Goal: Task Accomplishment & Management: Complete application form

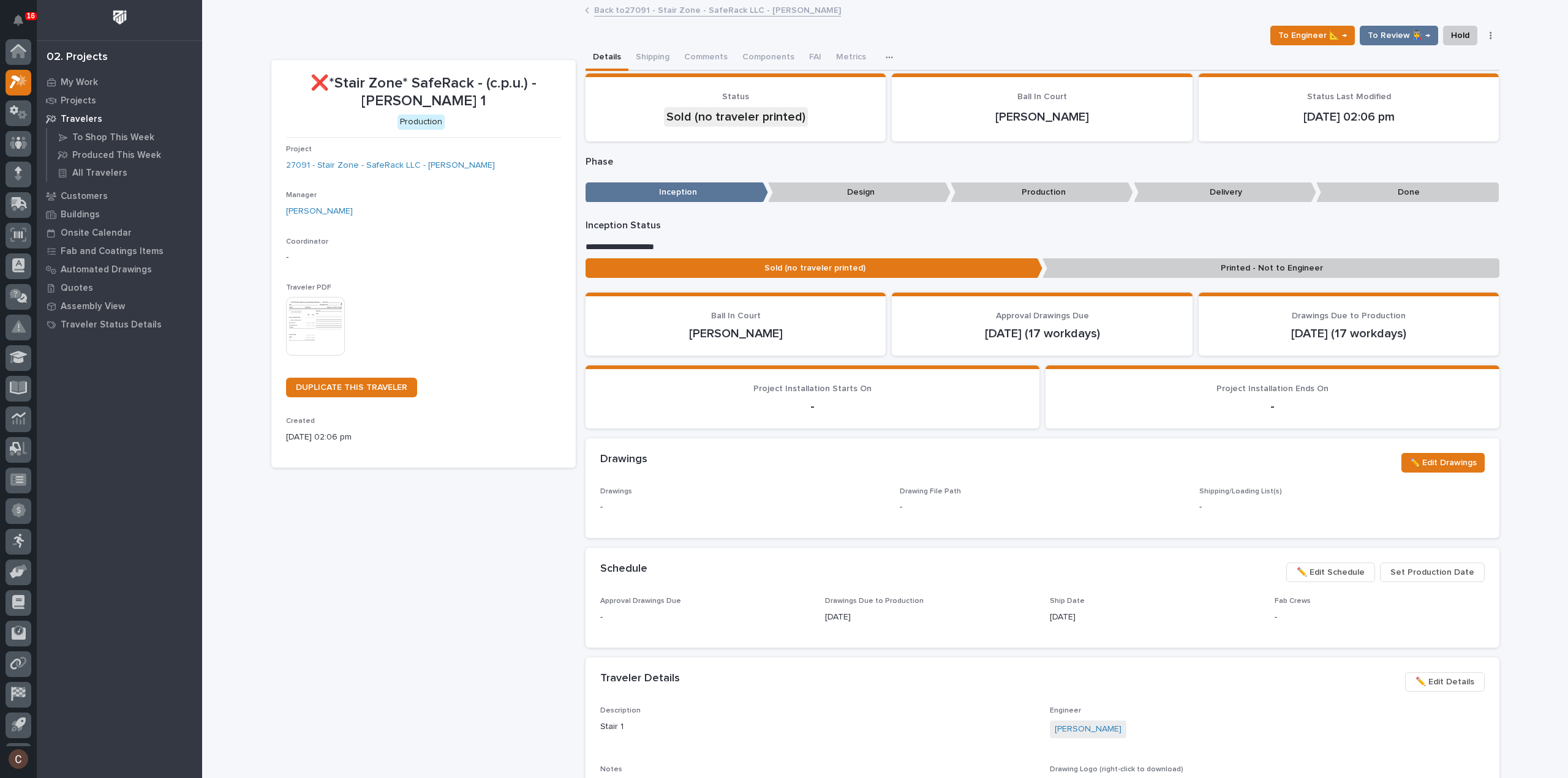
scroll to position [27, 0]
click at [24, 57] on icon at bounding box center [21, 54] width 11 height 12
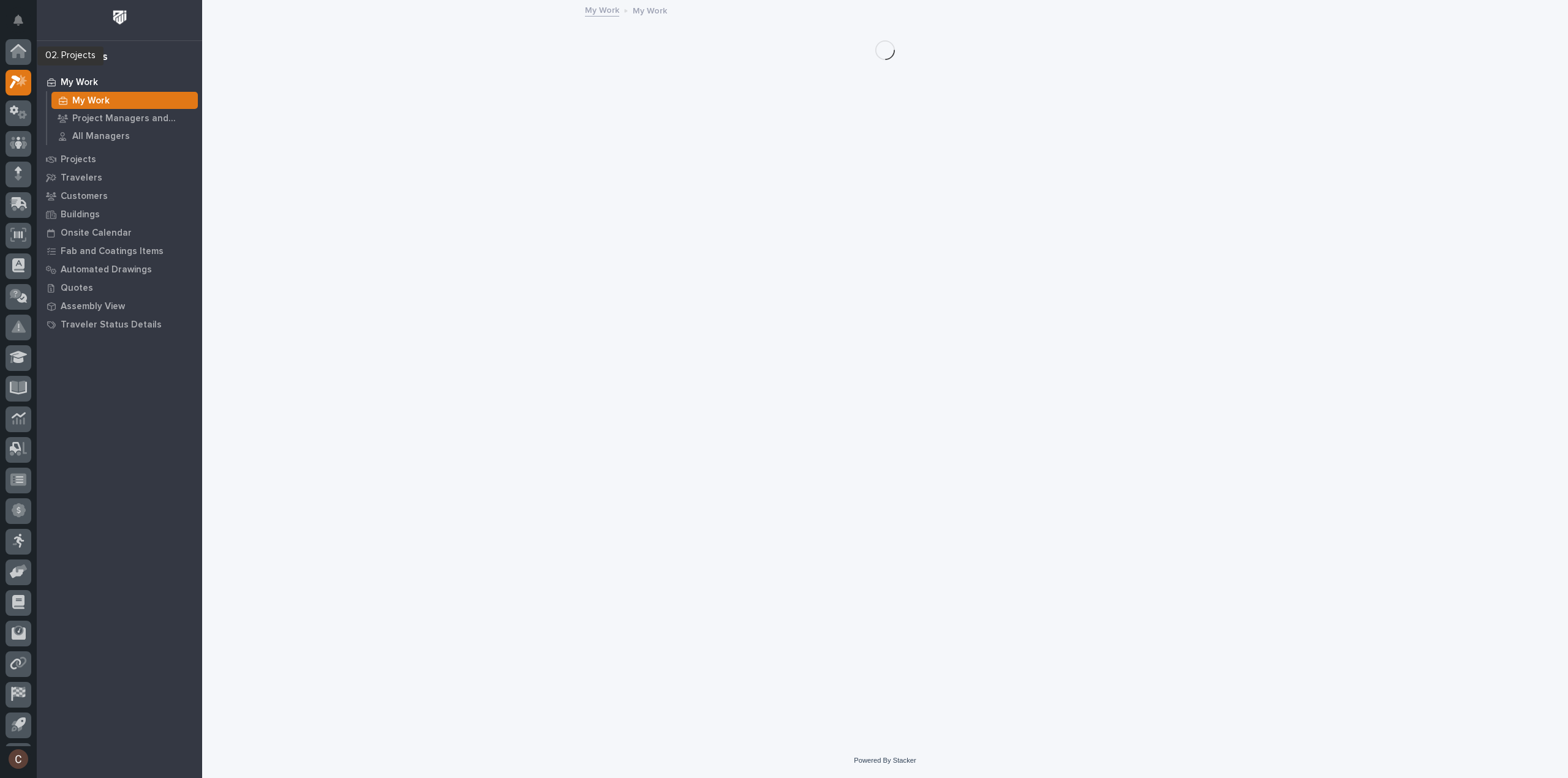
scroll to position [27, 0]
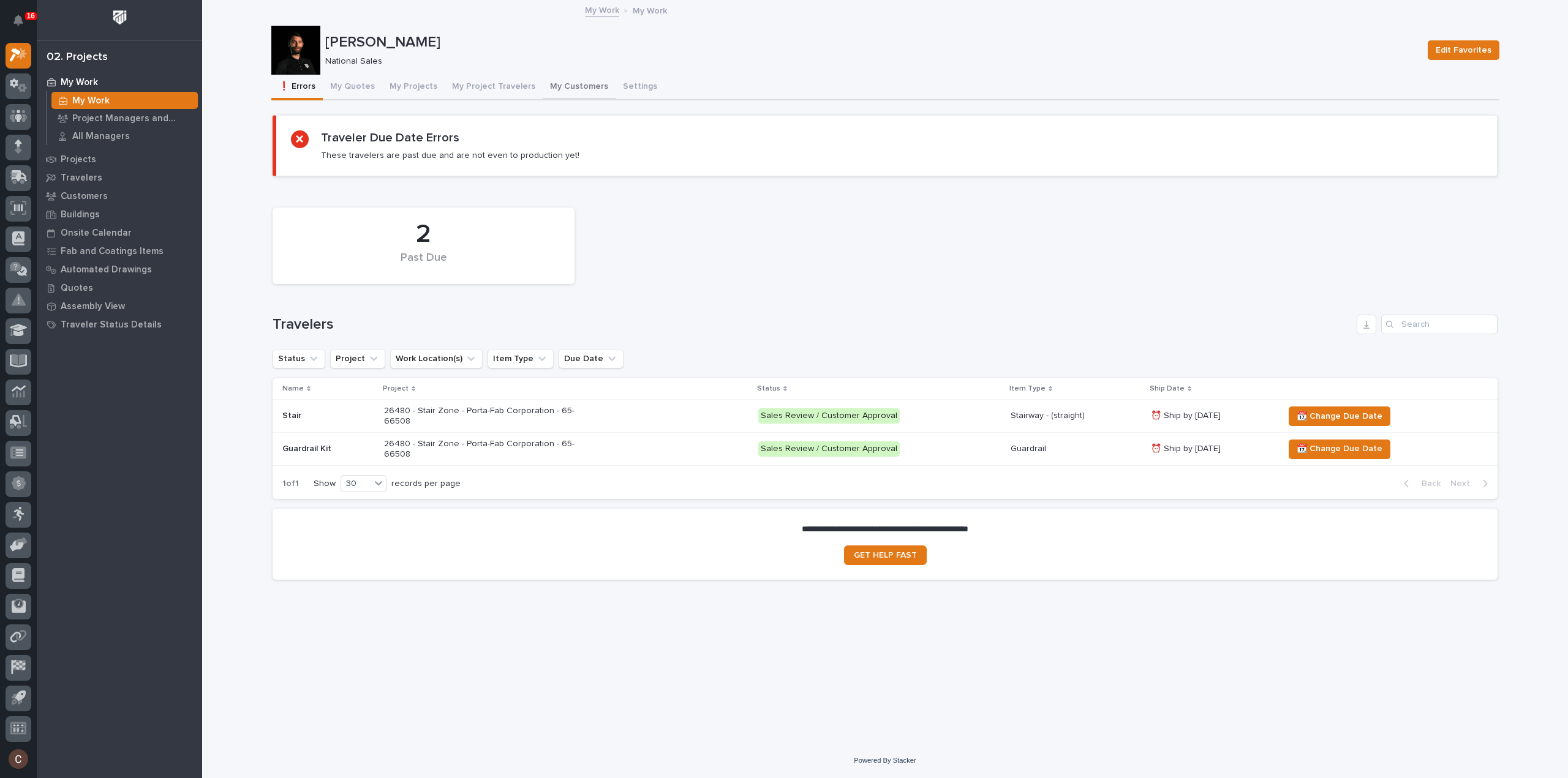
click at [545, 86] on button "My Customers" at bounding box center [579, 88] width 73 height 26
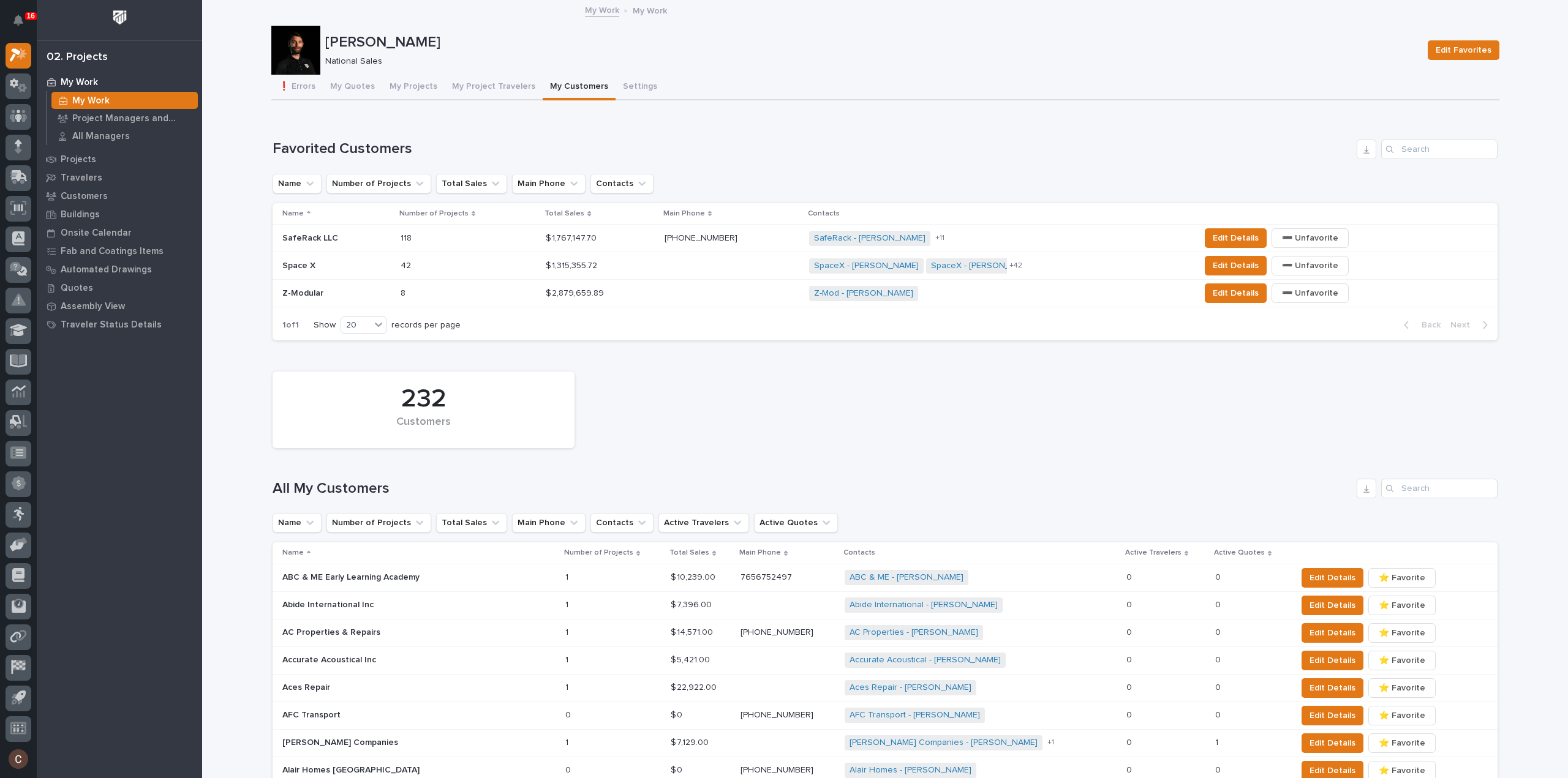
click at [349, 288] on p at bounding box center [336, 293] width 108 height 11
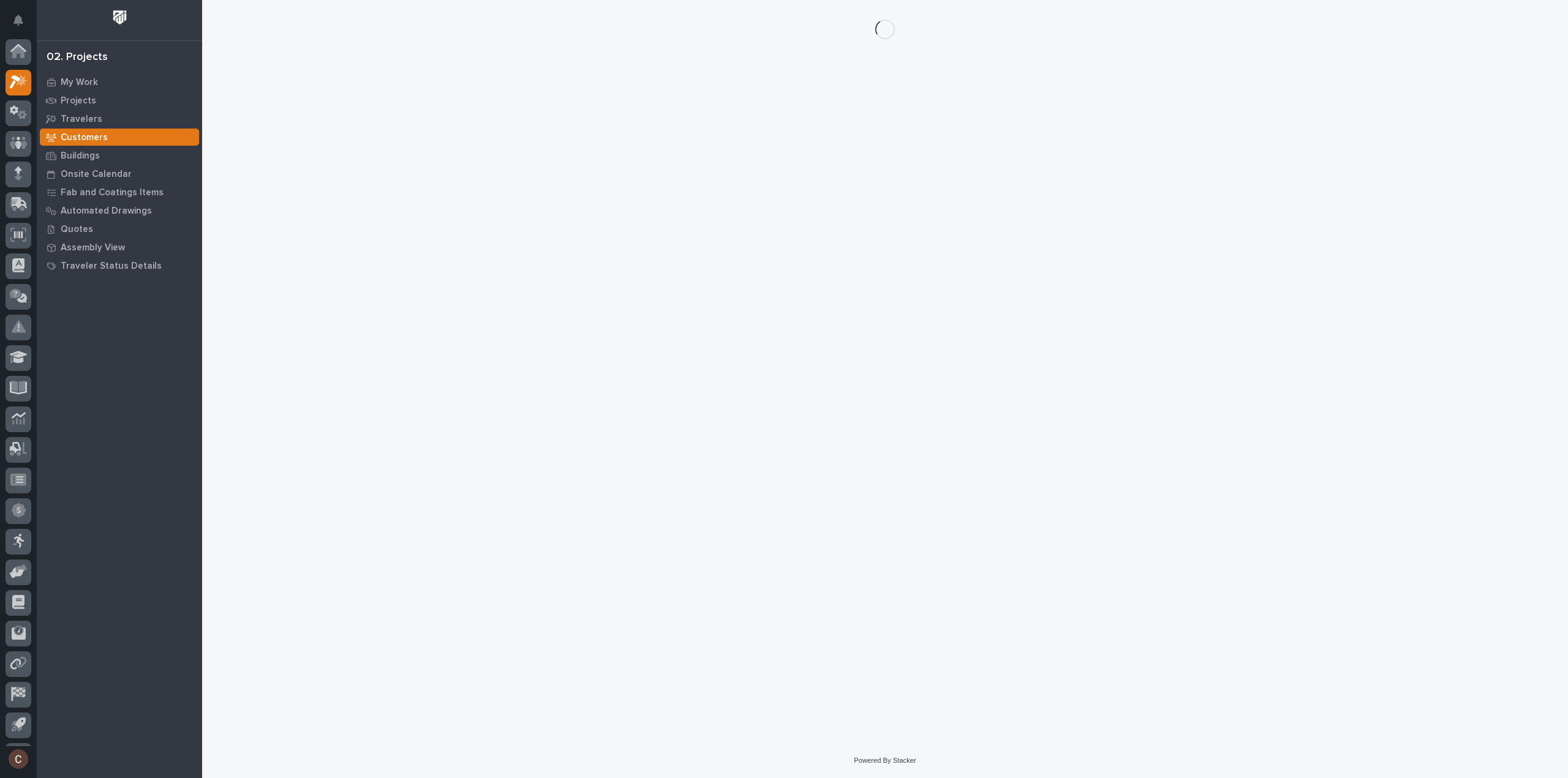
scroll to position [27, 0]
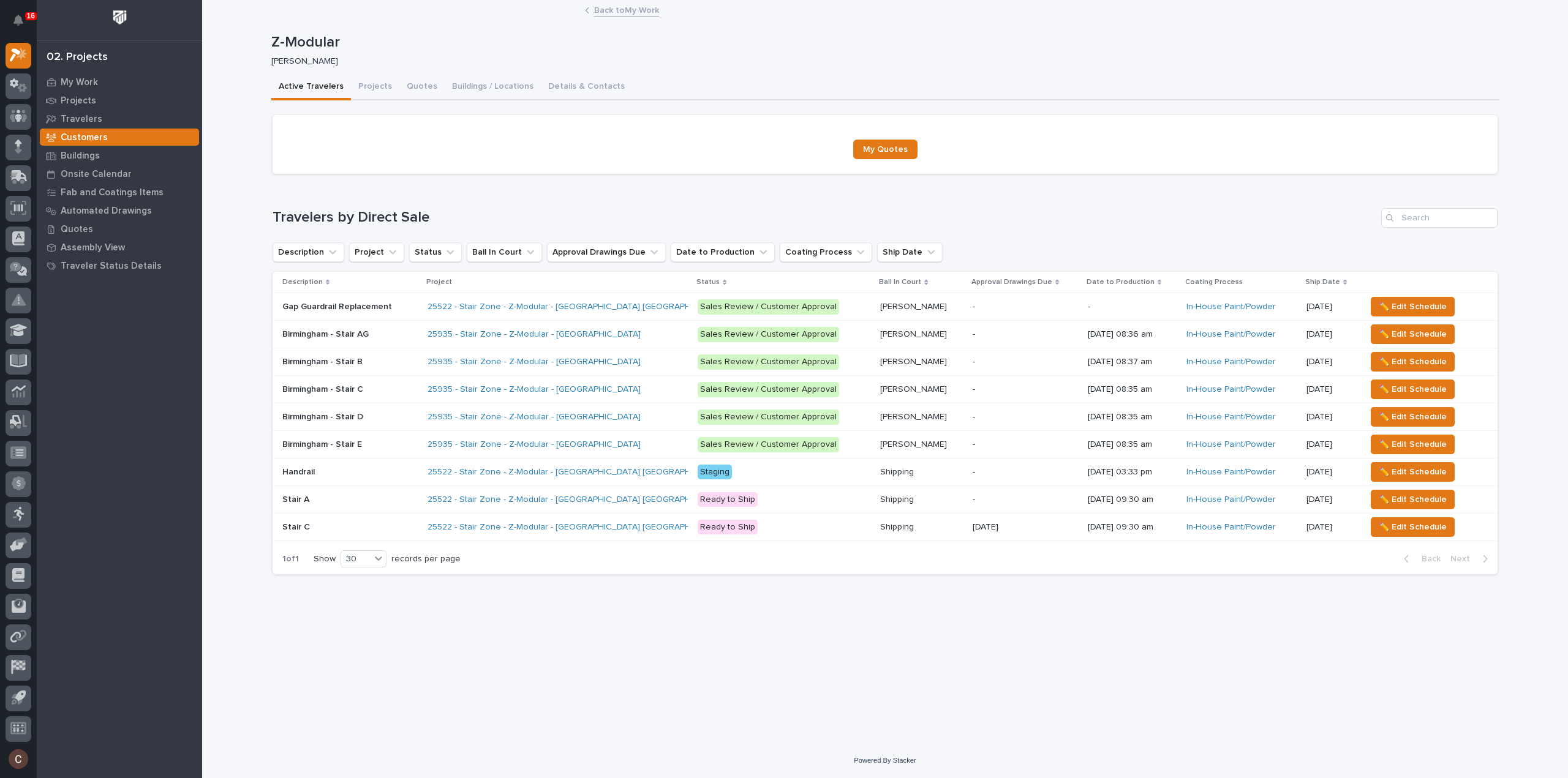
click at [410, 310] on p at bounding box center [349, 307] width 136 height 11
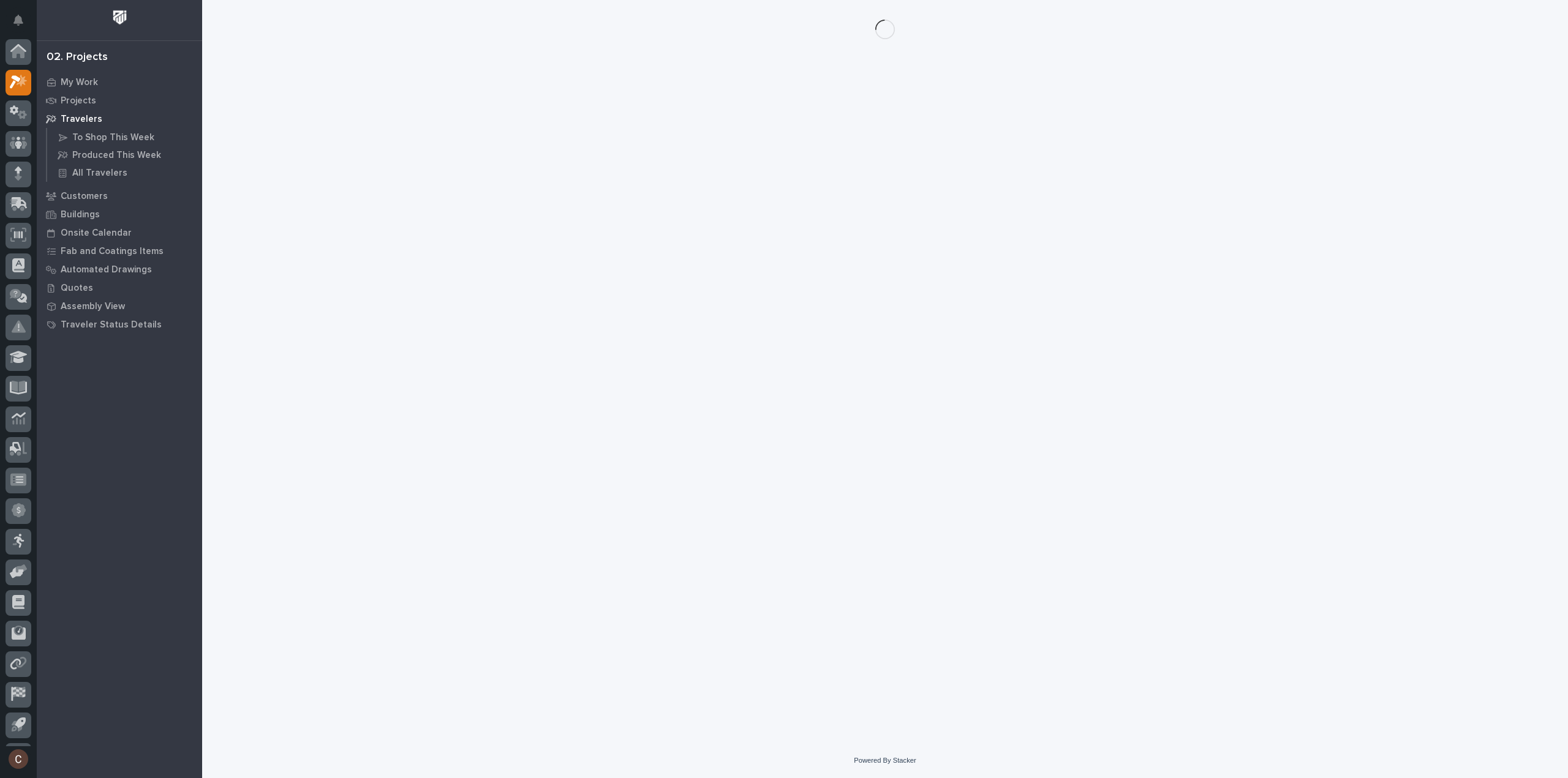
scroll to position [27, 0]
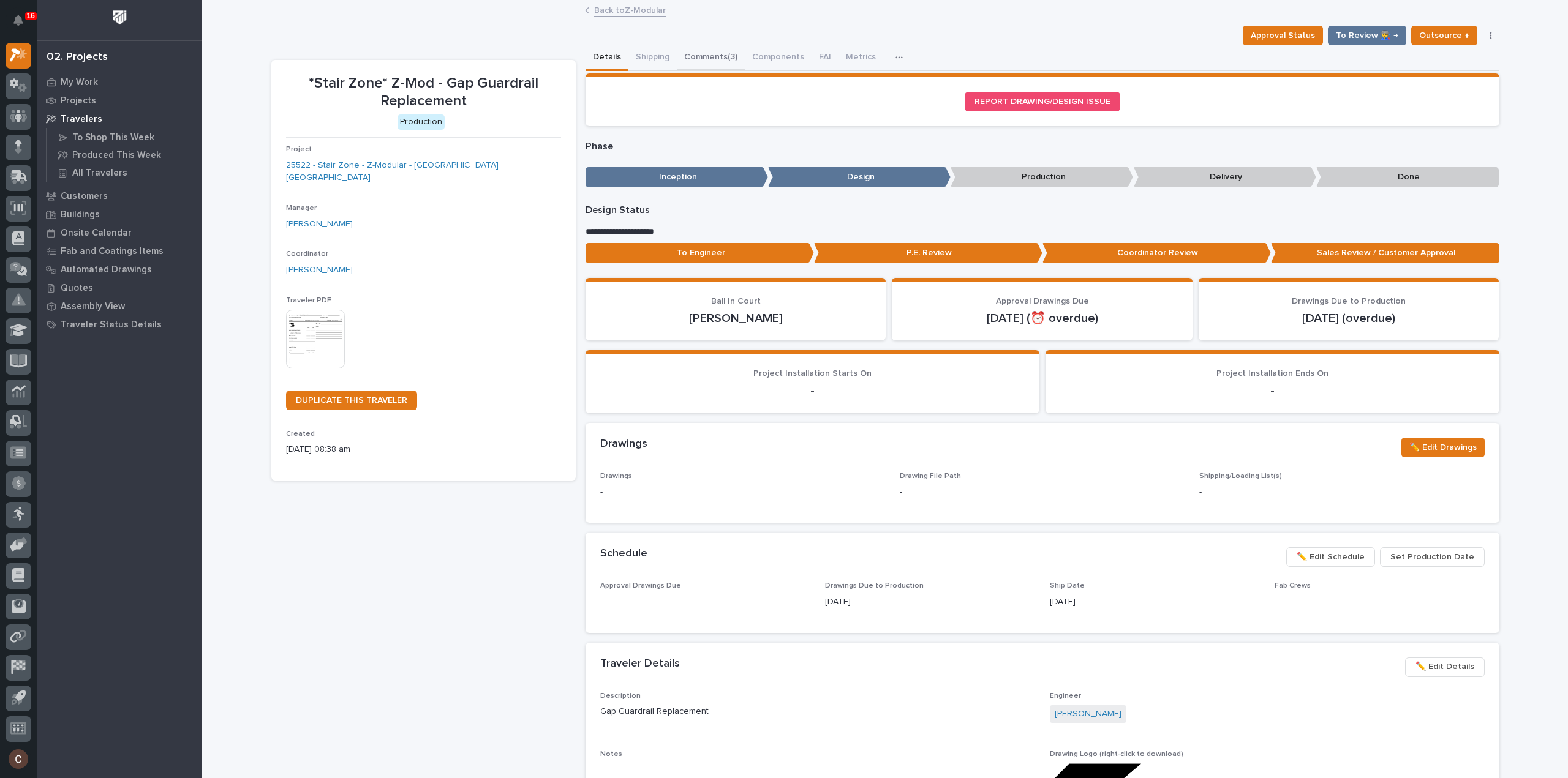
click at [711, 58] on button "Comments (3)" at bounding box center [711, 58] width 68 height 26
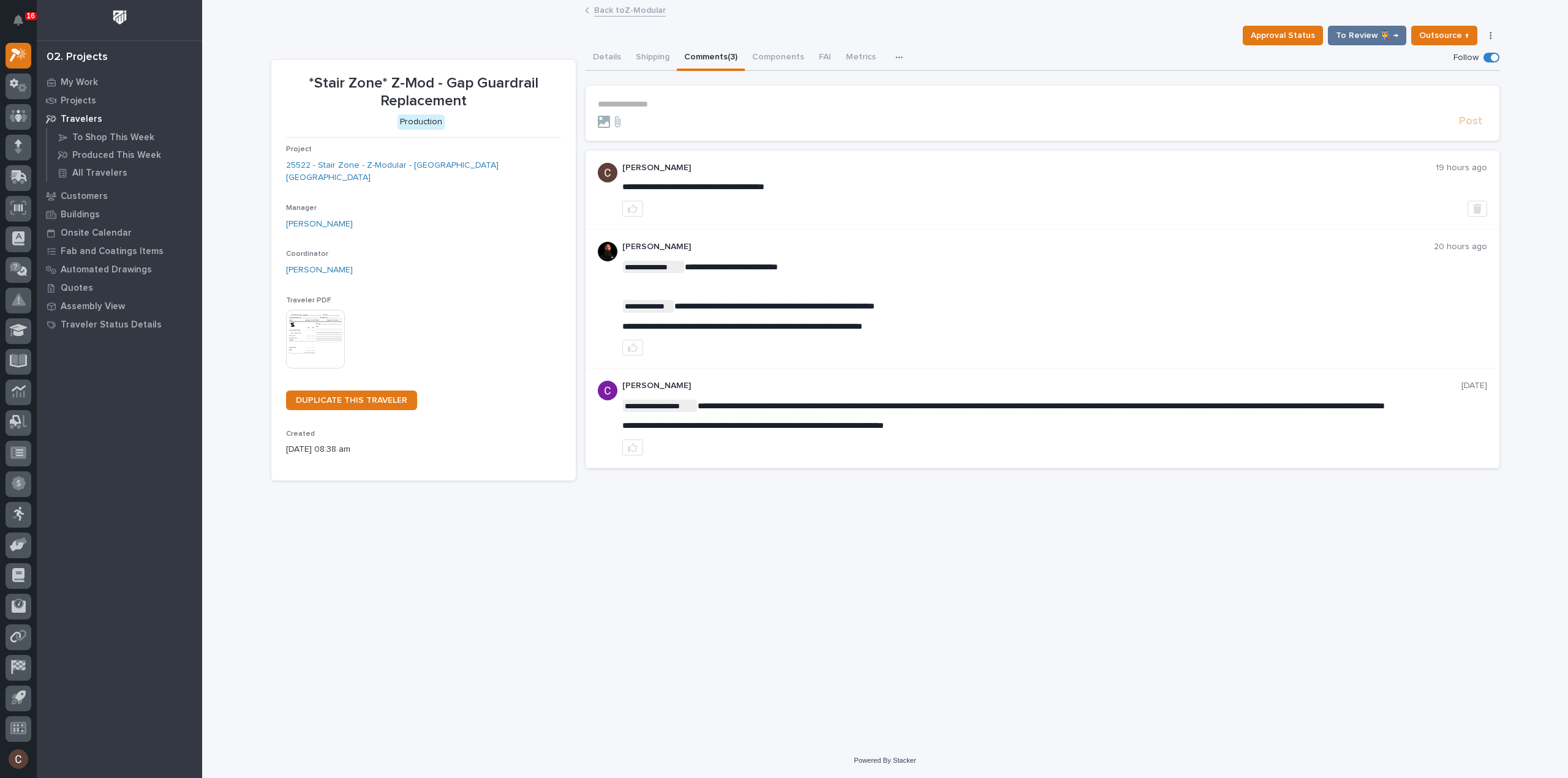
click at [670, 106] on p "**********" at bounding box center [1042, 104] width 889 height 11
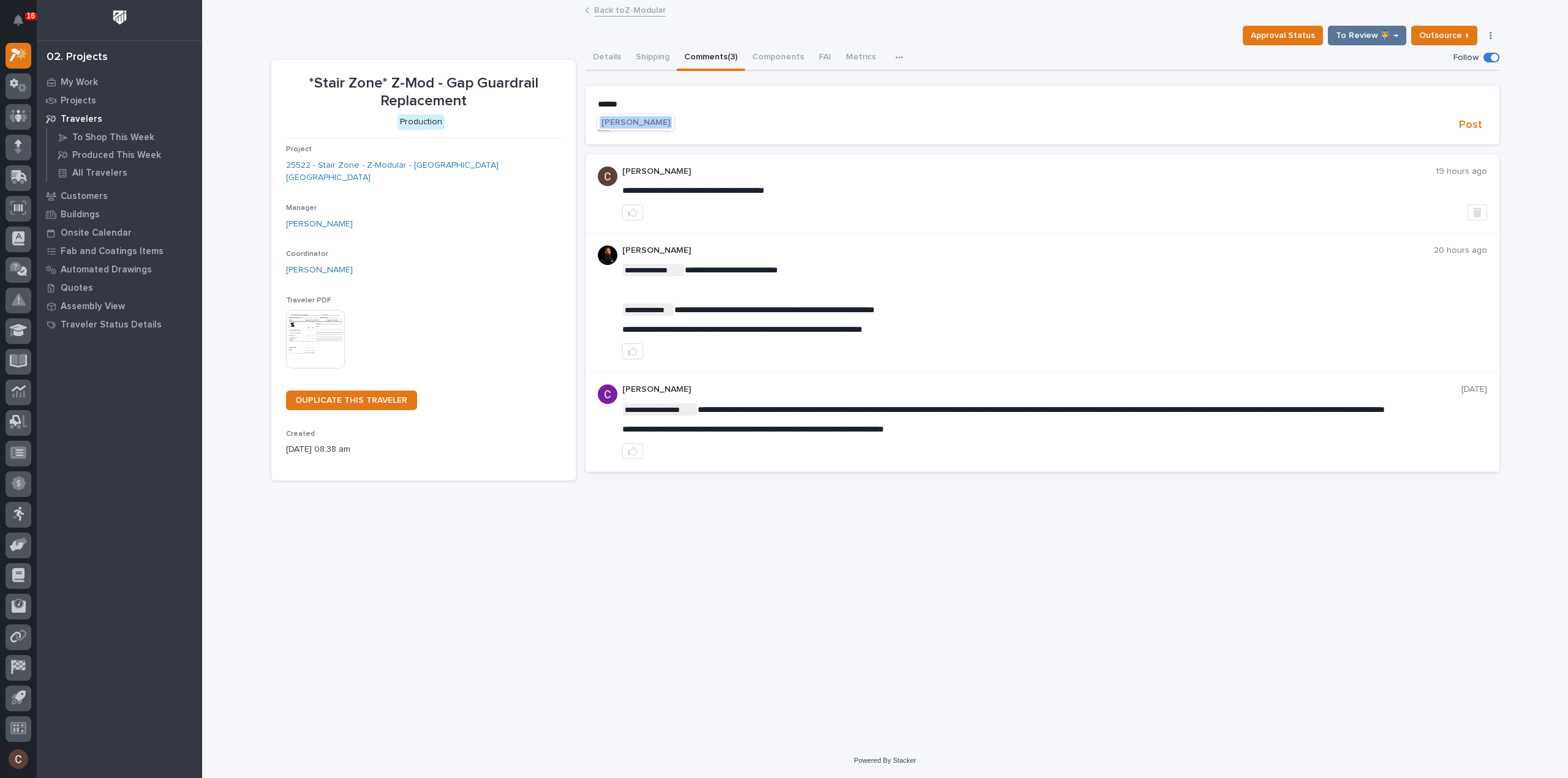
click at [665, 119] on span "Wynne Hochstetler" at bounding box center [635, 122] width 68 height 9
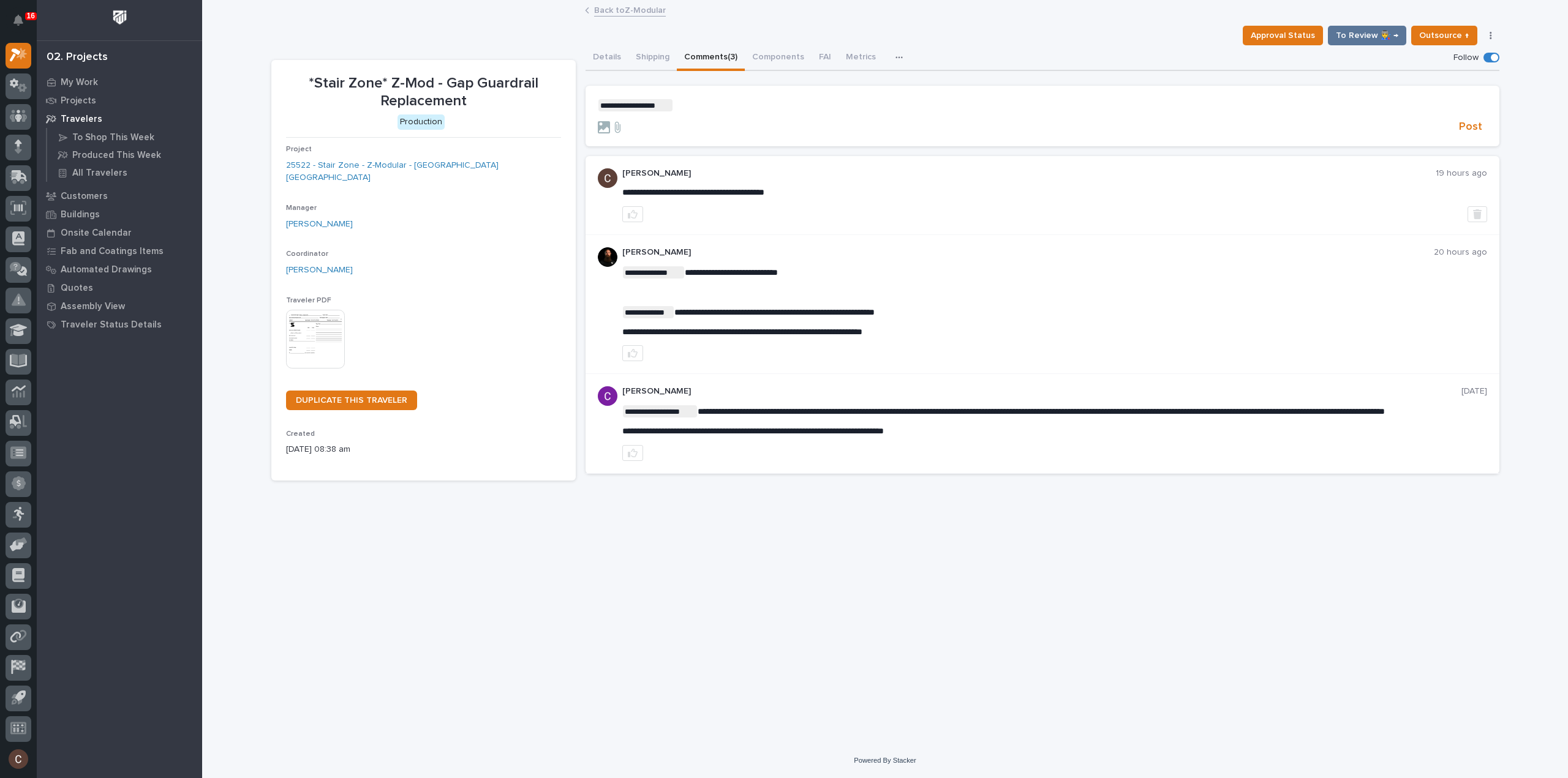
click at [691, 110] on form "**********" at bounding box center [1042, 117] width 889 height 36
click at [695, 106] on p "**********" at bounding box center [1042, 105] width 889 height 12
click at [1467, 122] on span "Post" at bounding box center [1470, 127] width 24 height 14
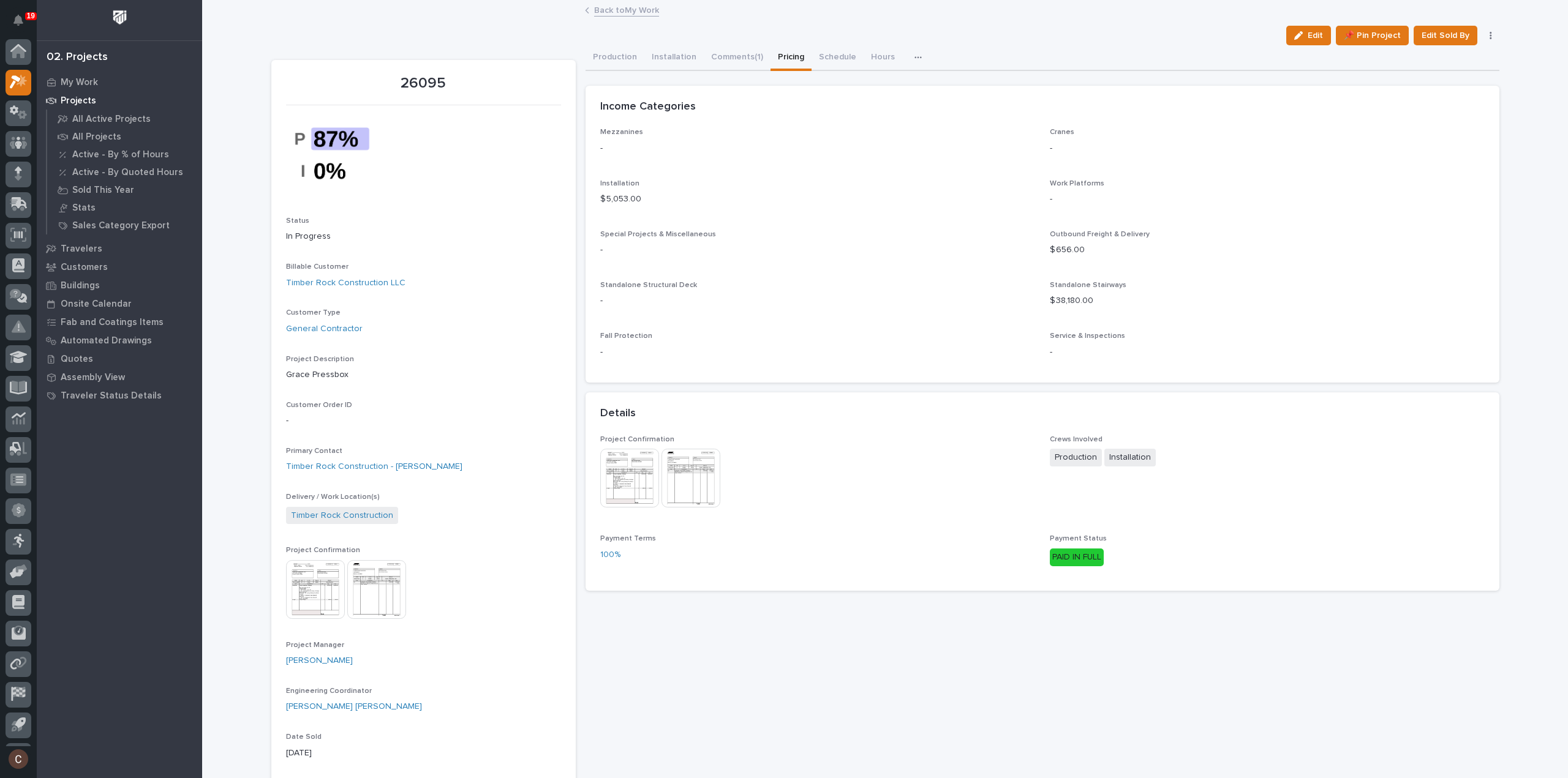
scroll to position [27, 0]
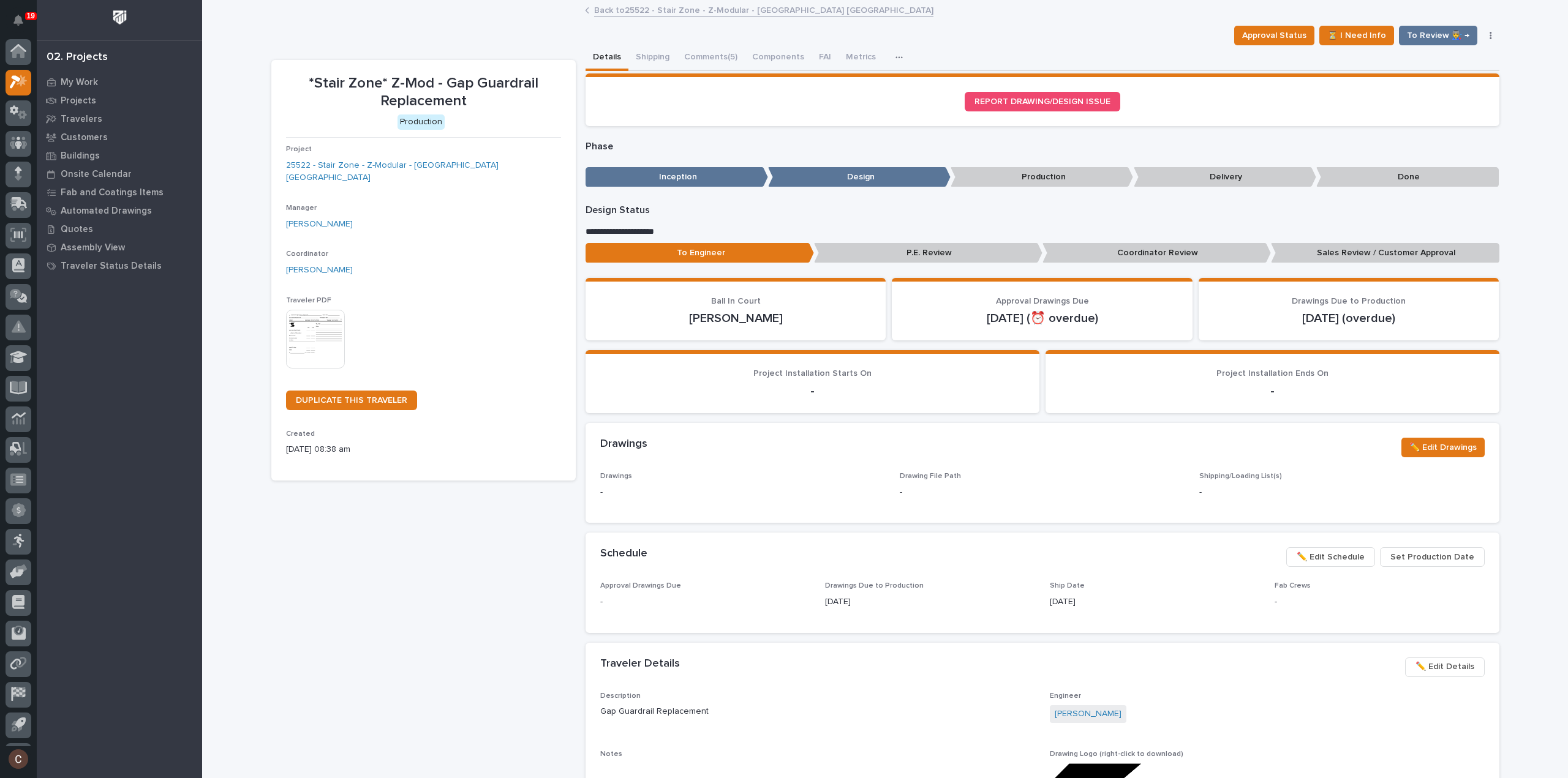
scroll to position [27, 0]
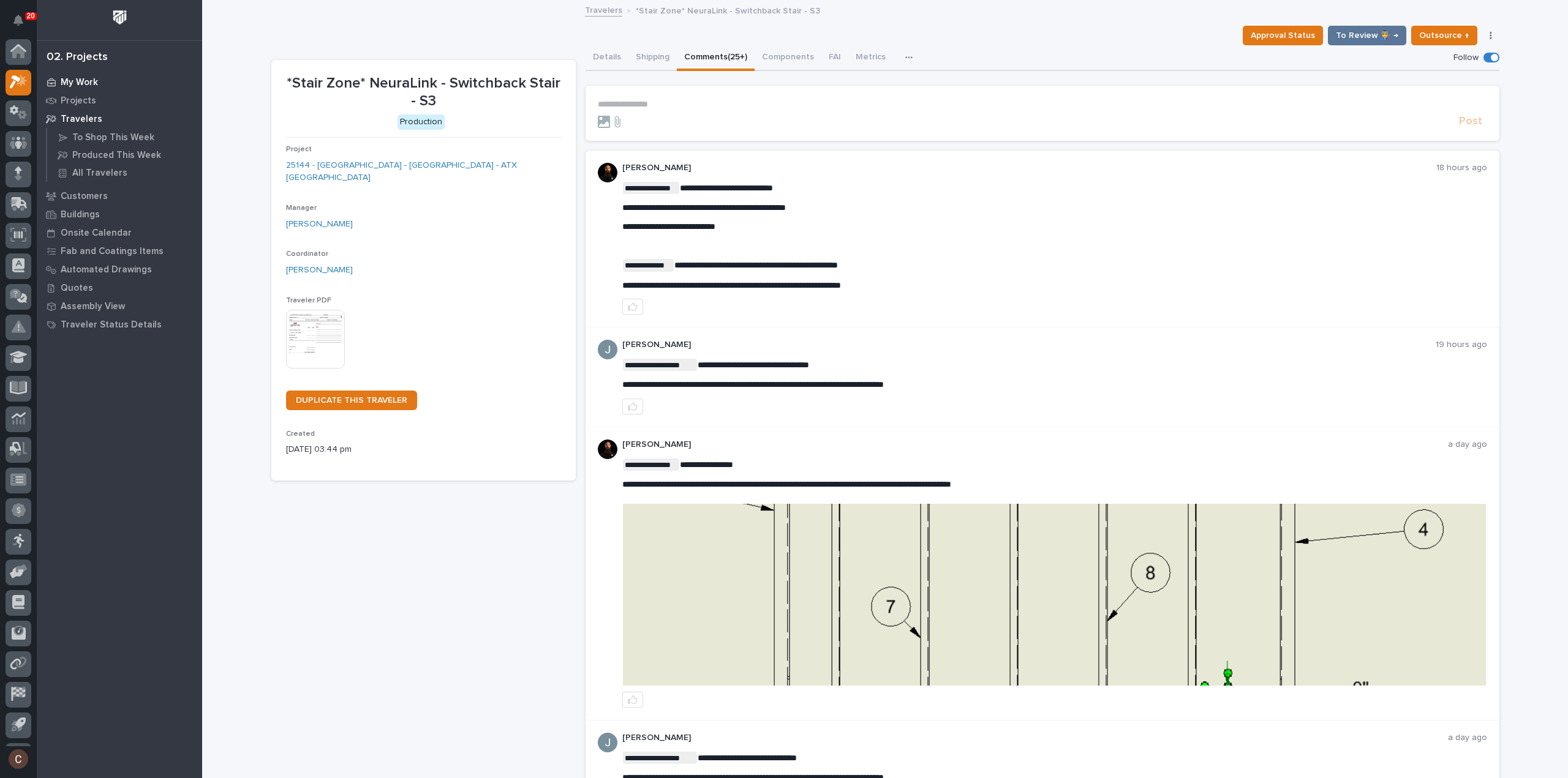
scroll to position [27, 0]
click at [688, 285] on span "**********" at bounding box center [731, 285] width 219 height 9
copy div "**********"
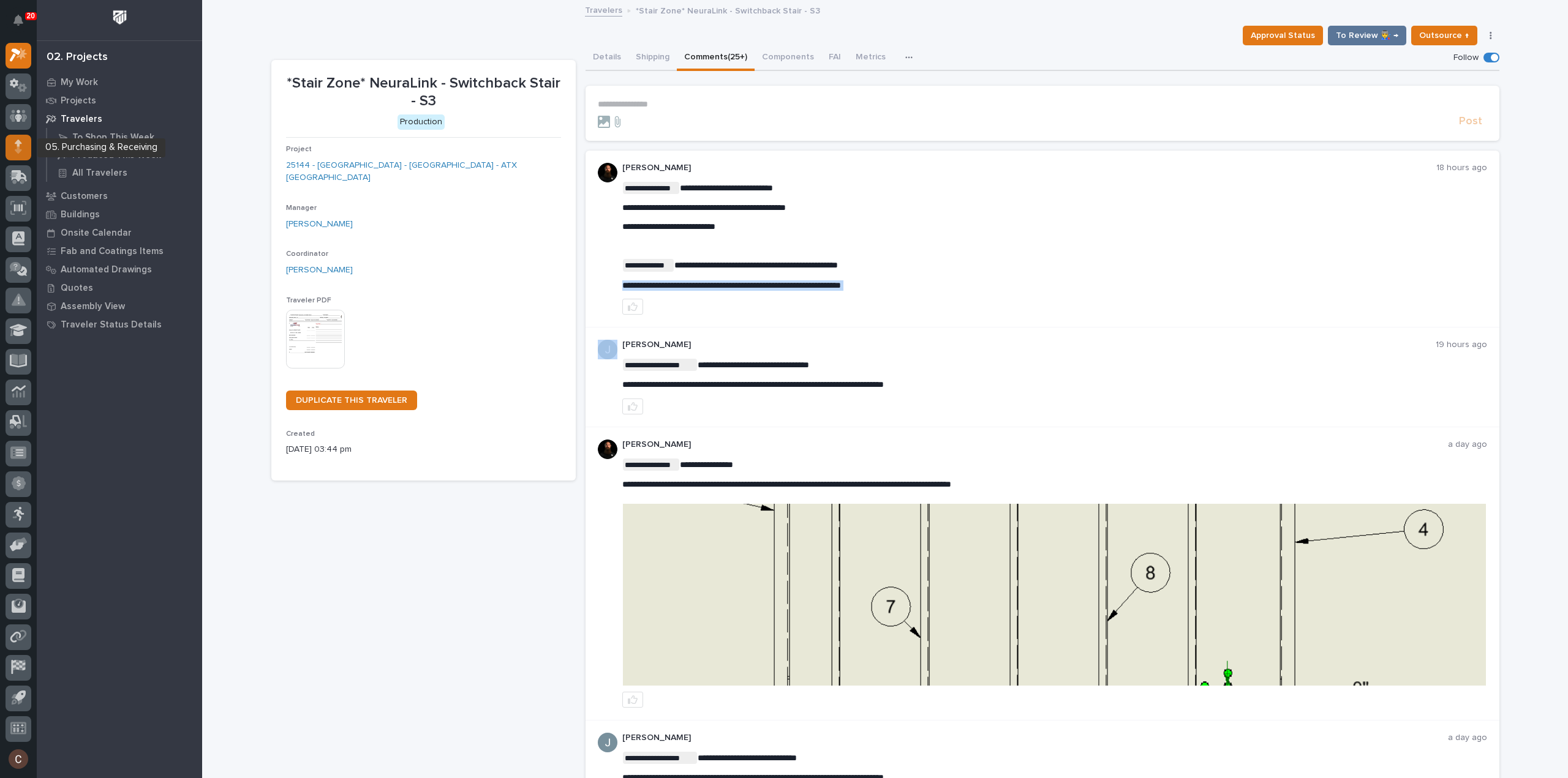
click at [19, 146] on icon at bounding box center [18, 146] width 7 height 14
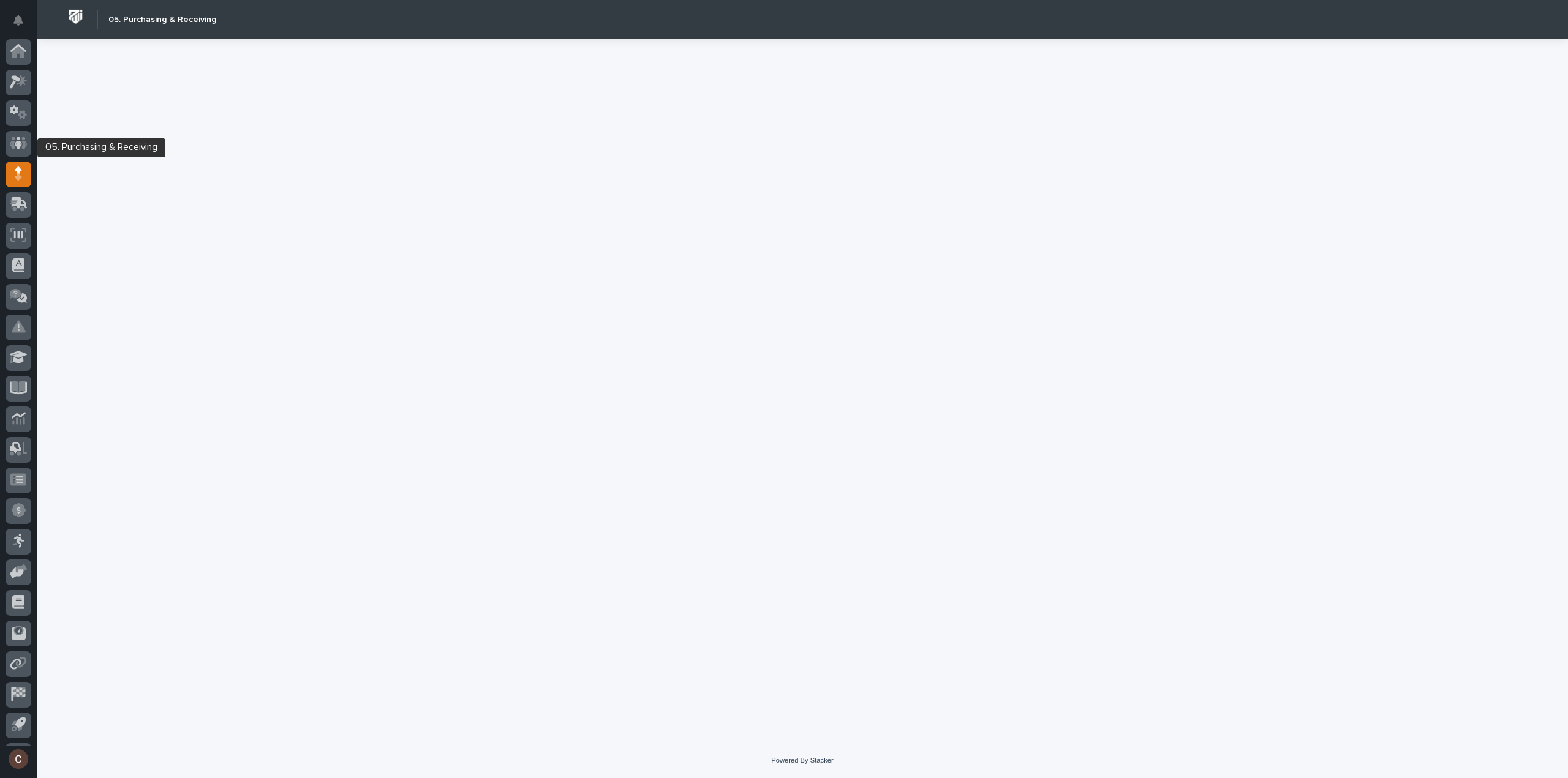
scroll to position [27, 0]
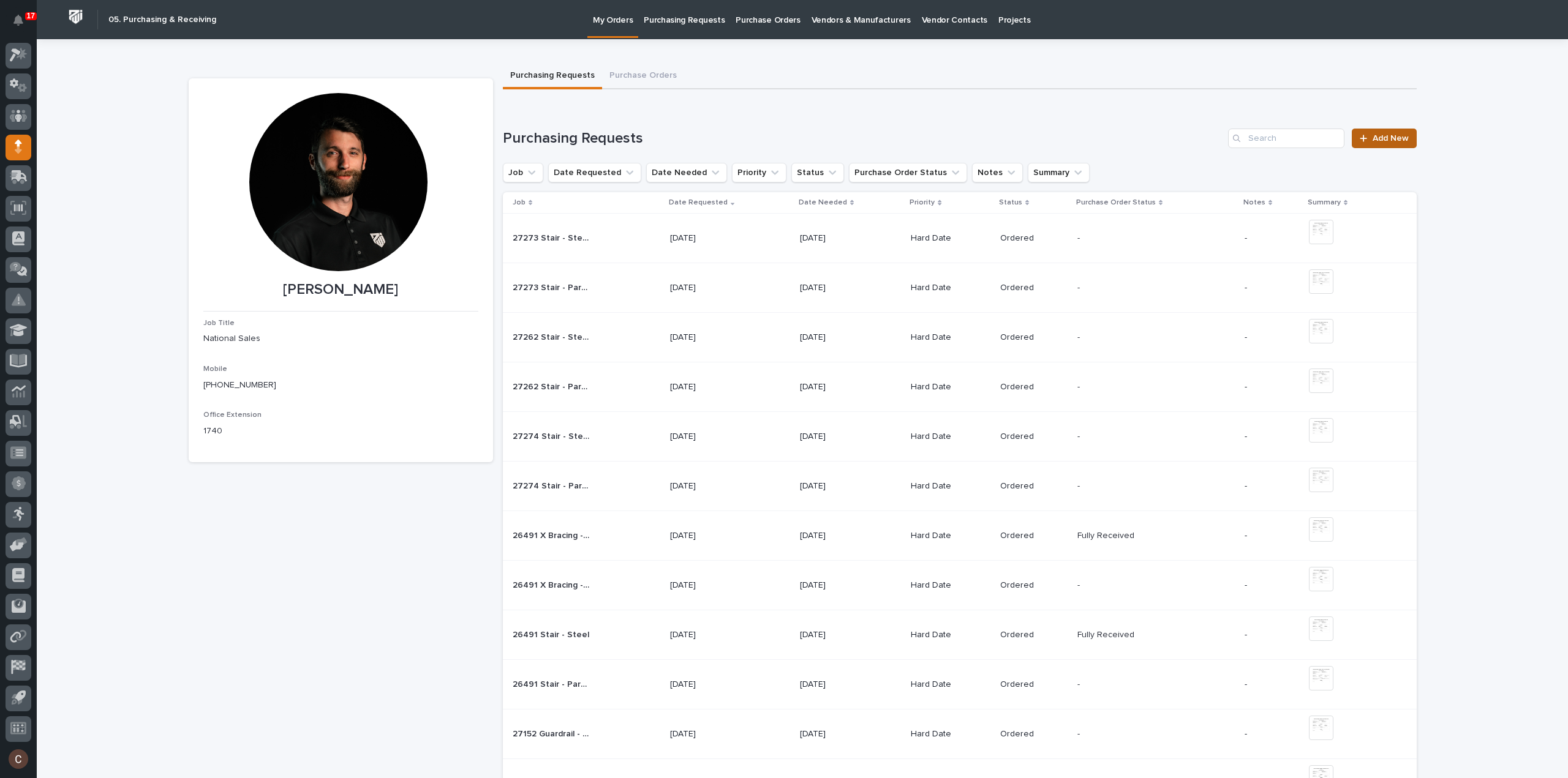
click at [1400, 136] on span "Add New" at bounding box center [1390, 138] width 36 height 9
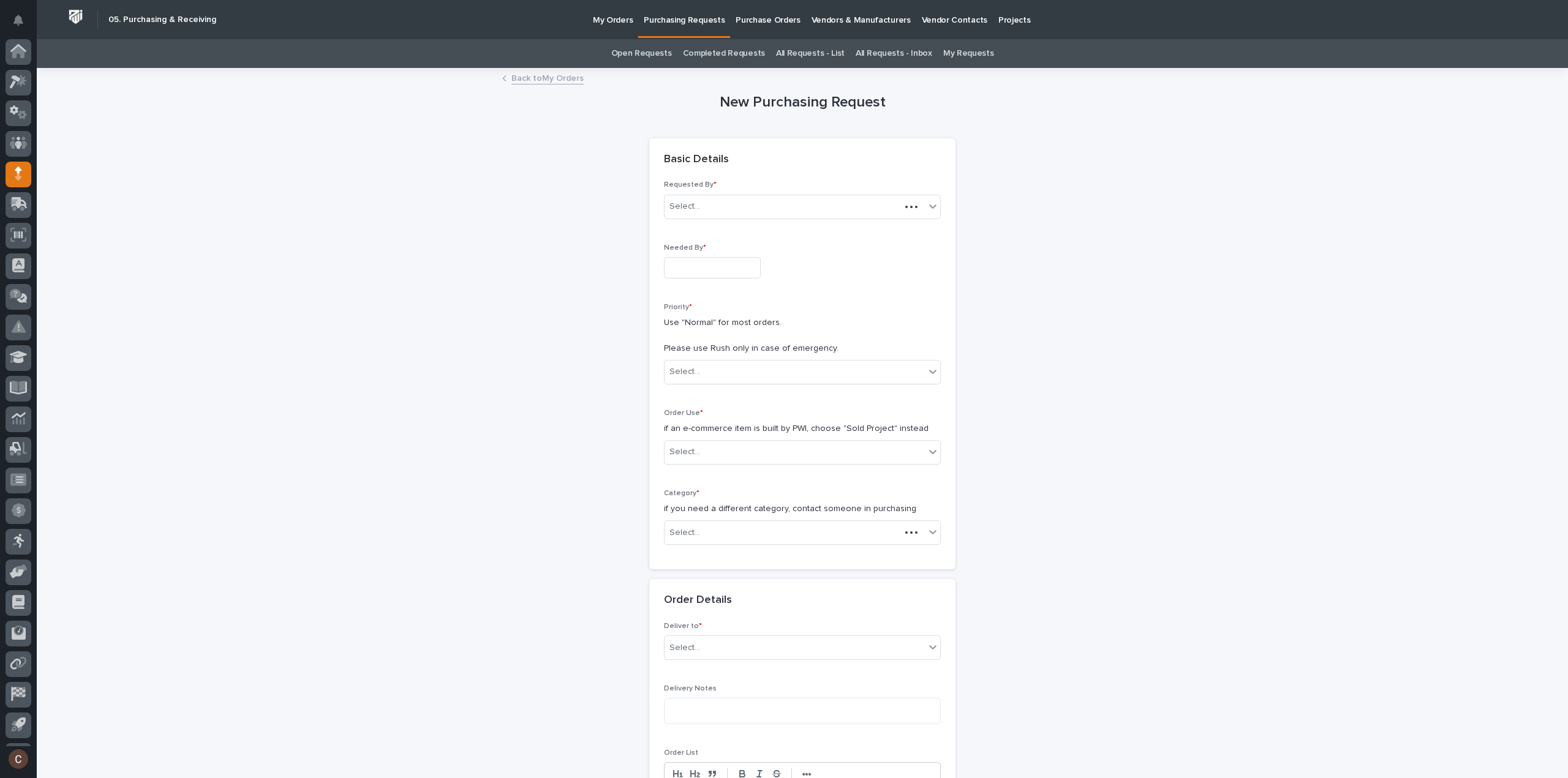
scroll to position [27, 0]
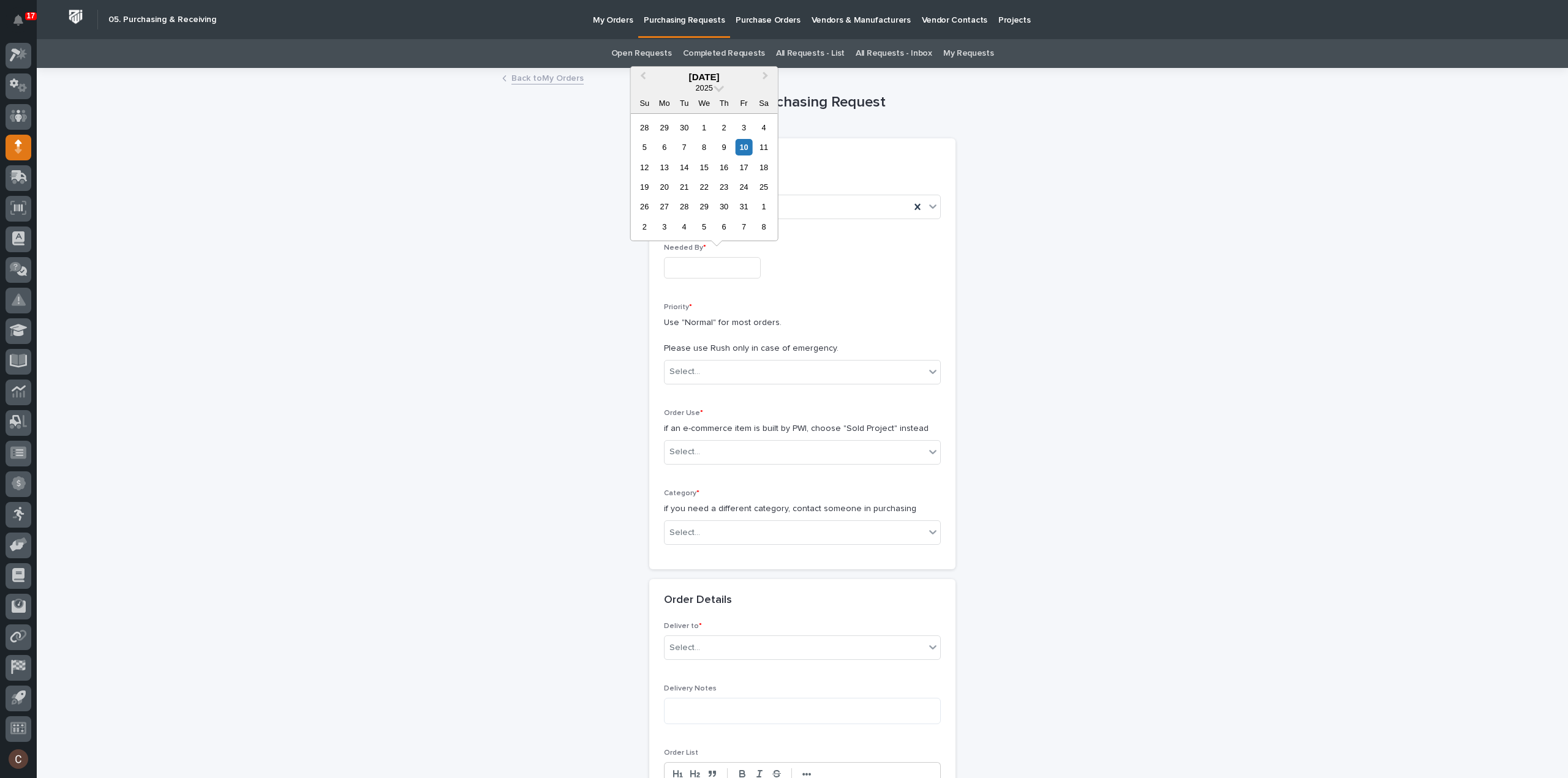
click at [713, 265] on input "text" at bounding box center [712, 268] width 97 height 21
click at [678, 168] on div "14" at bounding box center [684, 167] width 16 height 16
type input "**********"
click at [713, 380] on div "Select..." at bounding box center [795, 371] width 260 height 20
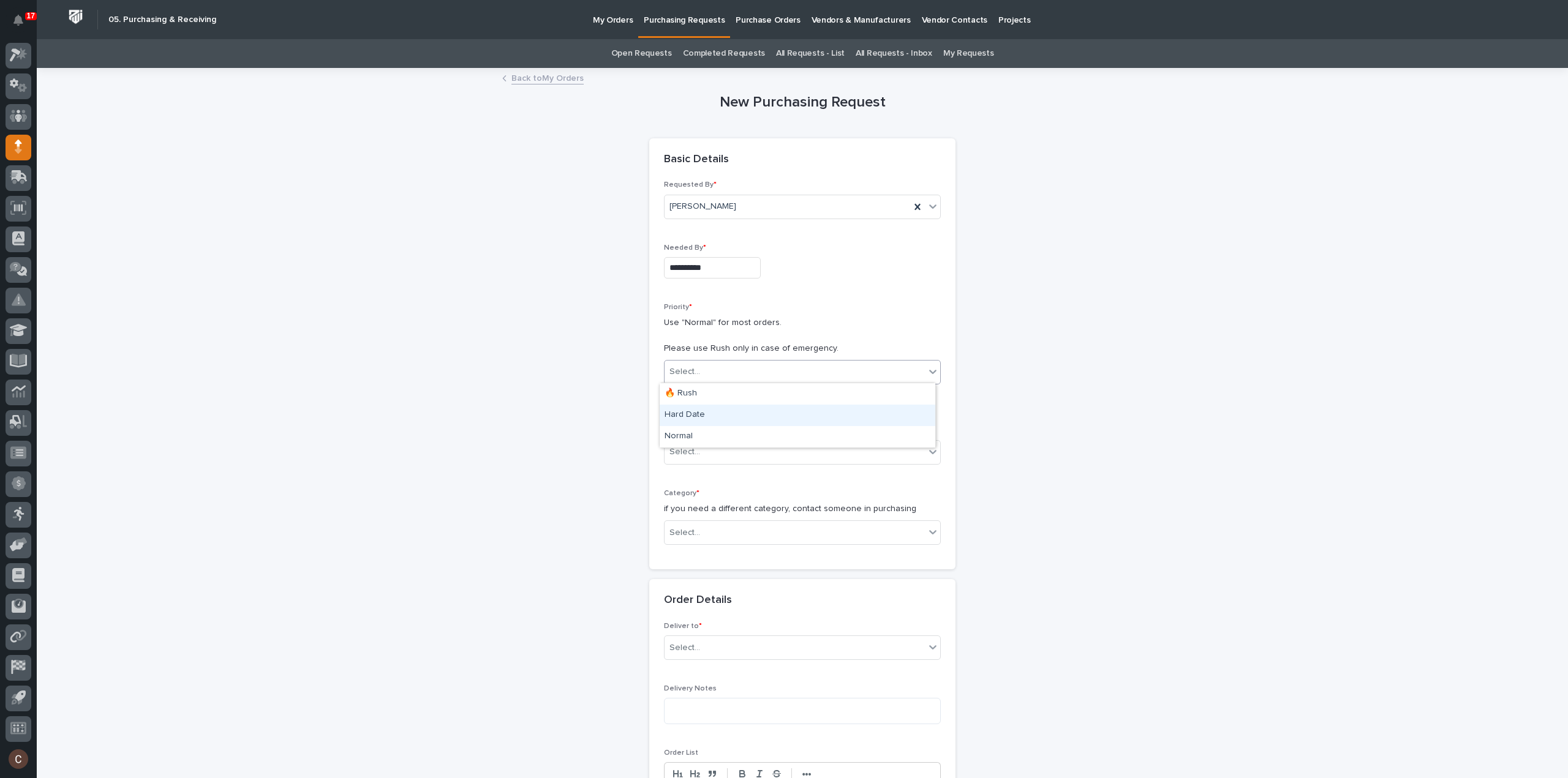
click at [709, 413] on div "Hard Date" at bounding box center [797, 415] width 275 height 21
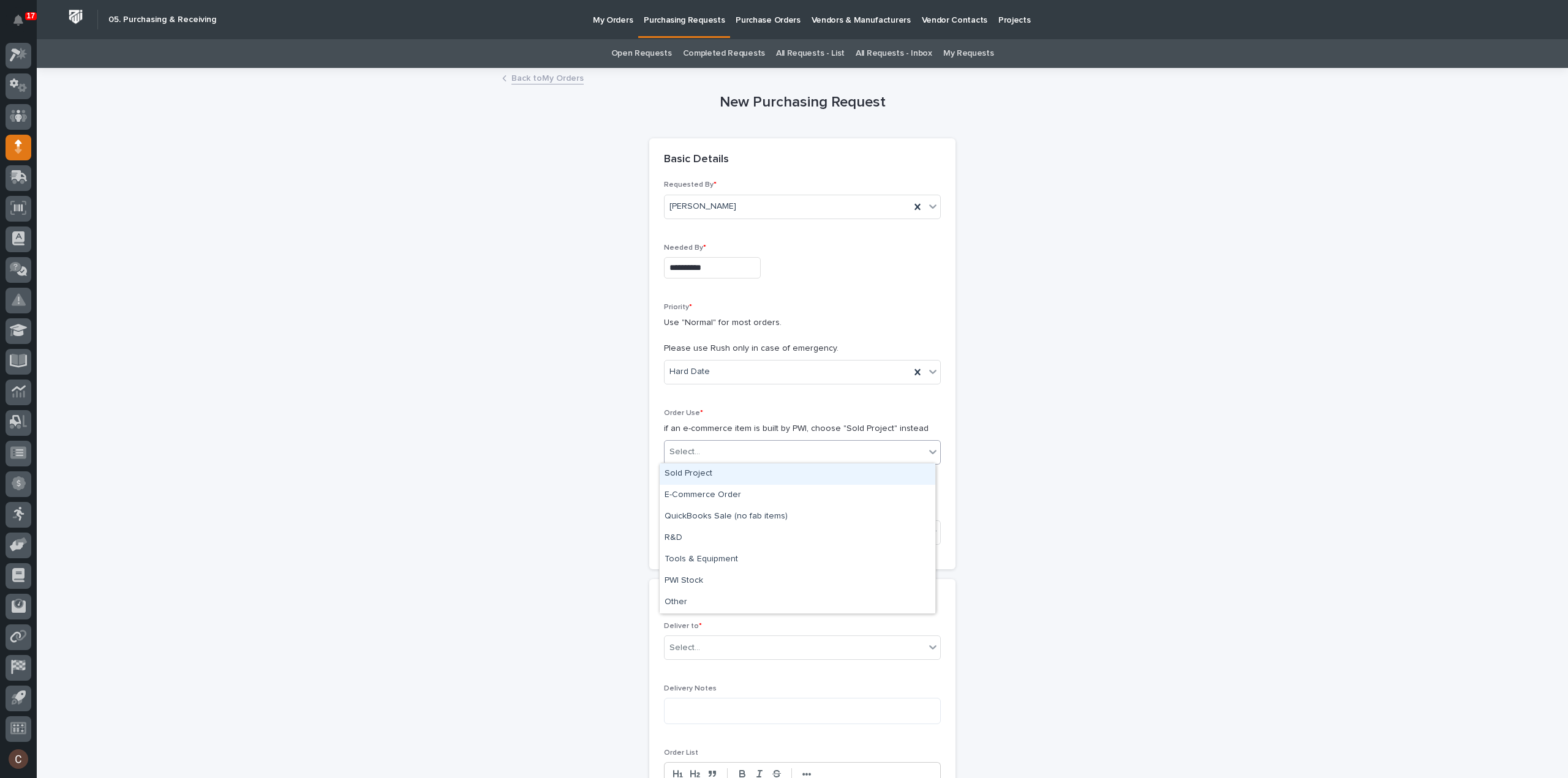
click at [705, 446] on div "Select..." at bounding box center [795, 452] width 260 height 20
click at [709, 478] on div "Sold Project" at bounding box center [797, 474] width 275 height 21
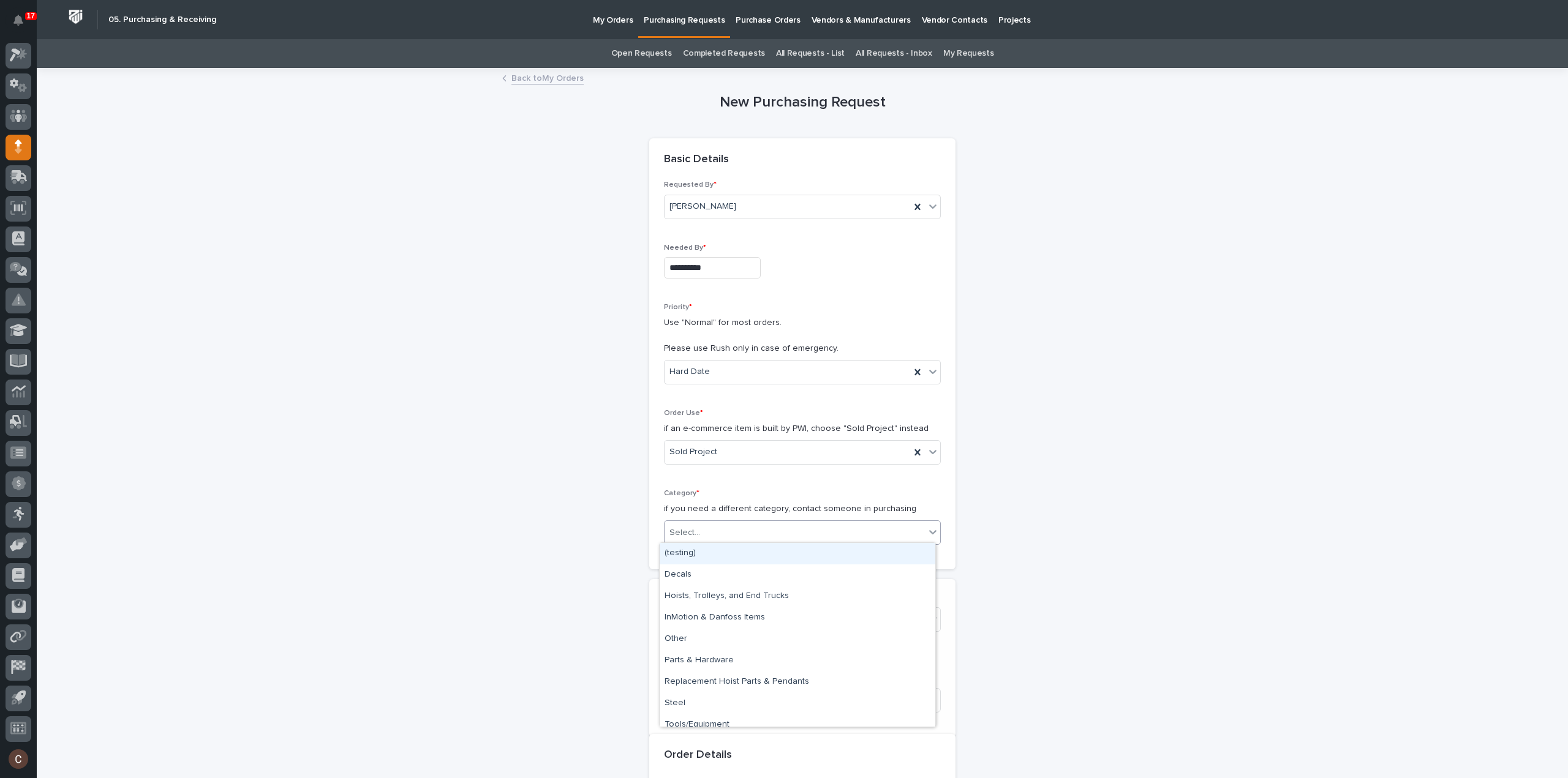
click at [703, 537] on div "Select..." at bounding box center [795, 533] width 260 height 20
type input "****"
click at [705, 548] on div "Steel" at bounding box center [797, 554] width 275 height 21
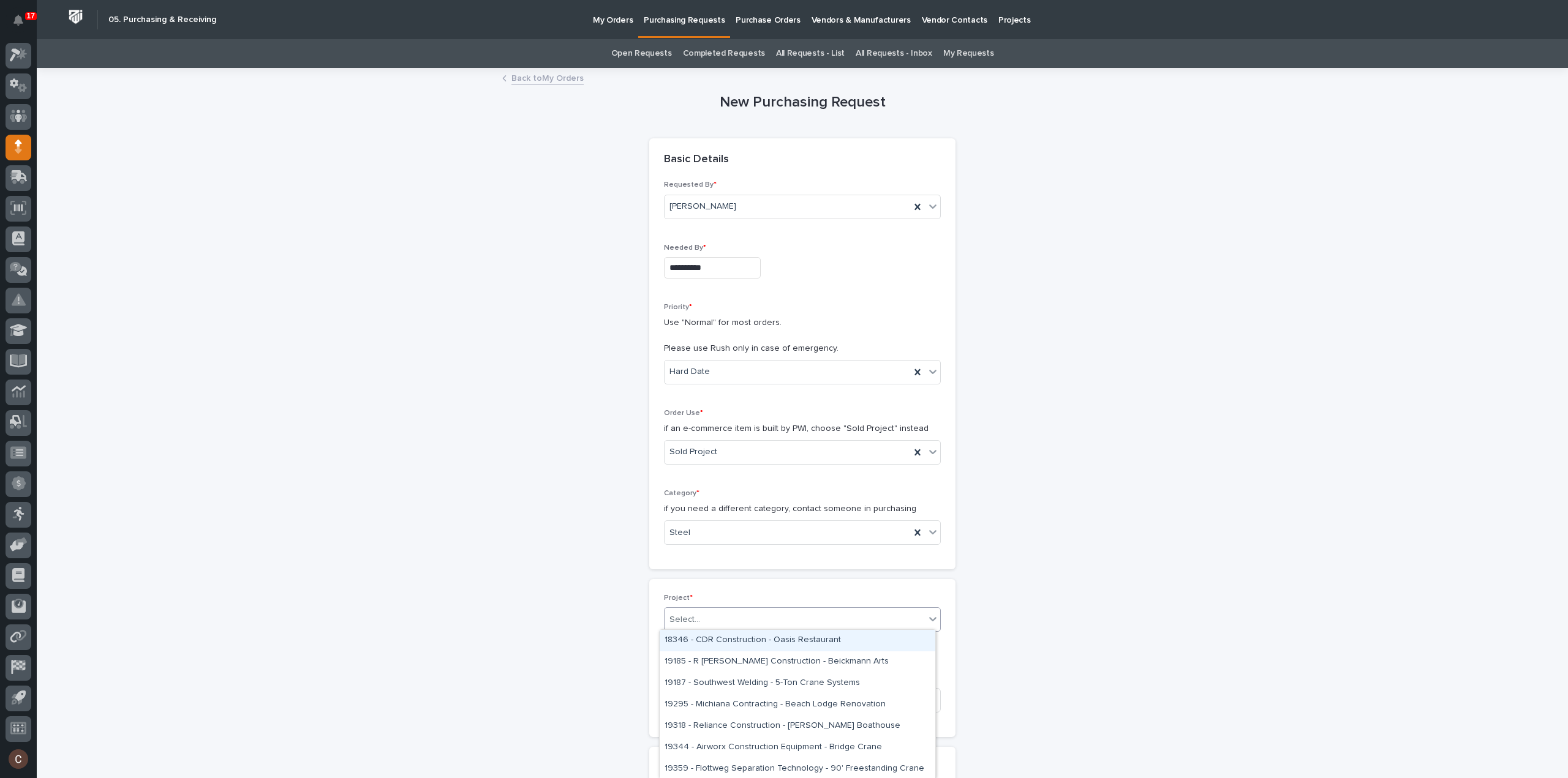
click at [709, 621] on div "Select..." at bounding box center [795, 620] width 260 height 20
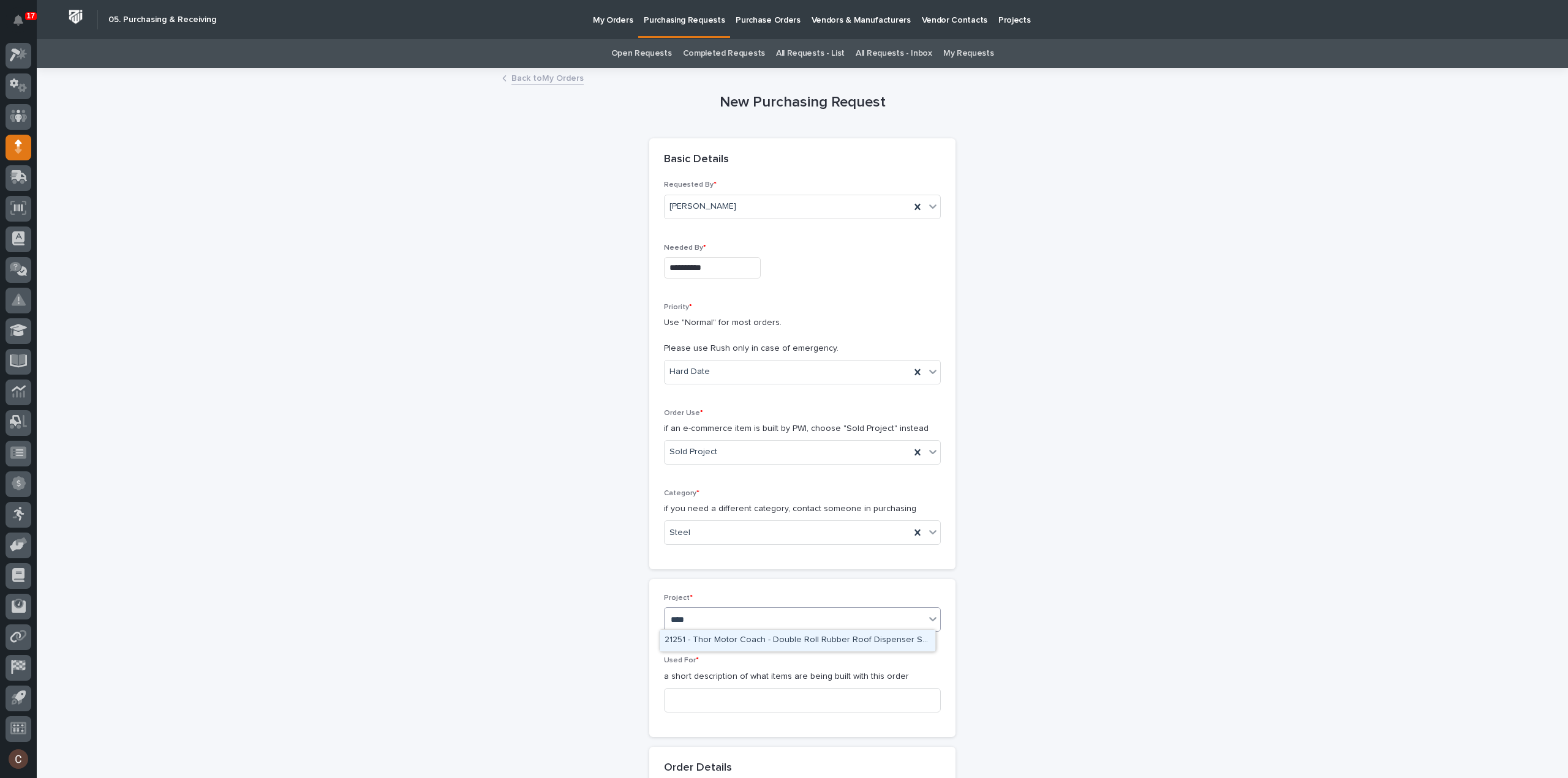
type input "*****"
click at [703, 636] on div "25144 - Stair Zone - NeuraLink - ATX Stair Towers" at bounding box center [797, 641] width 275 height 21
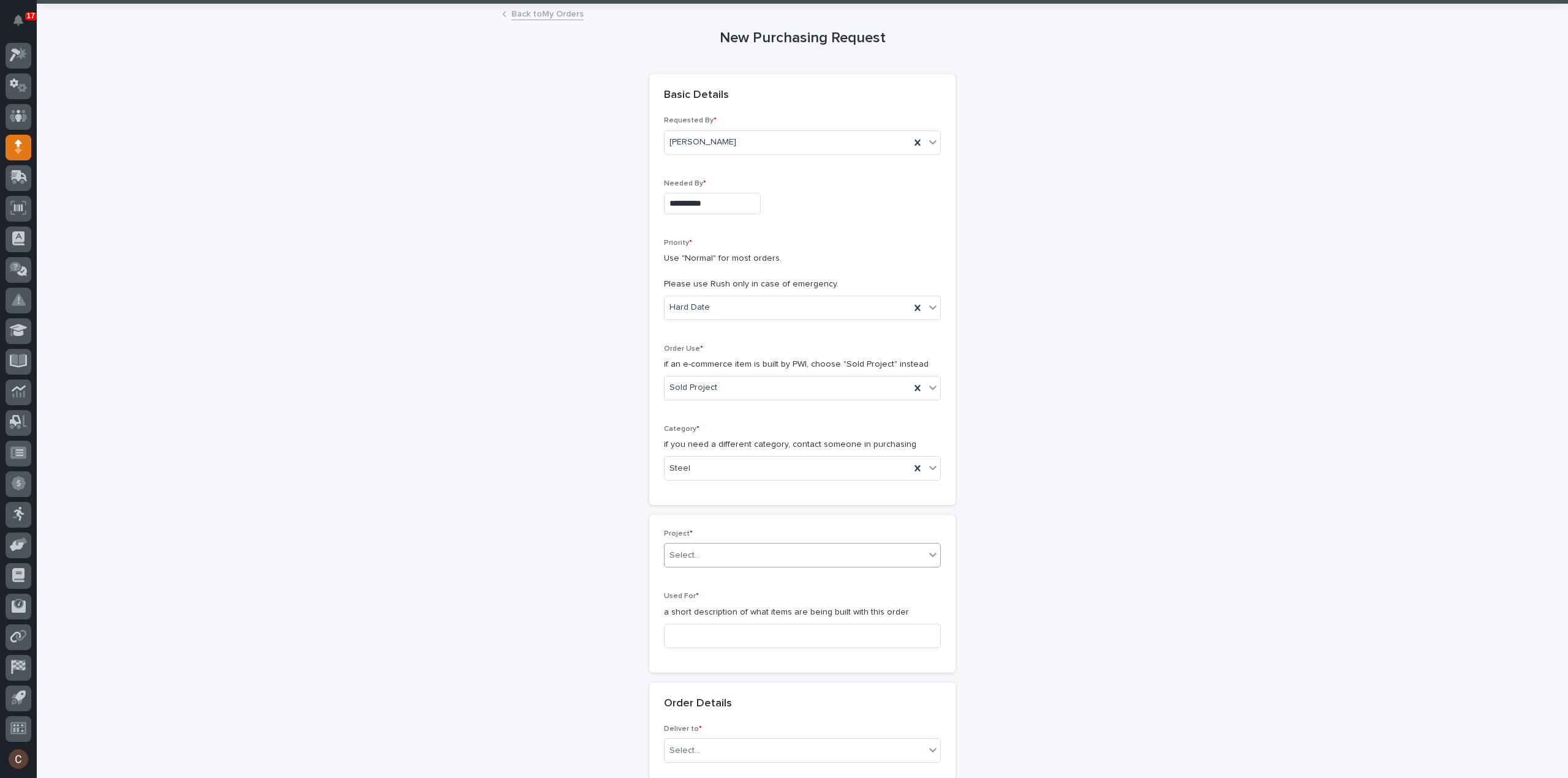
scroll to position [184, 0]
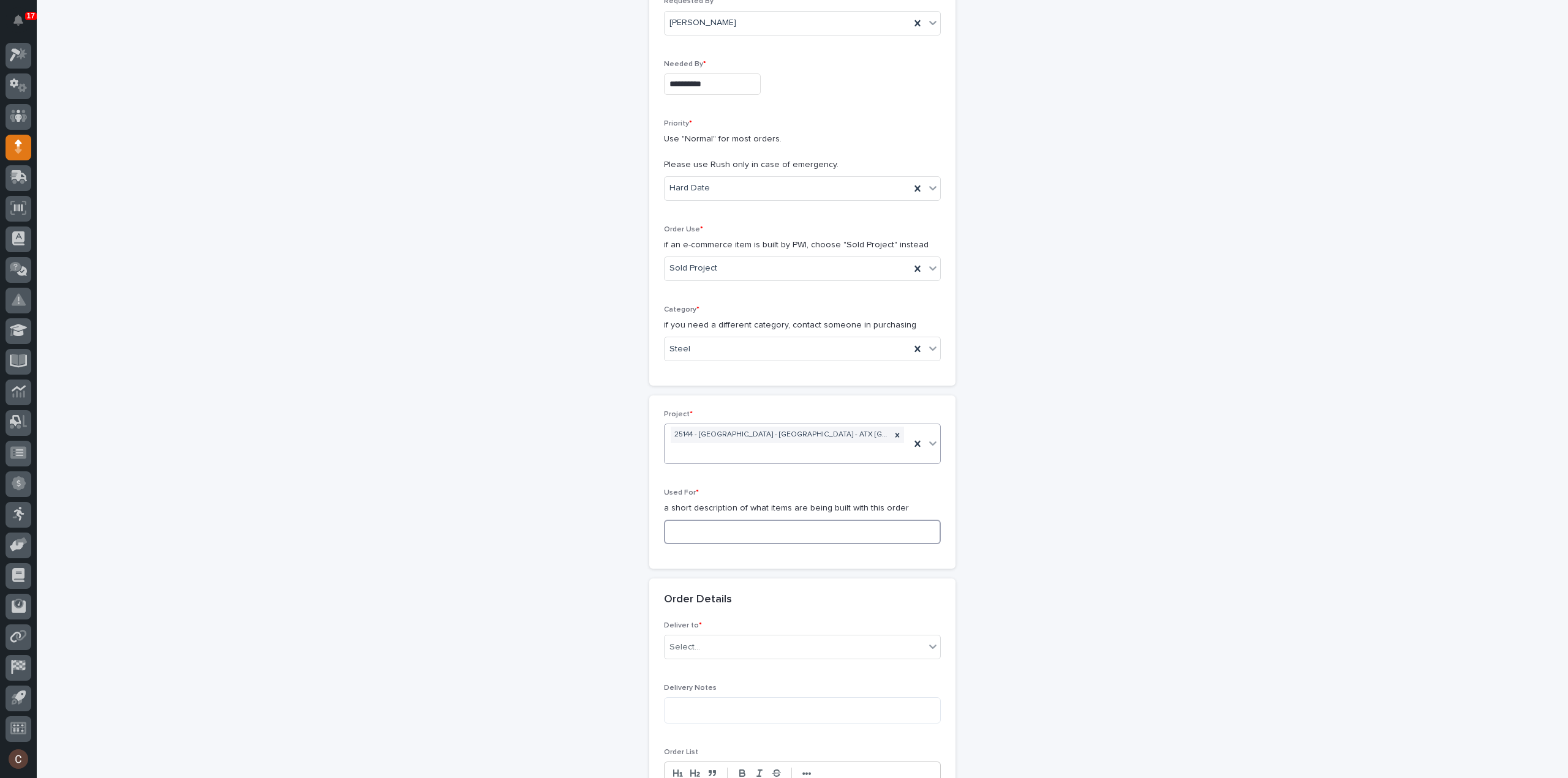
click at [727, 520] on input at bounding box center [802, 532] width 277 height 24
type input "S3 - Steel"
click at [700, 638] on div "Select..." at bounding box center [795, 647] width 260 height 20
click at [695, 652] on div "PWI" at bounding box center [797, 652] width 275 height 21
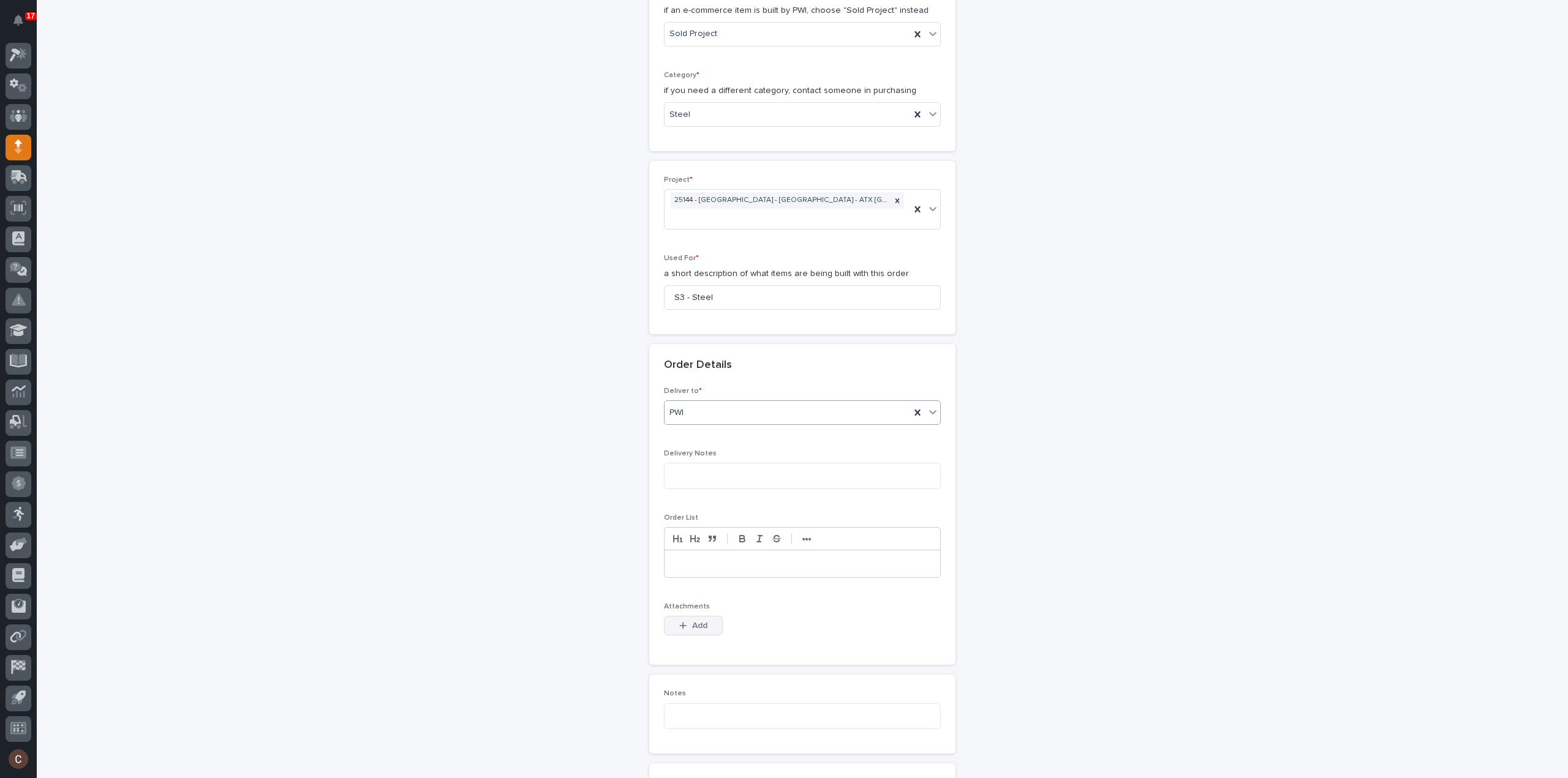
scroll to position [429, 0]
click at [707, 605] on button "Add" at bounding box center [693, 615] width 58 height 19
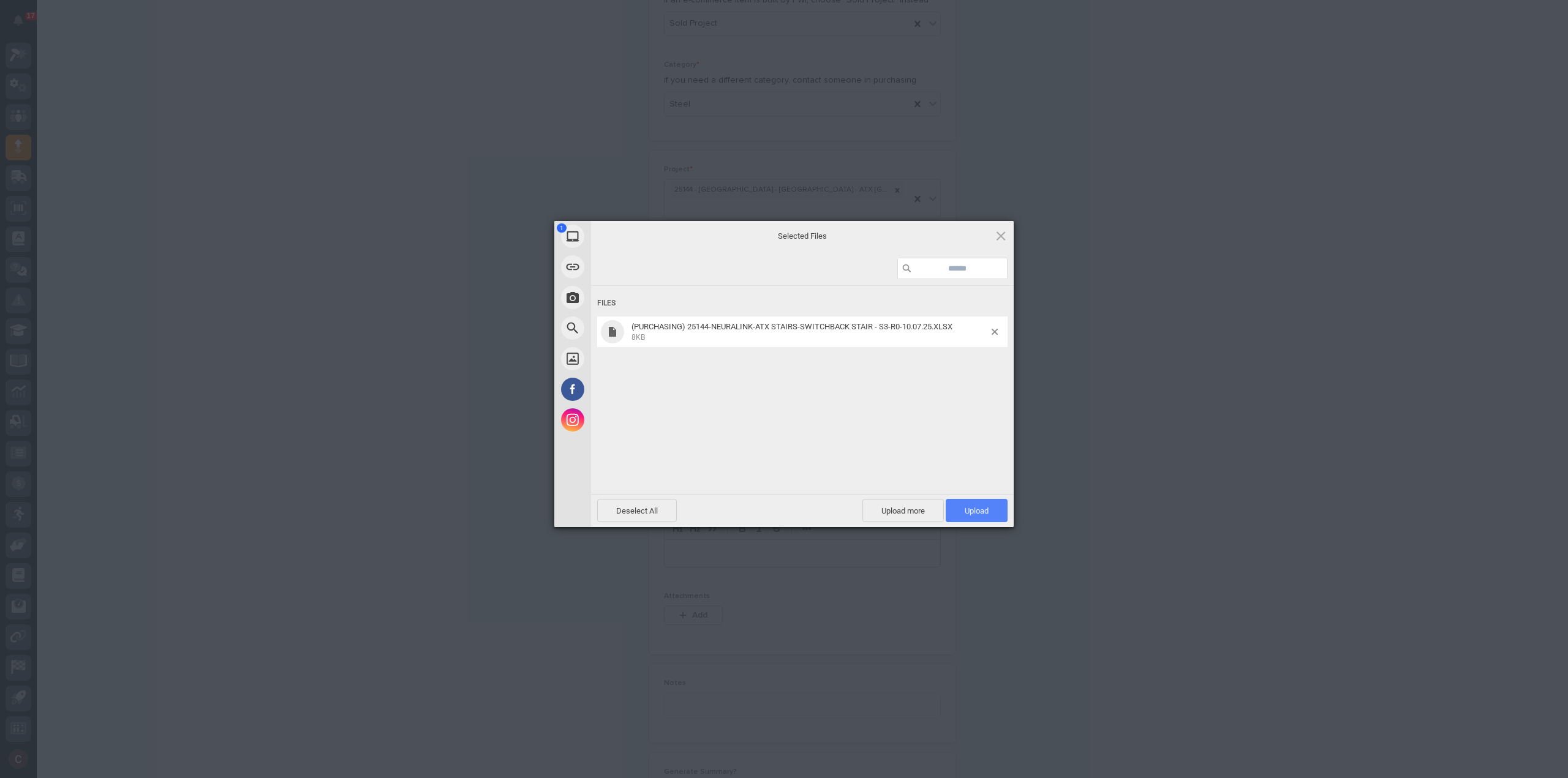
click at [999, 508] on span "Upload 1" at bounding box center [977, 510] width 62 height 24
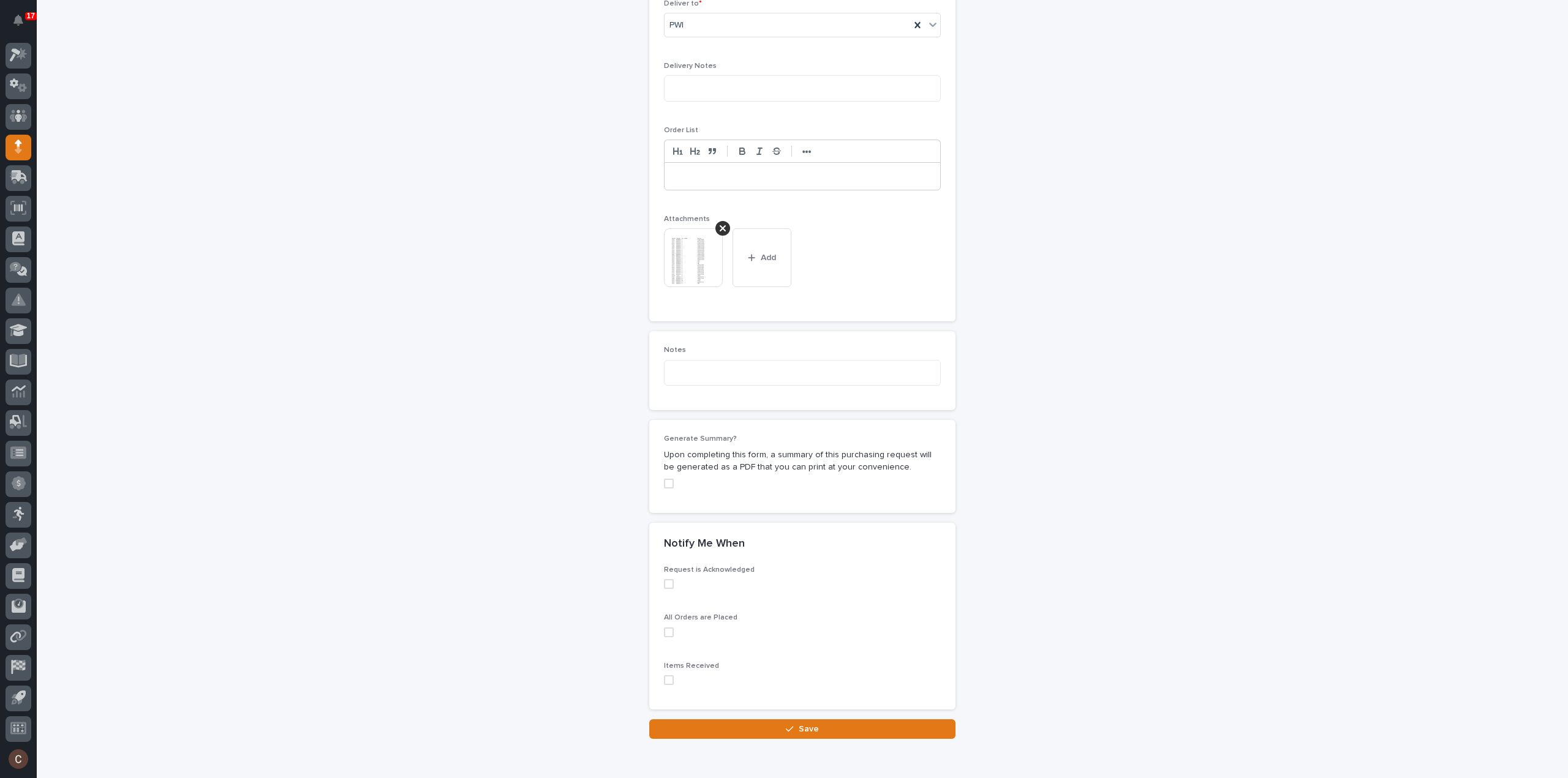
scroll to position [842, 0]
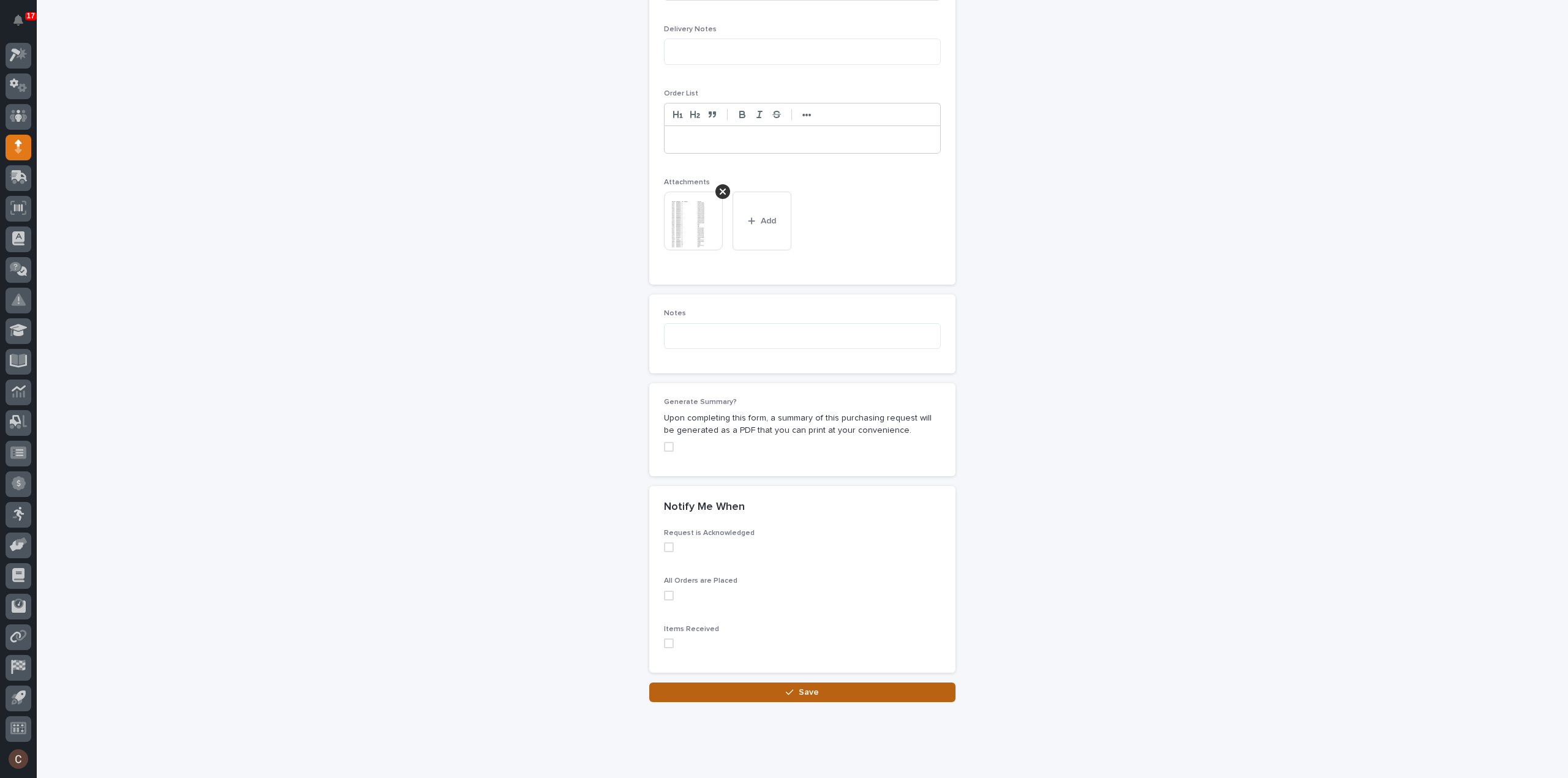
click at [700, 682] on button "Save" at bounding box center [802, 692] width 306 height 19
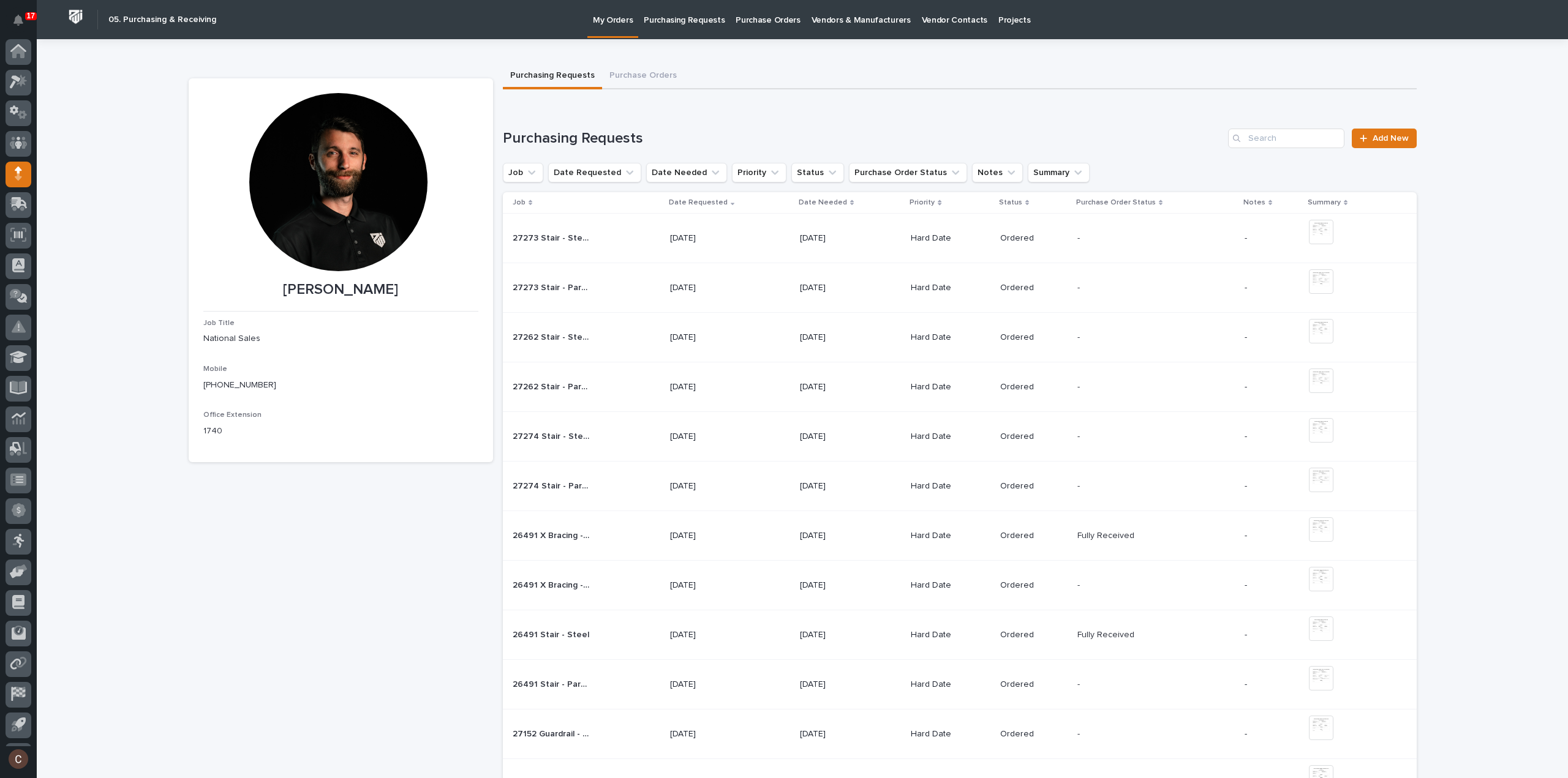
scroll to position [27, 0]
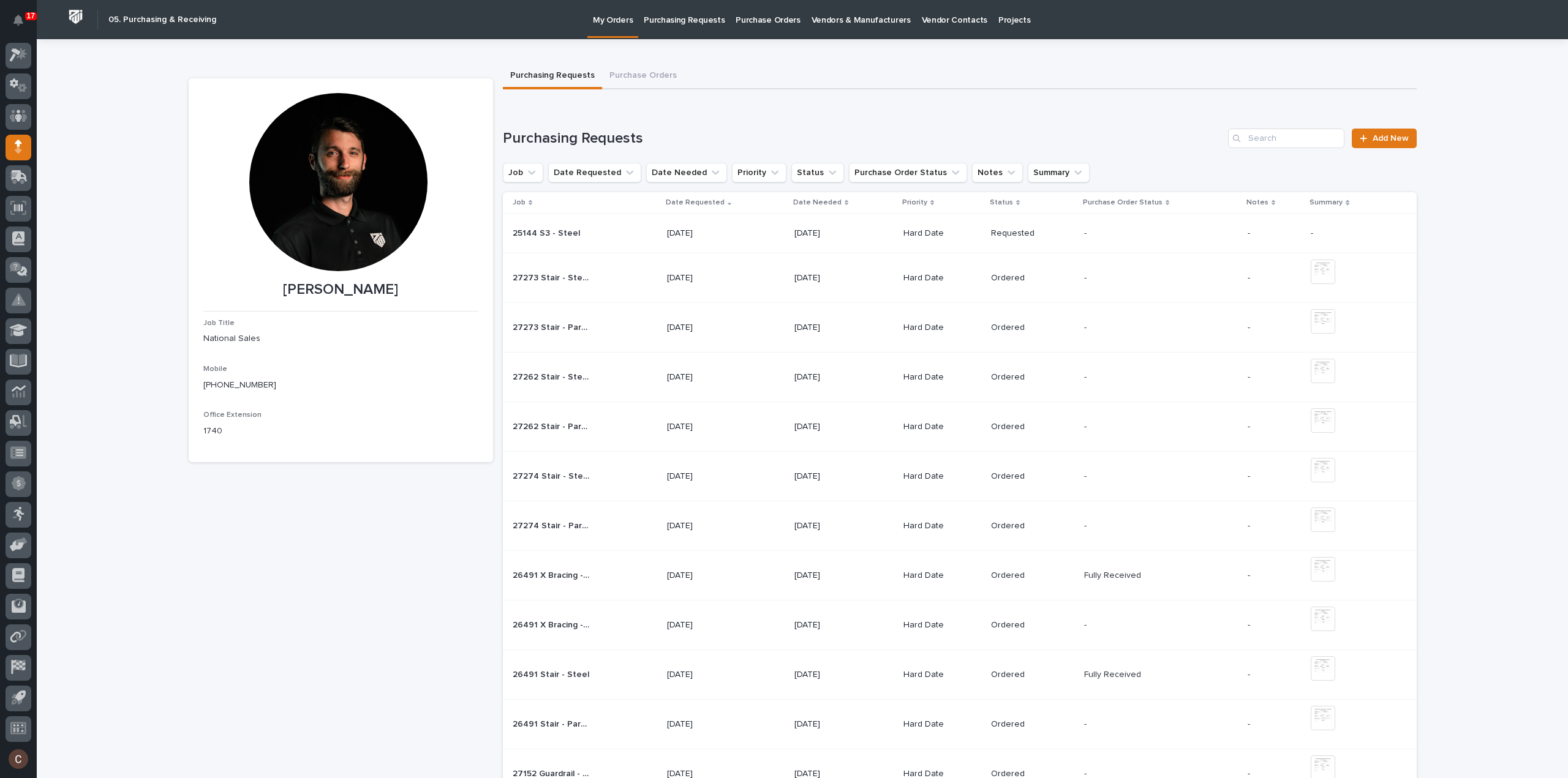
click at [1391, 141] on span "Add New" at bounding box center [1390, 138] width 36 height 9
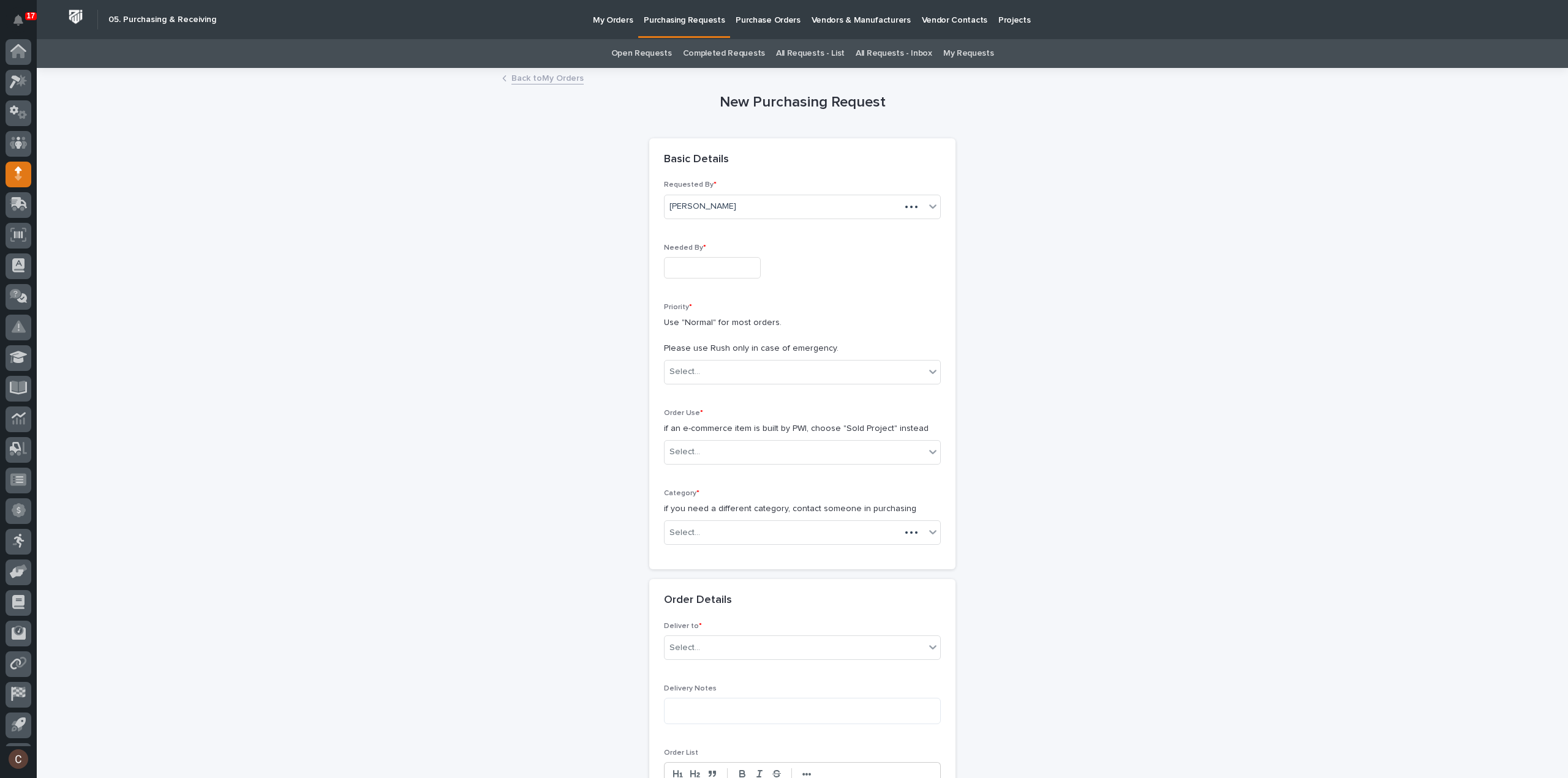
scroll to position [27, 0]
click at [734, 255] on div "Needed By *" at bounding box center [802, 266] width 277 height 45
click at [733, 265] on input "text" at bounding box center [712, 268] width 97 height 21
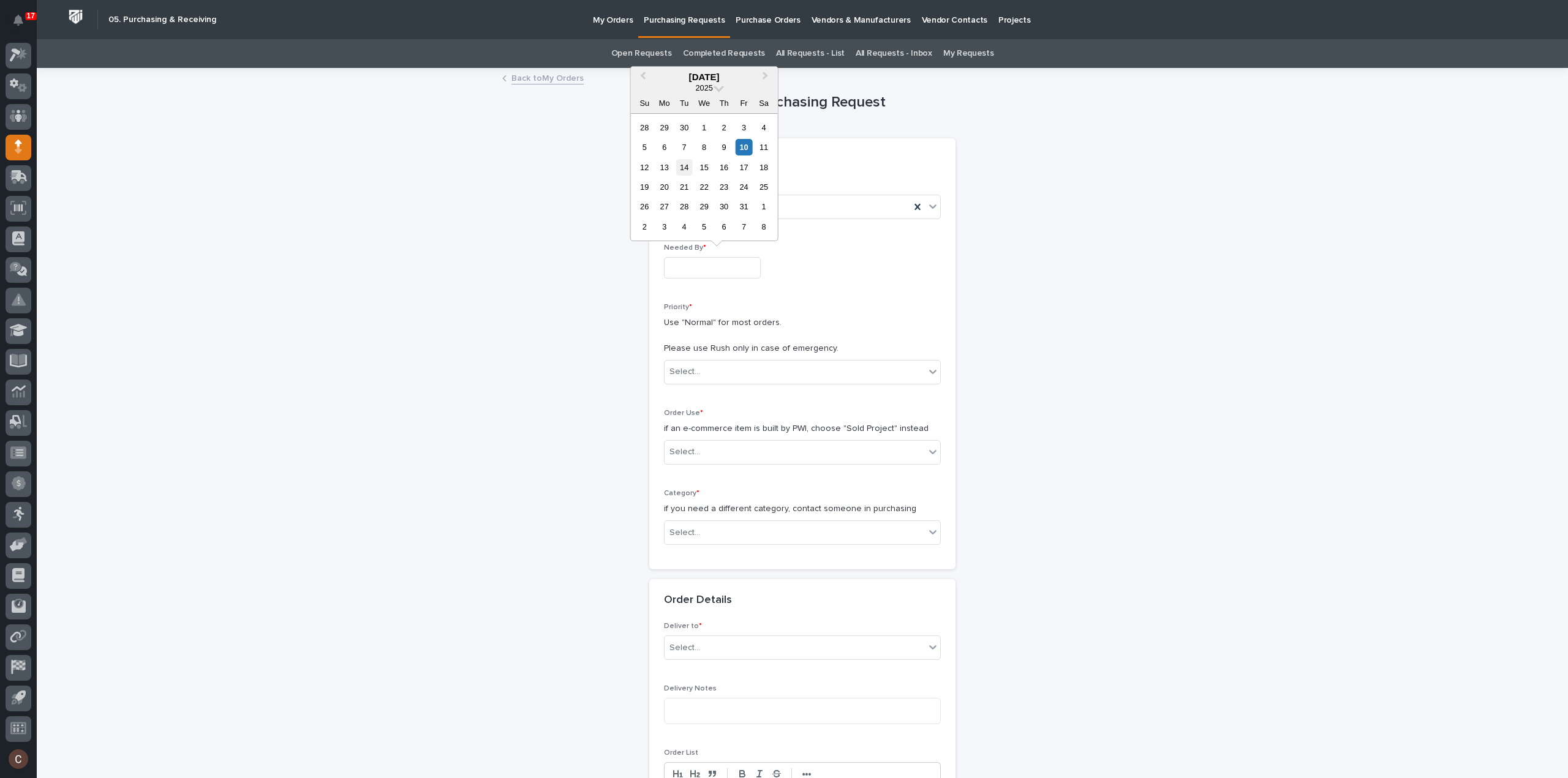
click at [682, 171] on div "14" at bounding box center [684, 167] width 16 height 16
type input "**********"
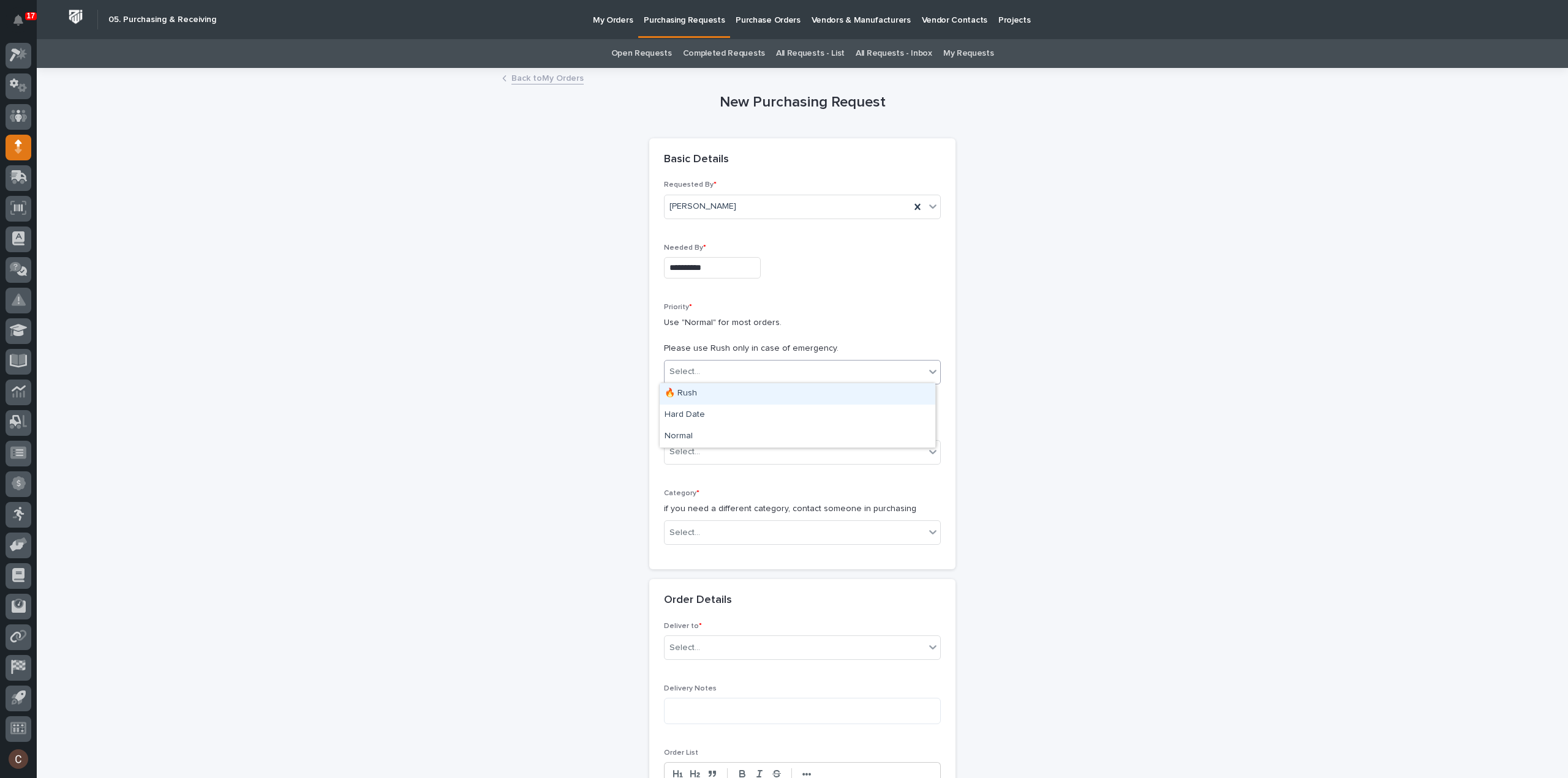
click at [712, 378] on div "Select..." at bounding box center [795, 371] width 260 height 20
click at [715, 411] on div "Hard Date" at bounding box center [797, 415] width 275 height 21
click at [700, 473] on div "**********" at bounding box center [802, 367] width 277 height 374
click at [705, 456] on div "Select..." at bounding box center [795, 452] width 260 height 20
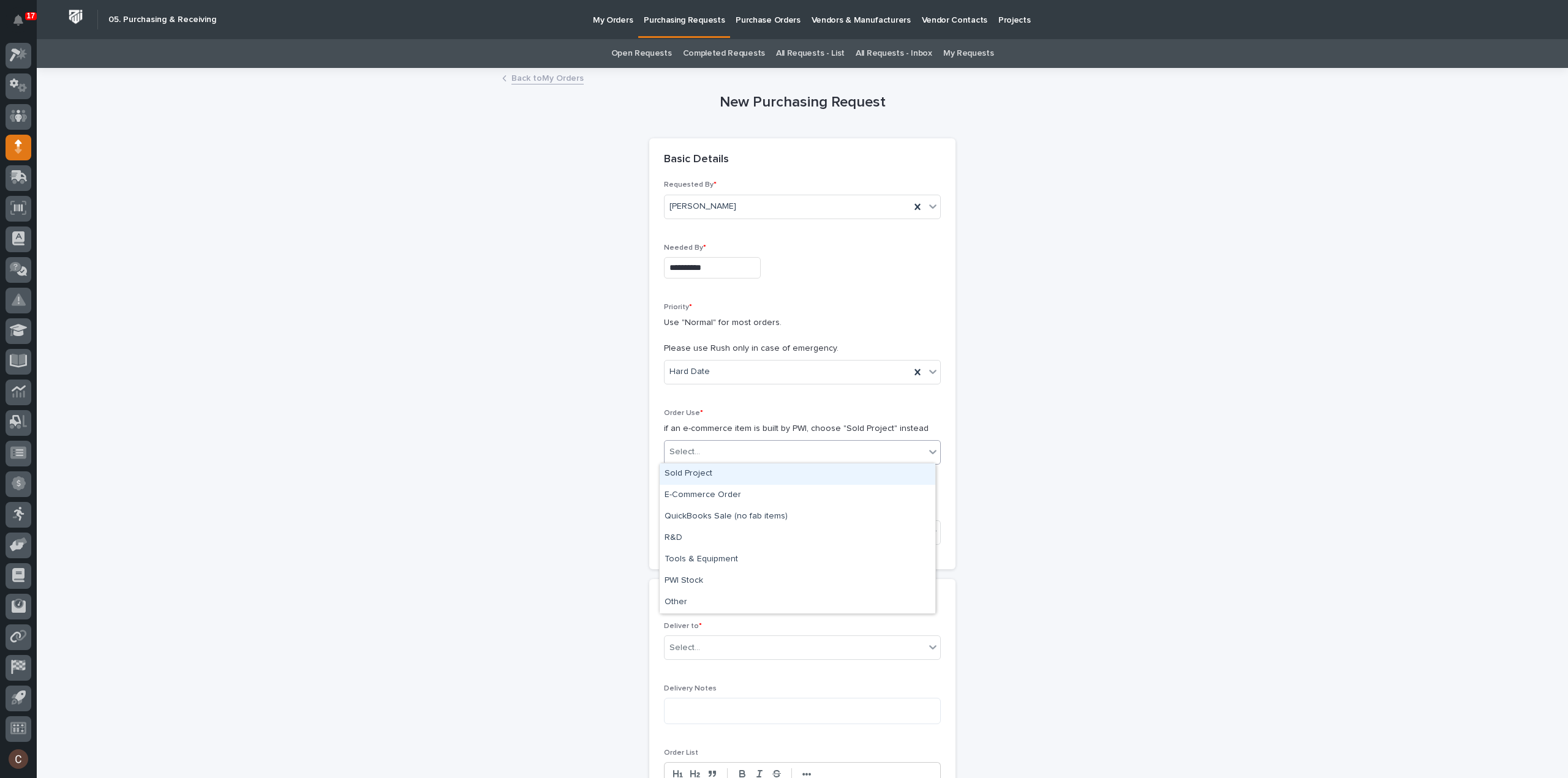
click at [705, 473] on div "Sold Project" at bounding box center [797, 474] width 275 height 21
click at [712, 534] on div "Select..." at bounding box center [795, 533] width 260 height 20
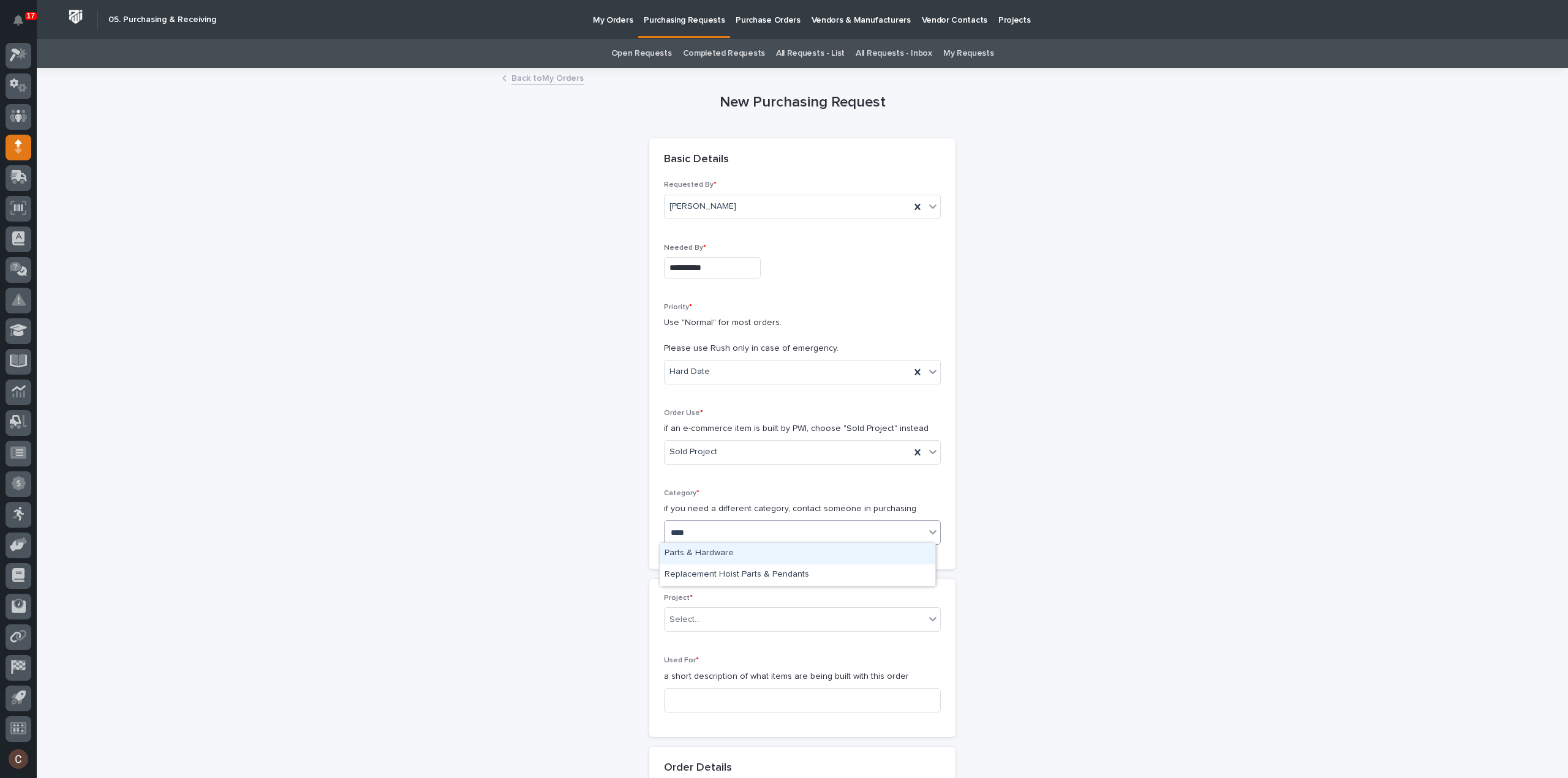
type input "*****"
click at [699, 549] on div "Parts & Hardware" at bounding box center [797, 554] width 275 height 21
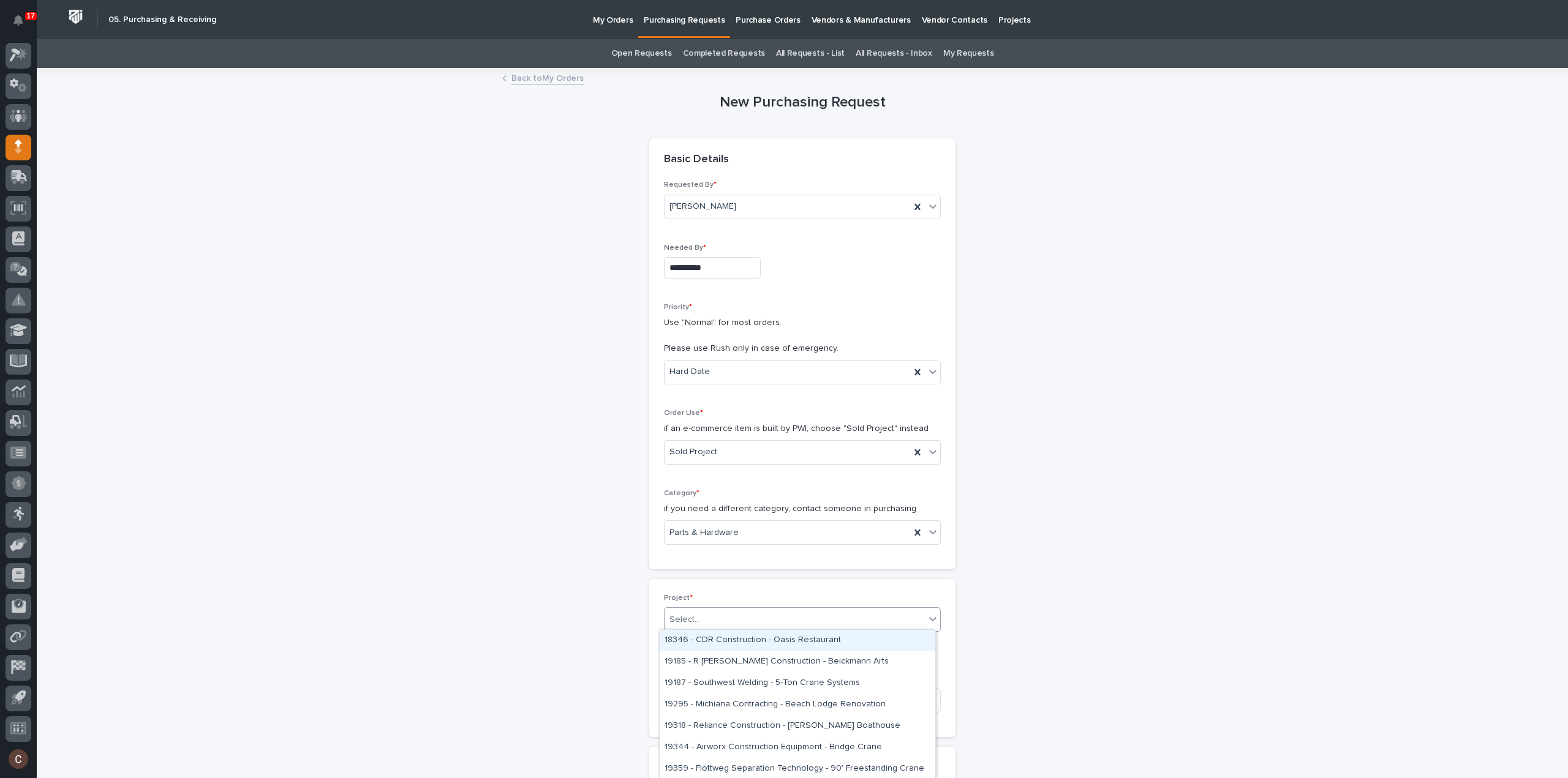
click at [687, 618] on div "Select..." at bounding box center [685, 620] width 31 height 13
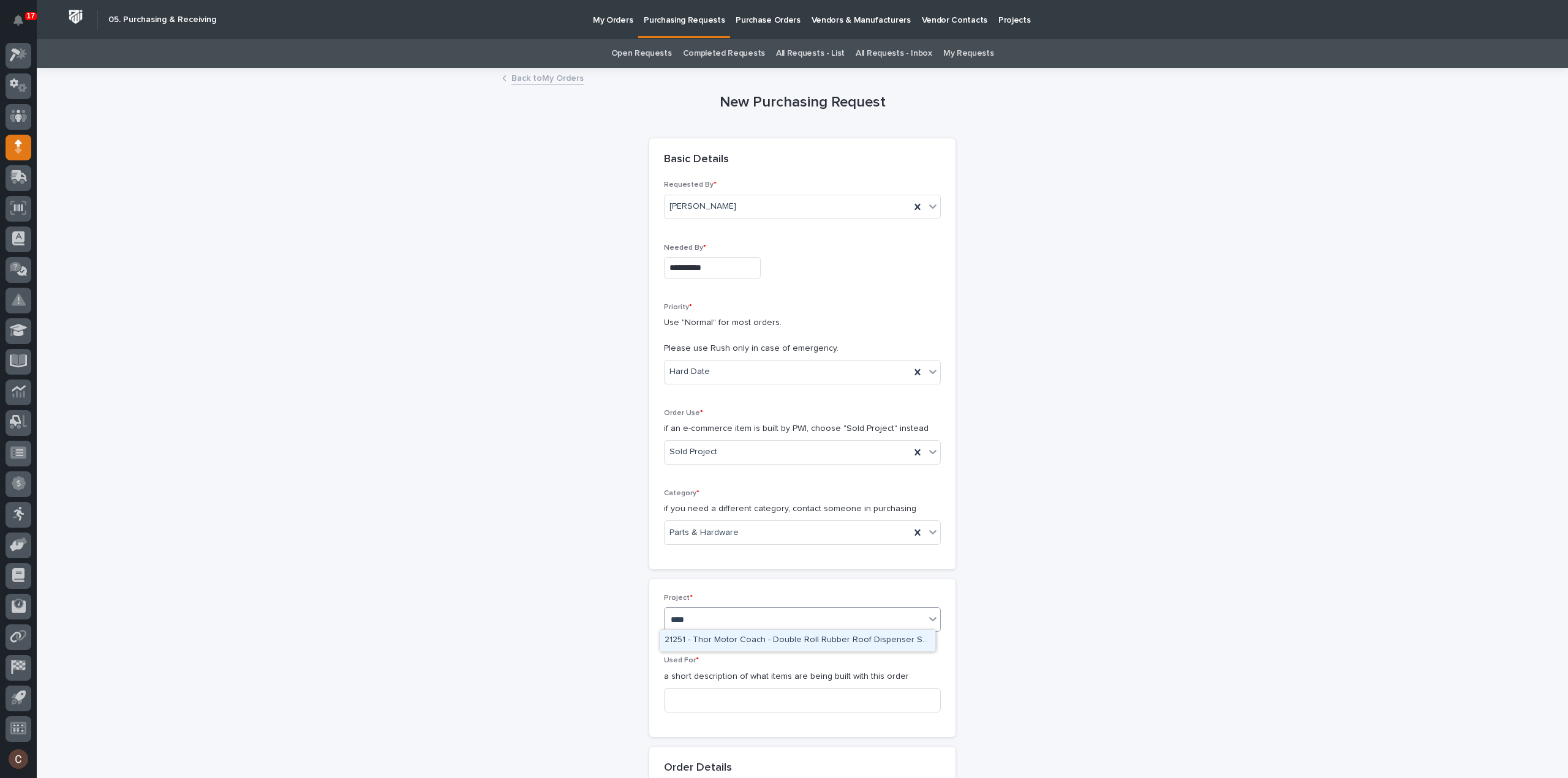
type input "*****"
click at [822, 641] on div "25144 - Stair Zone - NeuraLink - ATX Stair Towers" at bounding box center [797, 641] width 275 height 21
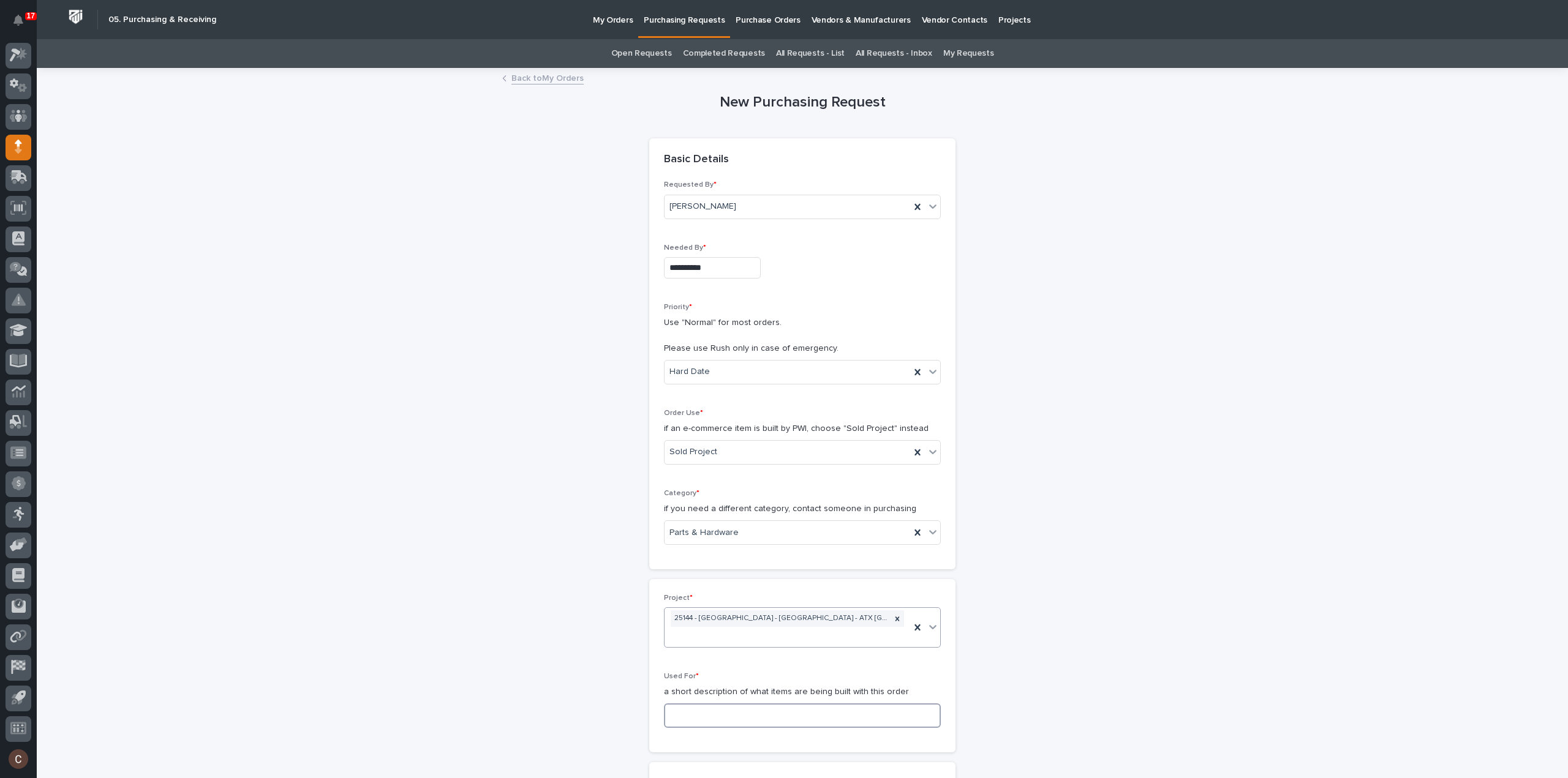
click at [675, 703] on input at bounding box center [802, 715] width 277 height 24
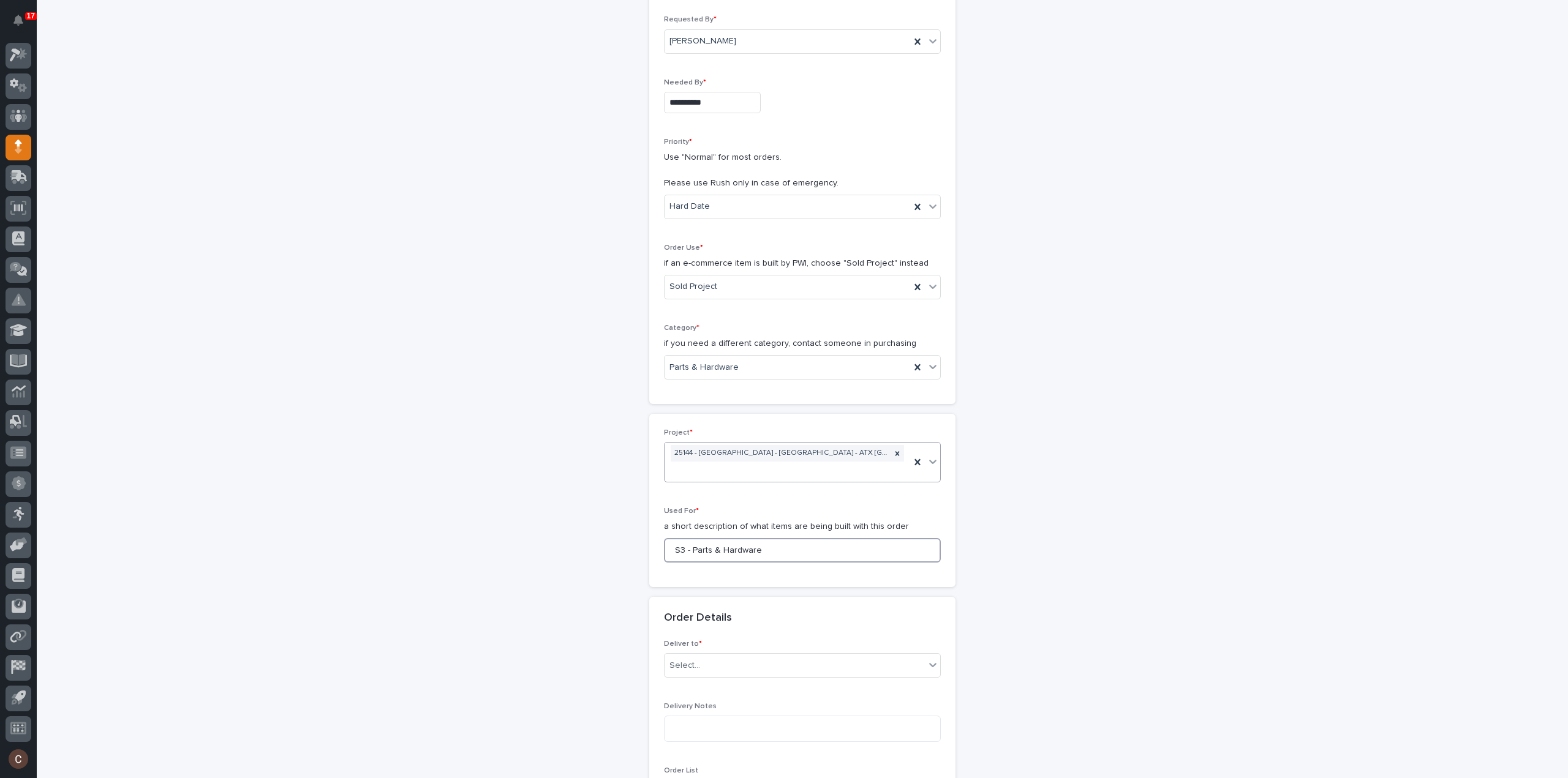
scroll to position [306, 0]
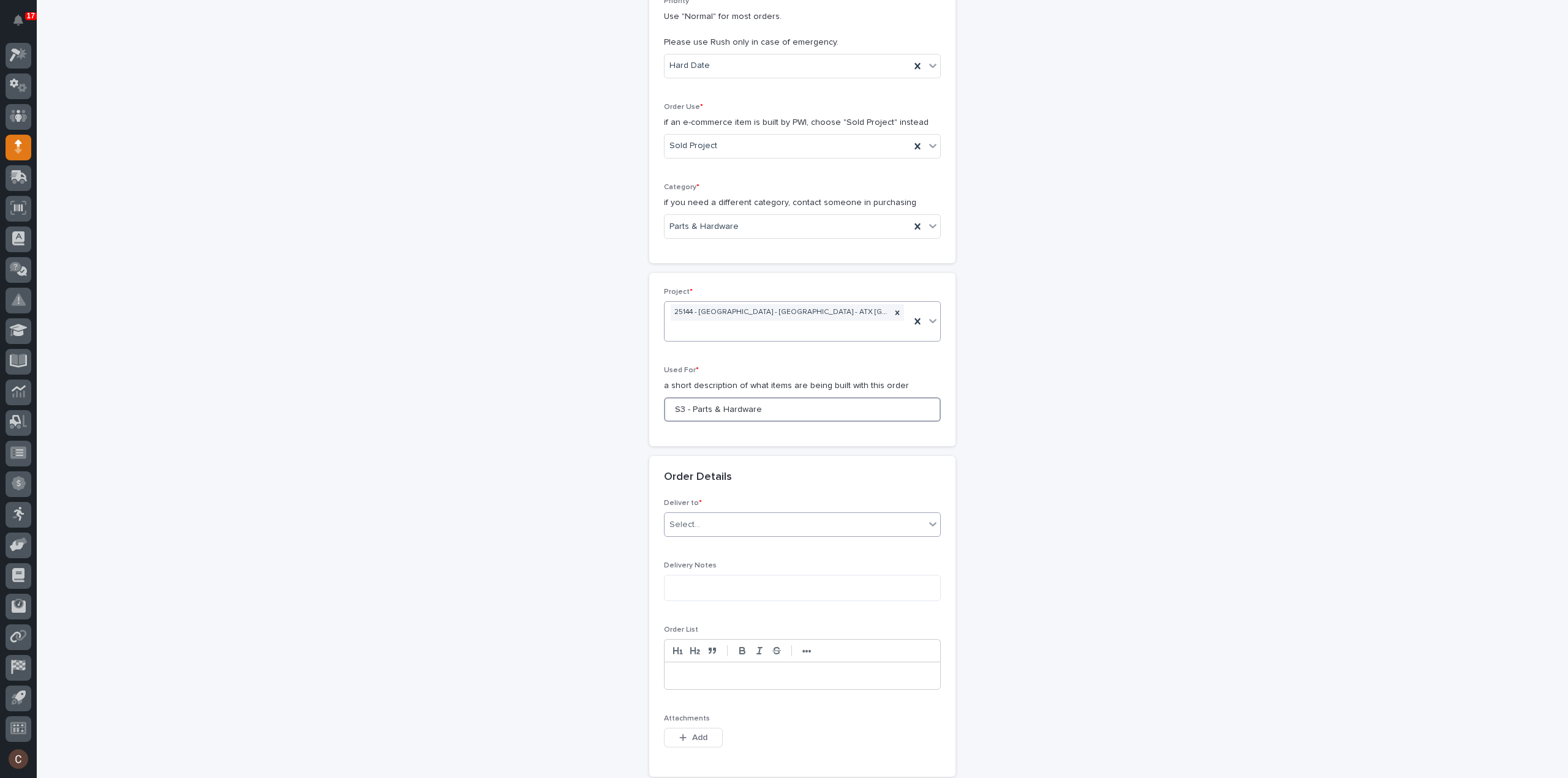
type input "S3 - Parts & Hardware"
click at [741, 515] on div "Select..." at bounding box center [795, 525] width 260 height 20
click at [711, 525] on div "PWI" at bounding box center [797, 529] width 275 height 21
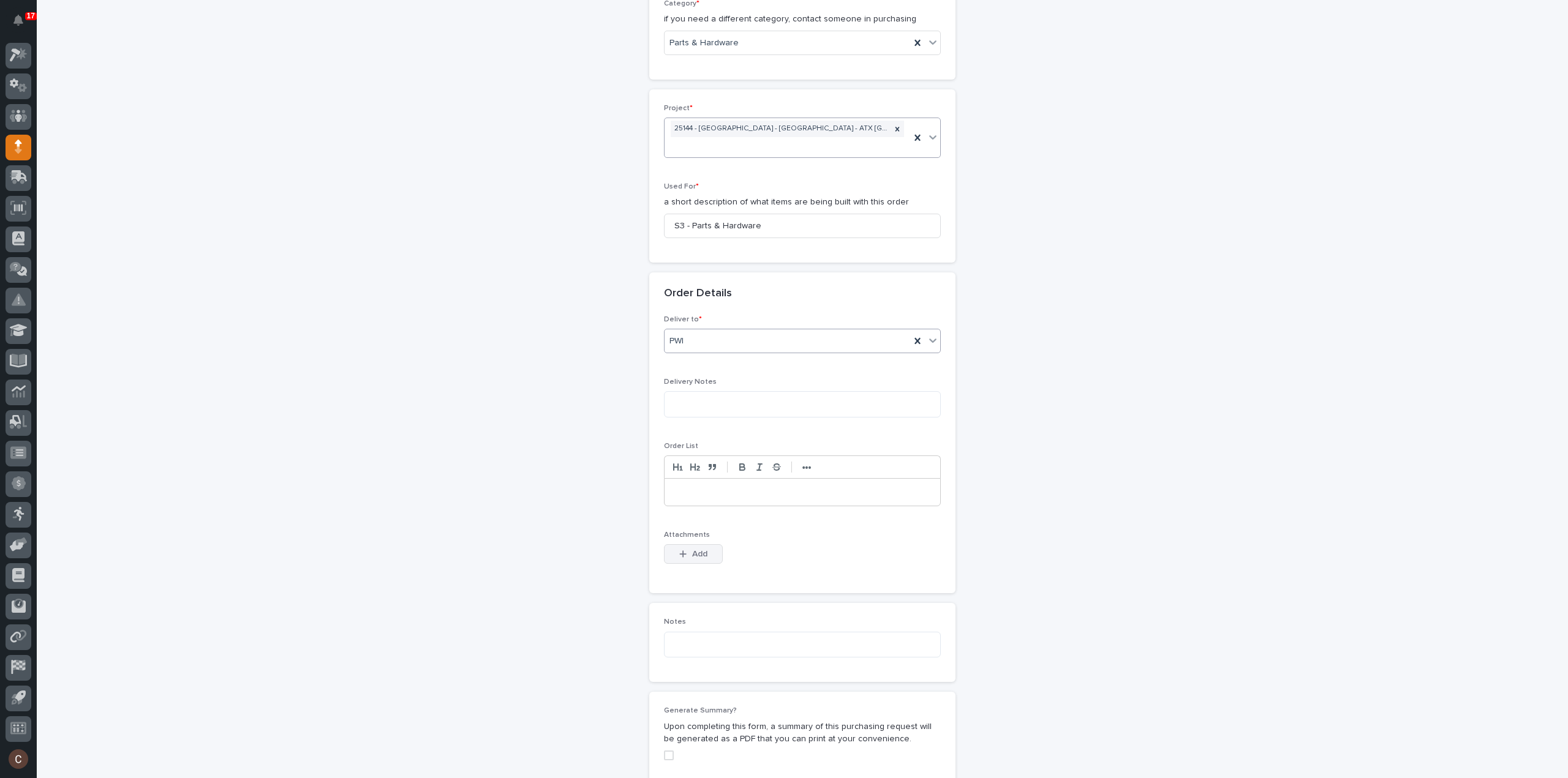
click at [692, 548] on span "Add" at bounding box center [700, 554] width 15 height 11
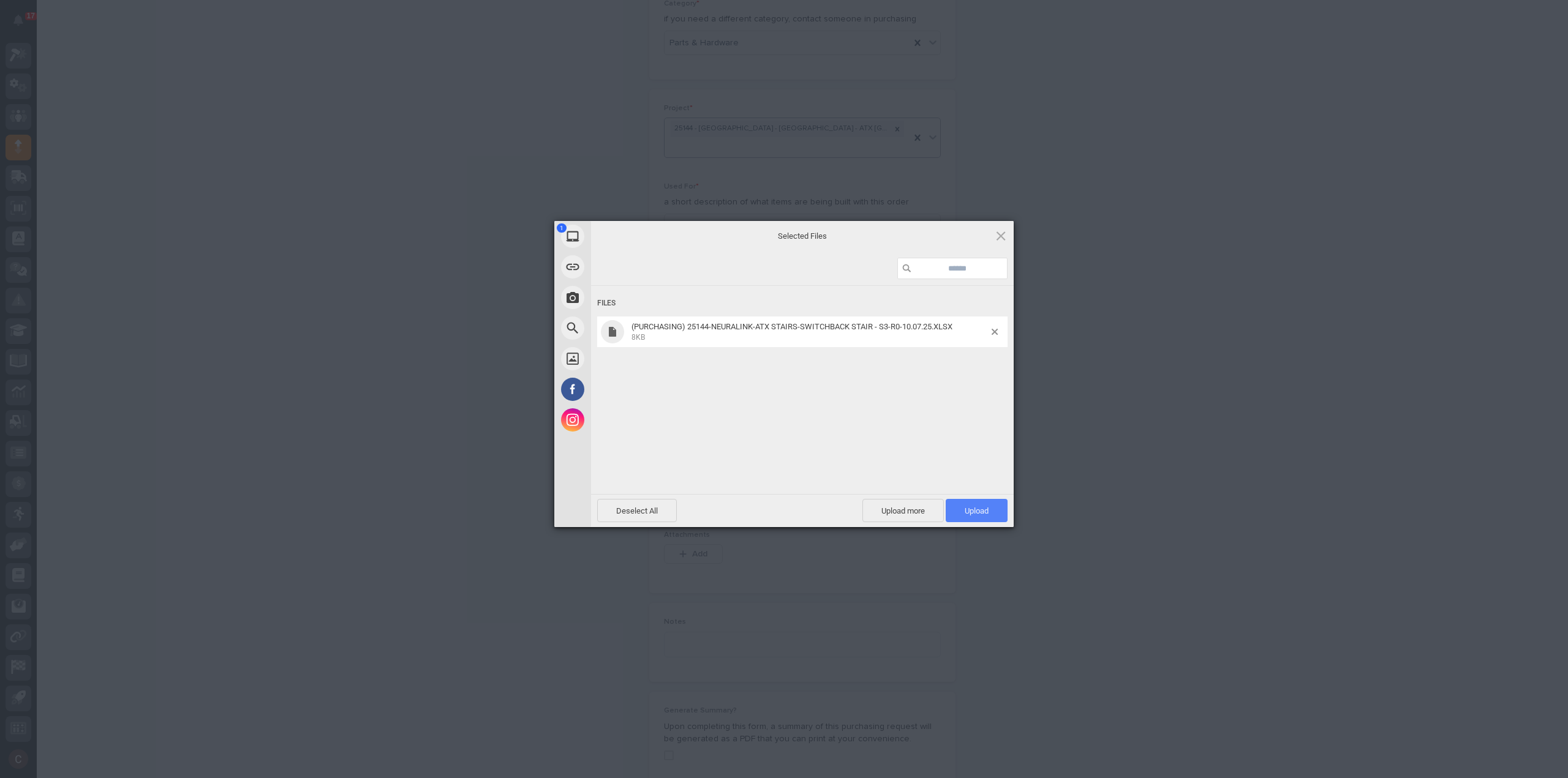
click at [971, 517] on span "Upload 1" at bounding box center [977, 510] width 62 height 24
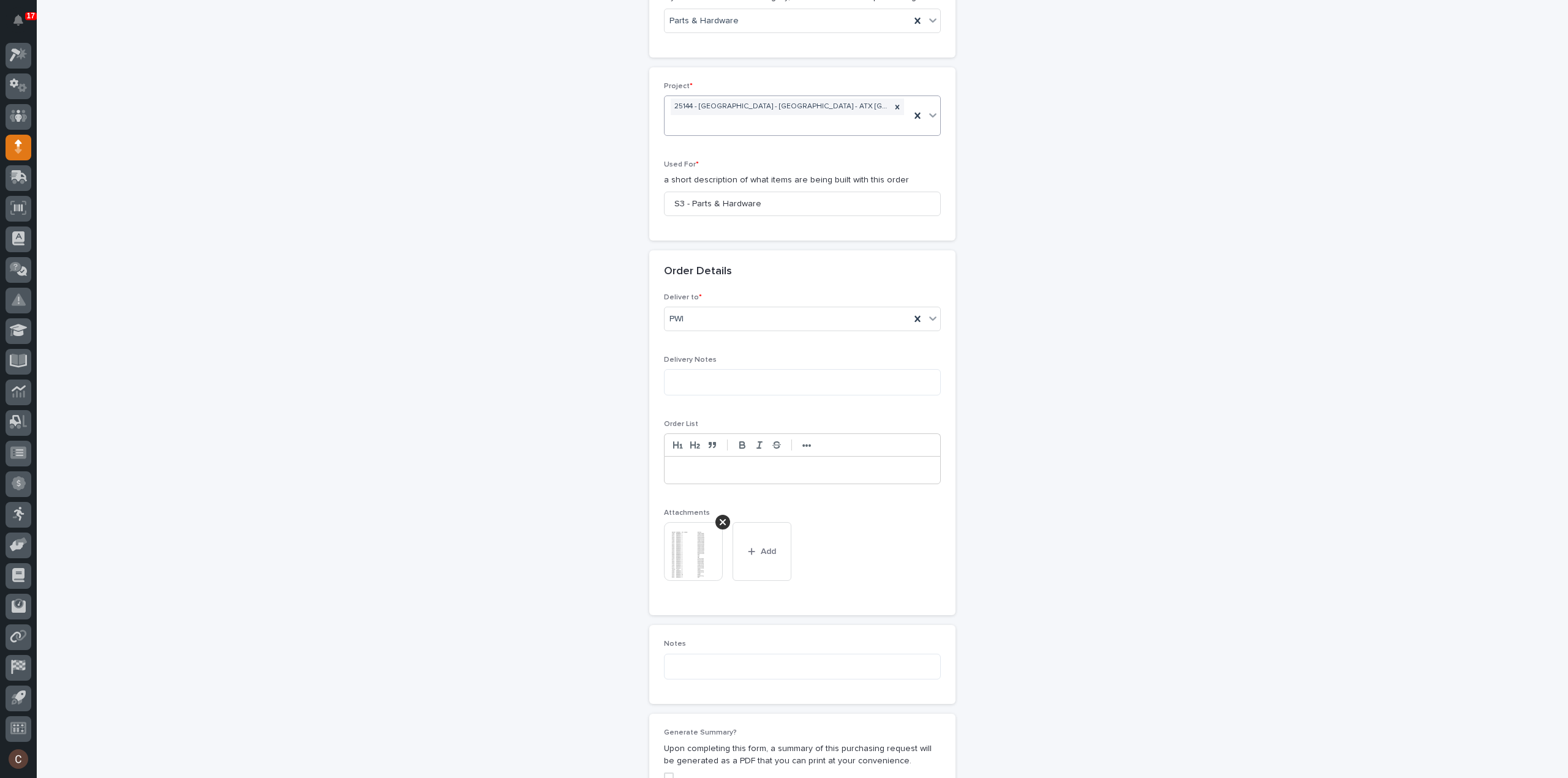
scroll to position [842, 0]
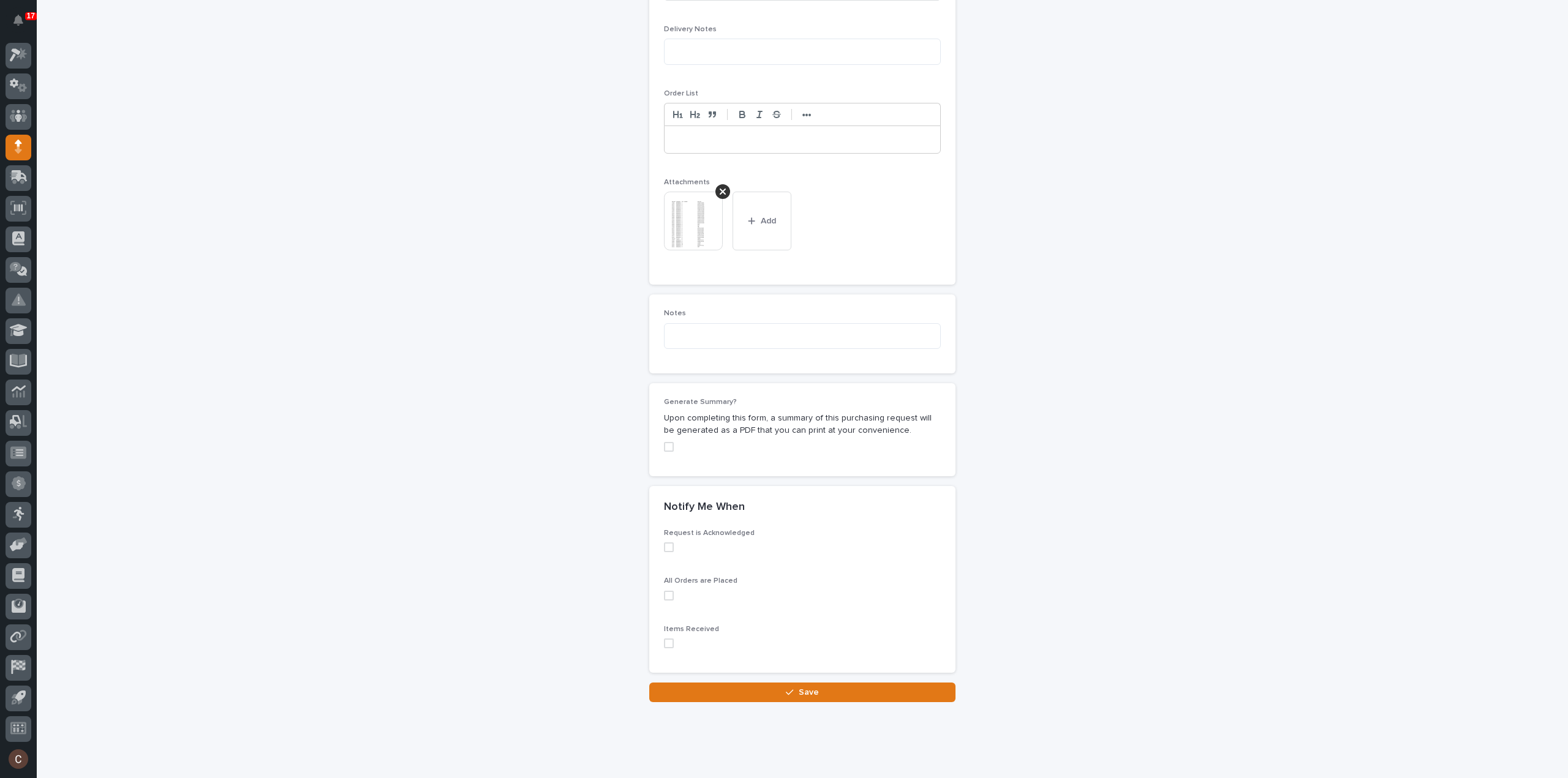
click at [779, 682] on button "Save" at bounding box center [802, 692] width 306 height 19
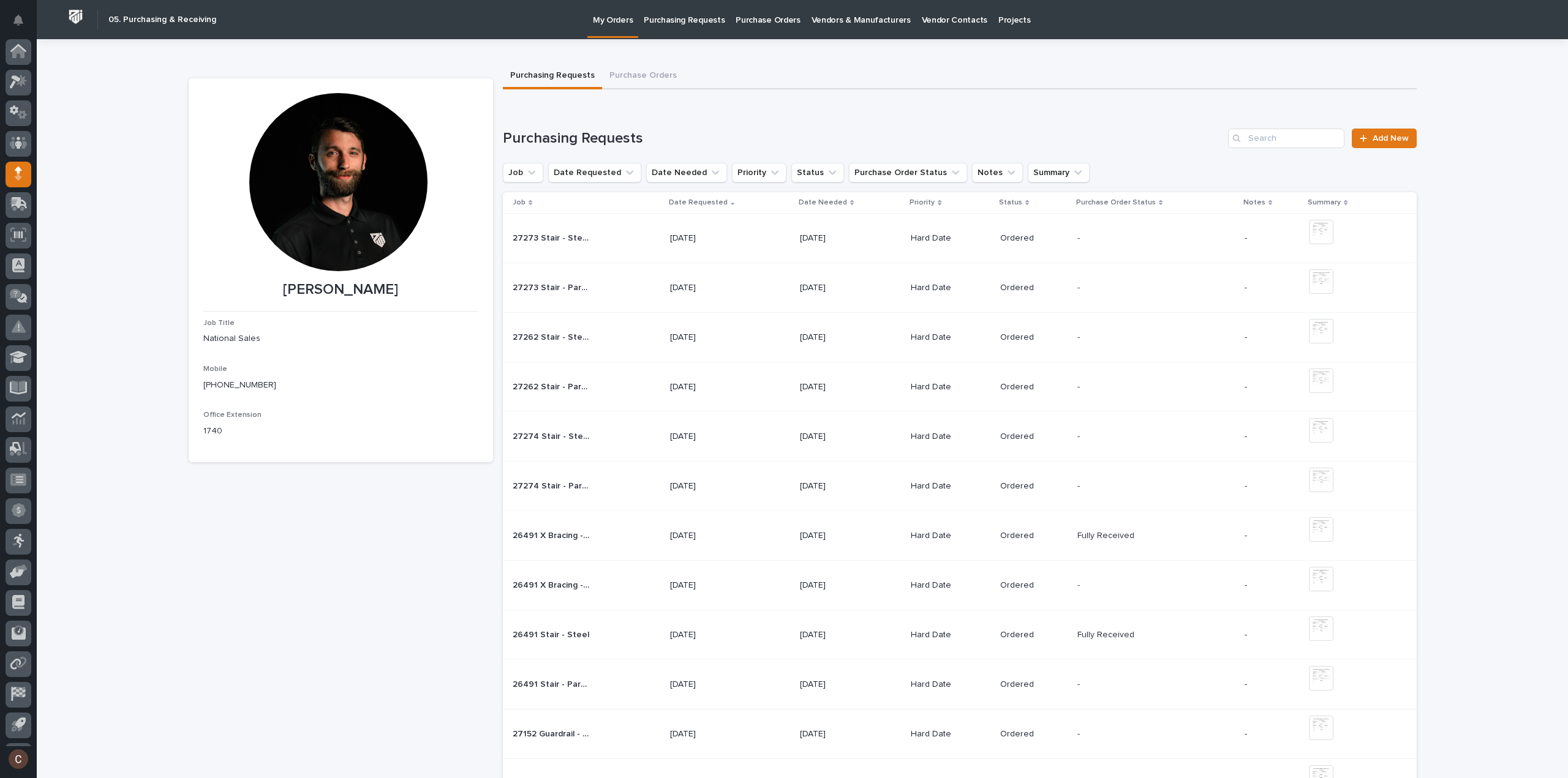
scroll to position [27, 0]
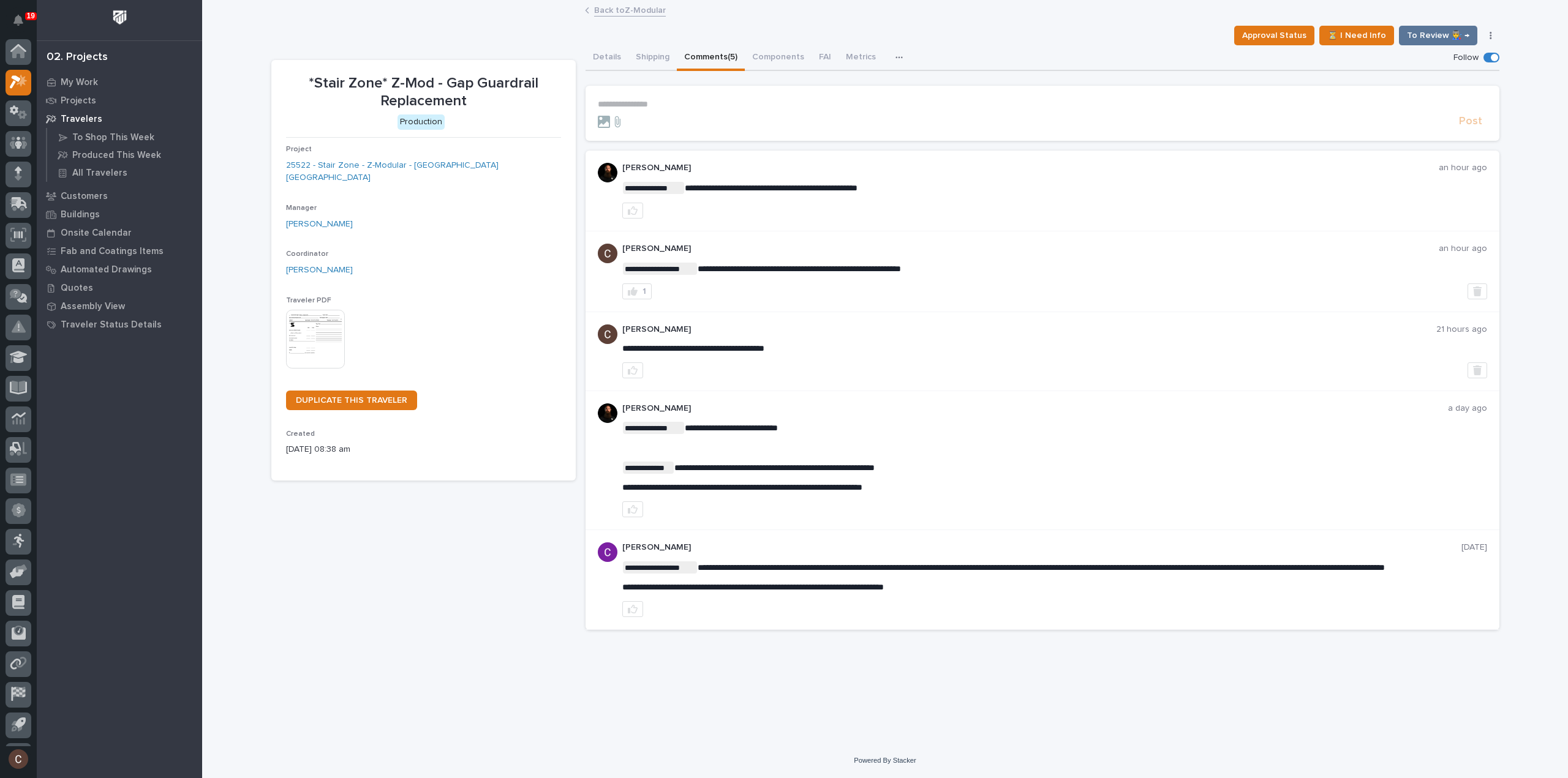
scroll to position [27, 0]
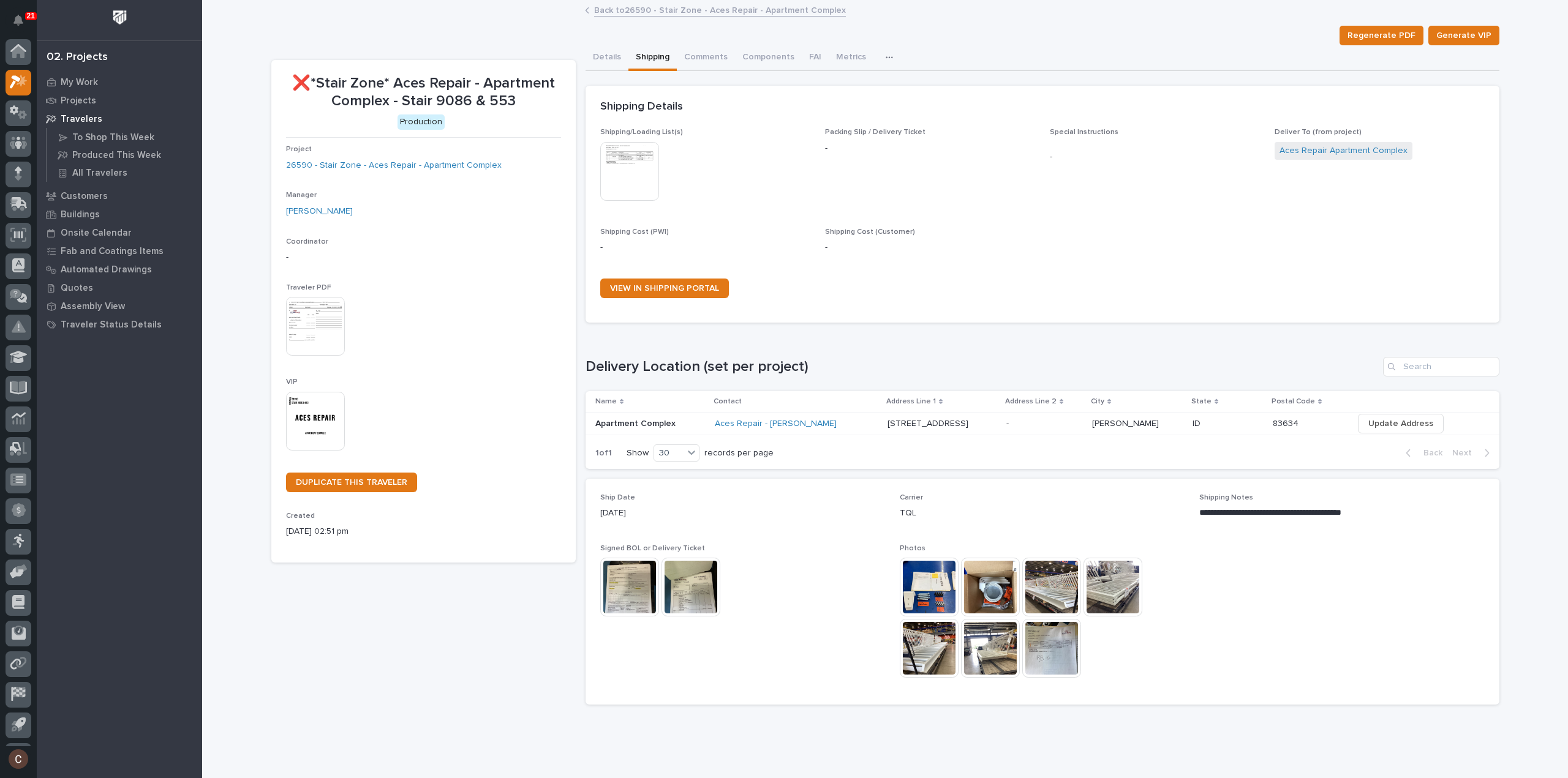
scroll to position [27, 0]
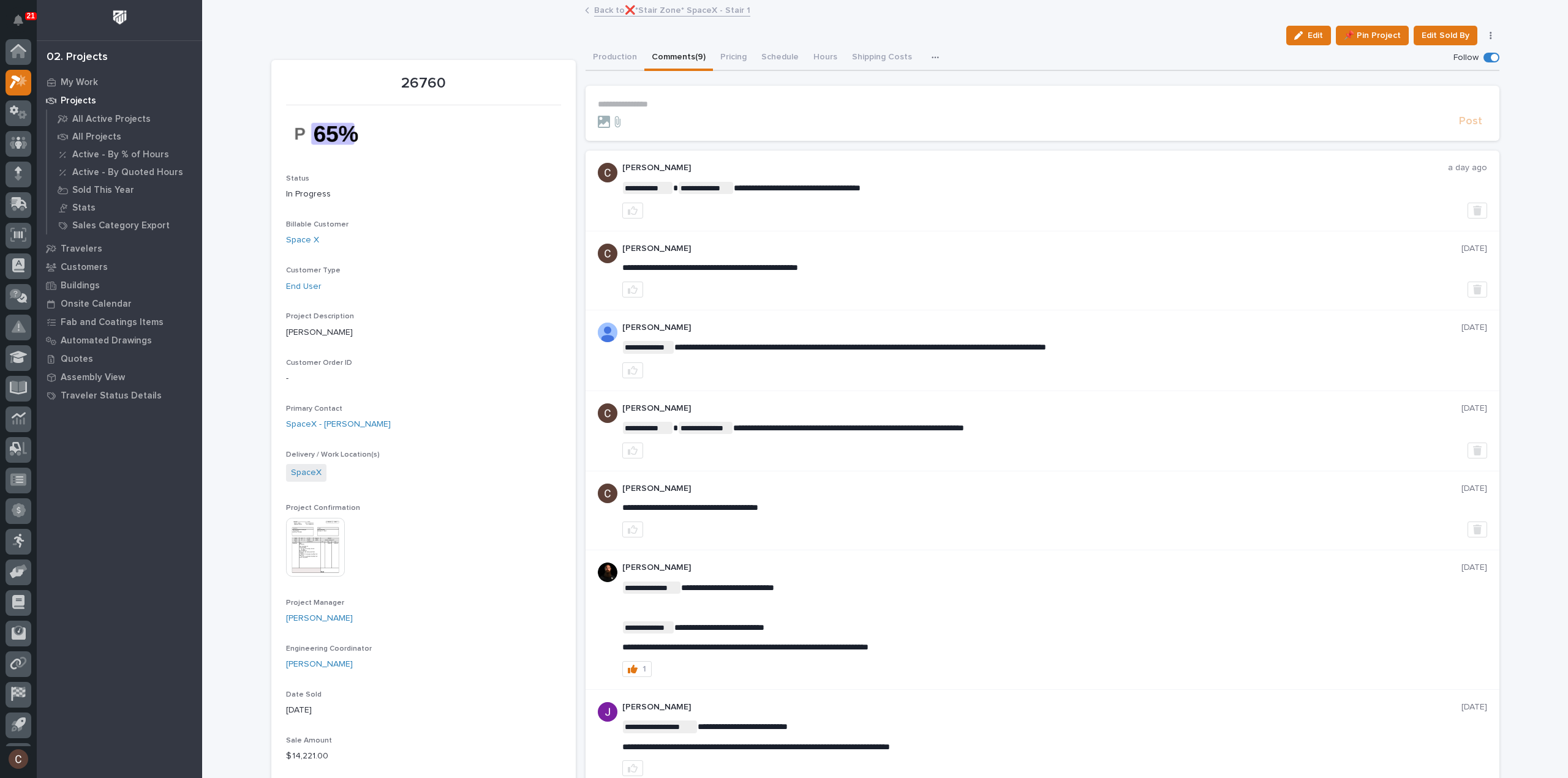
scroll to position [27, 0]
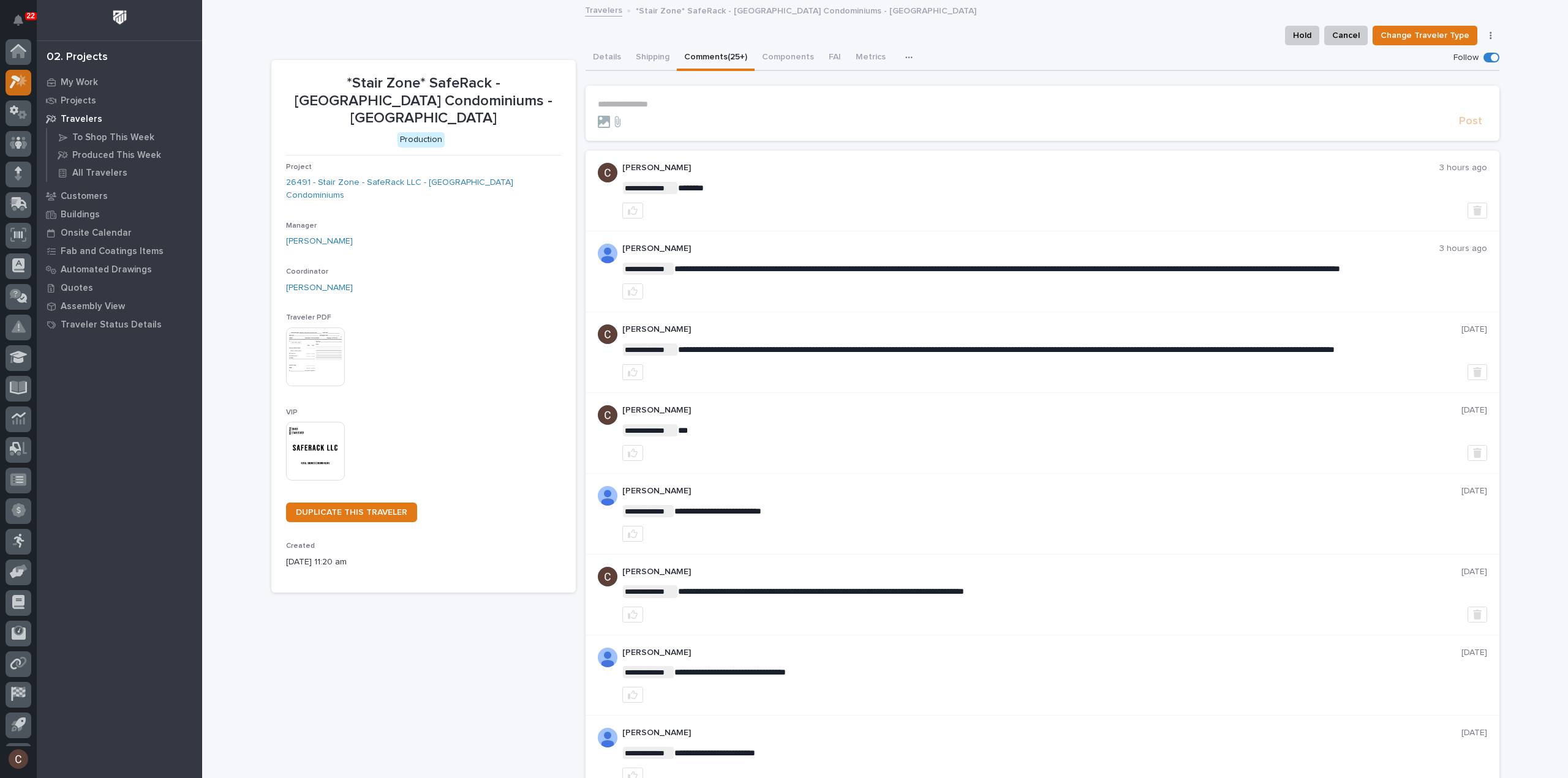
scroll to position [27, 0]
click at [10, 50] on icon at bounding box center [19, 54] width 18 height 14
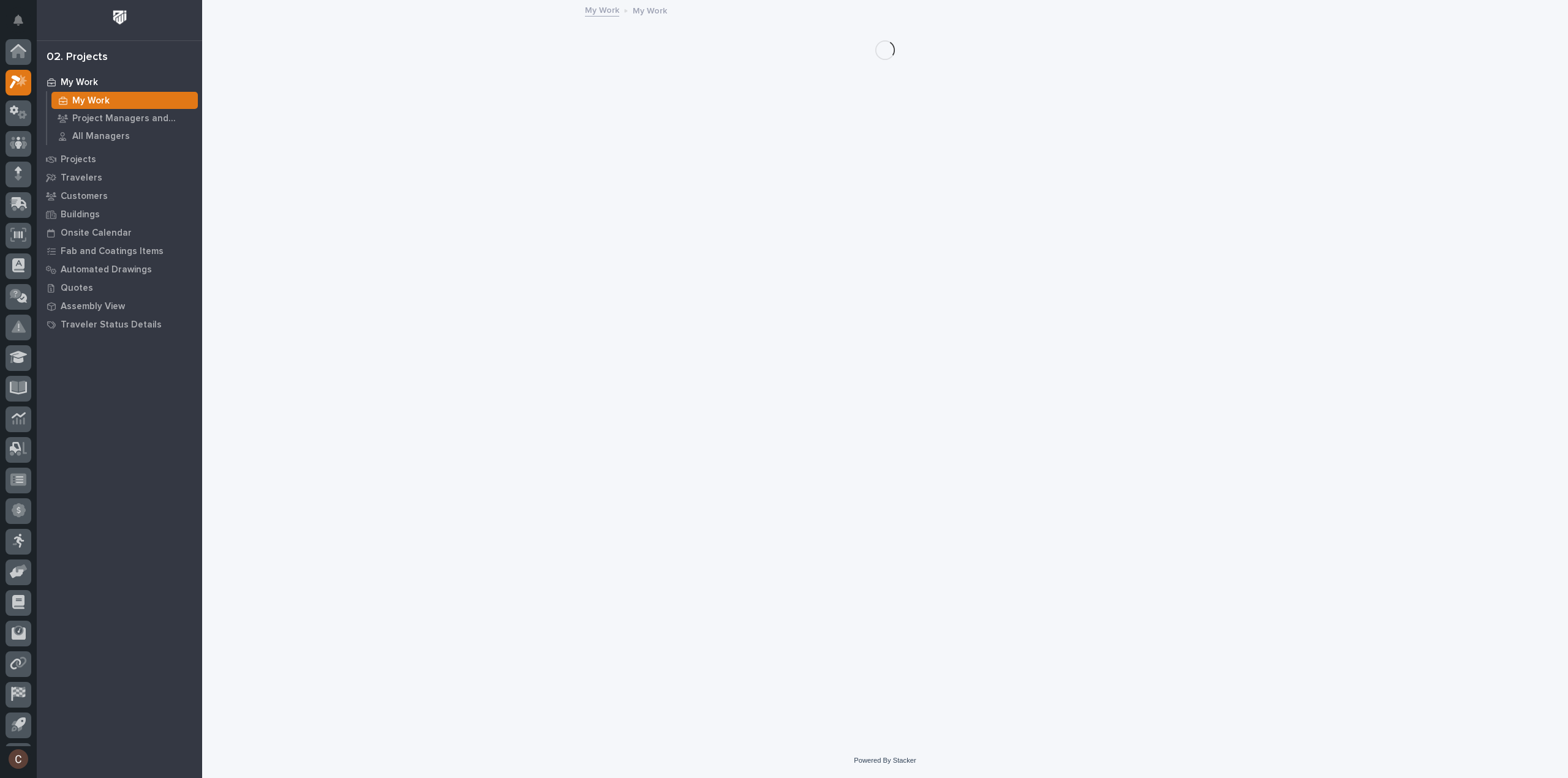
scroll to position [27, 0]
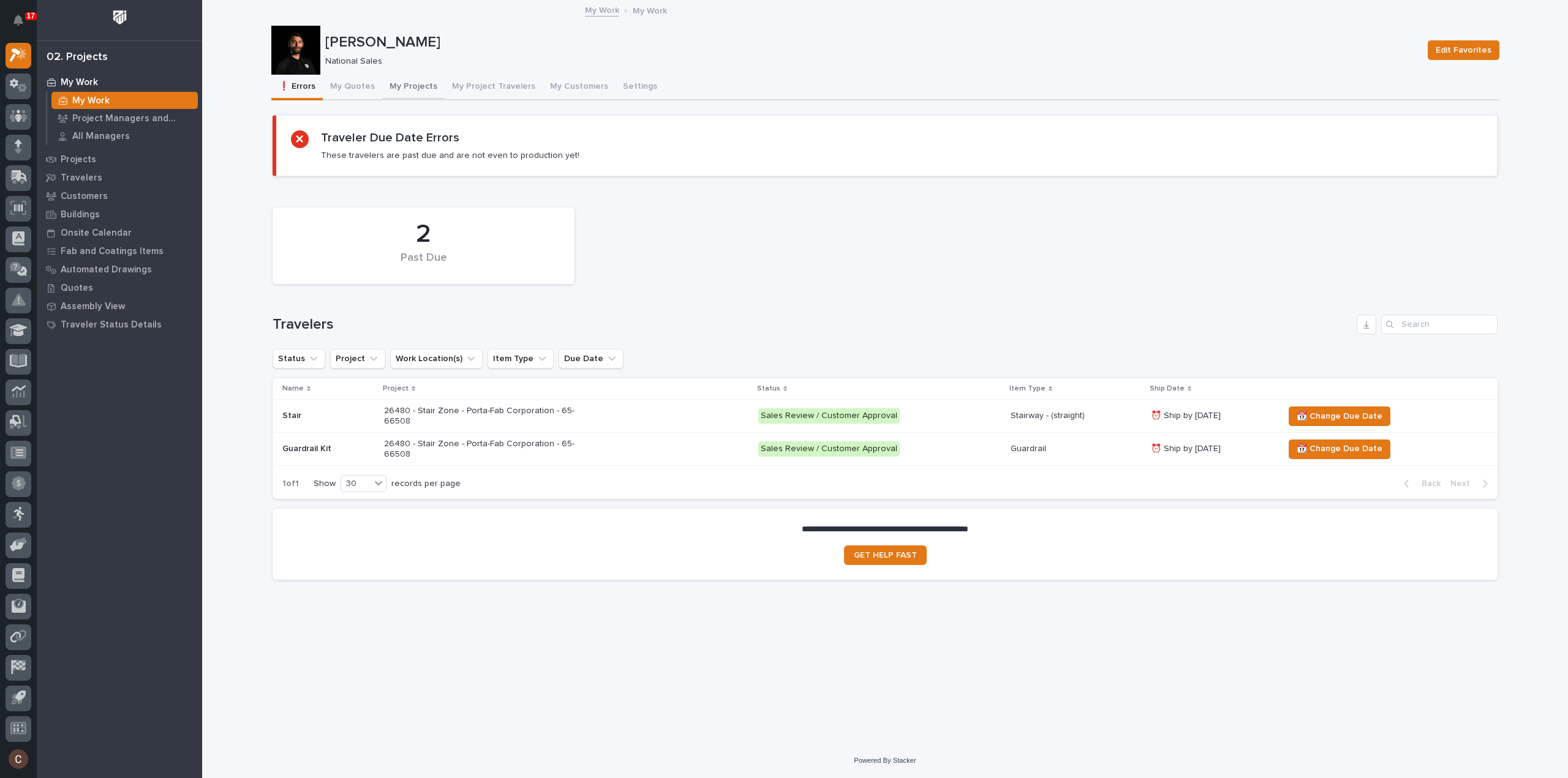
click at [406, 86] on button "My Projects" at bounding box center [413, 88] width 63 height 26
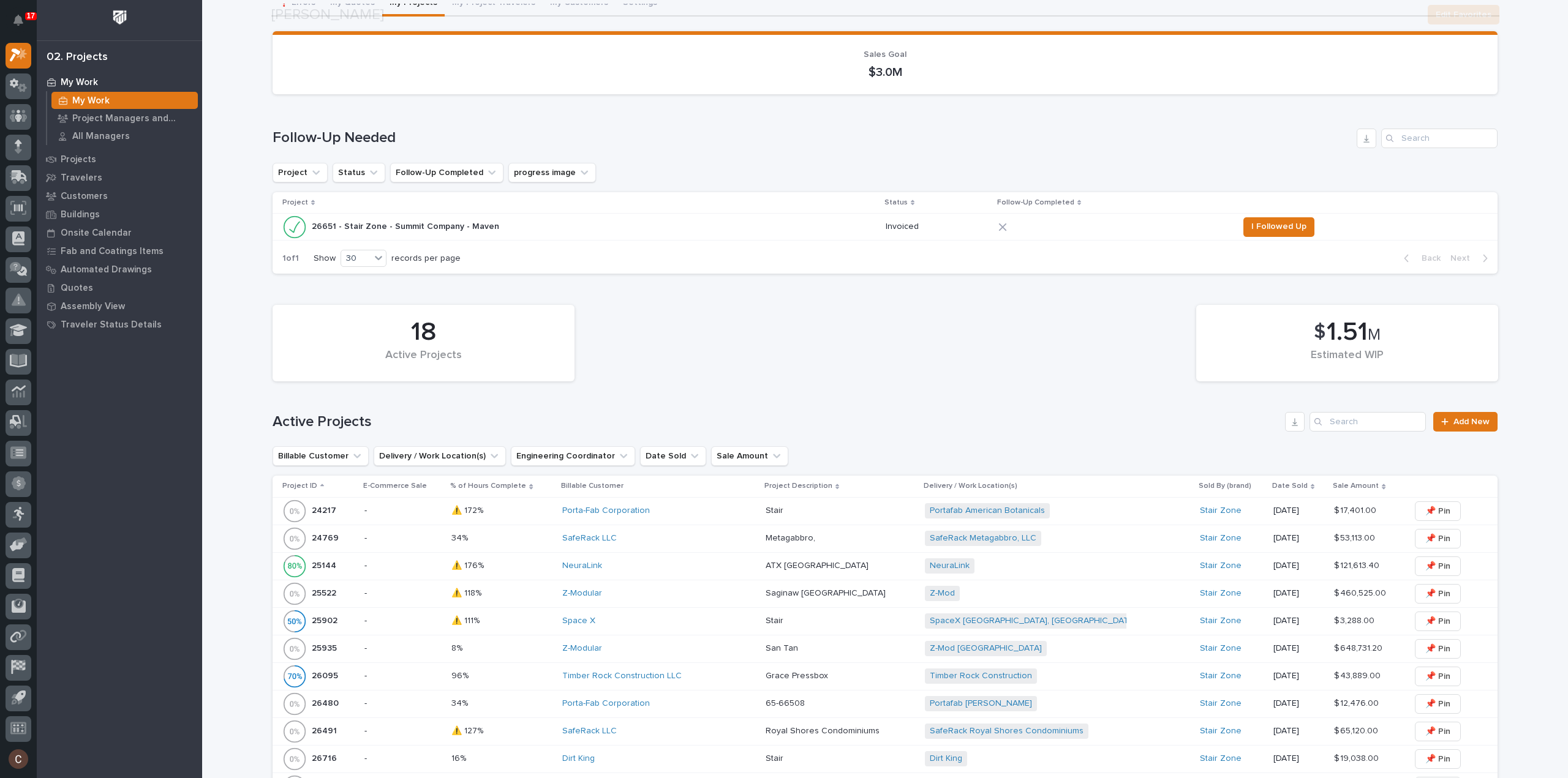
scroll to position [123, 0]
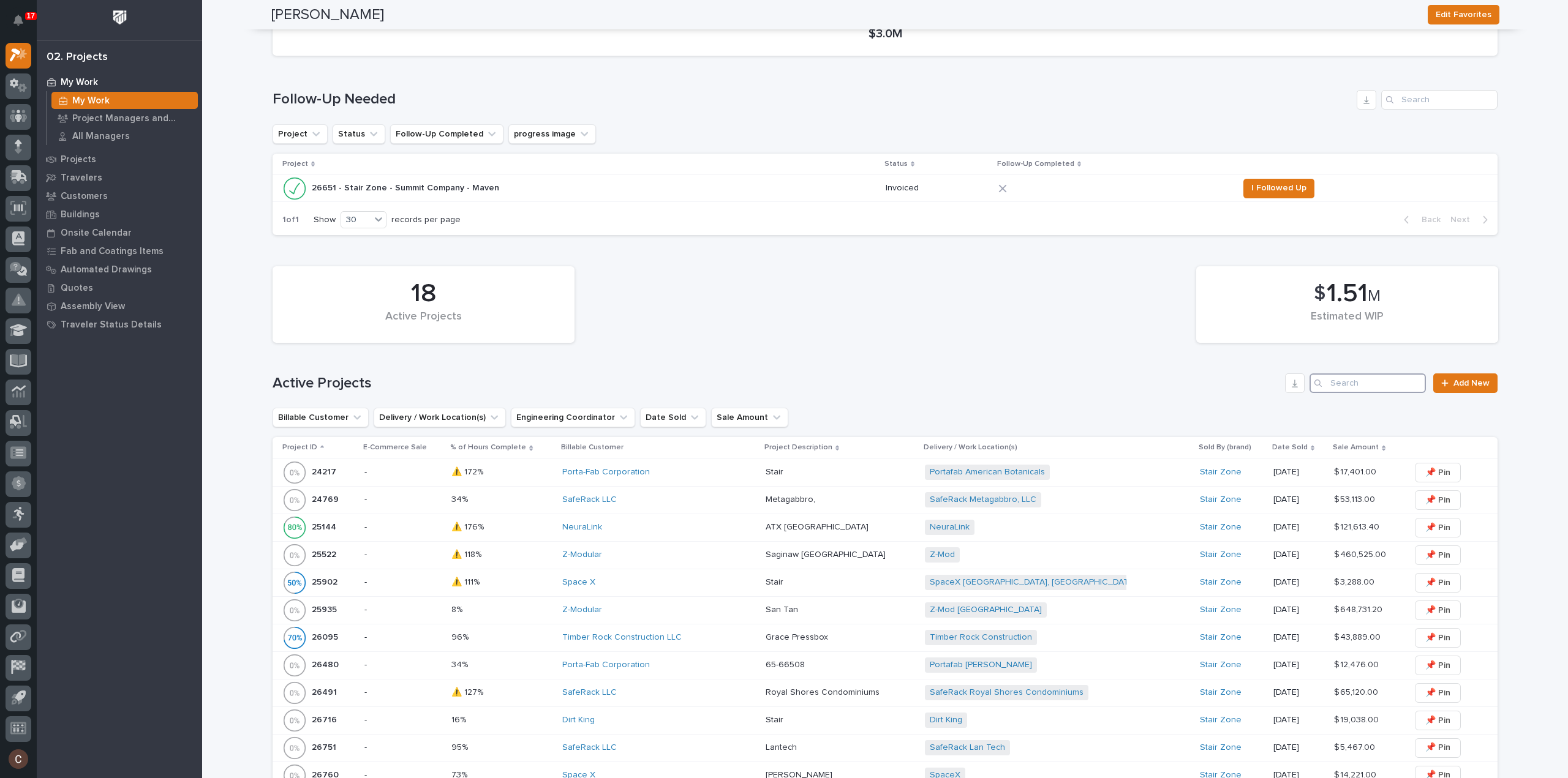
click at [1362, 387] on input "Search" at bounding box center [1367, 383] width 116 height 19
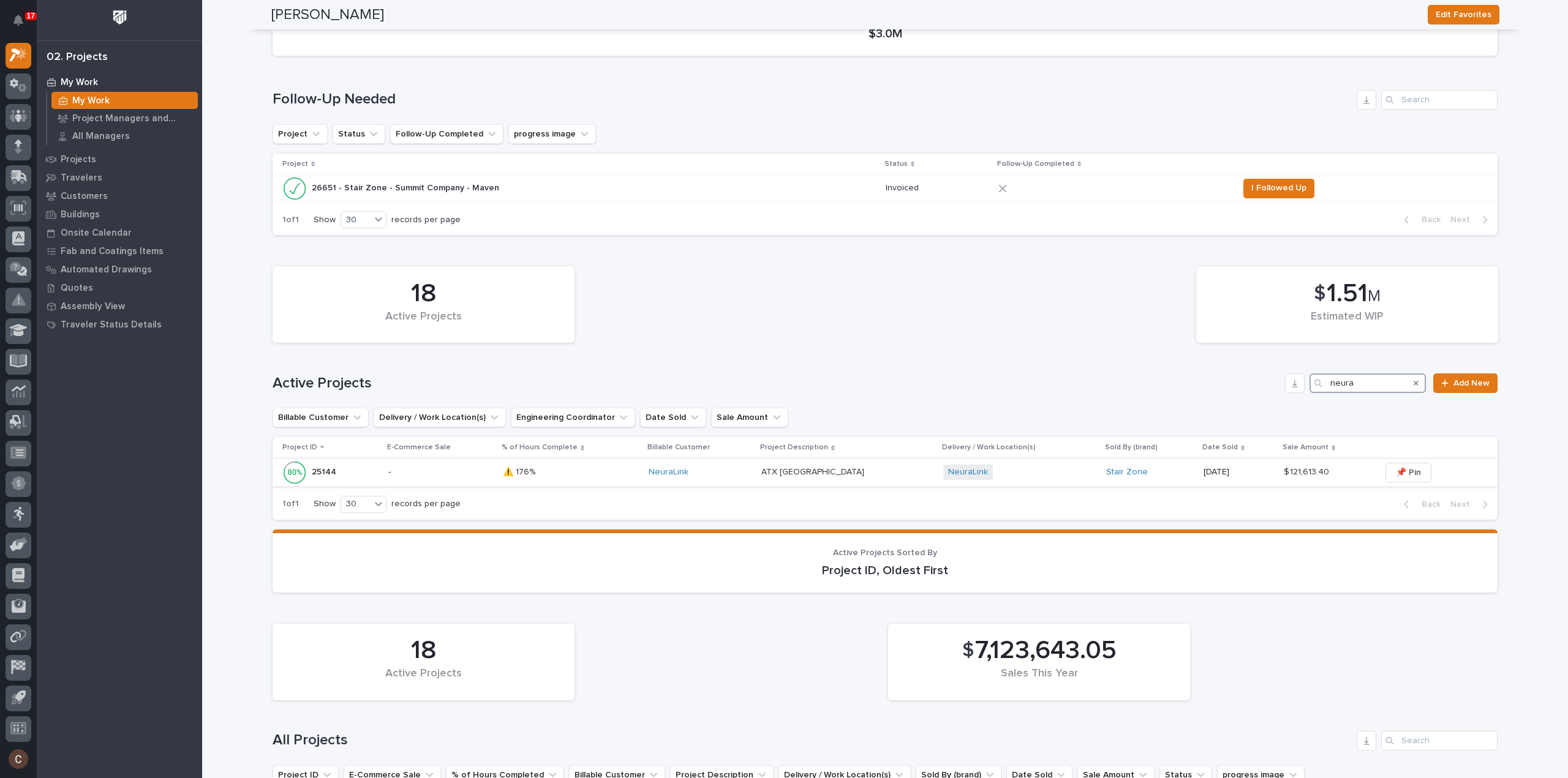
type input "neura"
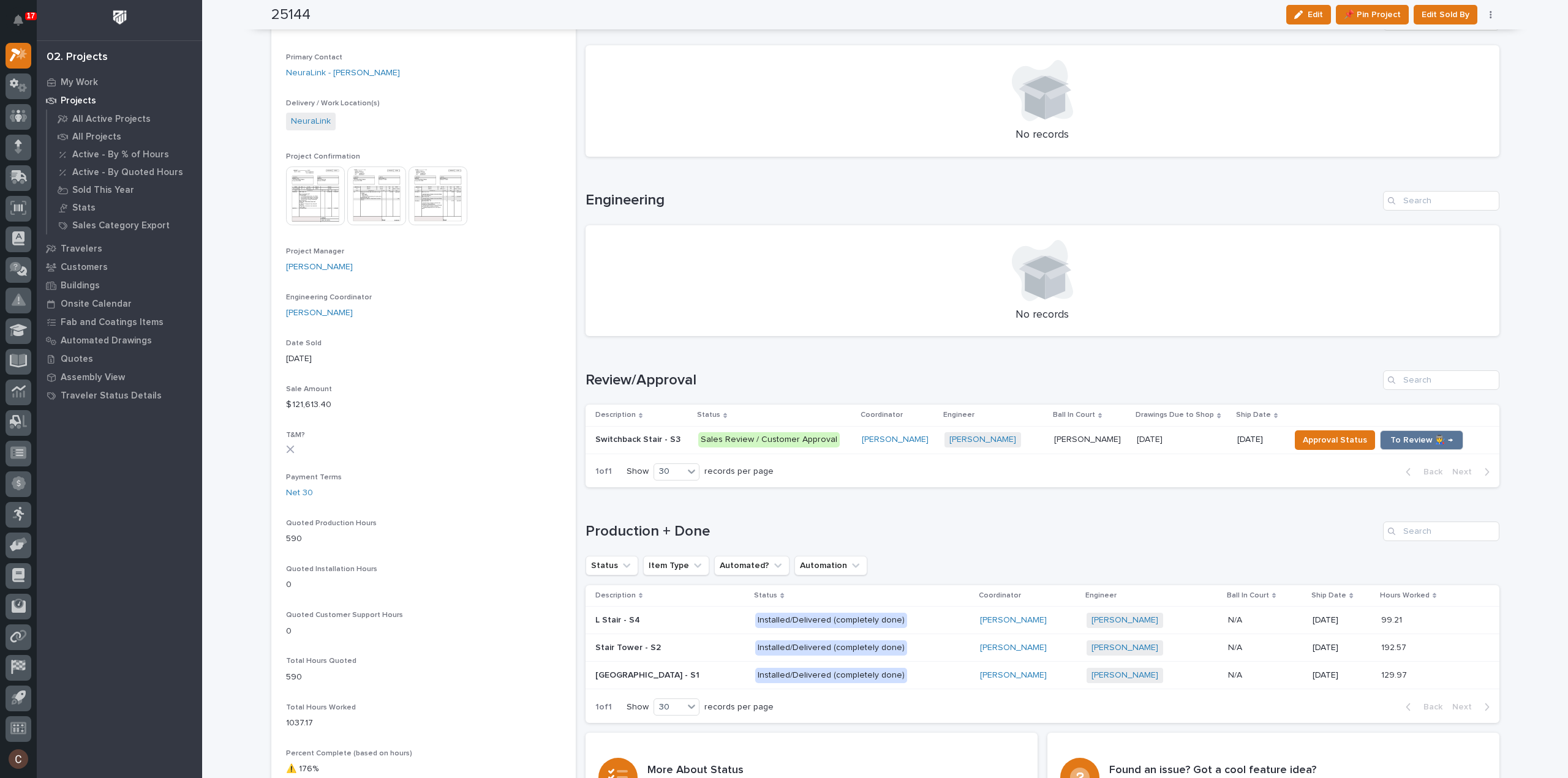
scroll to position [306, 0]
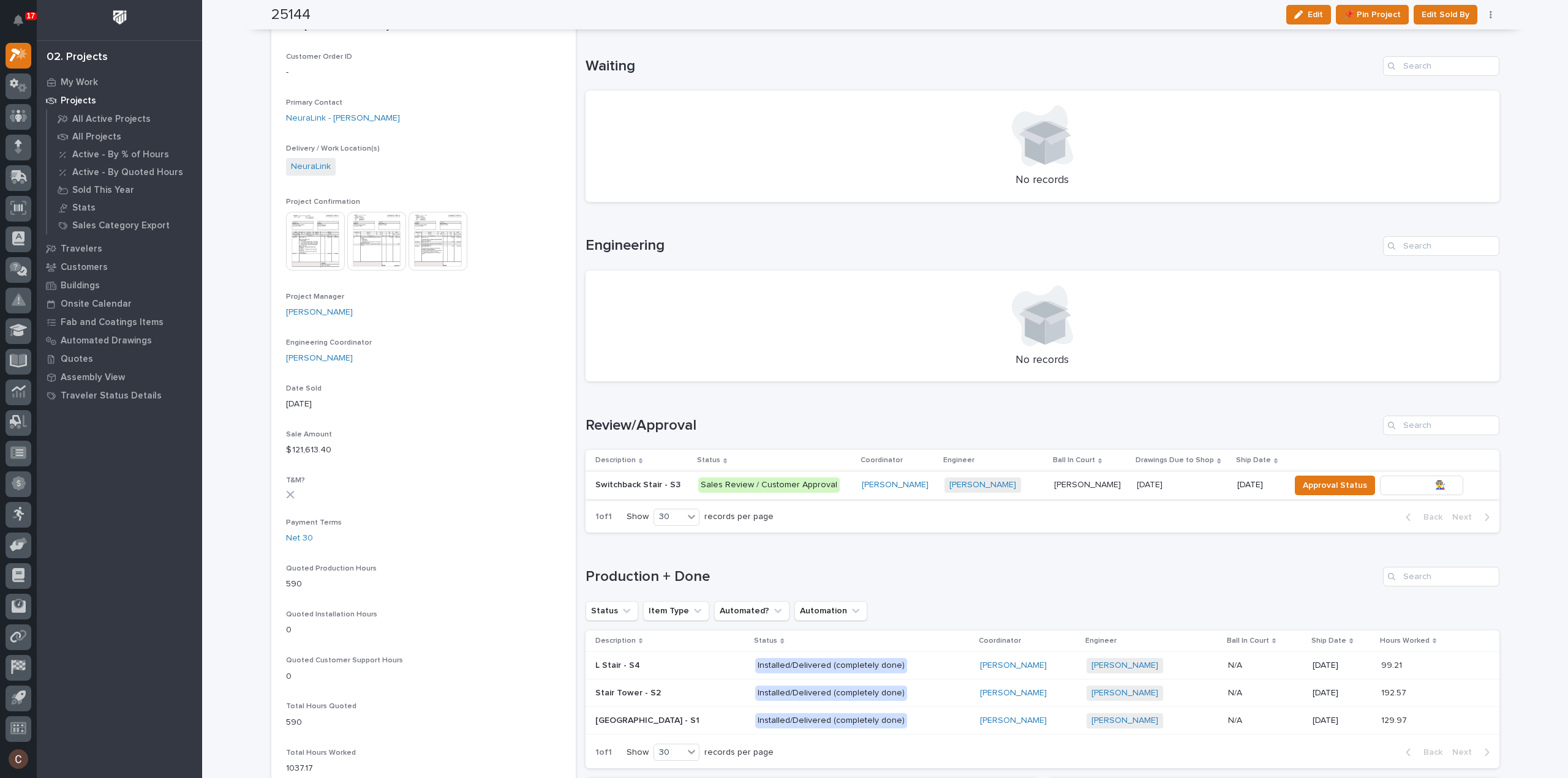
click at [1395, 484] on span "To Review 👨‍🏭 →" at bounding box center [1421, 486] width 63 height 15
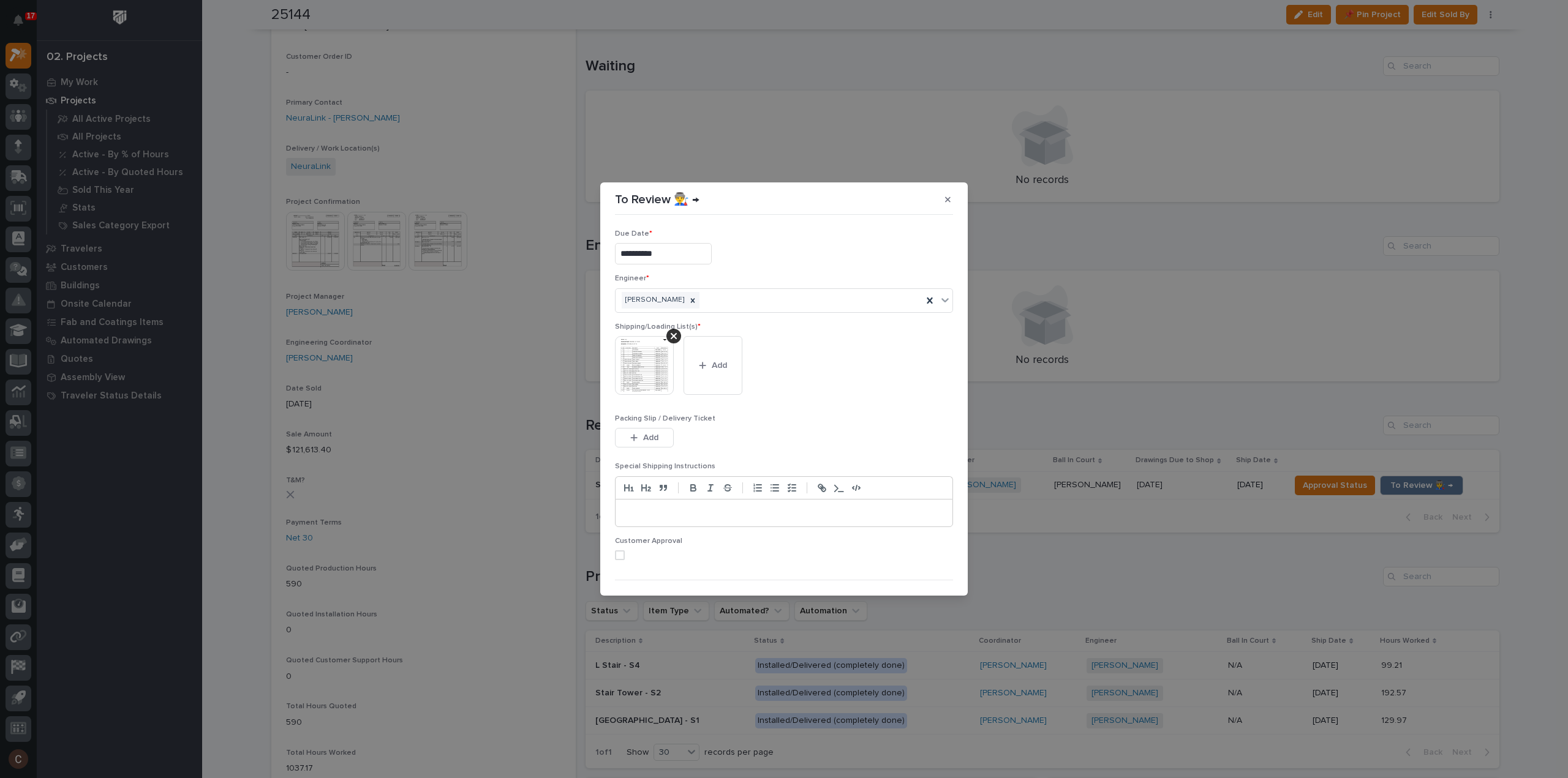
click at [645, 359] on img at bounding box center [644, 365] width 58 height 58
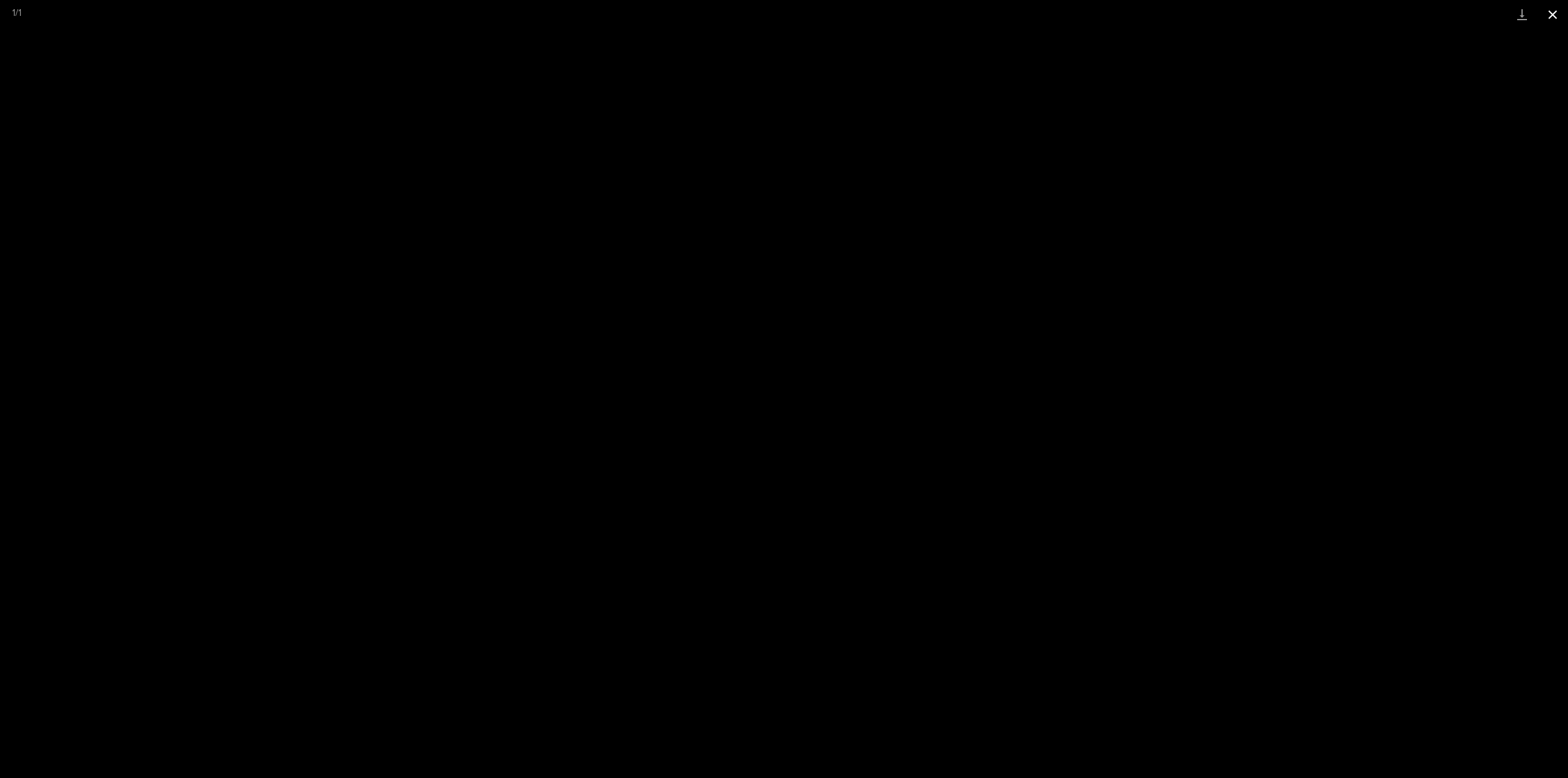
click at [1553, 14] on button "Close gallery" at bounding box center [1553, 14] width 31 height 28
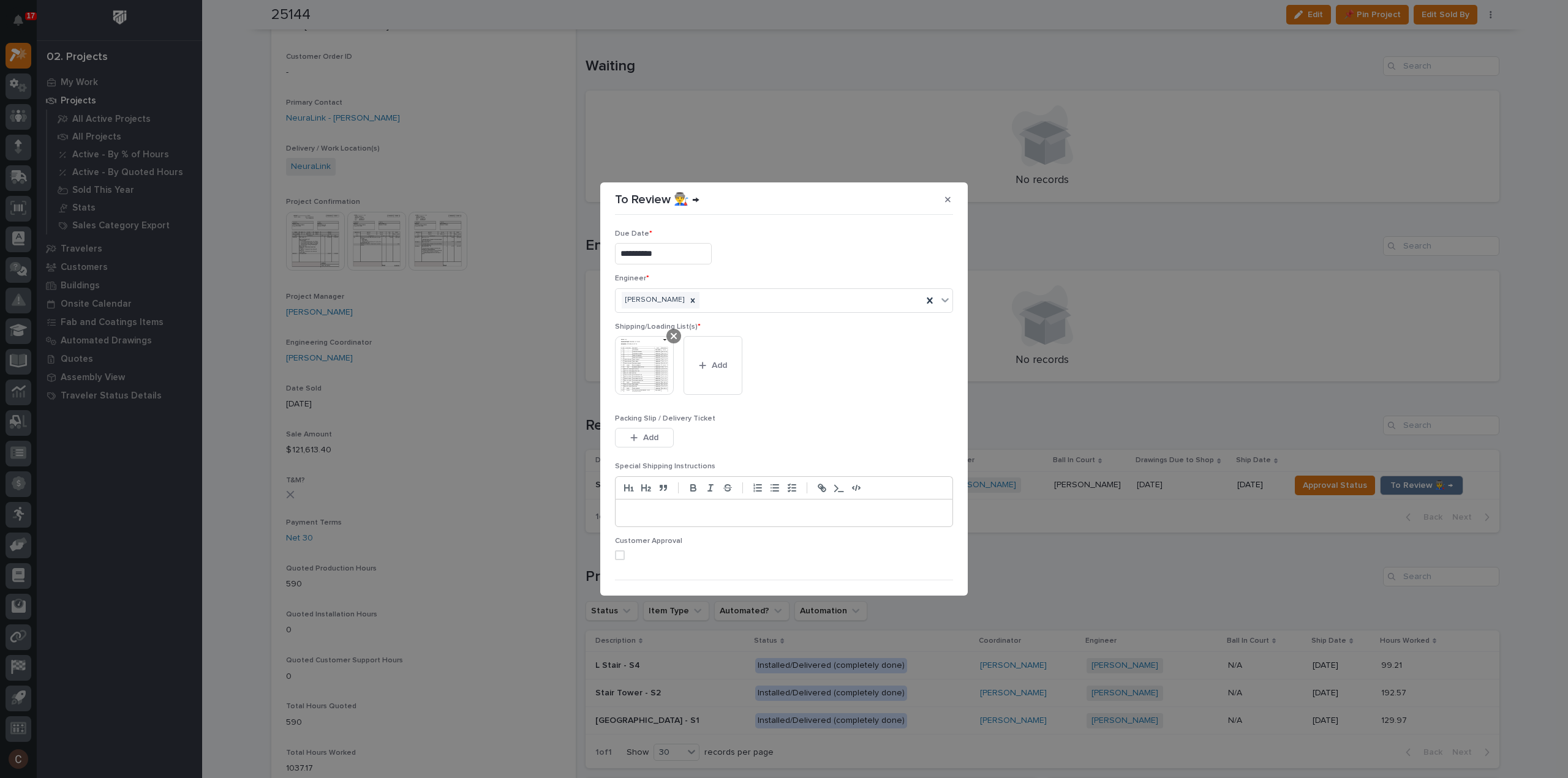
click at [673, 338] on icon at bounding box center [674, 336] width 6 height 10
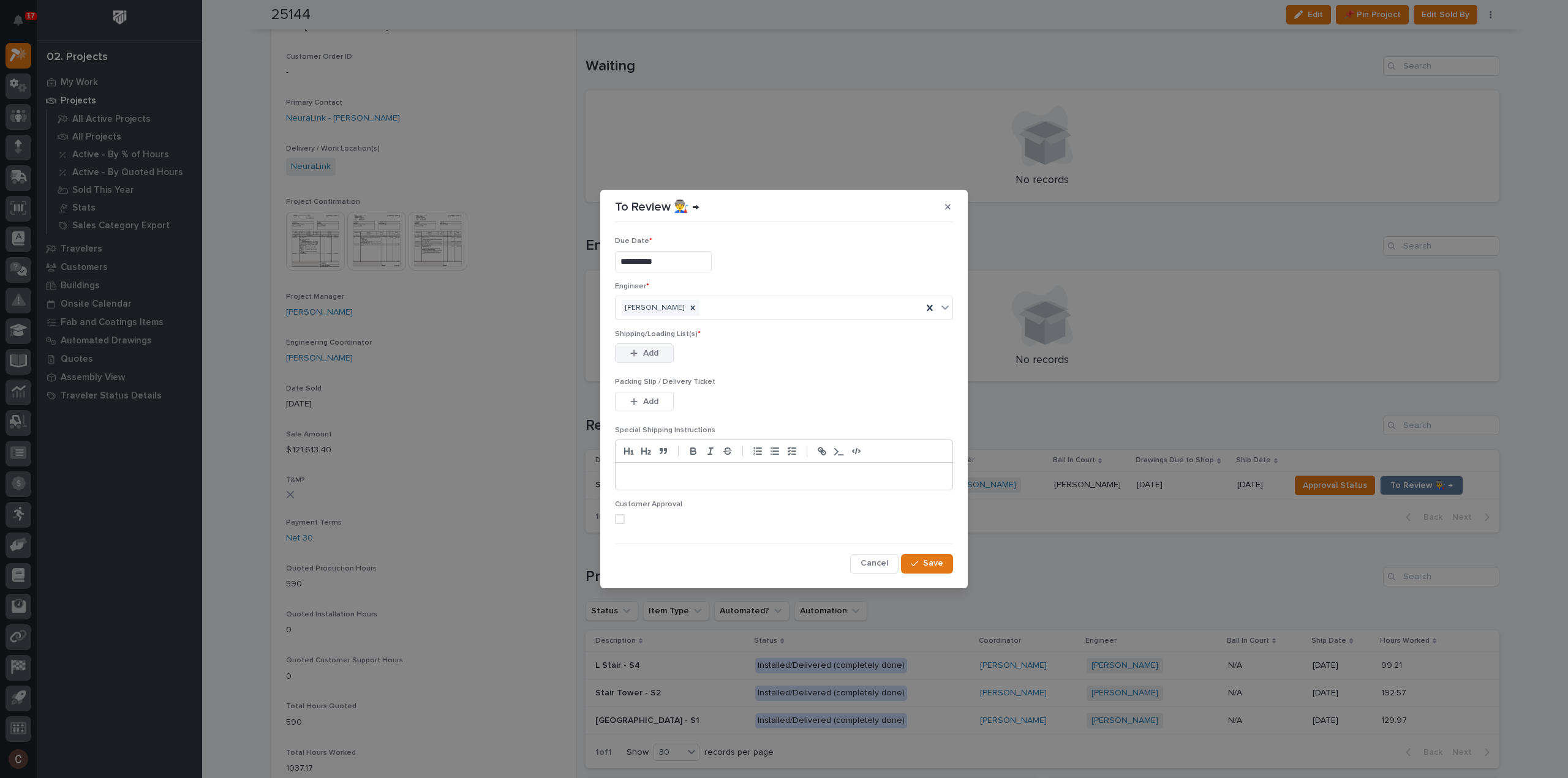
click at [658, 354] on span "Add" at bounding box center [650, 353] width 15 height 11
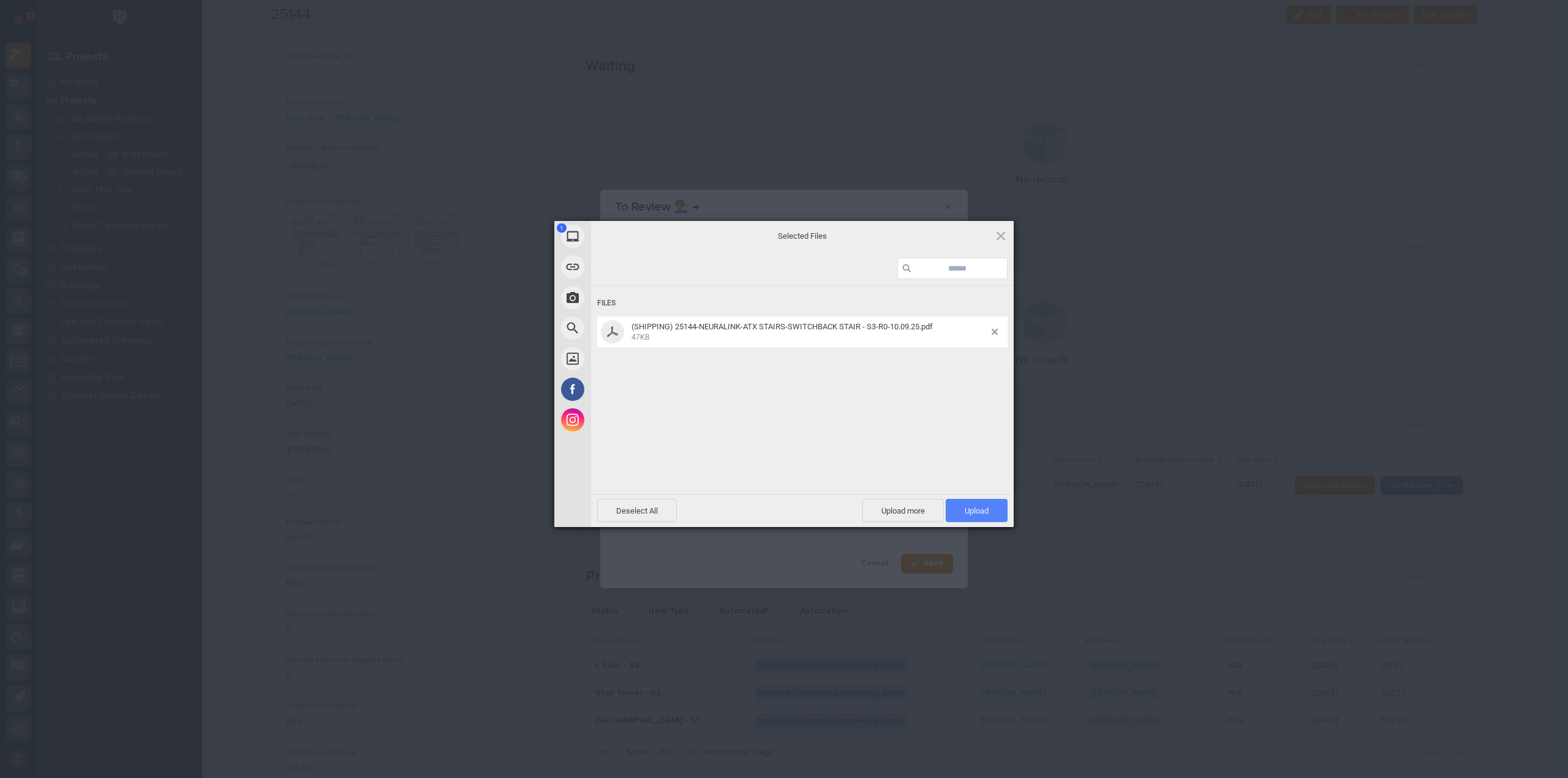
click at [986, 504] on span "Upload 1" at bounding box center [977, 510] width 62 height 24
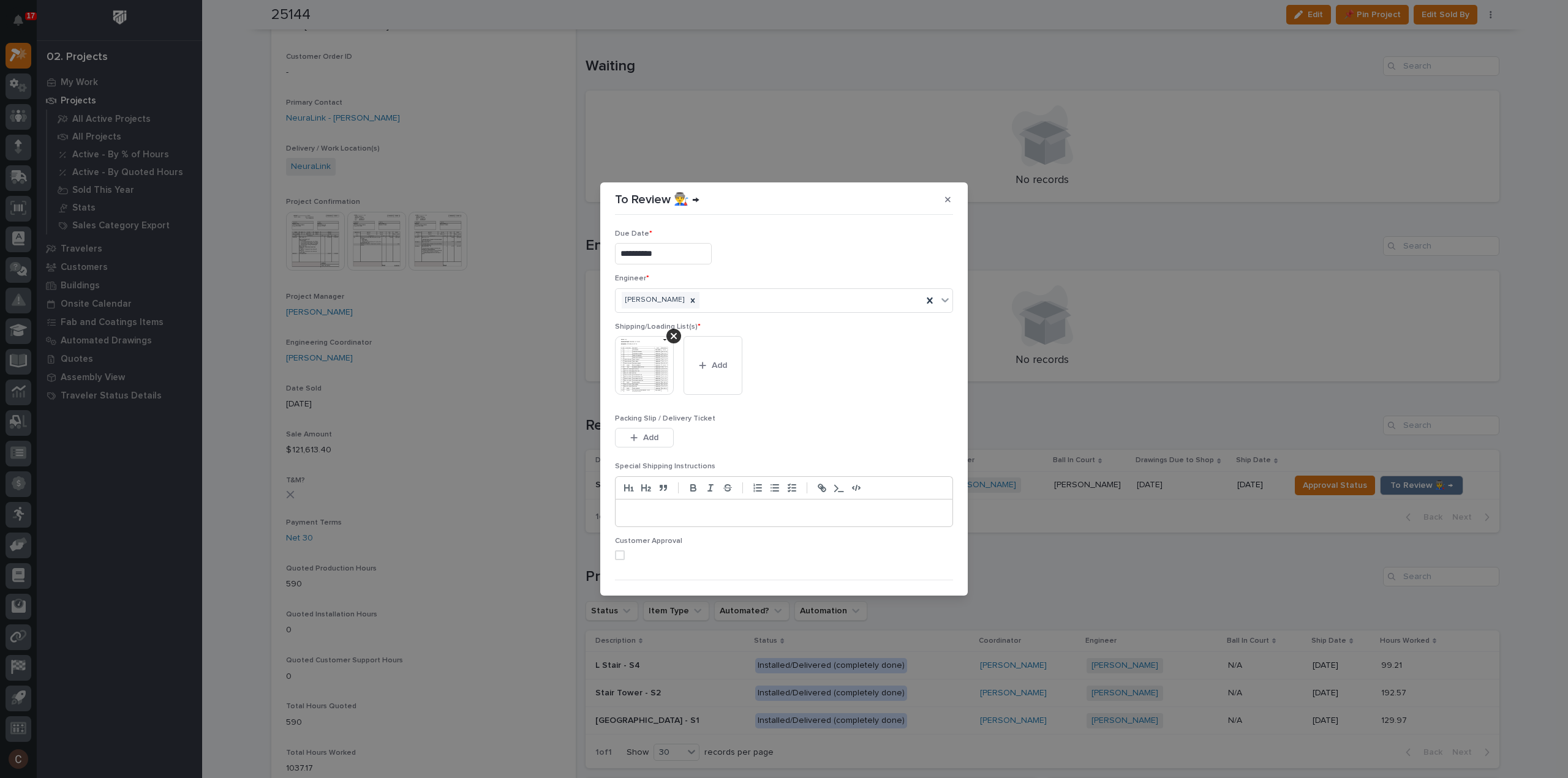
click at [696, 252] on input "**********" at bounding box center [663, 253] width 97 height 21
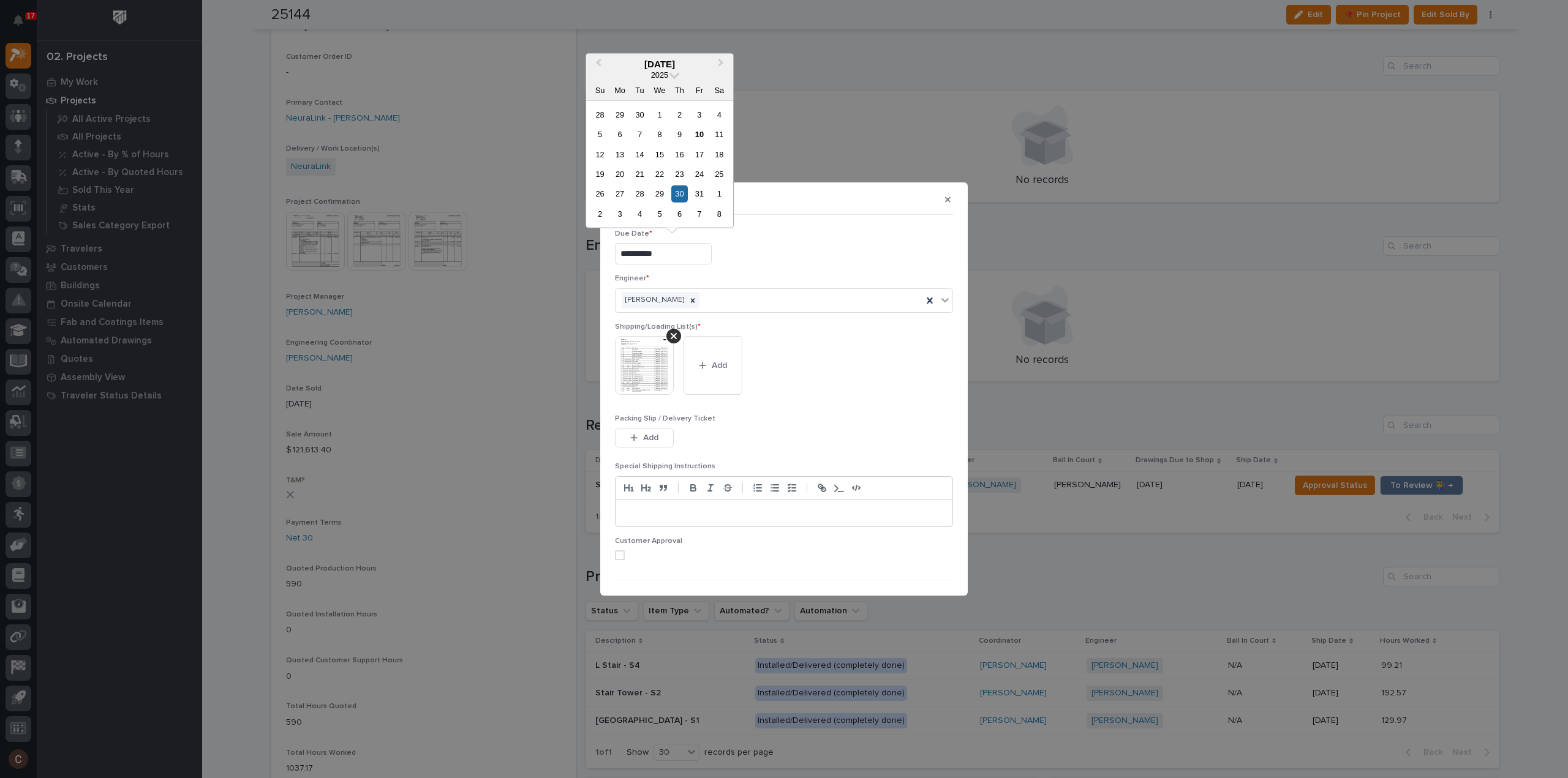
click at [826, 460] on div "Packing Slip / Delivery Ticket This file cannot be opened Download File Add" at bounding box center [784, 438] width 338 height 48
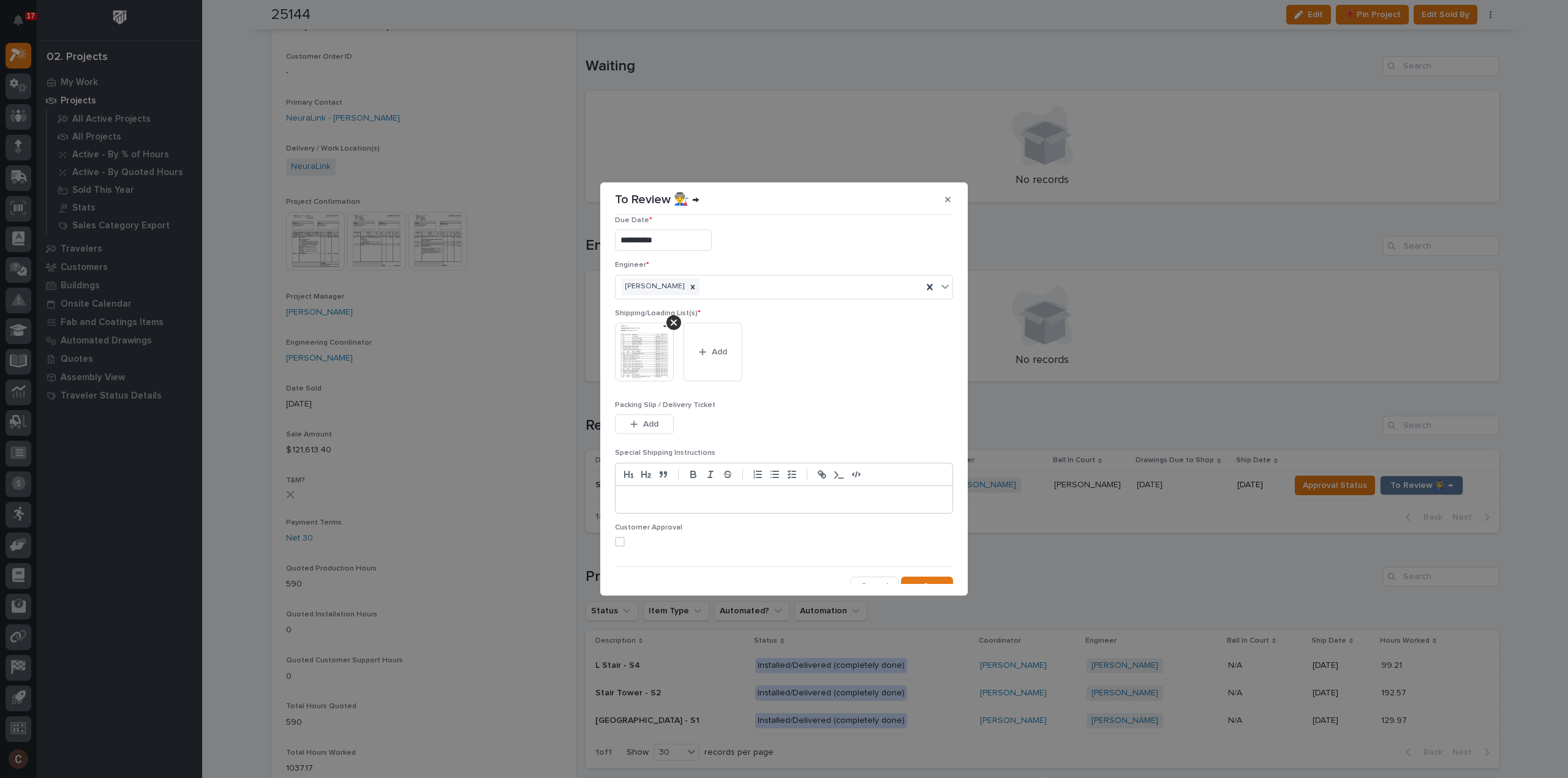
scroll to position [24, 0]
click at [931, 570] on span "Save" at bounding box center [933, 576] width 20 height 11
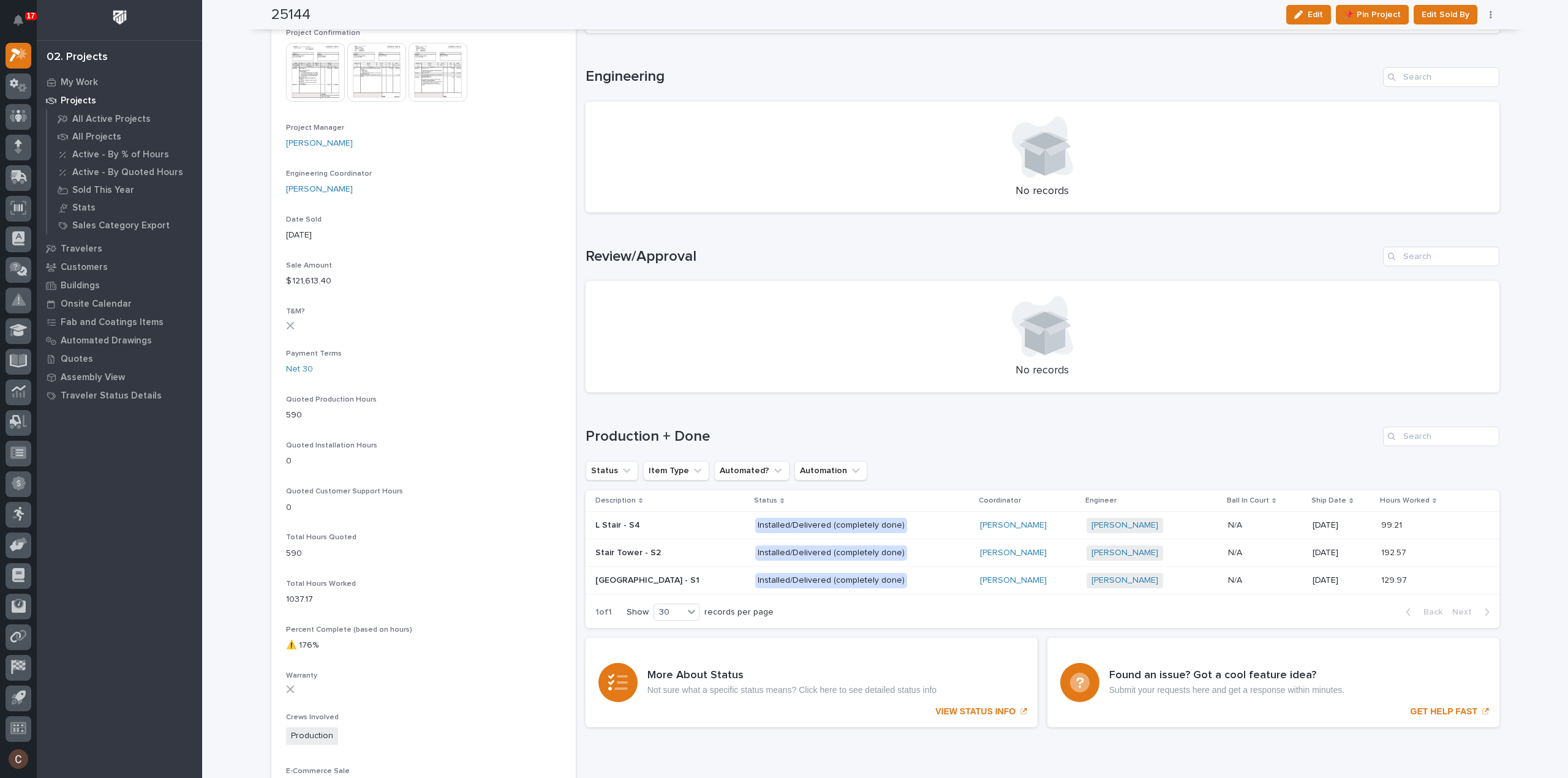
scroll to position [490, 0]
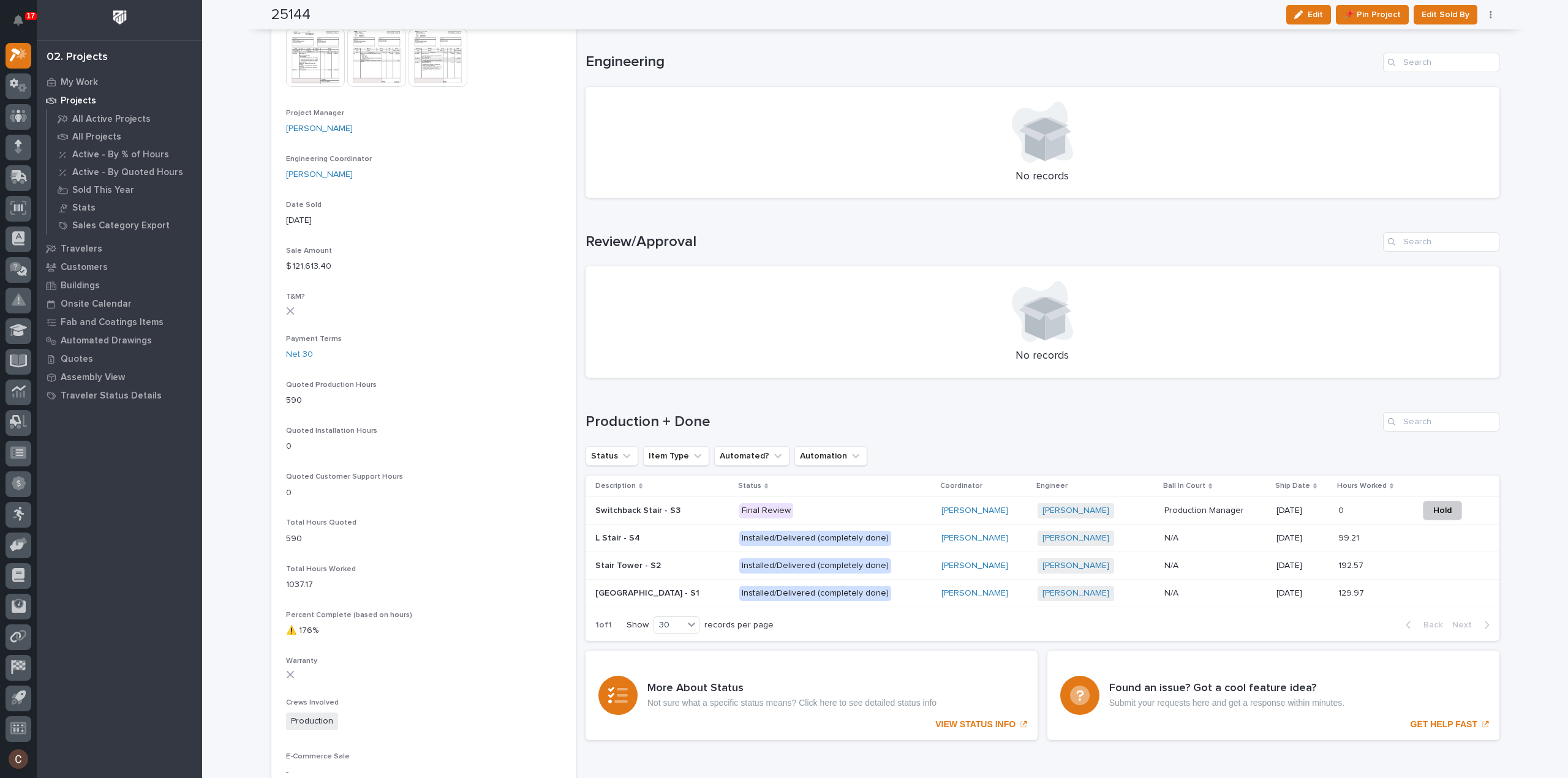
click at [814, 506] on p "Final Review" at bounding box center [835, 511] width 193 height 15
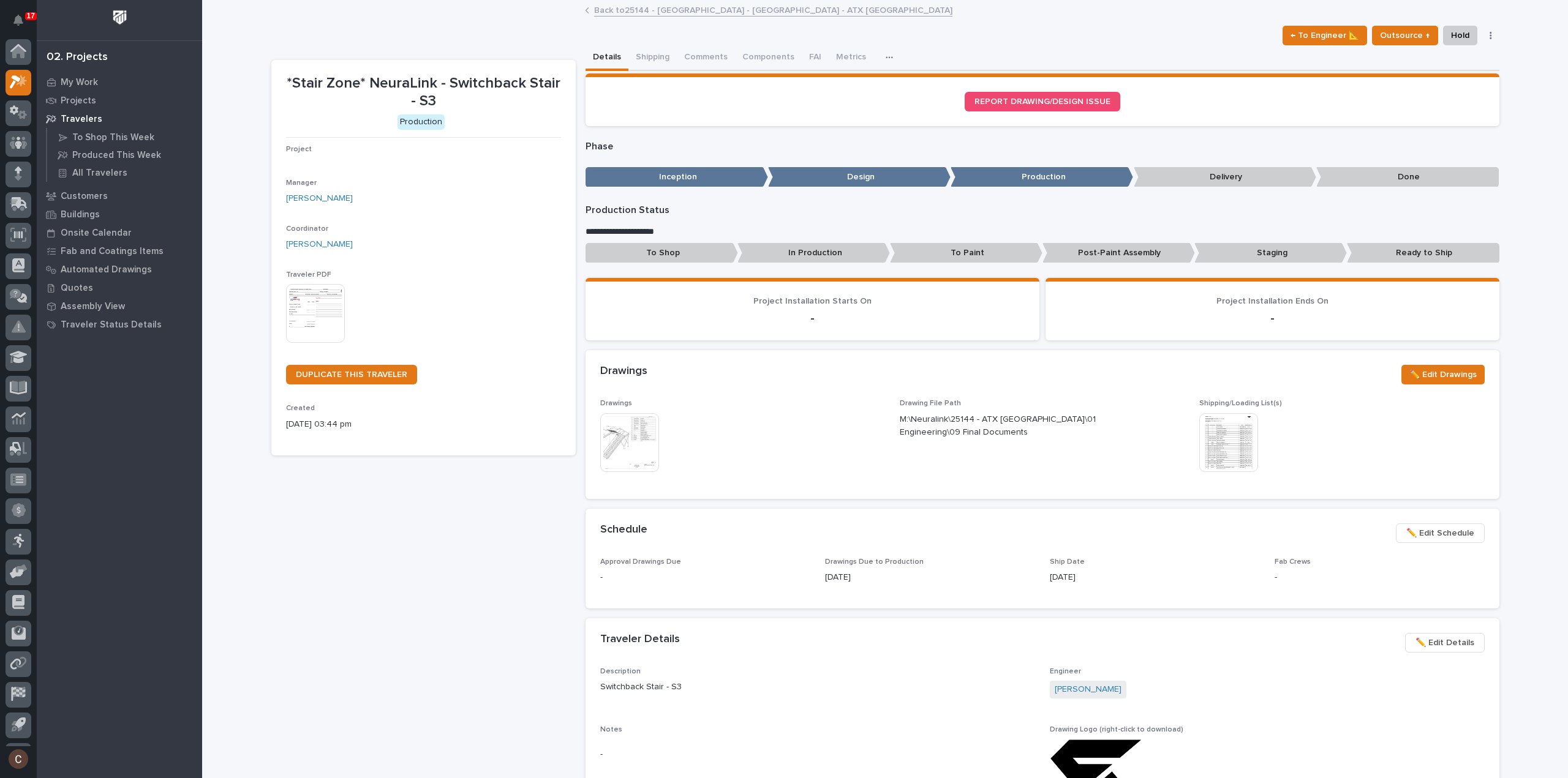
scroll to position [27, 0]
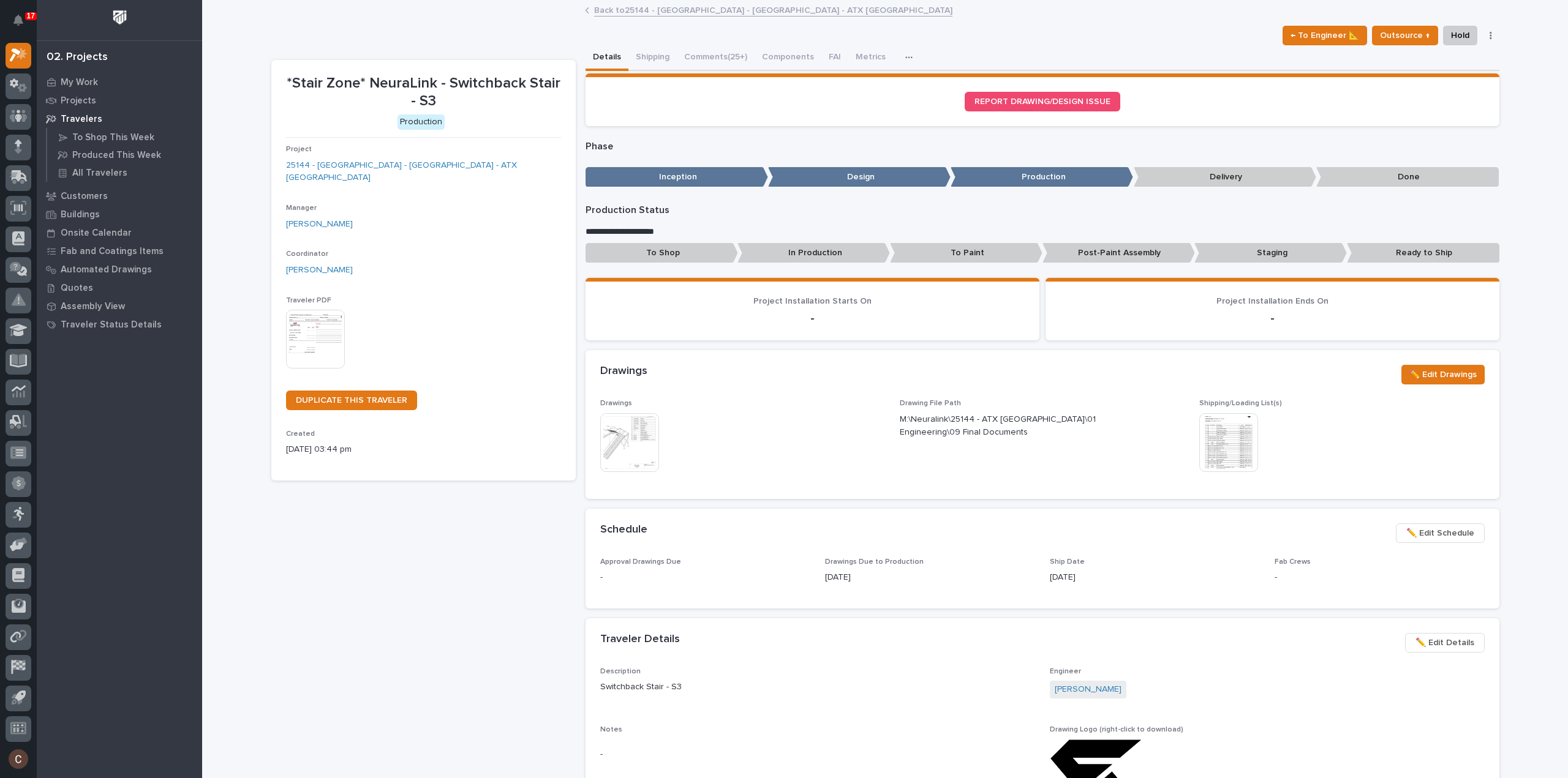
click at [727, 54] on button "Comments (25+)" at bounding box center [716, 58] width 78 height 26
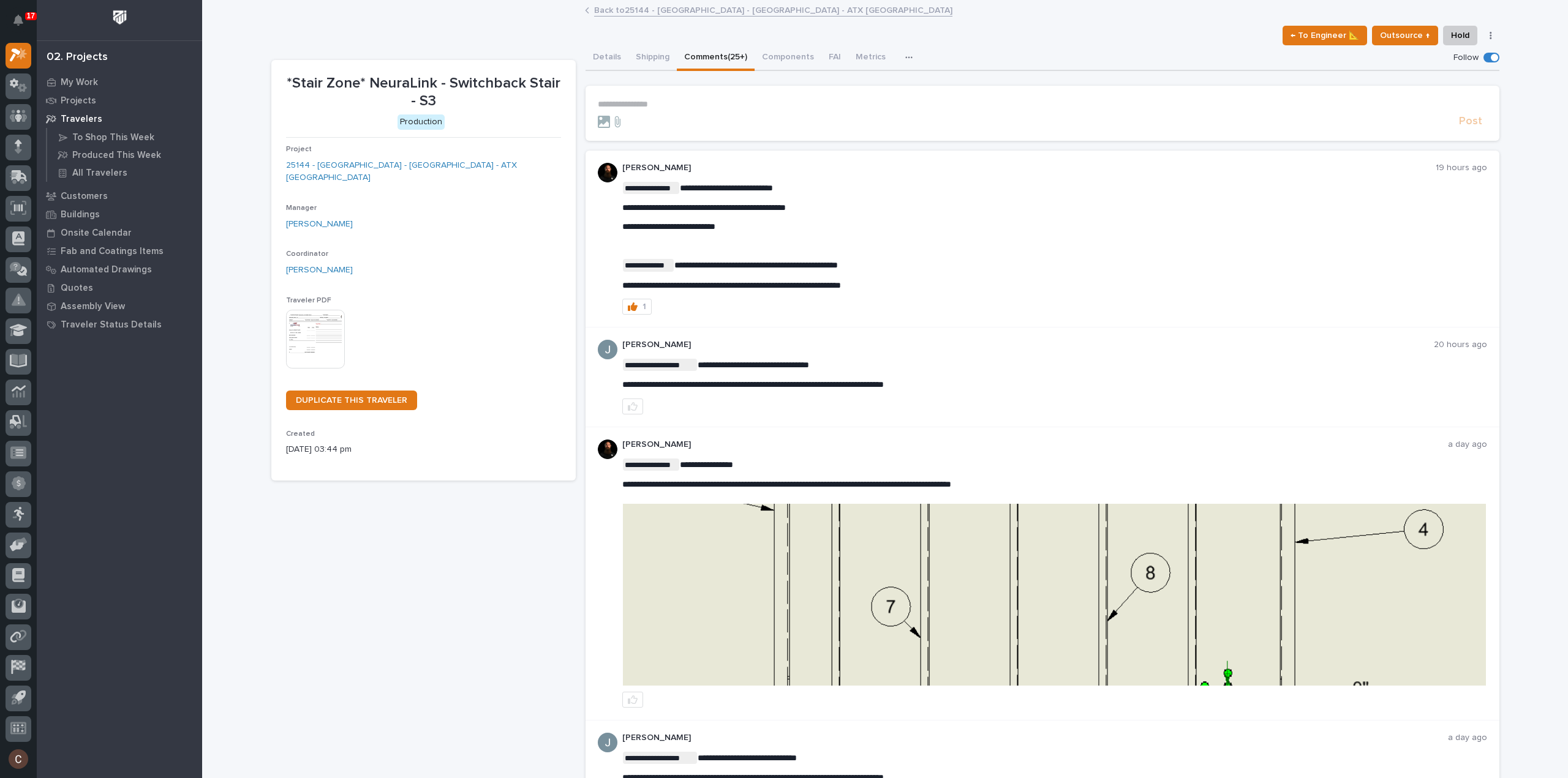
click at [751, 107] on p "**********" at bounding box center [1042, 104] width 889 height 11
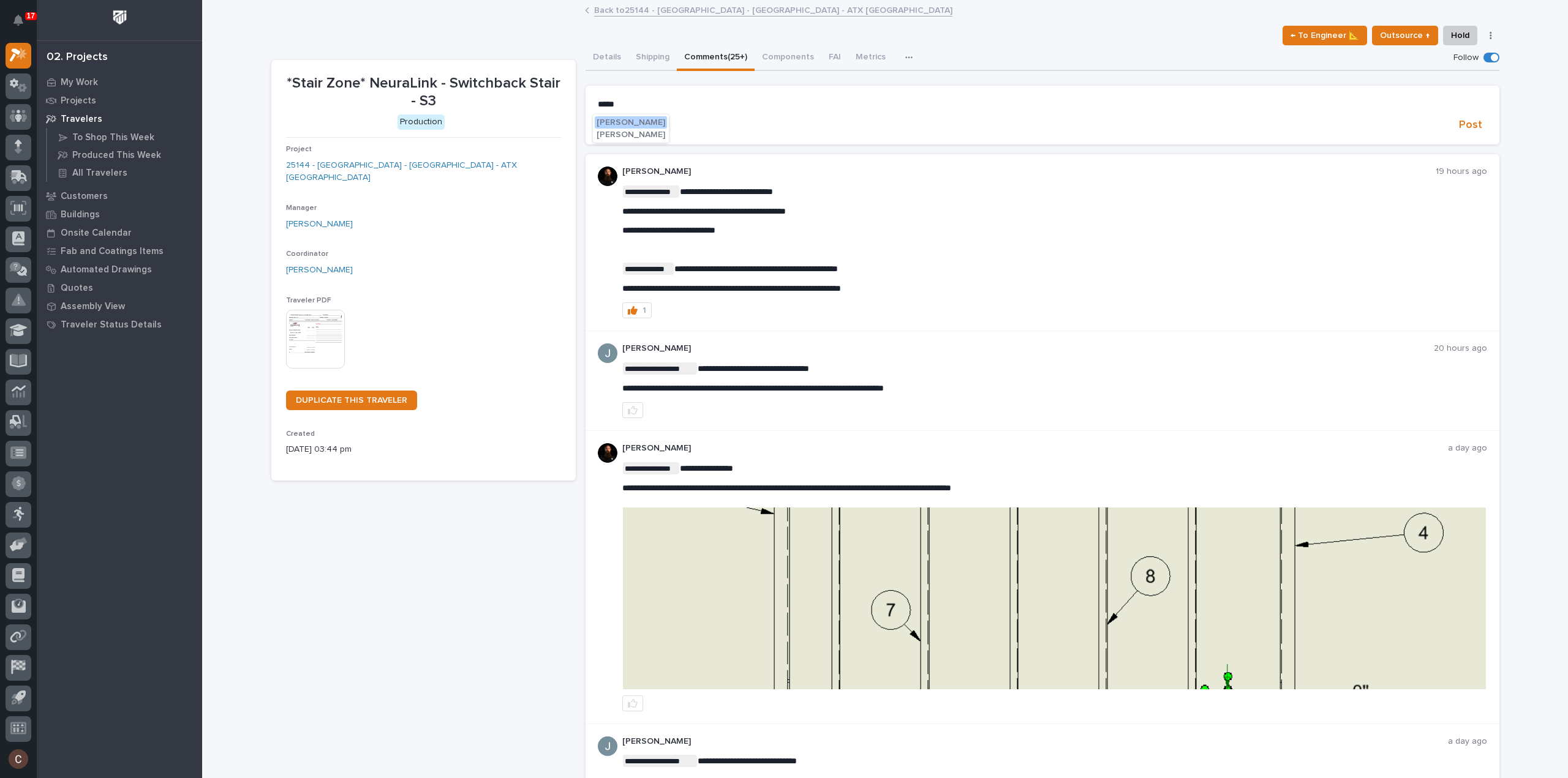
click at [621, 120] on span "[PERSON_NAME]" at bounding box center [630, 122] width 68 height 9
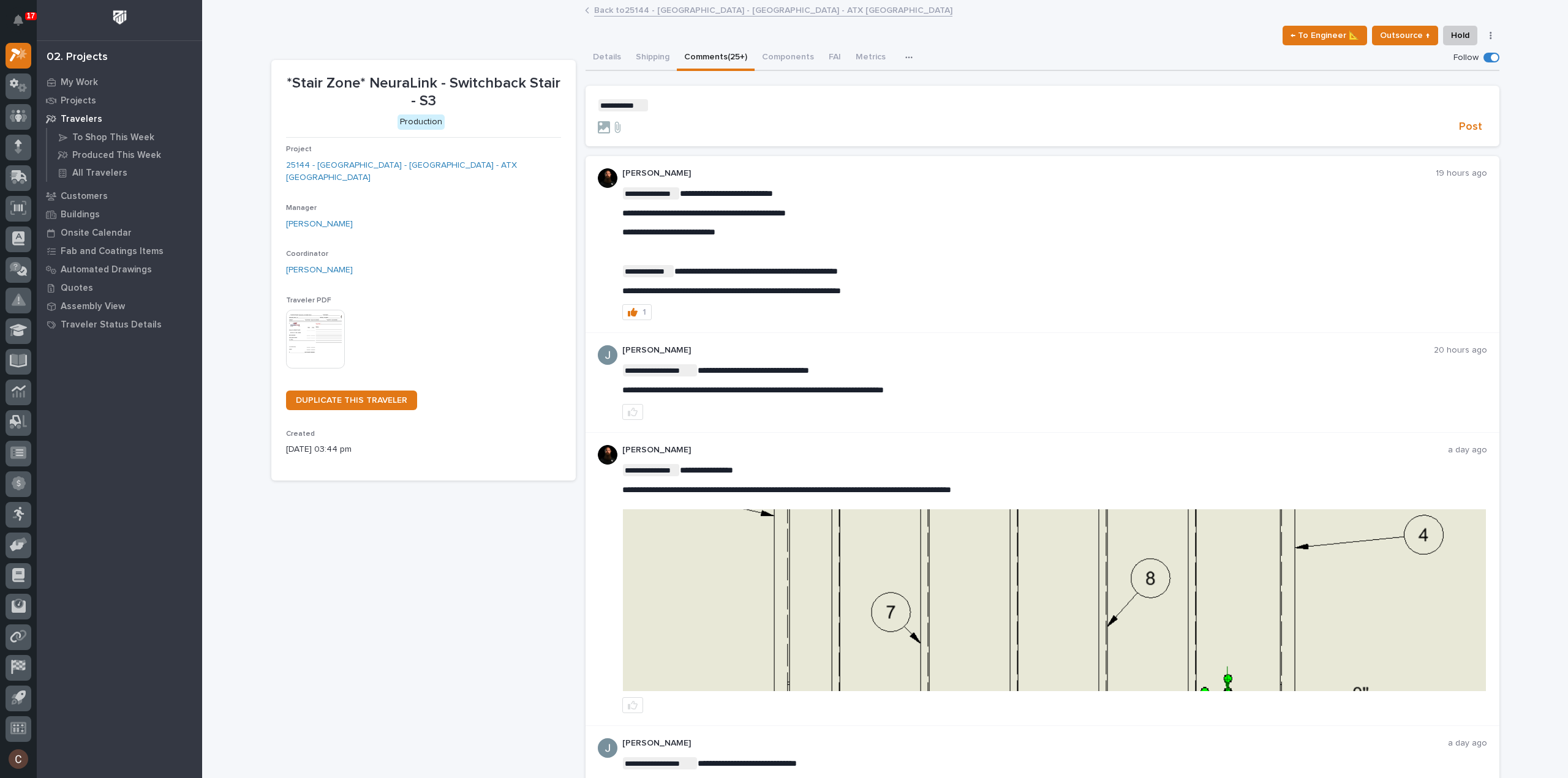
click at [697, 101] on section "**********" at bounding box center [1042, 116] width 914 height 61
click at [694, 105] on p "**********" at bounding box center [1042, 105] width 889 height 12
click at [1476, 124] on span "Post" at bounding box center [1470, 127] width 24 height 14
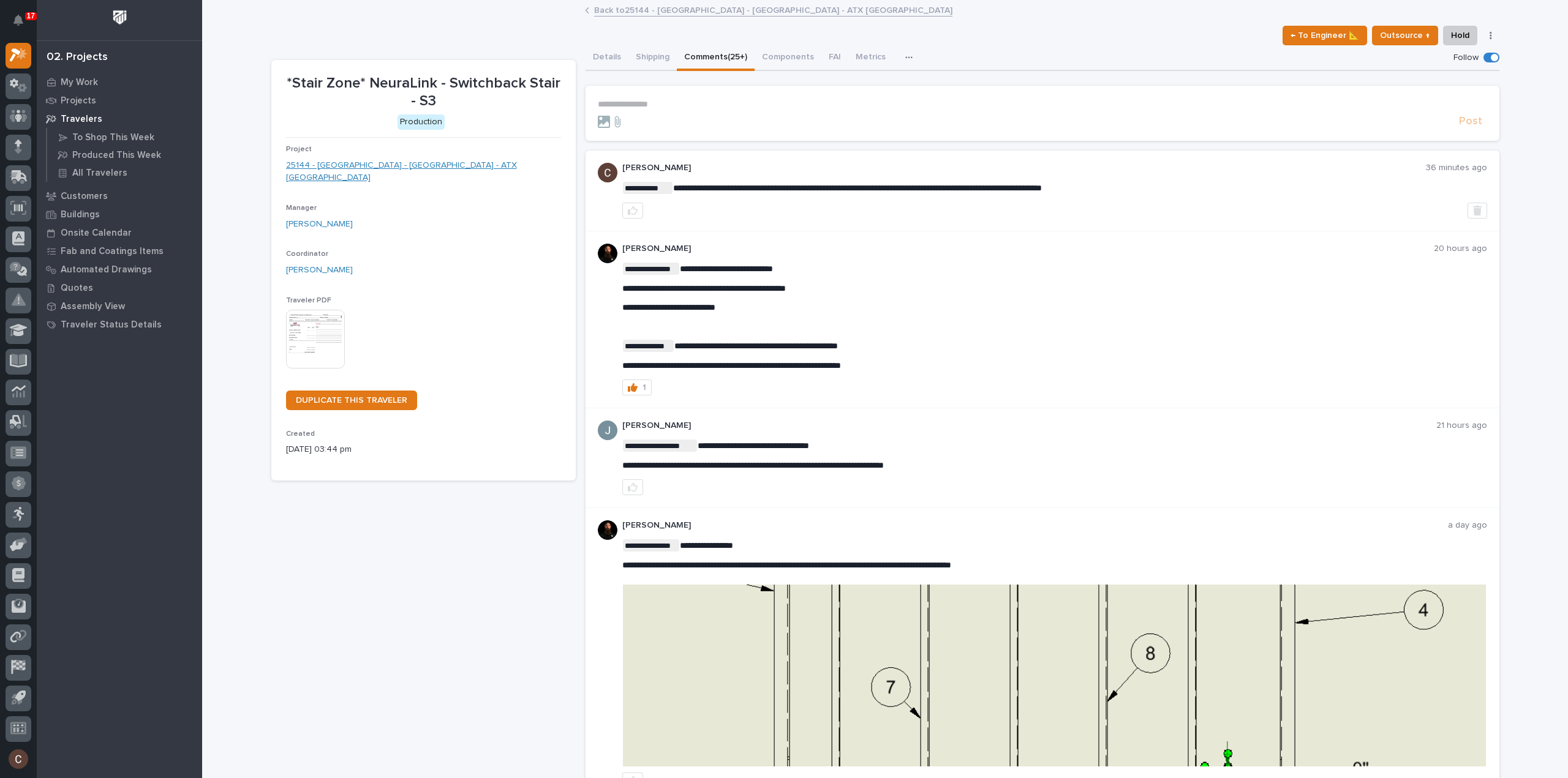
click at [331, 160] on link "25144 - Stair Zone - NeuraLink - ATX Stair Towers" at bounding box center [423, 172] width 275 height 26
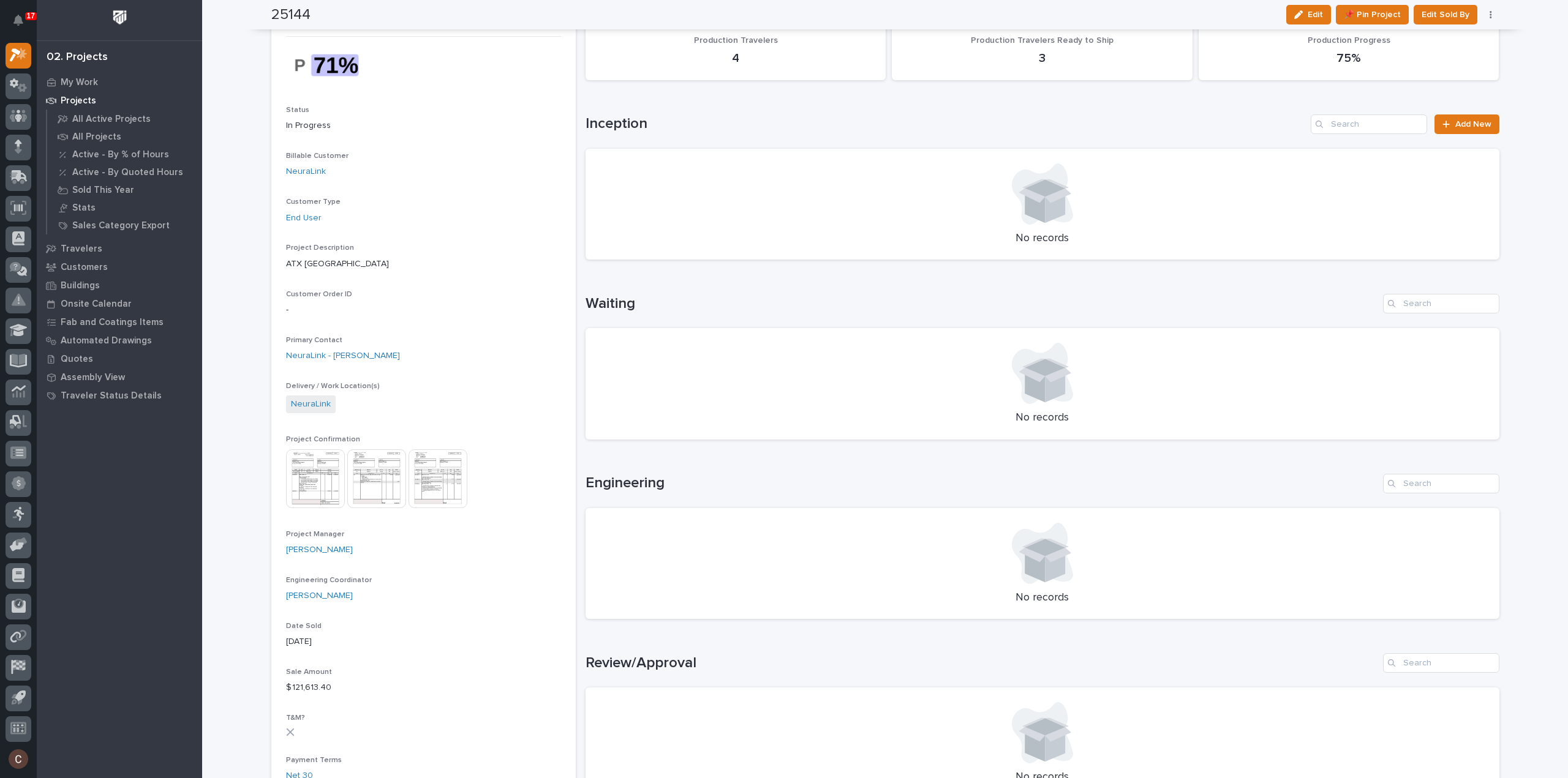
scroll to position [61, 0]
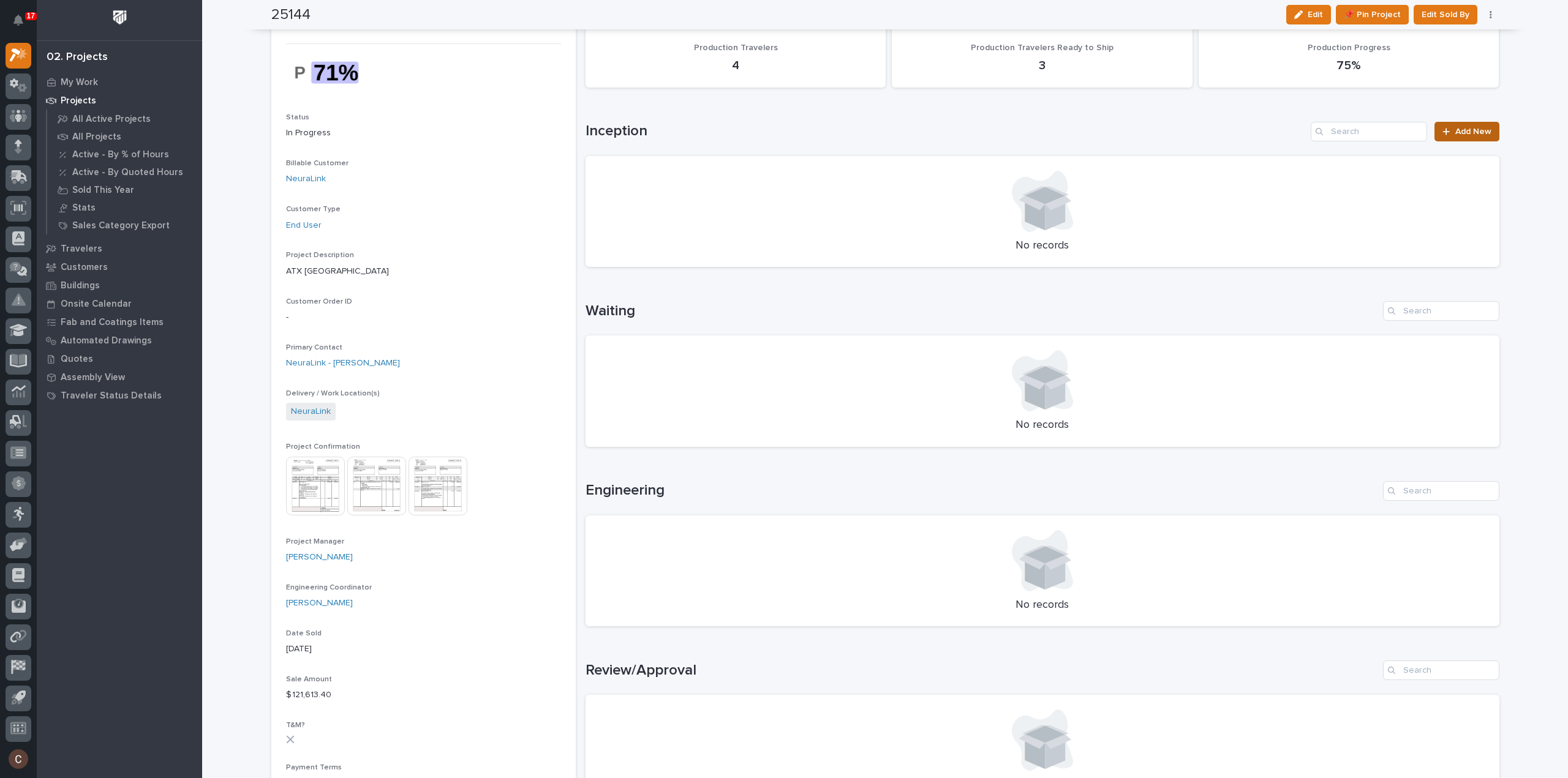
click at [1463, 128] on span "Add New" at bounding box center [1473, 132] width 36 height 9
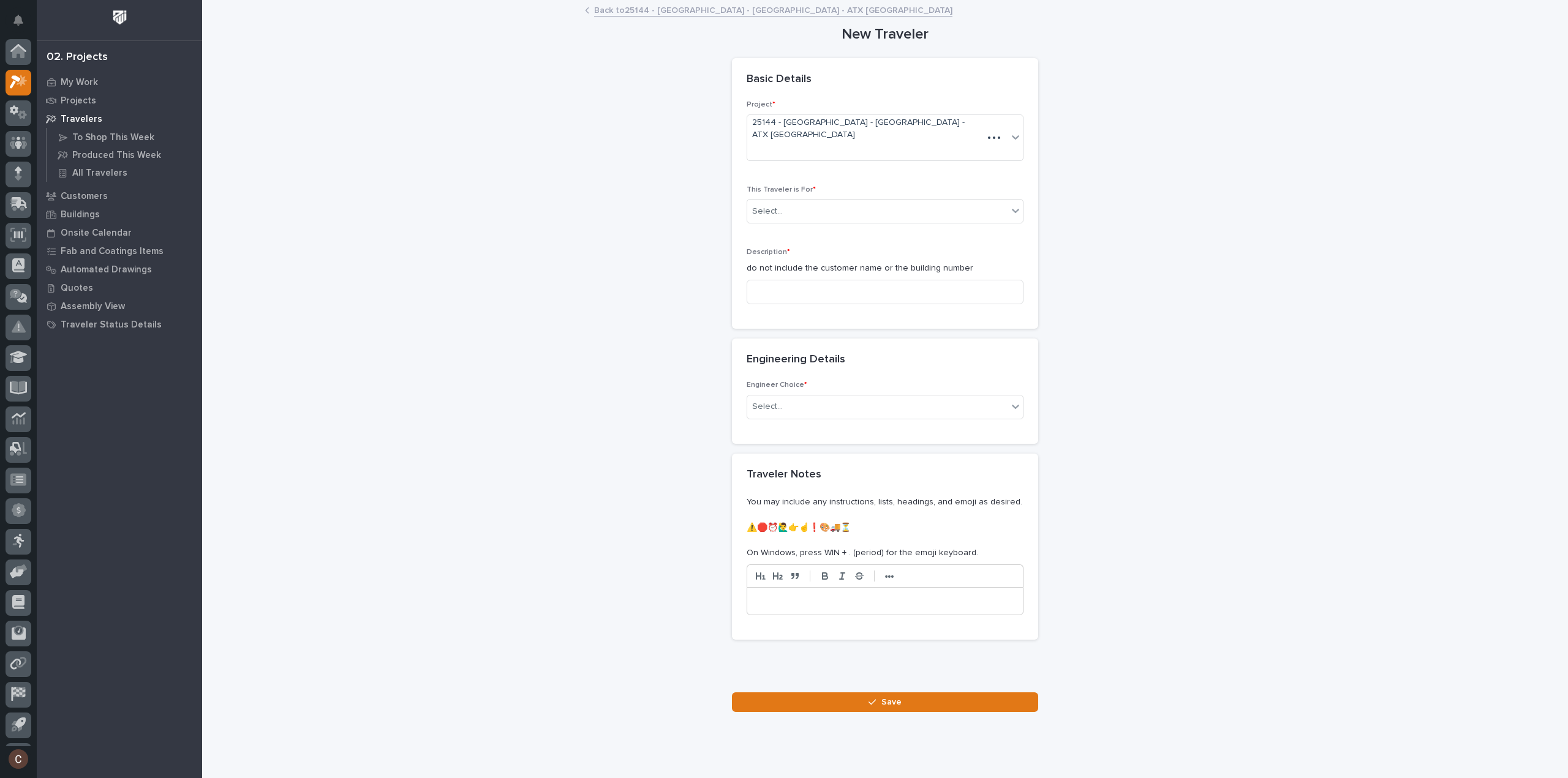
scroll to position [27, 0]
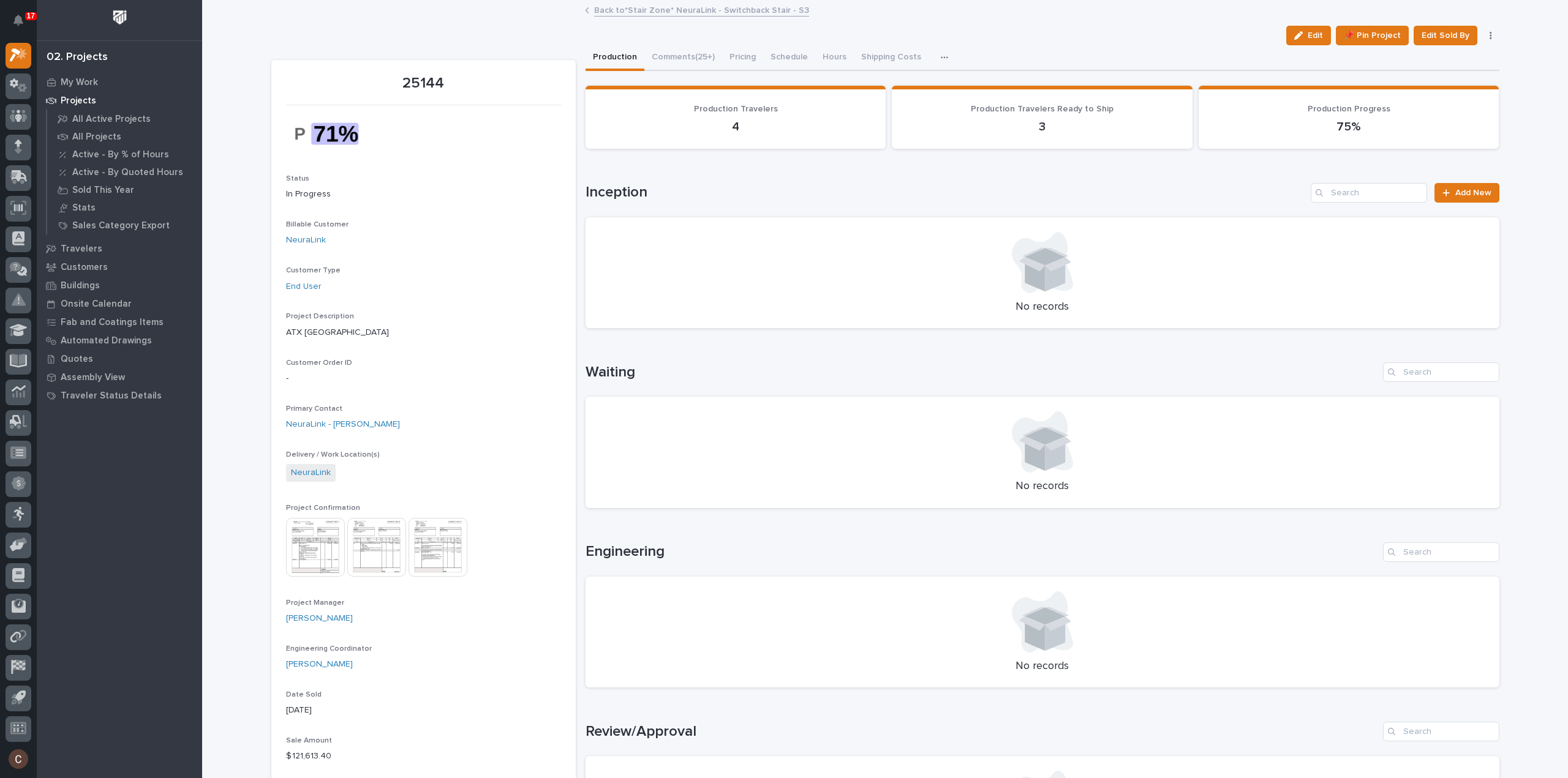
click at [1427, 200] on div "Inception Add New" at bounding box center [1042, 192] width 914 height 19
click at [1438, 197] on link "Add New" at bounding box center [1466, 192] width 64 height 19
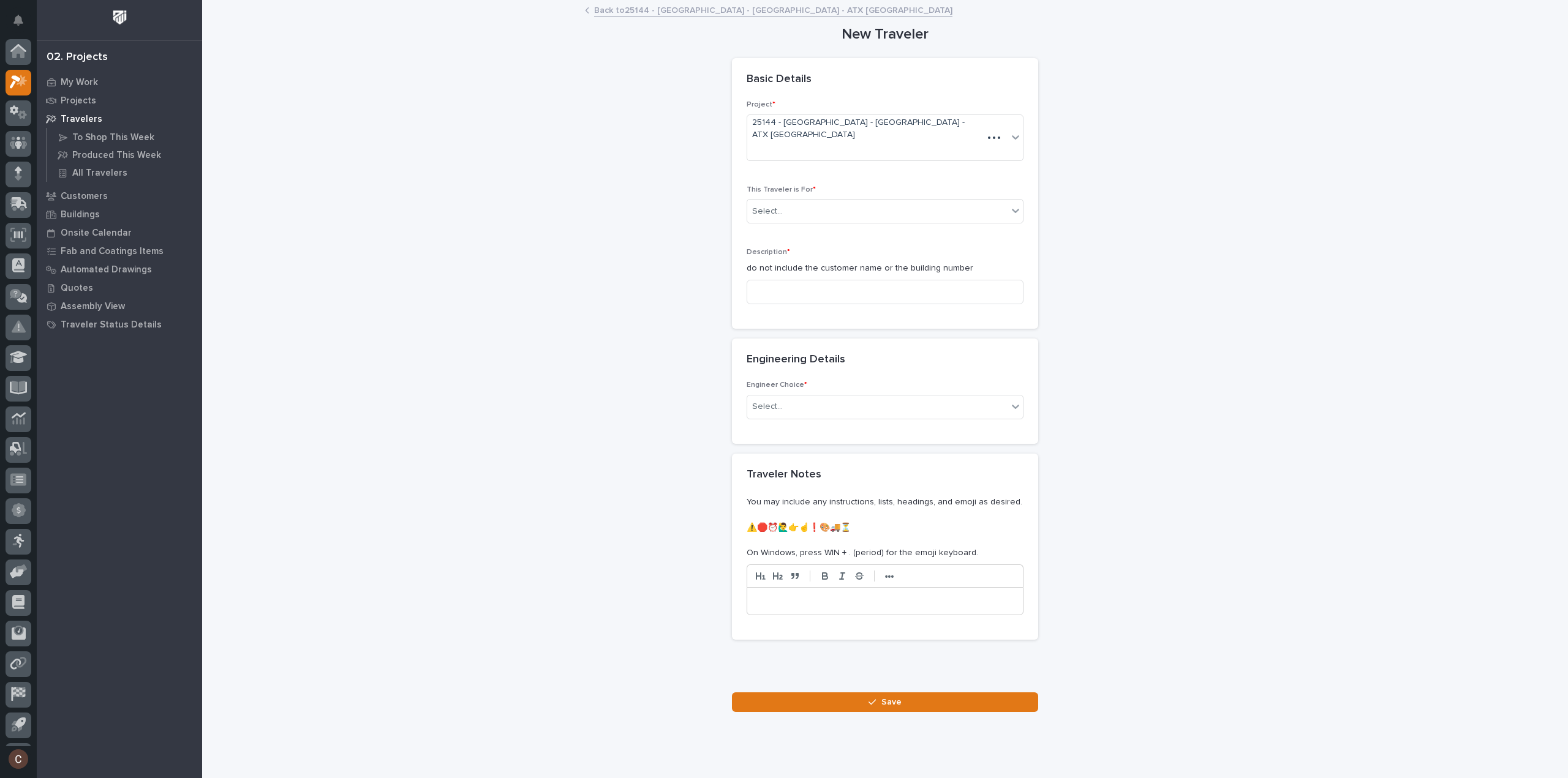
scroll to position [27, 0]
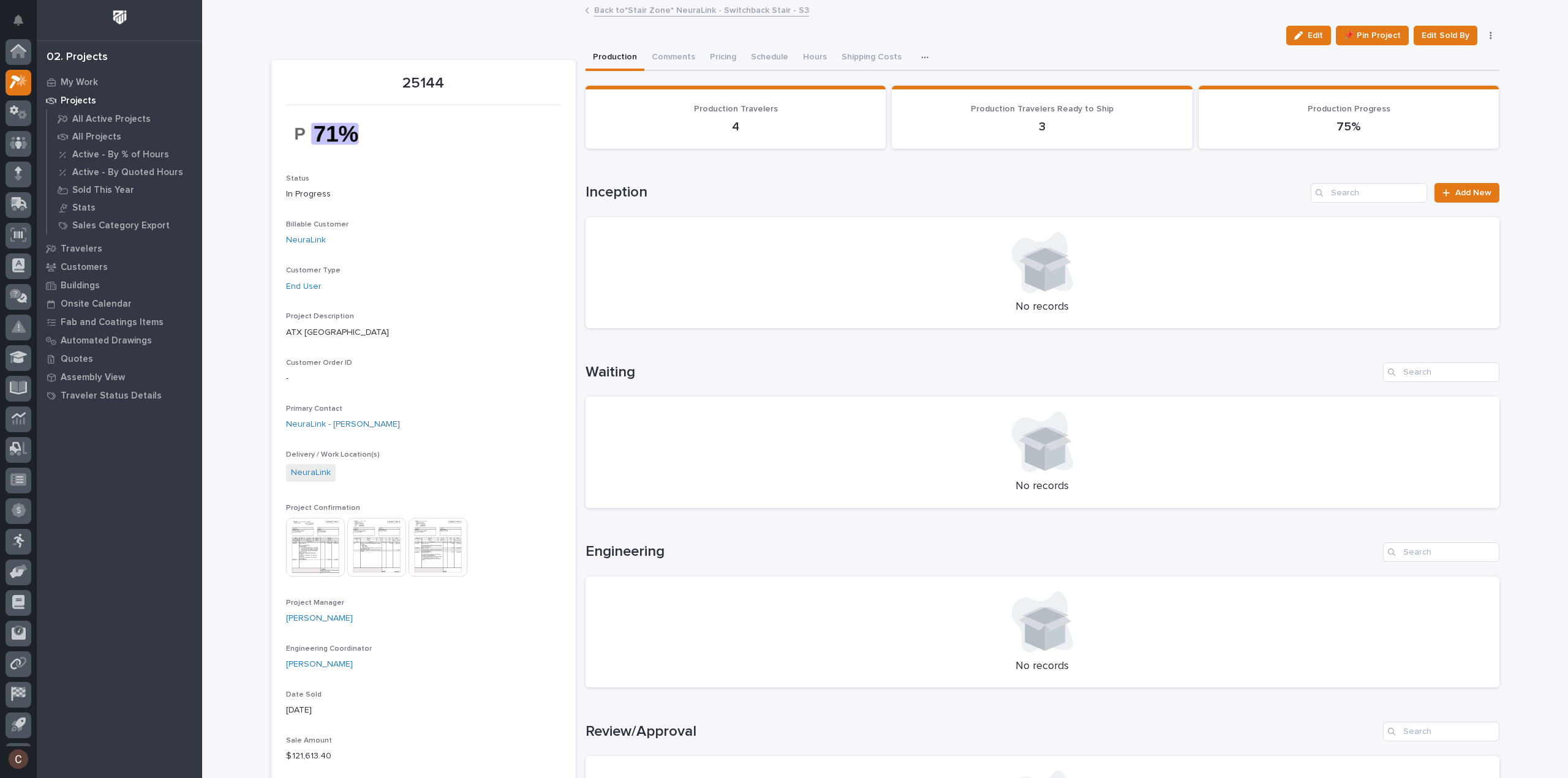
scroll to position [27, 0]
drag, startPoint x: 1300, startPoint y: 36, endPoint x: 610, endPoint y: 318, distance: 745.4
click at [1300, 36] on icon "button" at bounding box center [1298, 35] width 9 height 9
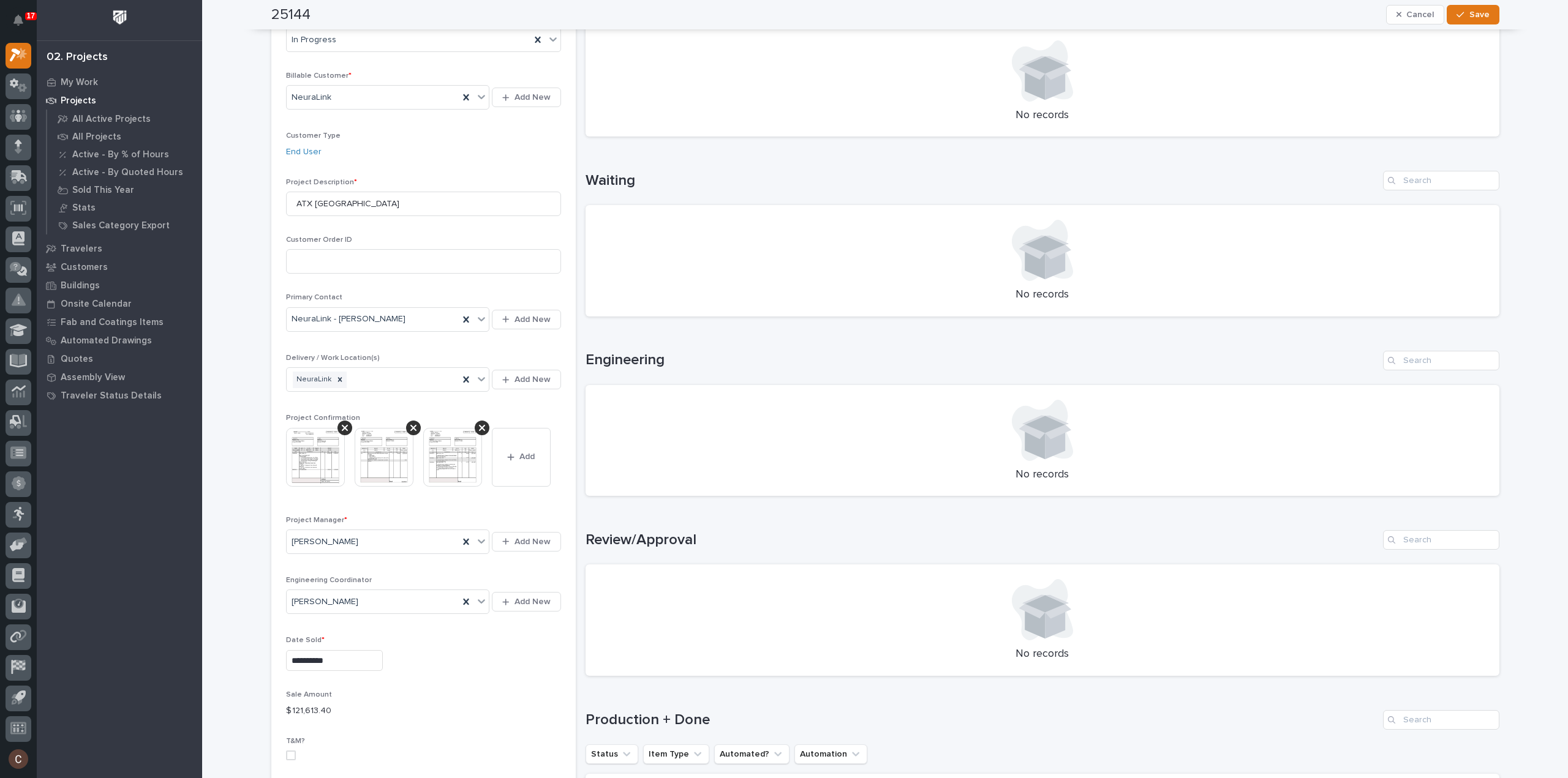
scroll to position [0, 0]
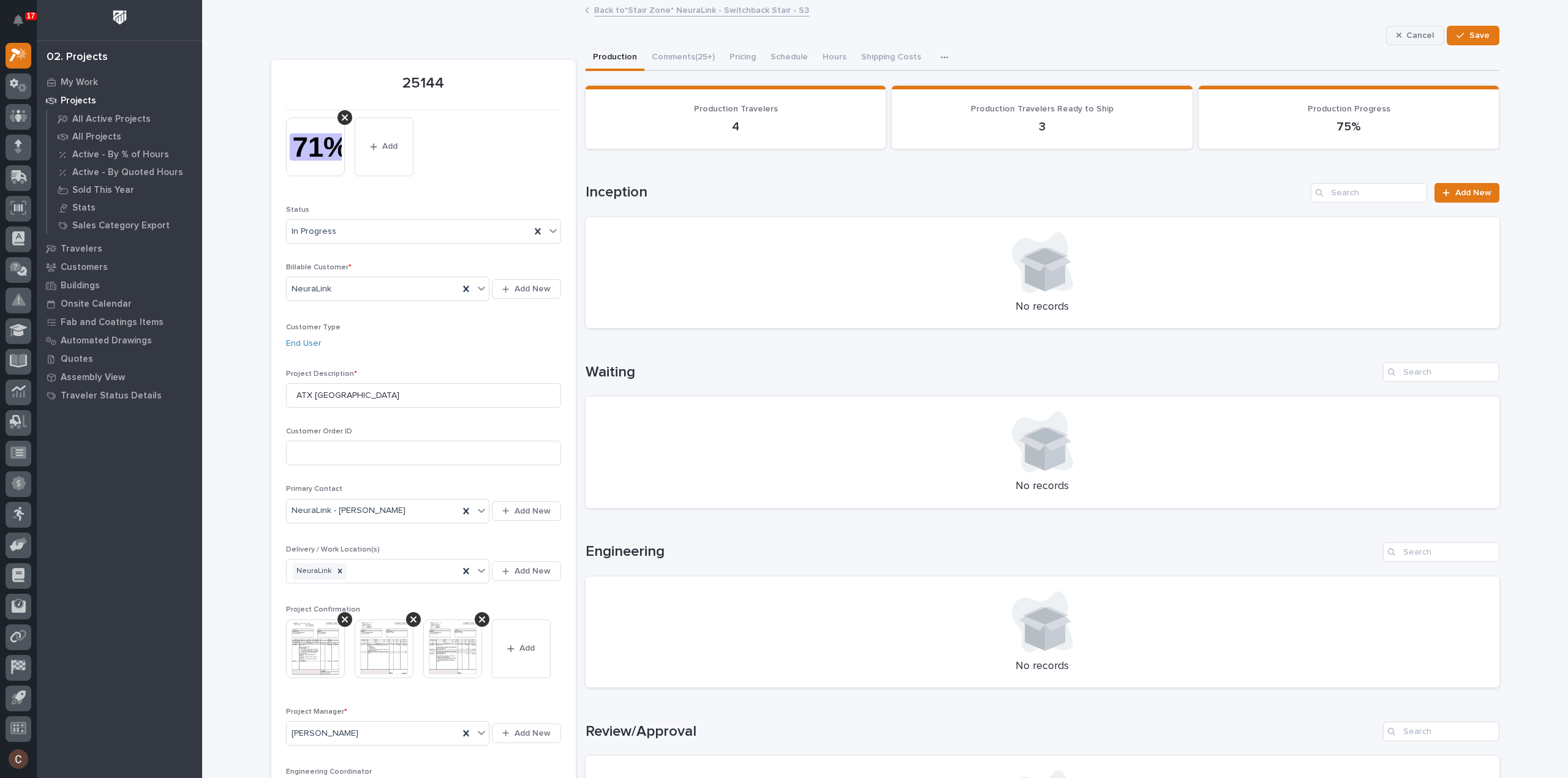
click at [1411, 30] on button "Cancel" at bounding box center [1415, 36] width 58 height 19
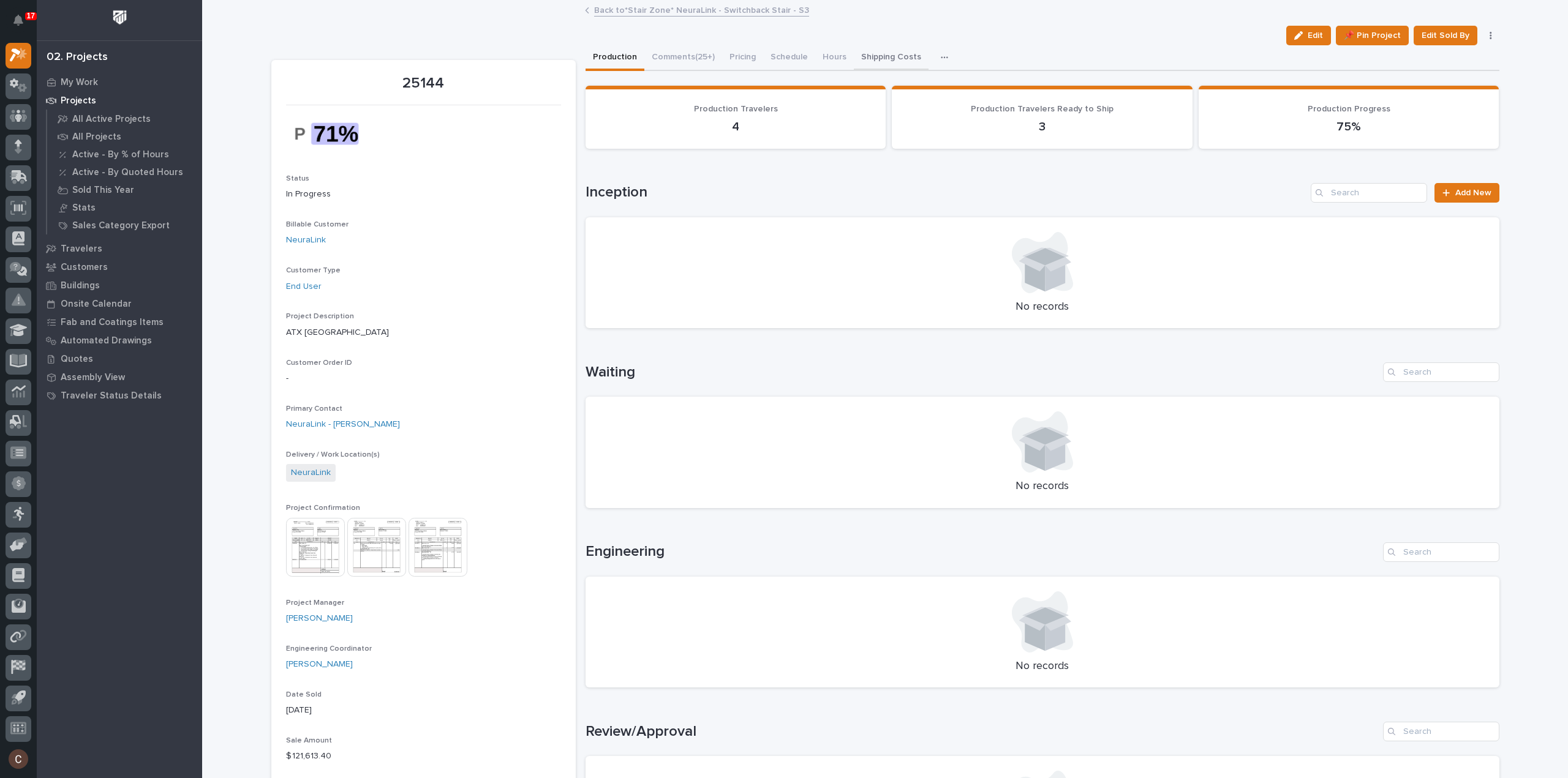
click at [884, 57] on button "Shipping Costs" at bounding box center [891, 58] width 75 height 26
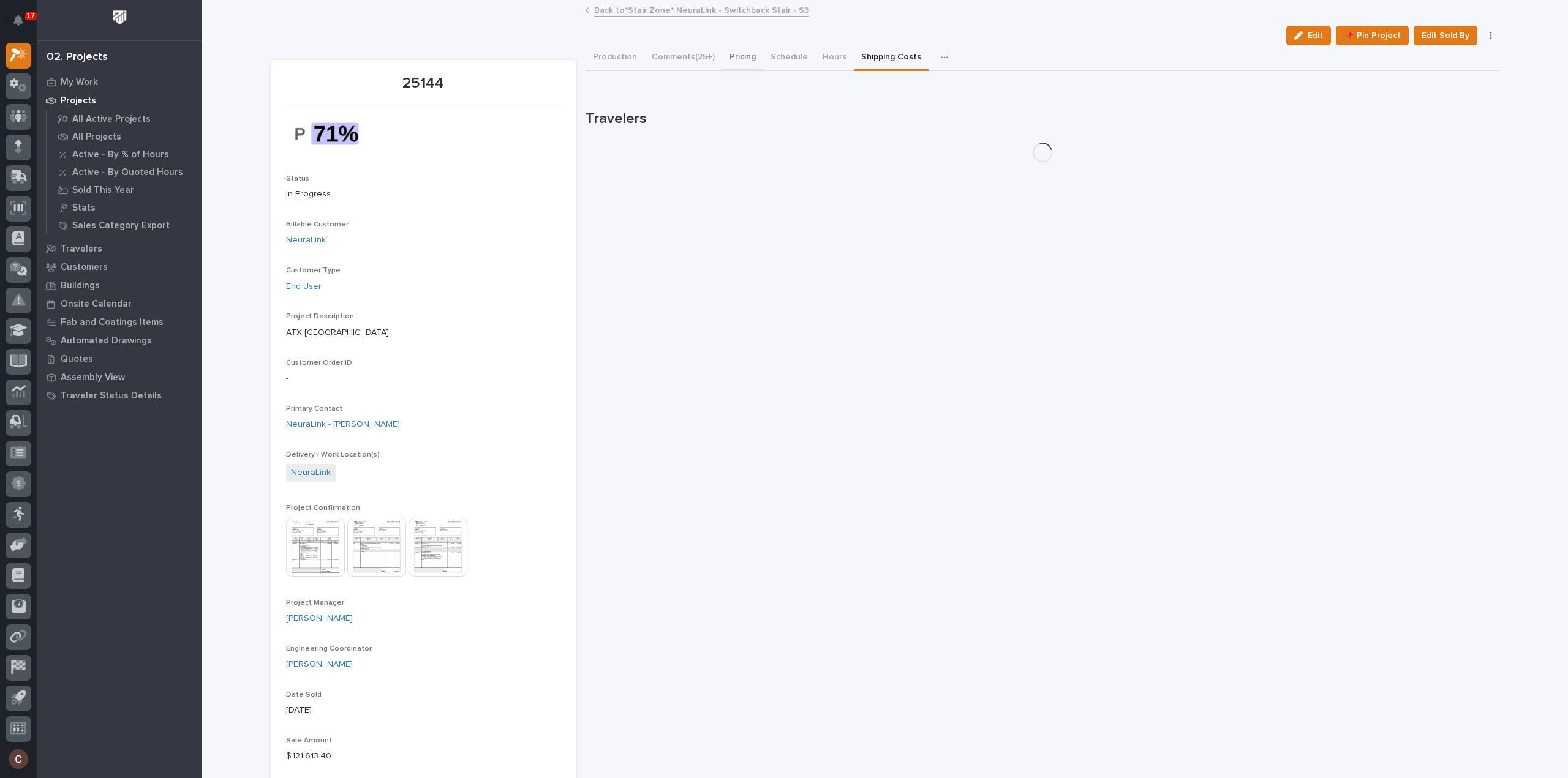
click at [740, 59] on button "Pricing" at bounding box center [743, 58] width 41 height 26
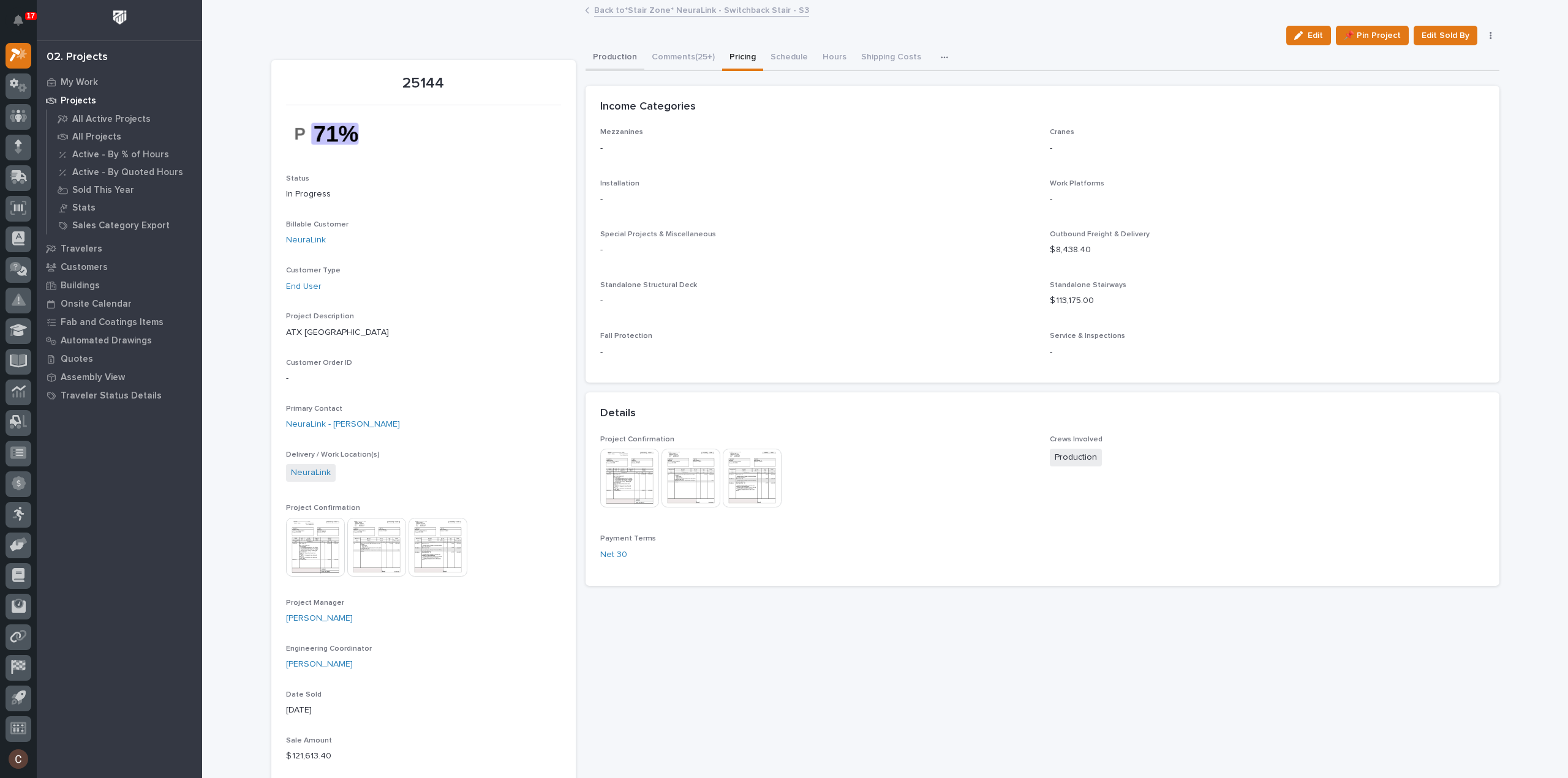
drag, startPoint x: 610, startPoint y: 44, endPoint x: 610, endPoint y: 51, distance: 7.0
click at [610, 44] on div "Edit 📌 Pin Project Edit Sold By Cancel" at bounding box center [885, 36] width 1228 height 19
click at [610, 51] on button "Production" at bounding box center [615, 58] width 58 height 26
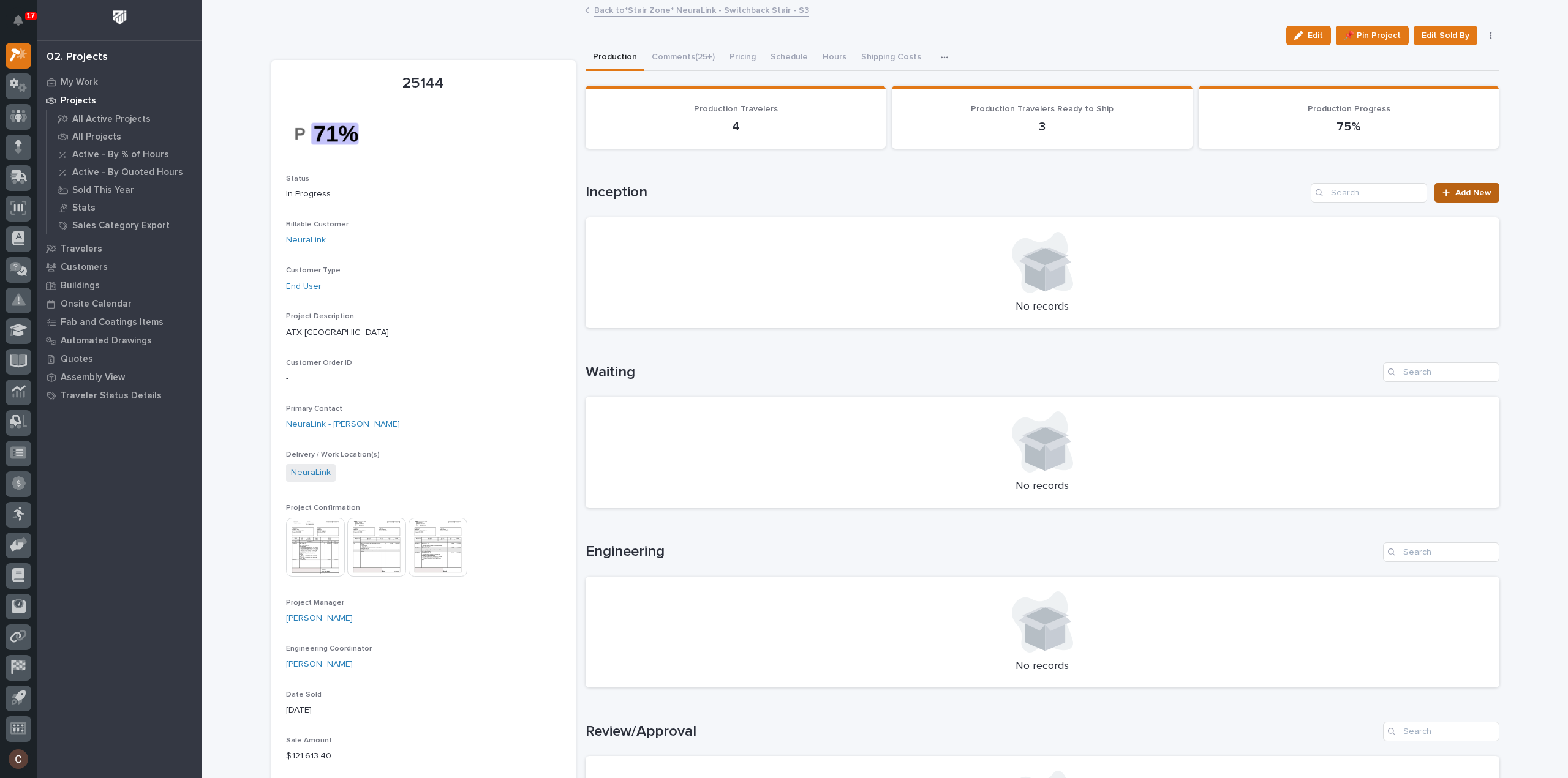
click at [1459, 199] on link "Add New" at bounding box center [1466, 192] width 64 height 19
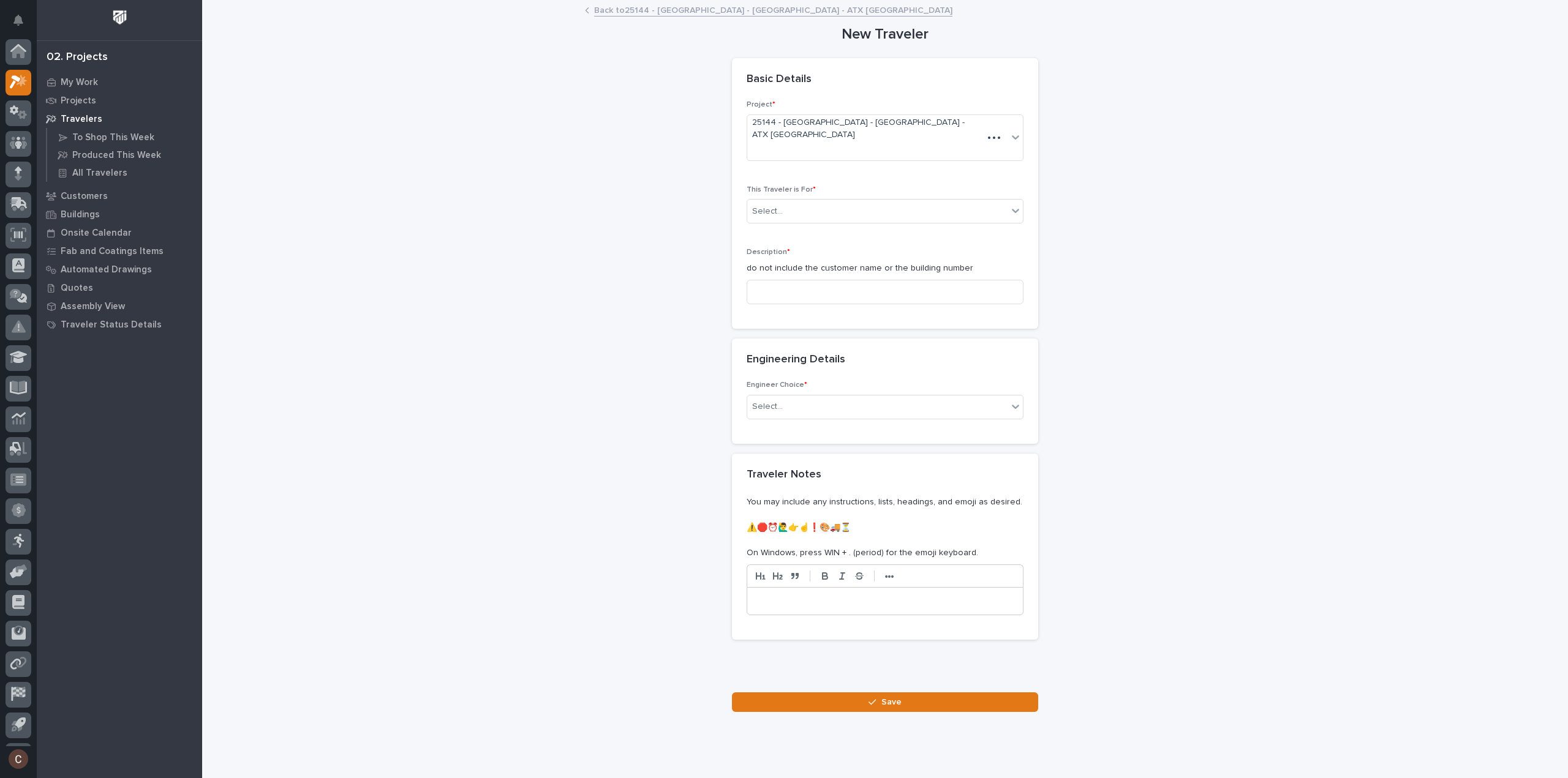
scroll to position [27, 0]
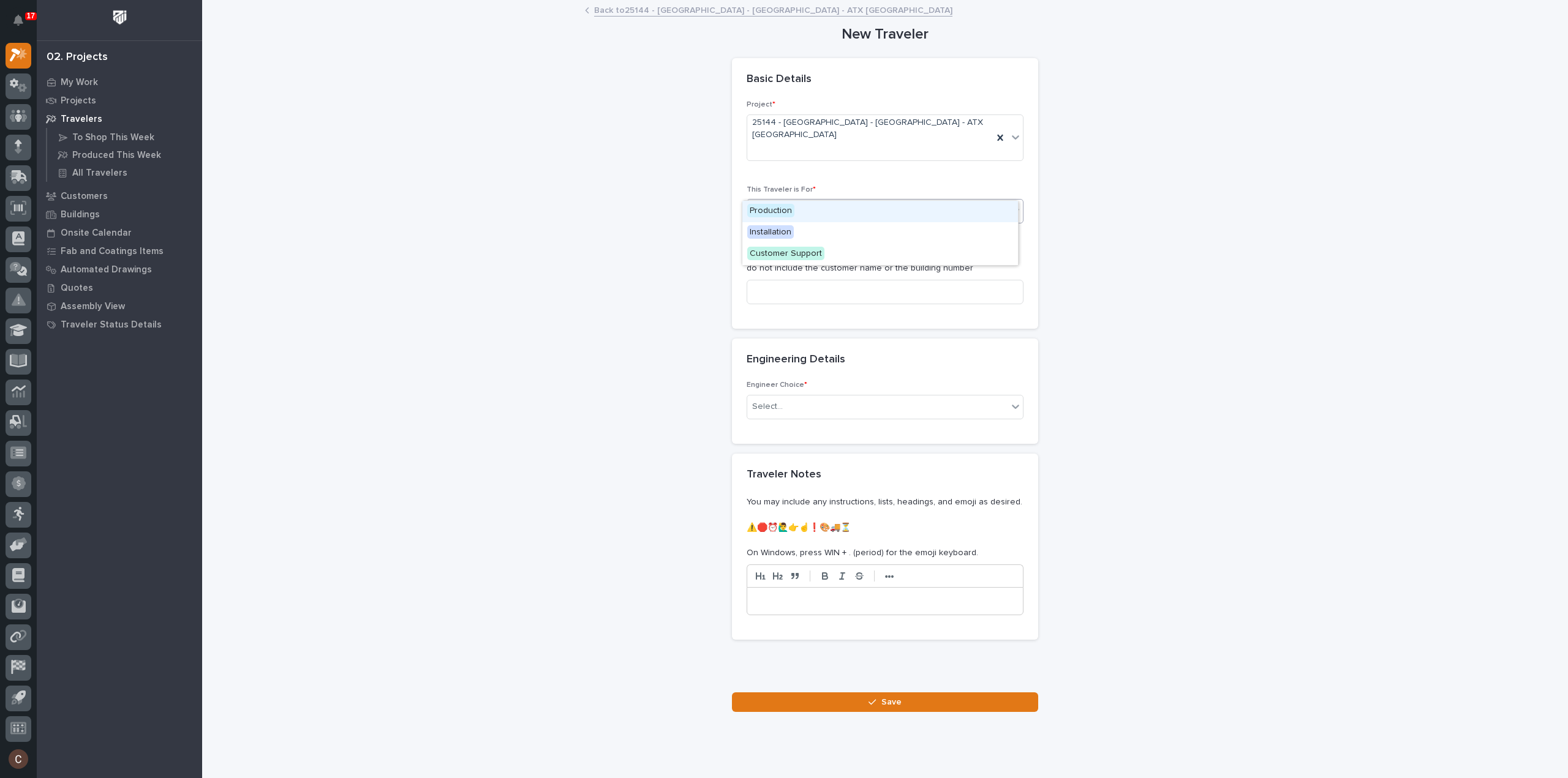
click at [827, 201] on div "Select..." at bounding box center [877, 211] width 260 height 20
click at [796, 209] on div "Production" at bounding box center [880, 211] width 275 height 21
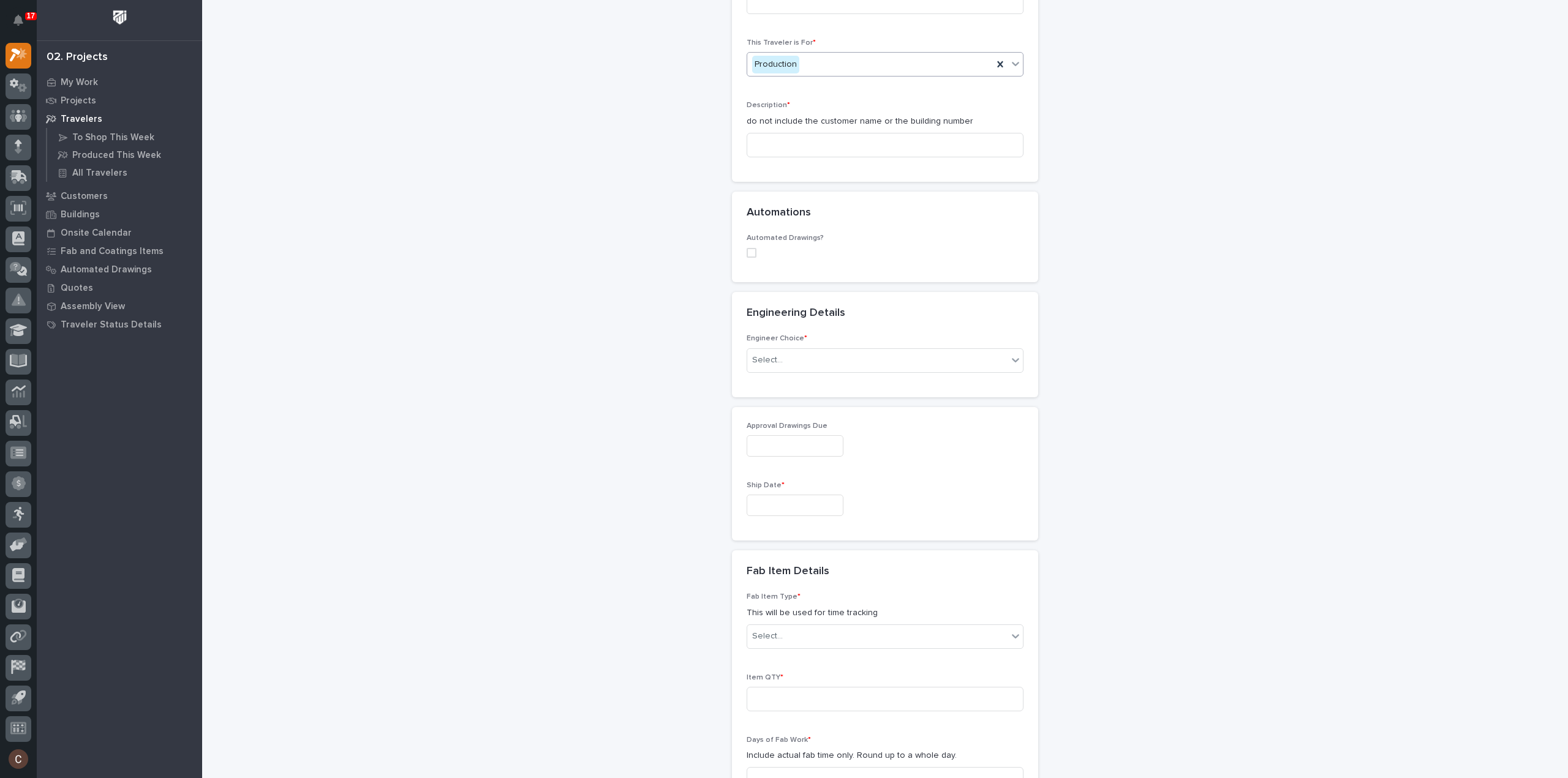
scroll to position [0, 0]
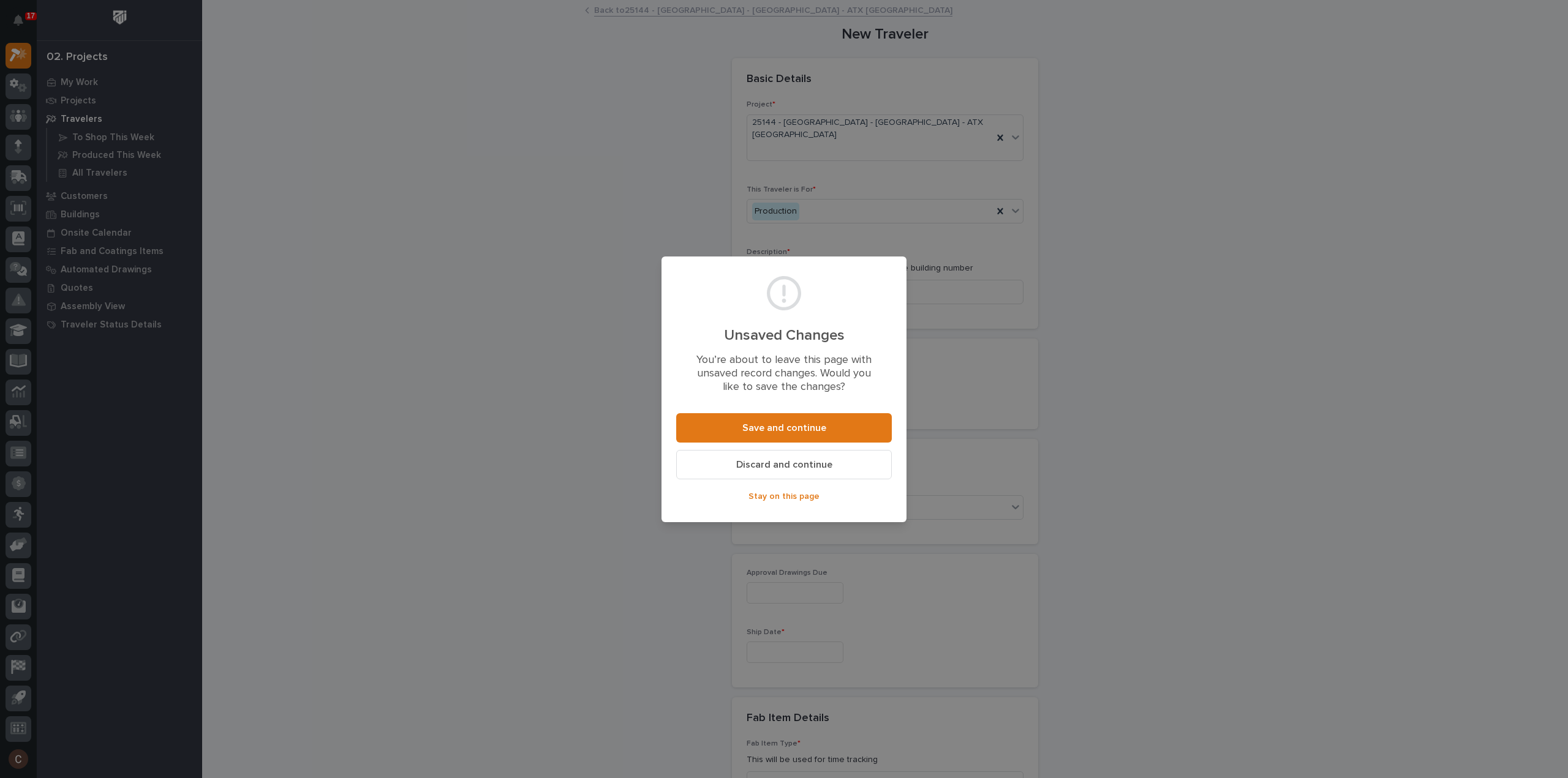
click at [782, 469] on span "Discard and continue" at bounding box center [784, 465] width 96 height 13
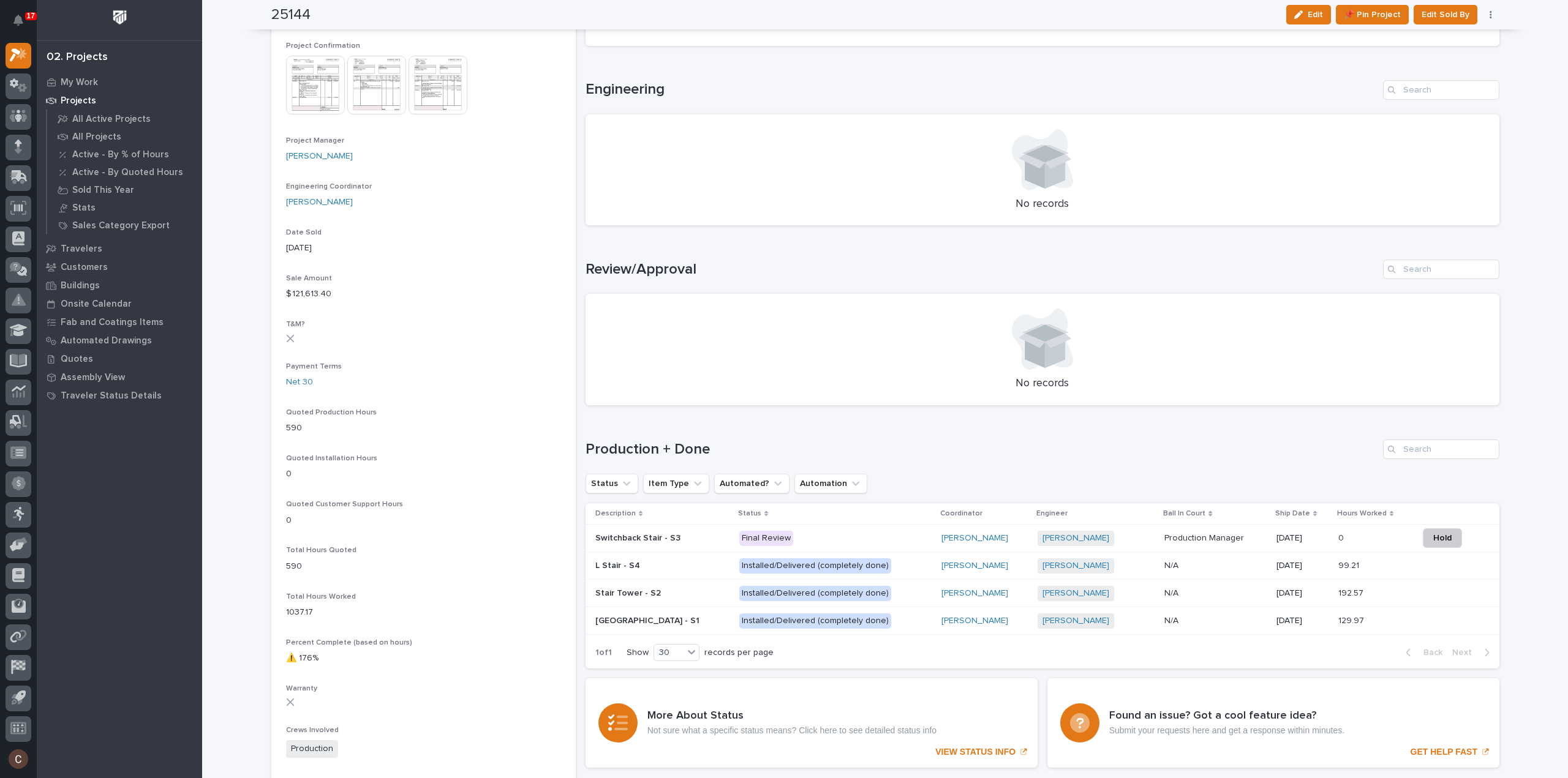
scroll to position [490, 0]
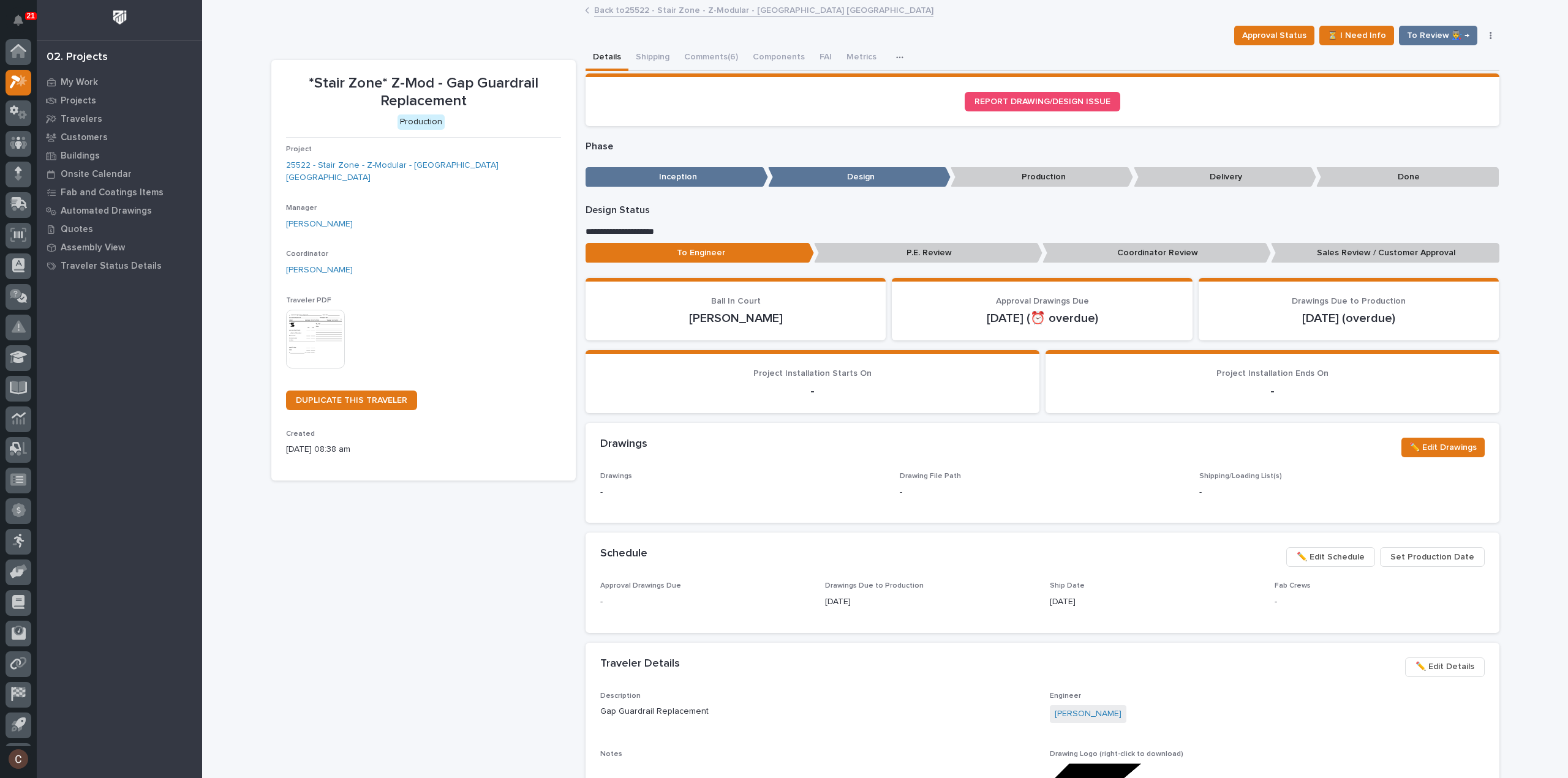
scroll to position [27, 0]
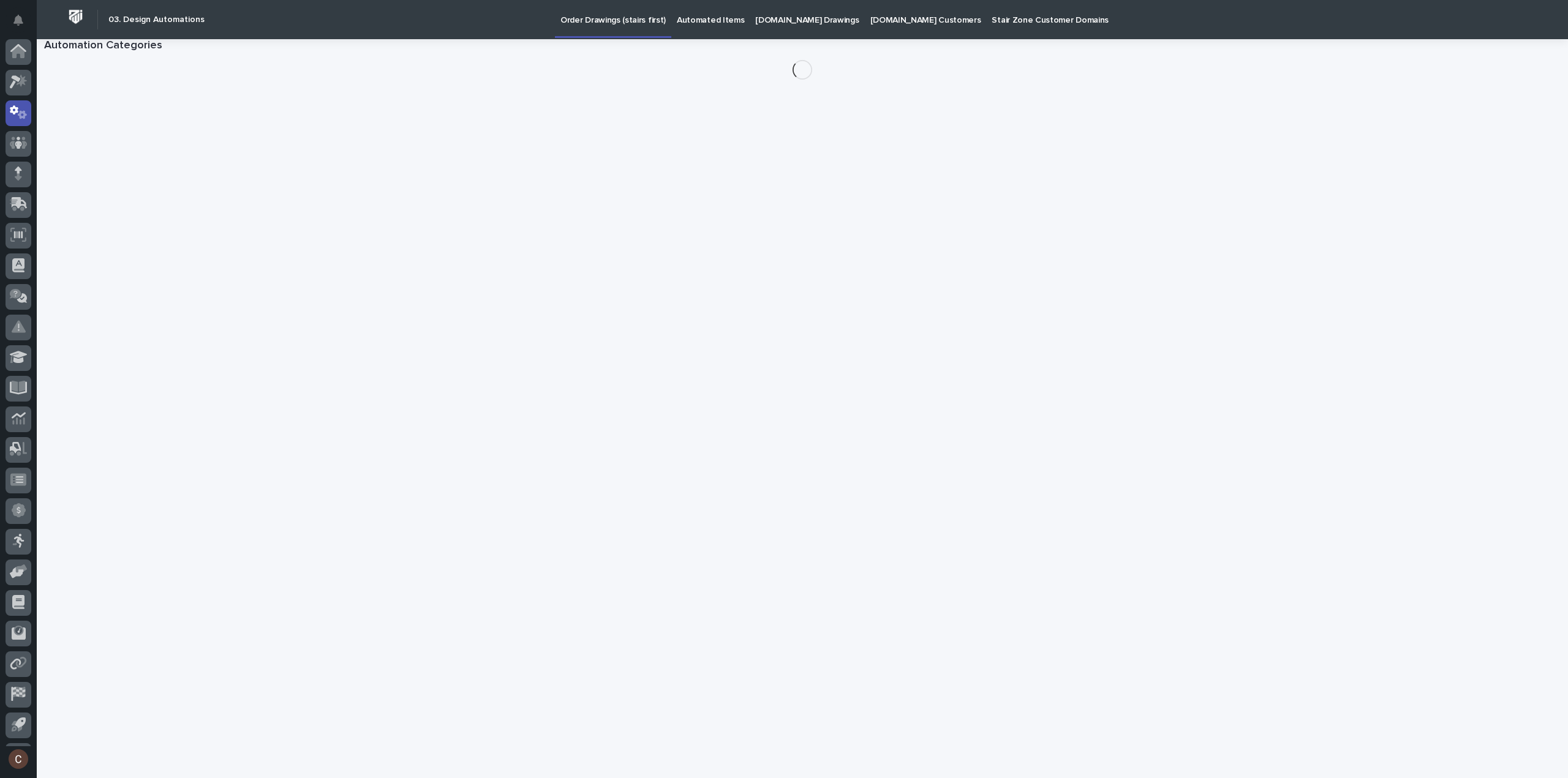
scroll to position [27, 0]
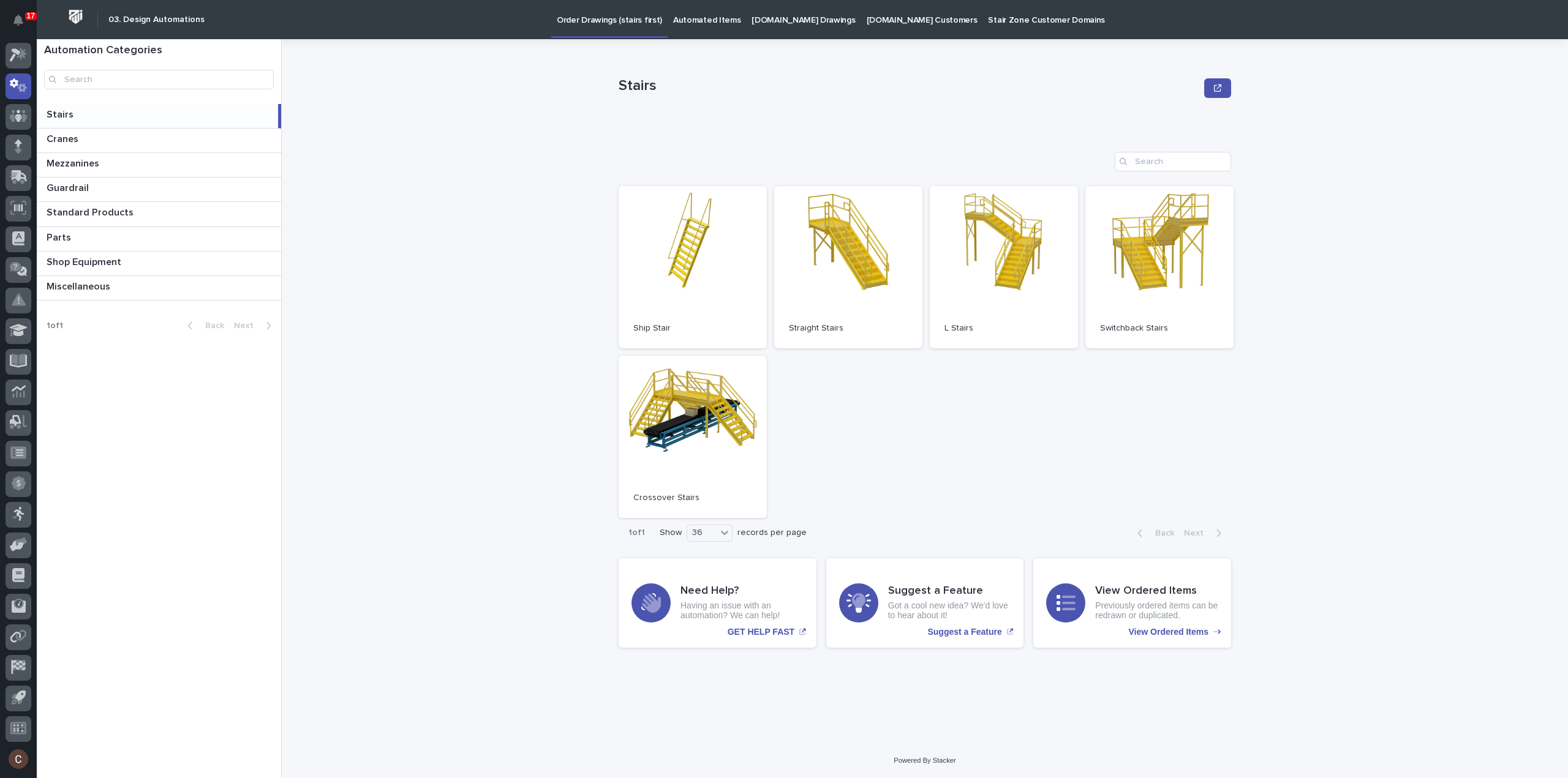
drag, startPoint x: 321, startPoint y: 484, endPoint x: 430, endPoint y: 558, distance: 131.7
click at [321, 484] on div "Stairs Stairs Sorry, there was an error saving your record. Please try again. P…" at bounding box center [932, 408] width 1271 height 739
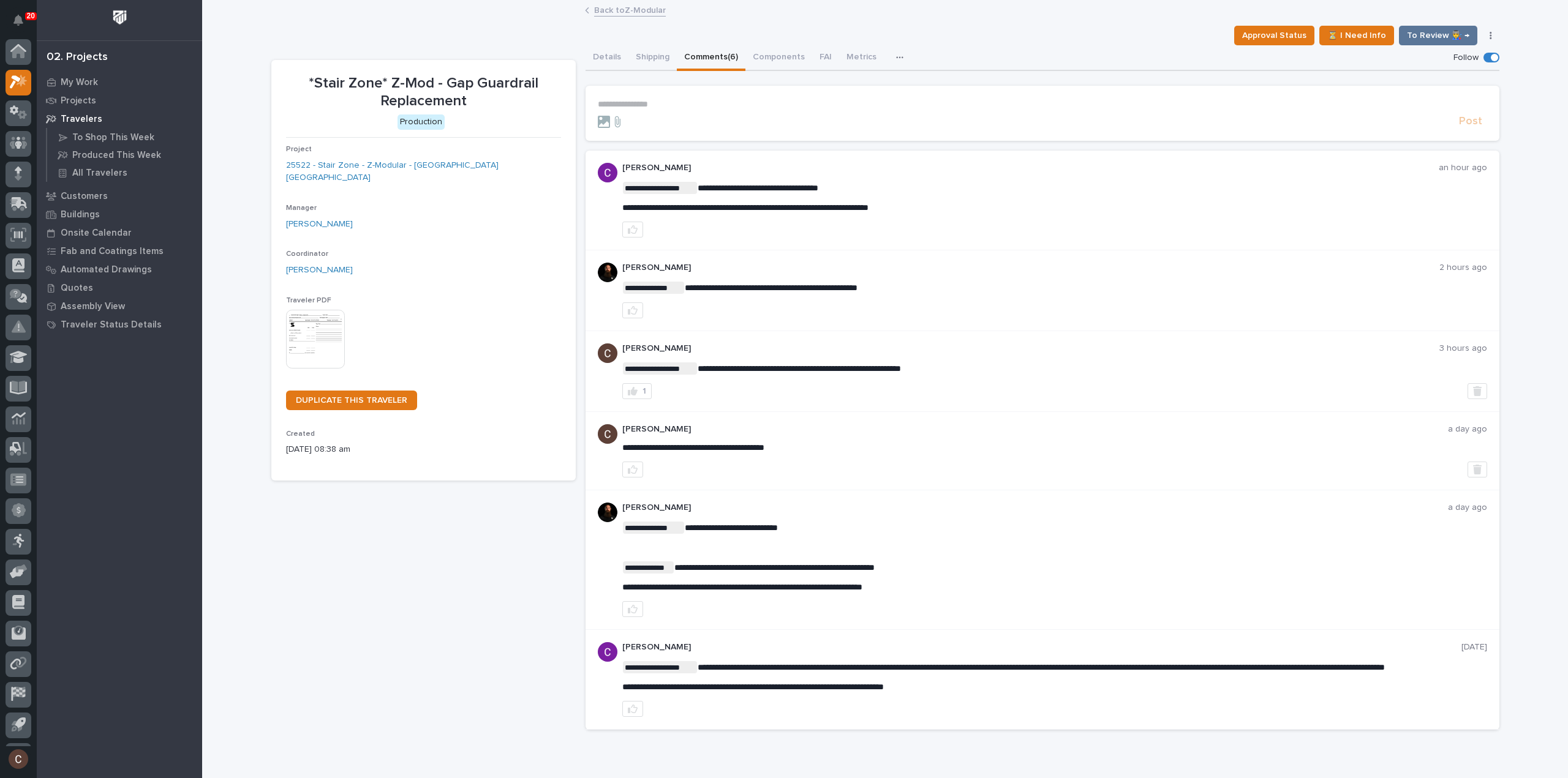
scroll to position [27, 0]
click at [388, 535] on div "*Stair Zone* Z-Mod - Gap Guardrail Replacement Production Project 25522 - Stair…" at bounding box center [423, 400] width 305 height 680
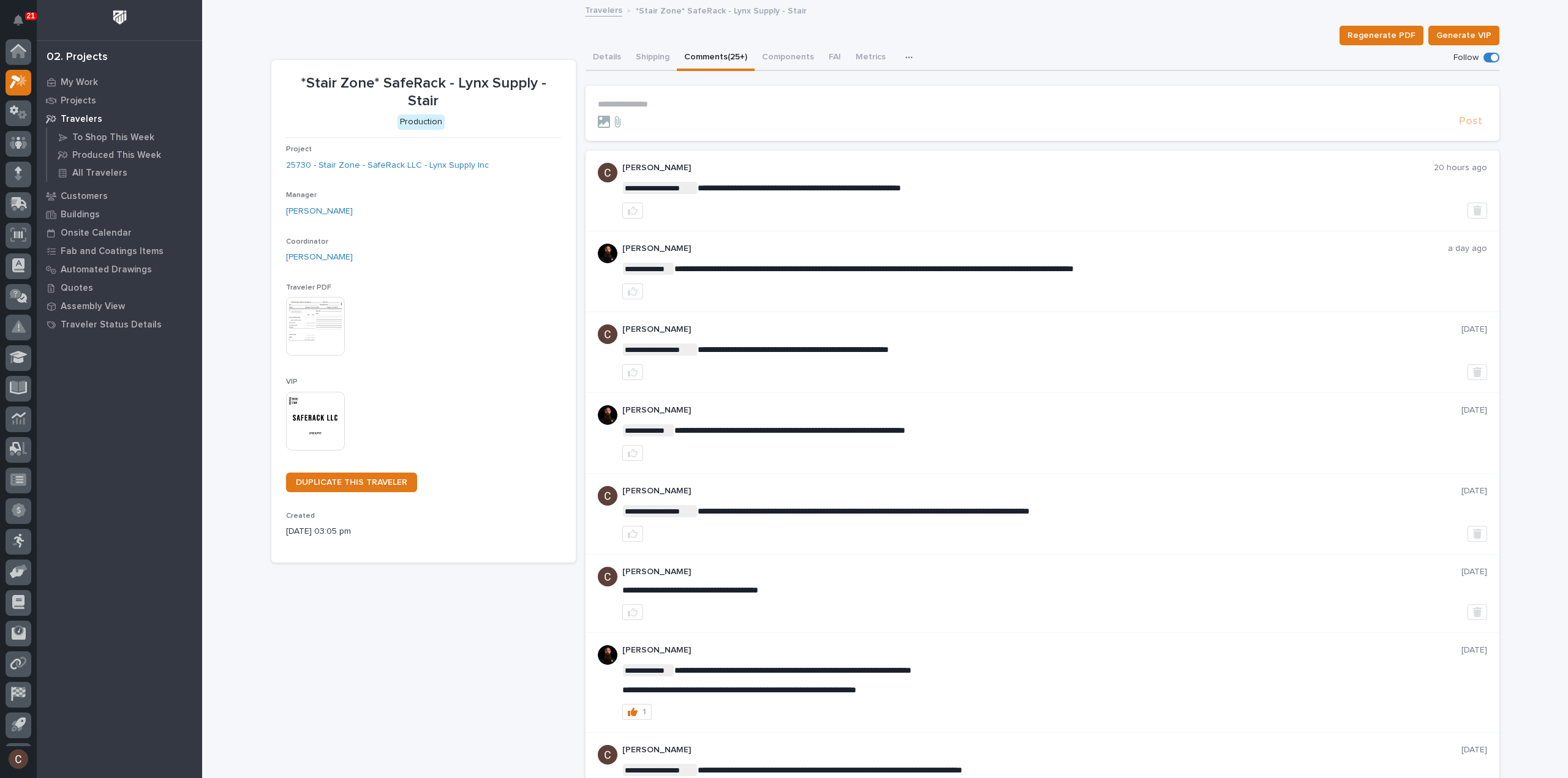
scroll to position [27, 0]
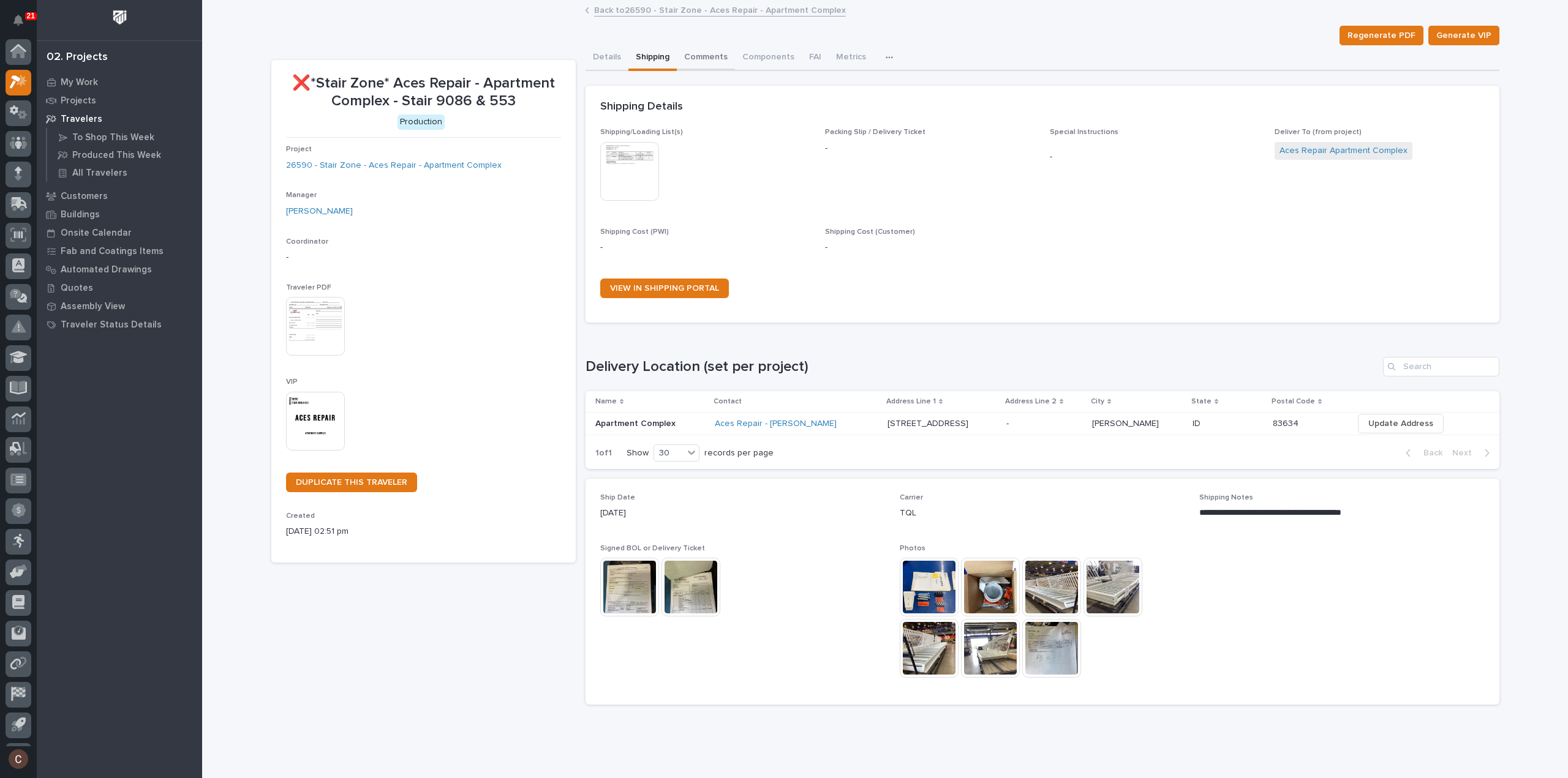
scroll to position [27, 0]
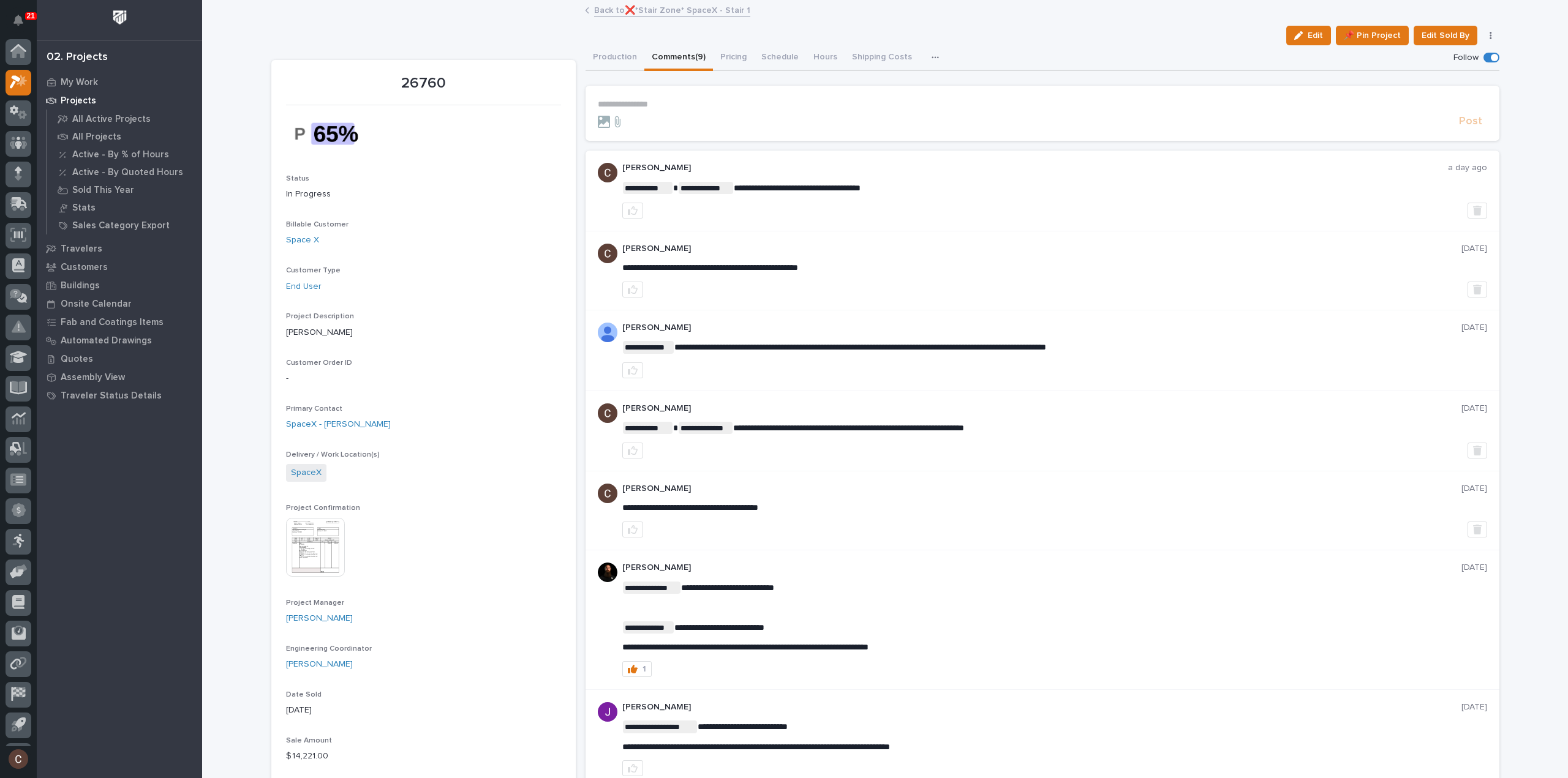
scroll to position [27, 0]
click at [730, 57] on button "Pricing" at bounding box center [733, 58] width 41 height 26
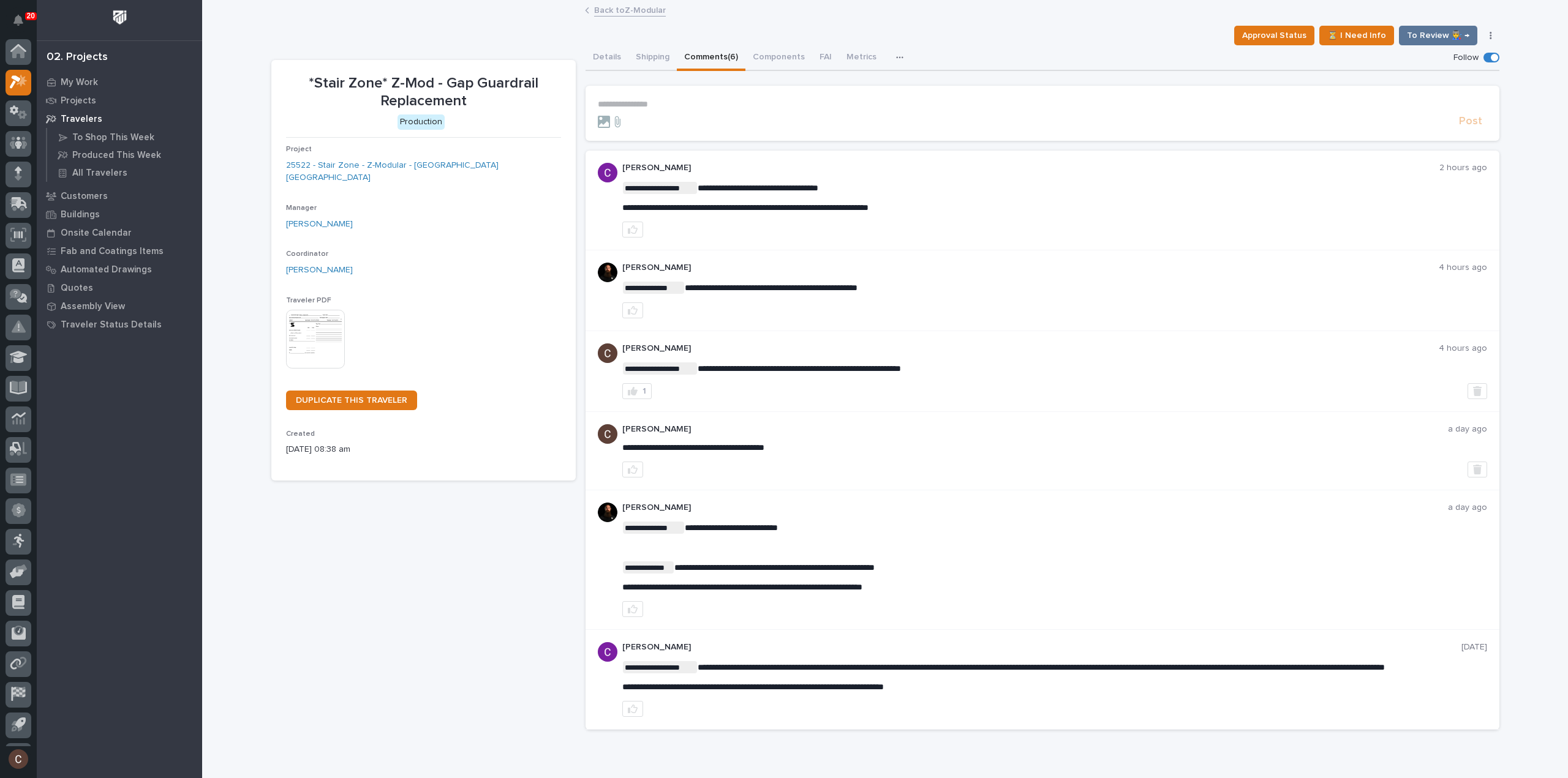
scroll to position [27, 0]
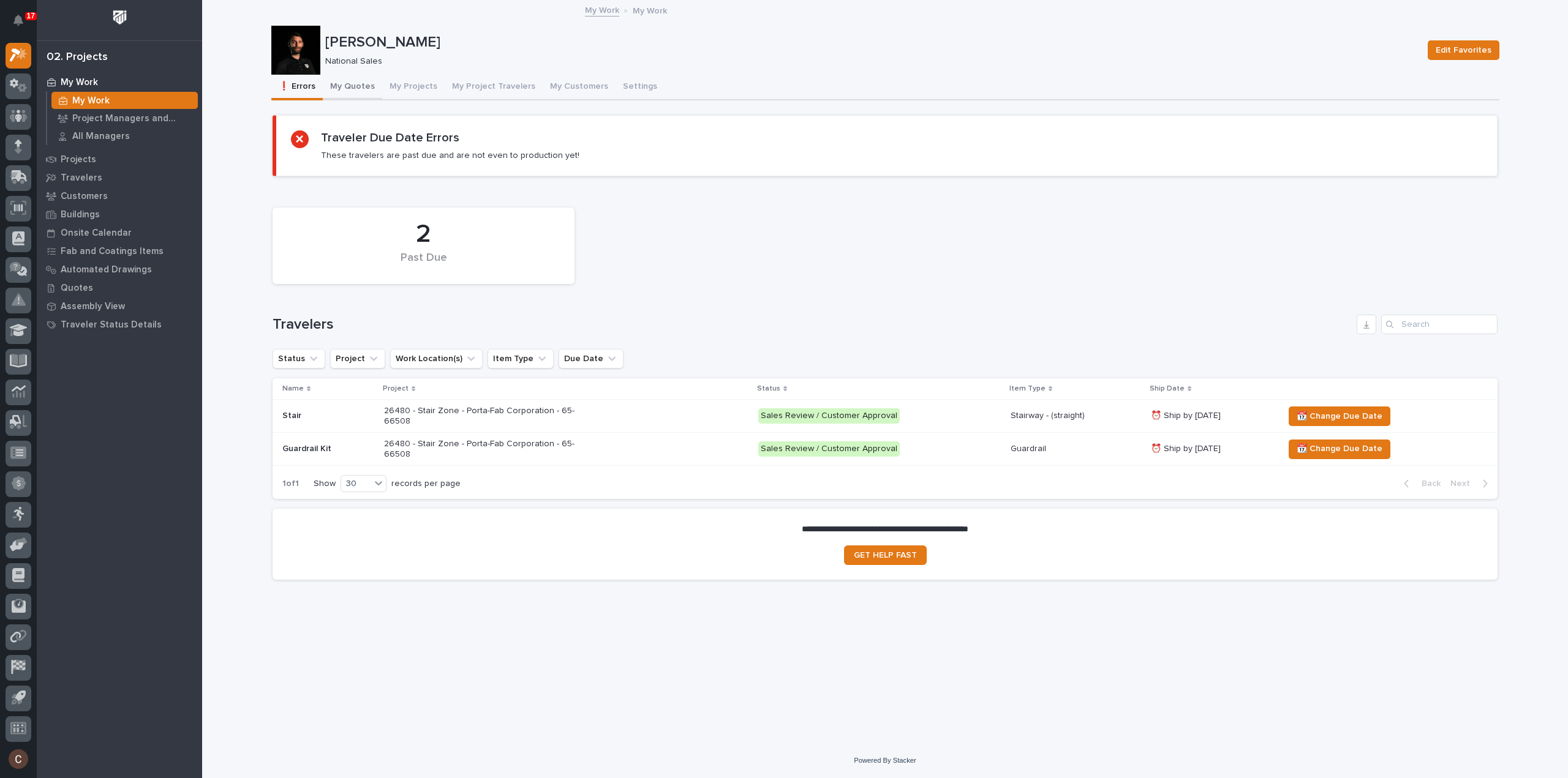
click at [359, 82] on button "My Quotes" at bounding box center [352, 88] width 59 height 26
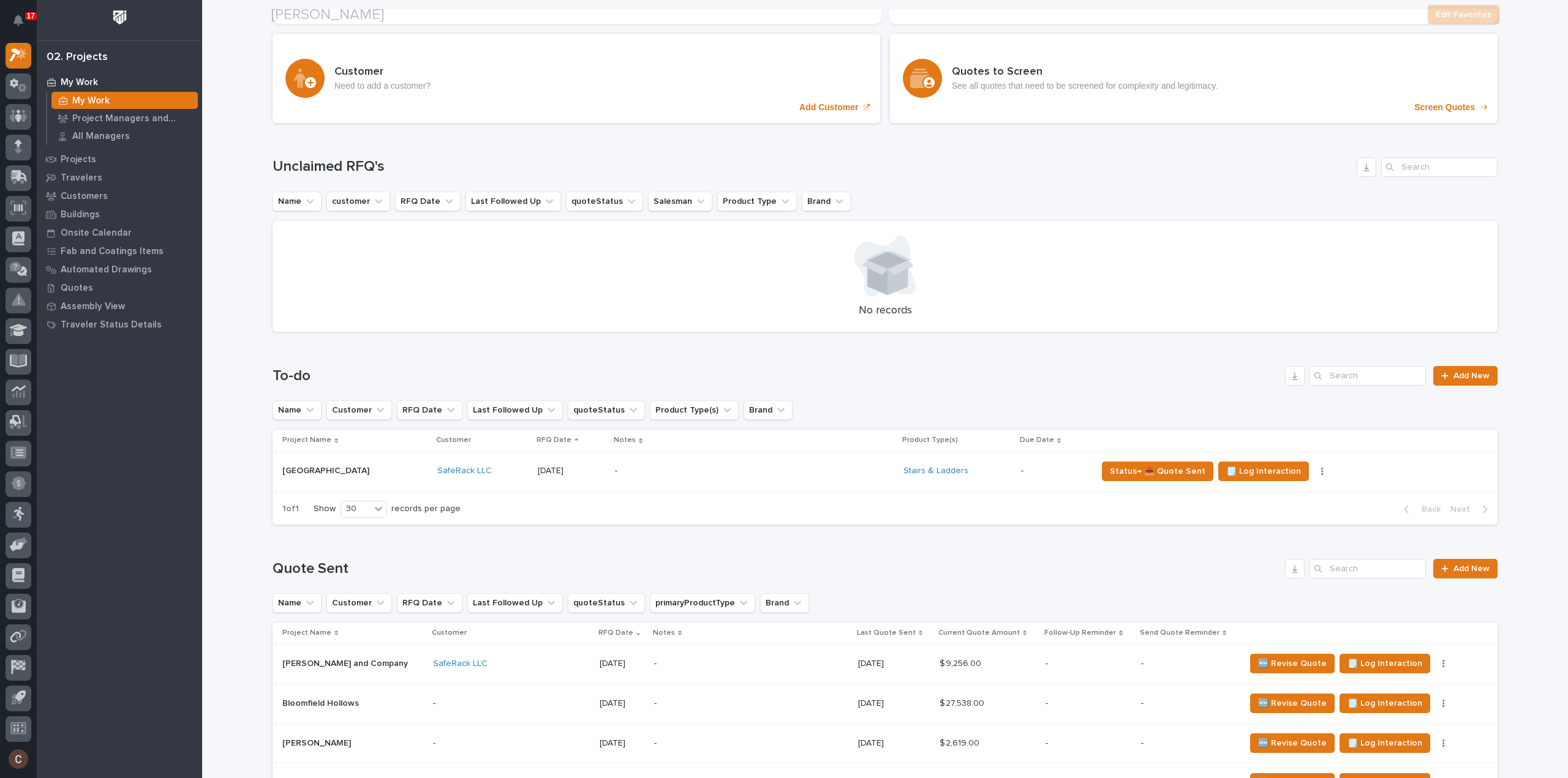
scroll to position [184, 0]
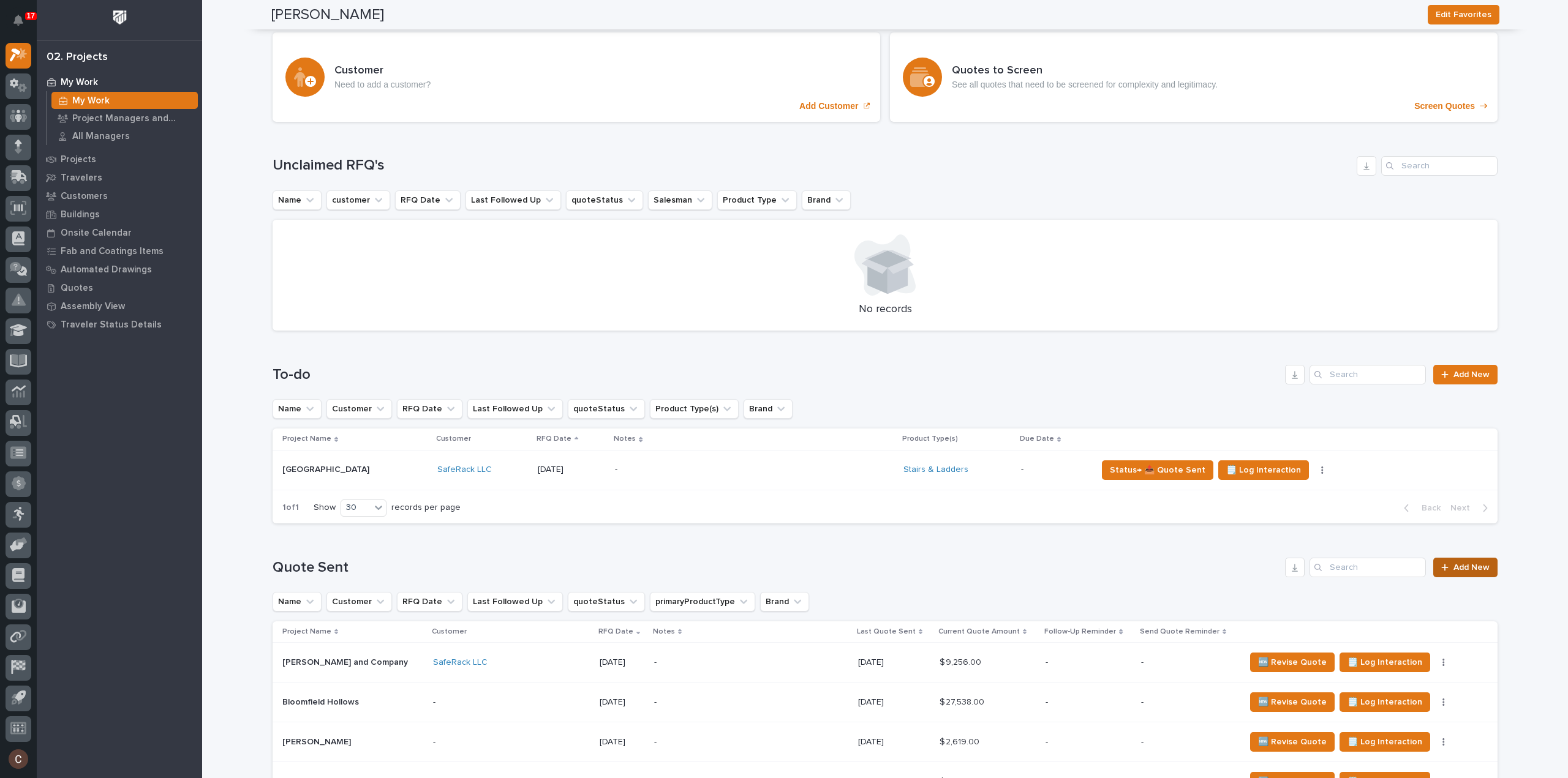
click at [1465, 570] on span "Add New" at bounding box center [1471, 567] width 36 height 9
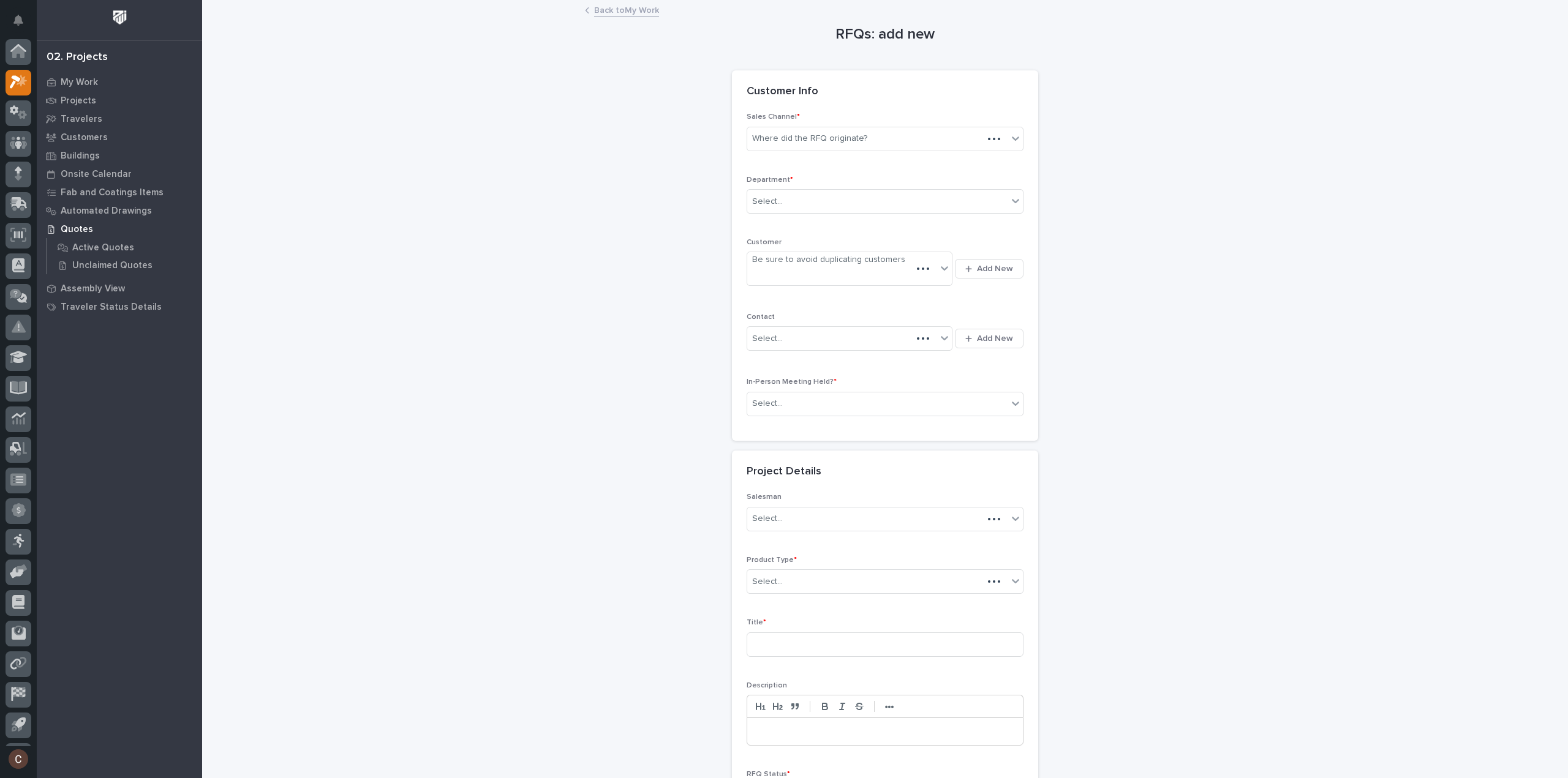
scroll to position [27, 0]
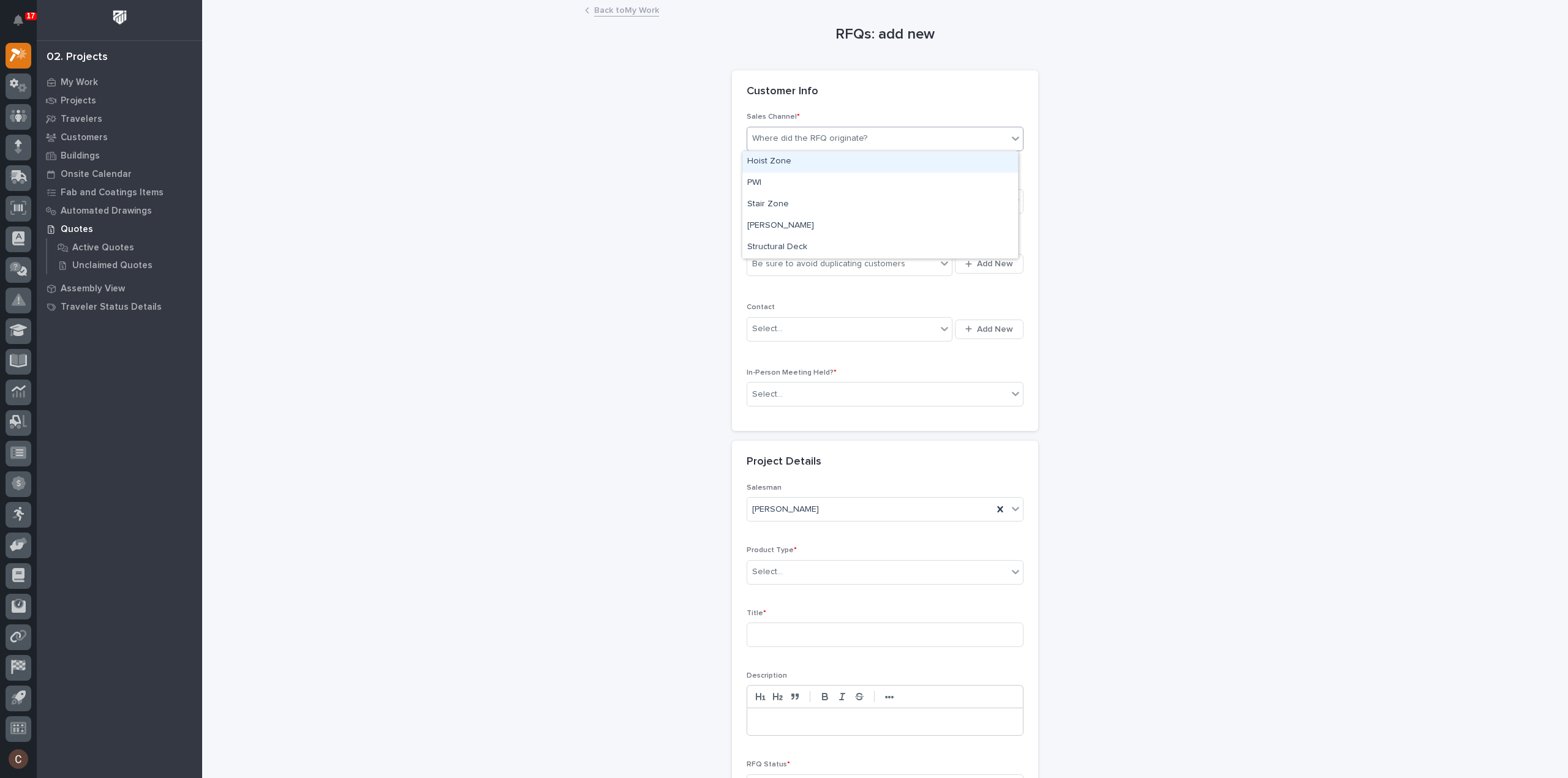
click at [777, 150] on body "17 My Settings Log Out 02. Projects My Work Projects Travelers Customers Buildi…" at bounding box center [784, 389] width 1568 height 778
click at [775, 200] on div "Stair Zone" at bounding box center [880, 205] width 275 height 21
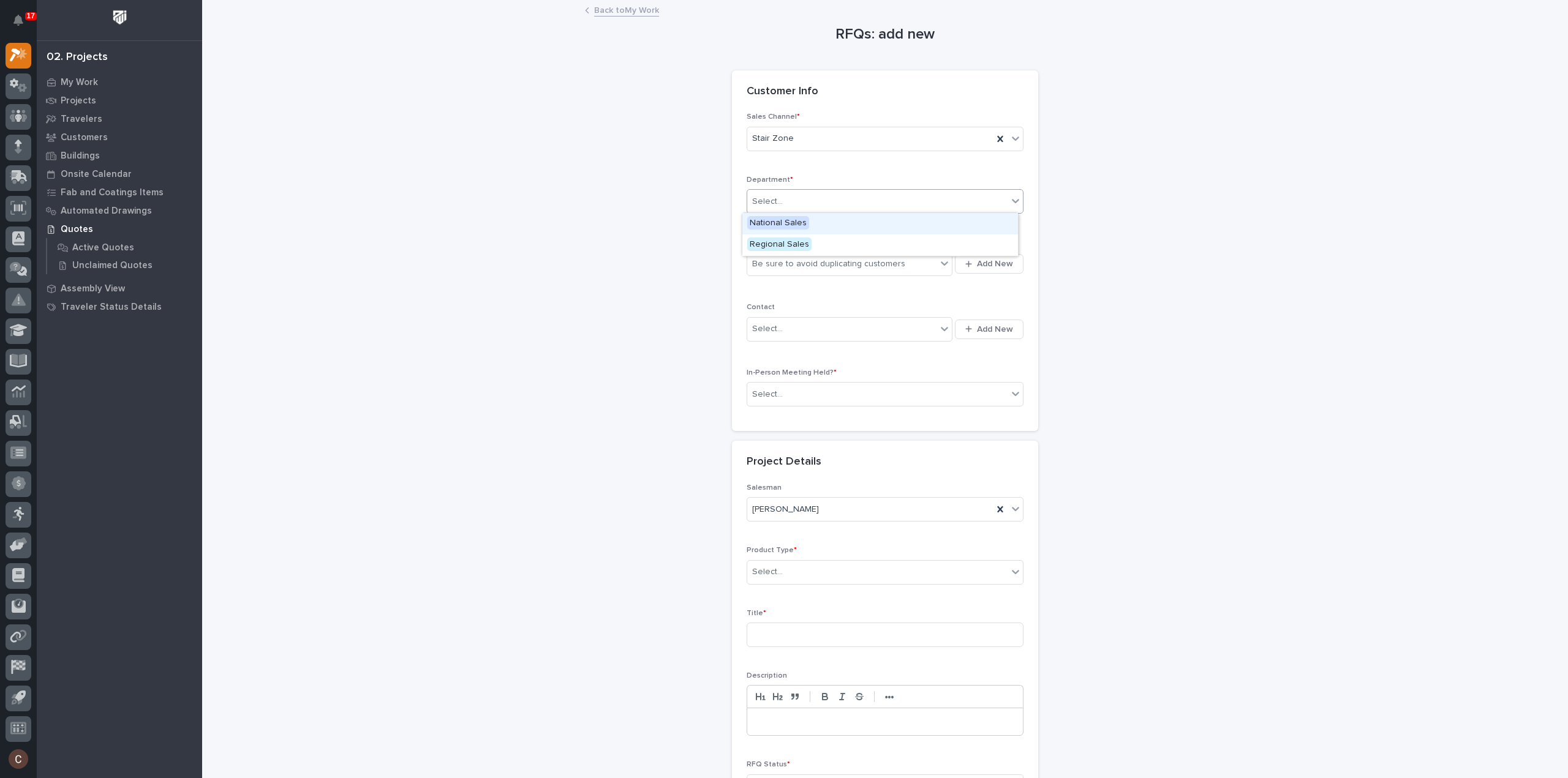
click at [813, 200] on div "Select..." at bounding box center [877, 201] width 260 height 20
click at [811, 223] on div "National Sales" at bounding box center [880, 223] width 275 height 21
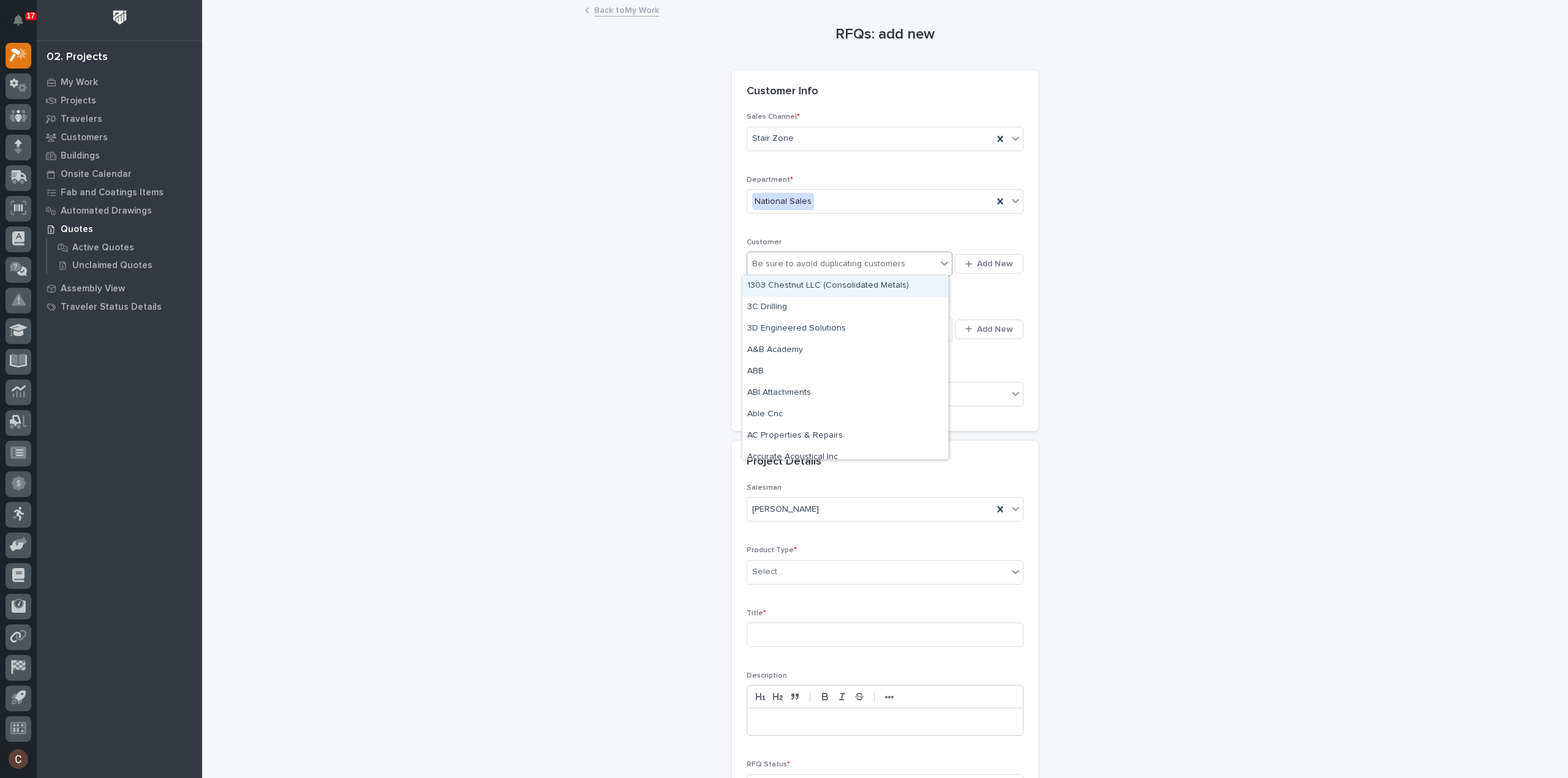
click at [798, 253] on div "Be sure to avoid duplicating customers" at bounding box center [849, 264] width 206 height 24
type input "*******"
click at [838, 284] on div "Space X" at bounding box center [845, 286] width 206 height 21
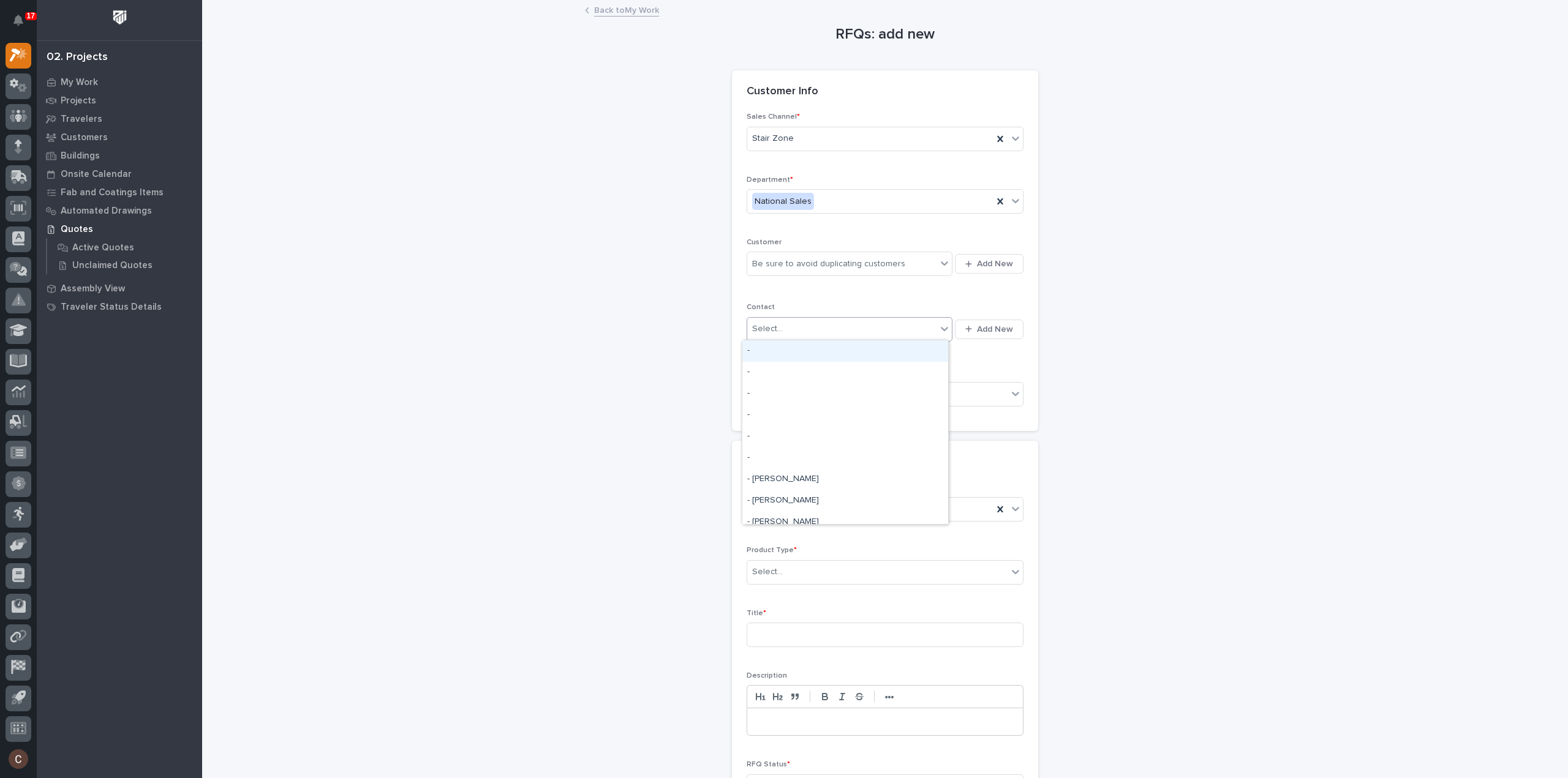
click at [847, 329] on div "Select..." at bounding box center [842, 329] width 189 height 20
type input "******"
click at [1003, 319] on button "Add New" at bounding box center [989, 329] width 68 height 19
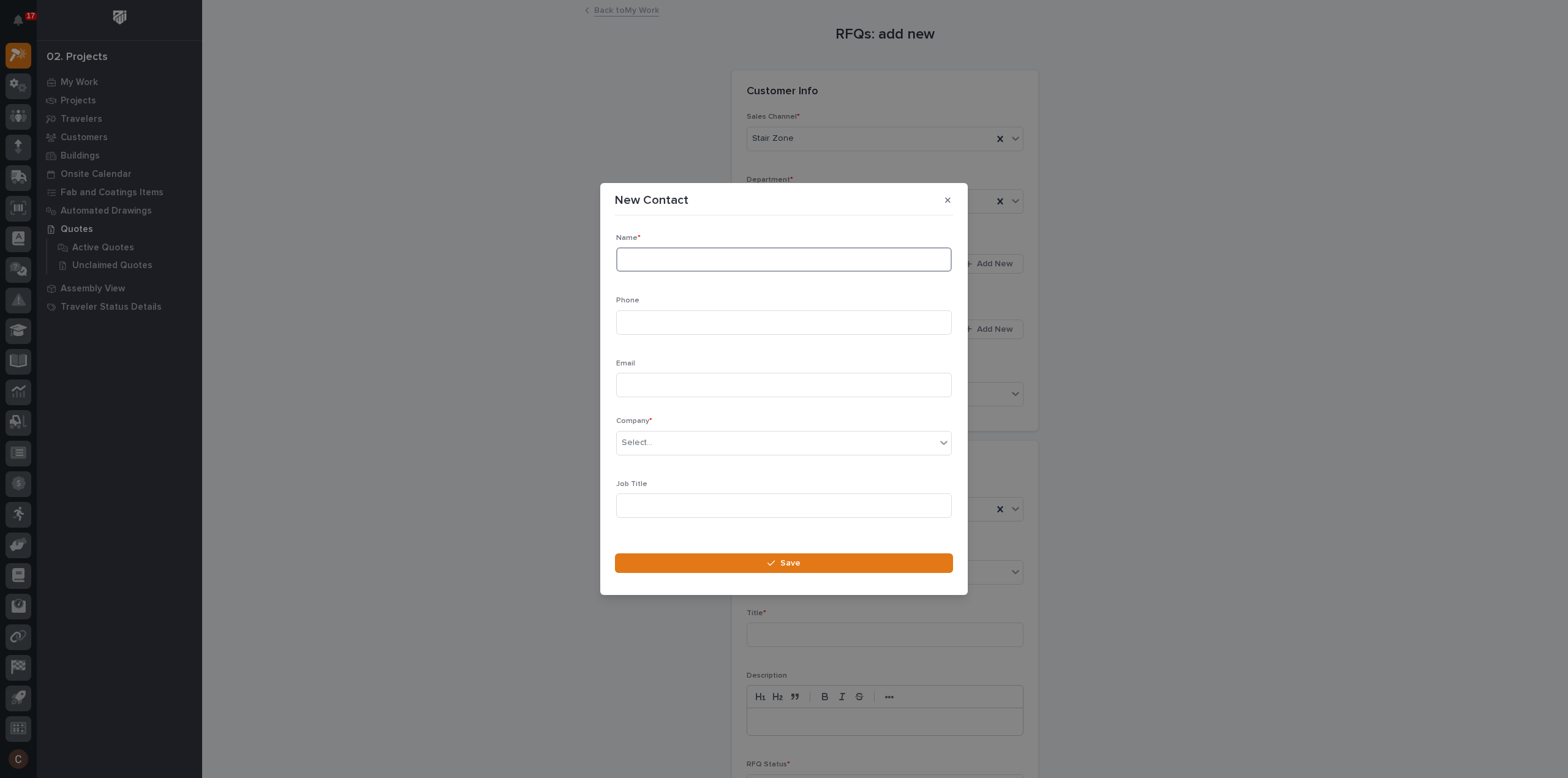
click at [666, 255] on input at bounding box center [783, 260] width 336 height 24
type input "Conner"
click at [652, 378] on input at bounding box center [783, 385] width 336 height 24
paste input "Conner.Larocque@spacex.com"
type input "Conner.Larocque@spacex.com"
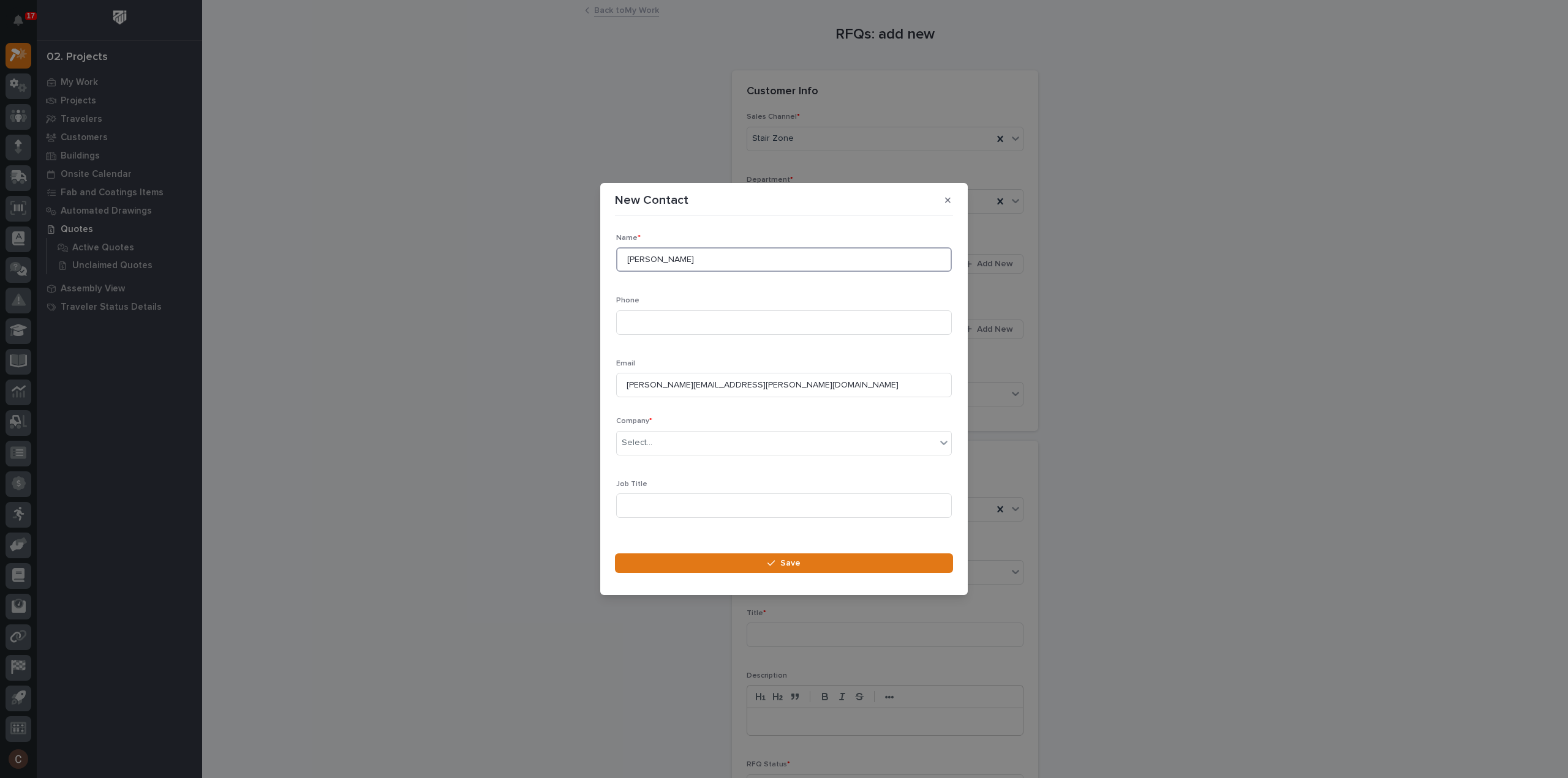
click at [693, 255] on input "Conner" at bounding box center [783, 260] width 336 height 24
type input "Conner Larocque"
click at [656, 329] on input at bounding box center [783, 322] width 336 height 24
paste input "(475)-202-3678"
type input "(475)-202-3678"
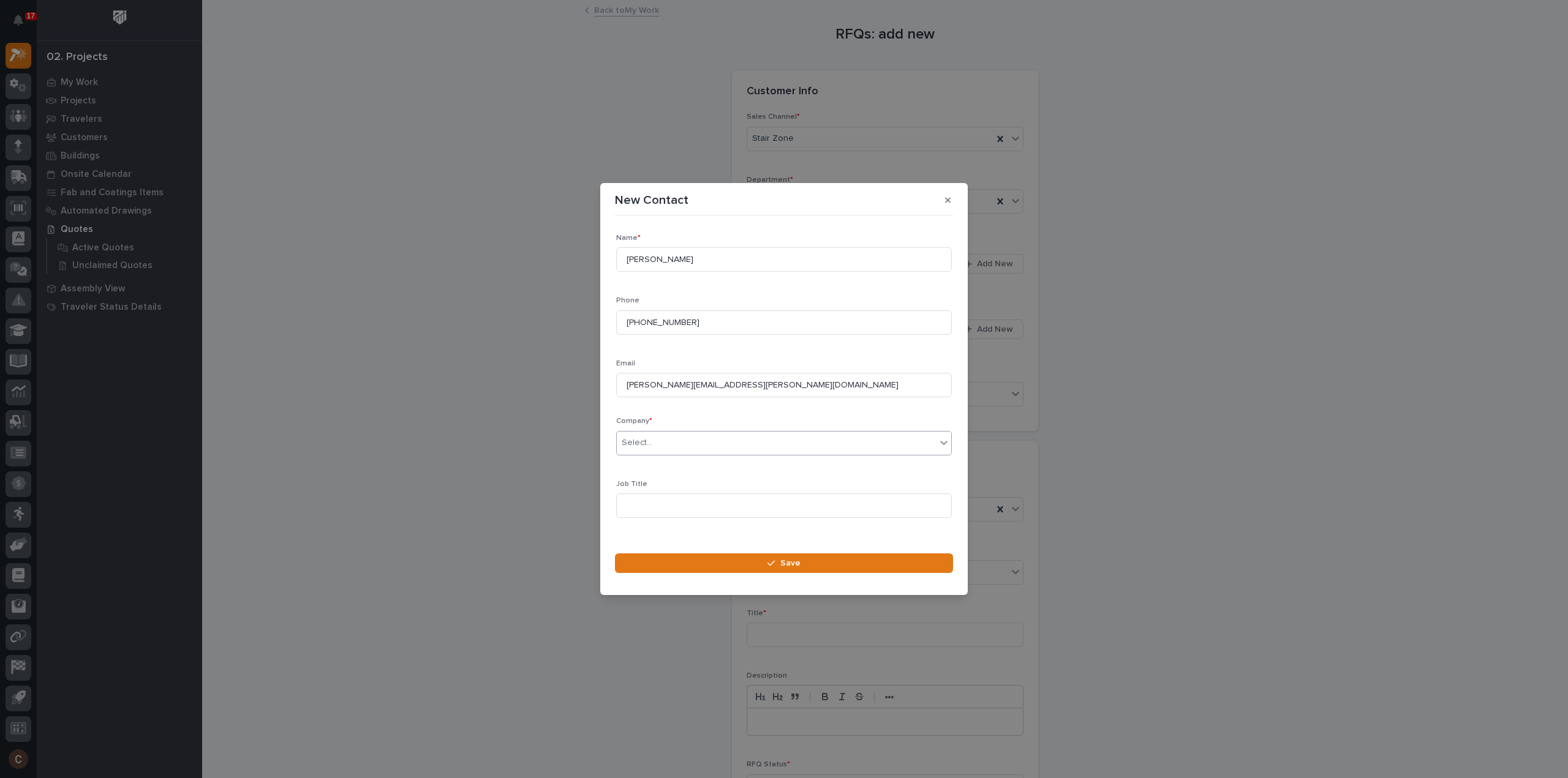
click at [661, 448] on div "Select..." at bounding box center [776, 443] width 319 height 20
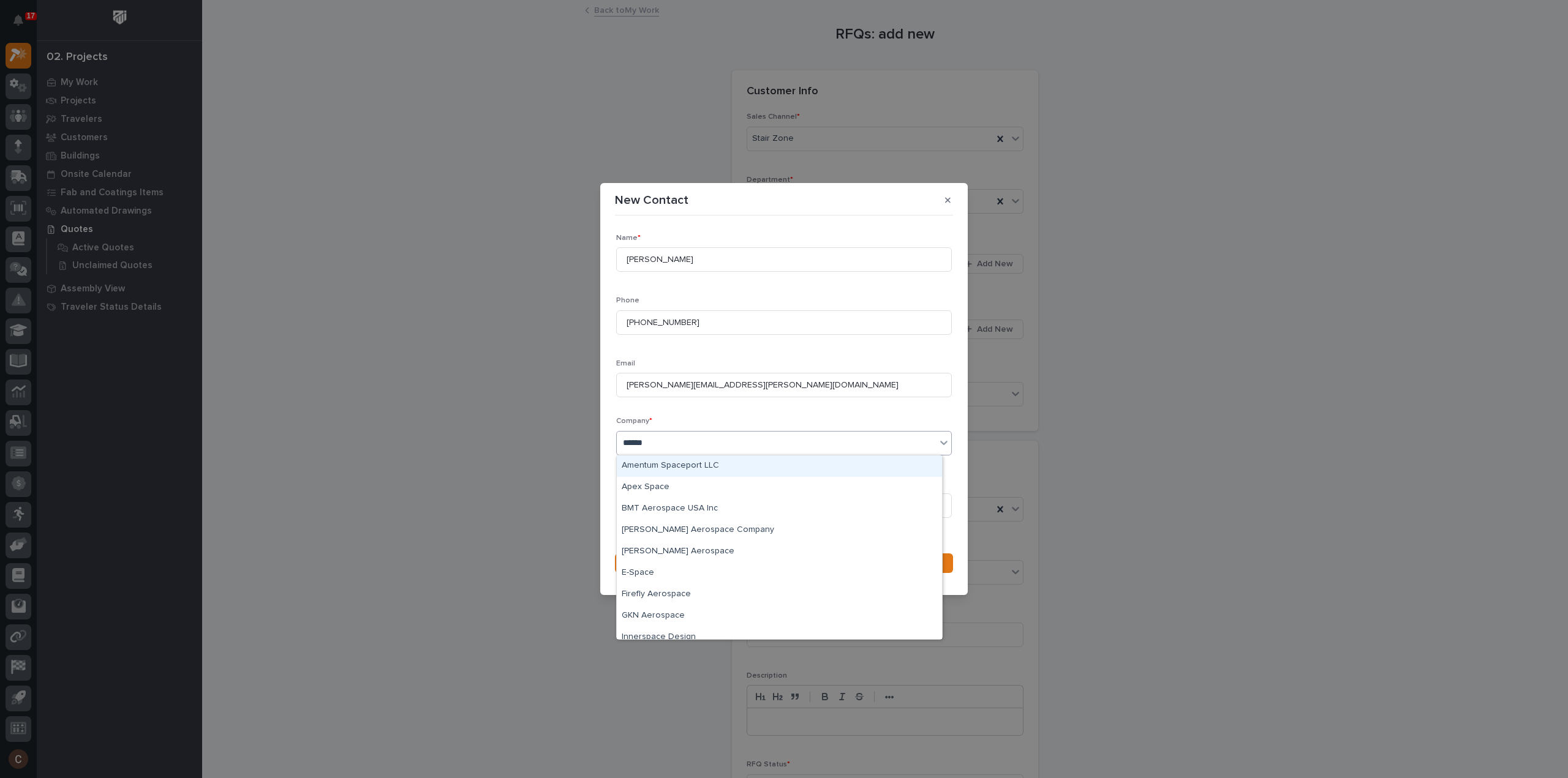
type input "*******"
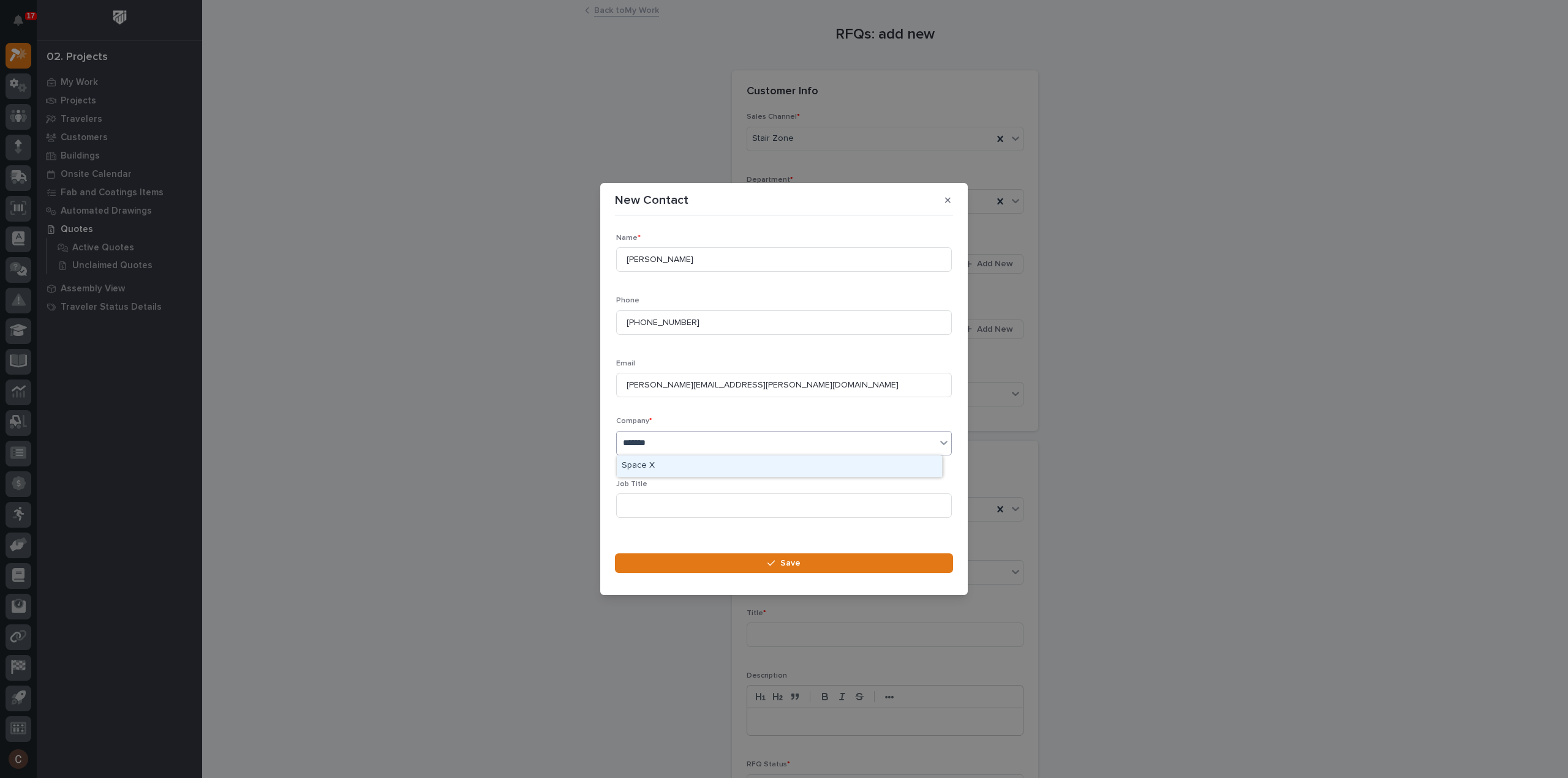
click at [661, 469] on div "Space X" at bounding box center [779, 466] width 325 height 21
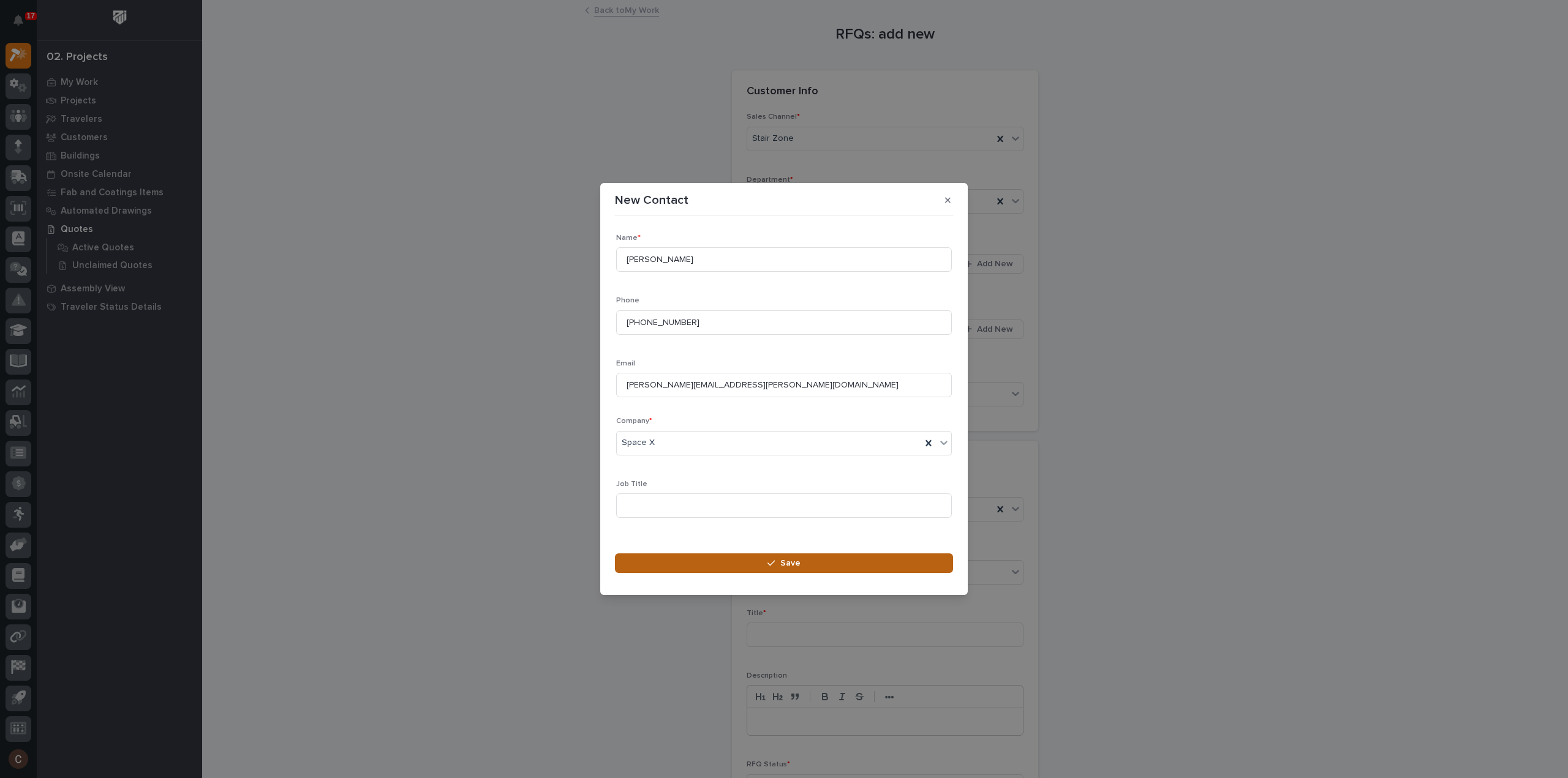
click at [682, 555] on button "Save" at bounding box center [784, 563] width 338 height 19
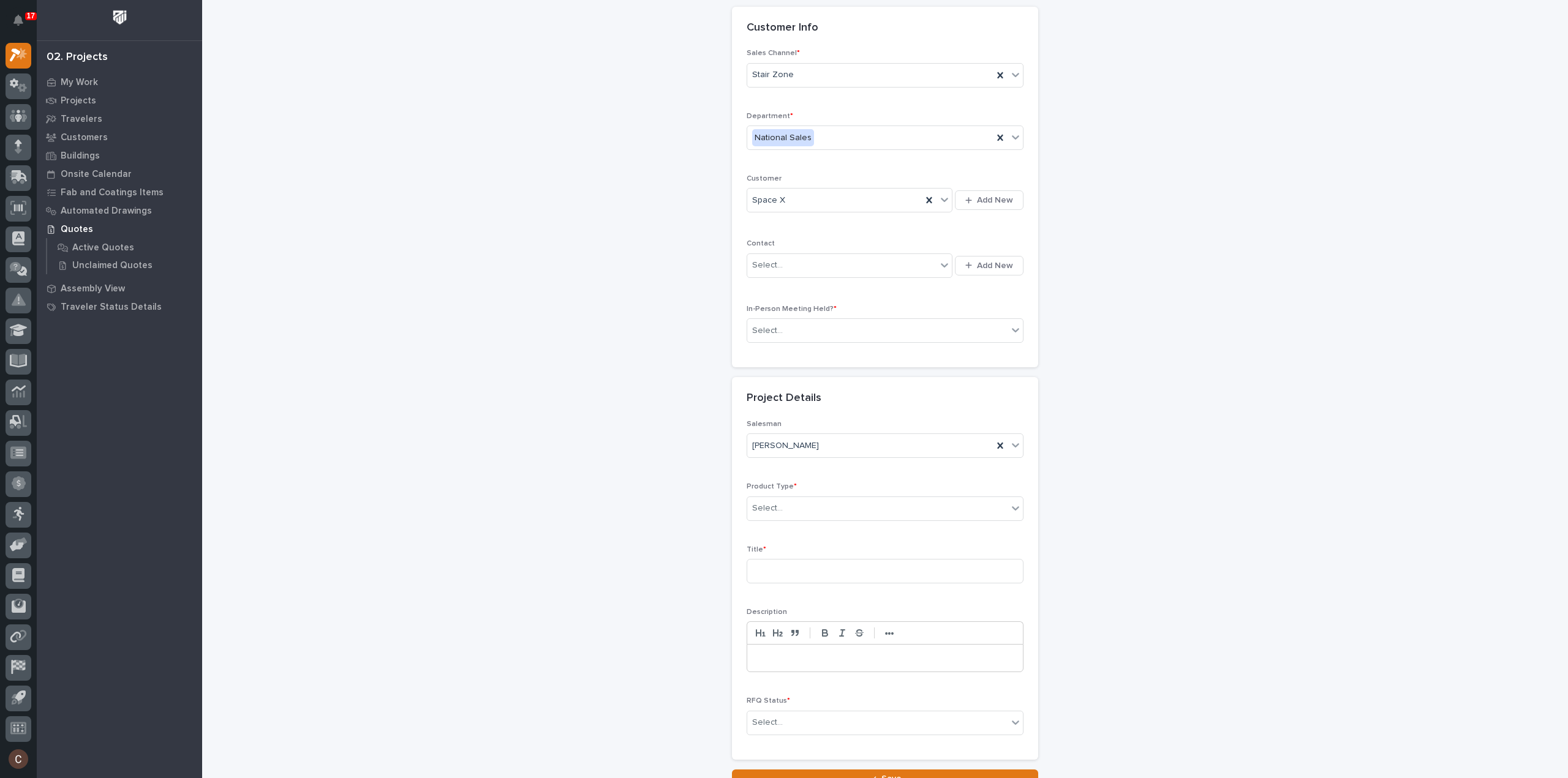
scroll to position [166, 0]
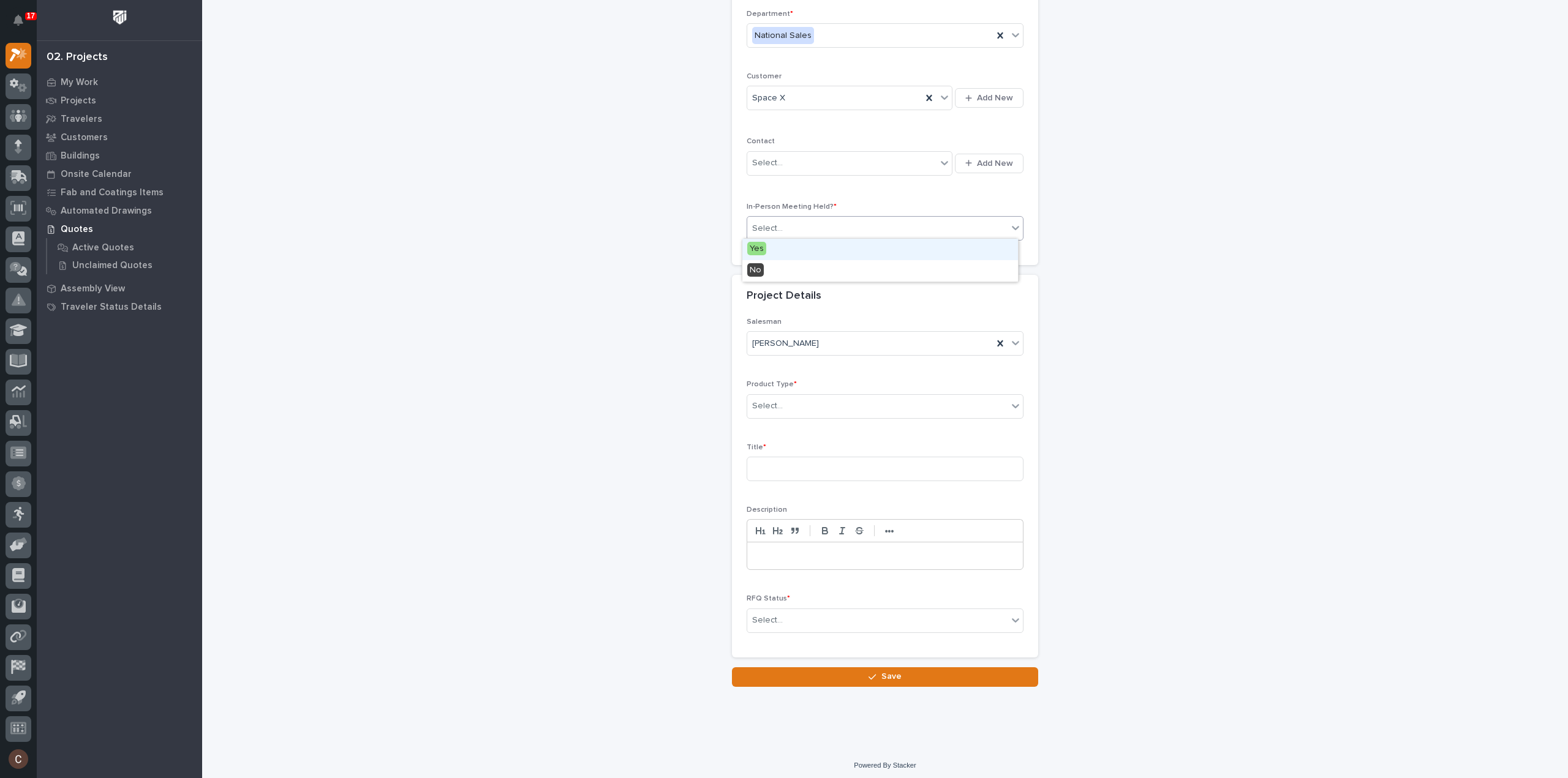
click at [822, 235] on div "Select..." at bounding box center [877, 228] width 260 height 20
click at [791, 269] on div "No" at bounding box center [880, 270] width 275 height 21
drag, startPoint x: 679, startPoint y: 407, endPoint x: 724, endPoint y: 407, distance: 45.0
click at [681, 408] on div "RFQs: add new Loading... Saving… Loading... Saving… Loading... Saving… Customer…" at bounding box center [885, 261] width 1228 height 851
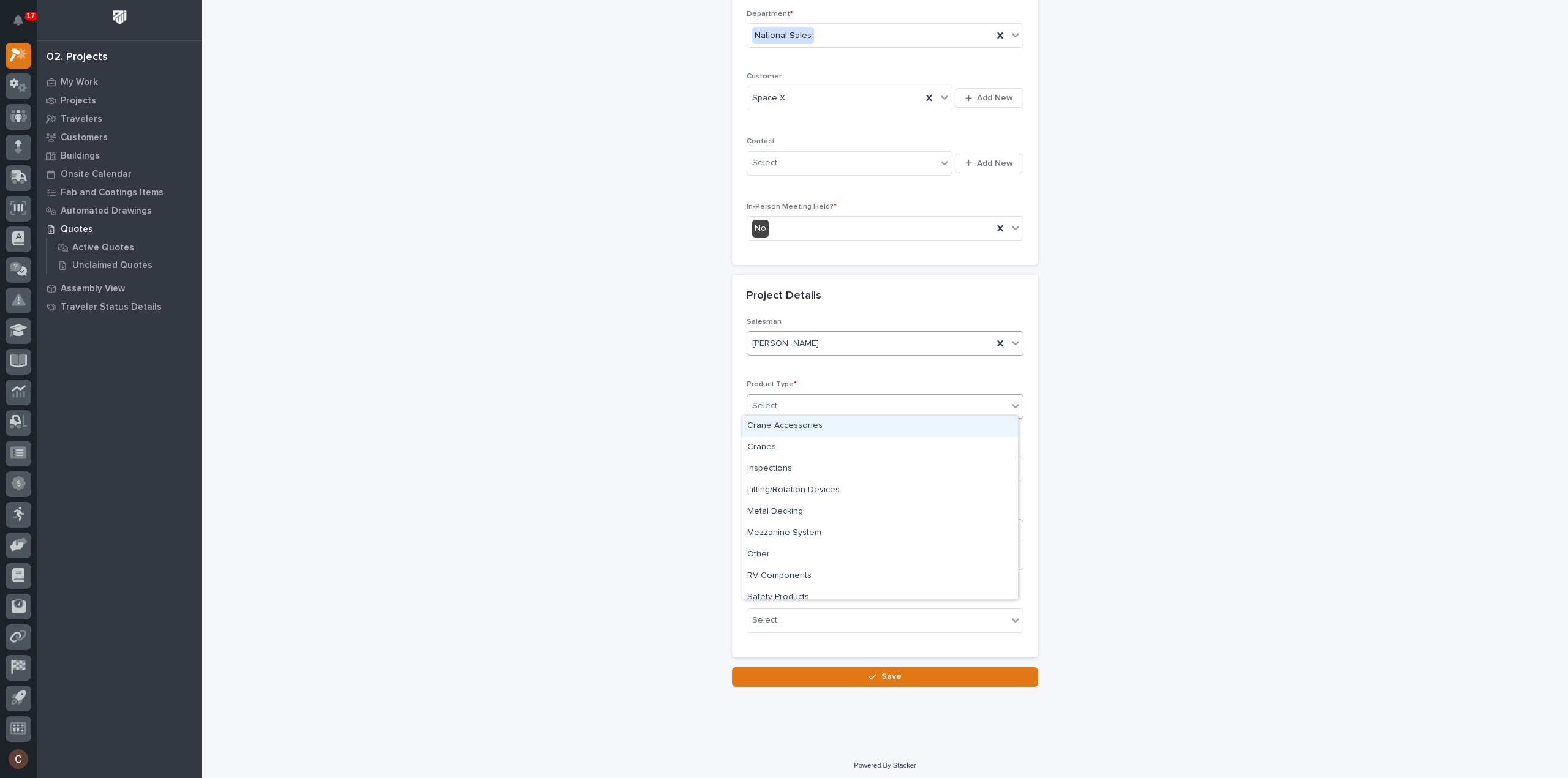
click at [784, 402] on input "text" at bounding box center [785, 406] width 2 height 11
type input "****"
click at [782, 426] on div "Stairs & Ladders" at bounding box center [880, 426] width 275 height 21
click at [782, 466] on input at bounding box center [885, 469] width 277 height 24
type input "Conner Stair"
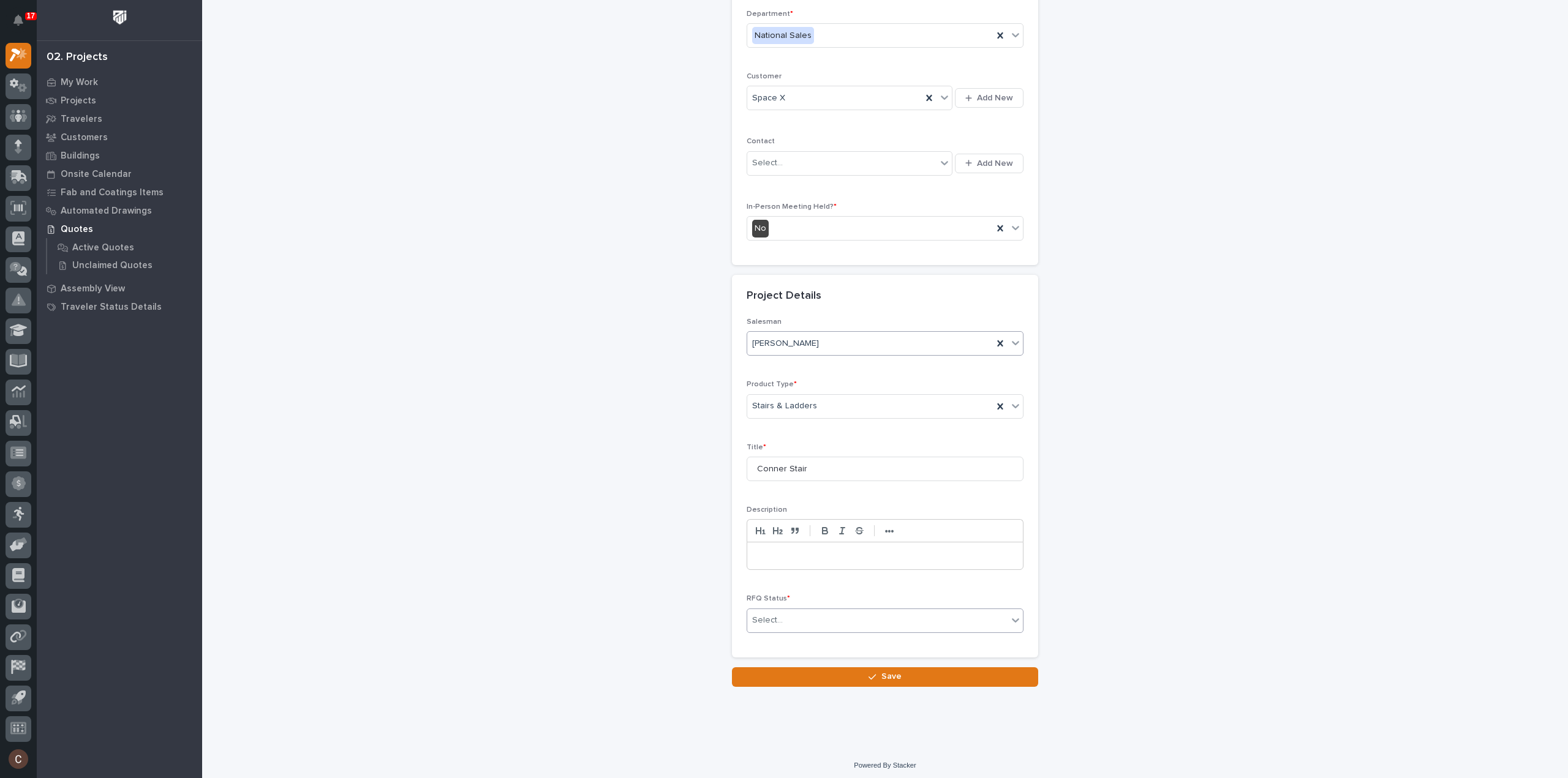
click at [929, 612] on div "Select..." at bounding box center [877, 620] width 260 height 20
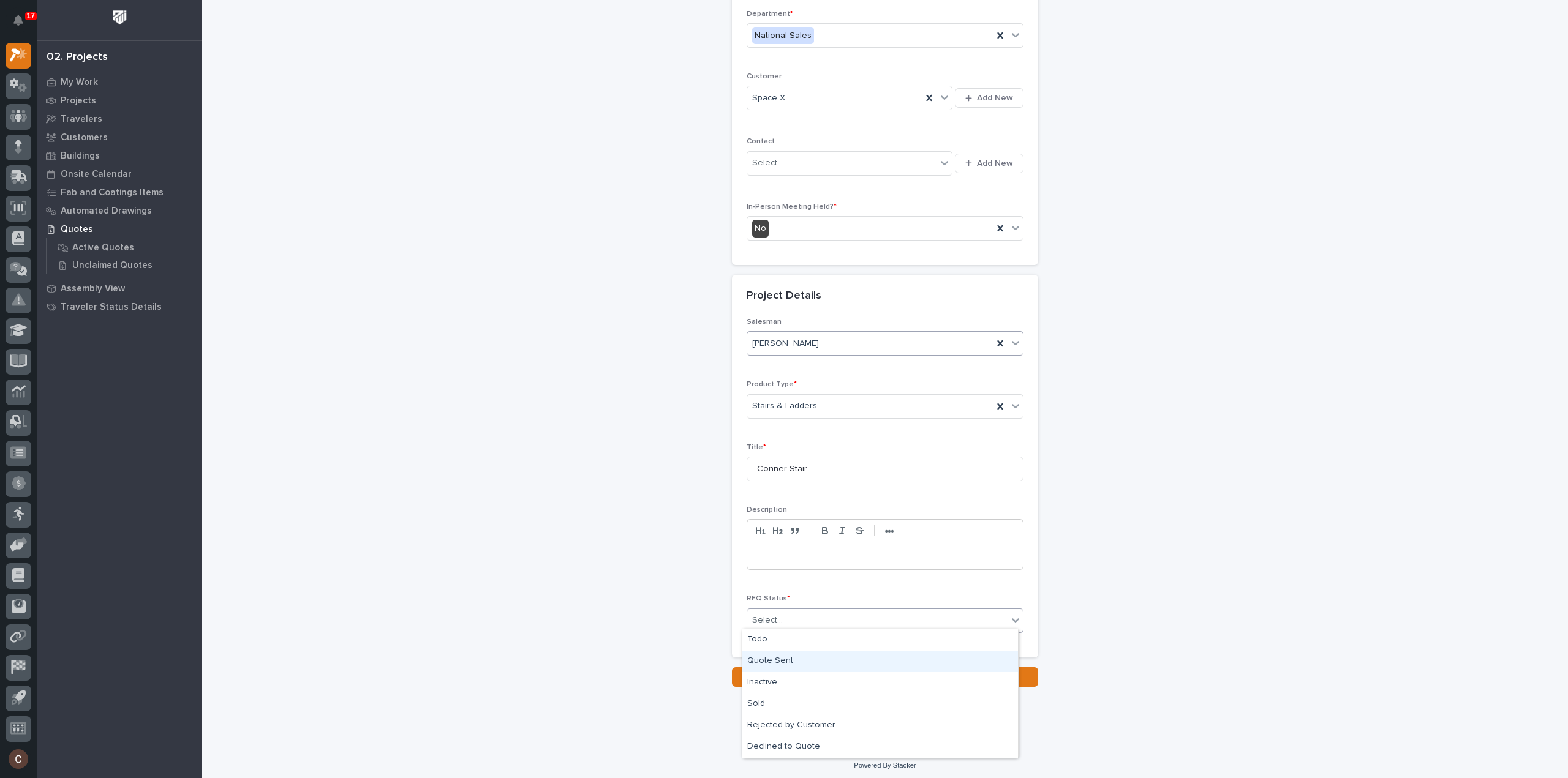
click at [899, 663] on div "Quote Sent" at bounding box center [880, 661] width 275 height 21
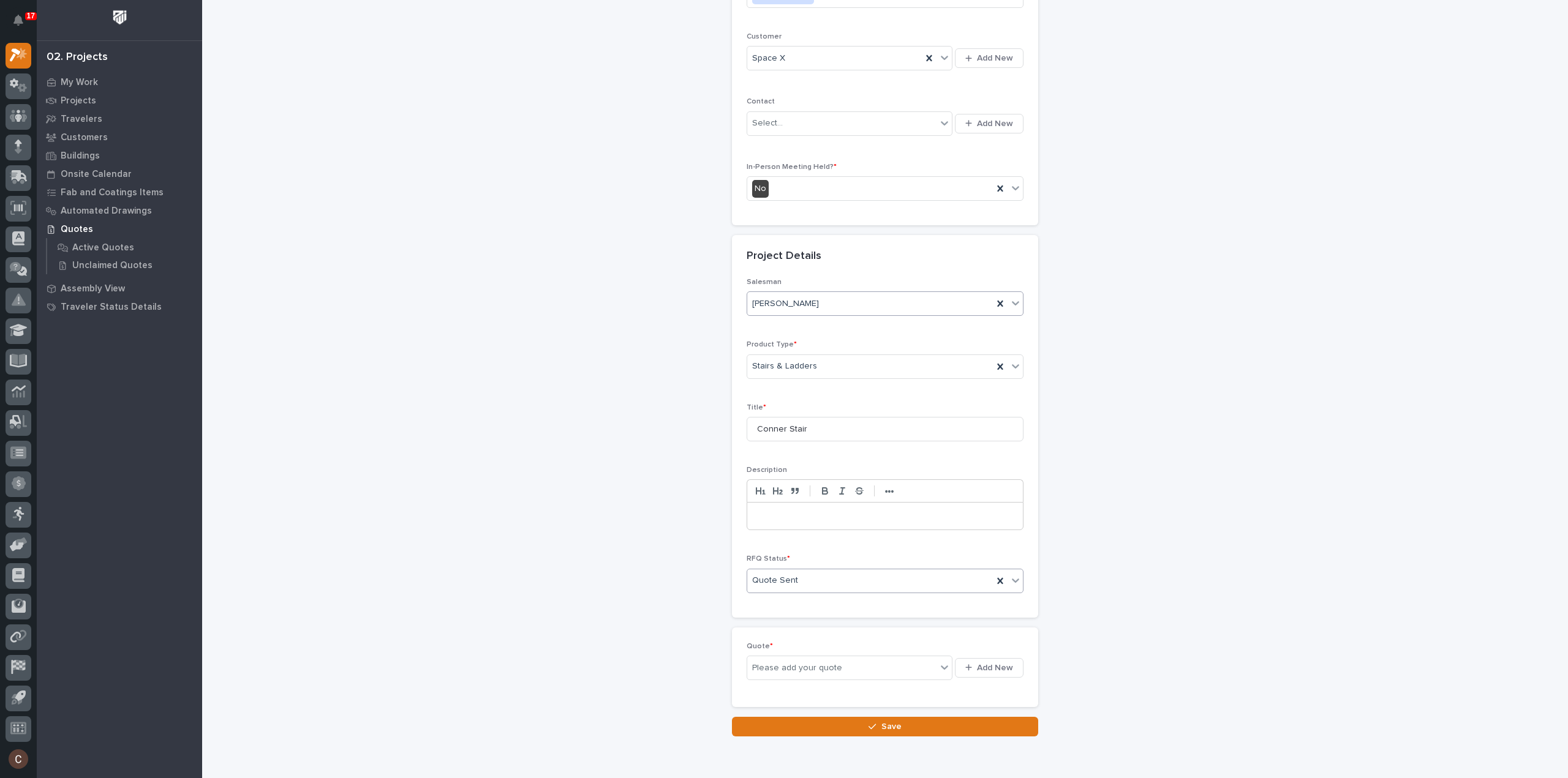
scroll to position [210, 0]
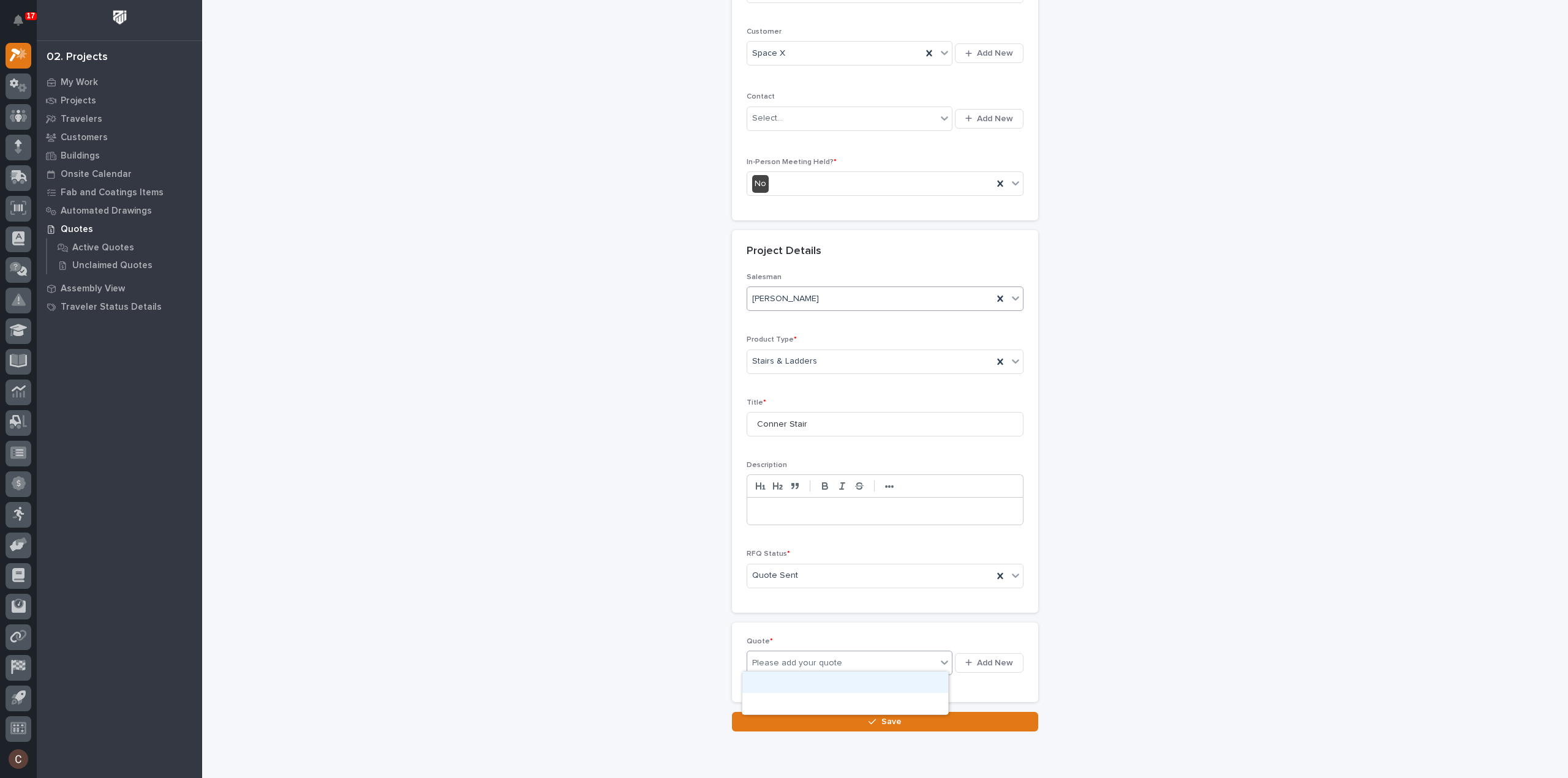
click at [799, 658] on div "Please add your quote" at bounding box center [797, 663] width 90 height 13
click at [828, 630] on div "Quote * option focused, 1 of 2. 2 results available. Use Up and Down to choose …" at bounding box center [885, 663] width 306 height 80
click at [973, 653] on button "Add New" at bounding box center [989, 663] width 68 height 19
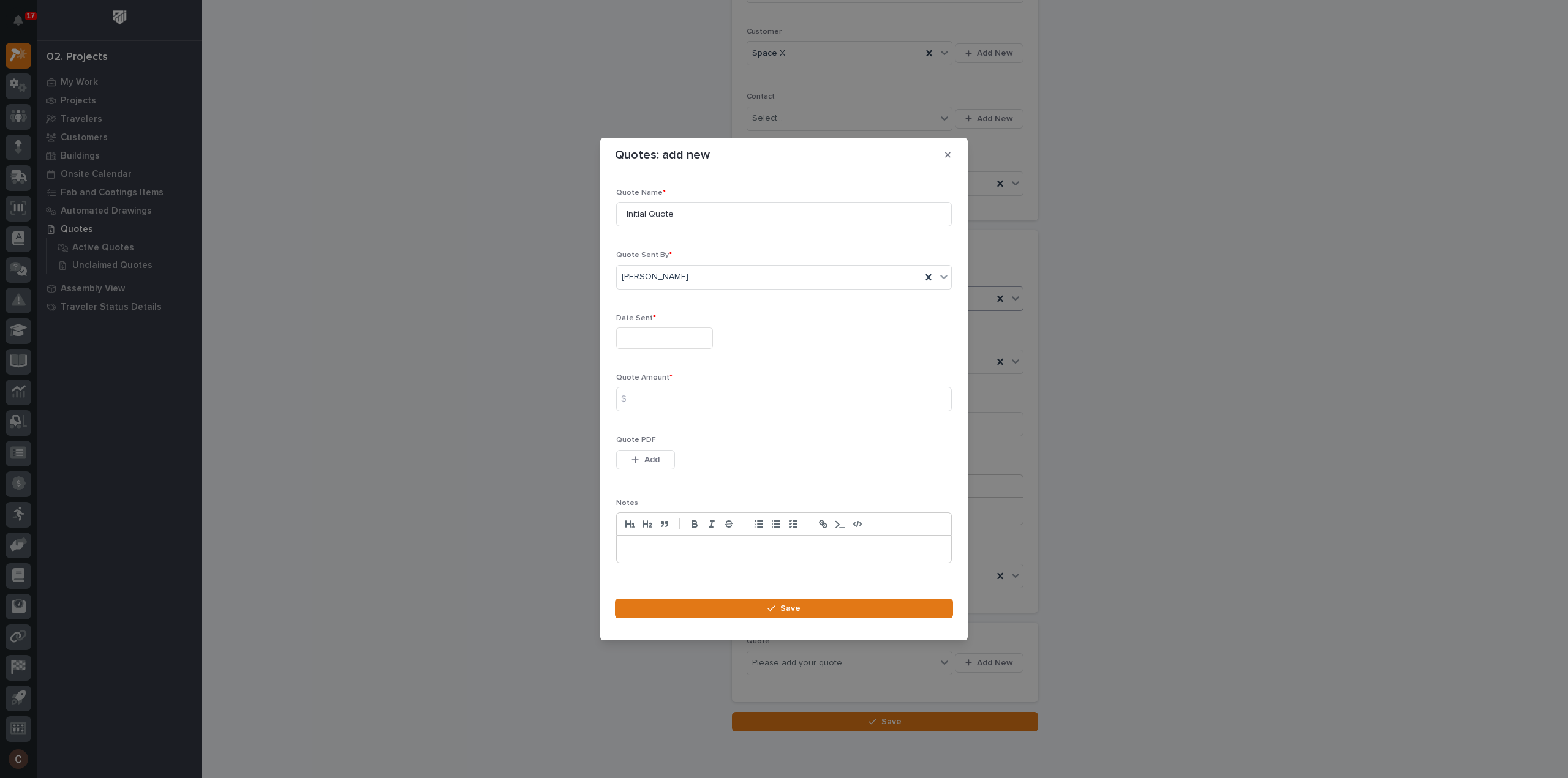
click at [652, 337] on input "text" at bounding box center [664, 338] width 97 height 21
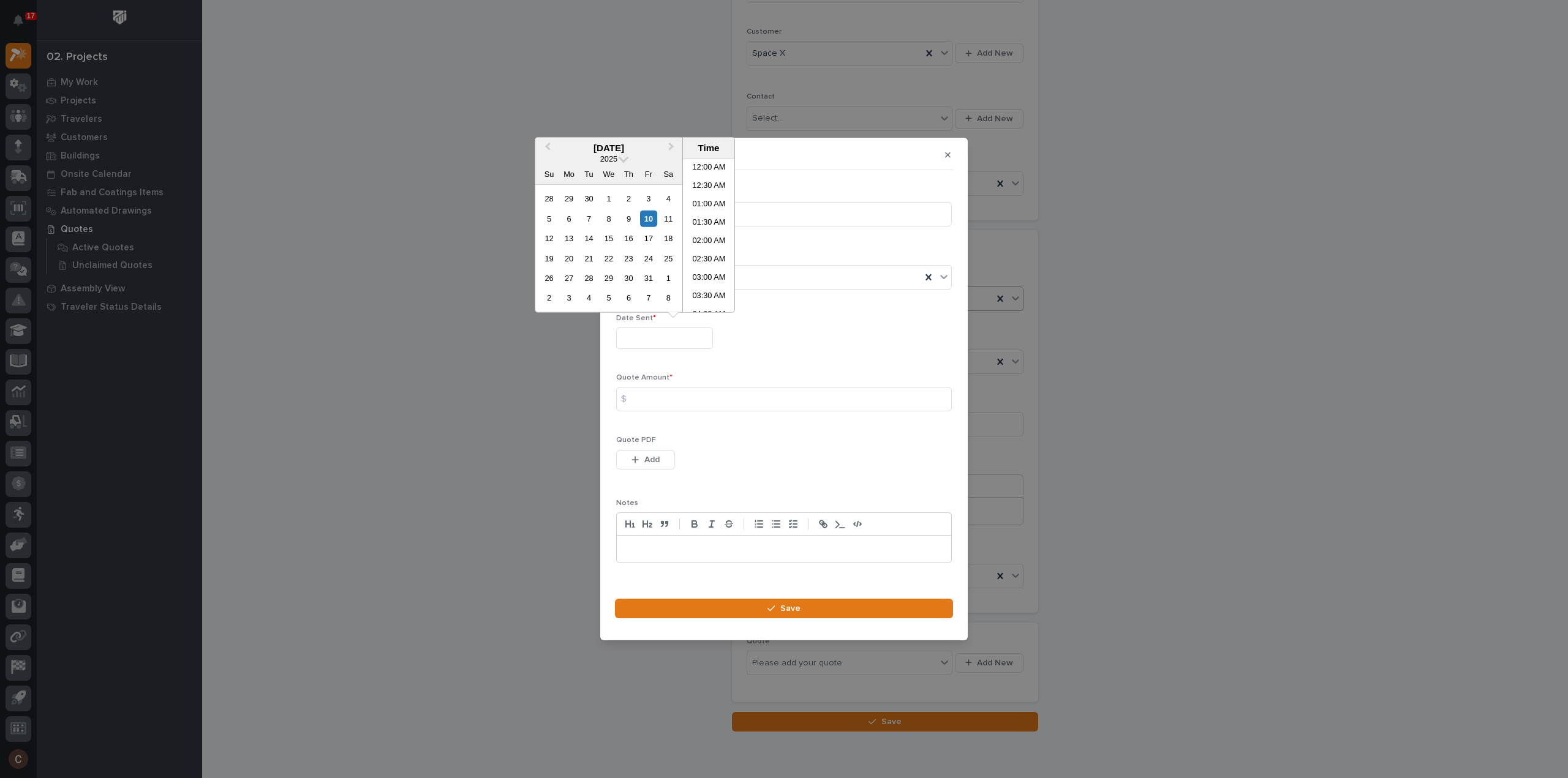
scroll to position [391, 0]
click at [627, 201] on div "2" at bounding box center [629, 198] width 16 height 16
type input "**********"
click at [672, 415] on div "Quote Amount * $" at bounding box center [783, 397] width 336 height 48
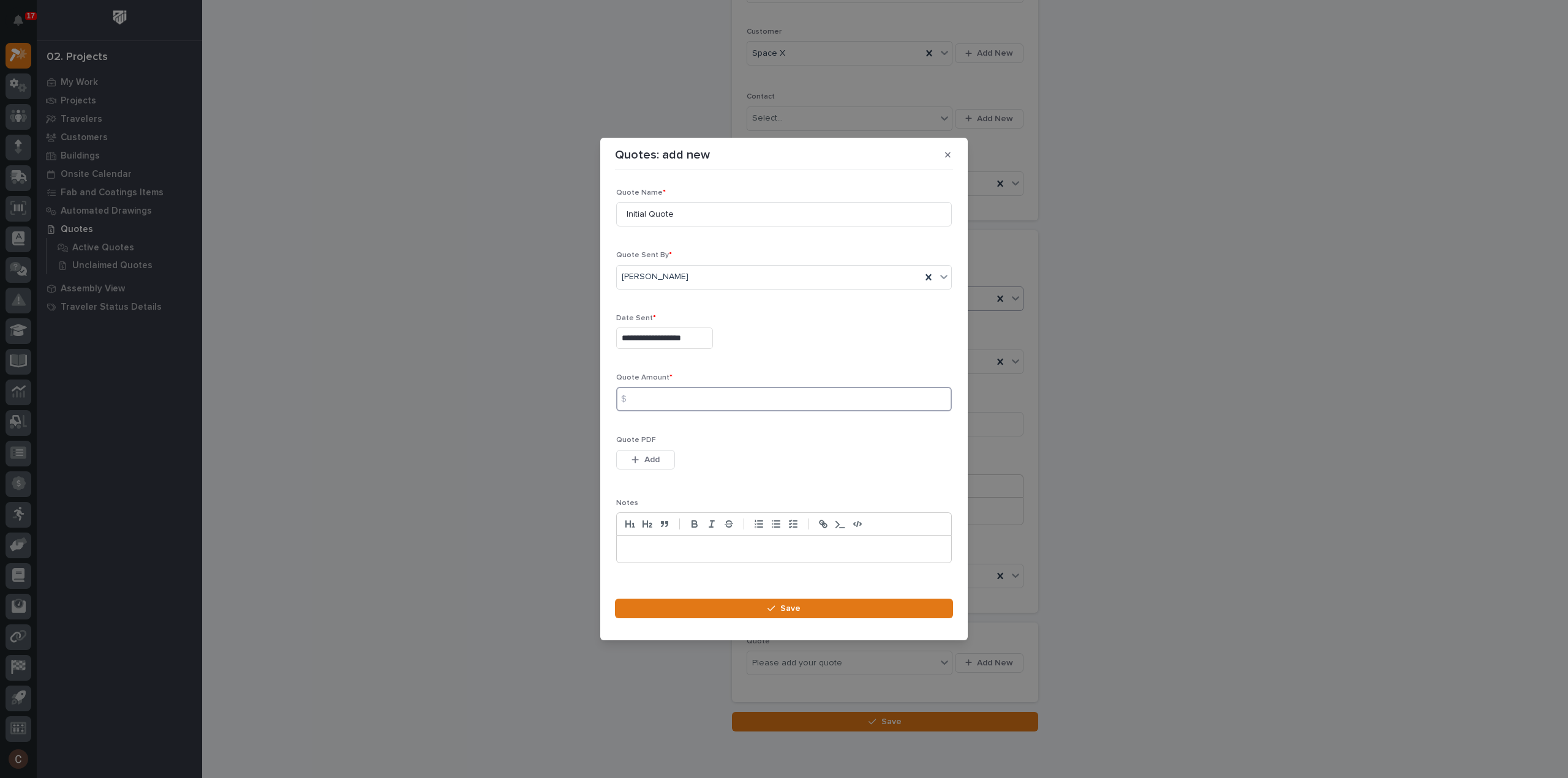
click at [672, 403] on input at bounding box center [783, 399] width 336 height 24
type input "6223"
click at [643, 459] on button "Add" at bounding box center [645, 460] width 58 height 19
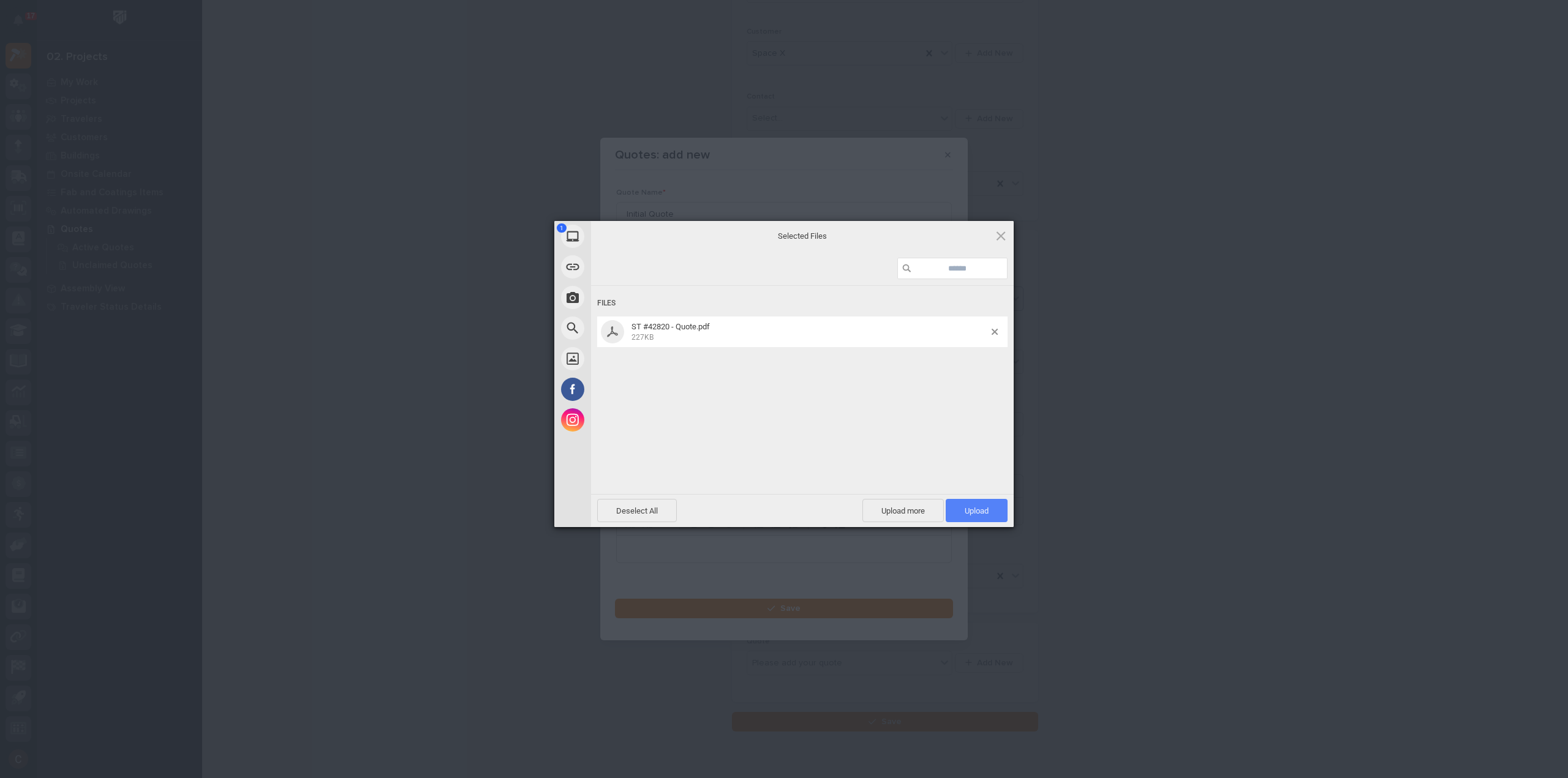
click at [961, 509] on span "Upload 1" at bounding box center [977, 510] width 62 height 24
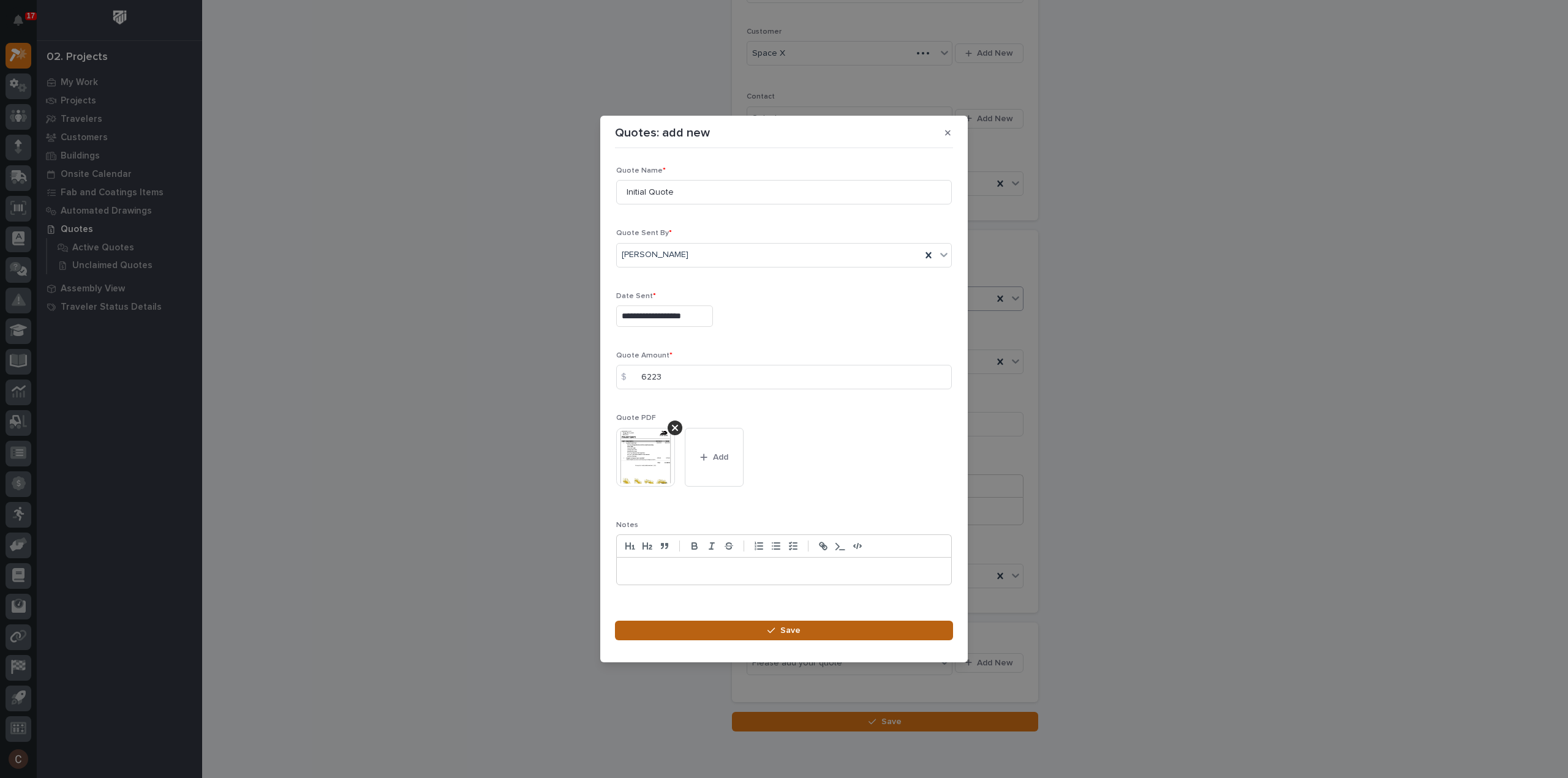
click at [834, 624] on button "Save" at bounding box center [784, 630] width 338 height 19
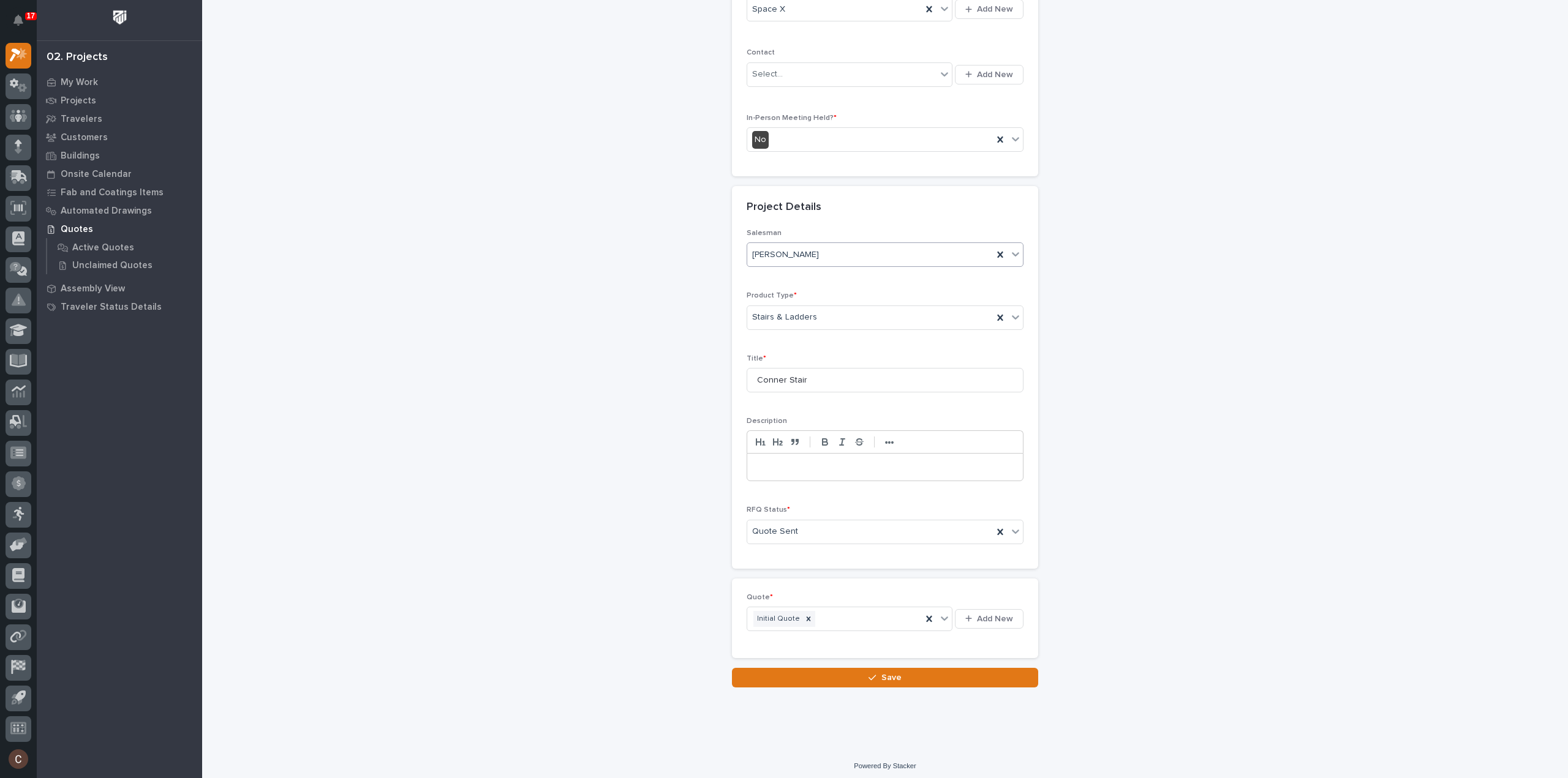
scroll to position [255, 0]
click at [816, 677] on button "Save" at bounding box center [885, 677] width 306 height 19
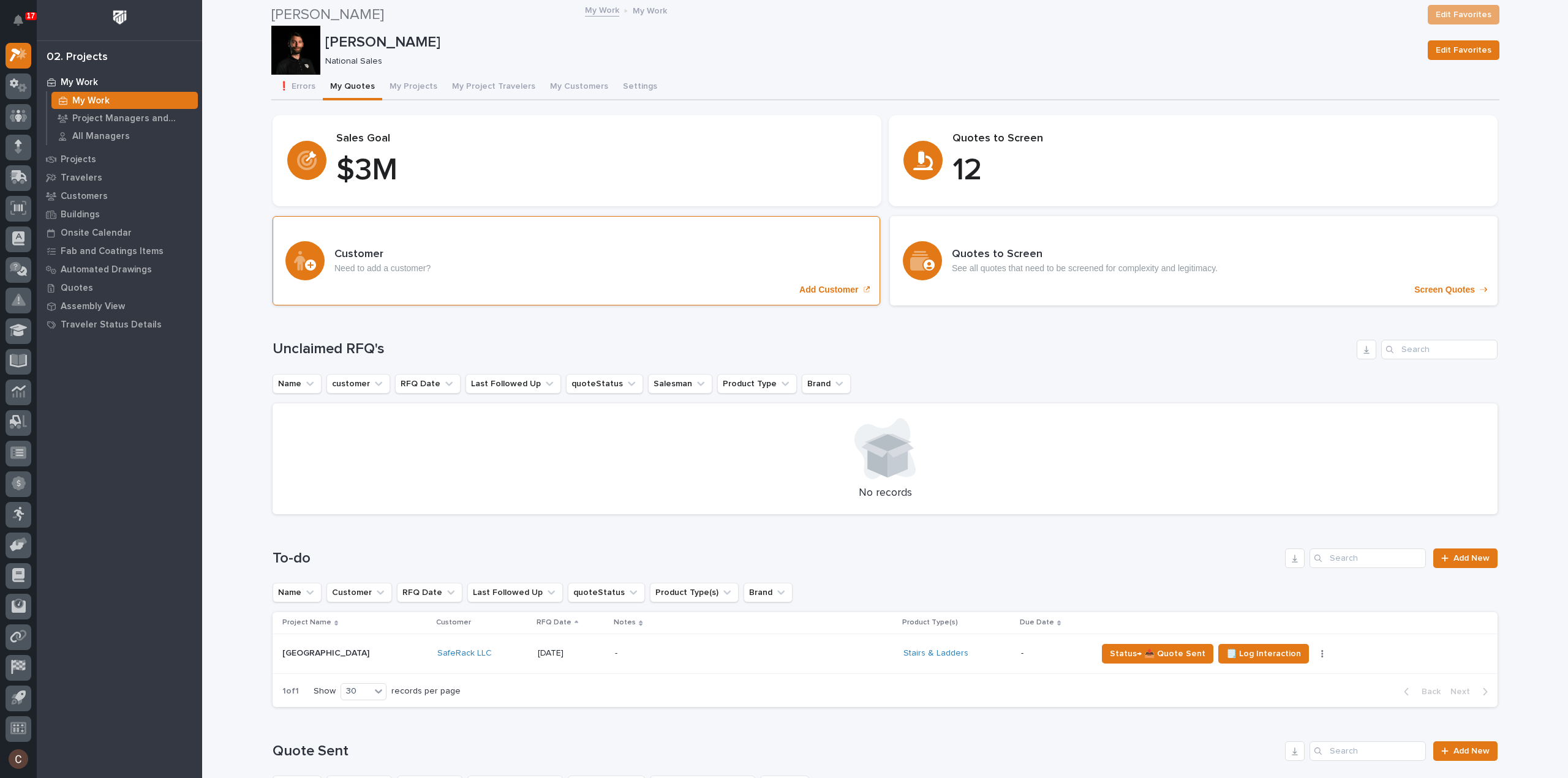
scroll to position [367, 0]
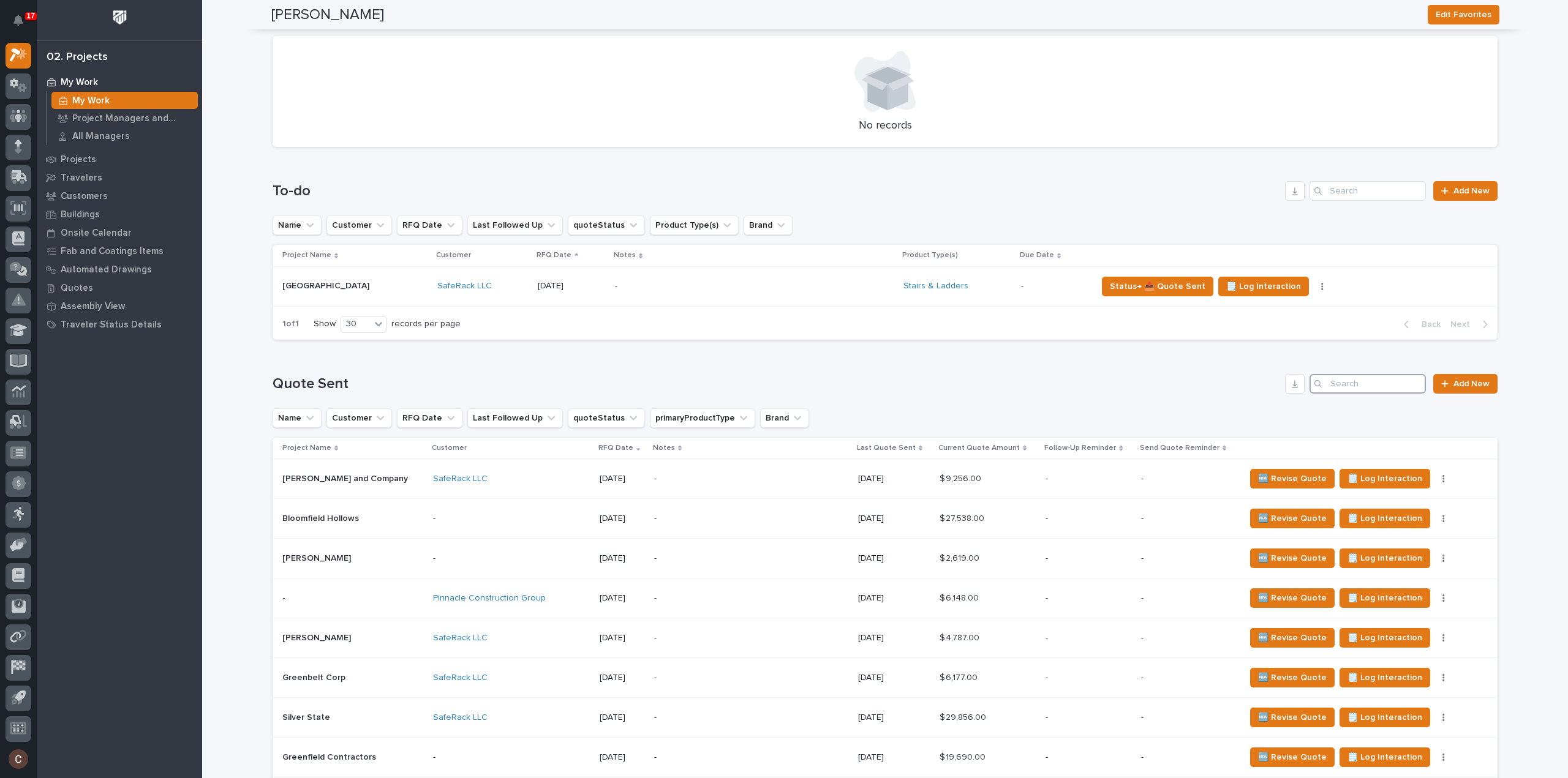
click at [1345, 393] on input "Search" at bounding box center [1367, 384] width 116 height 19
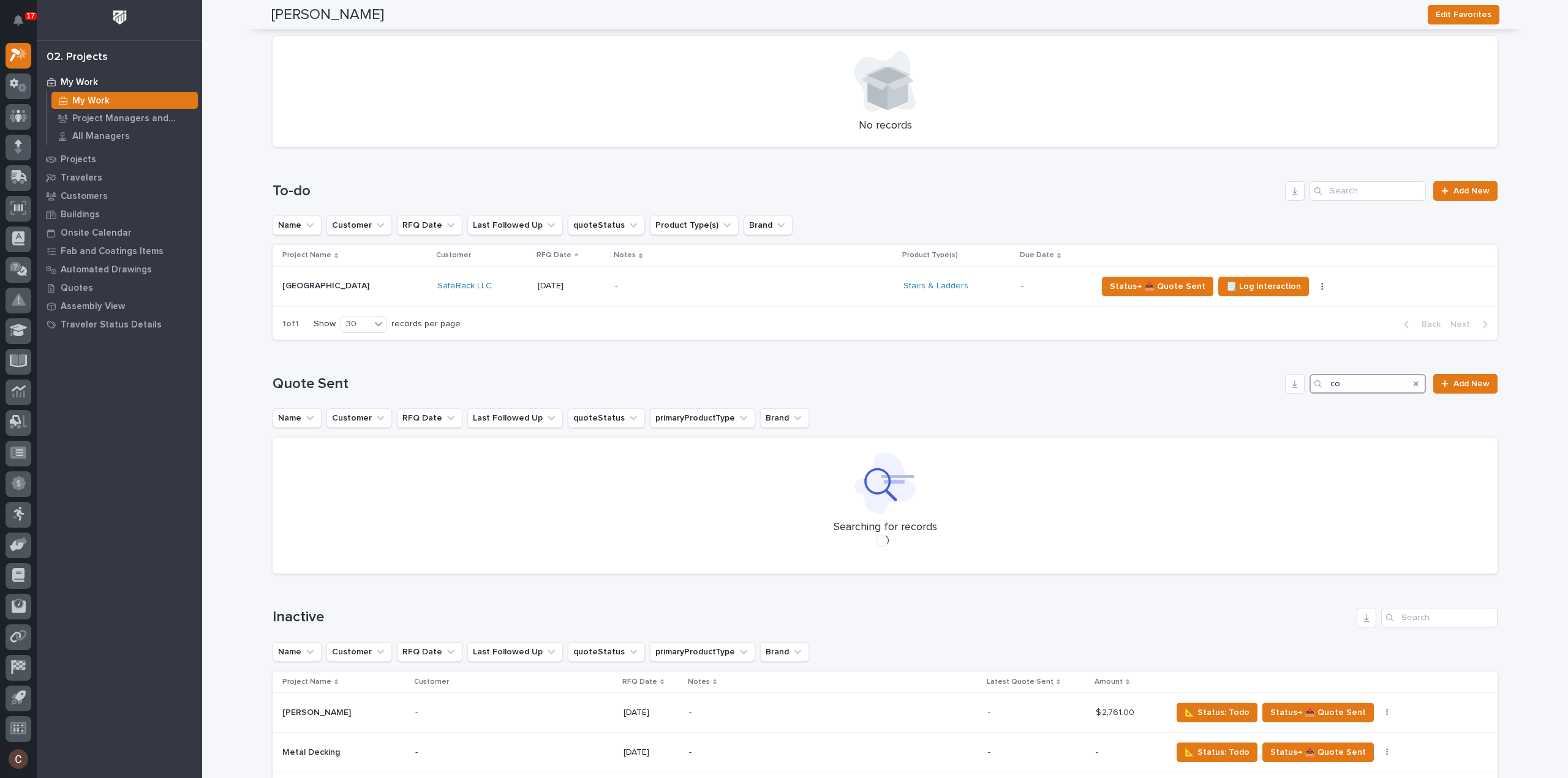
type input "c"
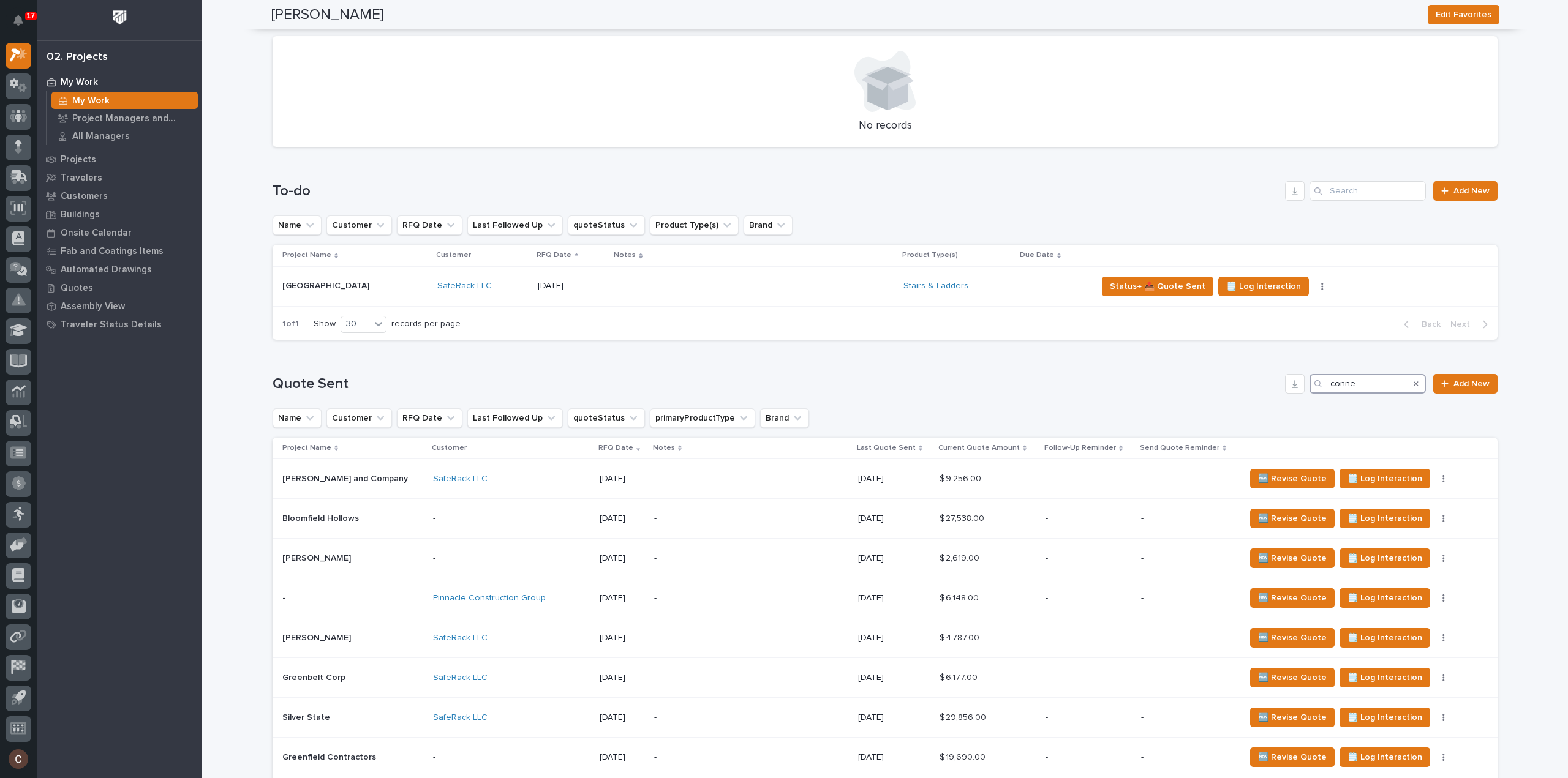
type input "conner"
click at [1380, 391] on input "Search" at bounding box center [1367, 384] width 116 height 19
type input "space"
click at [403, 483] on p at bounding box center [357, 478] width 151 height 11
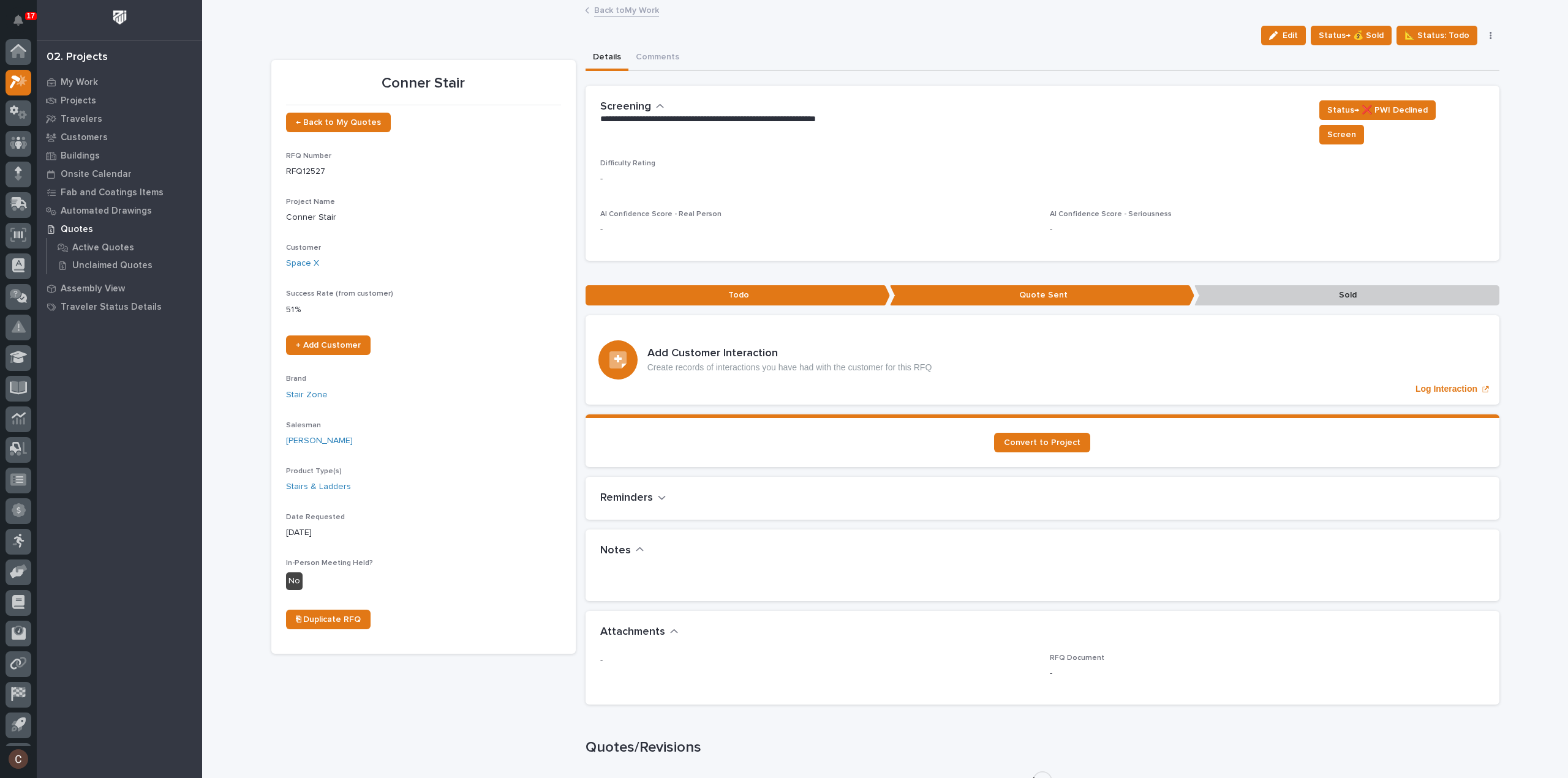
scroll to position [27, 0]
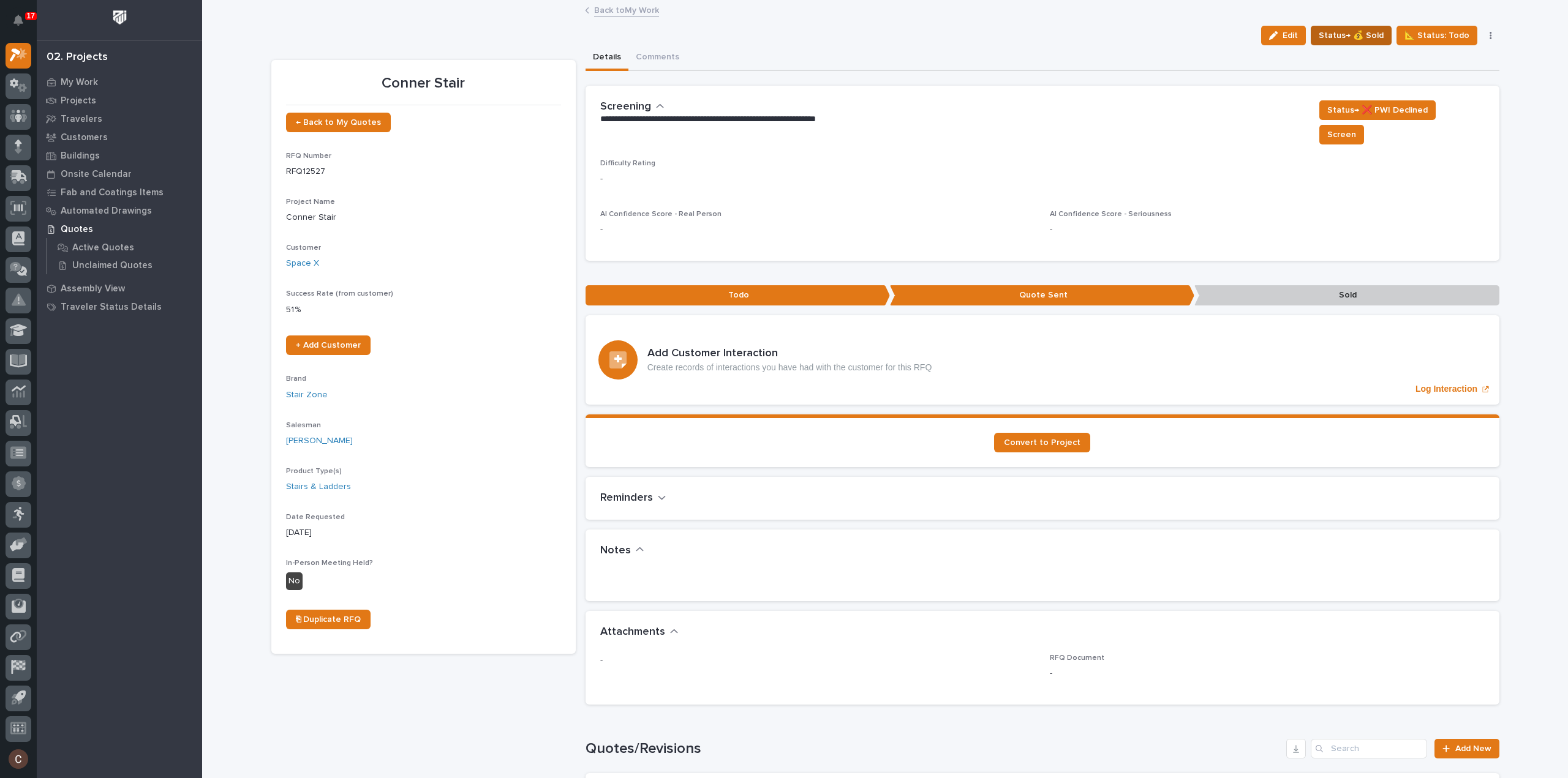
click at [1363, 36] on span "Status→ 💰 Sold" at bounding box center [1351, 36] width 65 height 15
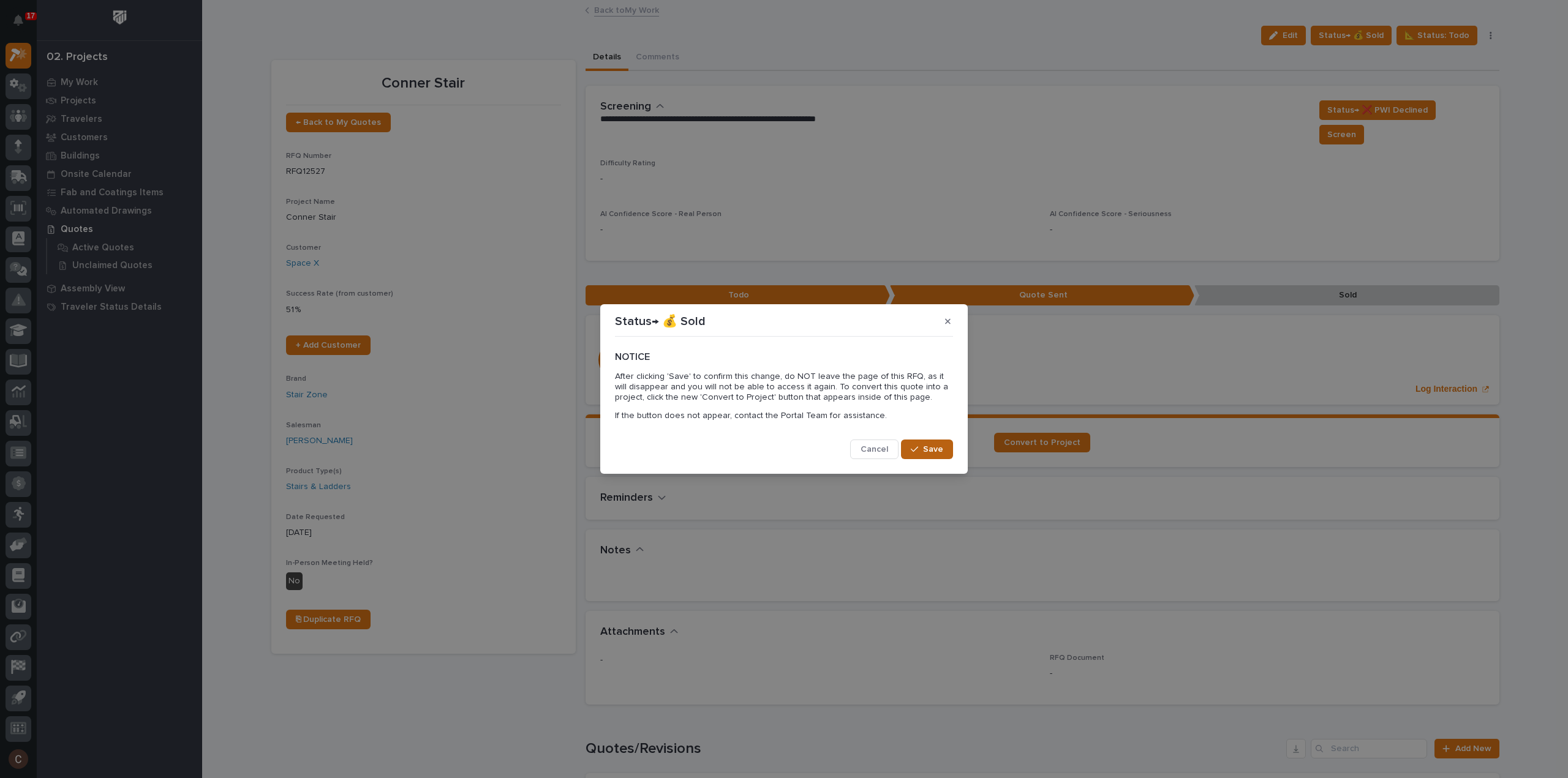
click at [942, 453] on span "Save" at bounding box center [933, 449] width 20 height 11
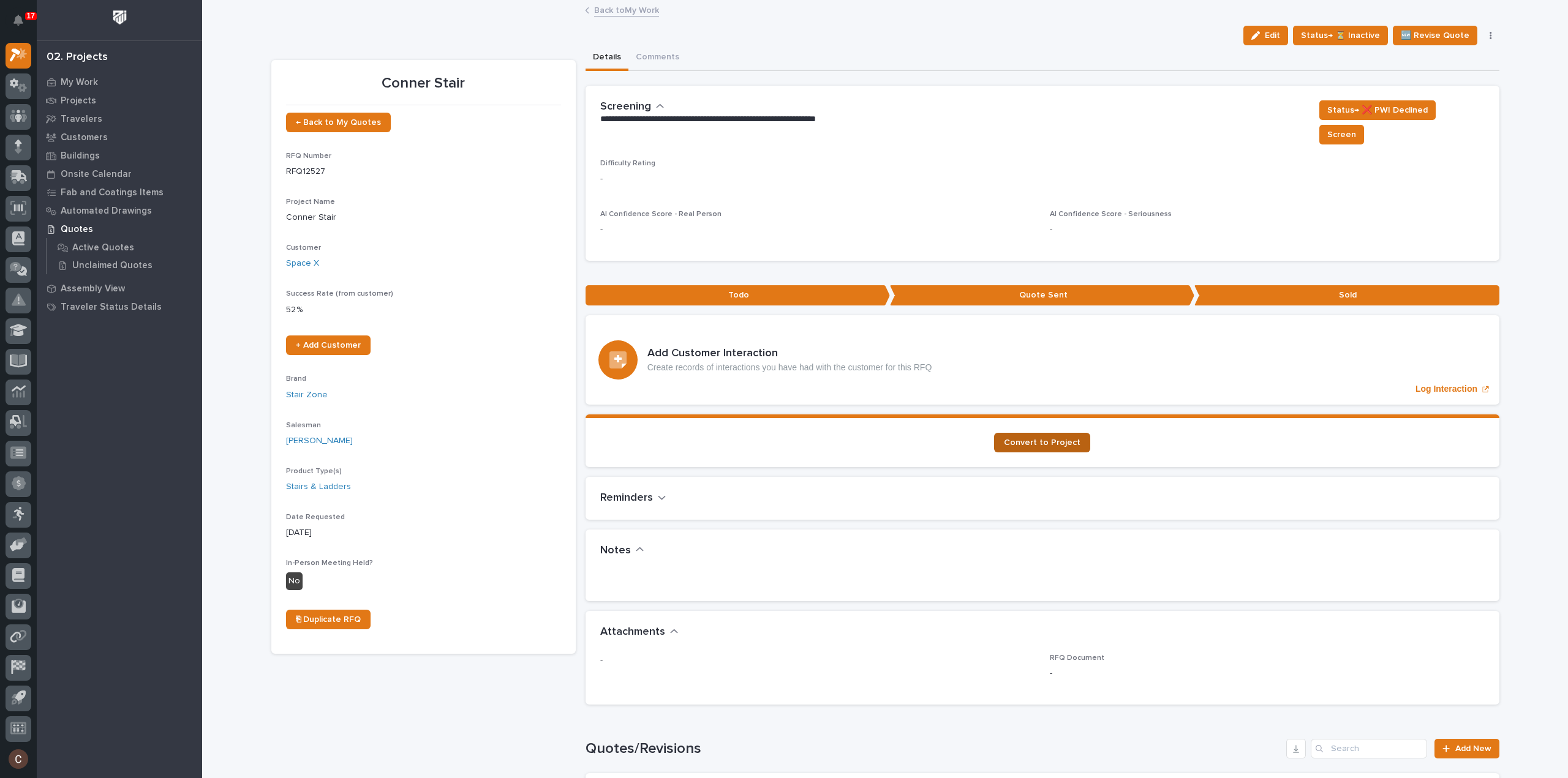
click at [1045, 439] on span "Convert to Project" at bounding box center [1042, 443] width 76 height 9
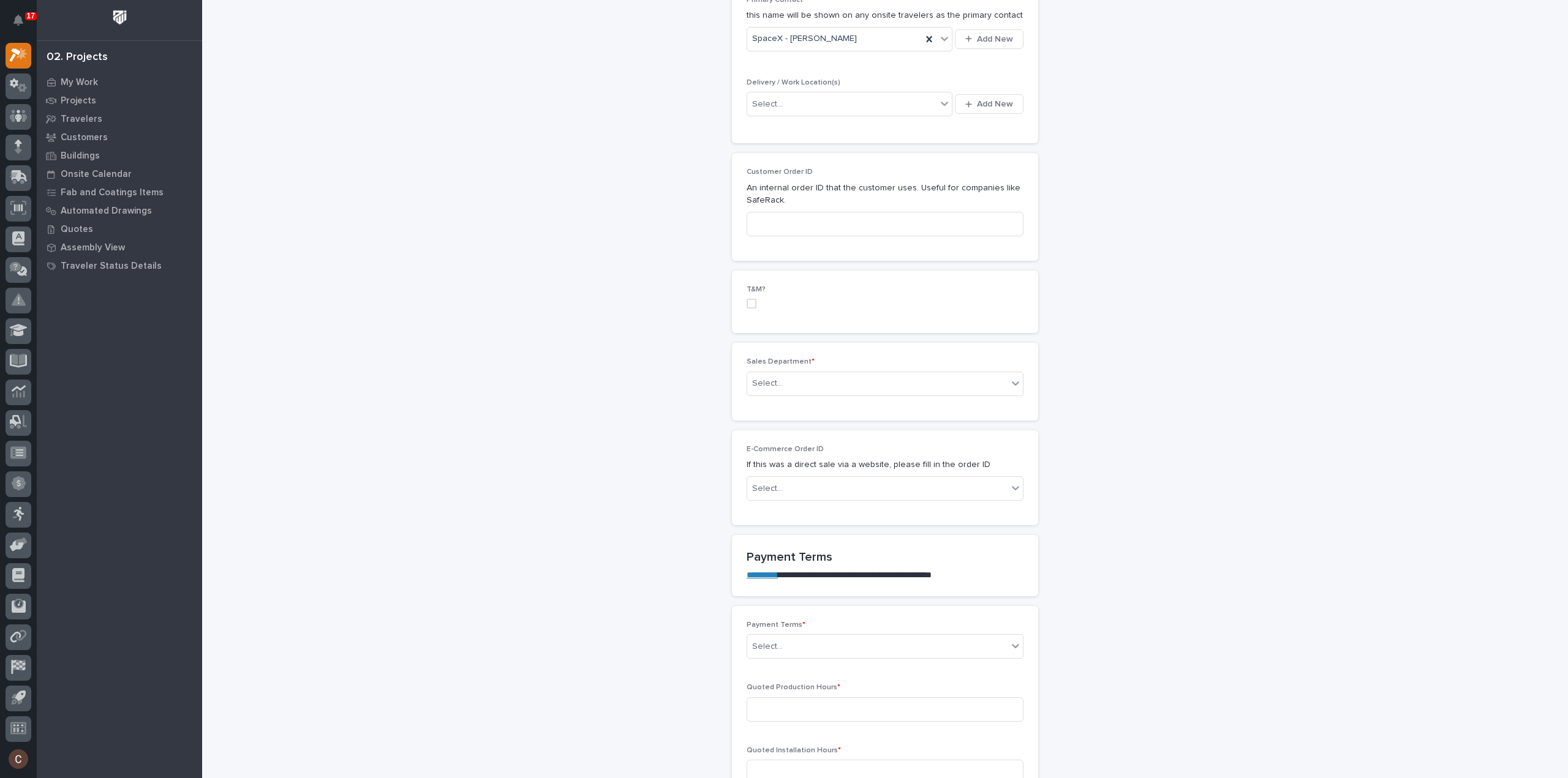
scroll to position [490, 0]
click at [809, 378] on div "Select..." at bounding box center [877, 376] width 260 height 20
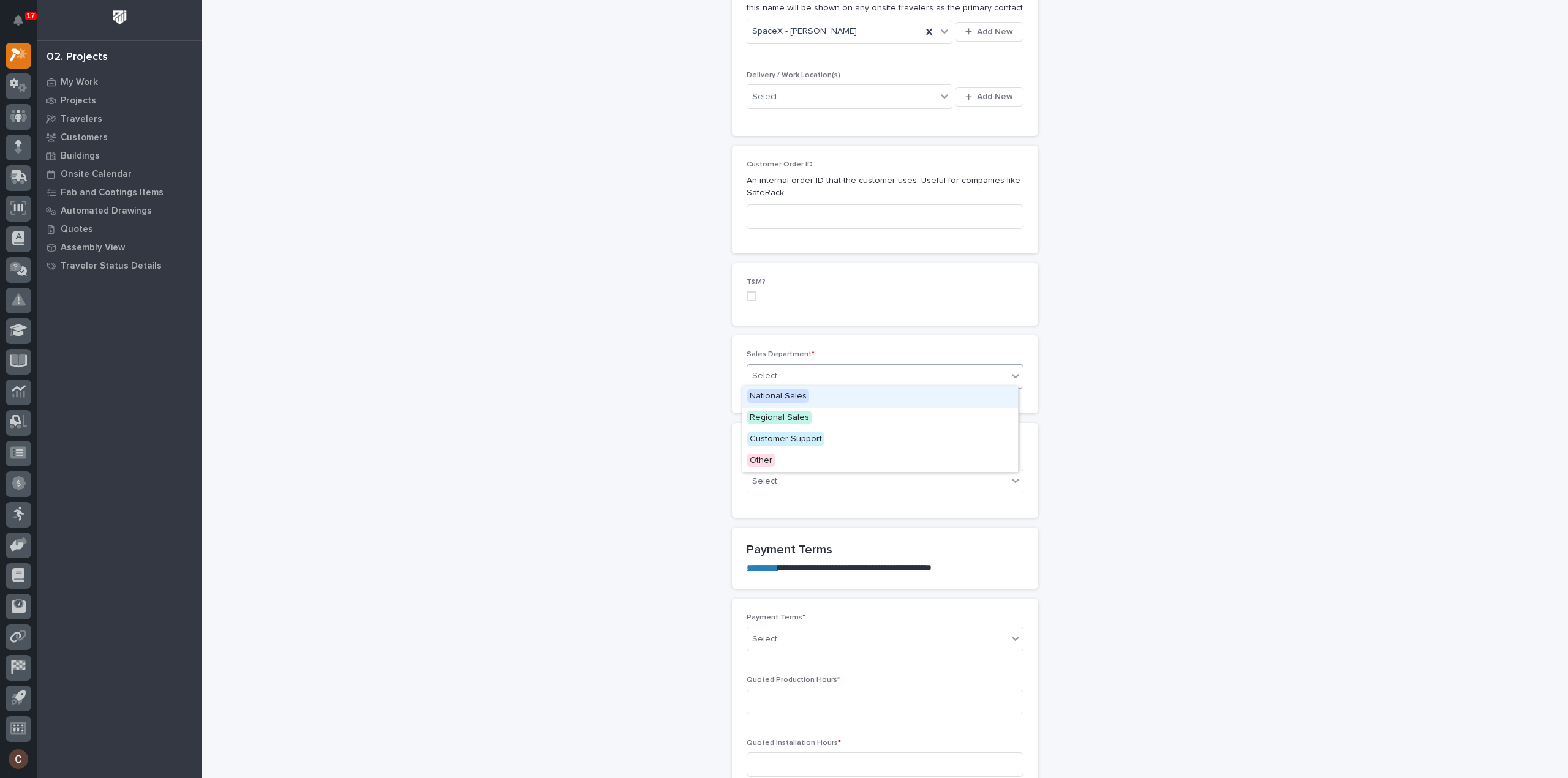
click at [796, 397] on span "National Sales" at bounding box center [778, 395] width 62 height 14
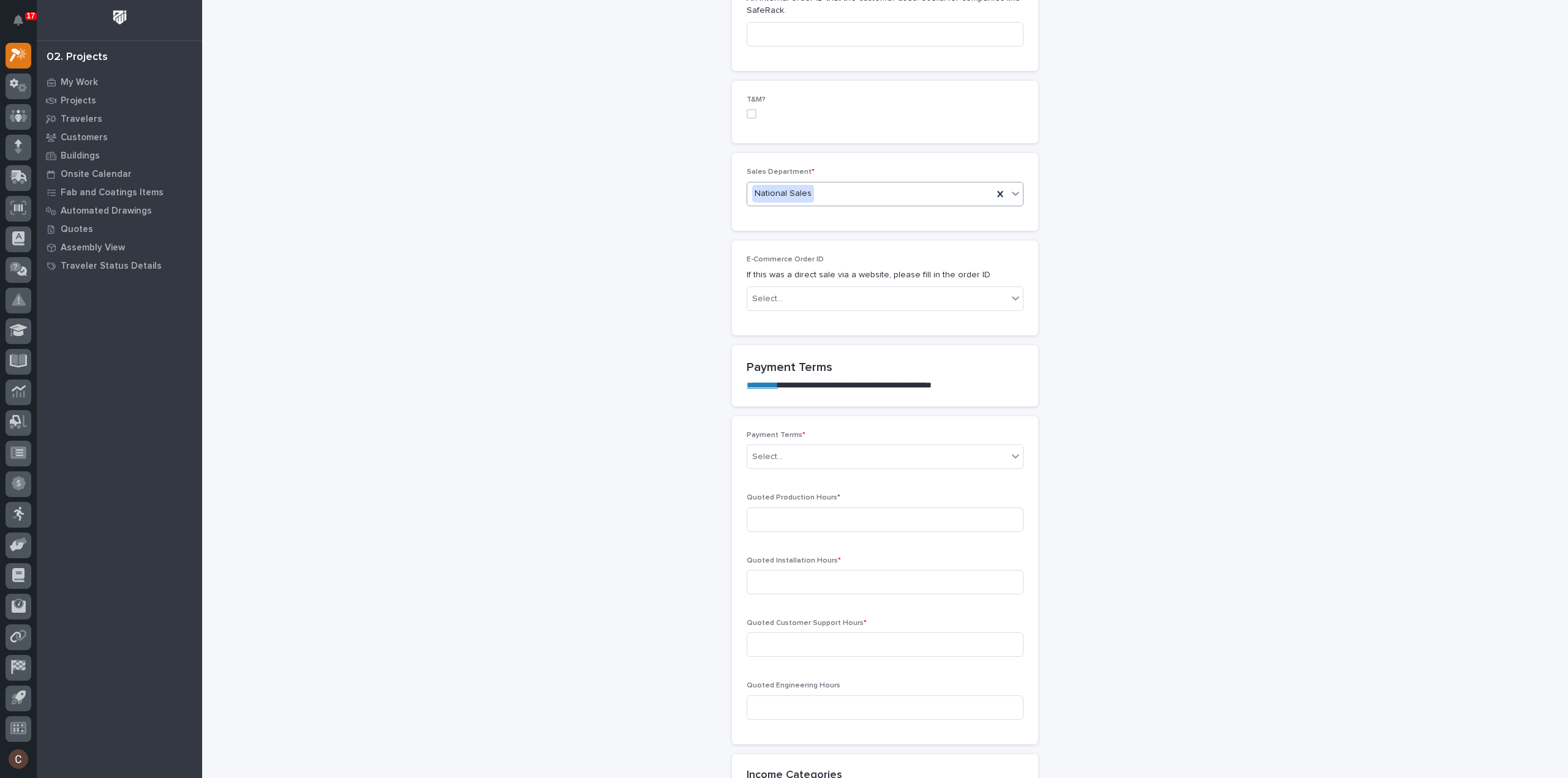
scroll to position [673, 0]
click at [787, 446] on div "Select..." at bounding box center [877, 456] width 260 height 20
click at [778, 446] on div "Select..." at bounding box center [877, 456] width 260 height 20
drag, startPoint x: 777, startPoint y: 467, endPoint x: 777, endPoint y: 576, distance: 109.0
click at [777, 576] on div "Other" at bounding box center [880, 582] width 275 height 21
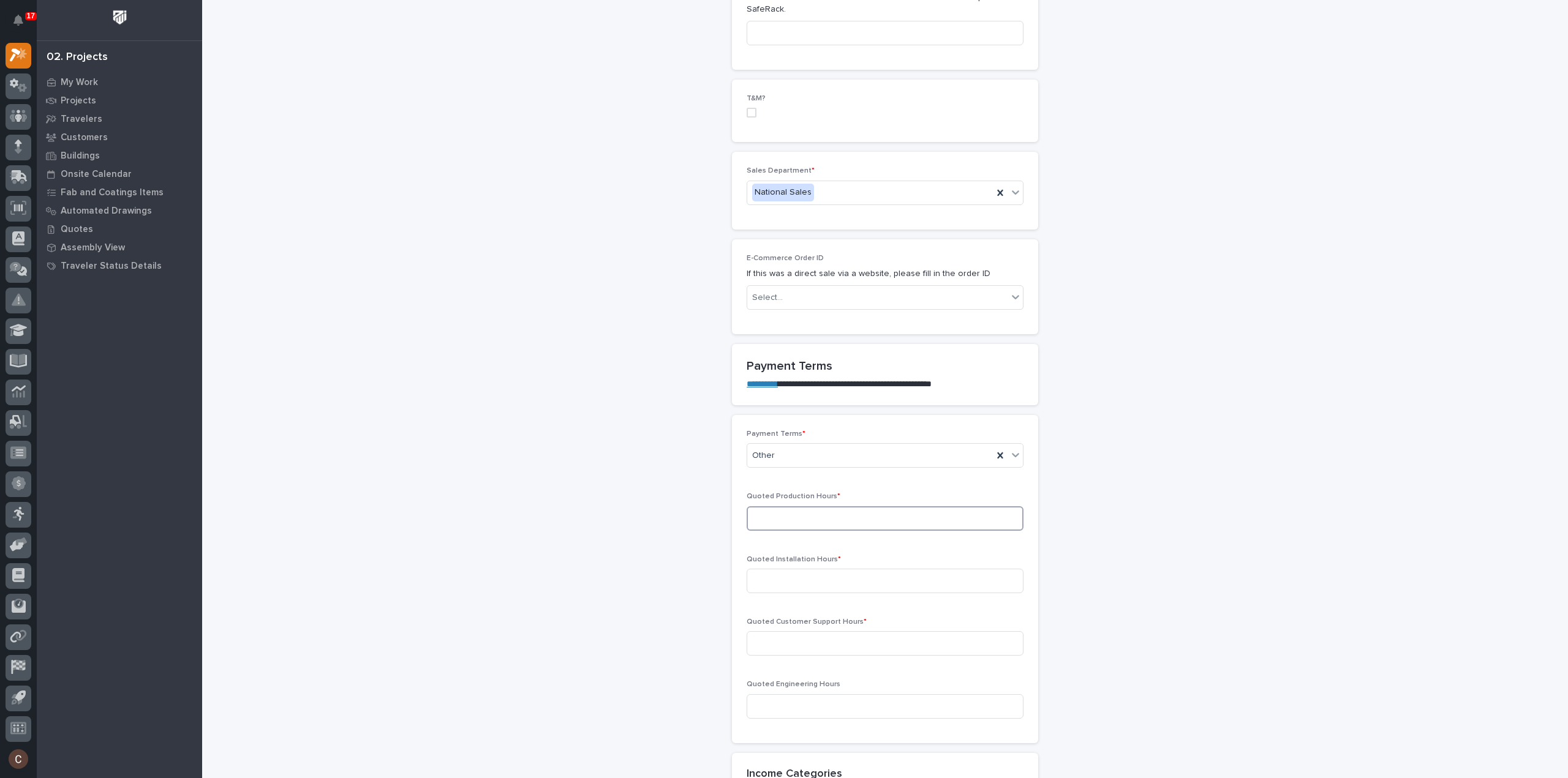
click at [812, 521] on input at bounding box center [885, 518] width 277 height 24
click at [801, 523] on input at bounding box center [885, 518] width 277 height 24
type input "30"
click at [811, 578] on input at bounding box center [885, 581] width 277 height 24
type input "0"
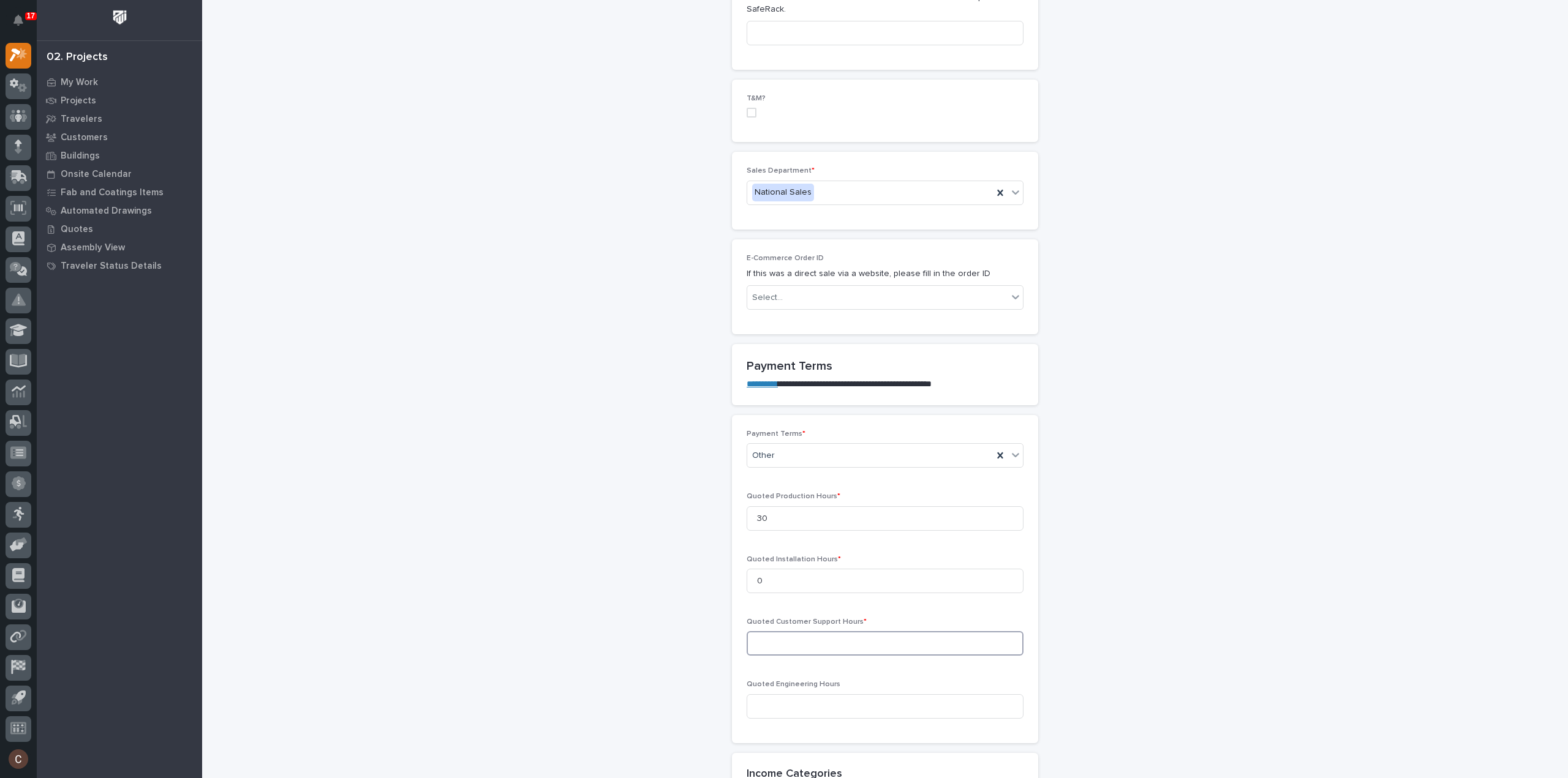
click at [799, 642] on input at bounding box center [885, 643] width 277 height 24
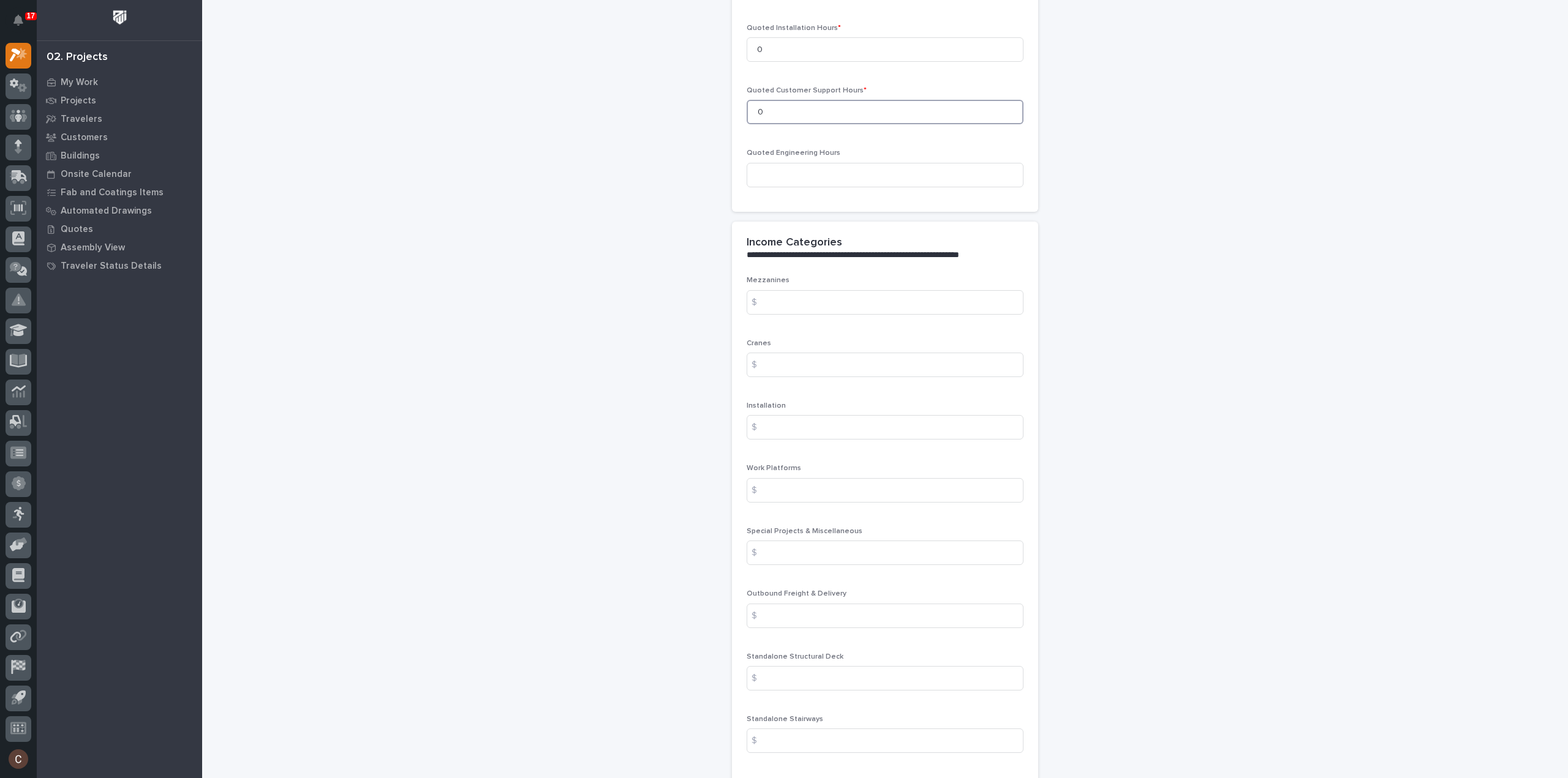
scroll to position [1224, 0]
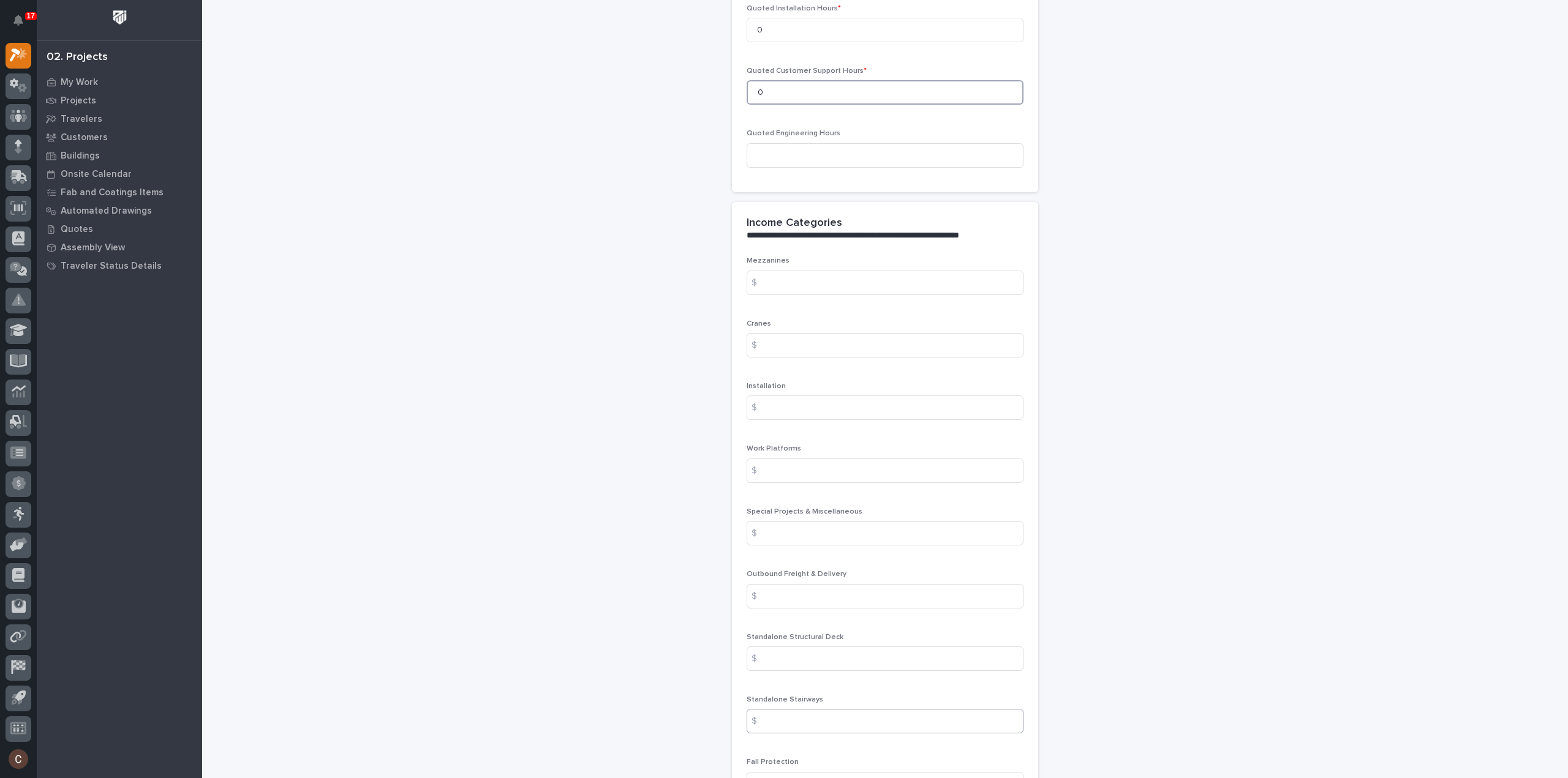
type input "0"
click at [791, 717] on input at bounding box center [885, 721] width 277 height 24
type input "6223"
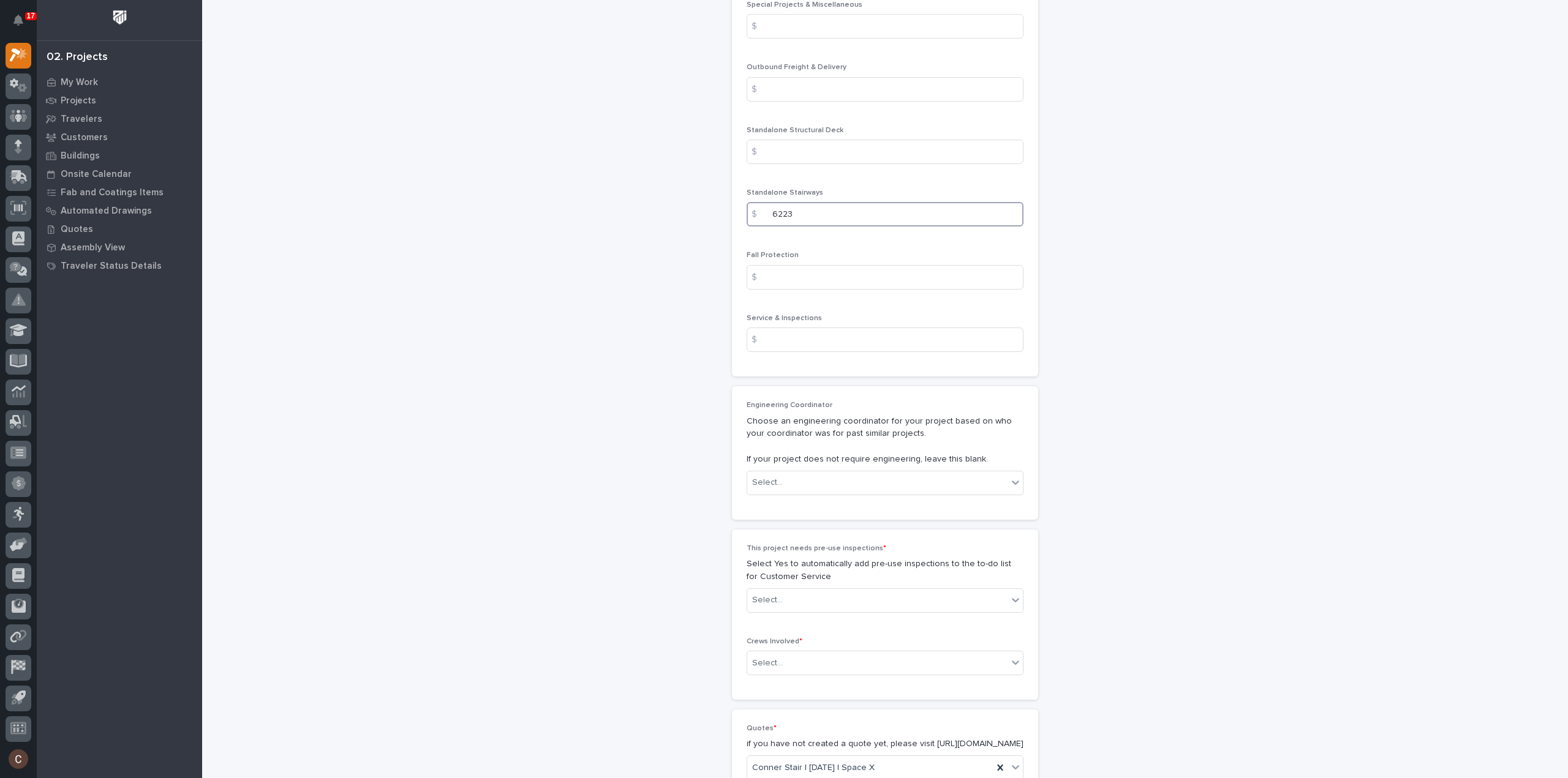
scroll to position [1836, 0]
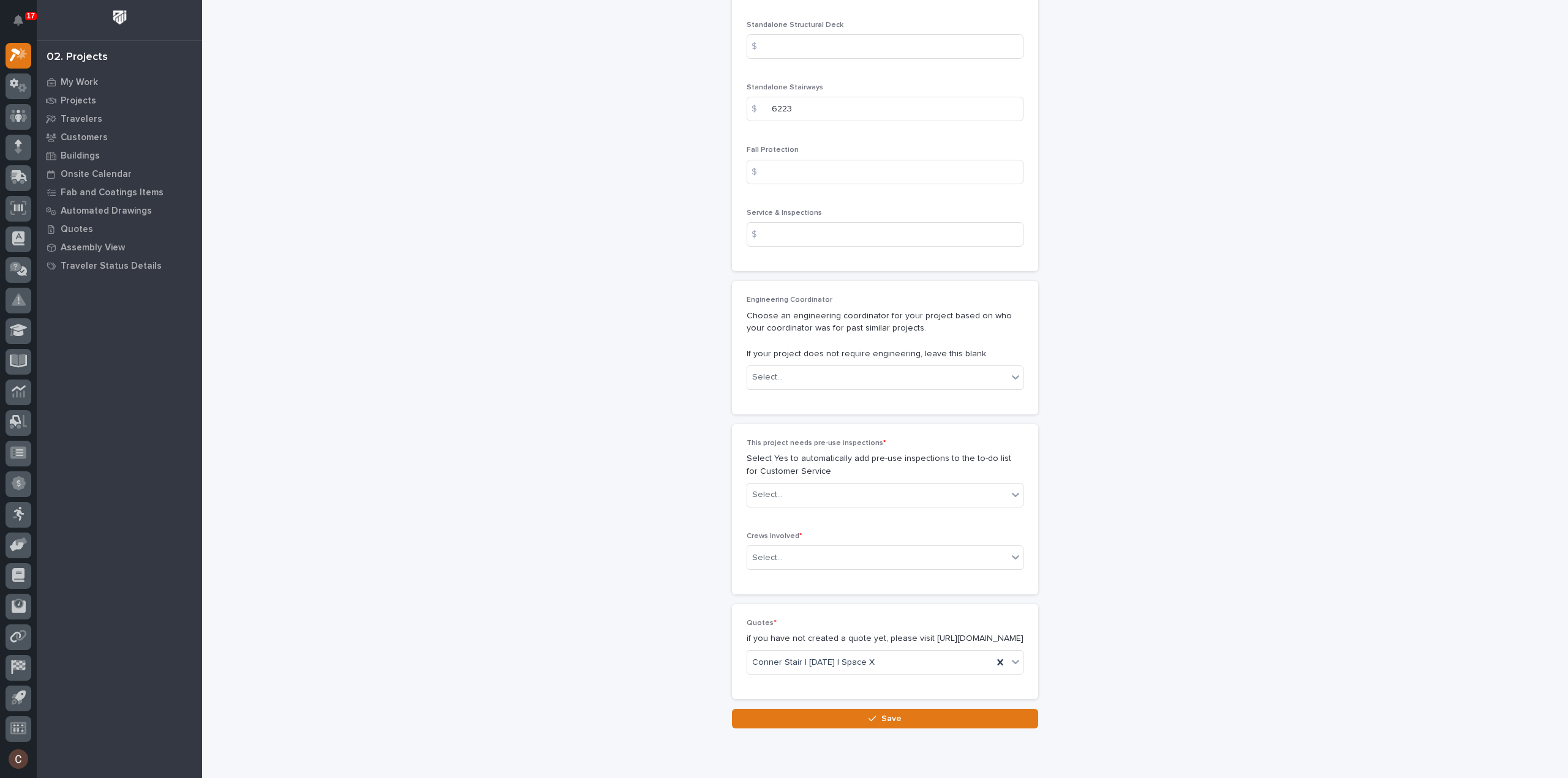
click at [787, 728] on button "Save" at bounding box center [885, 719] width 306 height 19
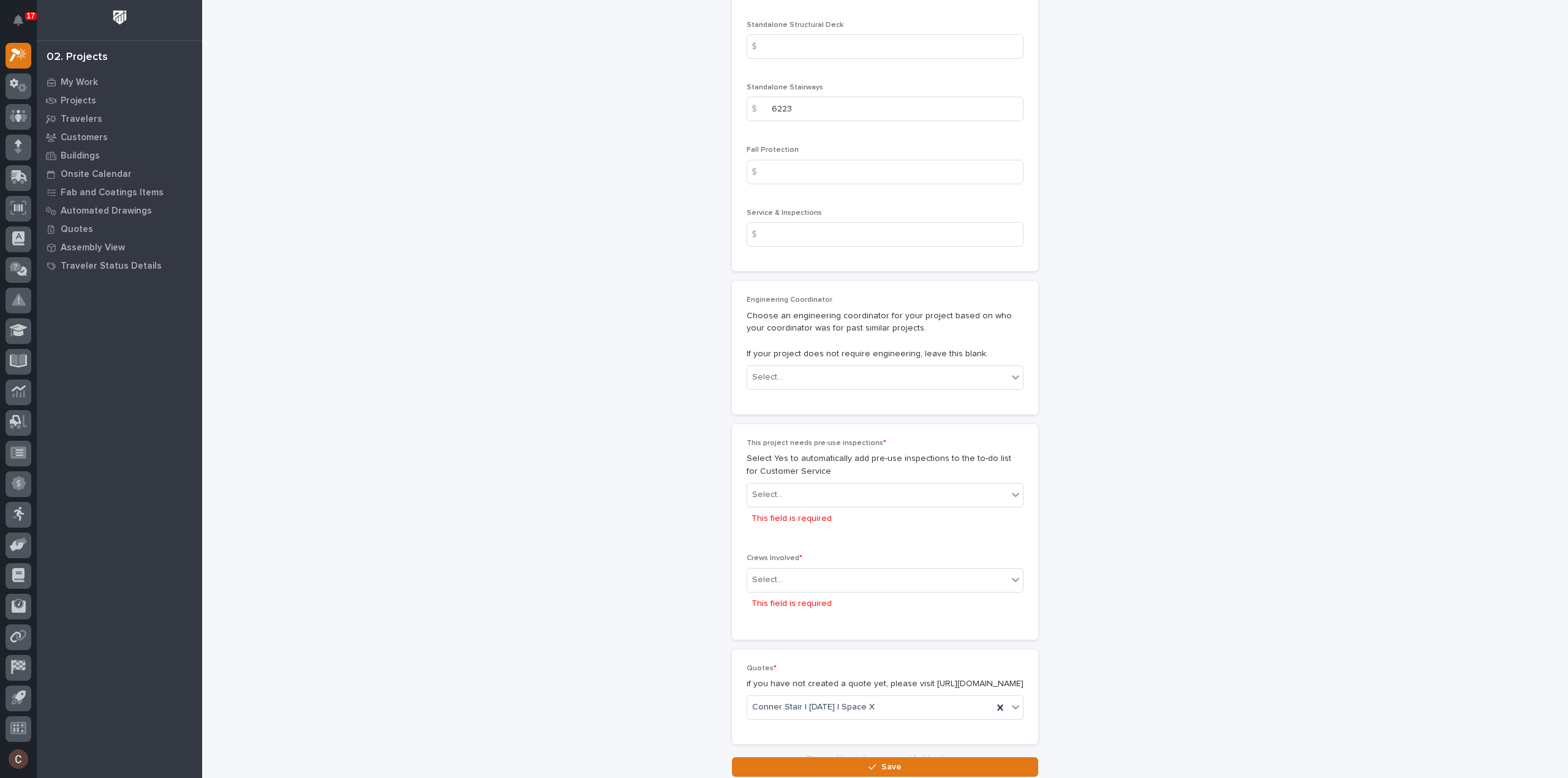
scroll to position [1935, 0]
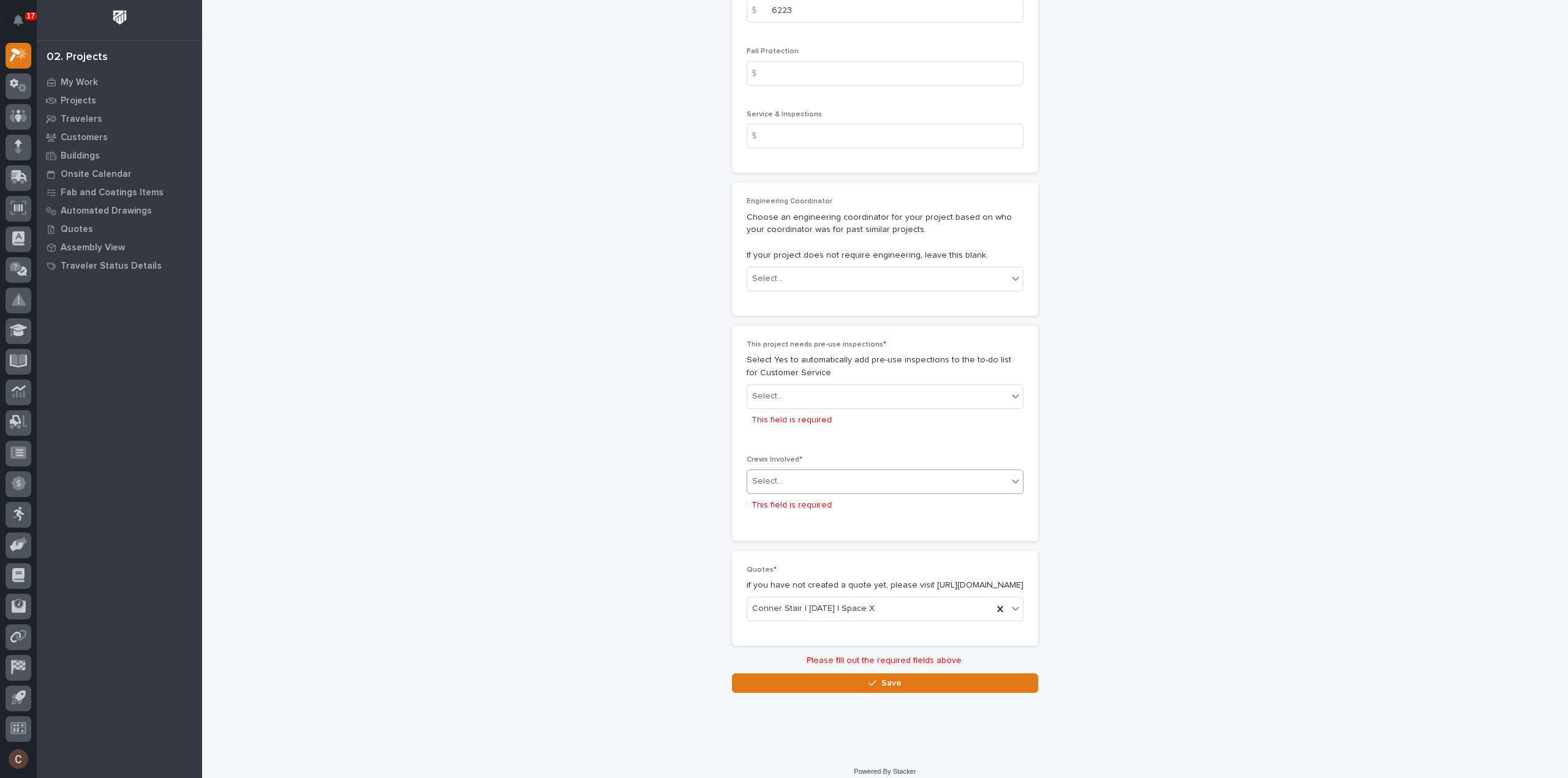
click at [834, 480] on div "Select..." at bounding box center [877, 481] width 260 height 20
drag, startPoint x: 822, startPoint y: 495, endPoint x: 827, endPoint y: 491, distance: 6.4
click at [824, 494] on div "Production" at bounding box center [880, 500] width 275 height 21
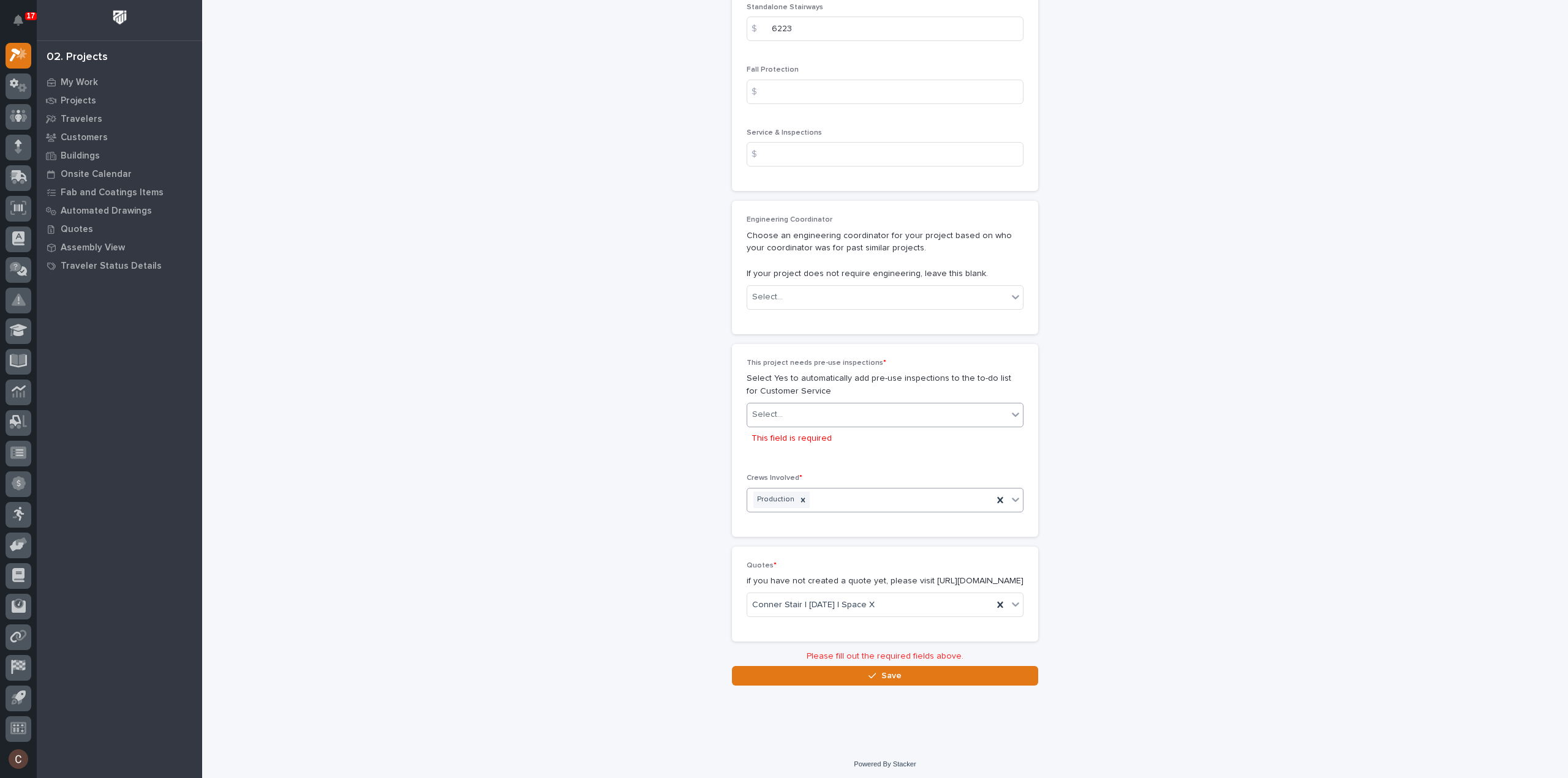
click at [822, 391] on div "This project needs pre-use inspections * Select Yes to automatically add pre-us…" at bounding box center [885, 409] width 277 height 101
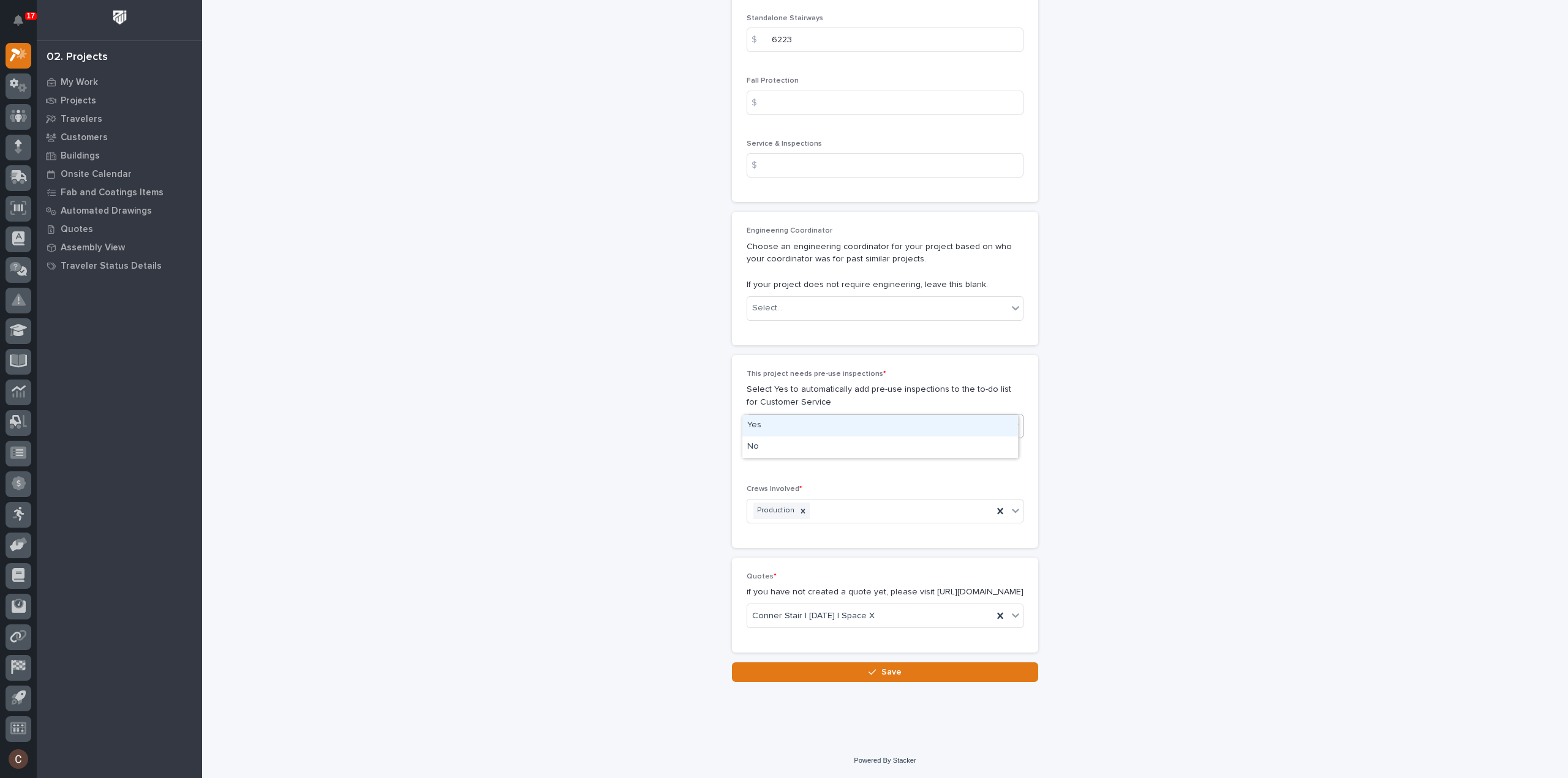
scroll to position [1913, 0]
click at [814, 441] on div "Yes" at bounding box center [880, 438] width 275 height 21
click at [811, 408] on p "Select Yes to automatically add pre-use inspections to the to-do list for Custo…" at bounding box center [885, 396] width 277 height 26
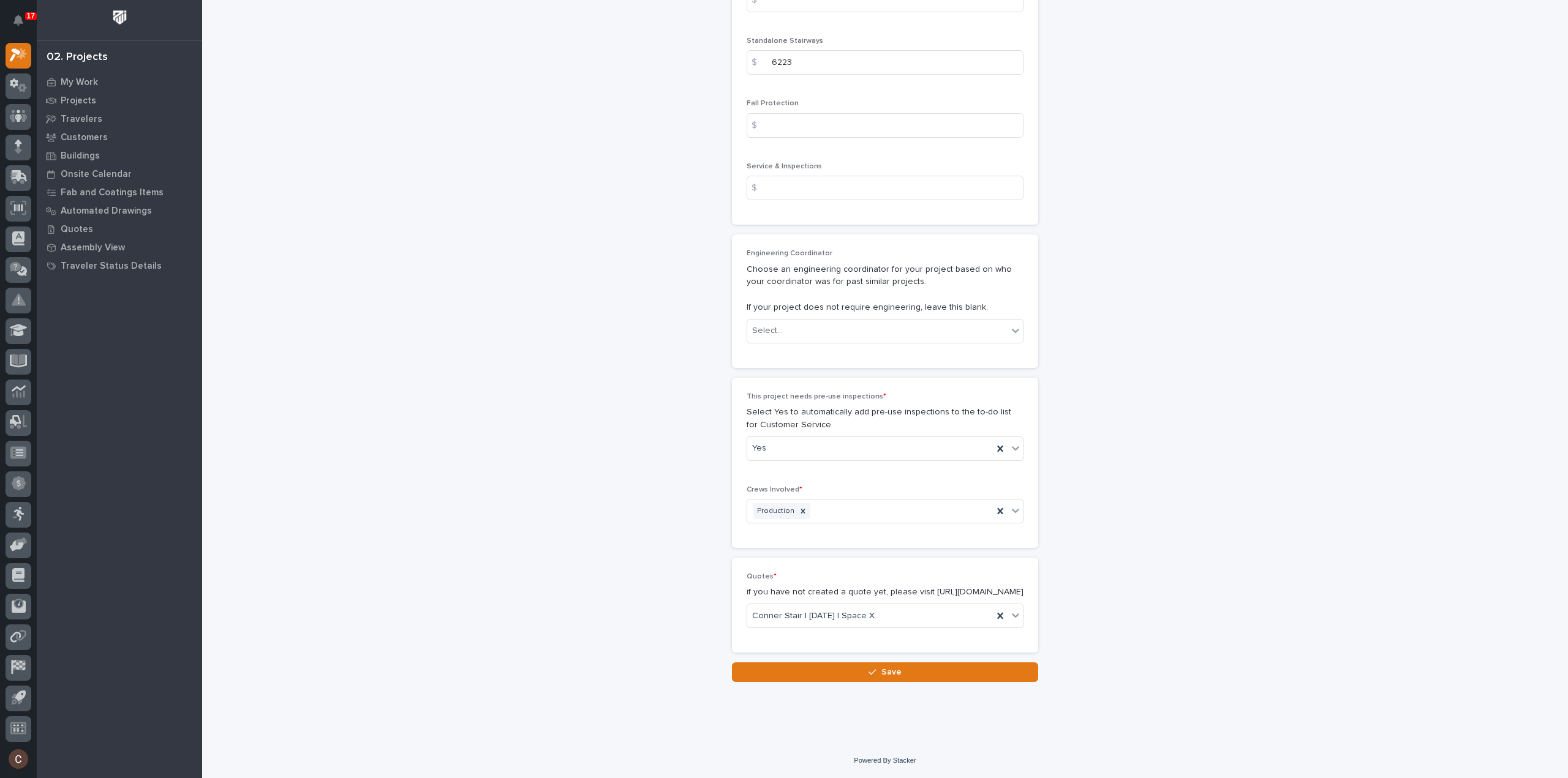
scroll to position [1891, 0]
click at [792, 439] on div "Yes" at bounding box center [870, 448] width 245 height 20
drag, startPoint x: 784, startPoint y: 468, endPoint x: 782, endPoint y: 476, distance: 8.2
click at [782, 476] on div "No" at bounding box center [880, 482] width 275 height 21
click at [802, 681] on button "Save" at bounding box center [885, 672] width 306 height 19
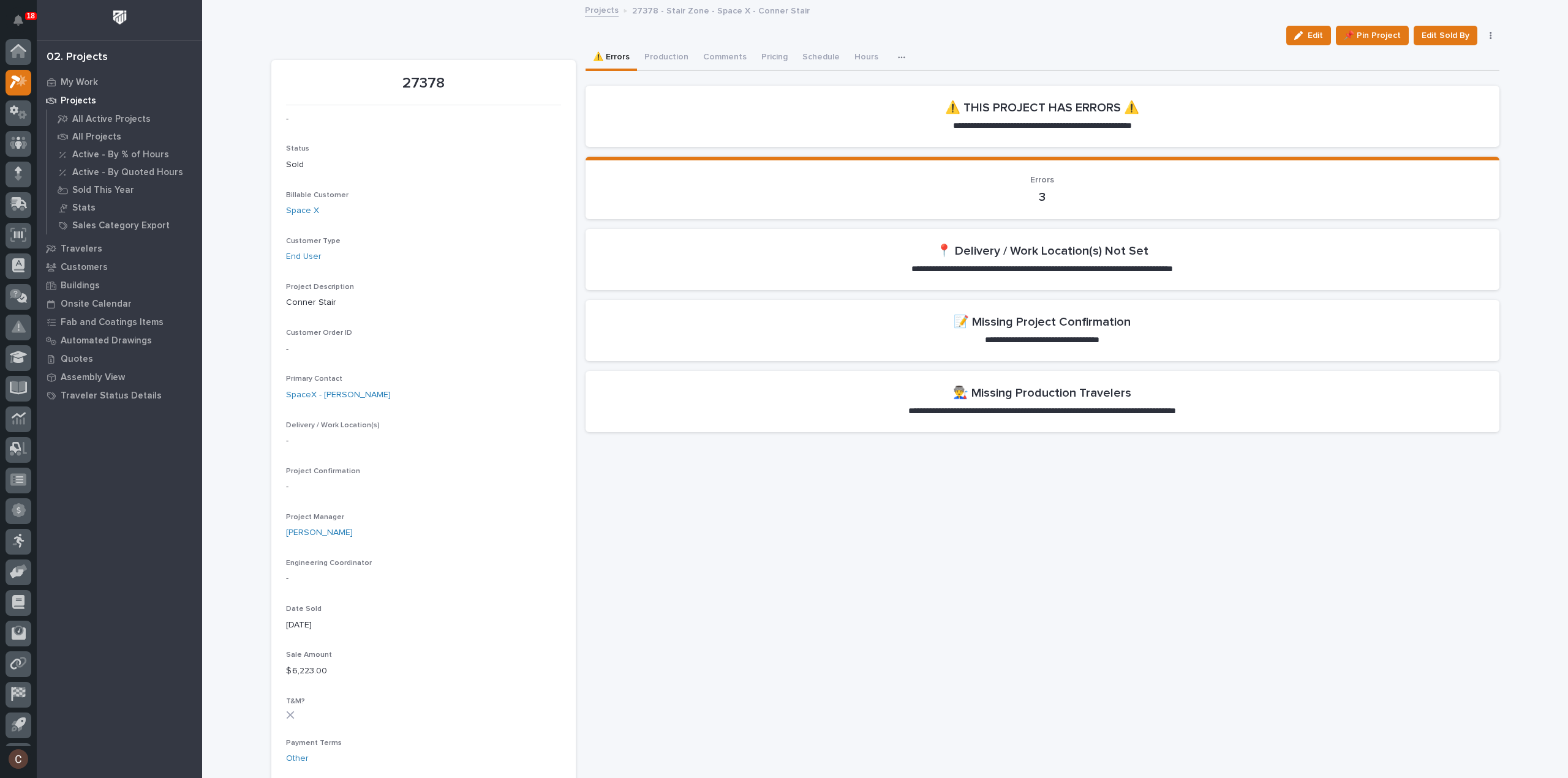
scroll to position [27, 0]
click at [1308, 38] on span "Edit" at bounding box center [1315, 36] width 15 height 11
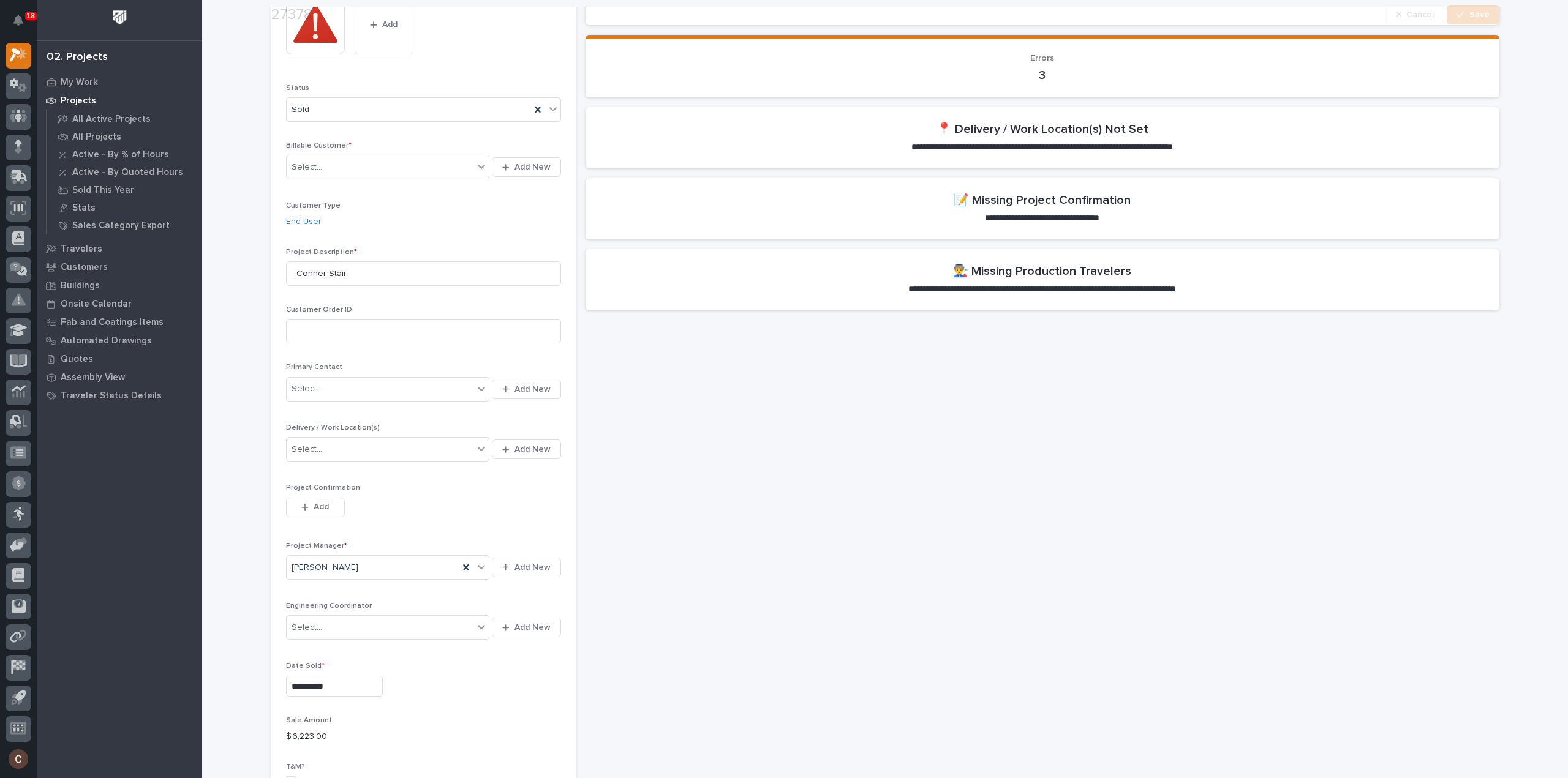
scroll to position [123, 0]
click at [318, 507] on span "Add" at bounding box center [321, 507] width 15 height 11
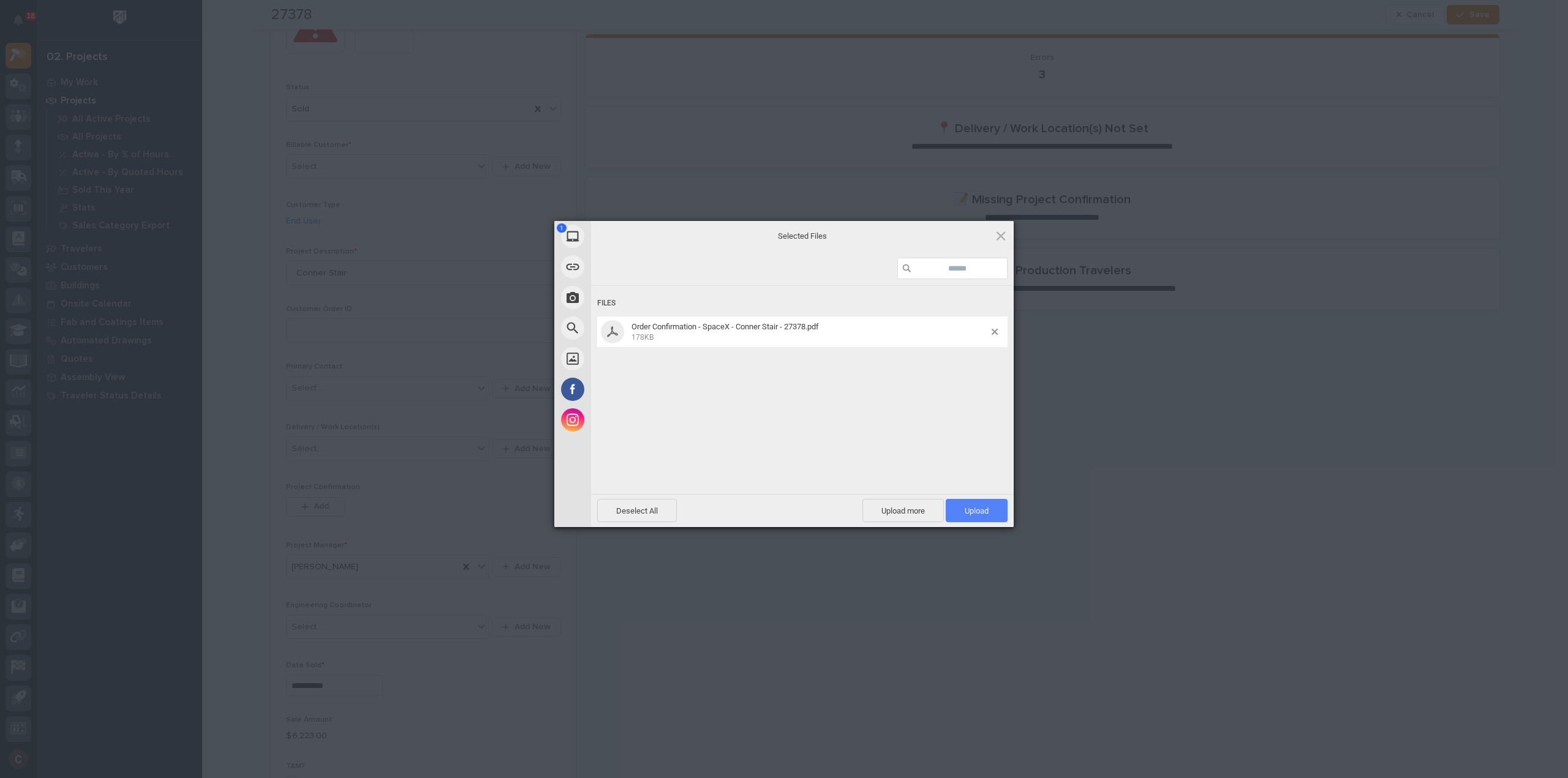
click at [946, 501] on span "Upload 1" at bounding box center [977, 510] width 62 height 24
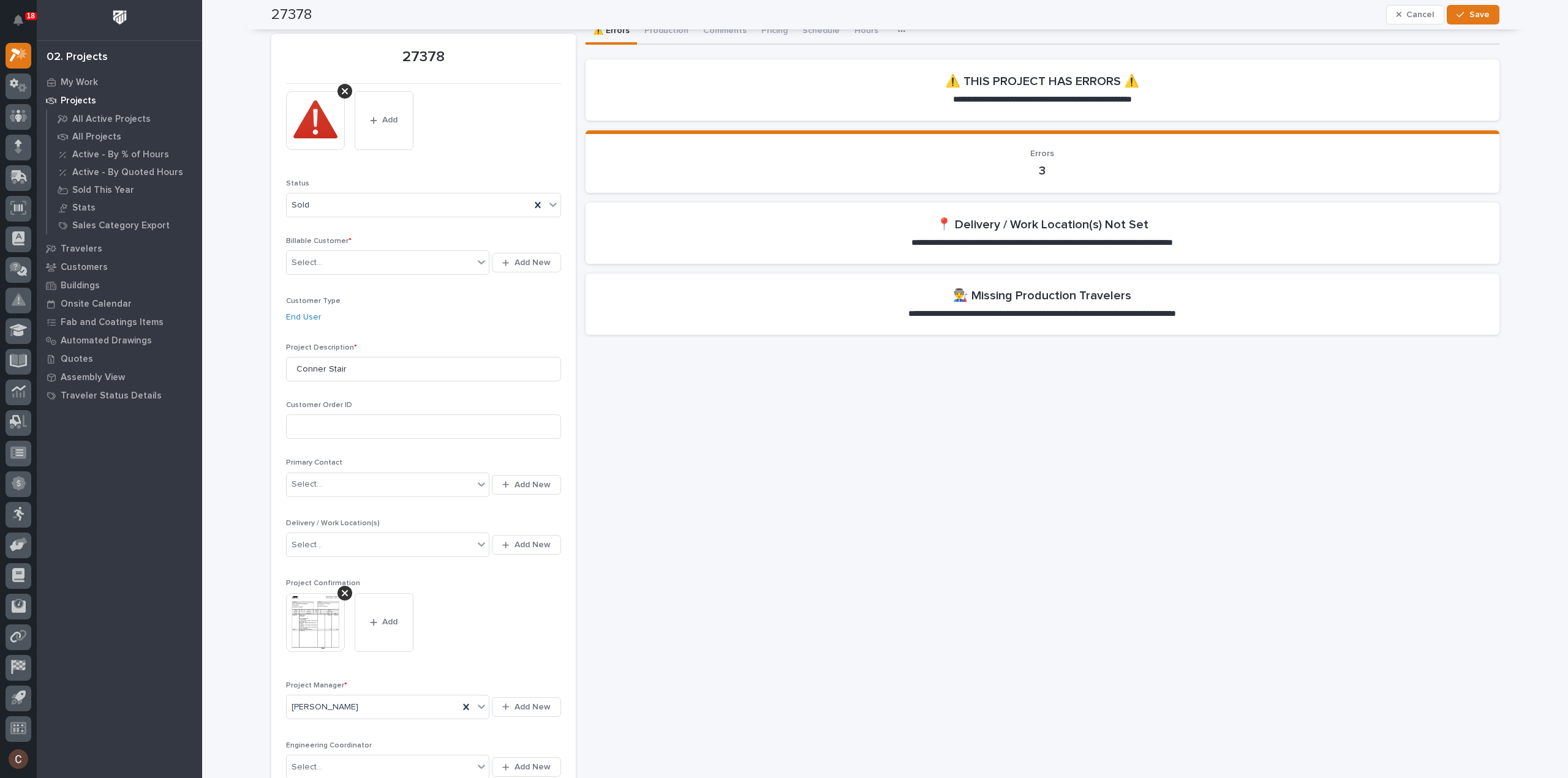
scroll to position [0, 0]
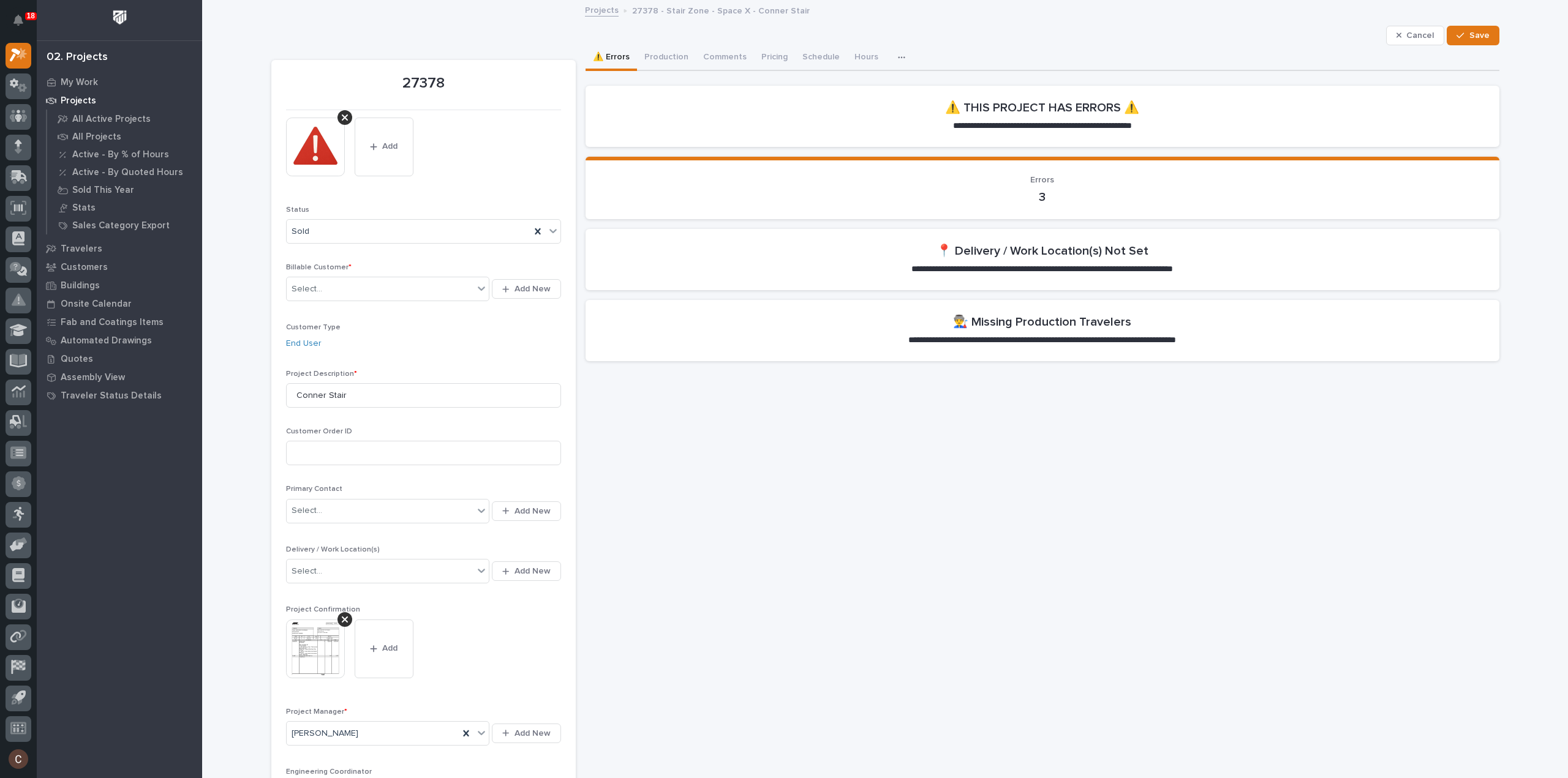
click at [1482, 36] on span "Save" at bounding box center [1479, 36] width 20 height 11
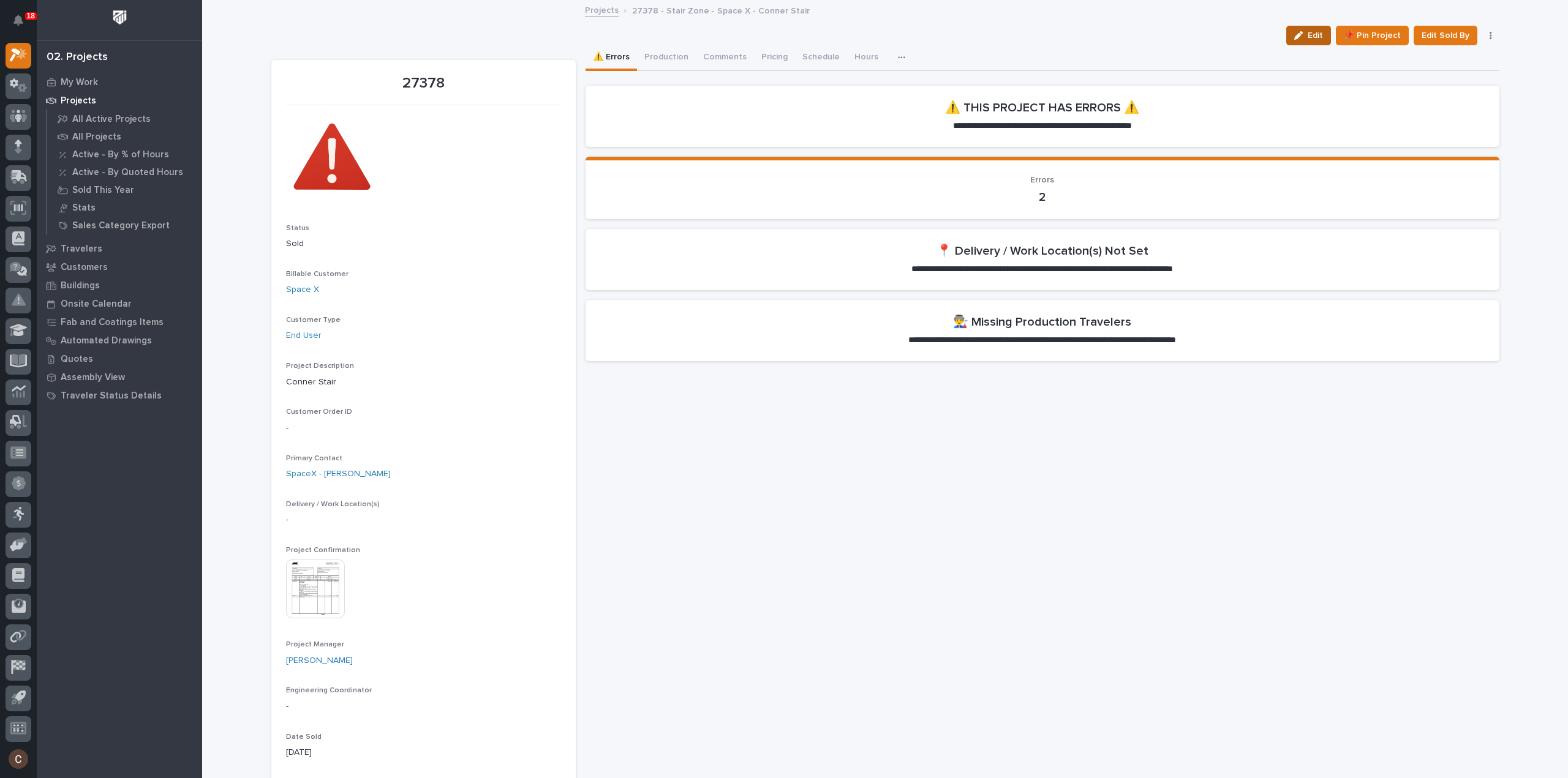
click at [1303, 30] on button "Edit" at bounding box center [1308, 36] width 45 height 19
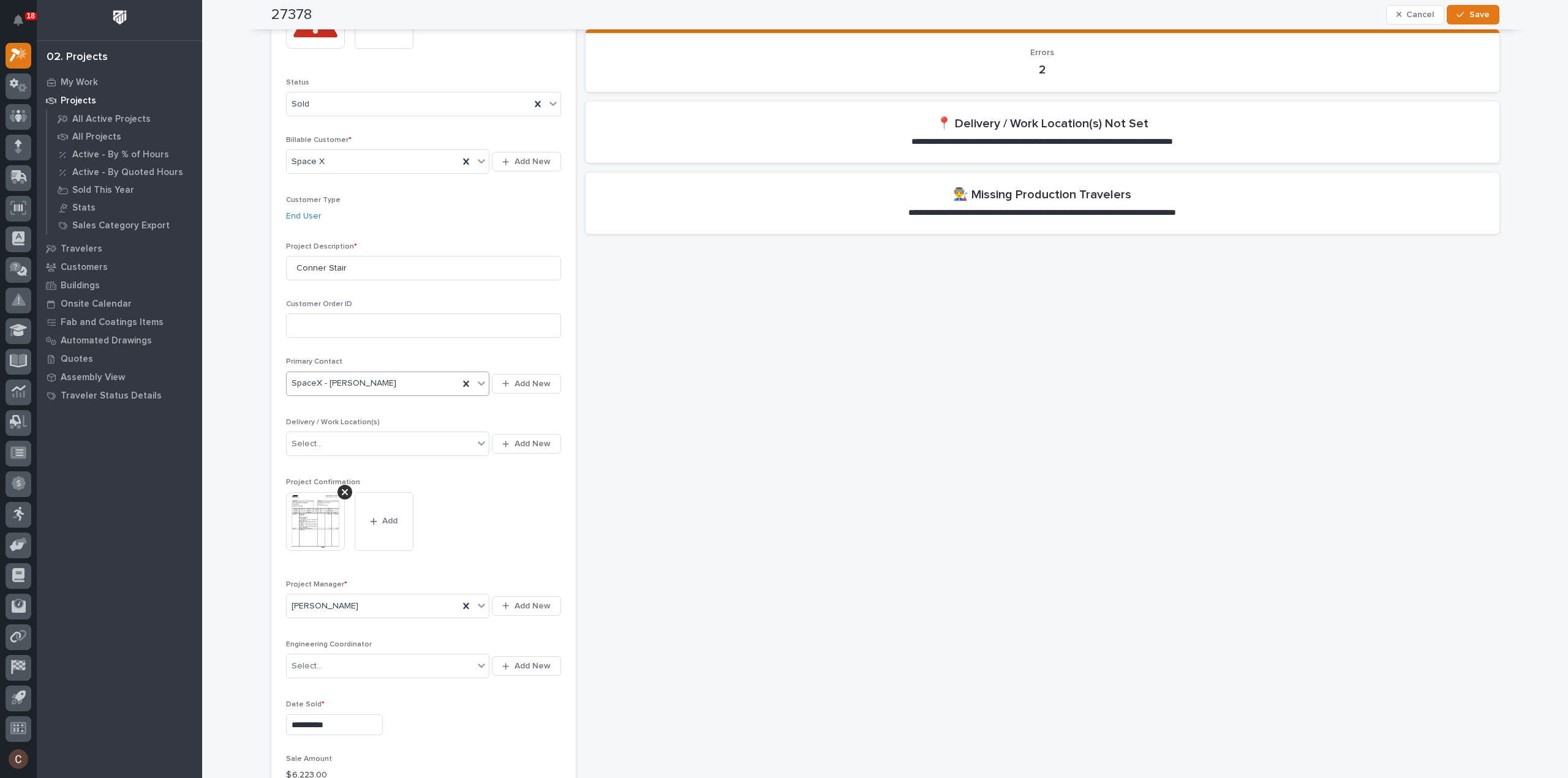
scroll to position [123, 0]
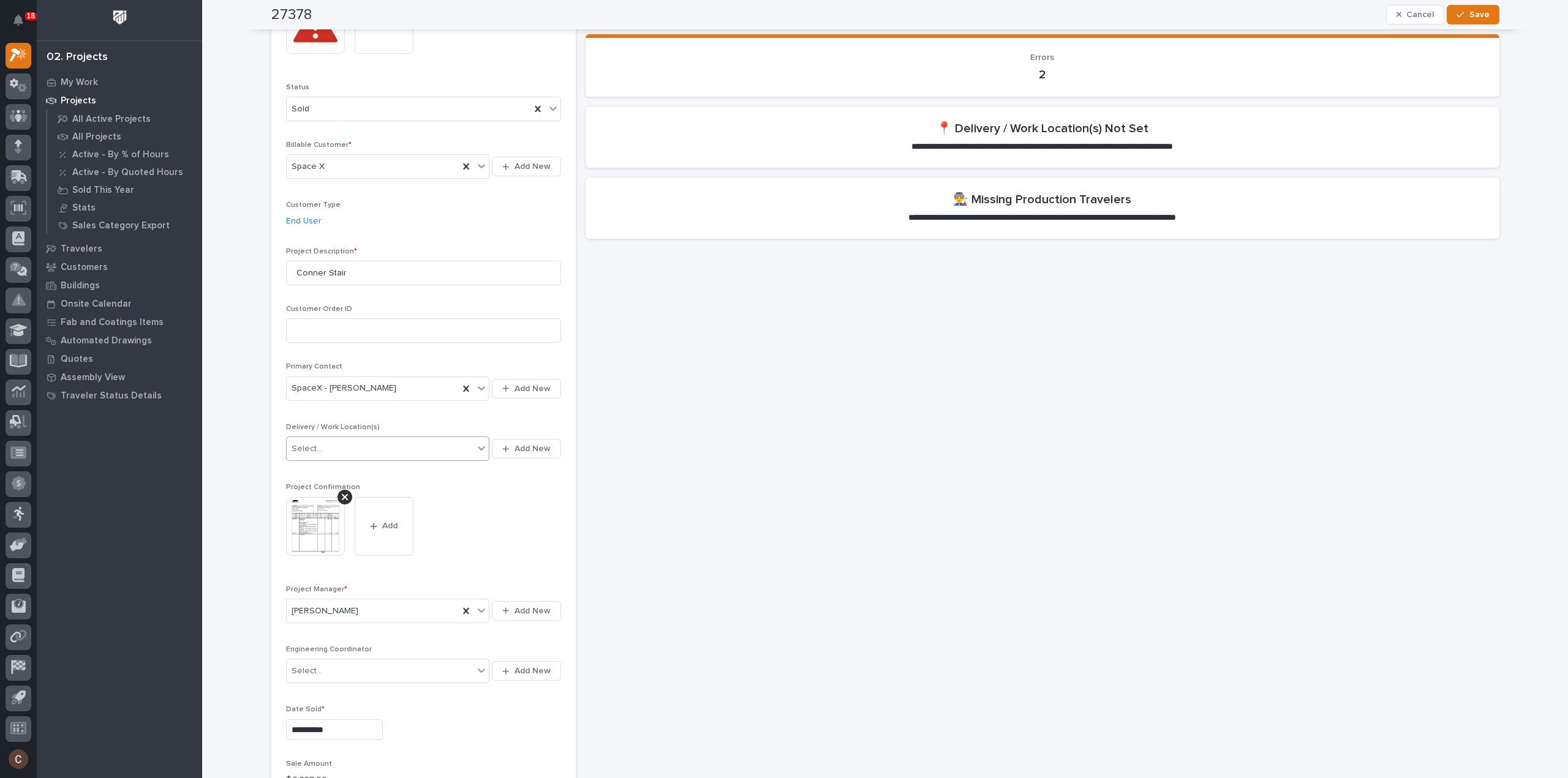
click at [361, 451] on div "Select..." at bounding box center [380, 448] width 188 height 20
click at [534, 451] on span "Add New" at bounding box center [532, 449] width 36 height 11
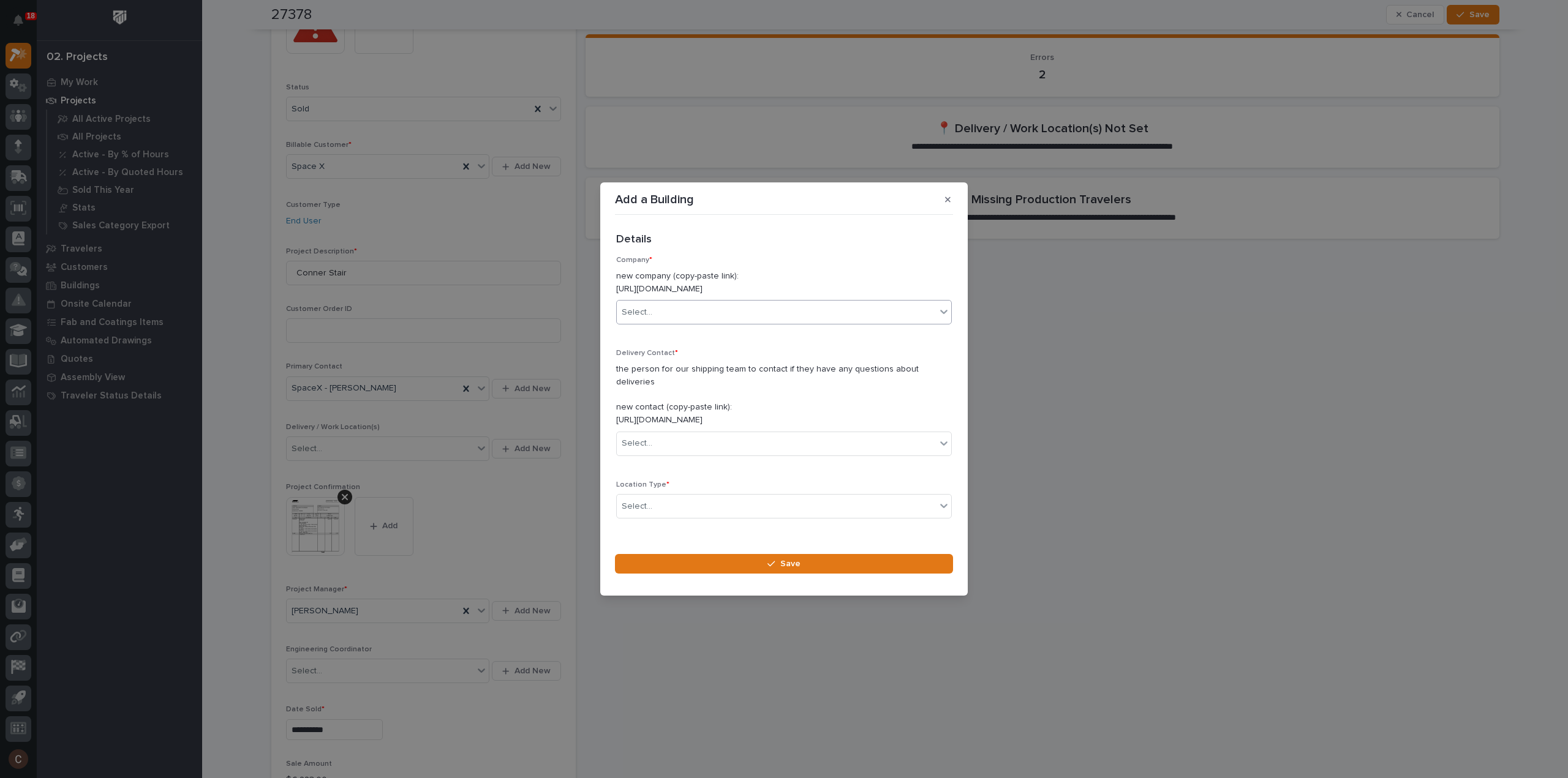
click at [753, 322] on div "Select..." at bounding box center [776, 312] width 319 height 20
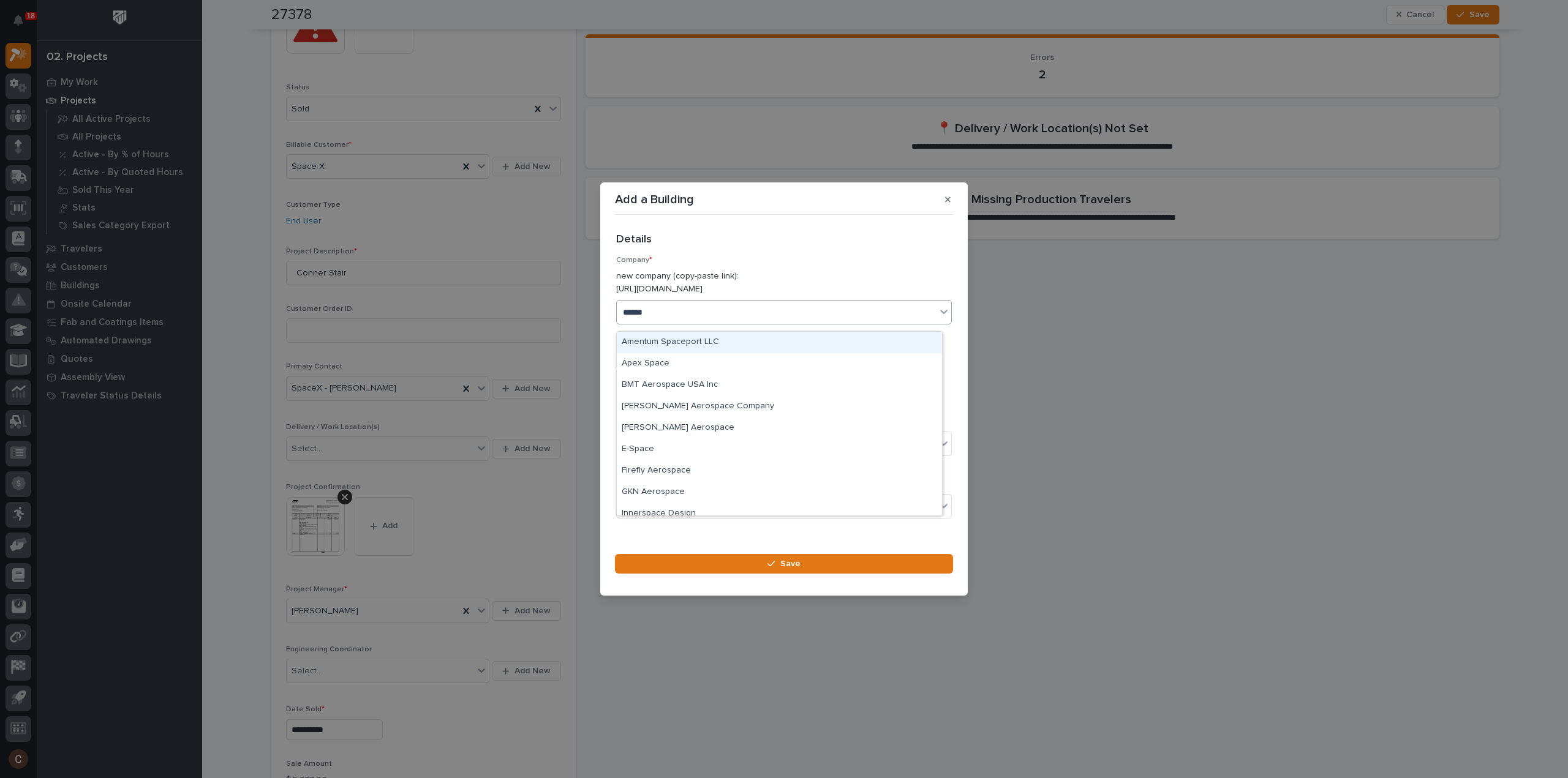
type input "*******"
click at [678, 341] on div "Space X" at bounding box center [779, 343] width 325 height 21
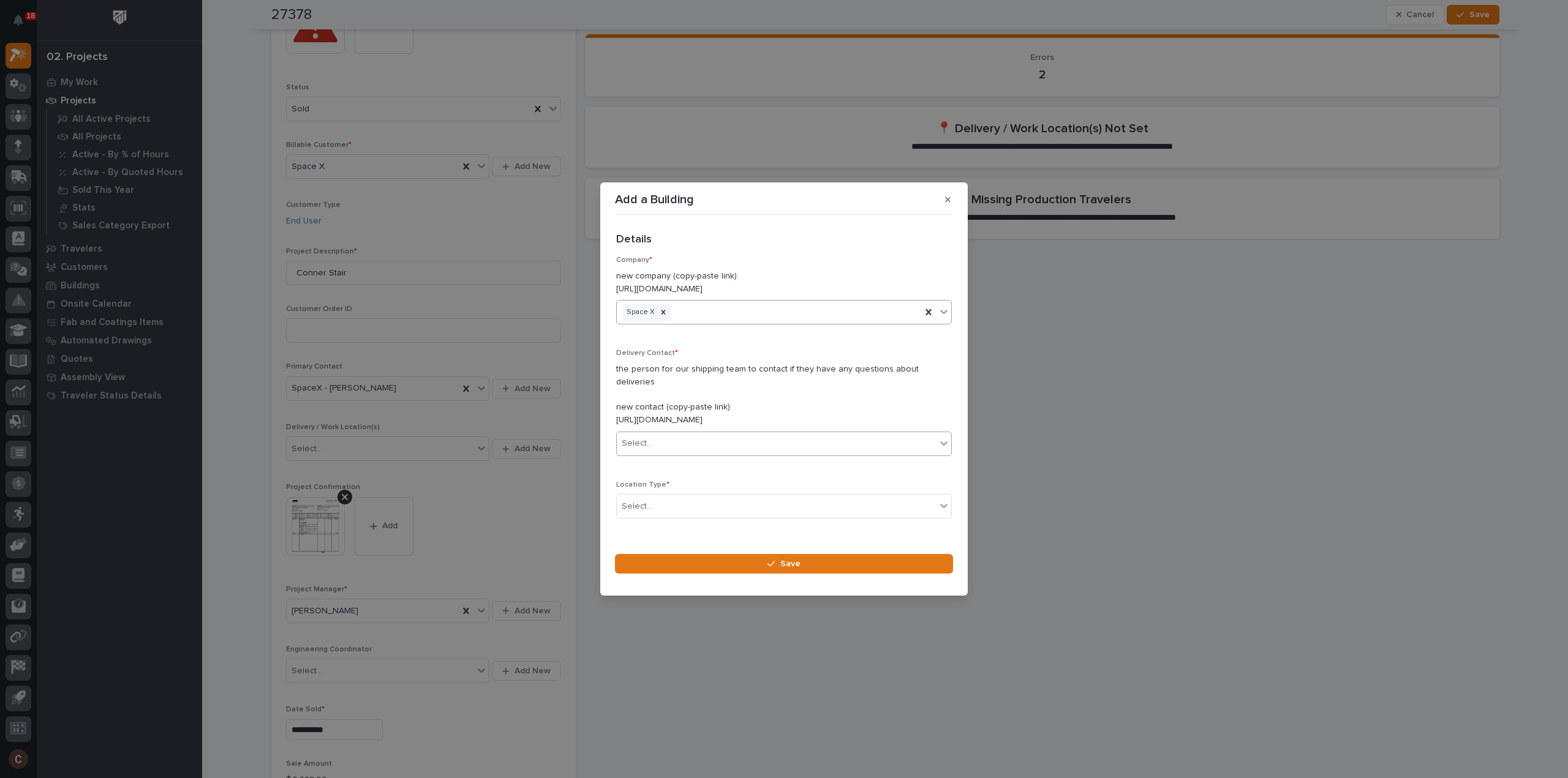
click at [673, 434] on div "Select..." at bounding box center [776, 443] width 319 height 20
type input "******"
click at [676, 458] on div "SpaceX - Conner Larocque" at bounding box center [779, 460] width 325 height 21
click at [678, 496] on div "Select..." at bounding box center [776, 506] width 319 height 20
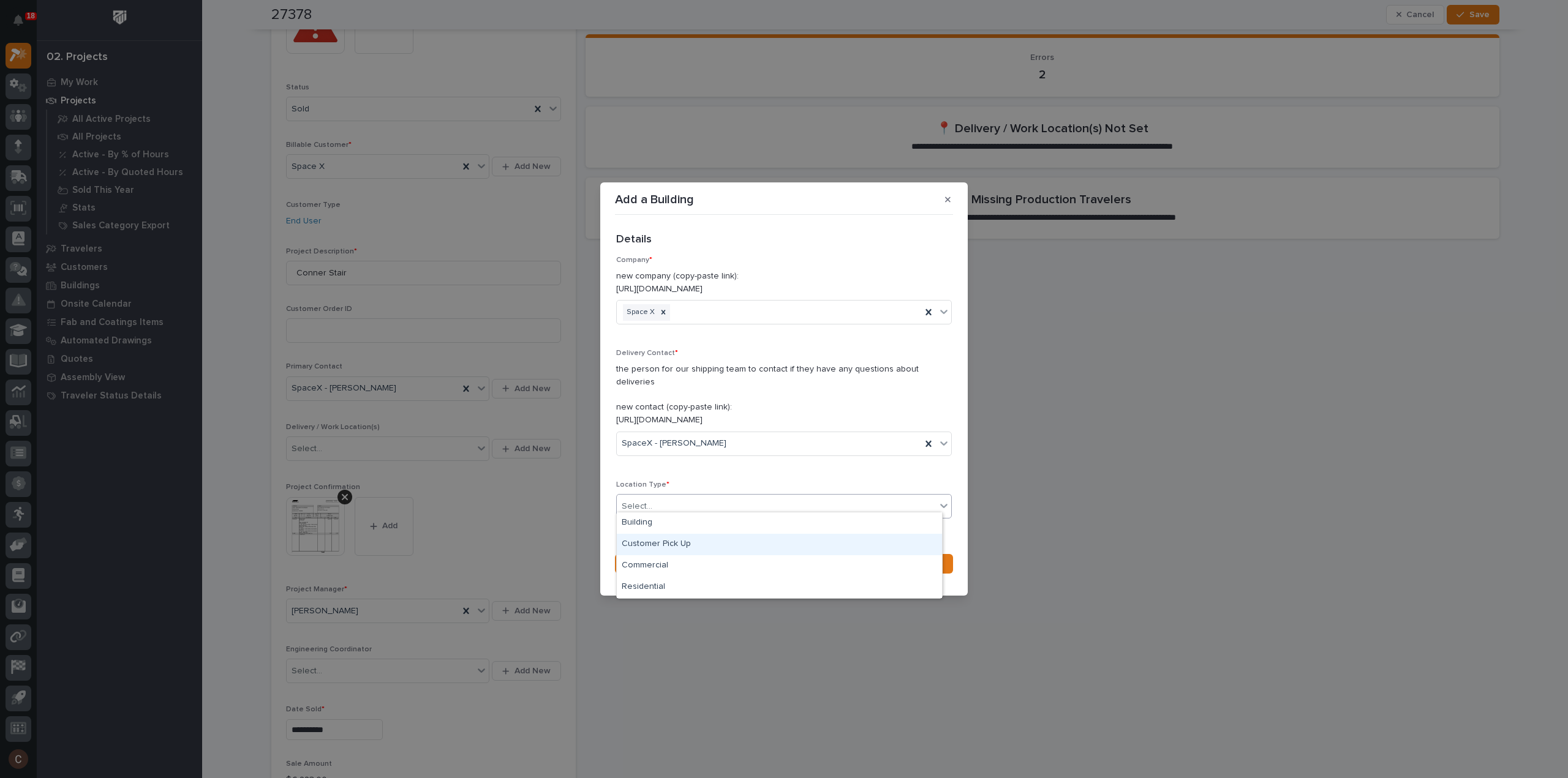
click at [671, 547] on div "Customer Pick Up" at bounding box center [779, 544] width 325 height 21
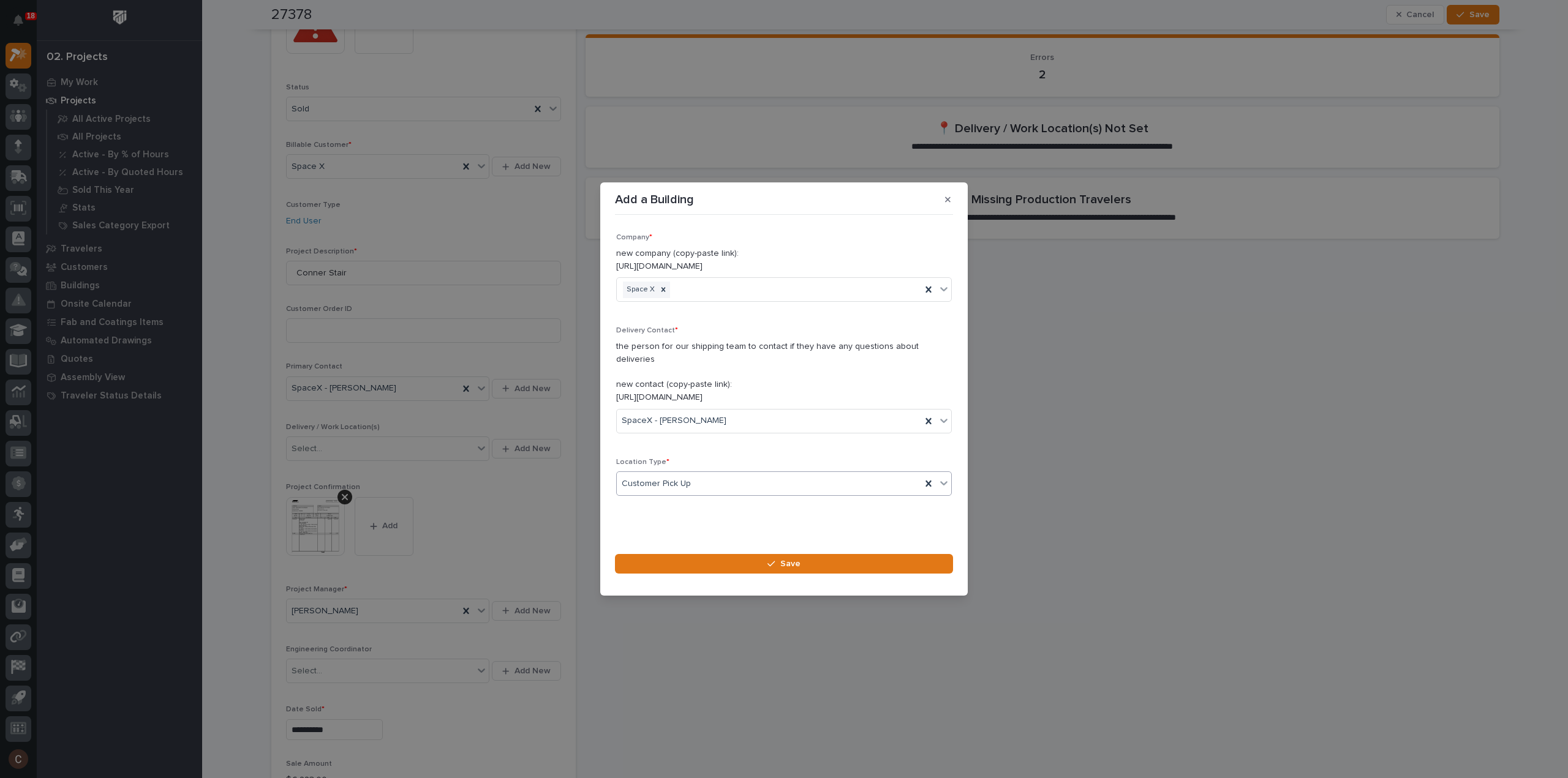
scroll to position [33, 0]
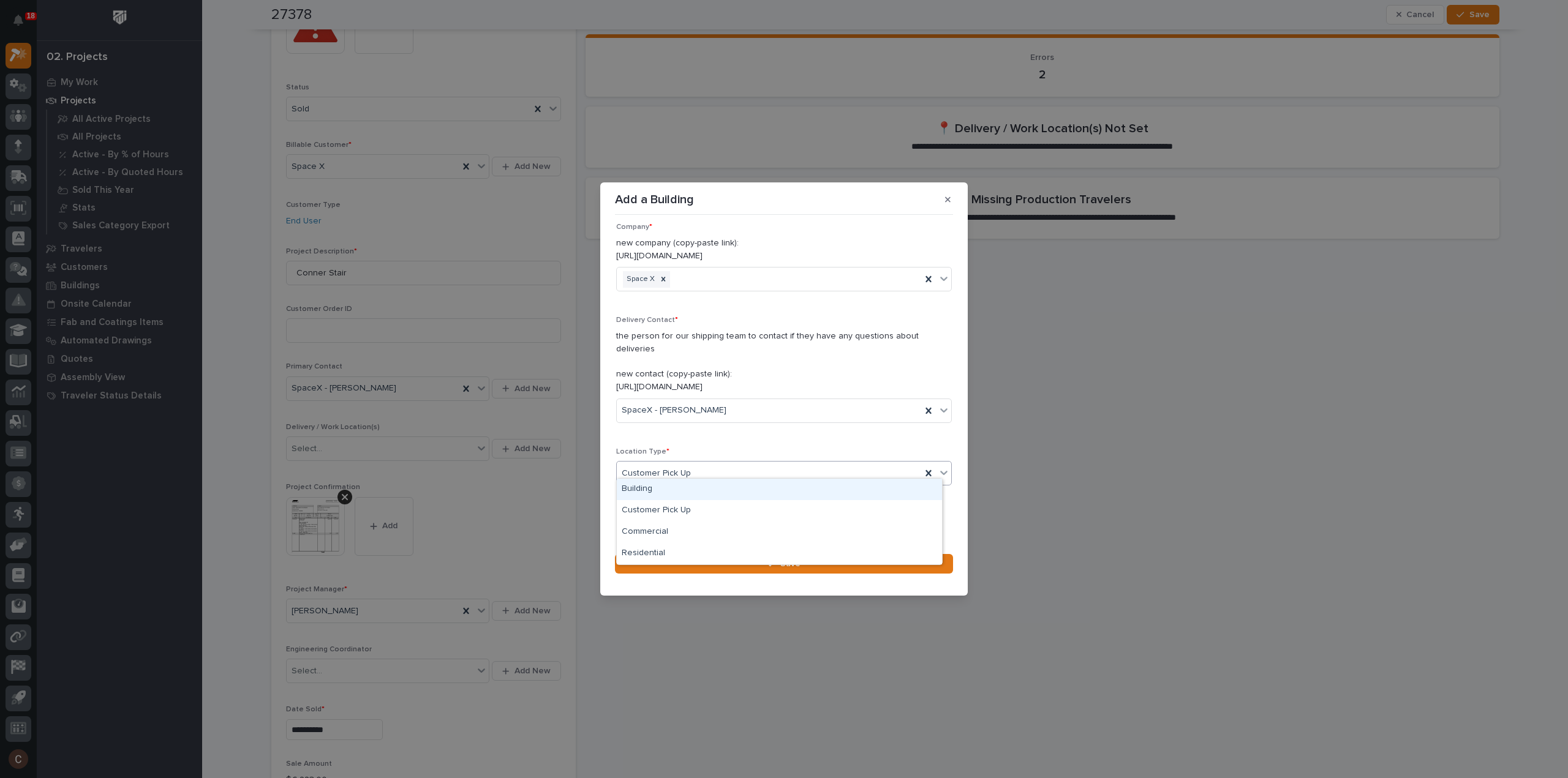
click at [705, 469] on div "Customer Pick Up" at bounding box center [769, 473] width 305 height 20
click at [687, 491] on div "Building" at bounding box center [779, 489] width 325 height 21
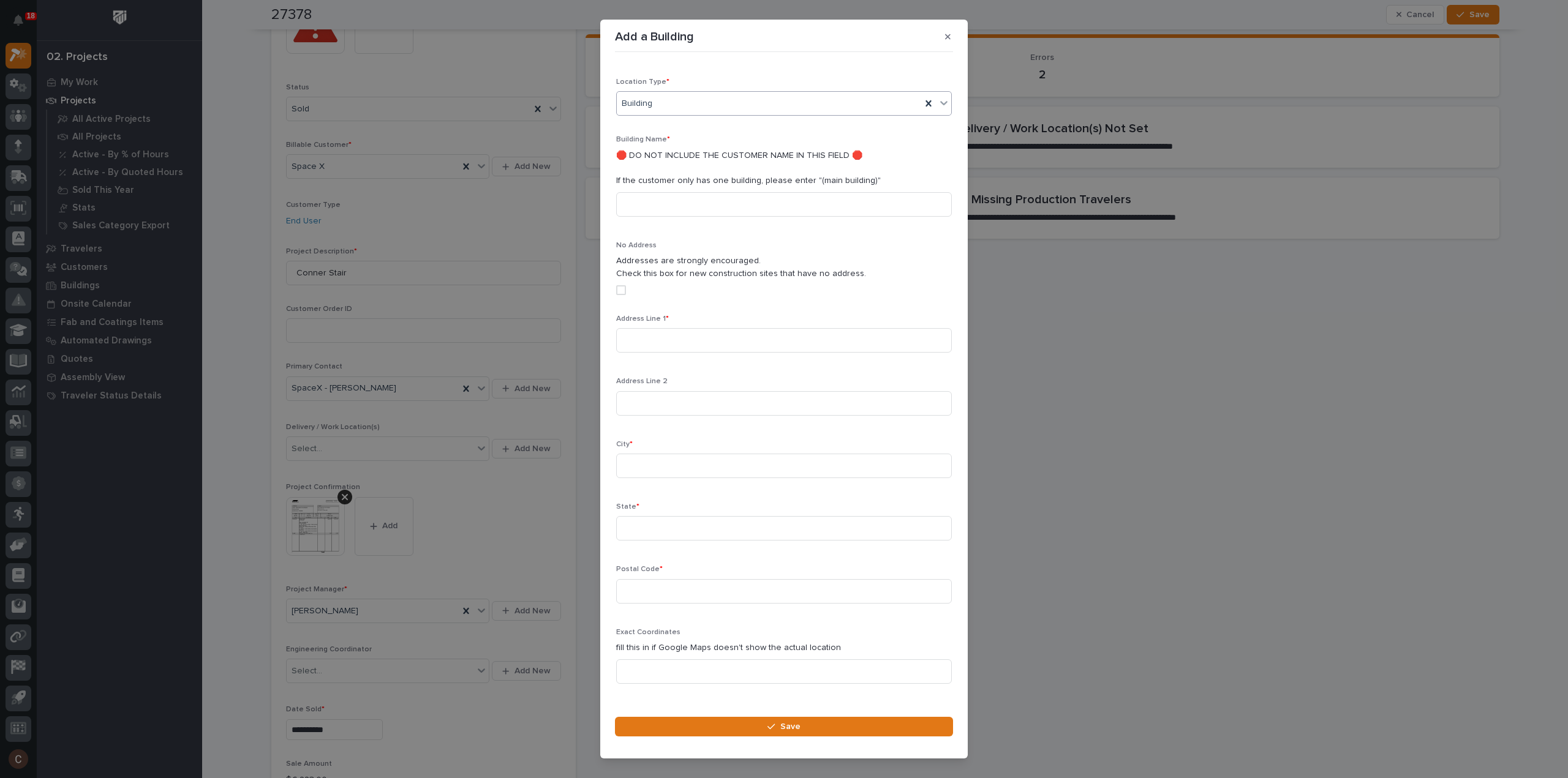
scroll to position [261, 0]
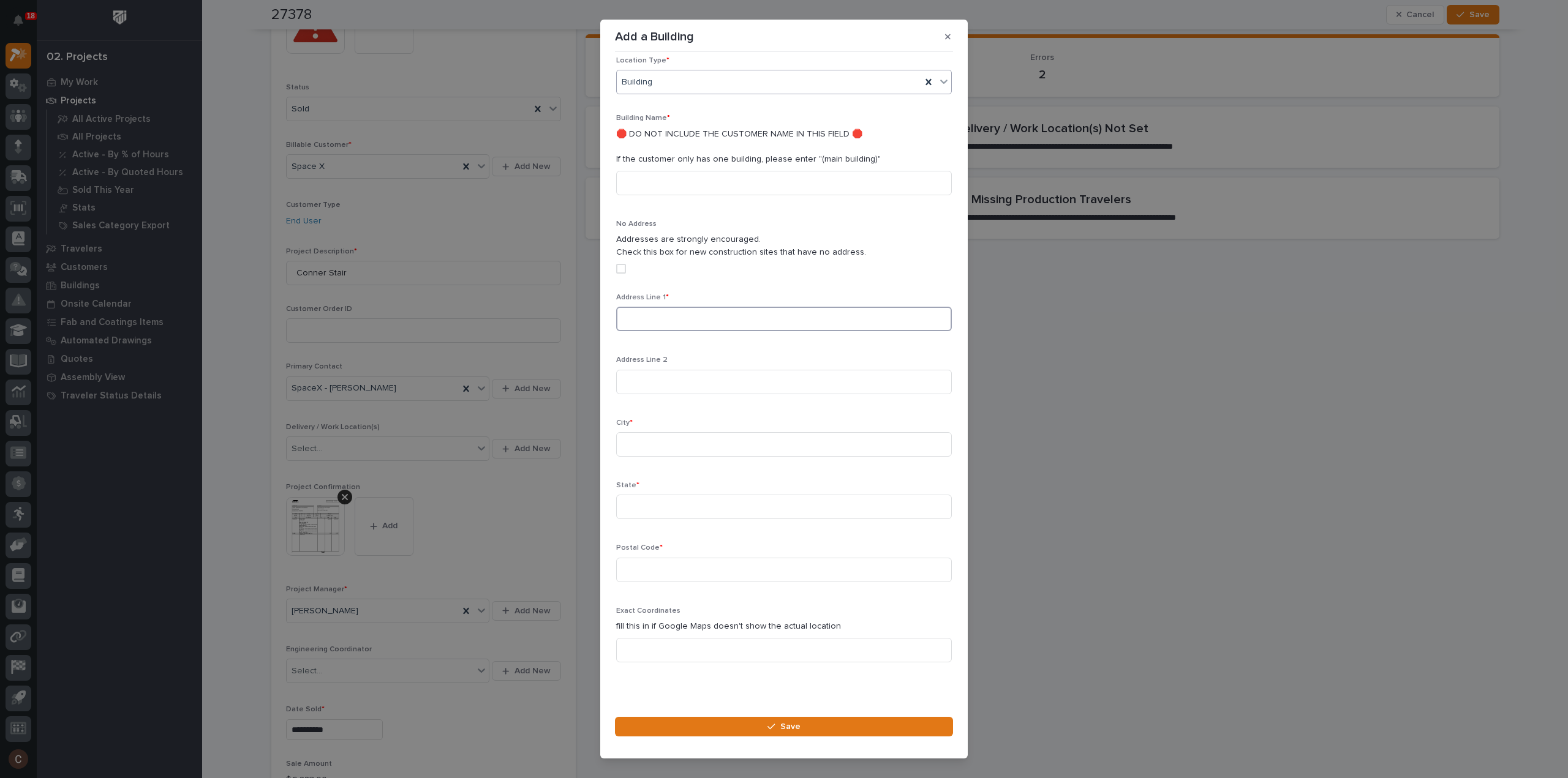
click at [666, 309] on input at bounding box center [783, 319] width 336 height 24
click at [674, 171] on input at bounding box center [783, 183] width 336 height 24
type input "("
type input "C"
type input "(main building)"
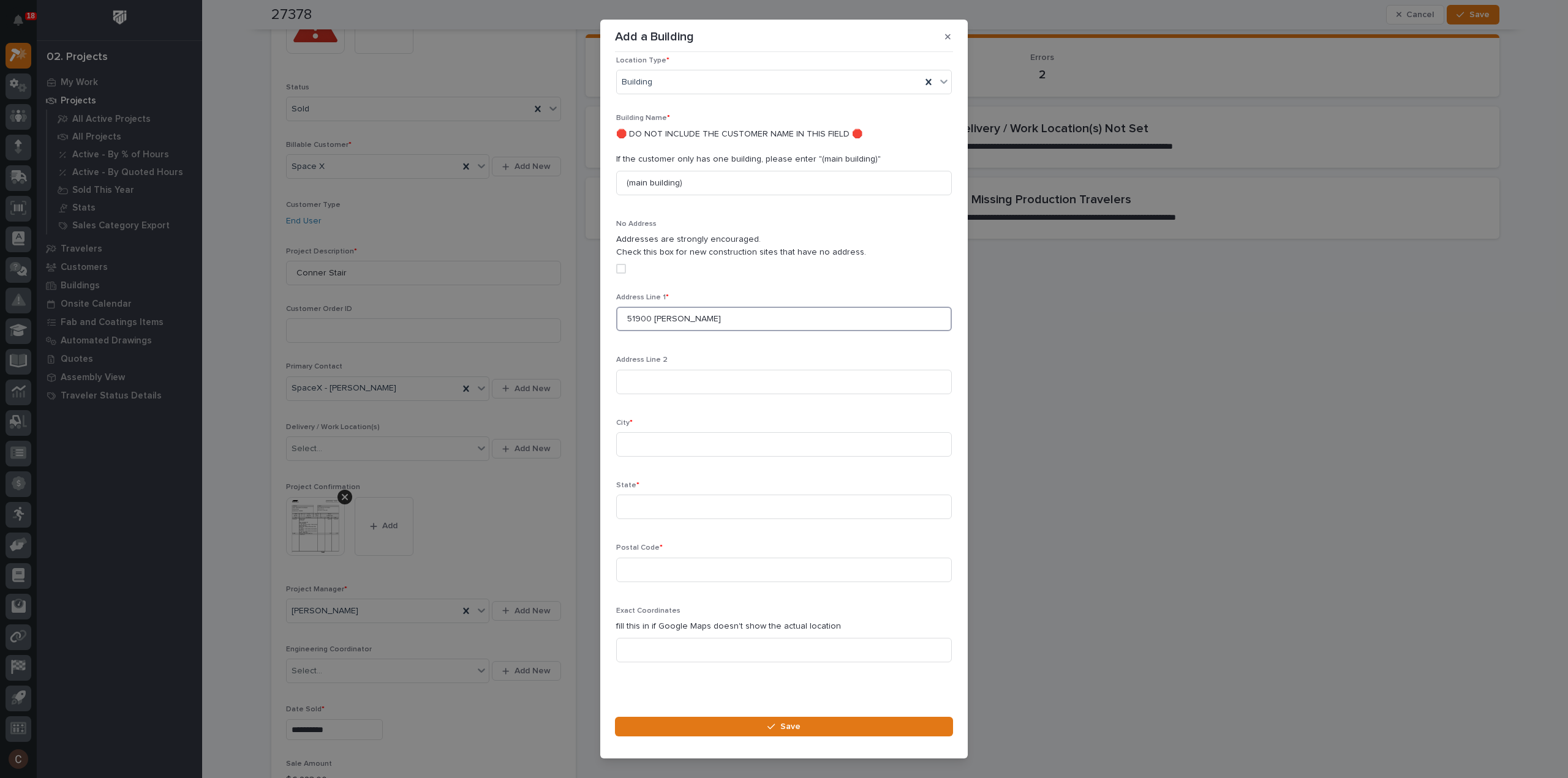
type input "51900 Joanna St"
type input "Brownsville"
type input "TX"
type input "78521"
click at [797, 717] on button "Save" at bounding box center [784, 727] width 338 height 19
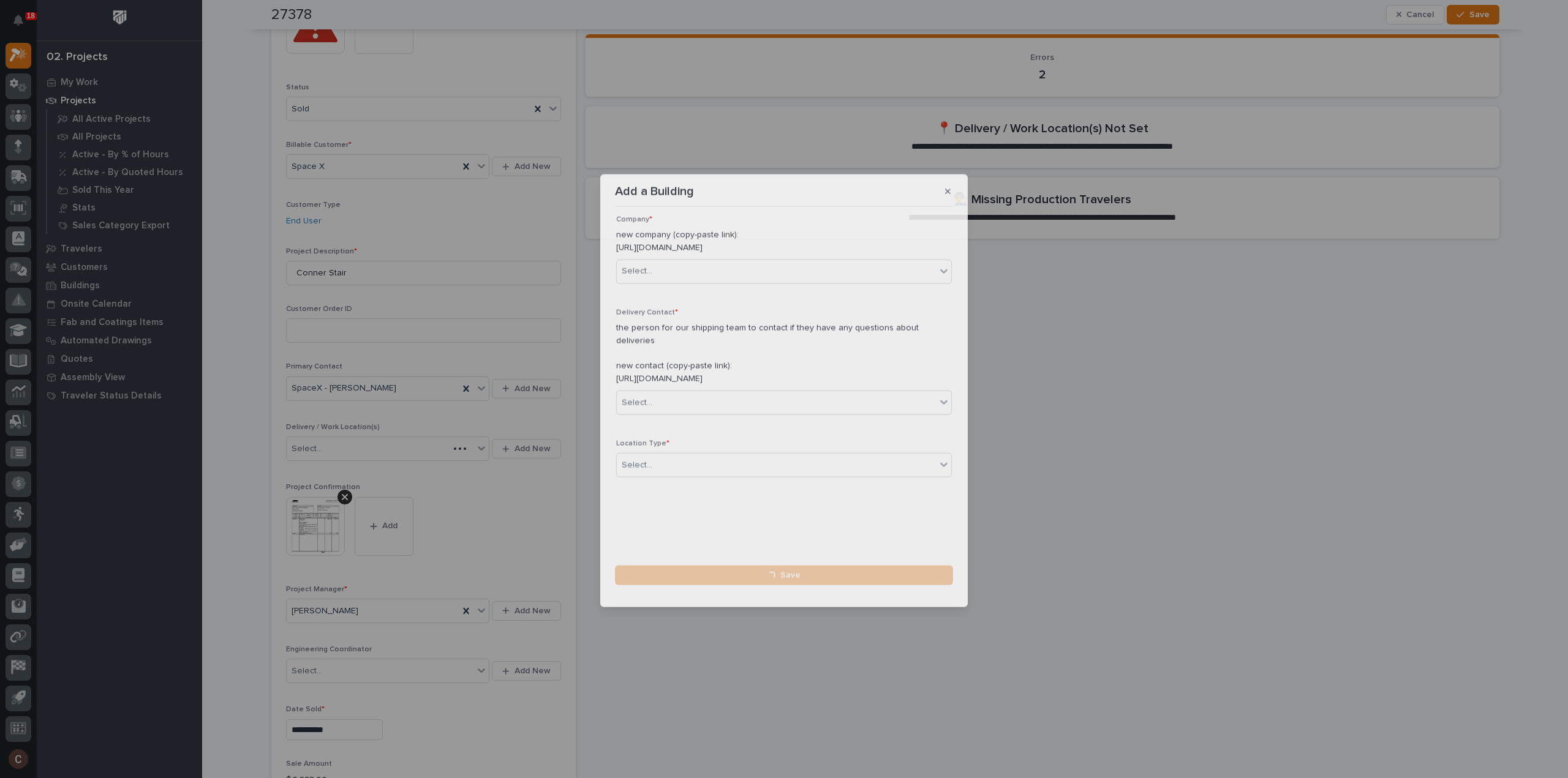
scroll to position [33, 0]
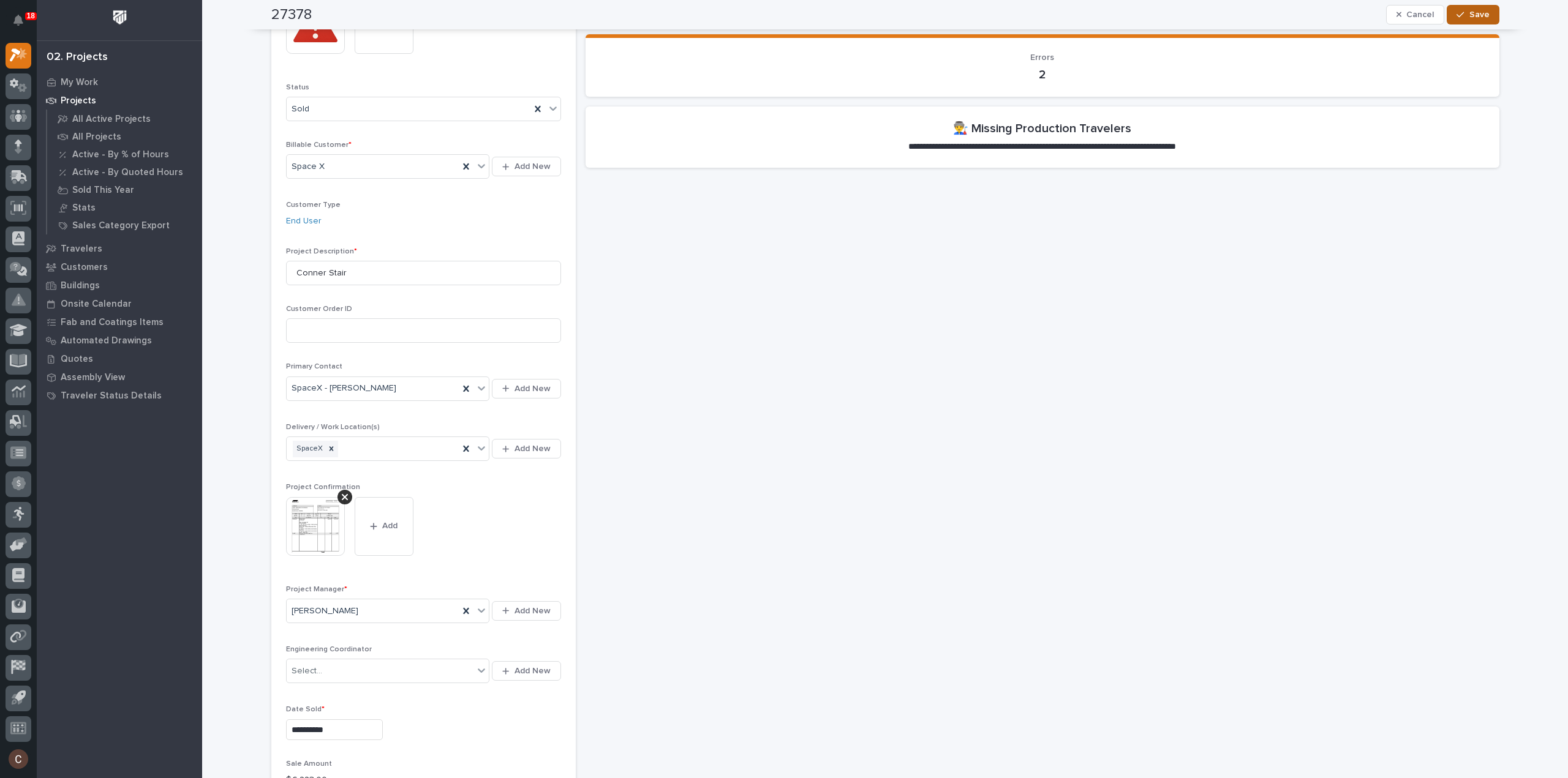
click at [1473, 16] on span "Save" at bounding box center [1479, 15] width 20 height 11
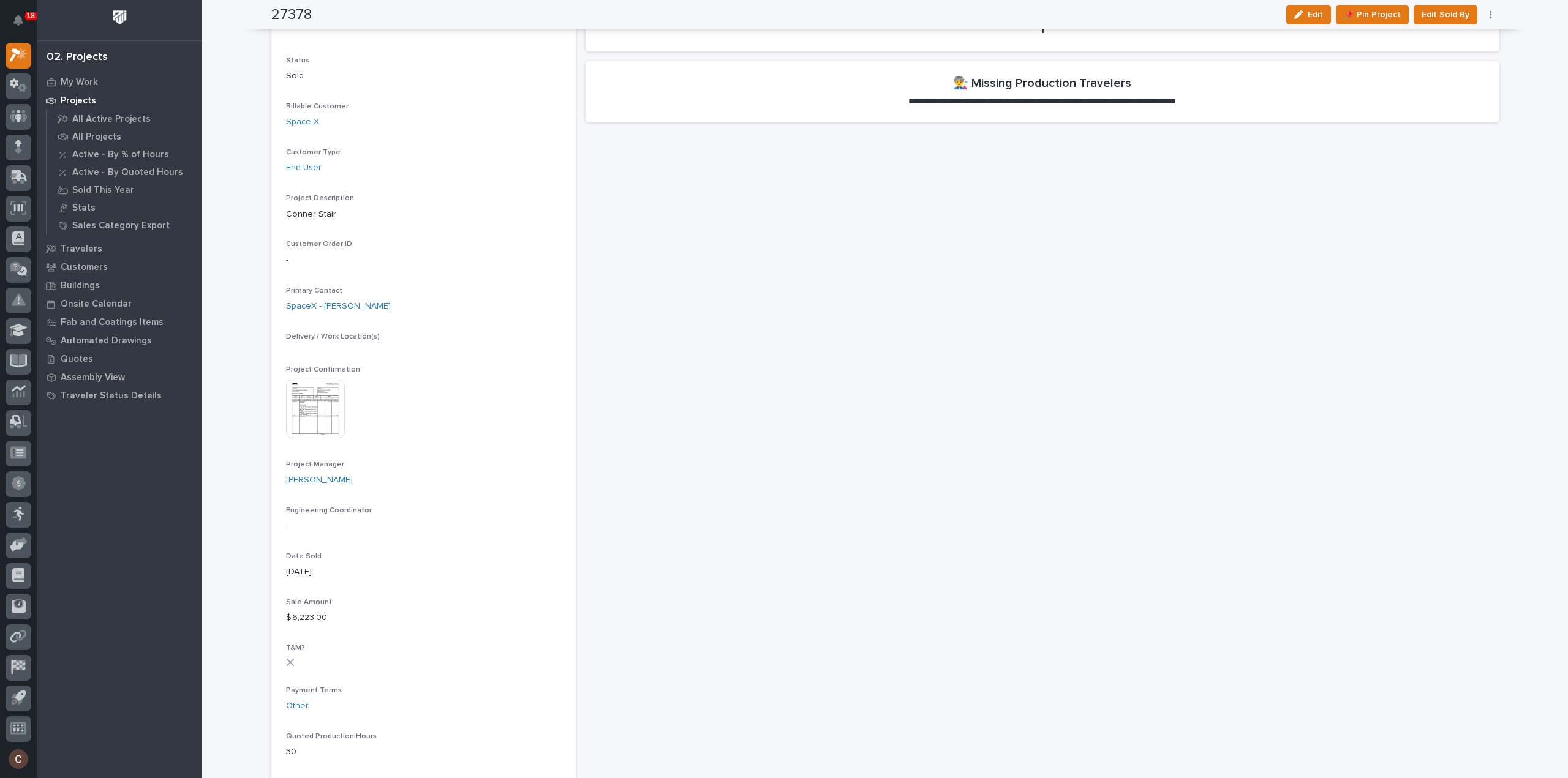
scroll to position [0, 0]
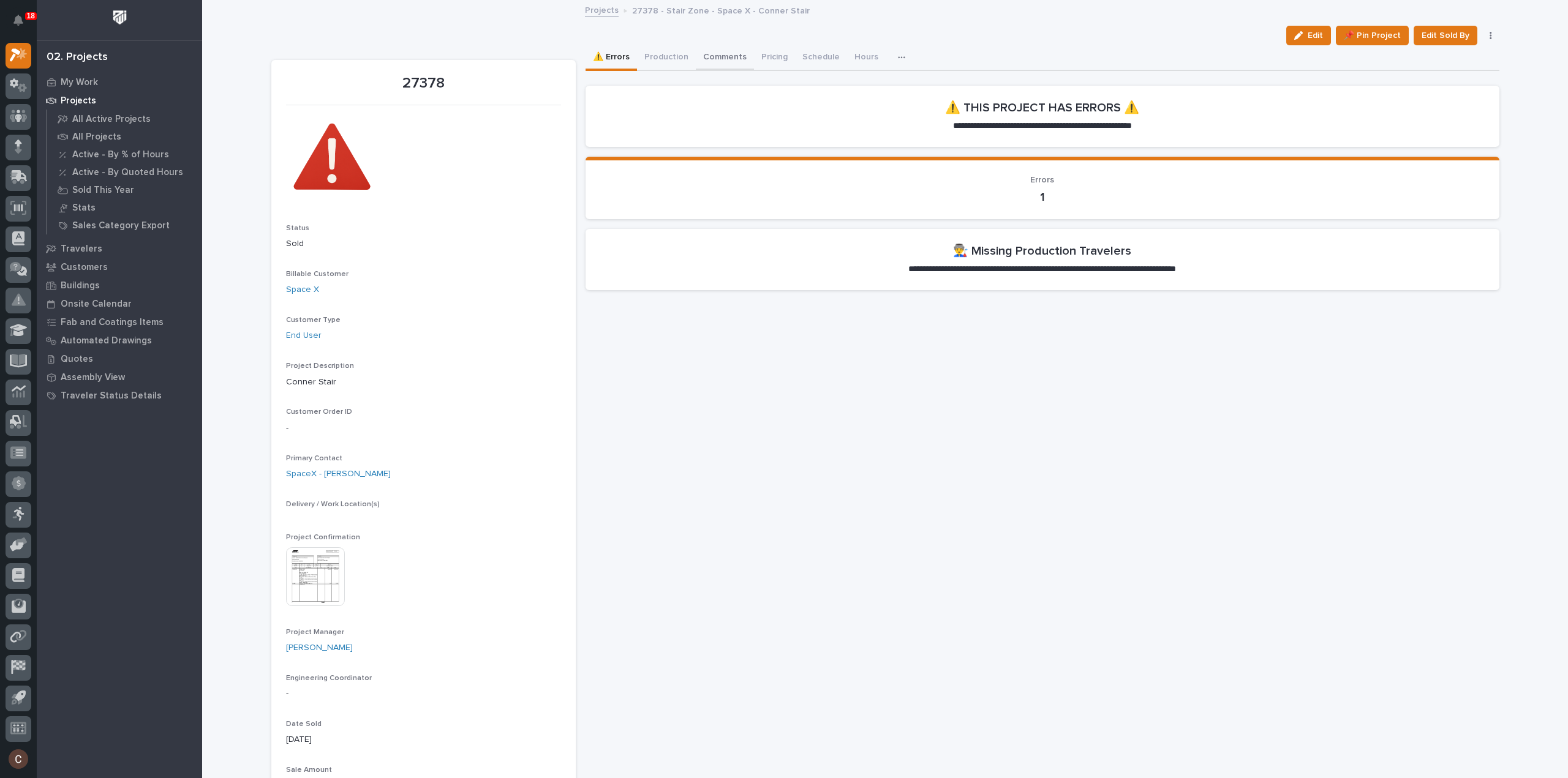
click at [713, 57] on button "Comments" at bounding box center [725, 58] width 58 height 26
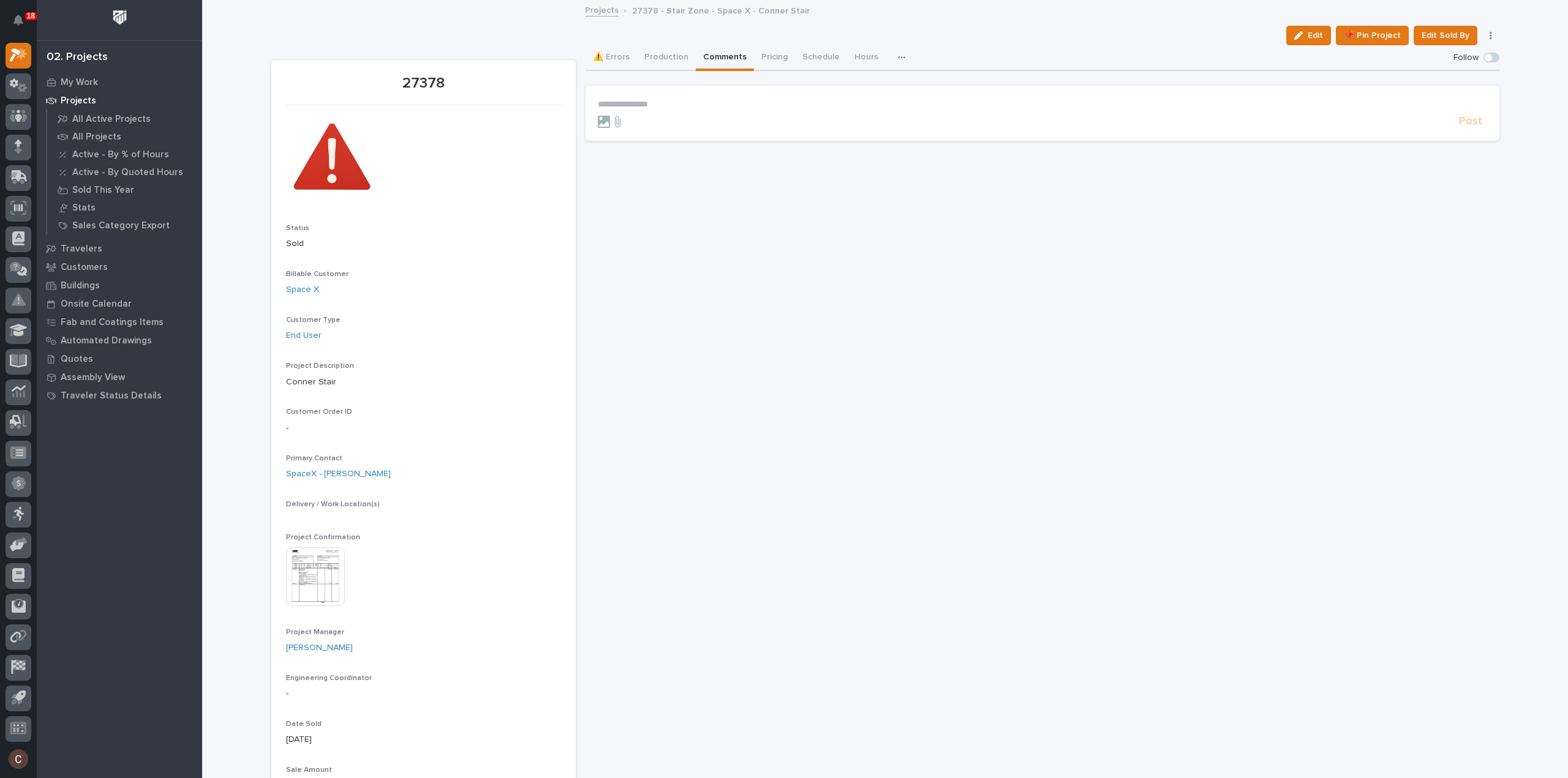
click at [725, 109] on div "**********" at bounding box center [1042, 104] width 889 height 11
click at [1466, 120] on span "Post" at bounding box center [1470, 124] width 24 height 14
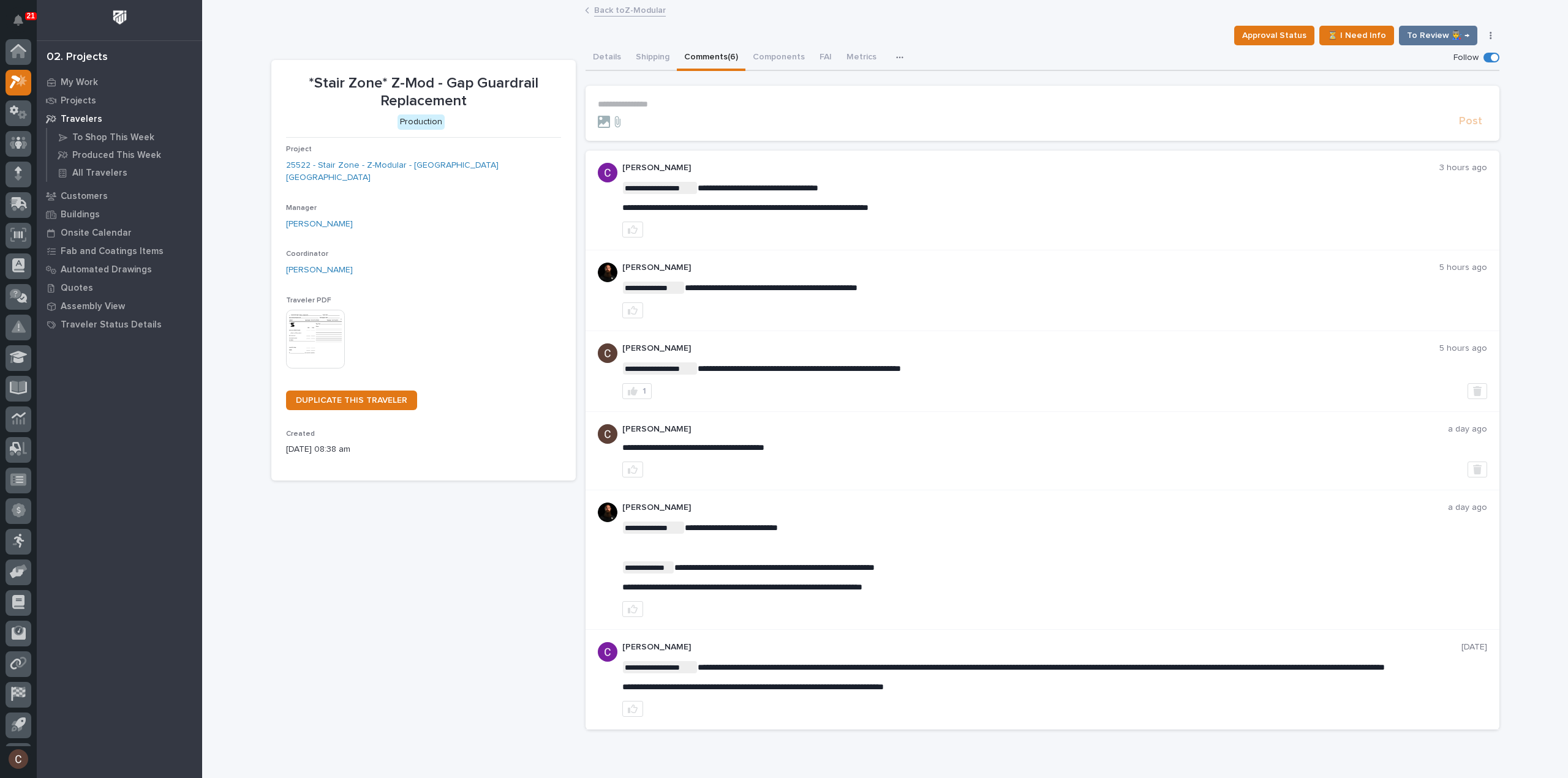
scroll to position [27, 0]
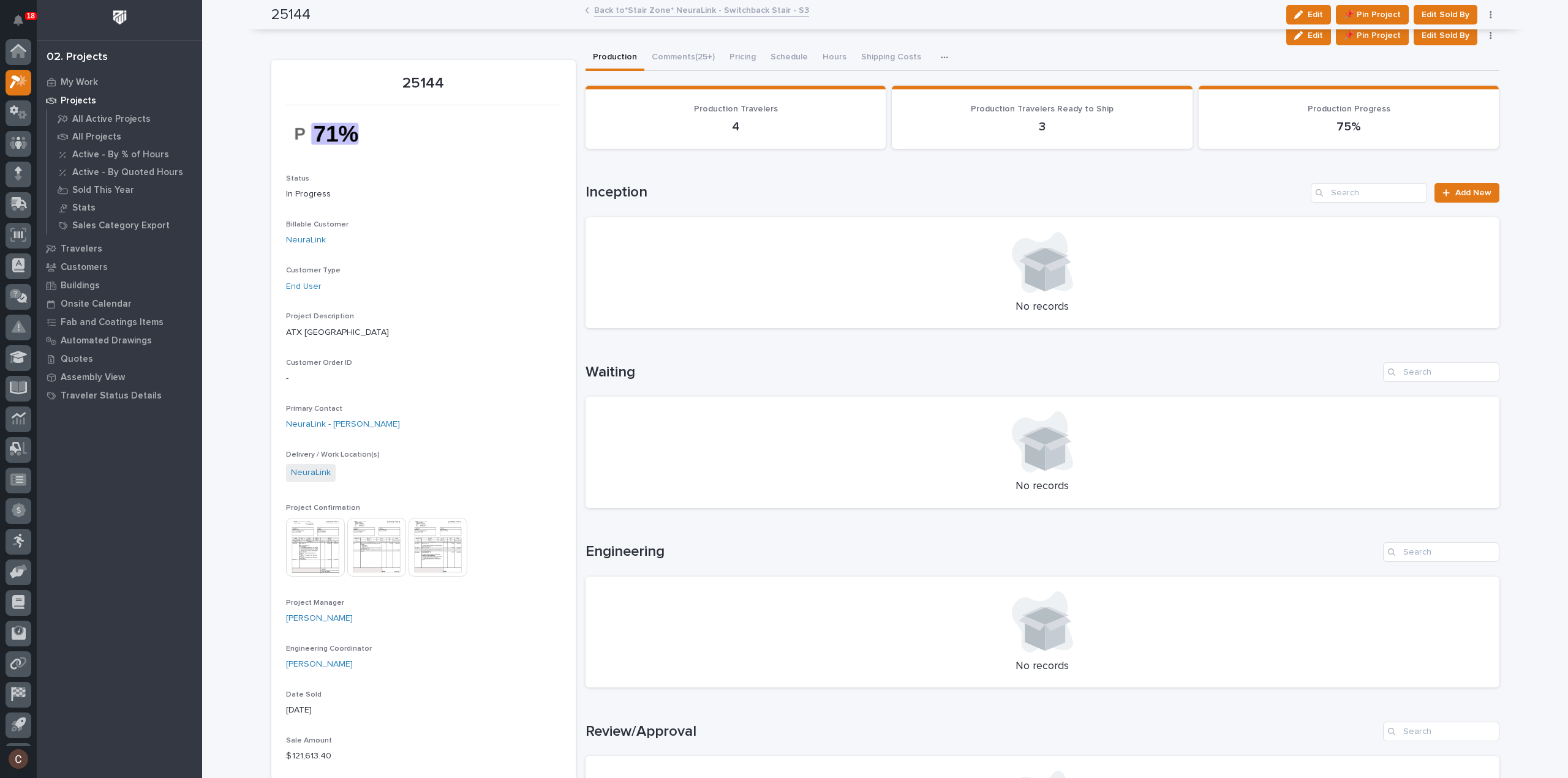
scroll to position [27, 0]
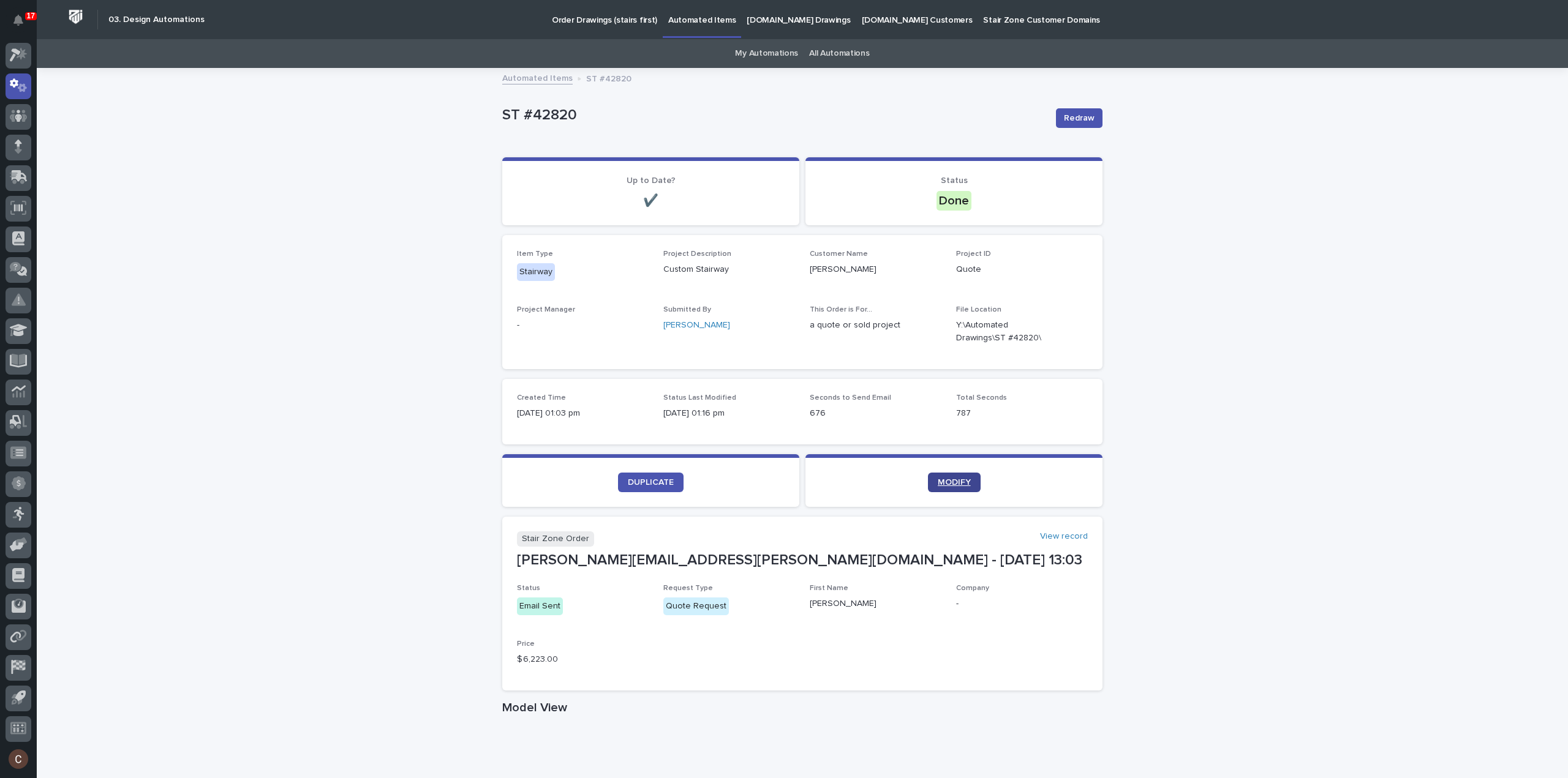
click at [964, 474] on link "MODIFY" at bounding box center [954, 482] width 53 height 19
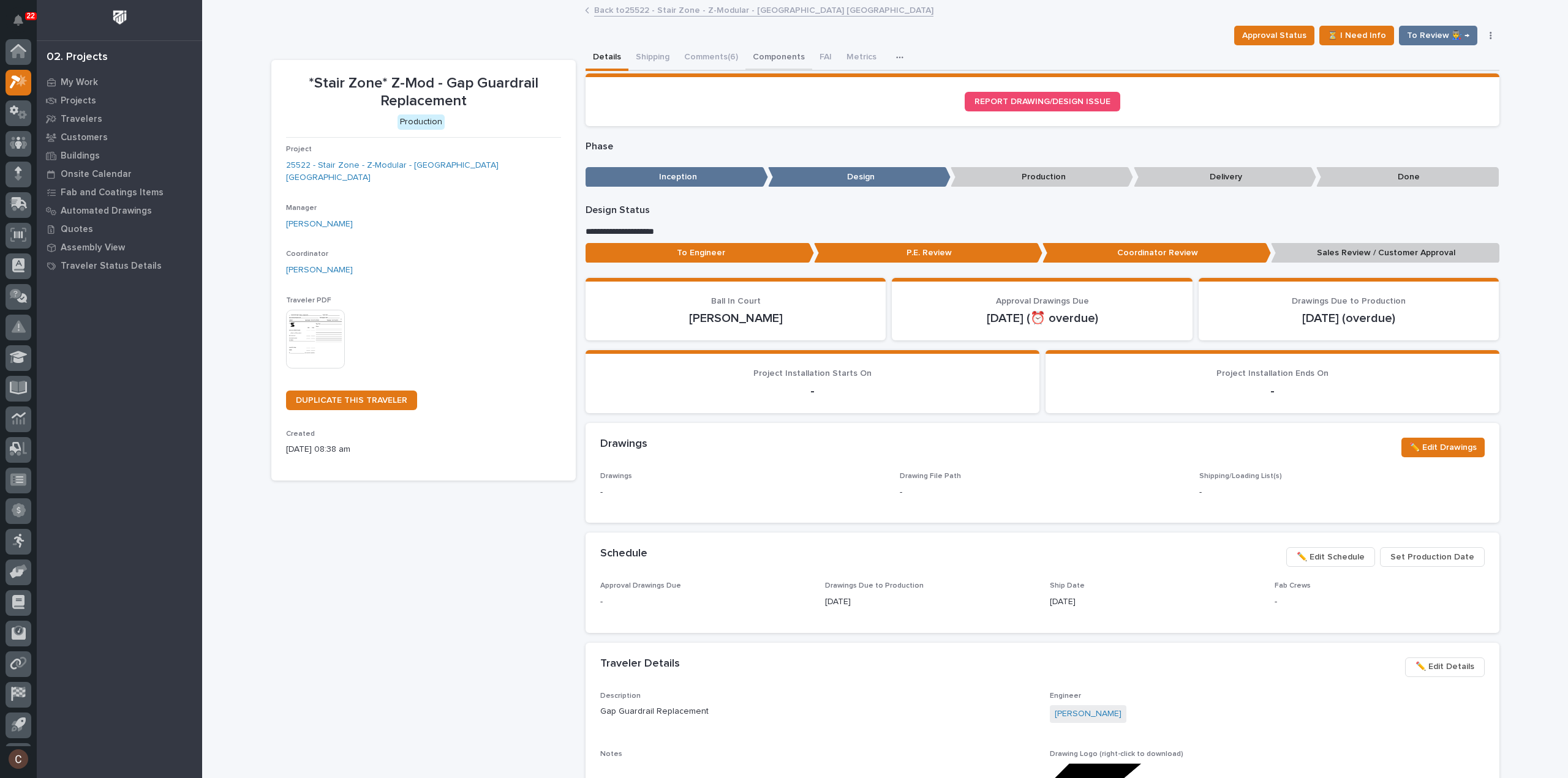
scroll to position [27, 0]
click at [725, 52] on button "Comments (6)" at bounding box center [711, 58] width 68 height 26
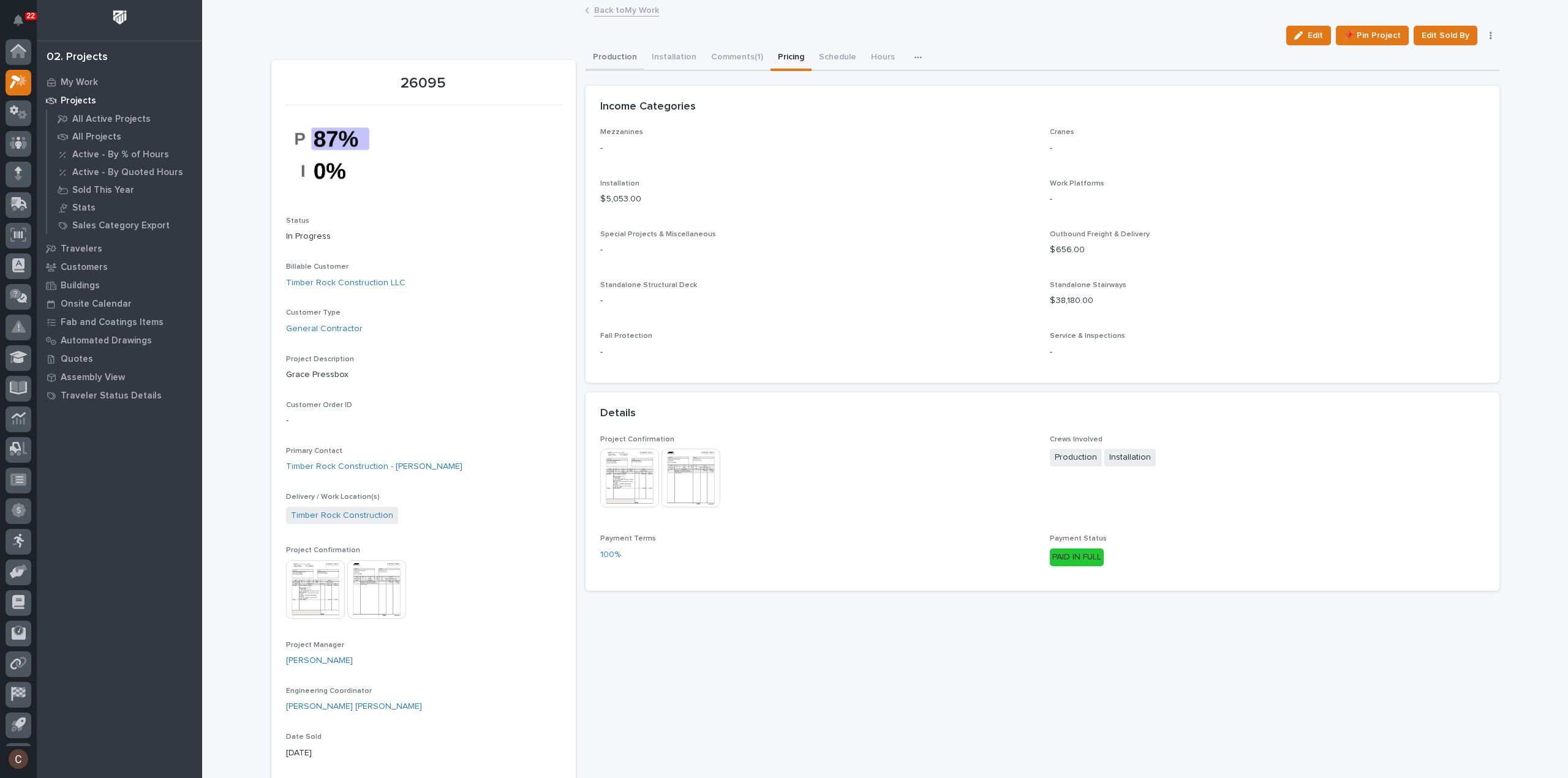
scroll to position [27, 0]
click at [617, 51] on button "Production" at bounding box center [615, 58] width 58 height 26
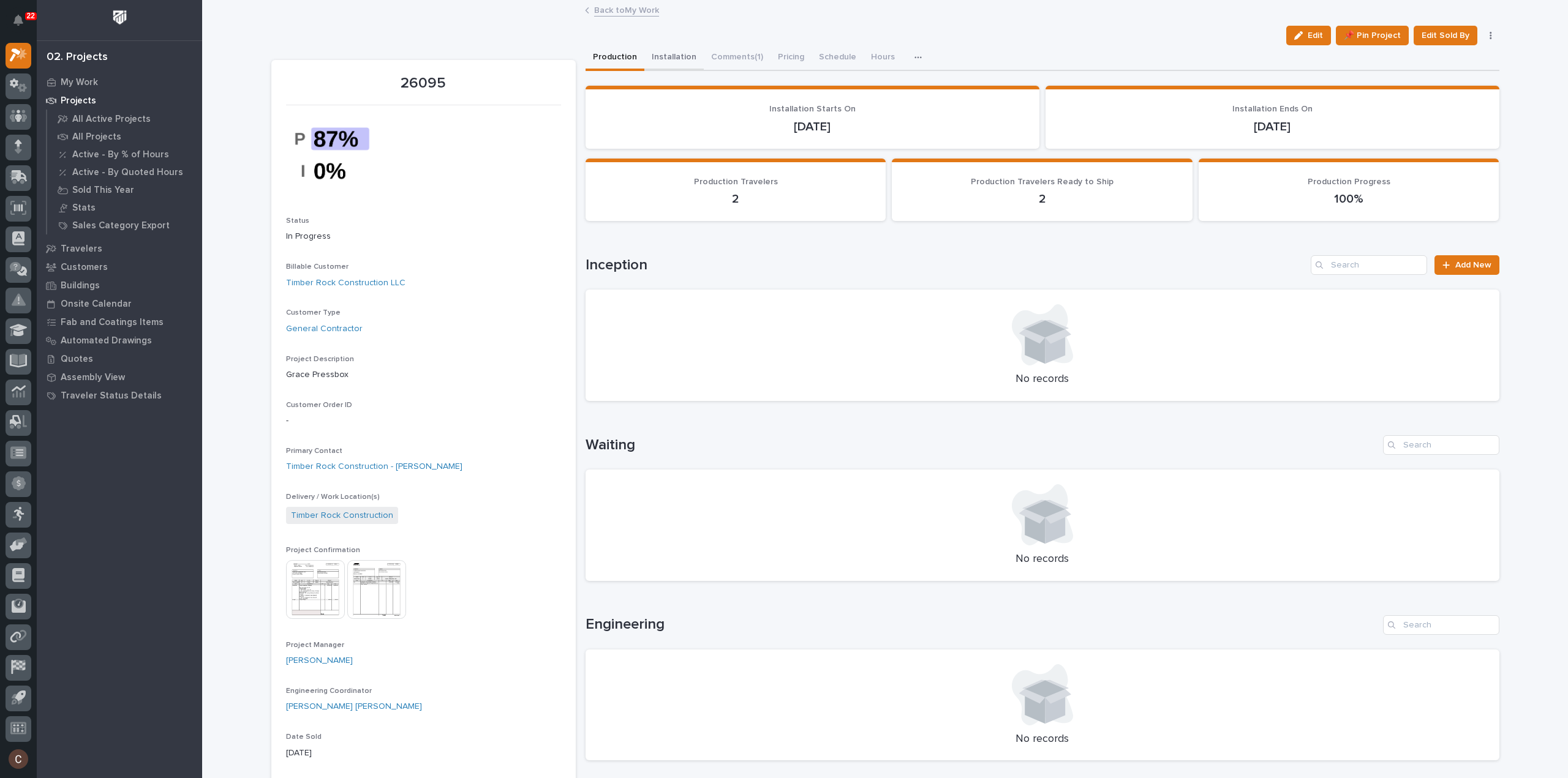
click at [664, 49] on button "Installation" at bounding box center [674, 58] width 59 height 26
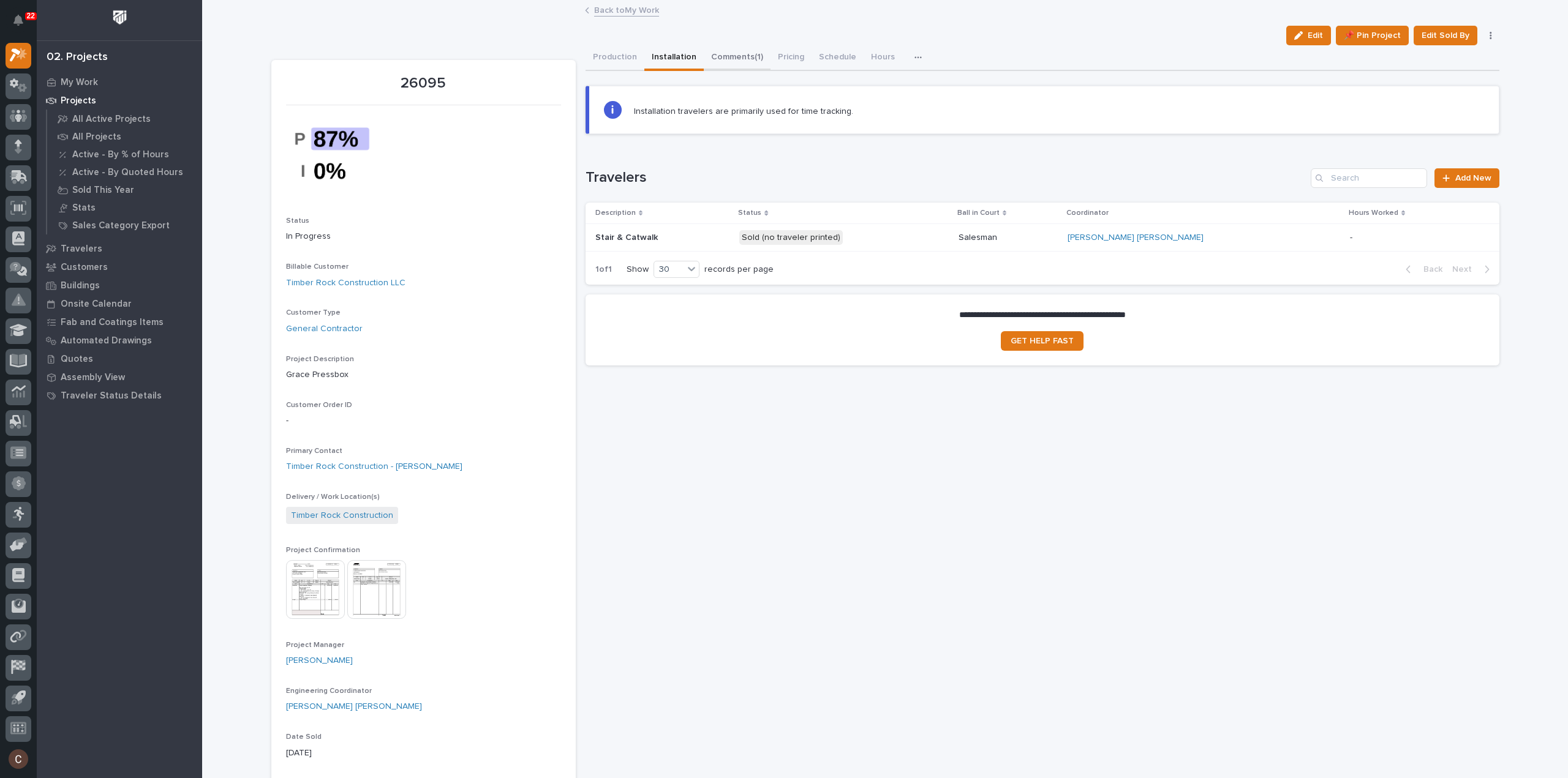
click at [717, 62] on button "Comments (1)" at bounding box center [737, 58] width 67 height 26
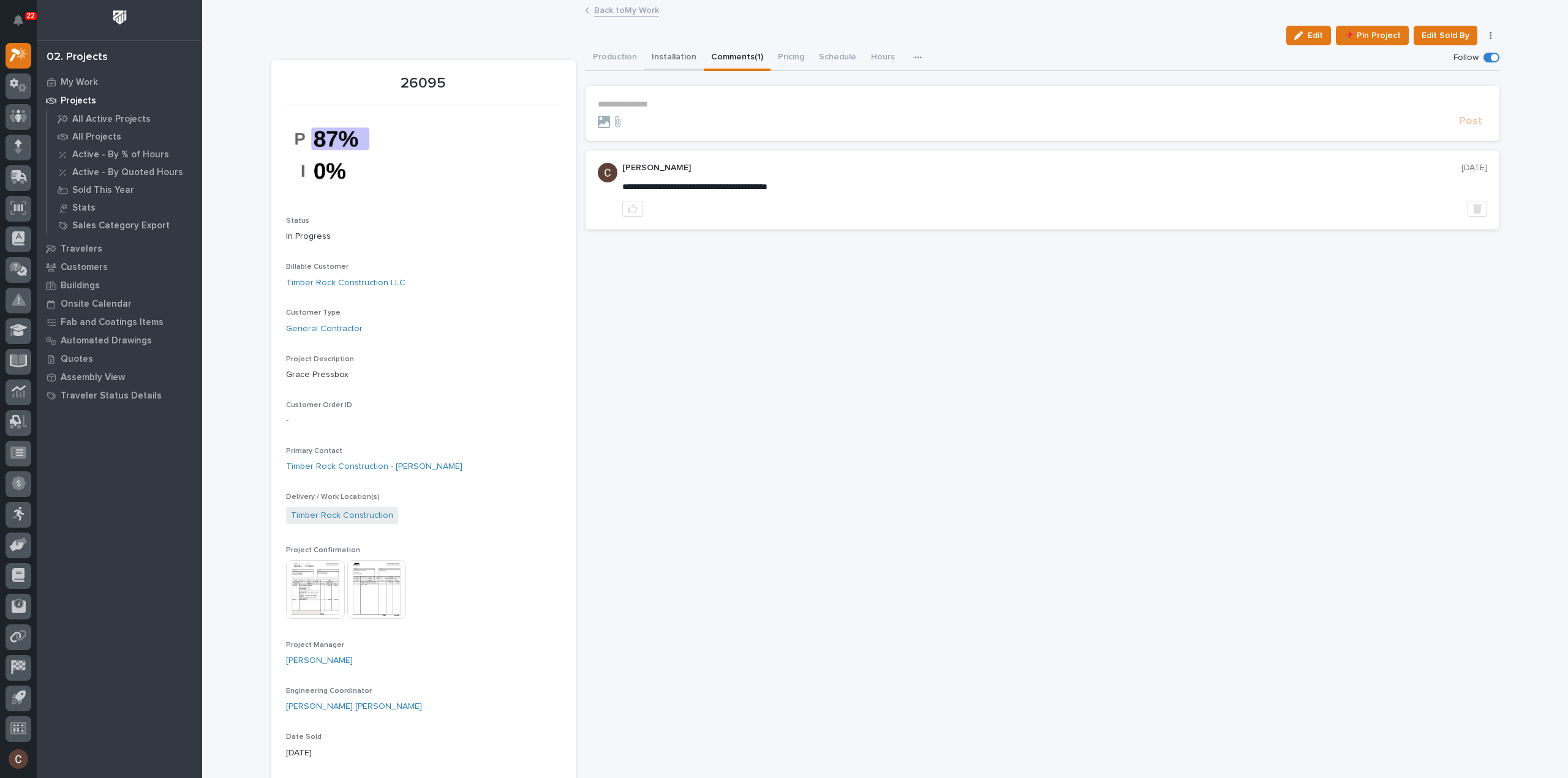
click at [658, 59] on button "Installation" at bounding box center [674, 58] width 59 height 26
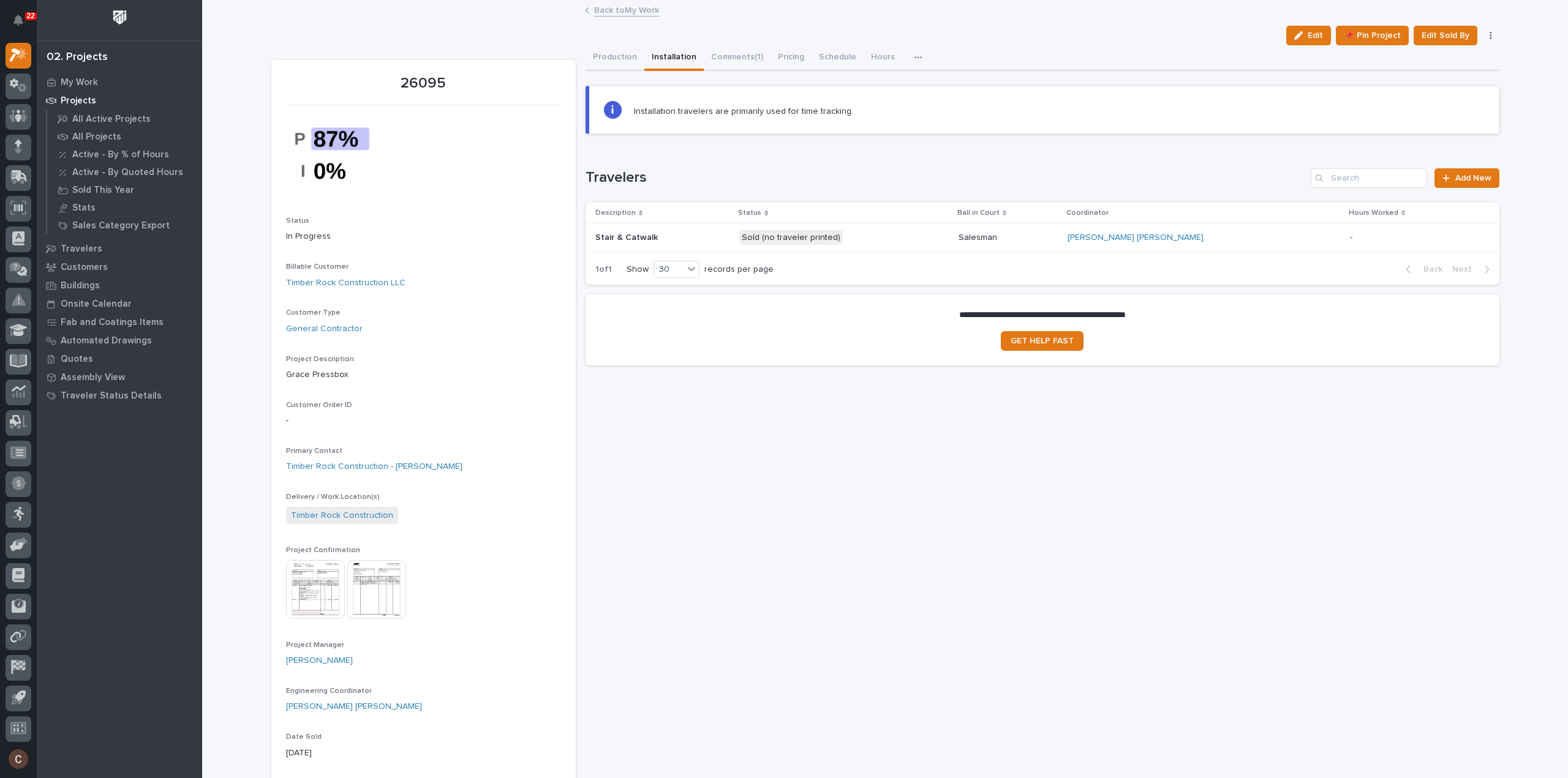
click at [730, 235] on p at bounding box center [663, 237] width 135 height 11
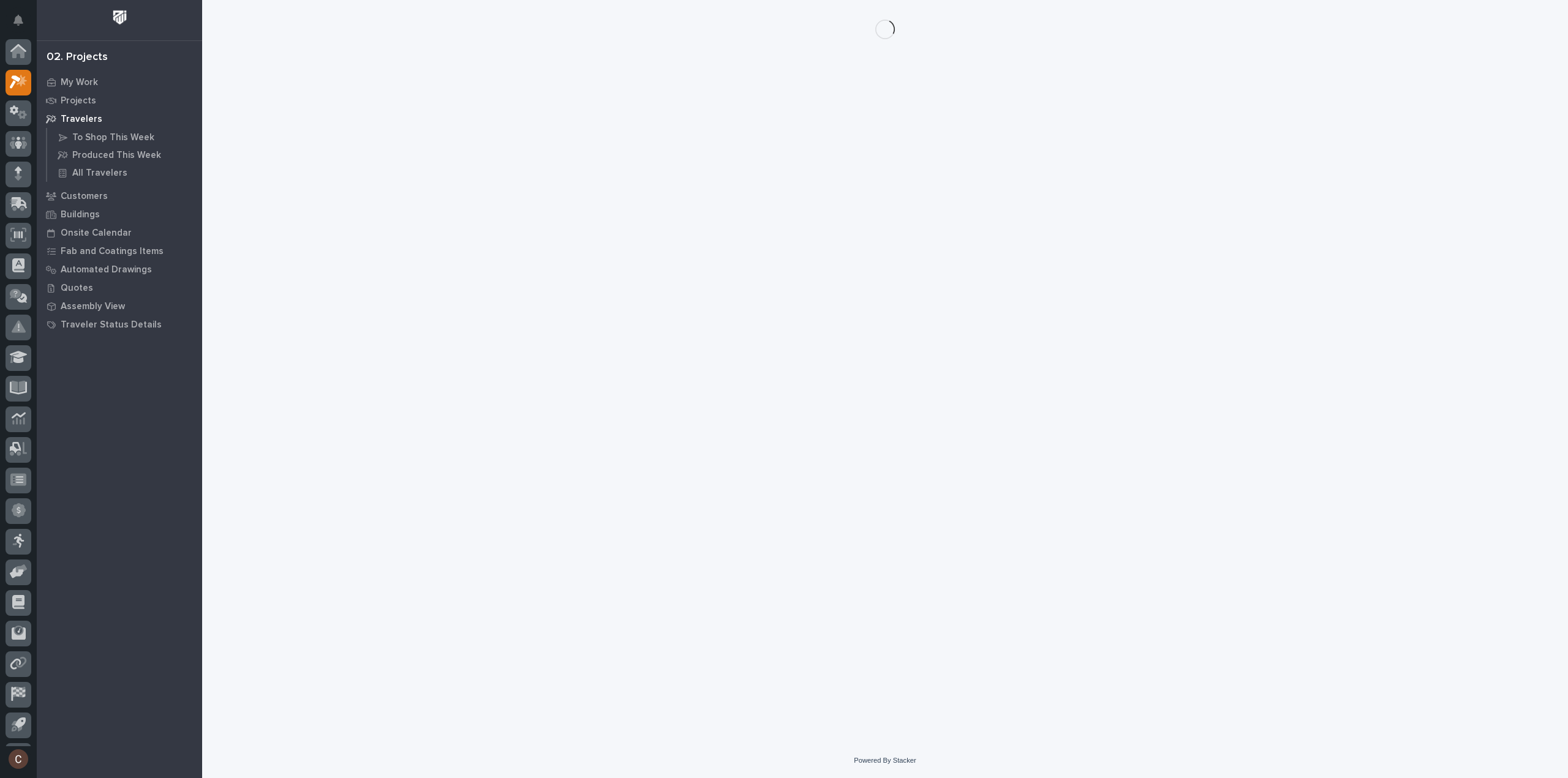
scroll to position [27, 0]
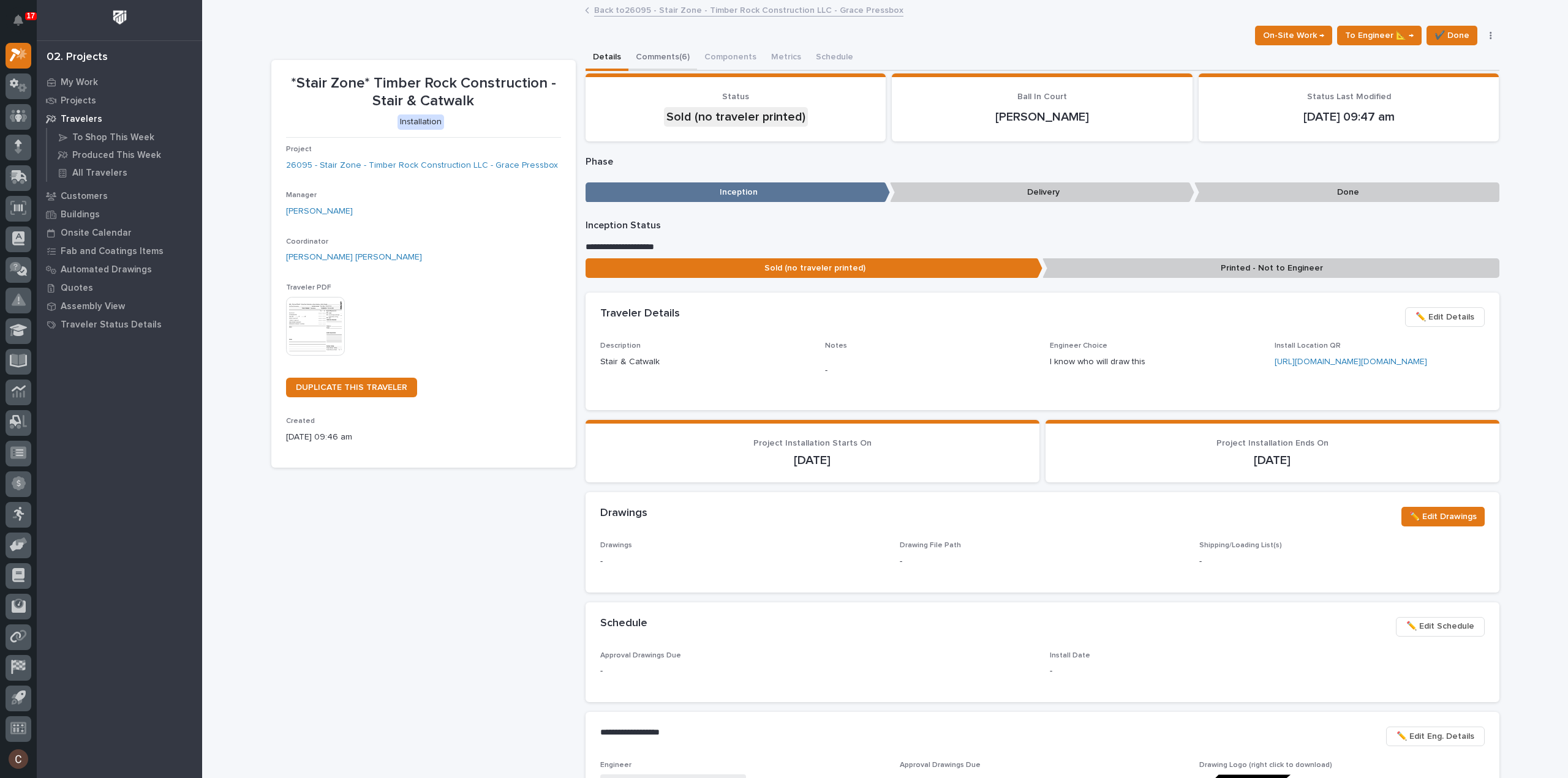
click at [669, 57] on button "Comments (6)" at bounding box center [662, 58] width 68 height 26
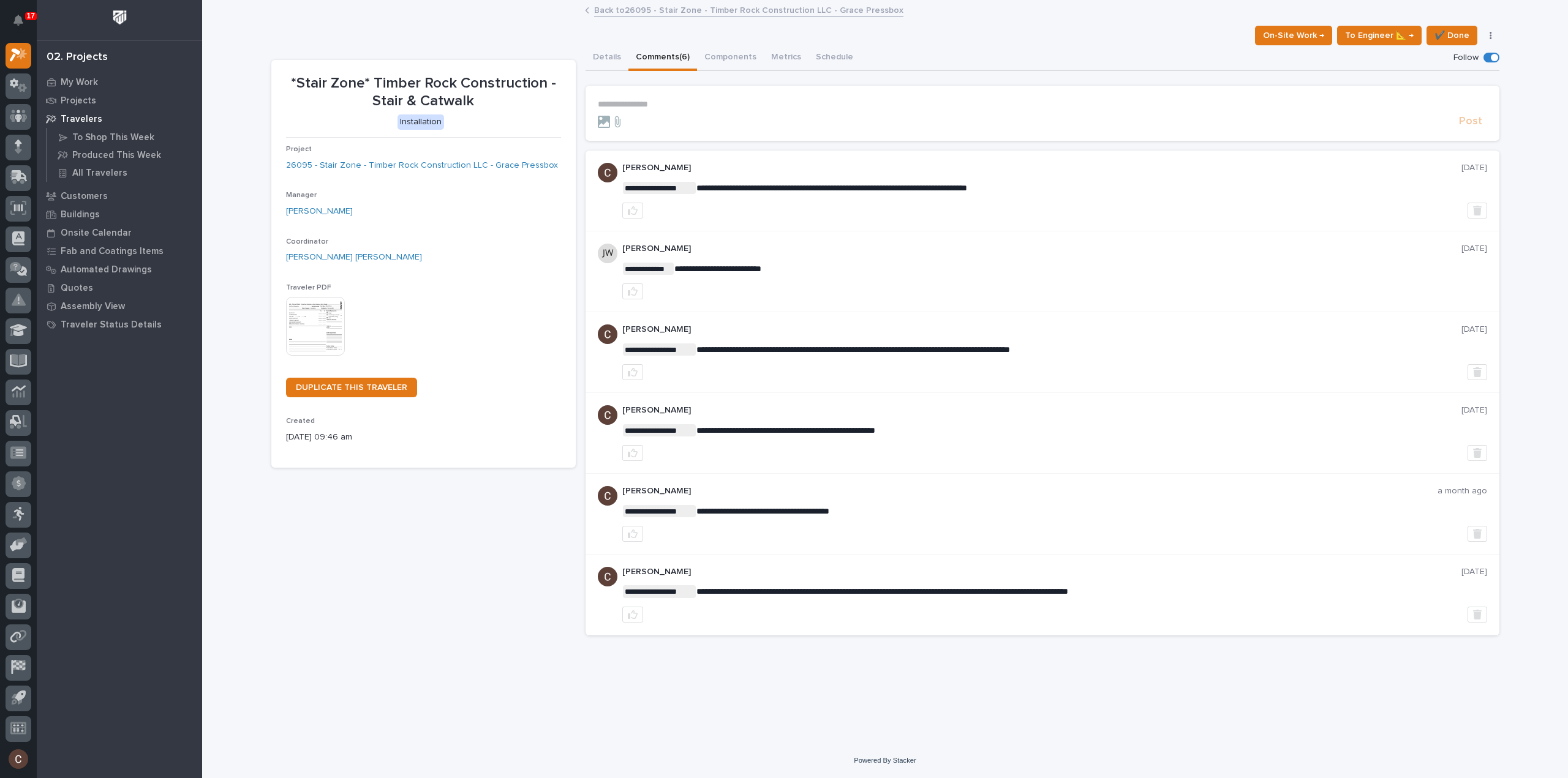
click at [687, 101] on p "**********" at bounding box center [1042, 104] width 889 height 11
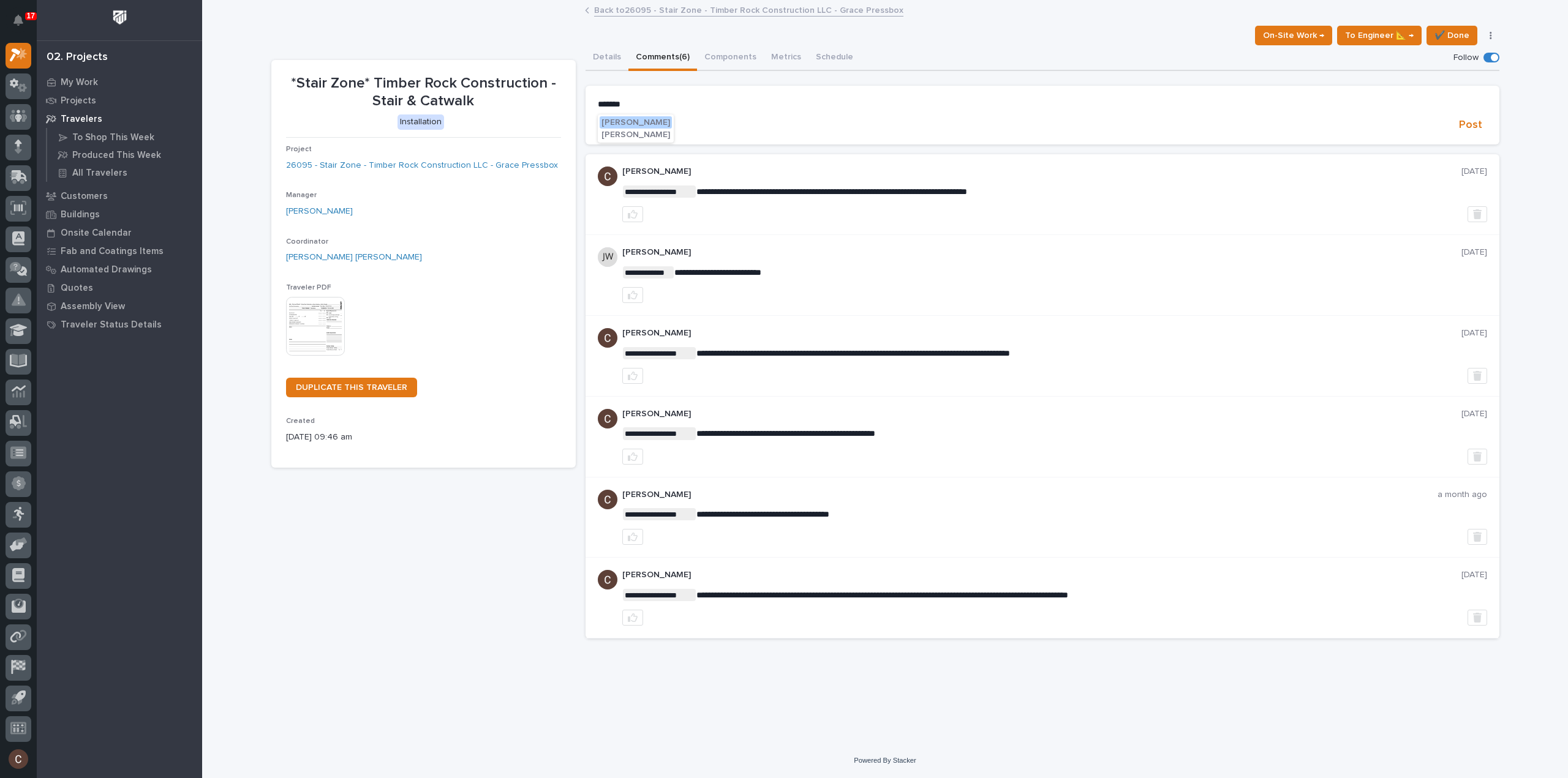
click at [648, 124] on span "Jeremy Whetstone" at bounding box center [635, 122] width 68 height 9
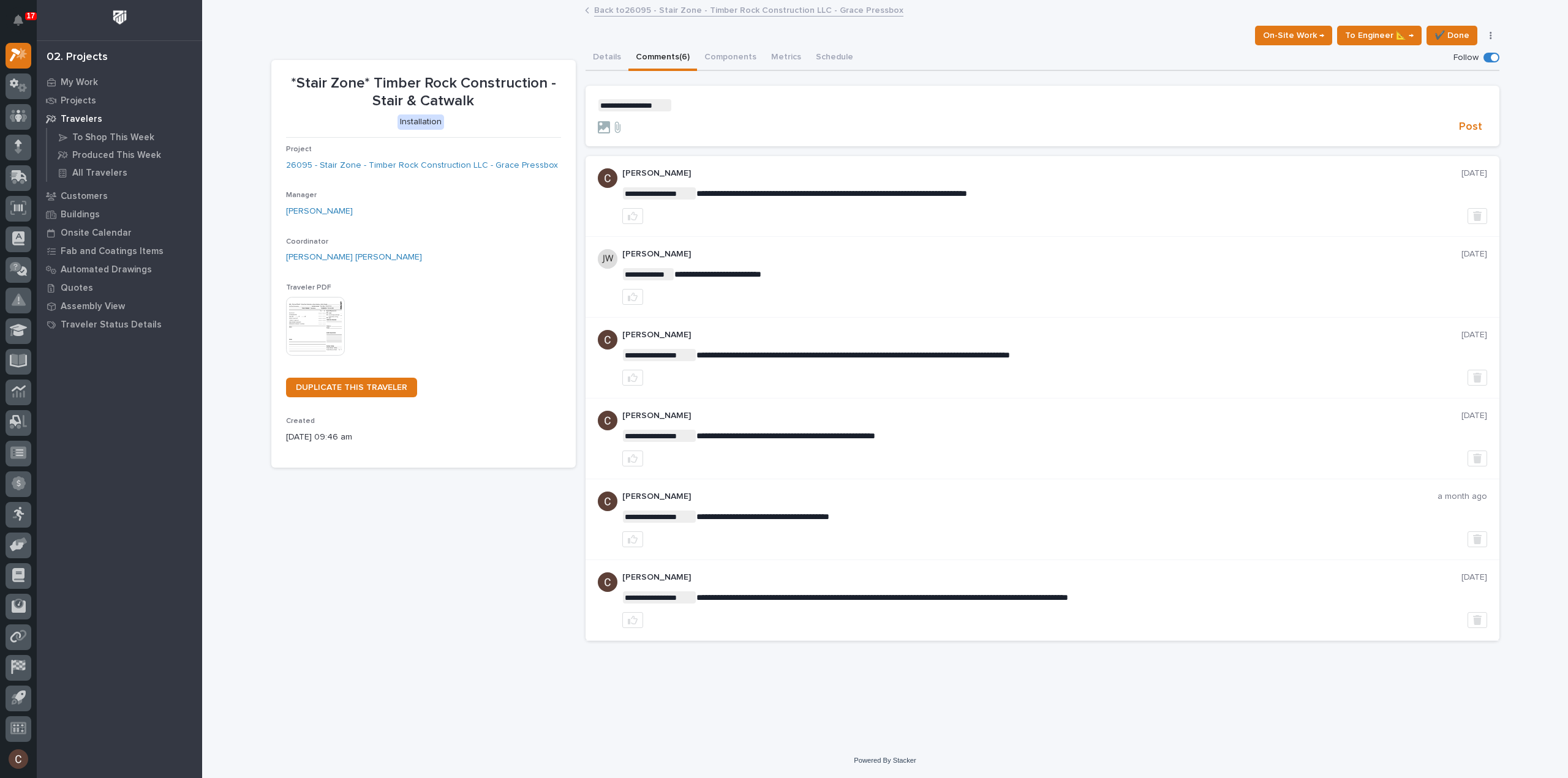
click at [680, 108] on p "**********" at bounding box center [1042, 105] width 889 height 12
click at [1479, 126] on span "Post" at bounding box center [1470, 127] width 24 height 14
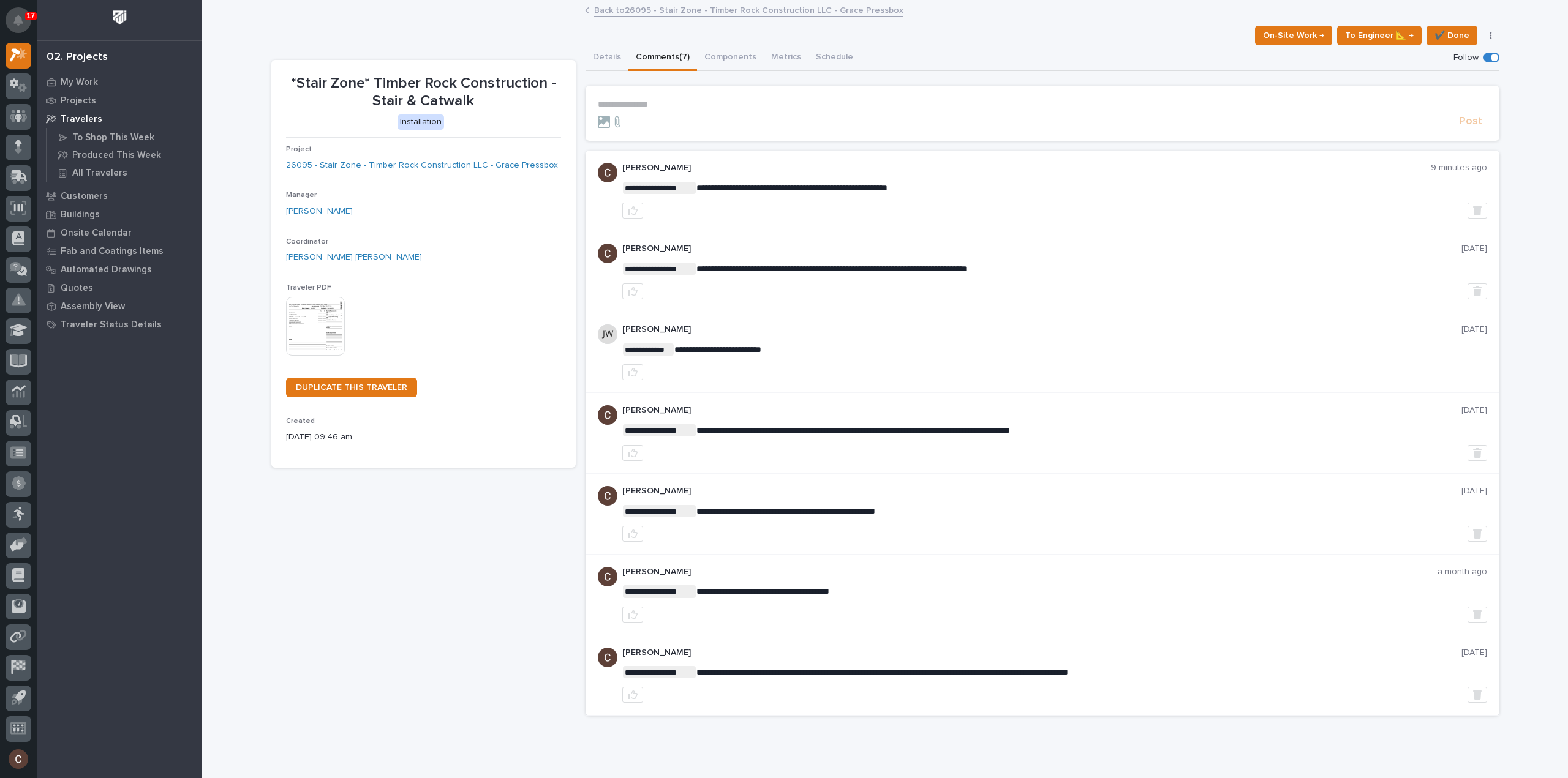
click at [22, 20] on icon "Notifications" at bounding box center [19, 20] width 10 height 11
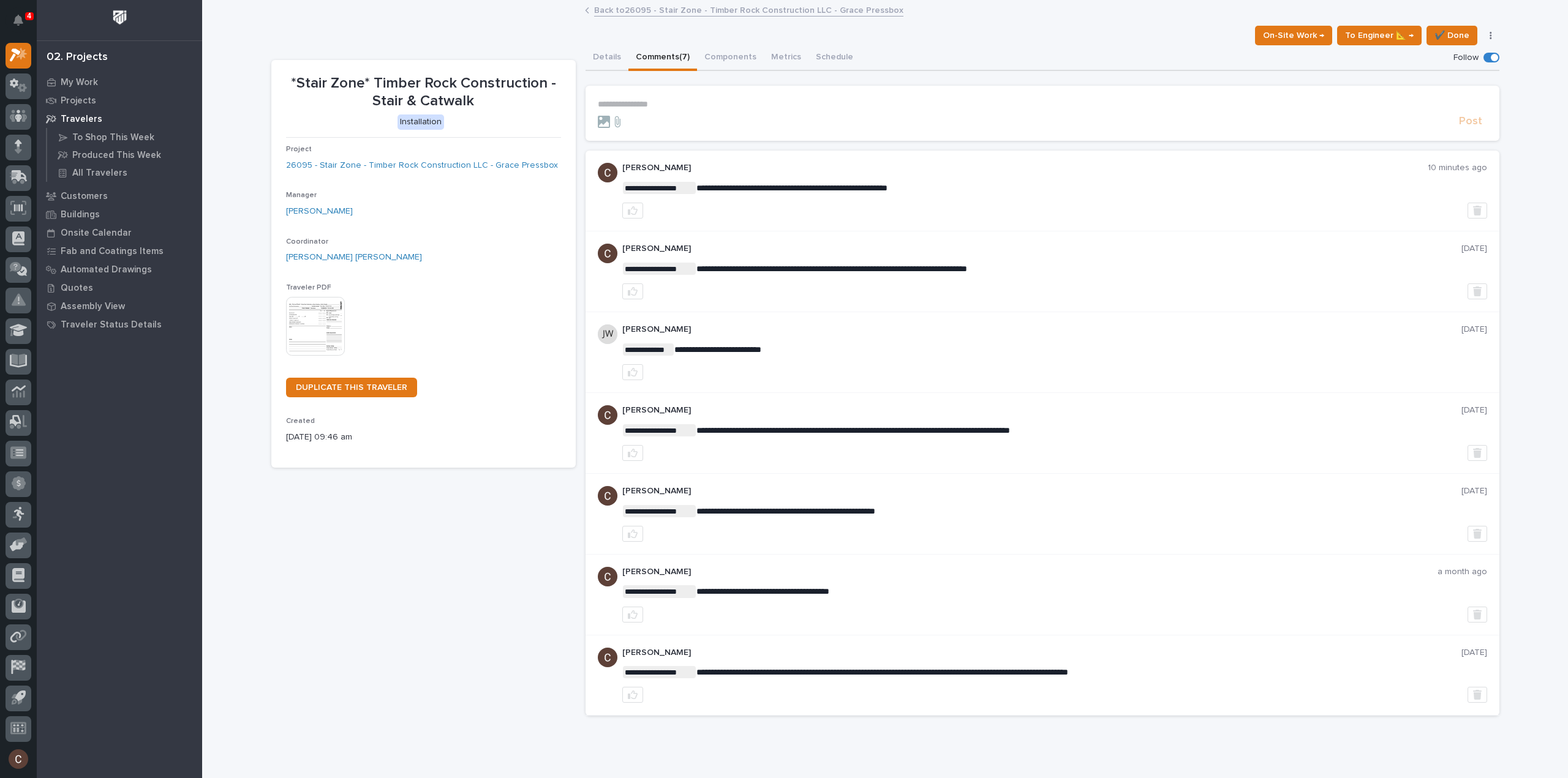
click at [300, 539] on div "*Stair Zone* Timber Rock Construction - Stair & Catwalk Installation Project 26…" at bounding box center [423, 393] width 305 height 666
click at [21, 15] on icon "Notifications" at bounding box center [19, 20] width 10 height 11
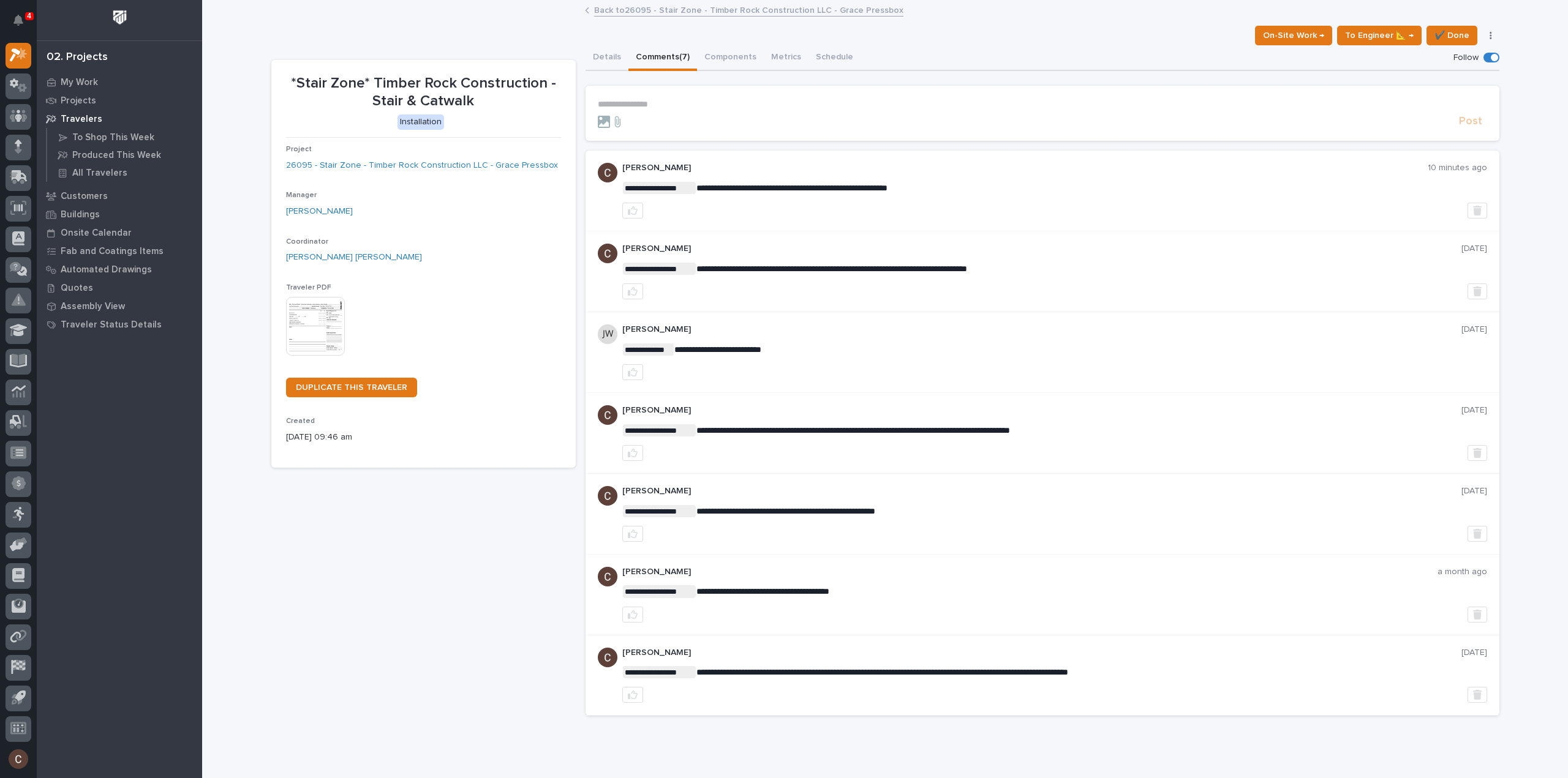
click at [305, 534] on div "*Stair Zone* Timber Rock Construction - Stair & Catwalk Installation Project 26…" at bounding box center [423, 393] width 305 height 666
click at [20, 15] on icon "Notifications" at bounding box center [19, 20] width 10 height 11
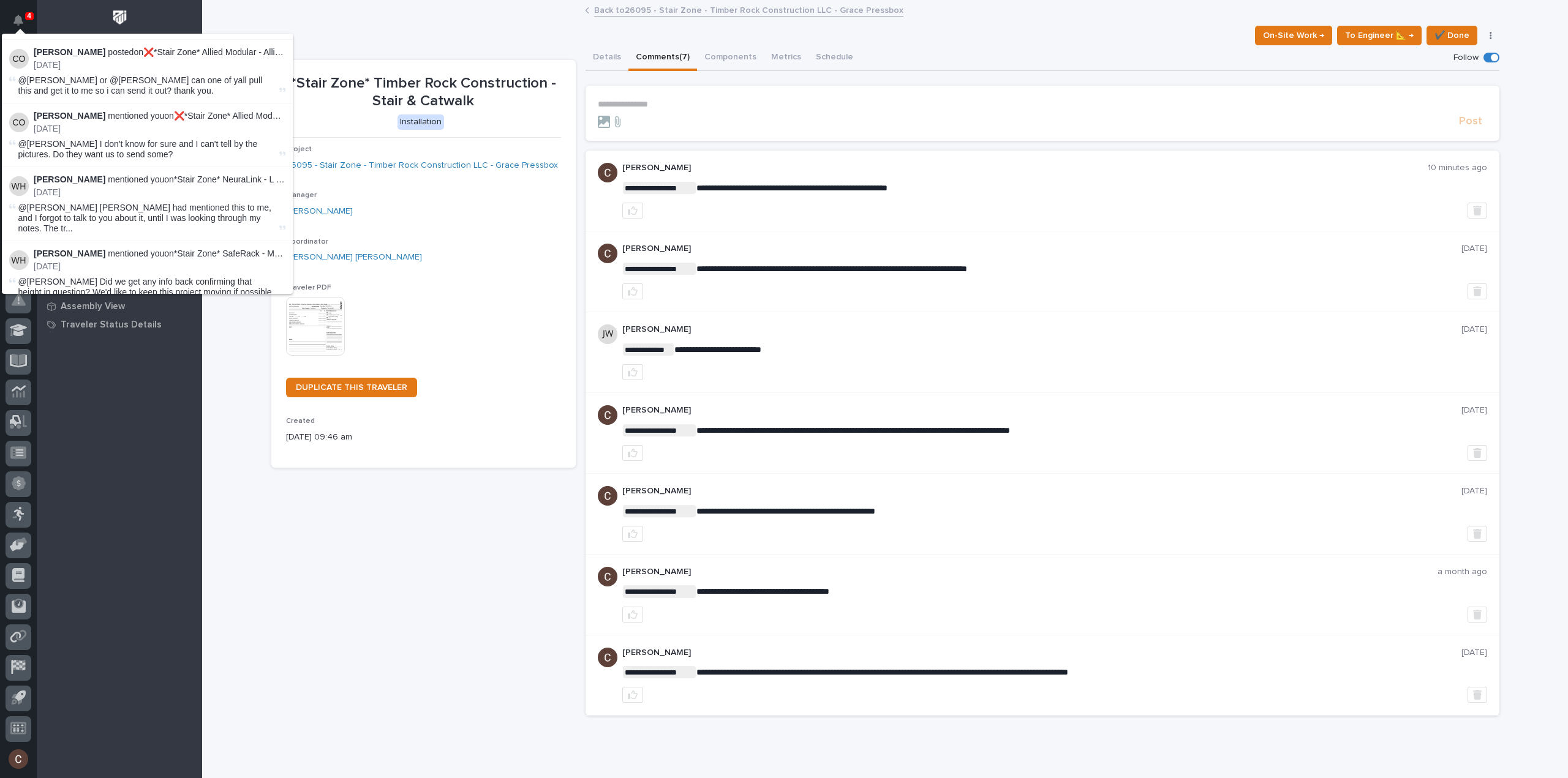
click at [136, 445] on button "Load more" at bounding box center [149, 455] width 291 height 19
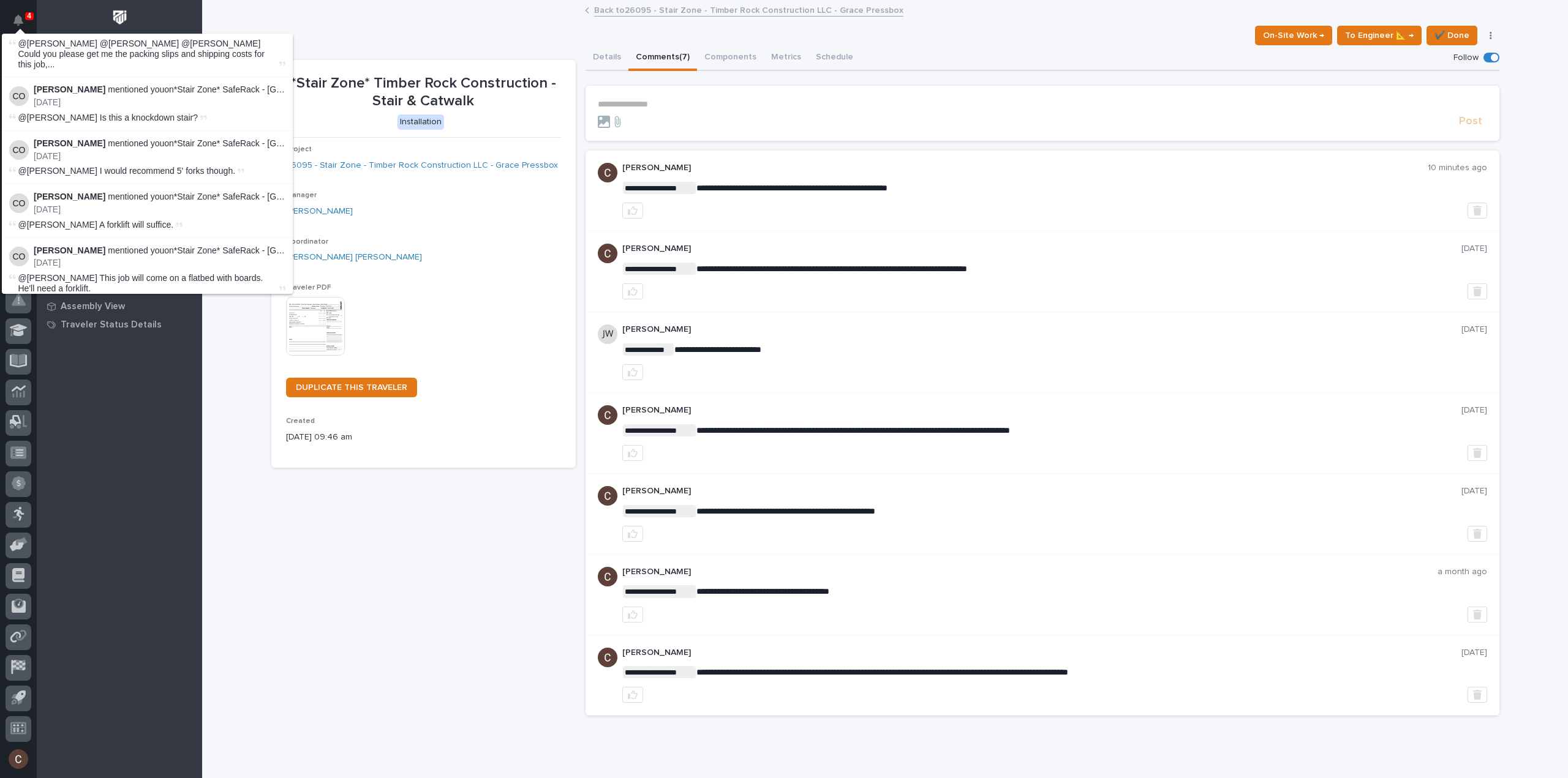
scroll to position [4789, 0]
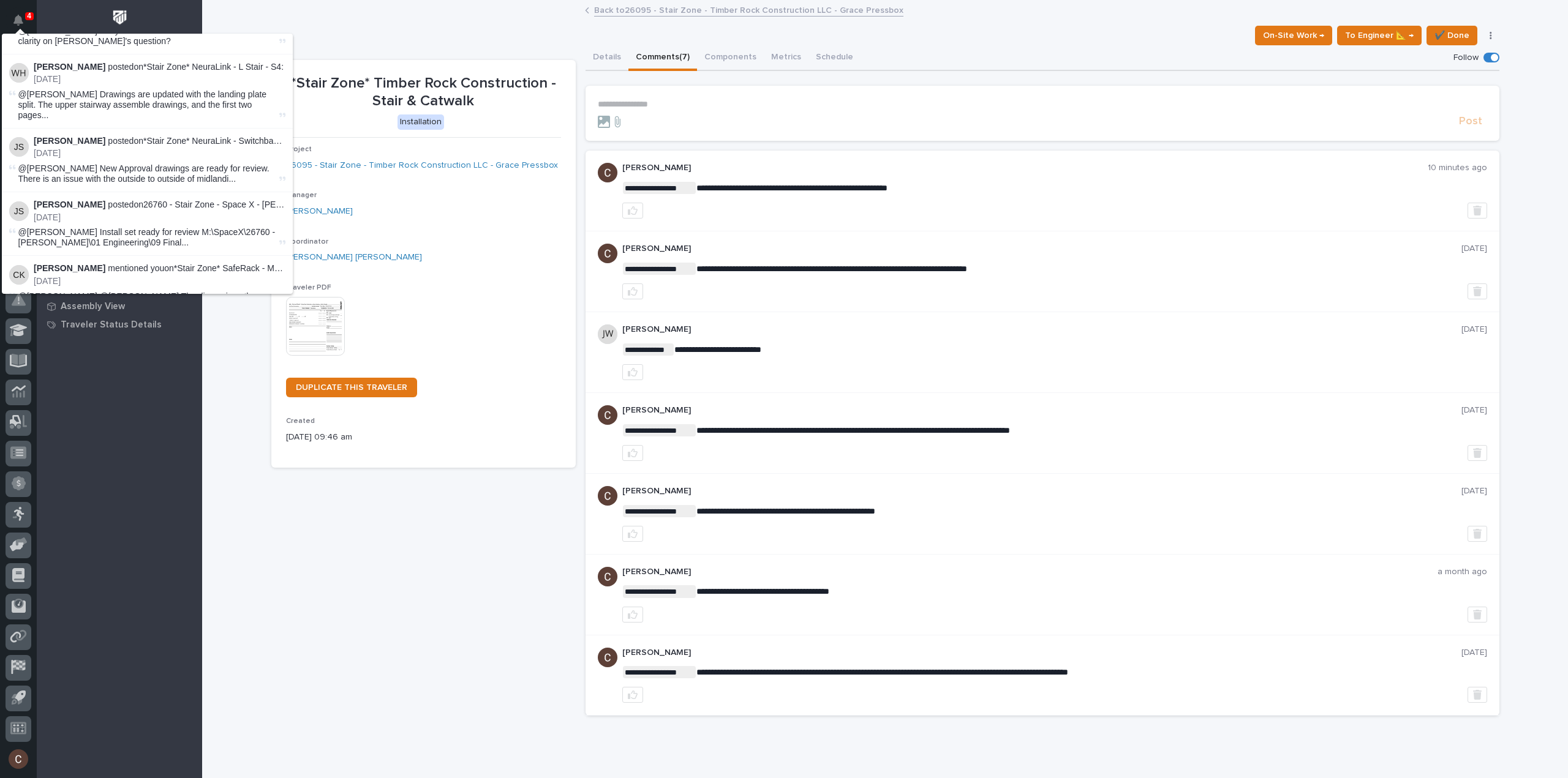
click at [145, 577] on button "Load more" at bounding box center [149, 586] width 291 height 19
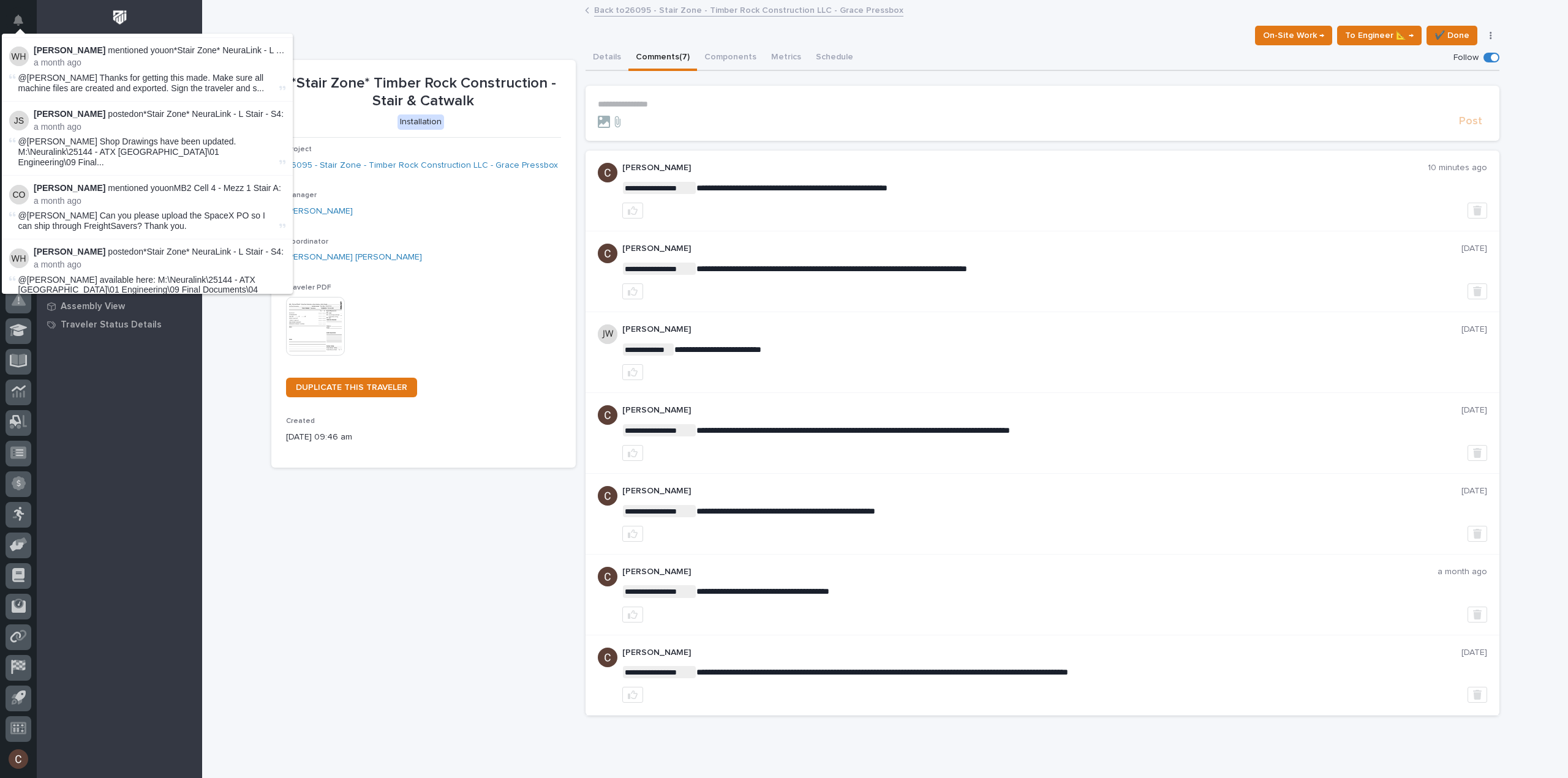
click at [290, 522] on div "*Stair Zone* Timber Rock Construction - Stair & Catwalk Installation Project 26…" at bounding box center [423, 393] width 305 height 666
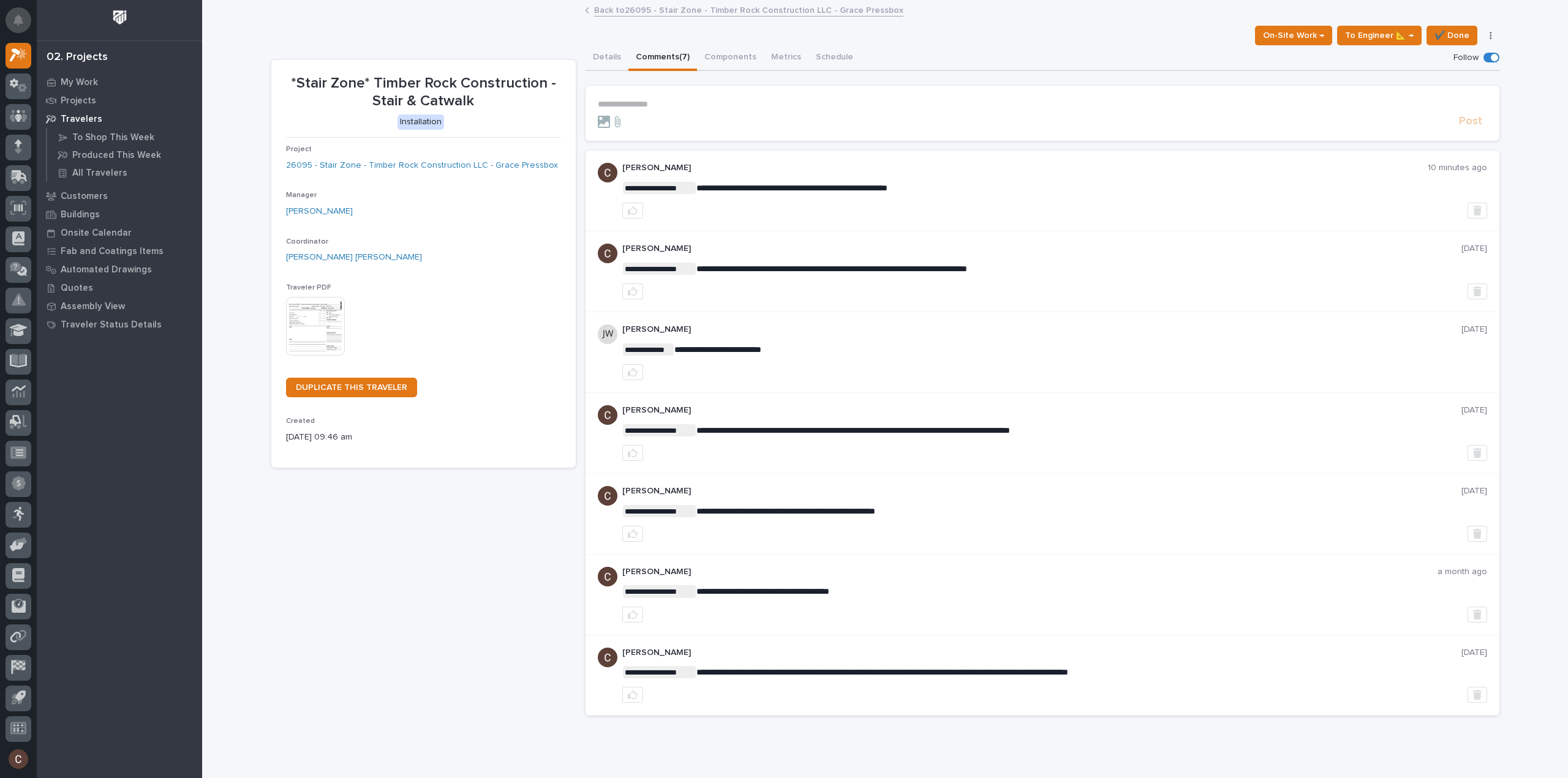
click at [14, 23] on icon "Notifications" at bounding box center [19, 20] width 10 height 11
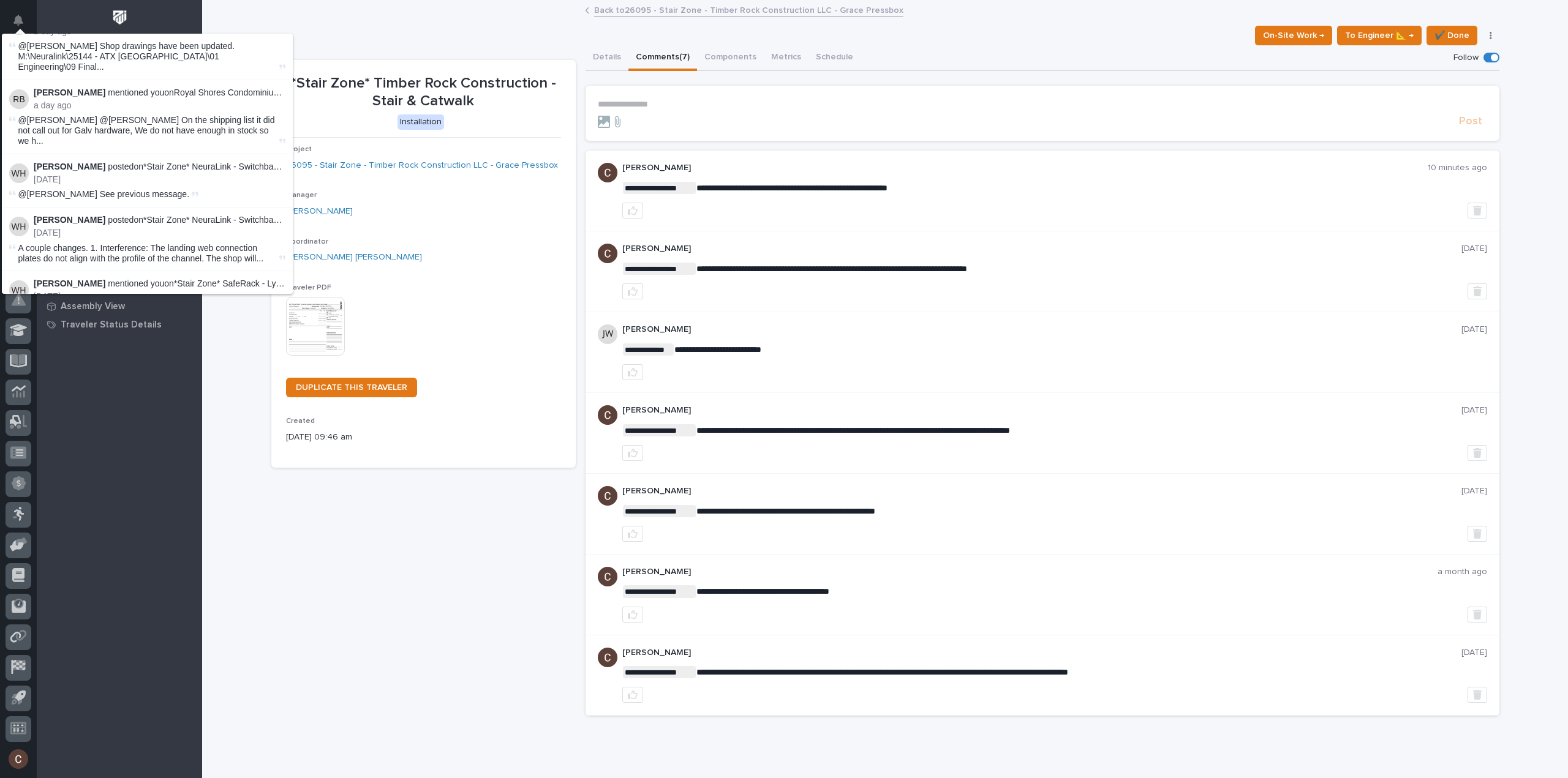
scroll to position [2446, 0]
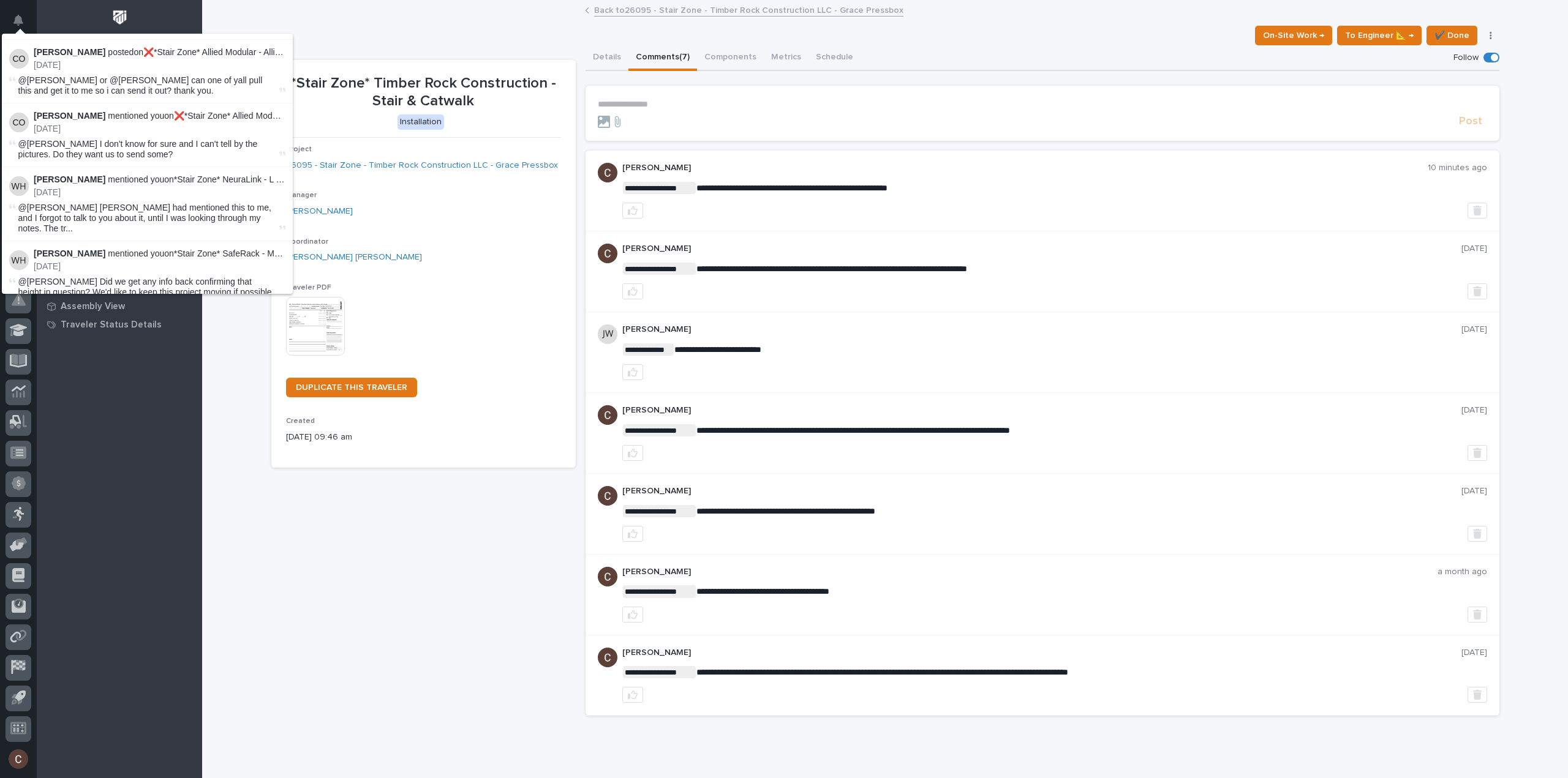
click at [160, 445] on button "Load more" at bounding box center [149, 455] width 291 height 19
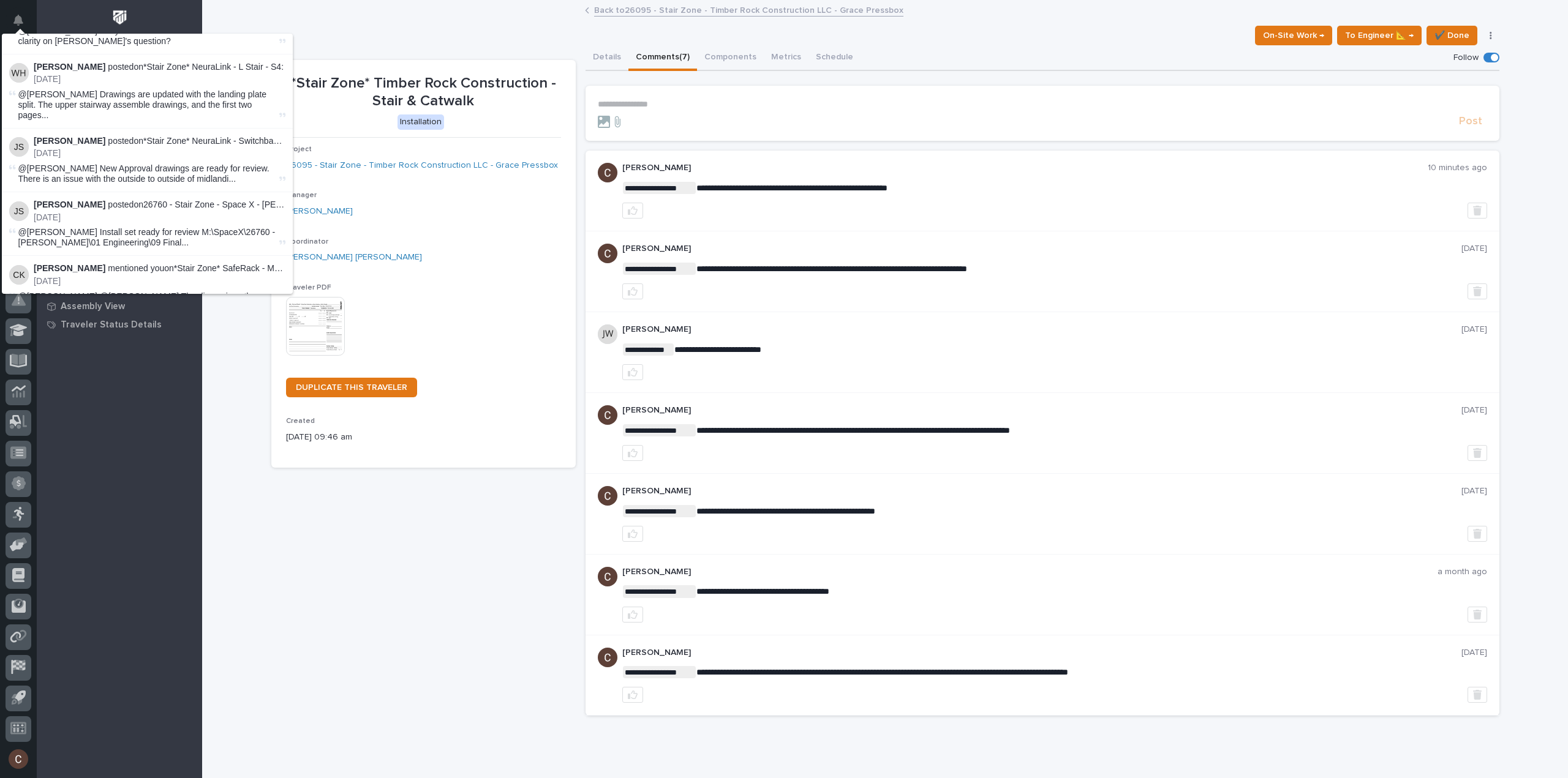
click at [167, 577] on button "Load more" at bounding box center [149, 586] width 291 height 19
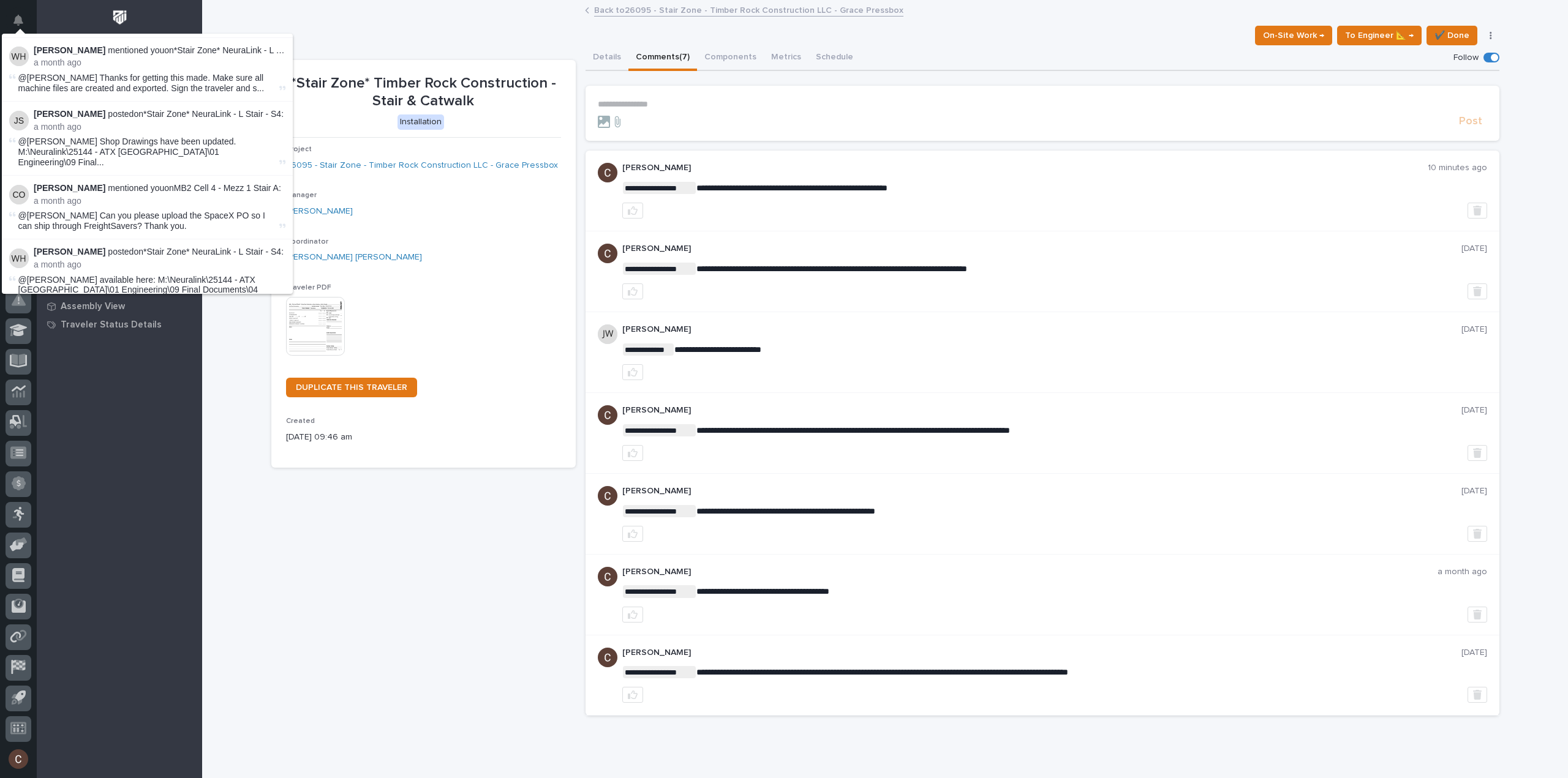
click at [148, 708] on button "Load more" at bounding box center [149, 718] width 291 height 19
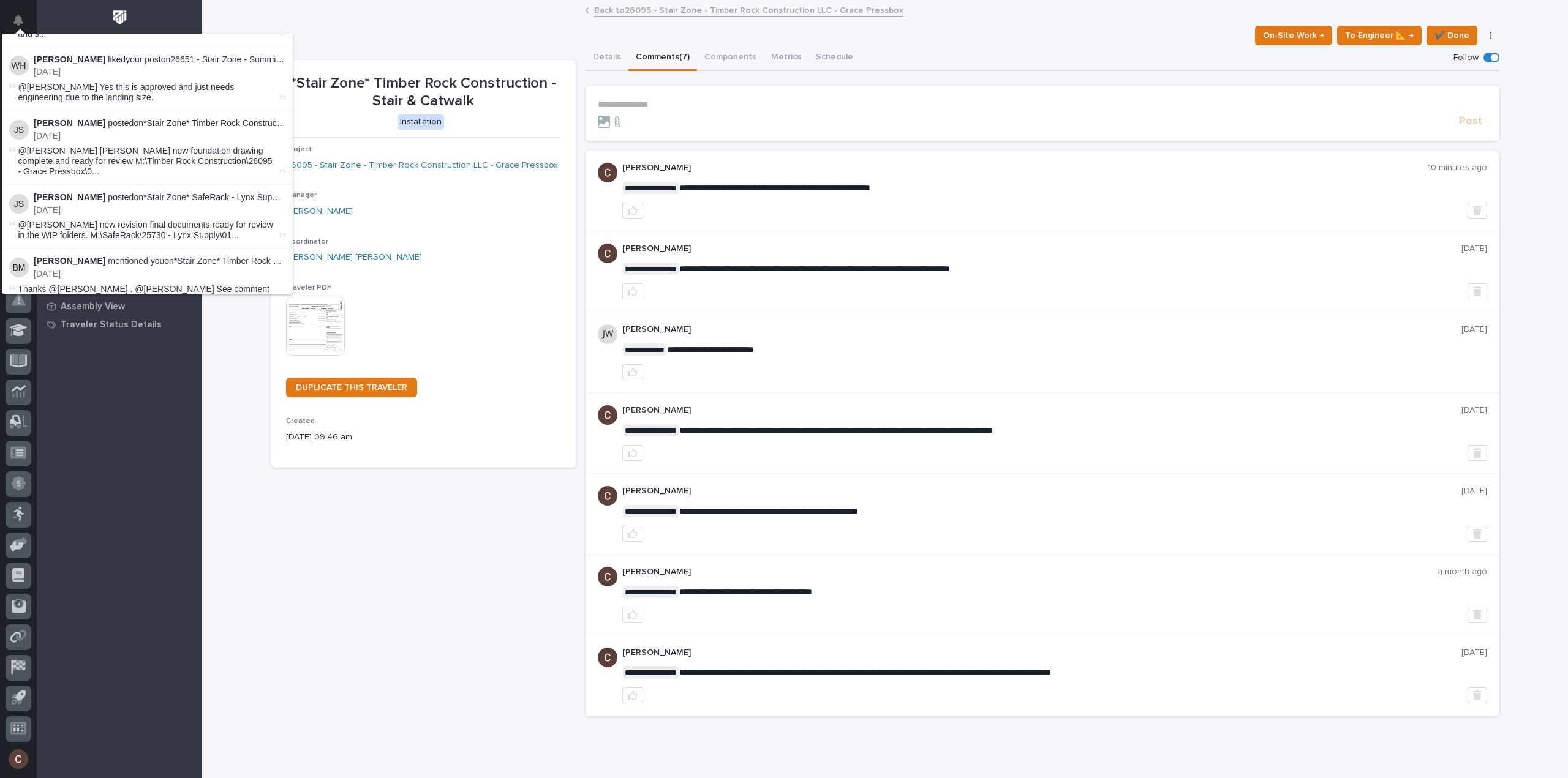
scroll to position [25762, 0]
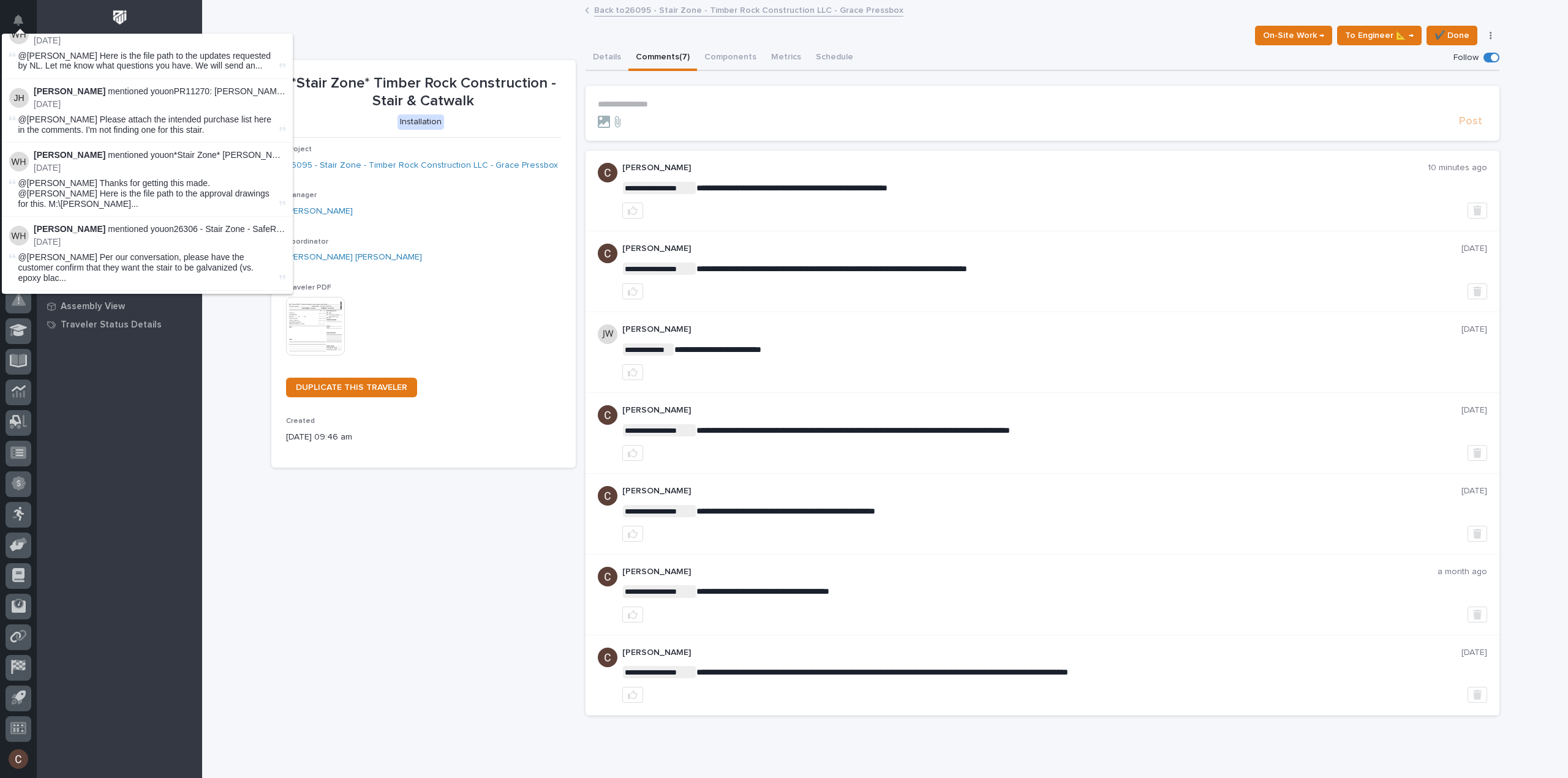
click at [325, 558] on div "*Stair Zone* Timber Rock Construction - Stair & Catwalk Installation Project 26…" at bounding box center [423, 393] width 305 height 666
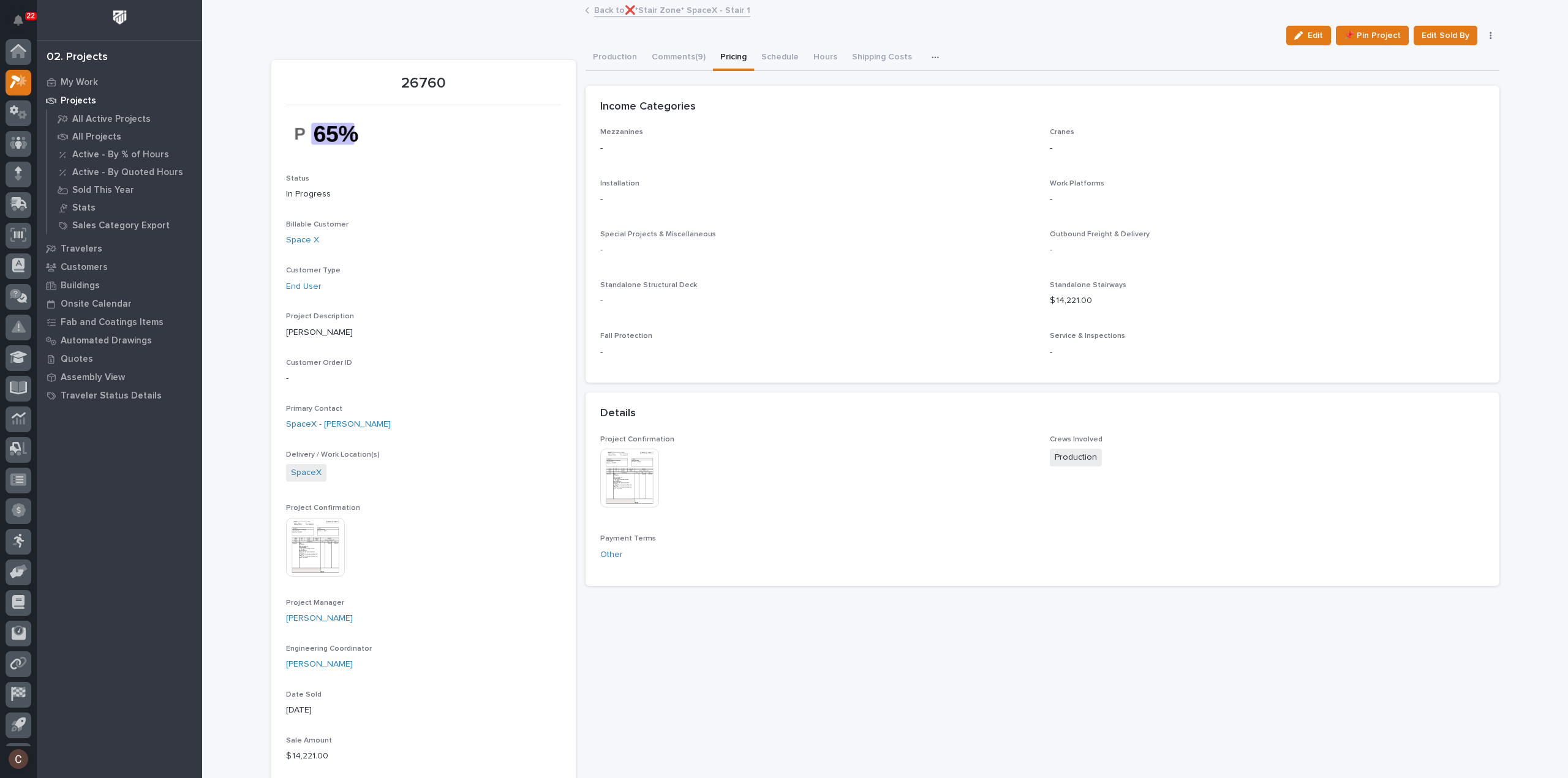
scroll to position [27, 0]
click at [610, 56] on button "Production" at bounding box center [615, 58] width 58 height 26
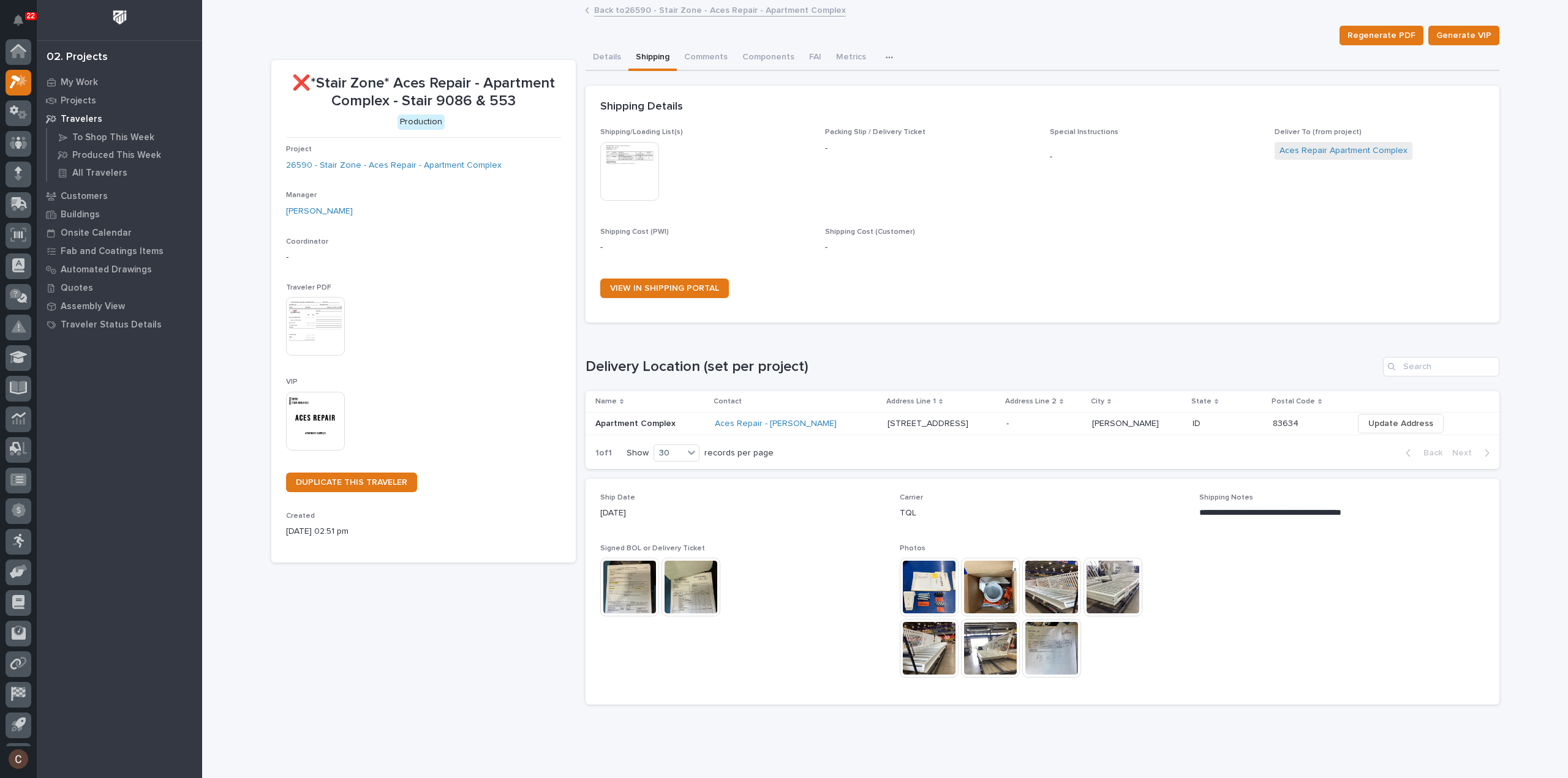
scroll to position [27, 0]
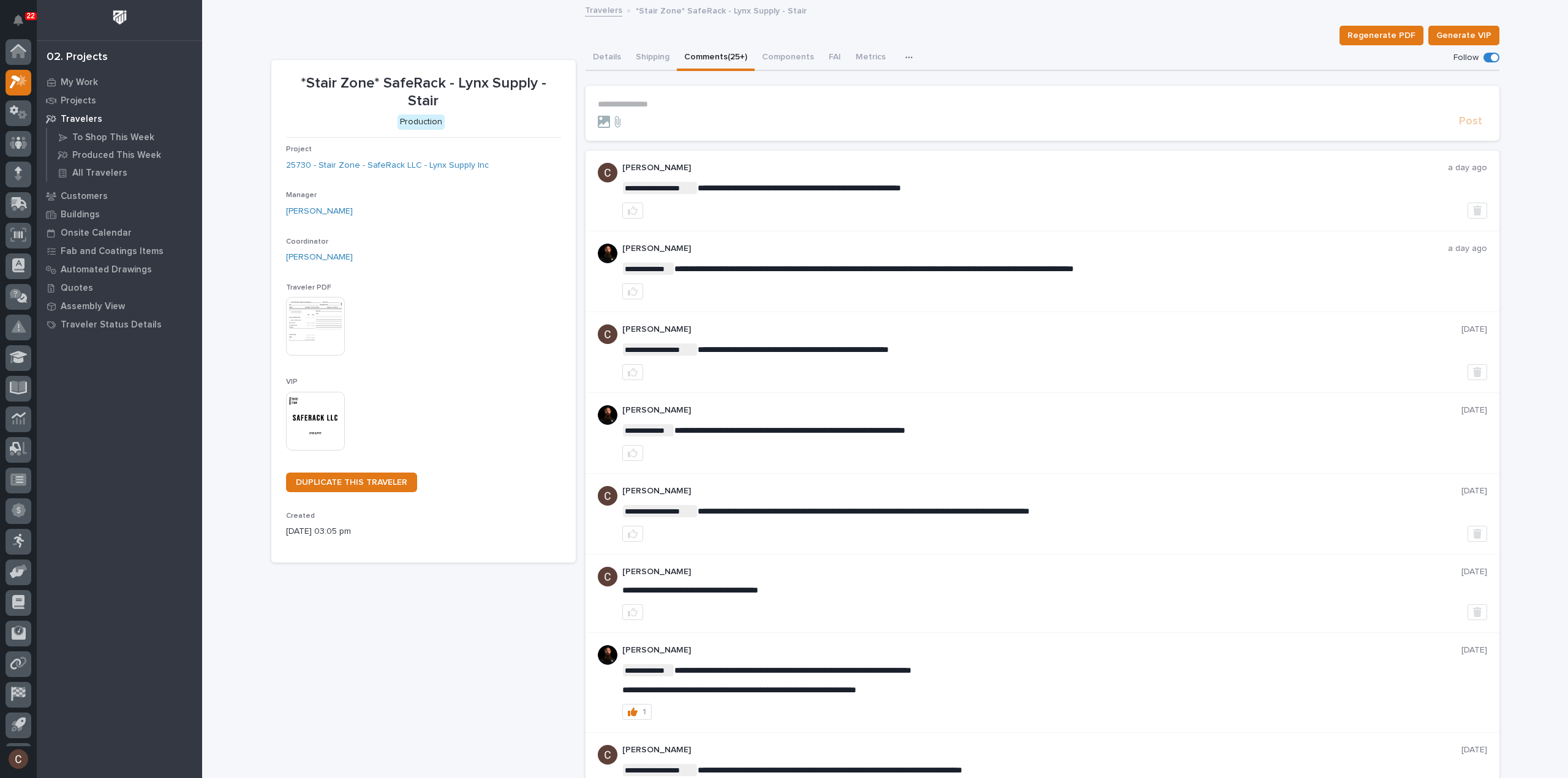
scroll to position [27, 0]
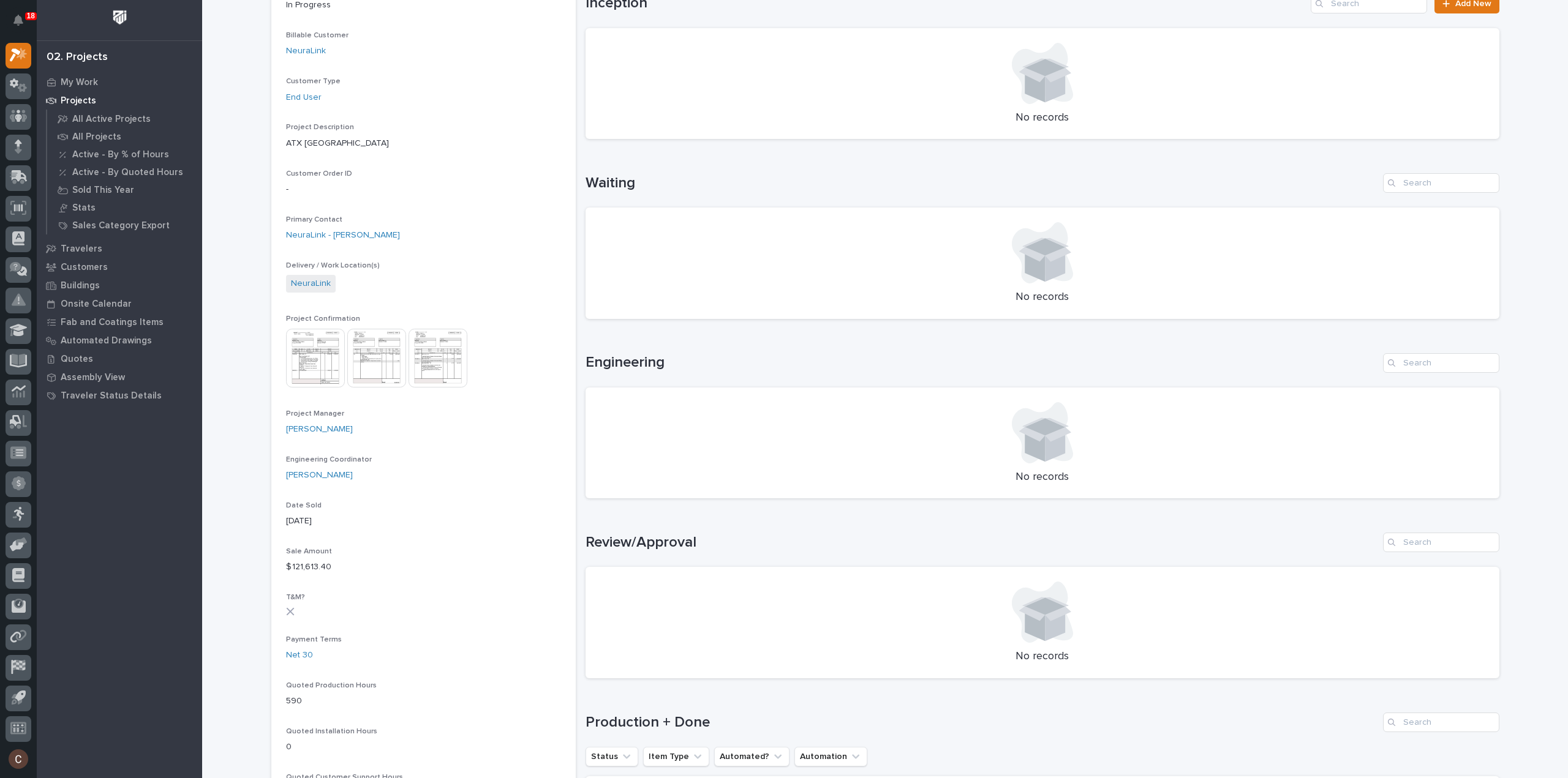
scroll to position [429, 0]
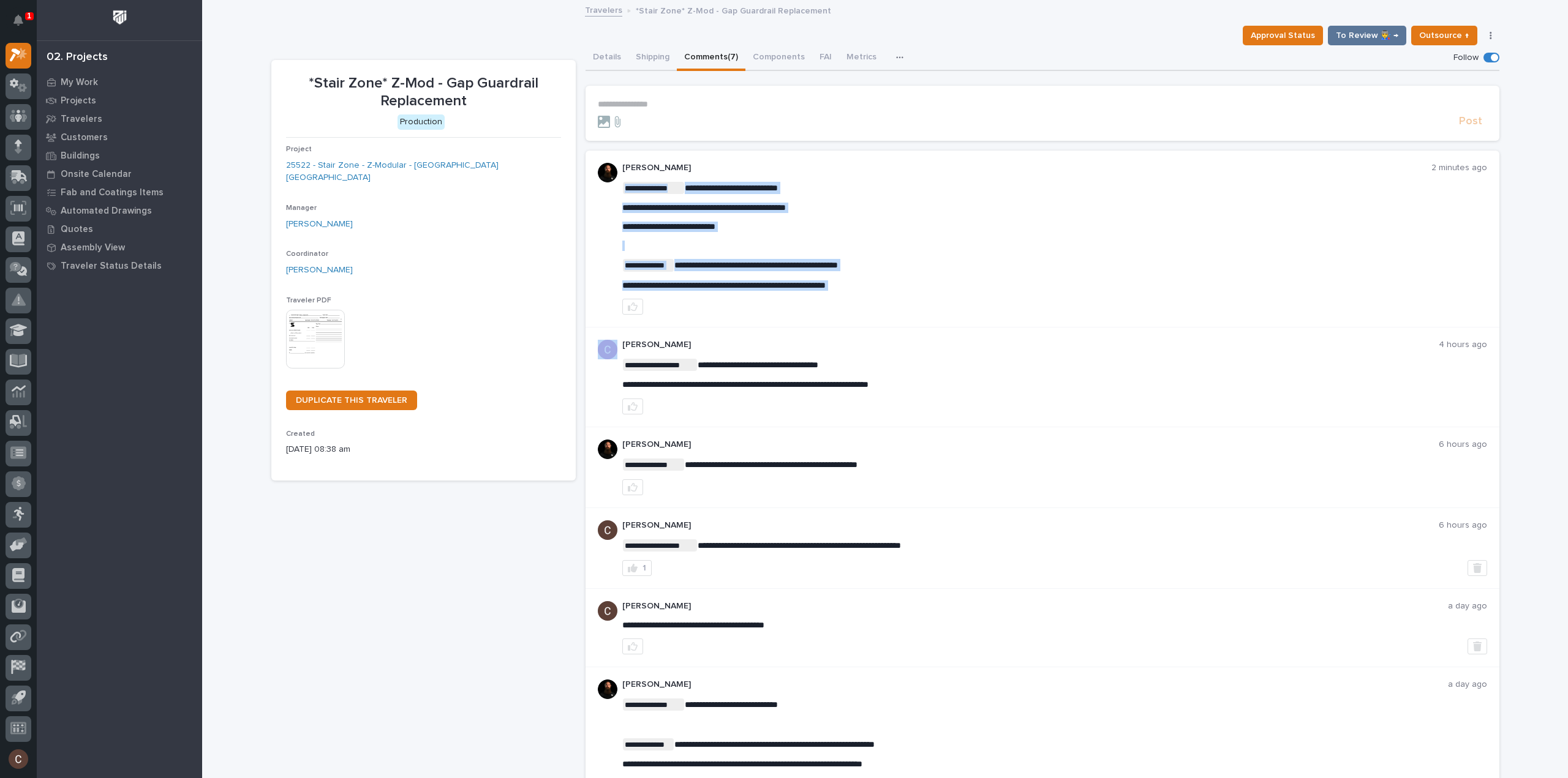
copy div "**********"
click at [594, 311] on div "**********" at bounding box center [1042, 239] width 914 height 177
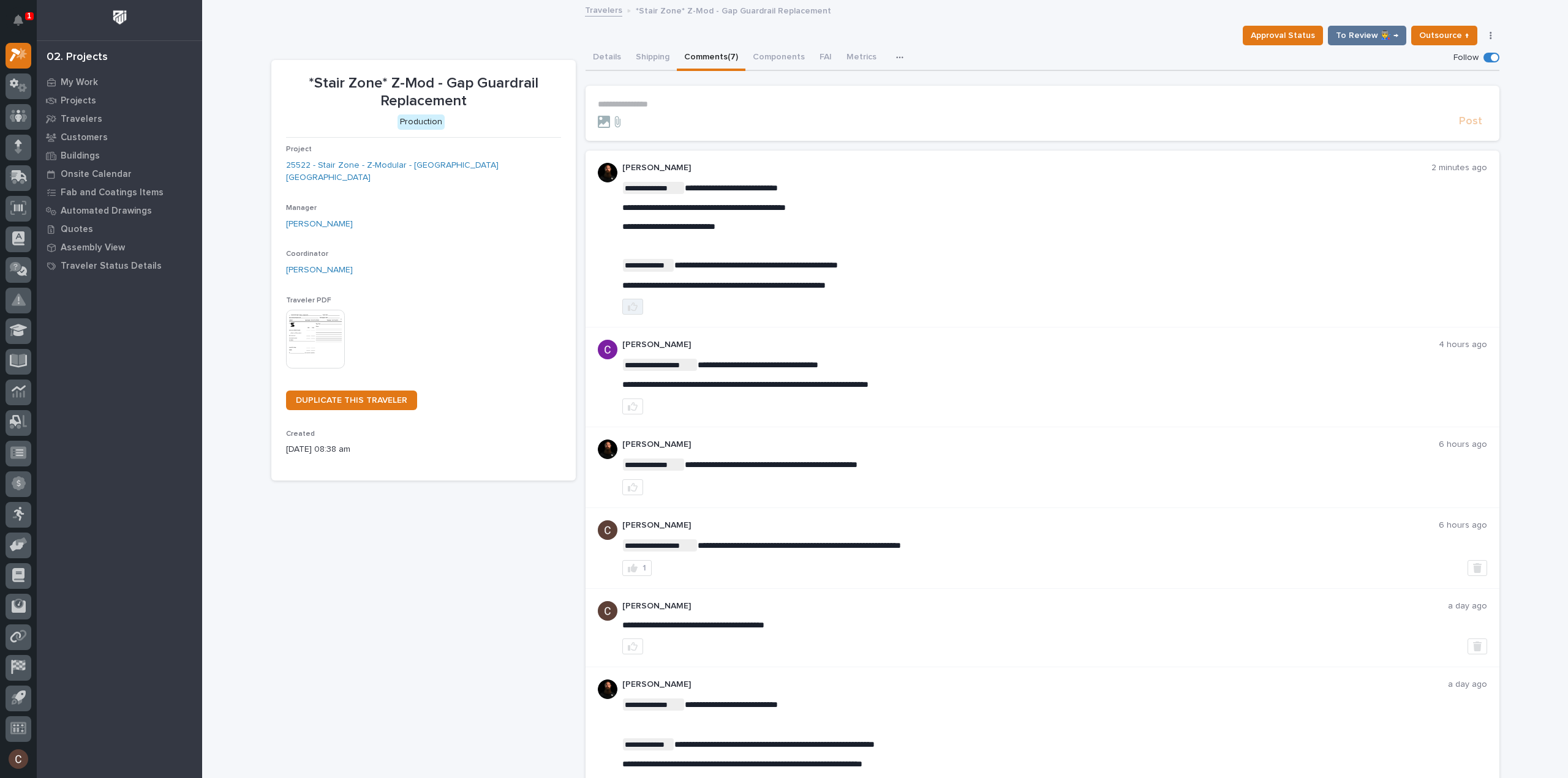
click at [628, 309] on icon "button" at bounding box center [633, 307] width 10 height 10
click at [600, 52] on button "Details" at bounding box center [607, 58] width 43 height 26
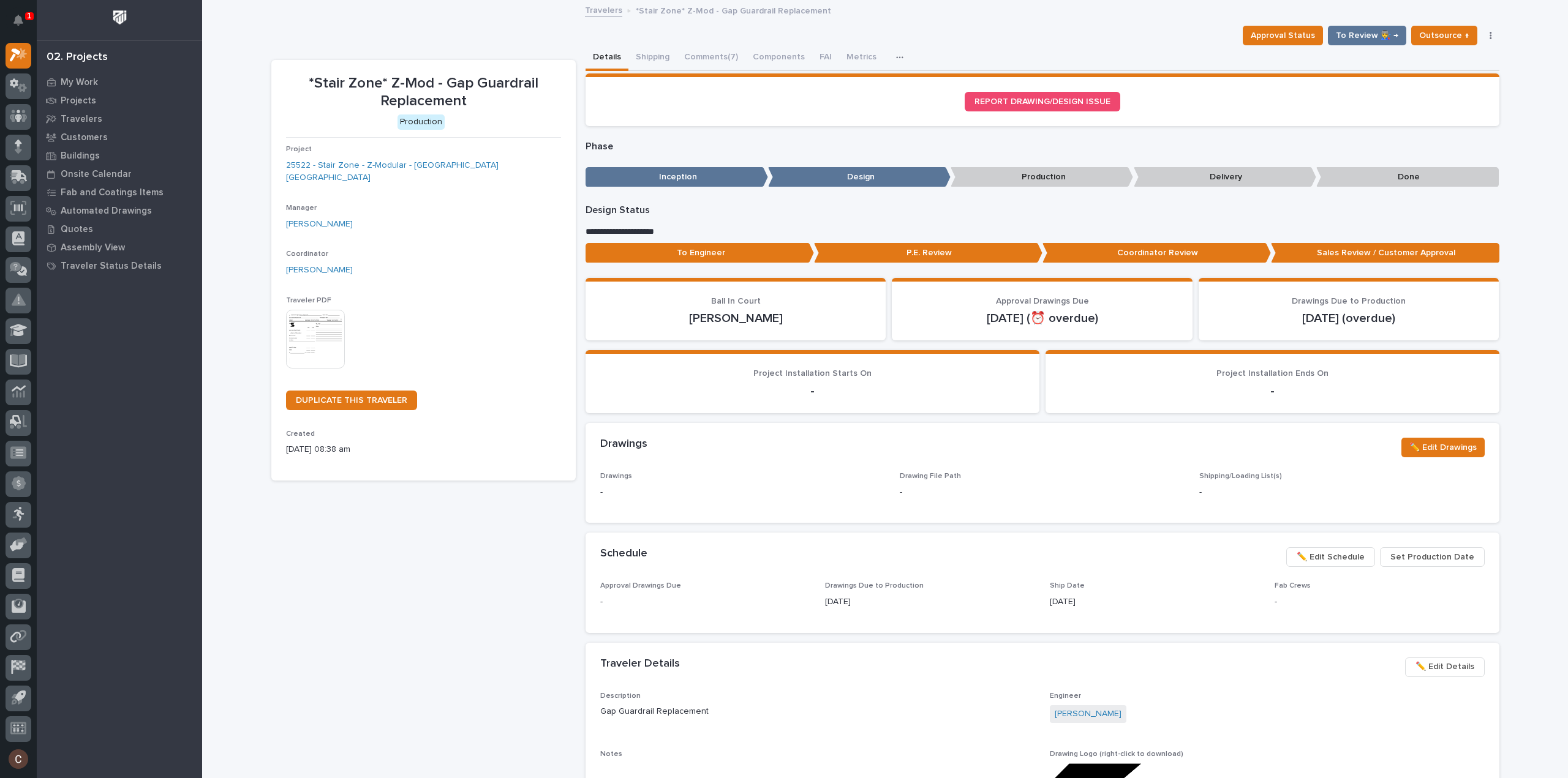
click at [1349, 554] on span "✏️ Edit Schedule" at bounding box center [1331, 557] width 68 height 15
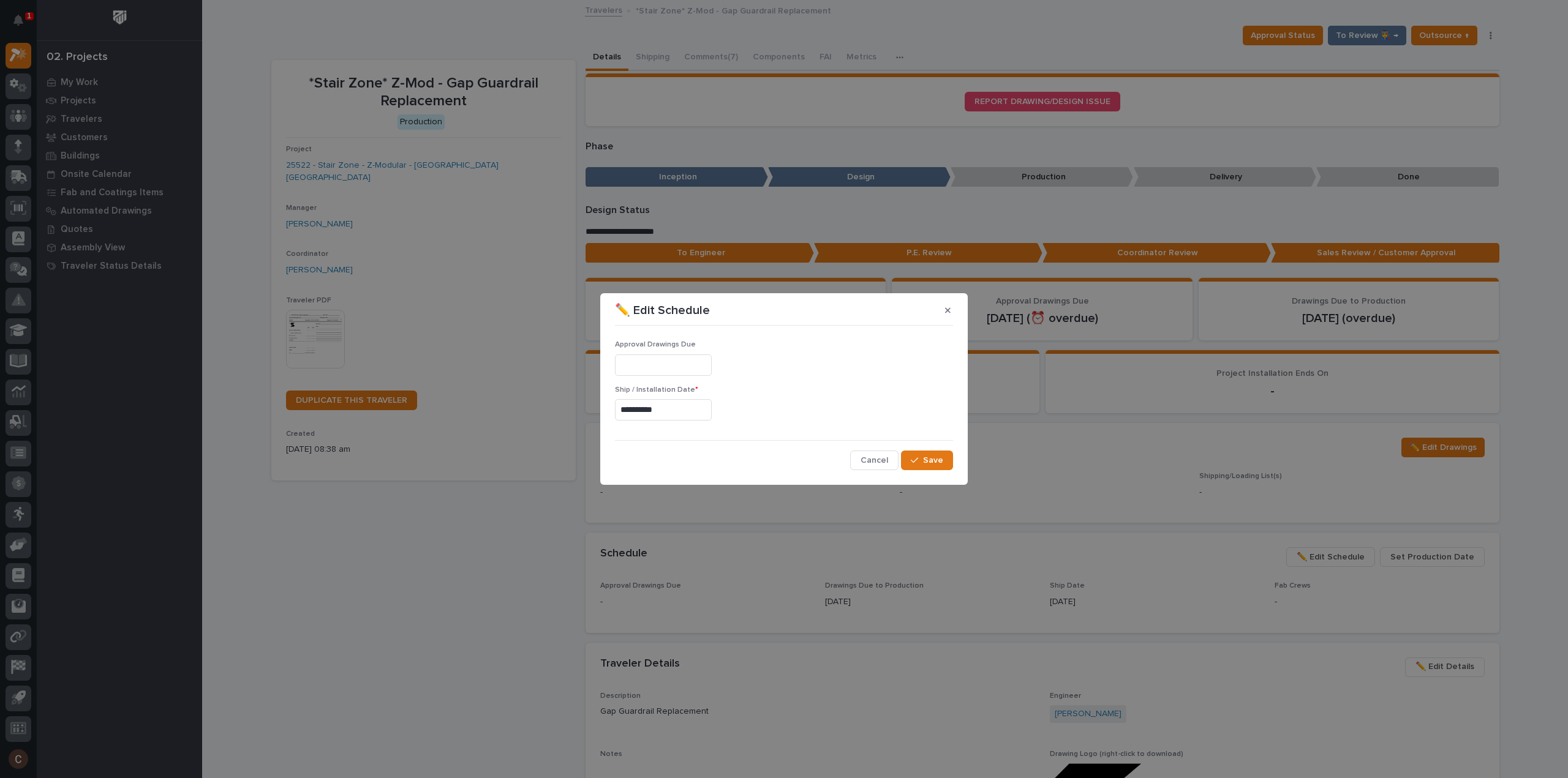
click at [680, 424] on div "**********" at bounding box center [784, 408] width 338 height 45
click at [679, 409] on input "**********" at bounding box center [663, 409] width 97 height 21
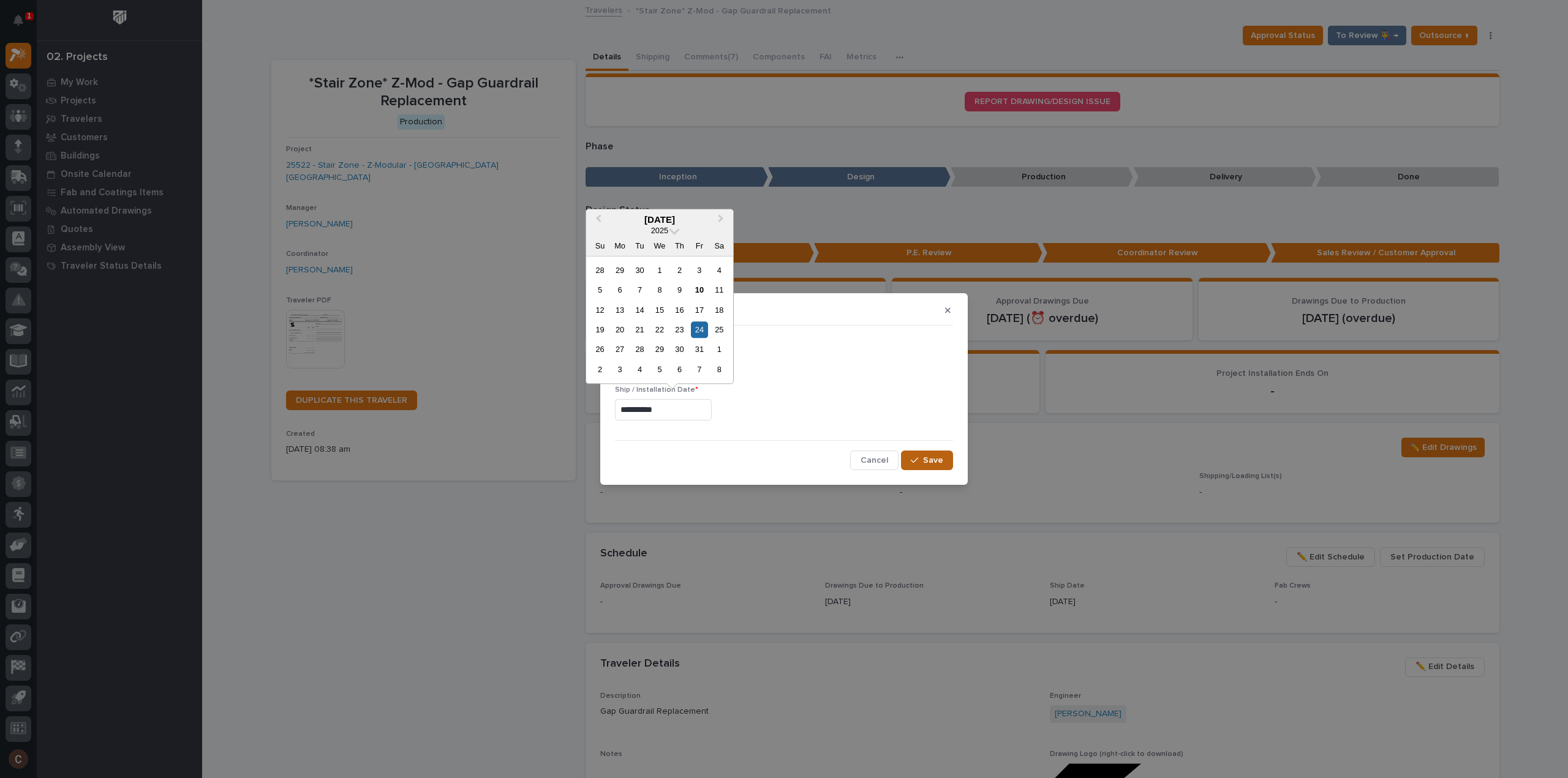
click at [944, 460] on button "Save" at bounding box center [927, 460] width 52 height 19
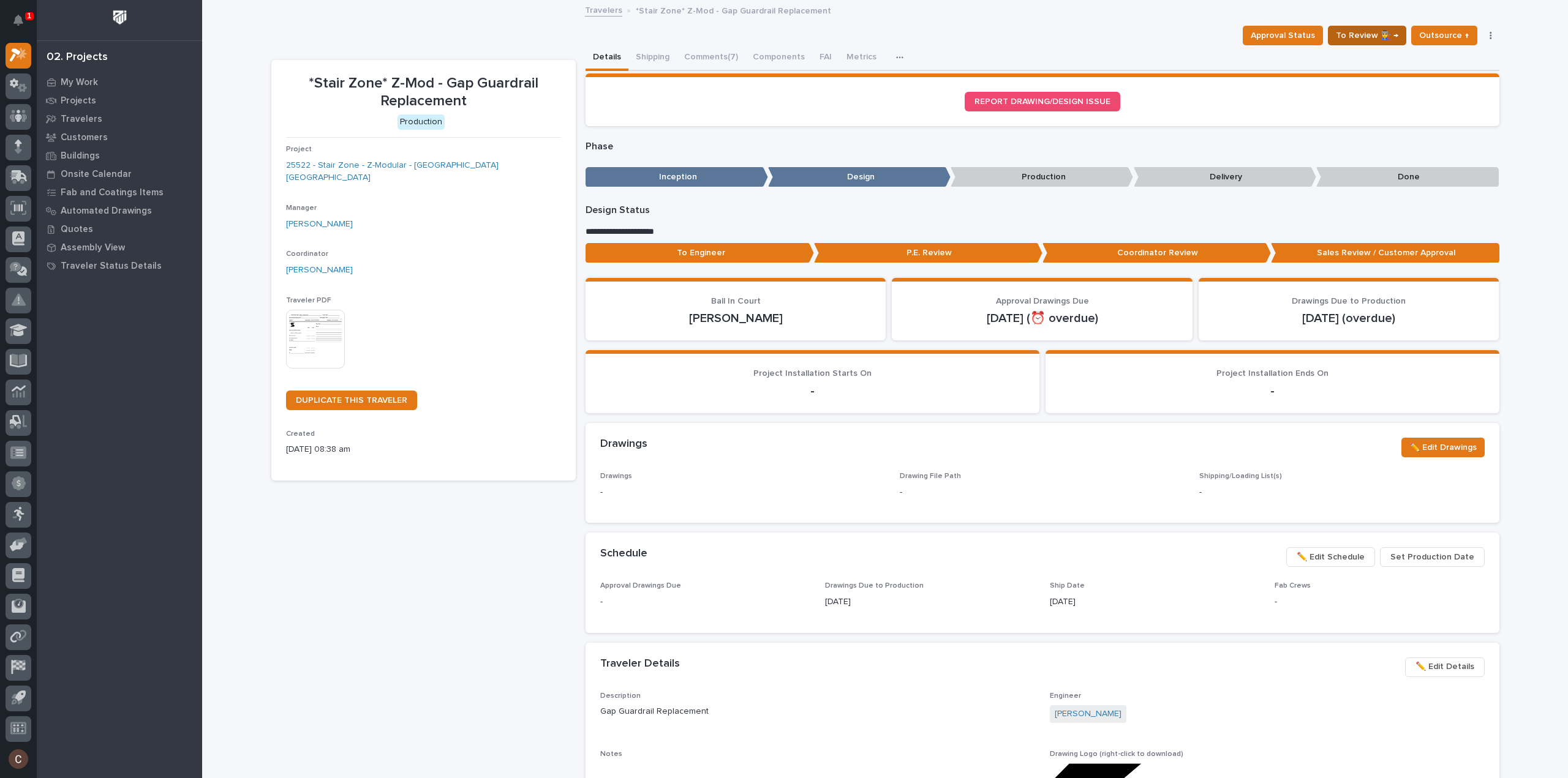
click at [1393, 40] on span "To Review 👨‍🏭 →" at bounding box center [1367, 36] width 63 height 15
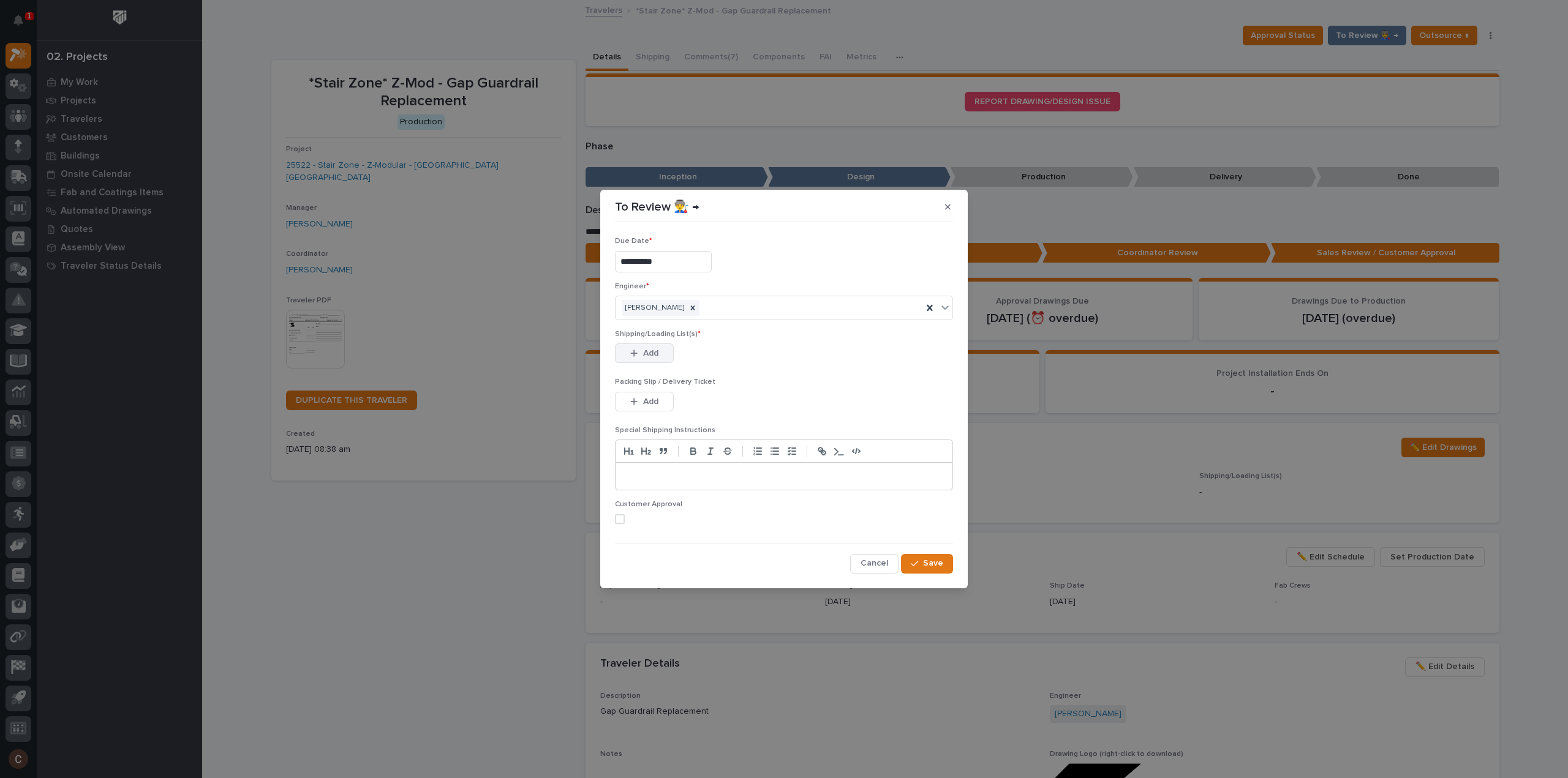
click at [637, 355] on icon "button" at bounding box center [634, 353] width 7 height 9
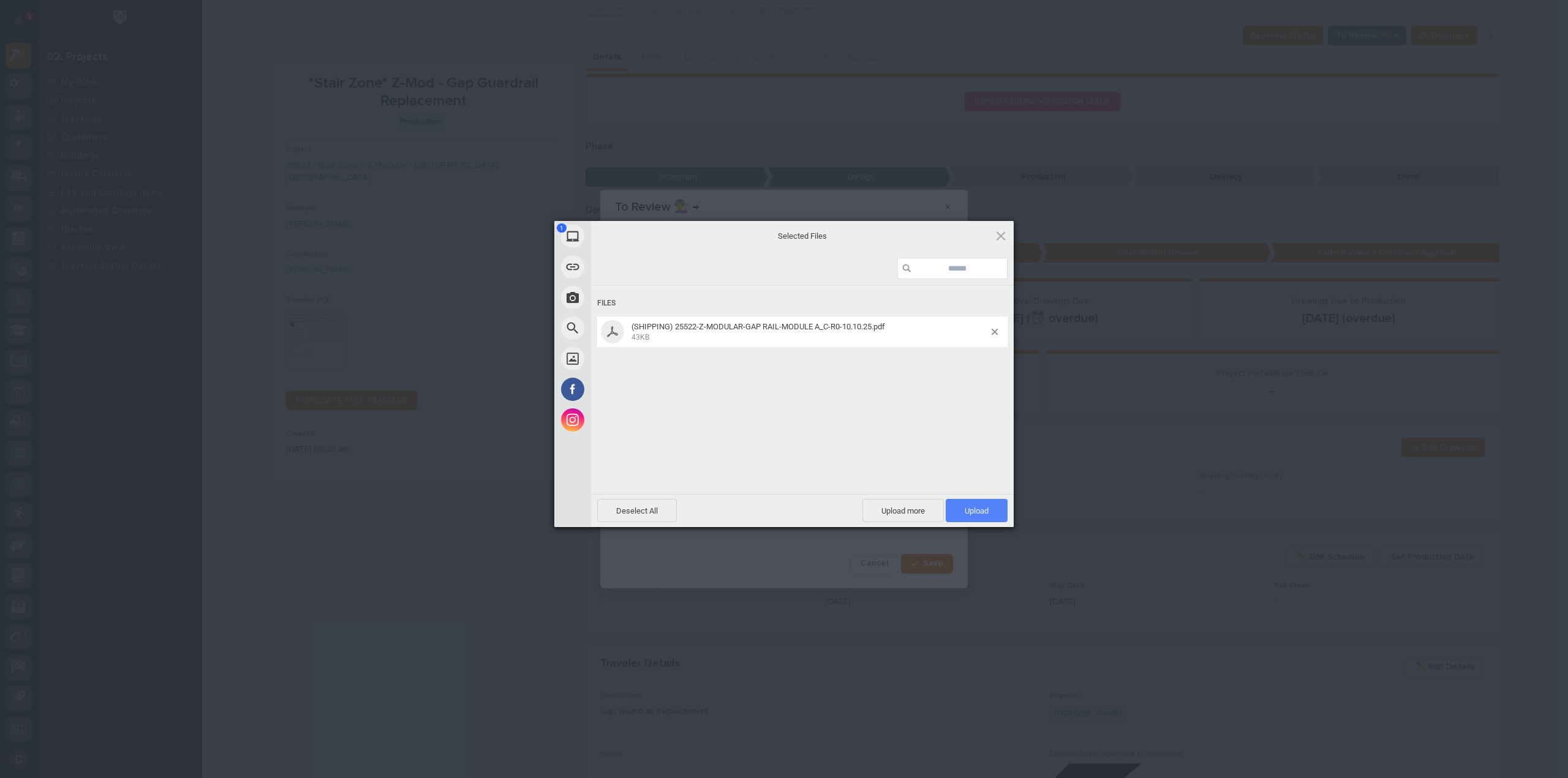
click at [976, 513] on span "Upload 1" at bounding box center [976, 510] width 24 height 9
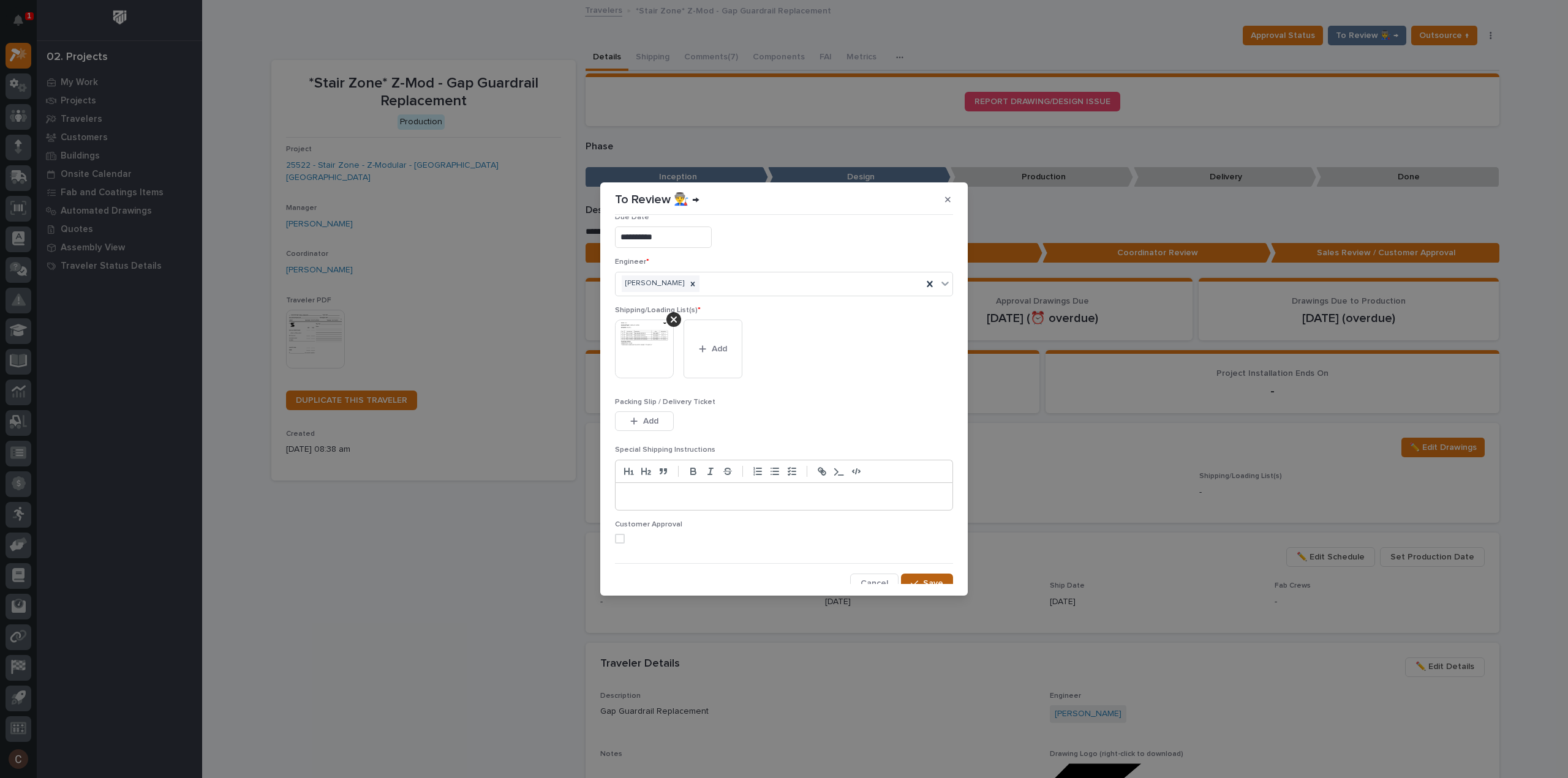
scroll to position [24, 0]
click at [911, 571] on icon "button" at bounding box center [914, 575] width 7 height 9
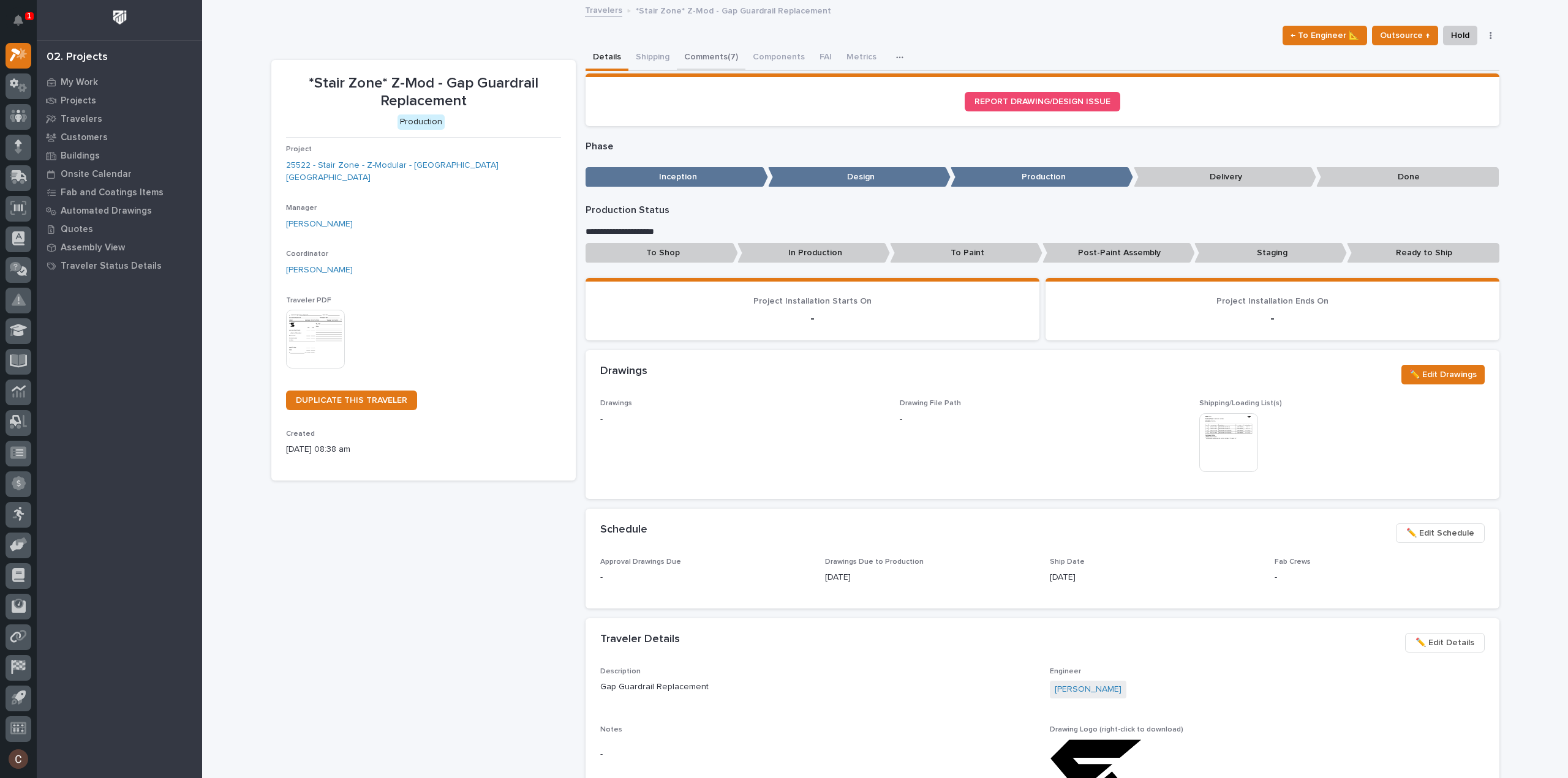
click at [706, 63] on button "Comments (7)" at bounding box center [711, 58] width 68 height 26
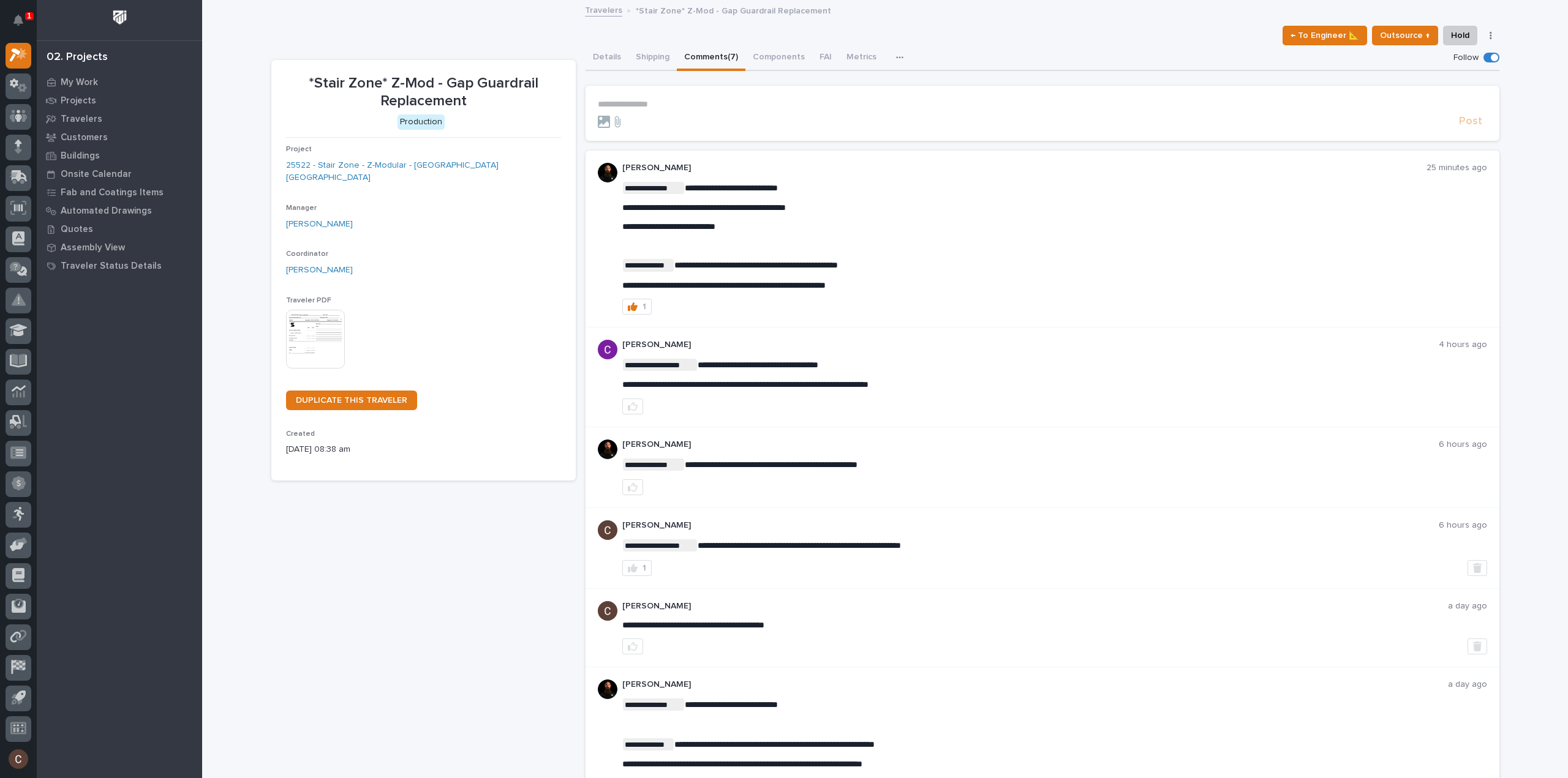
click at [637, 105] on p "**********" at bounding box center [1042, 104] width 889 height 11
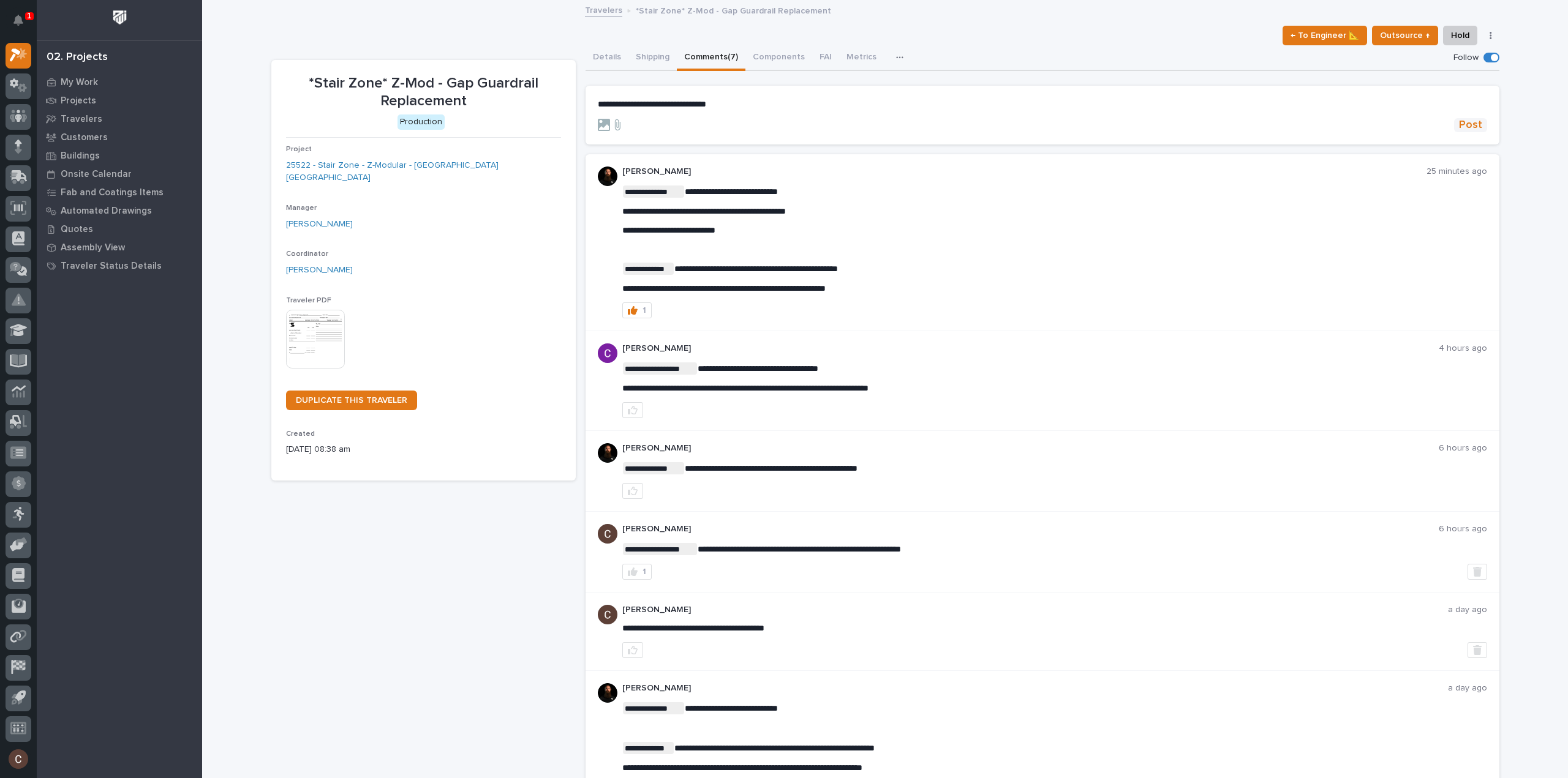
click at [1466, 118] on span "Post" at bounding box center [1470, 124] width 24 height 14
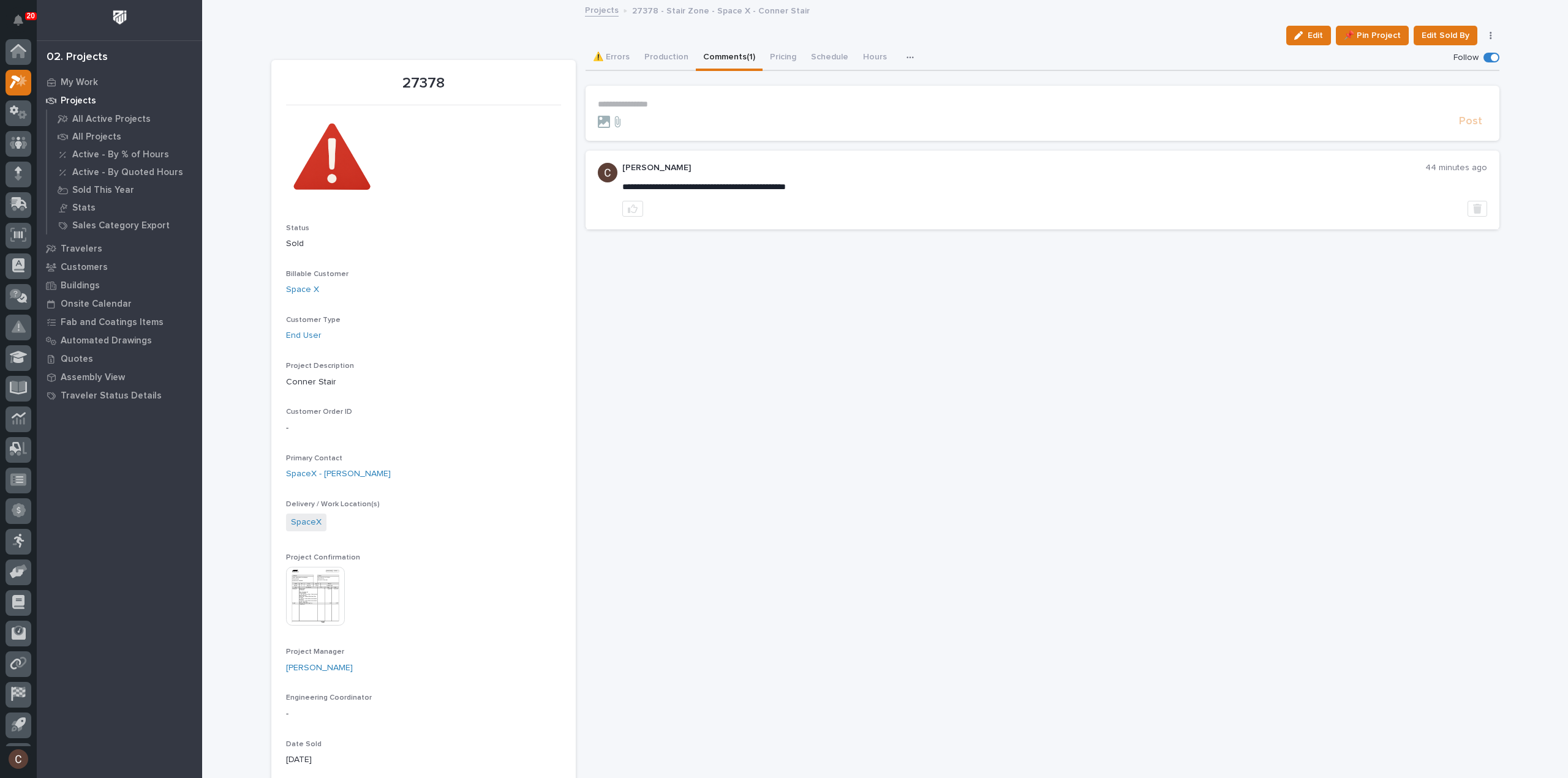
scroll to position [27, 0]
click at [19, 153] on icon at bounding box center [18, 146] width 7 height 14
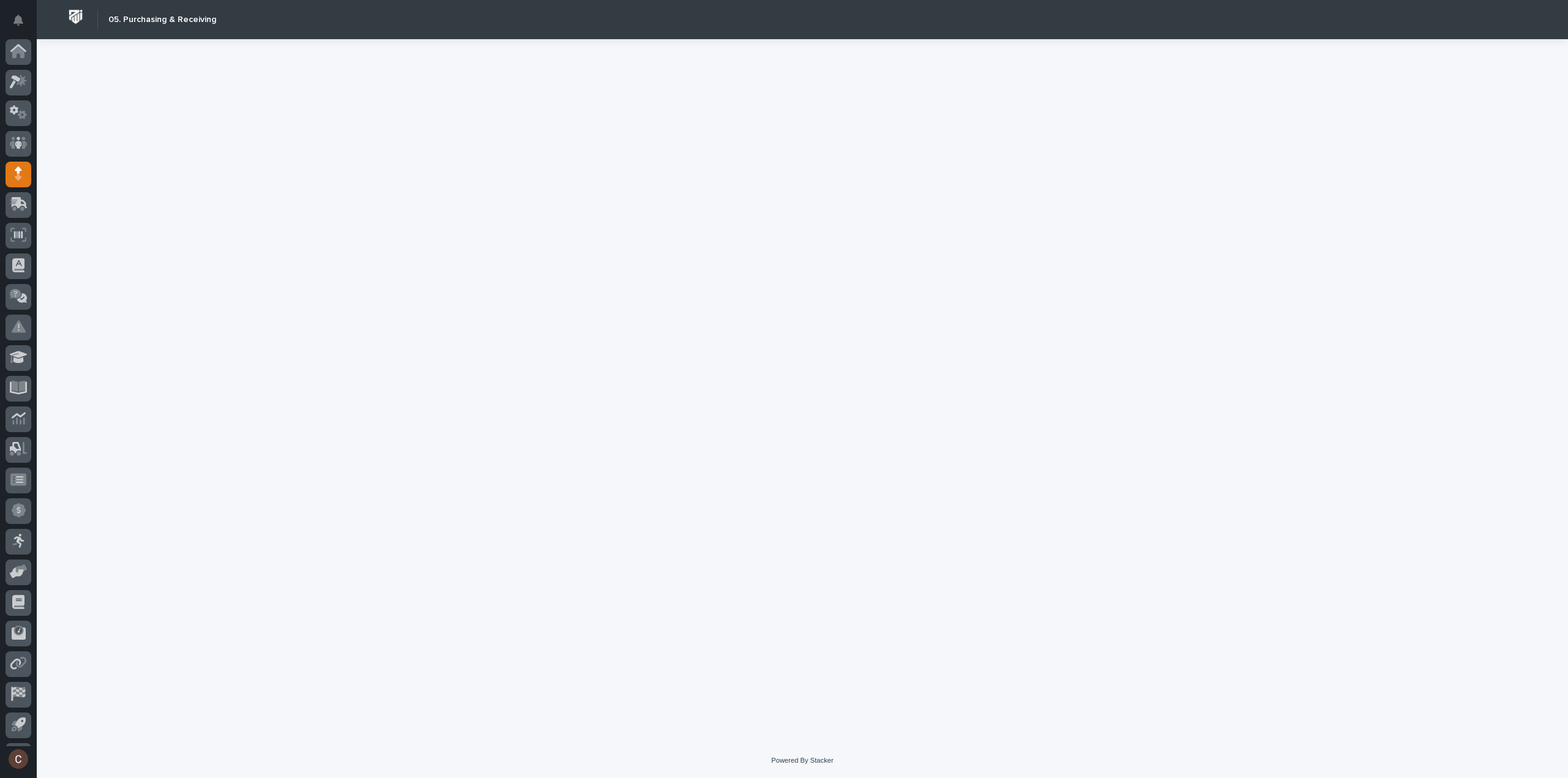
scroll to position [27, 0]
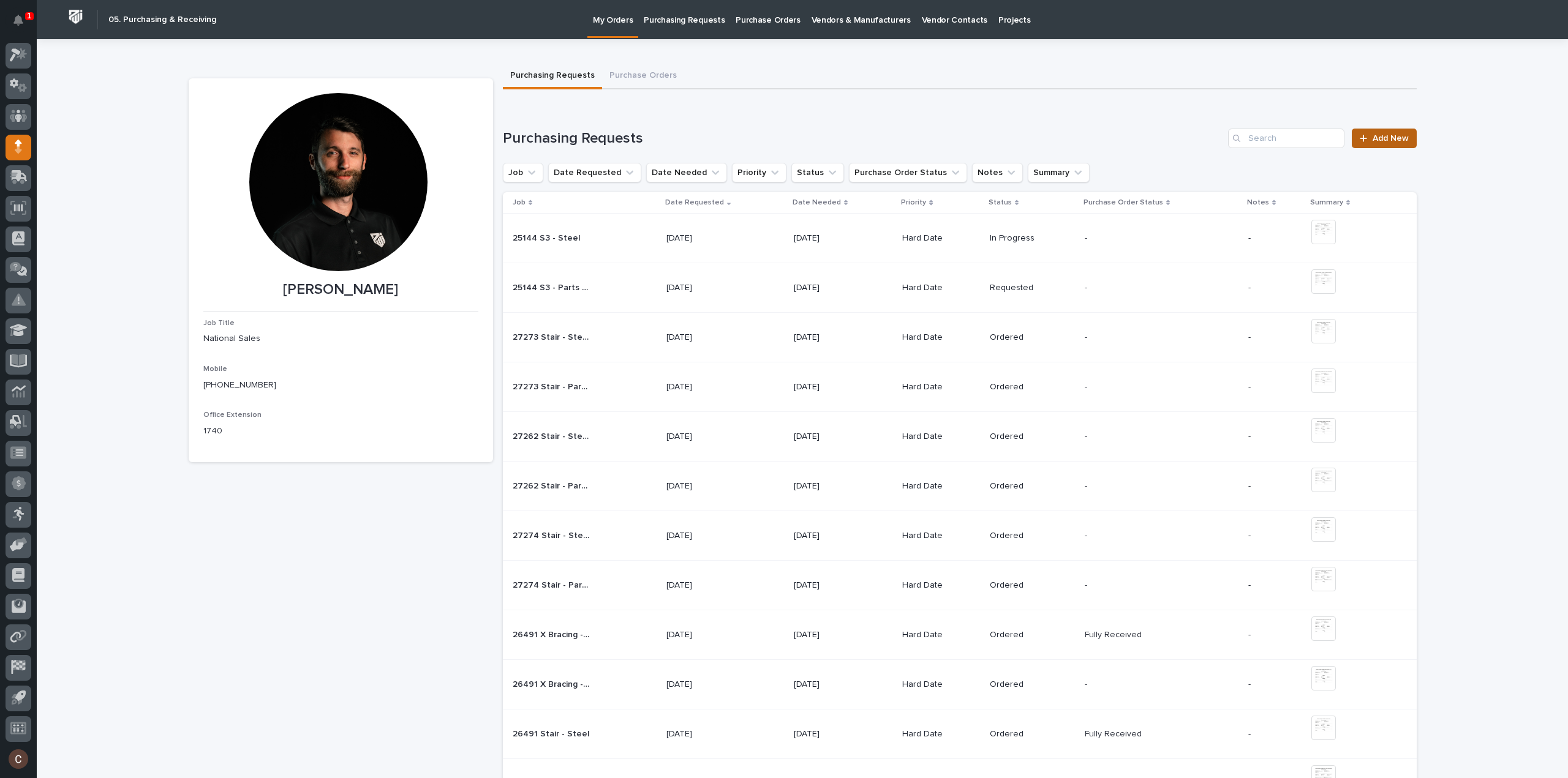
click at [1362, 148] on link "Add New" at bounding box center [1383, 138] width 64 height 19
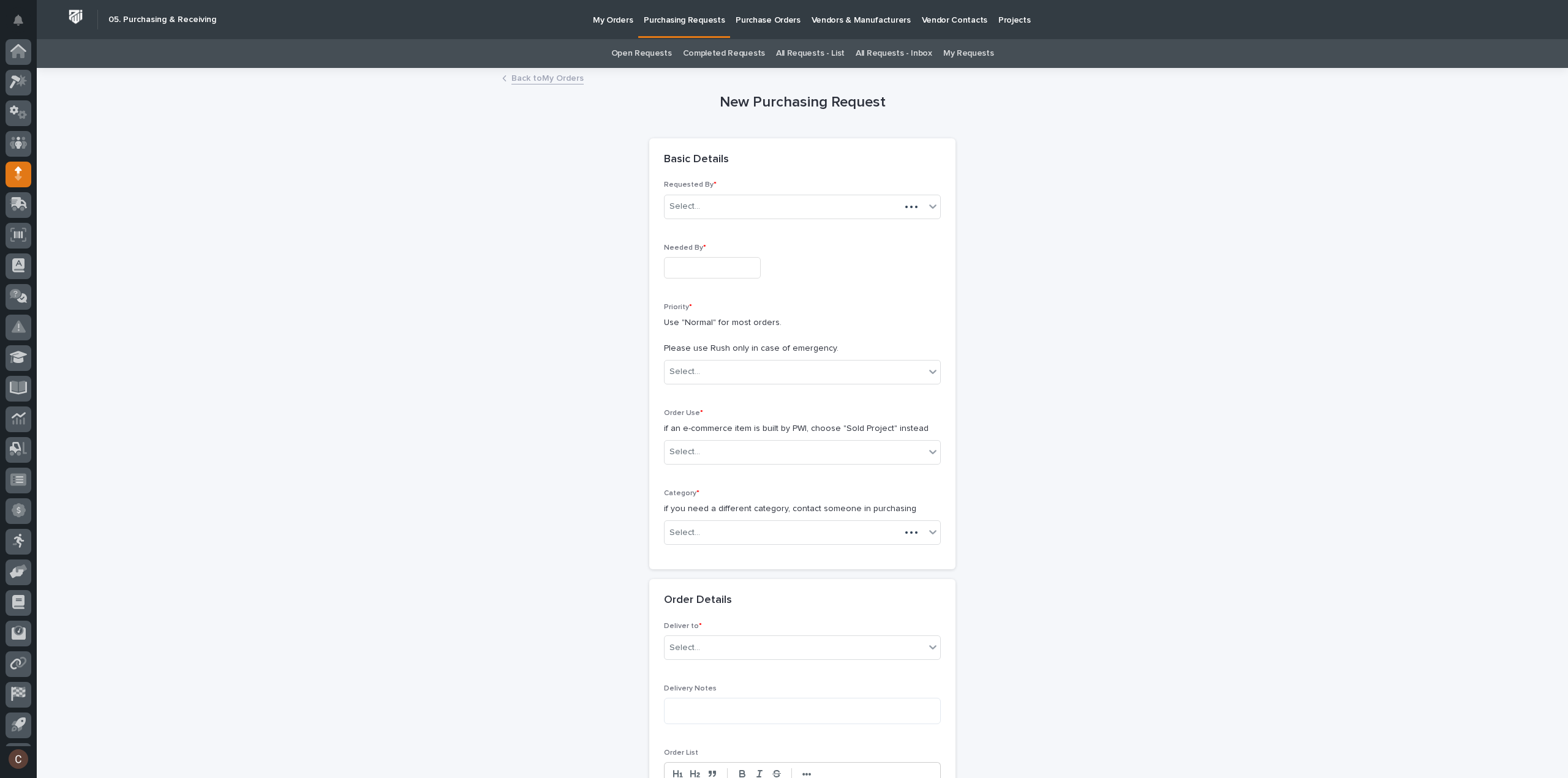
scroll to position [27, 0]
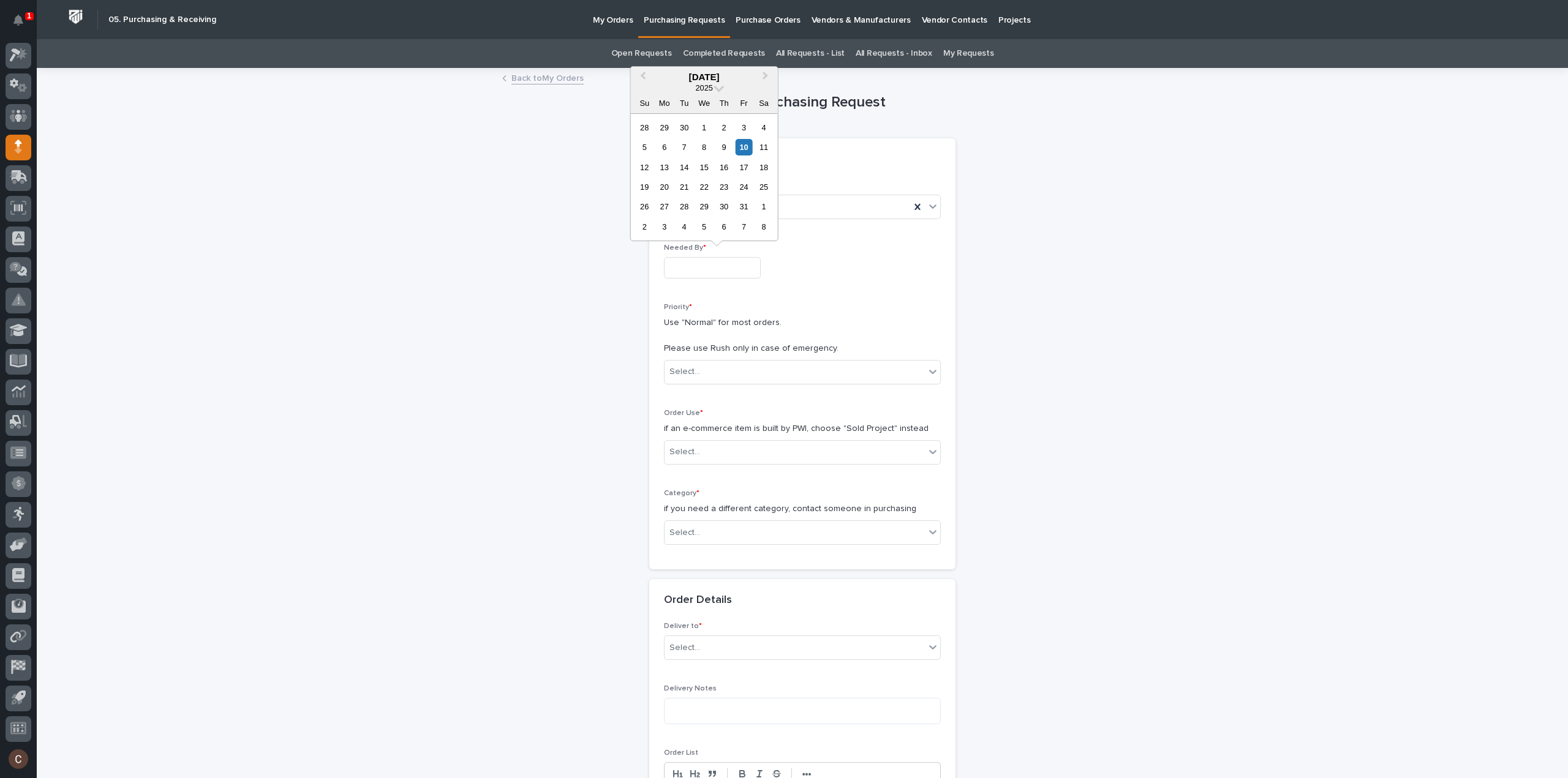
click at [723, 271] on input "text" at bounding box center [712, 268] width 97 height 21
click at [682, 170] on div "14" at bounding box center [684, 167] width 16 height 16
type input "**********"
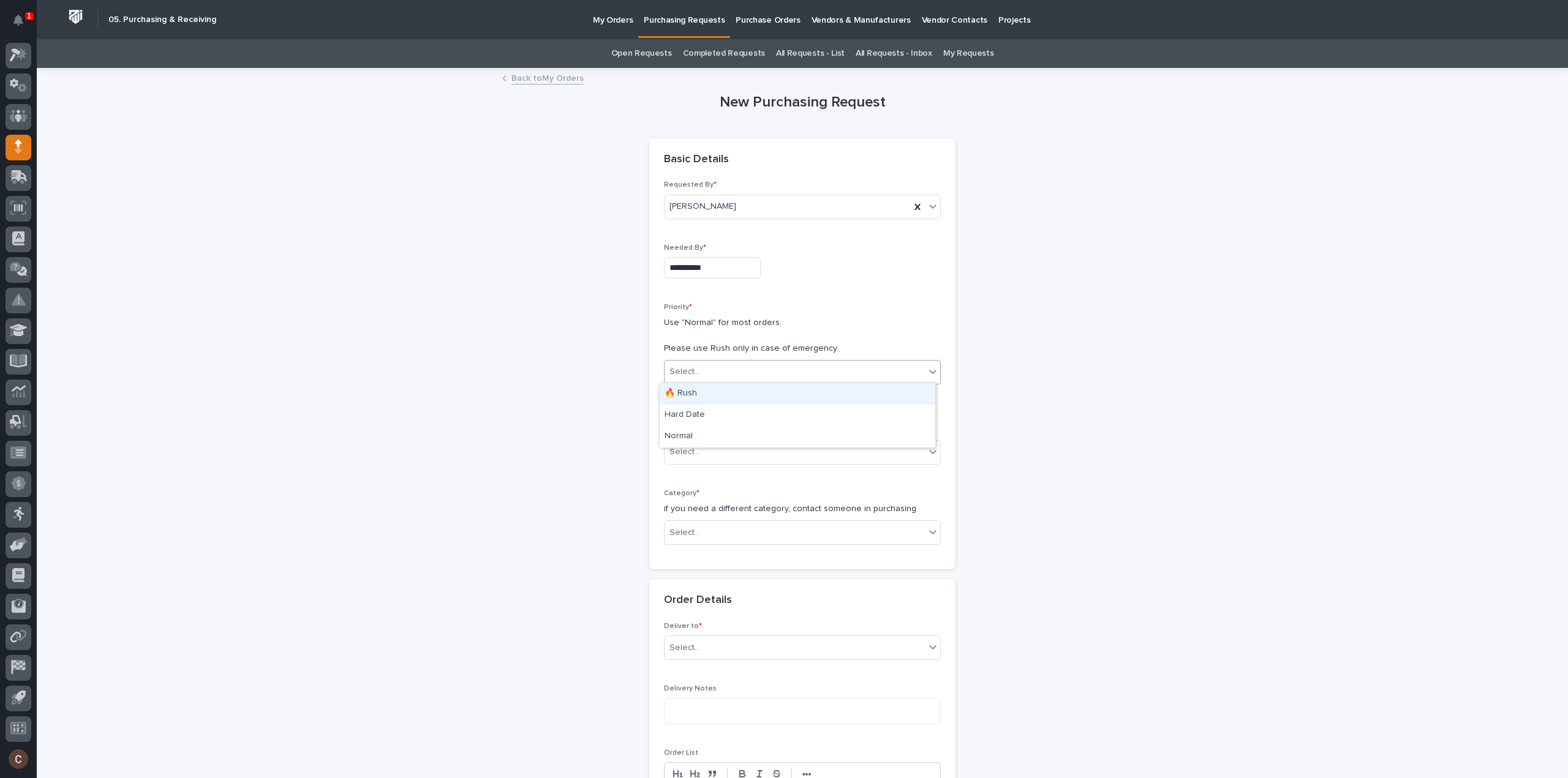
click at [715, 367] on div "Select..." at bounding box center [795, 371] width 260 height 20
click at [715, 412] on div "Hard Date" at bounding box center [797, 415] width 275 height 21
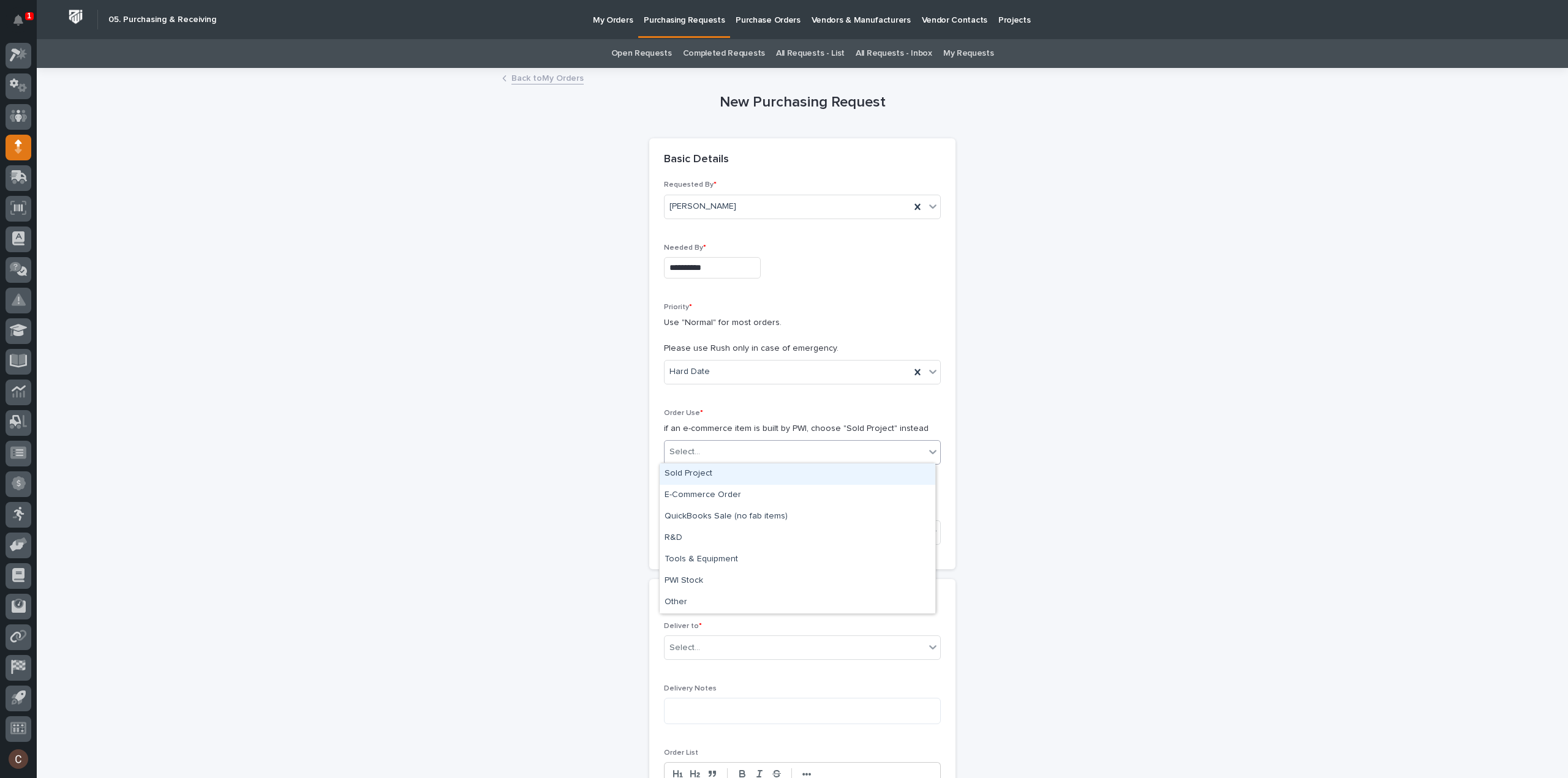
click at [711, 445] on div "Select..." at bounding box center [795, 452] width 260 height 20
click at [704, 473] on div "Sold Project" at bounding box center [797, 474] width 275 height 21
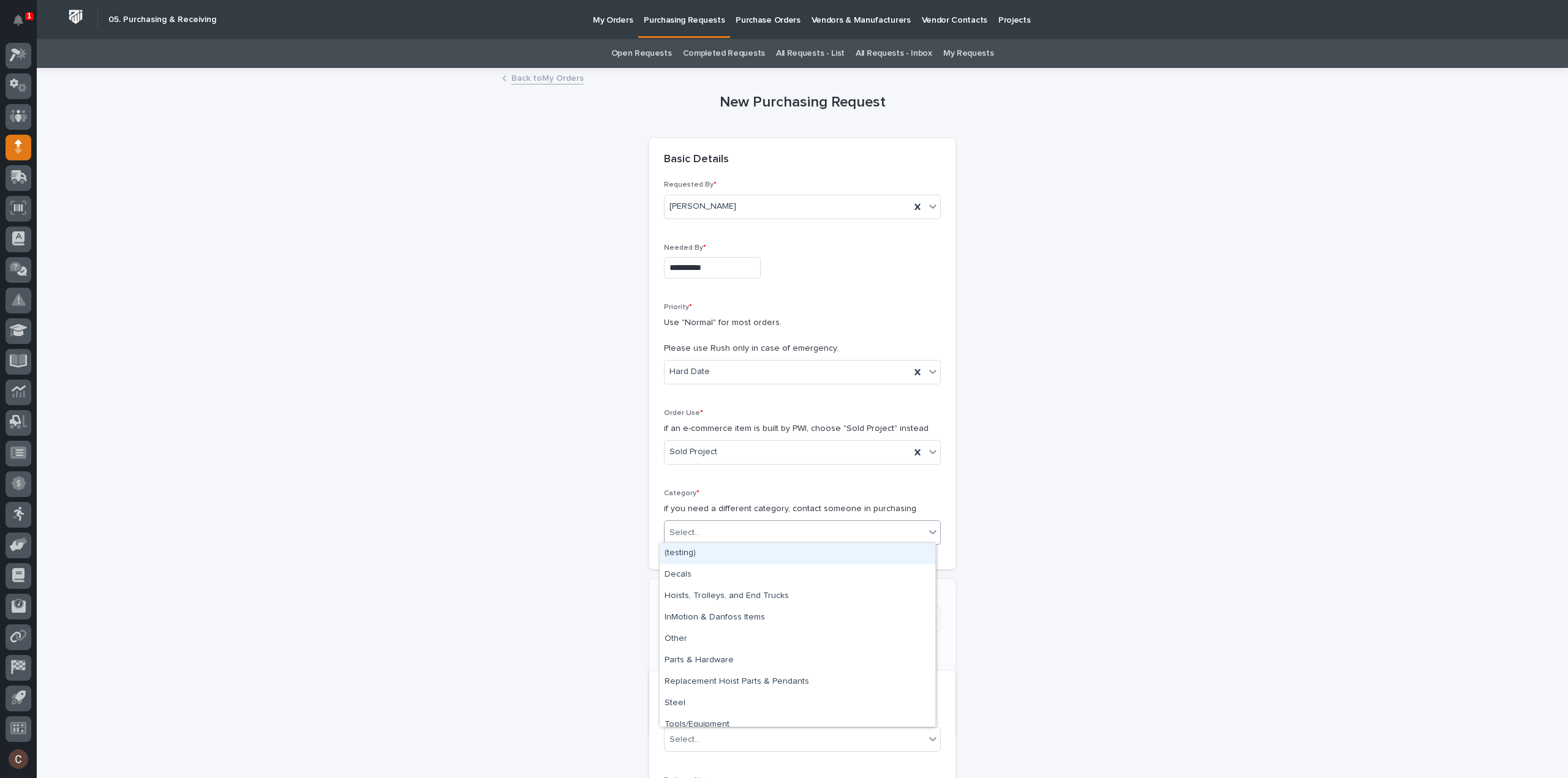
click at [714, 527] on div "Select..." at bounding box center [795, 533] width 260 height 20
click at [695, 706] on div "Steel" at bounding box center [797, 703] width 275 height 21
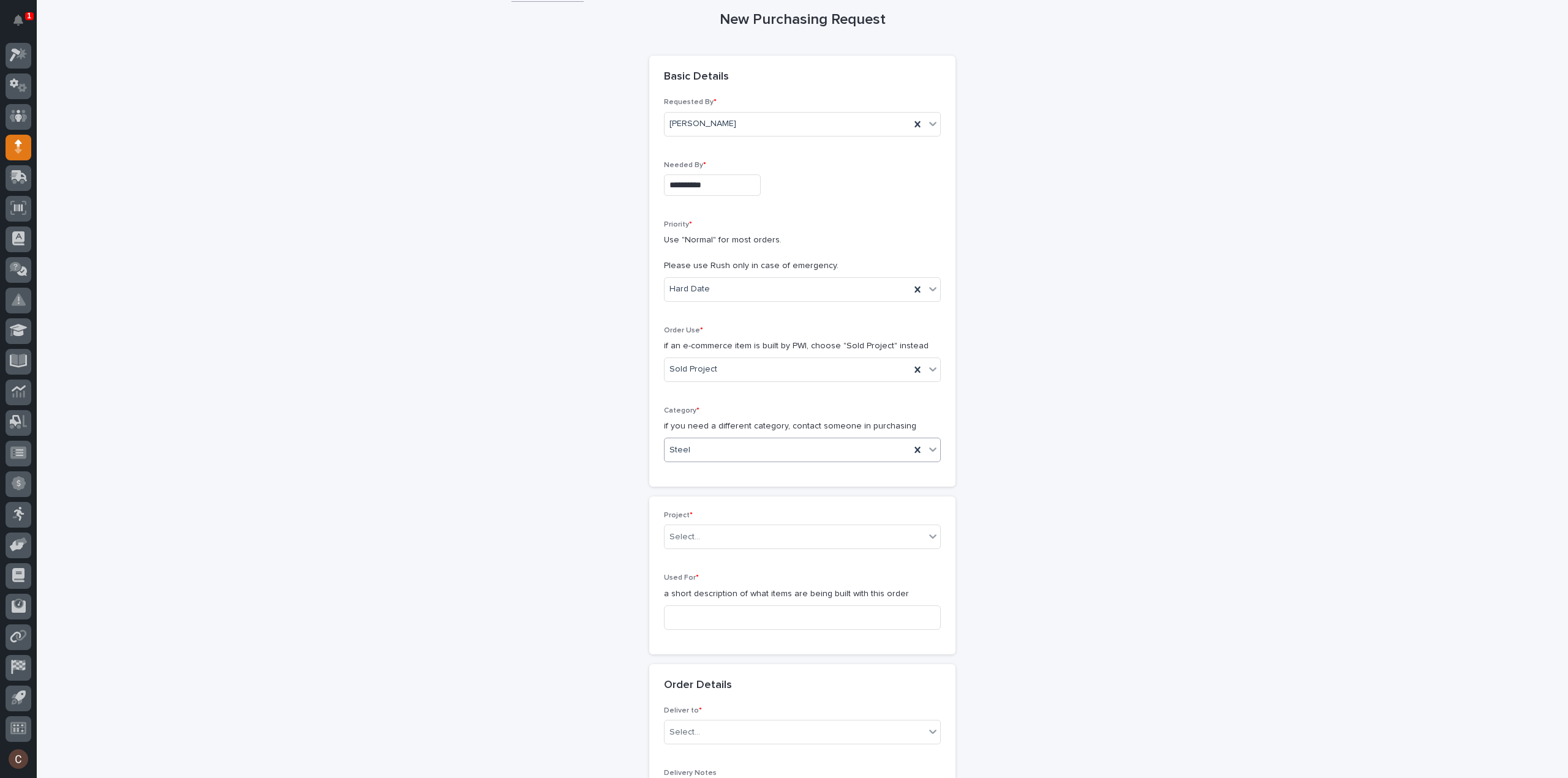
scroll to position [184, 0]
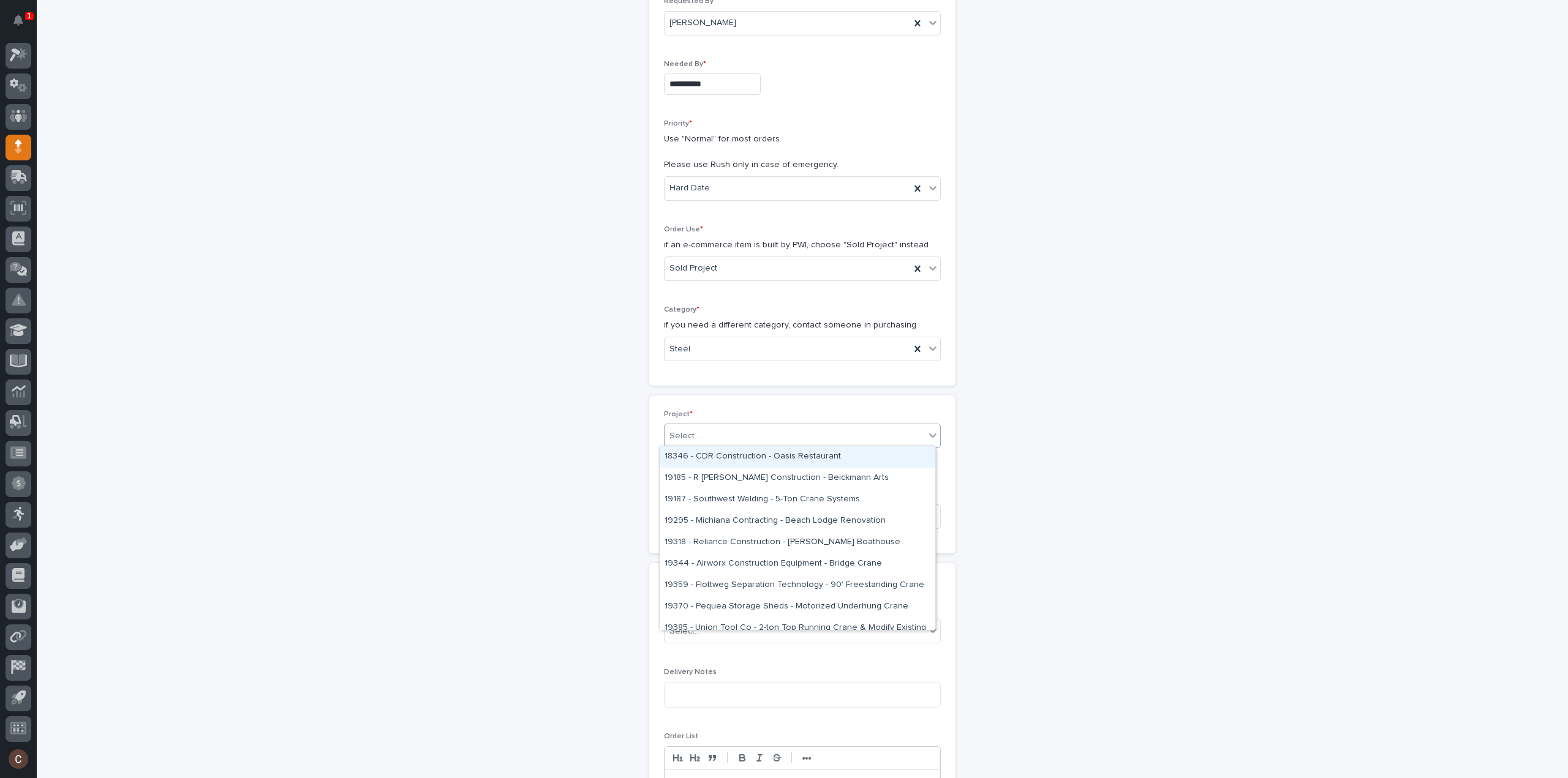
click at [714, 433] on div "Select..." at bounding box center [795, 436] width 260 height 20
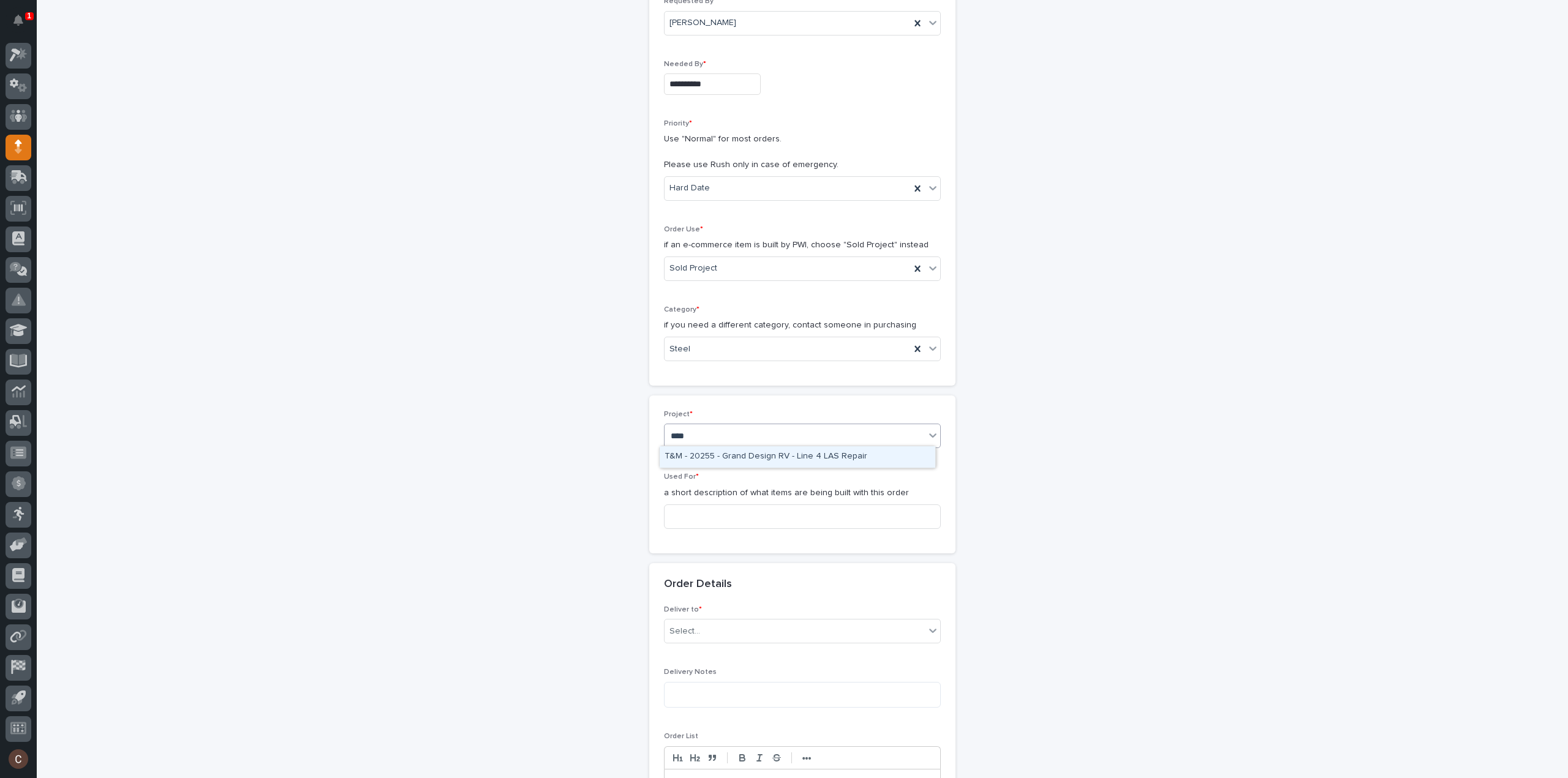
type input "*****"
click at [717, 457] on div "25522 - Stair Zone - Z-Modular - Saginaw TX" at bounding box center [797, 456] width 275 height 21
click at [713, 521] on input at bounding box center [802, 517] width 277 height 24
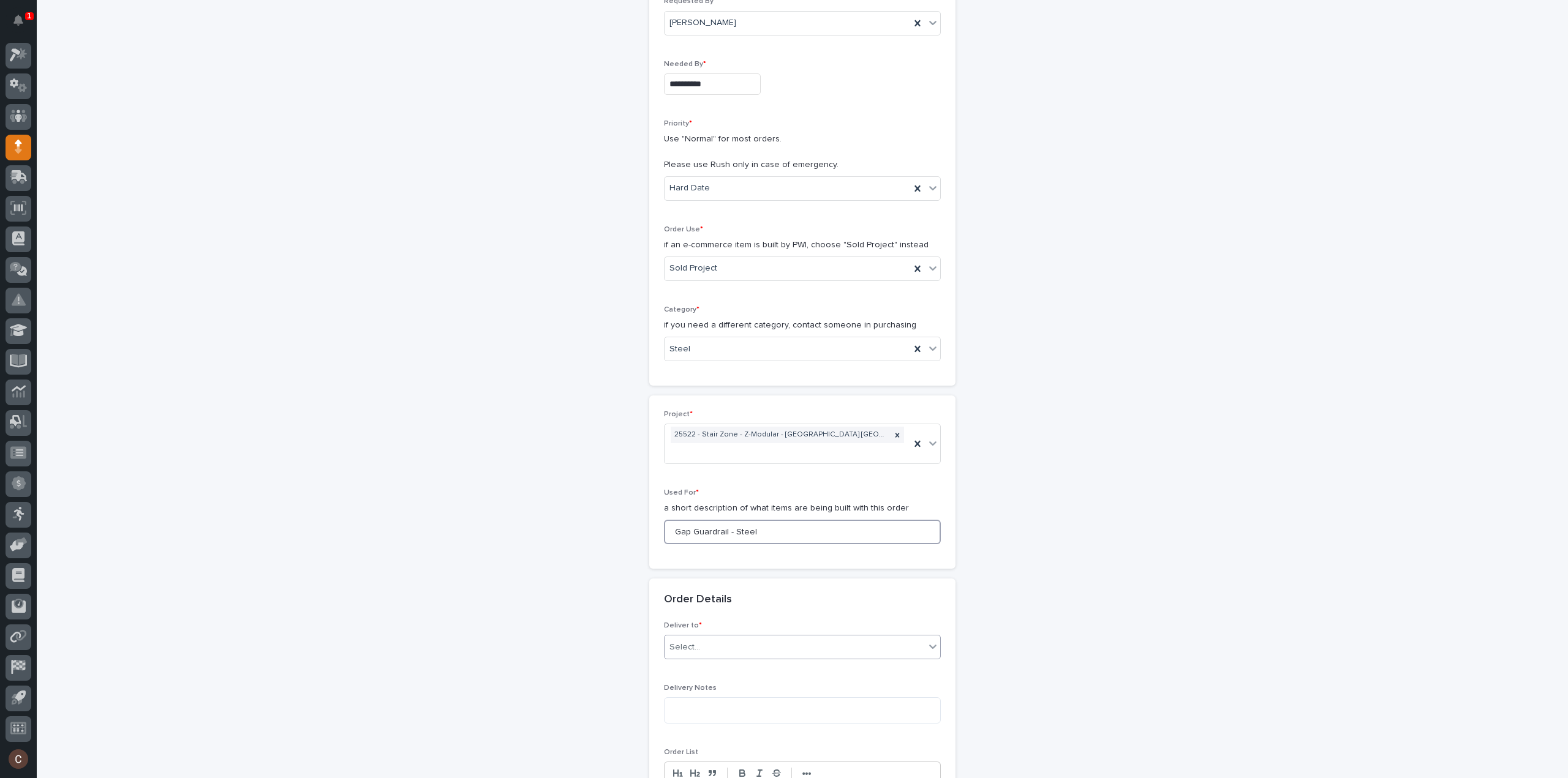
type input "Gap Guardrail - Steel"
click at [705, 638] on div "Select..." at bounding box center [795, 647] width 260 height 20
click at [709, 647] on div "PWI" at bounding box center [797, 652] width 275 height 21
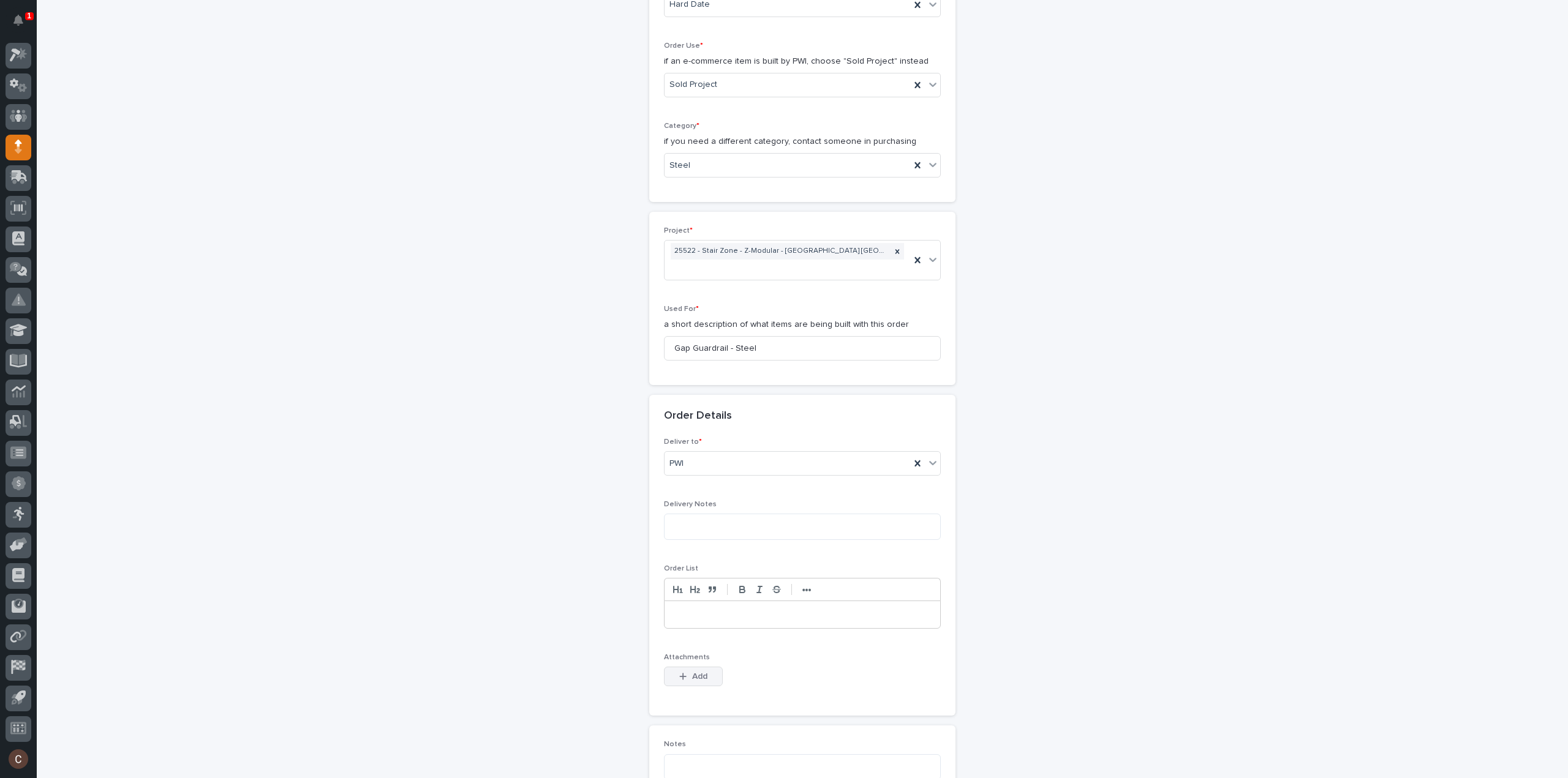
click at [681, 672] on icon "button" at bounding box center [682, 676] width 7 height 9
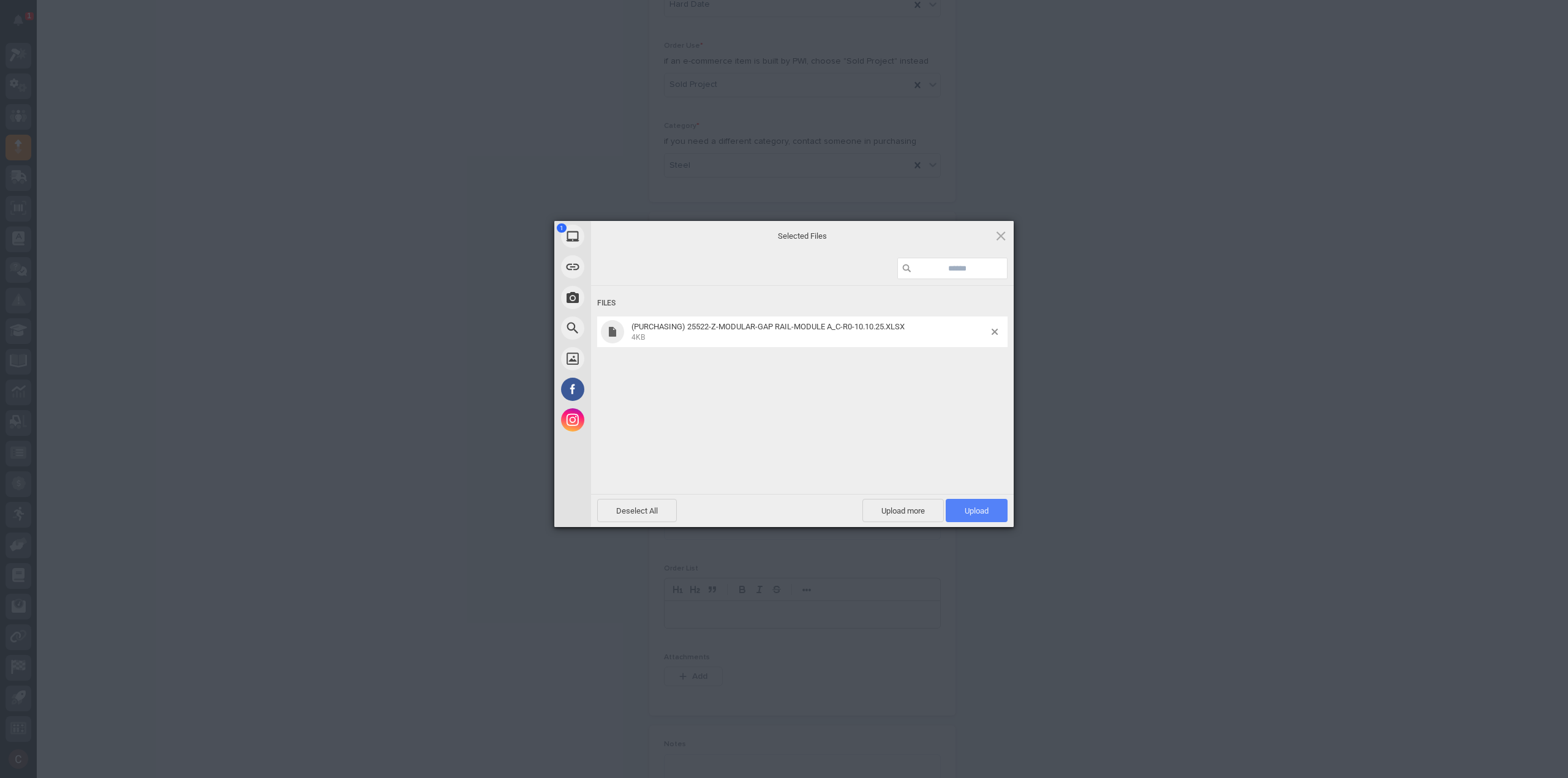
click at [975, 500] on span "Upload 1" at bounding box center [977, 510] width 62 height 24
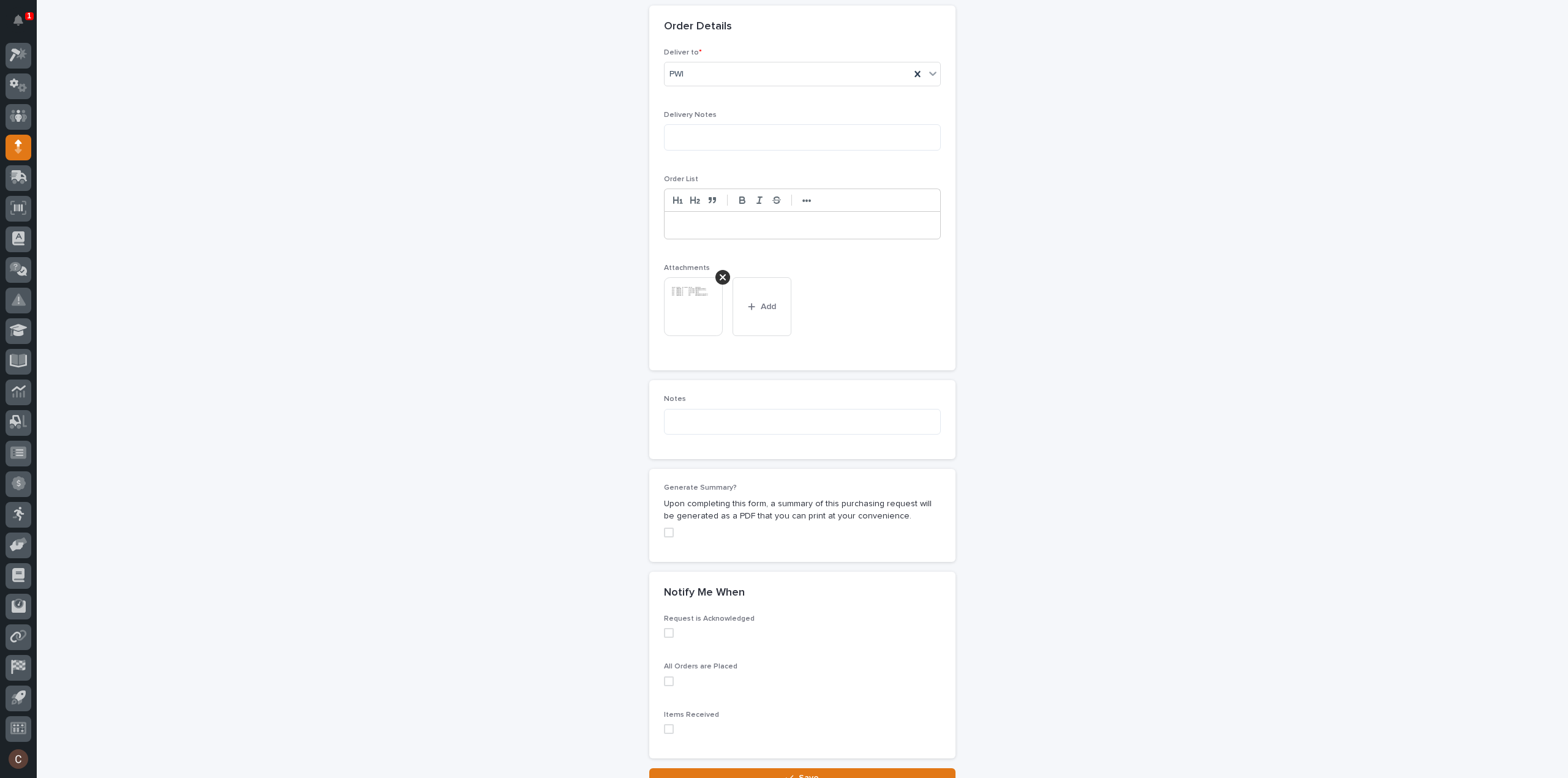
scroll to position [842, 0]
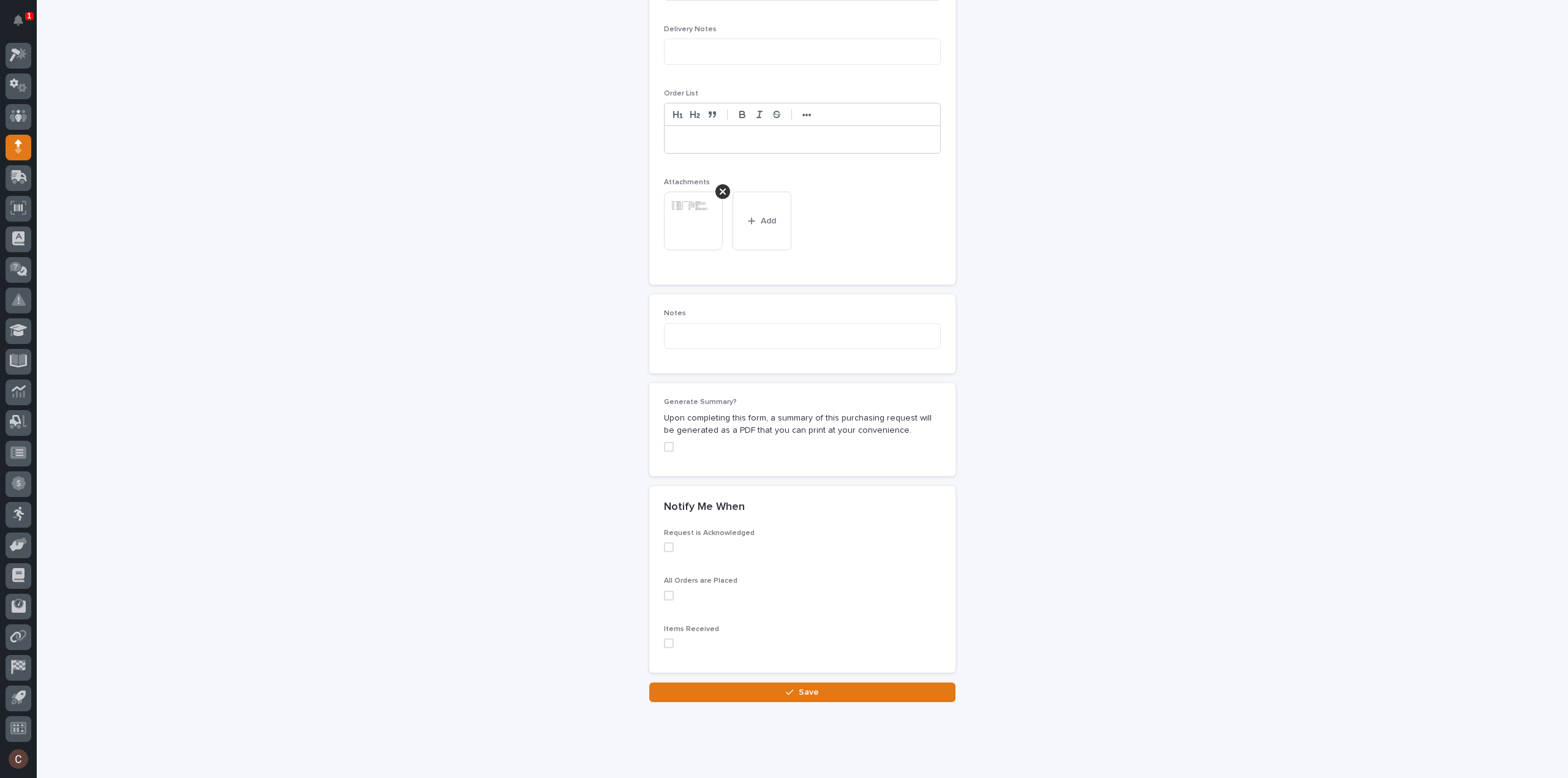
click at [752, 652] on div "Request is Acknowledged All Orders are Placed Items Received" at bounding box center [802, 600] width 306 height 144
click at [761, 682] on button "Save" at bounding box center [802, 692] width 306 height 19
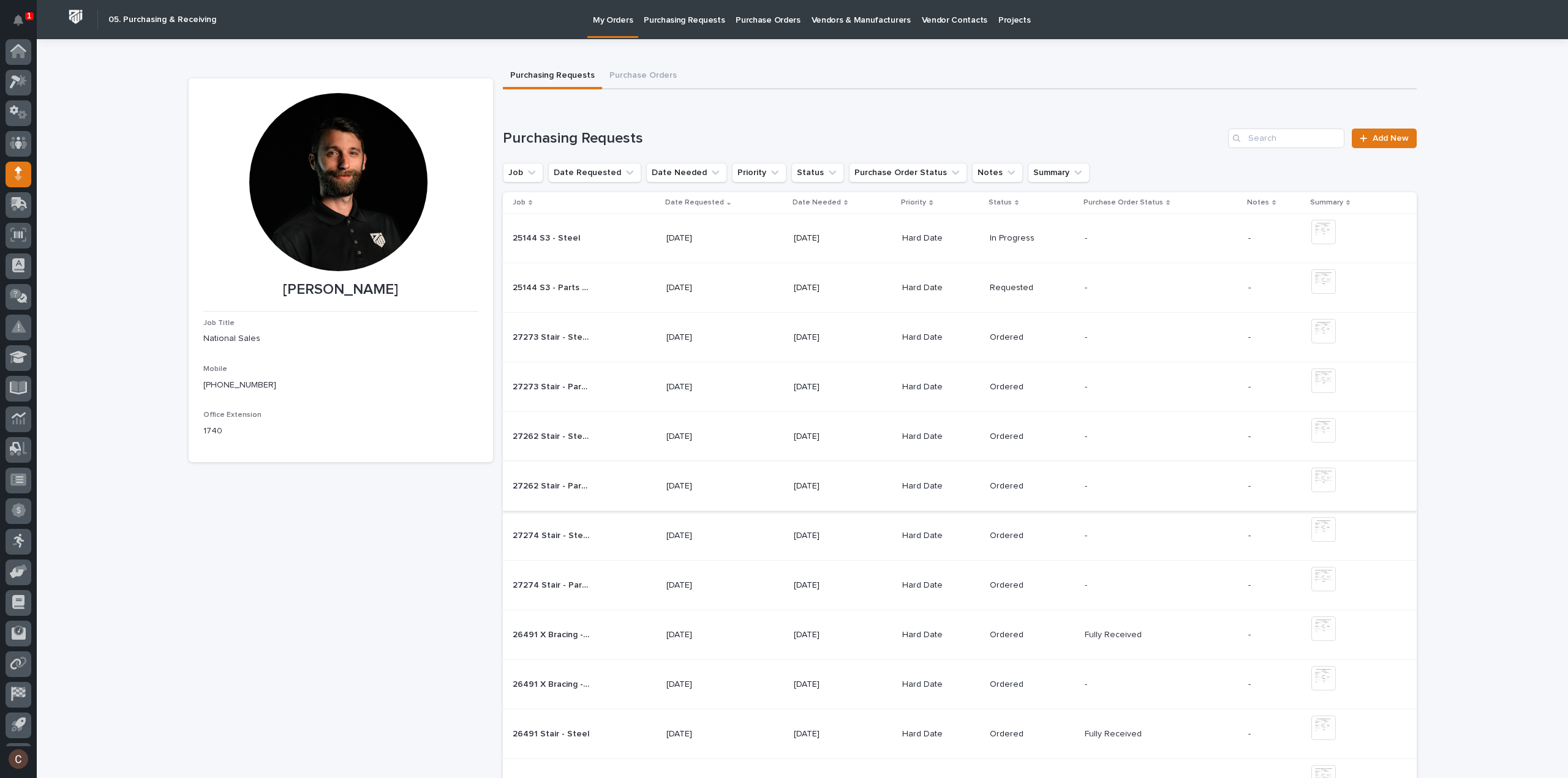
scroll to position [27, 0]
click at [1360, 131] on link "Add New" at bounding box center [1383, 138] width 64 height 19
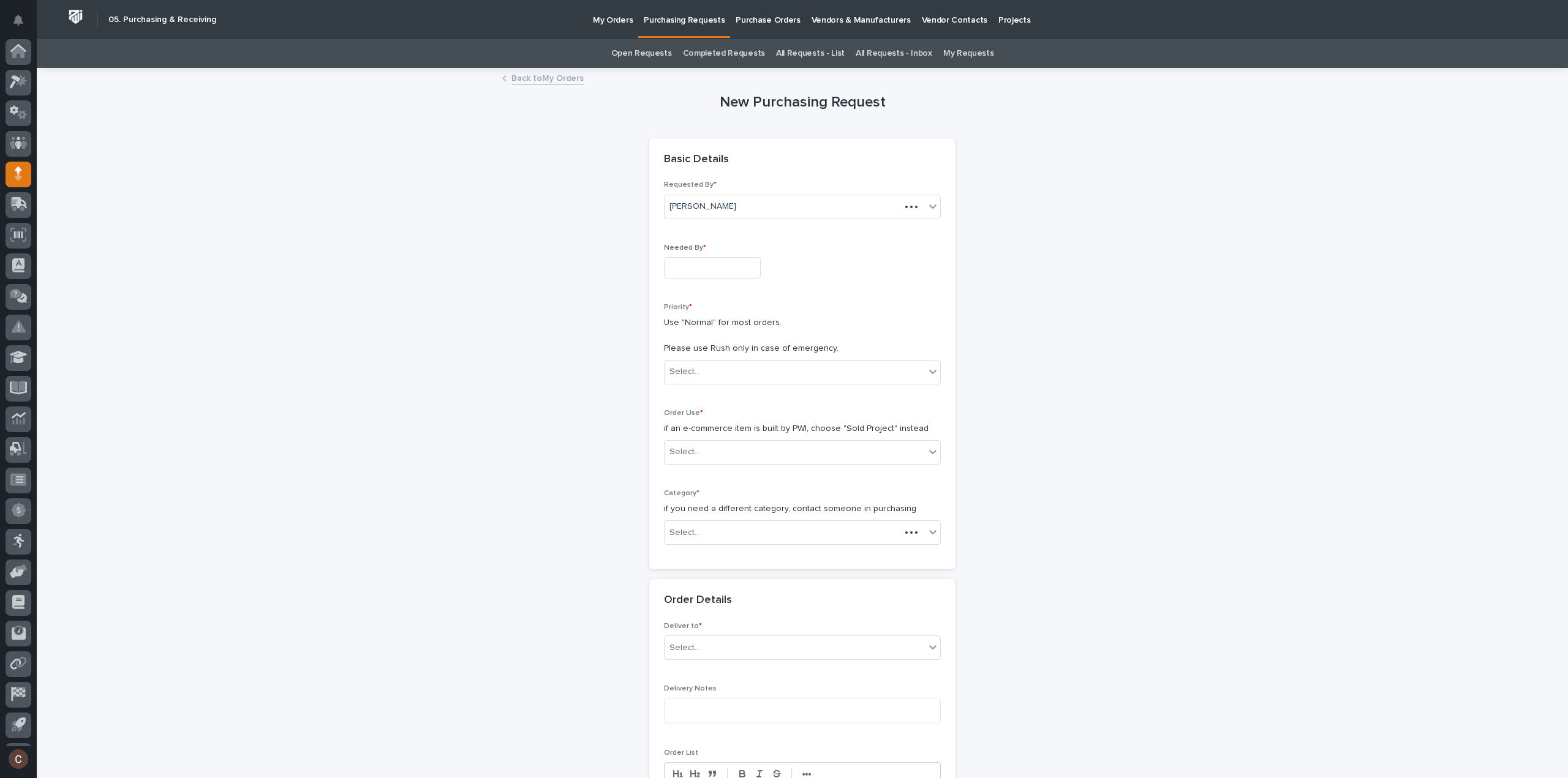
scroll to position [27, 0]
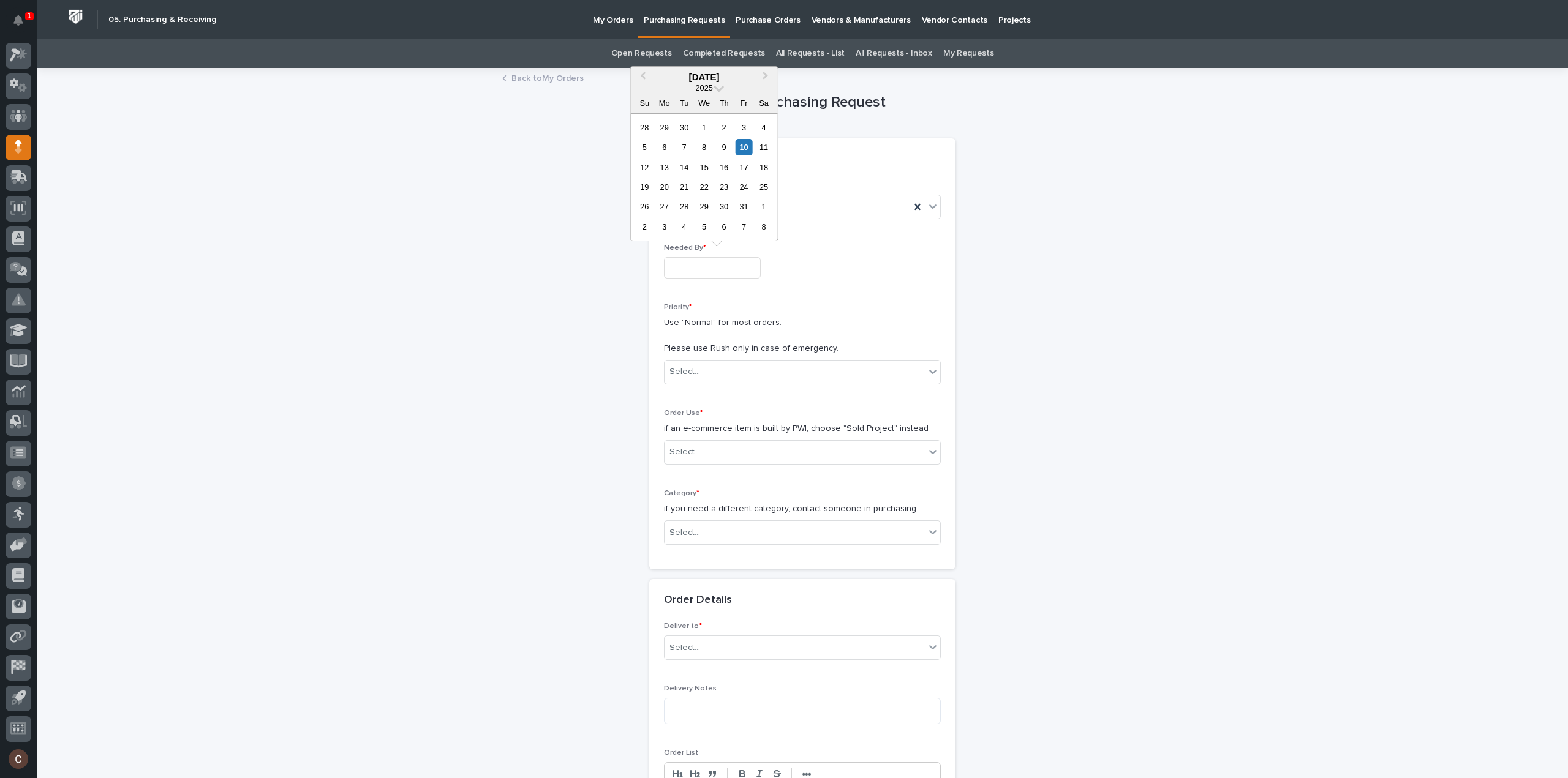
click at [734, 267] on input "text" at bounding box center [712, 268] width 97 height 21
click at [685, 167] on div "14" at bounding box center [684, 167] width 16 height 16
type input "**********"
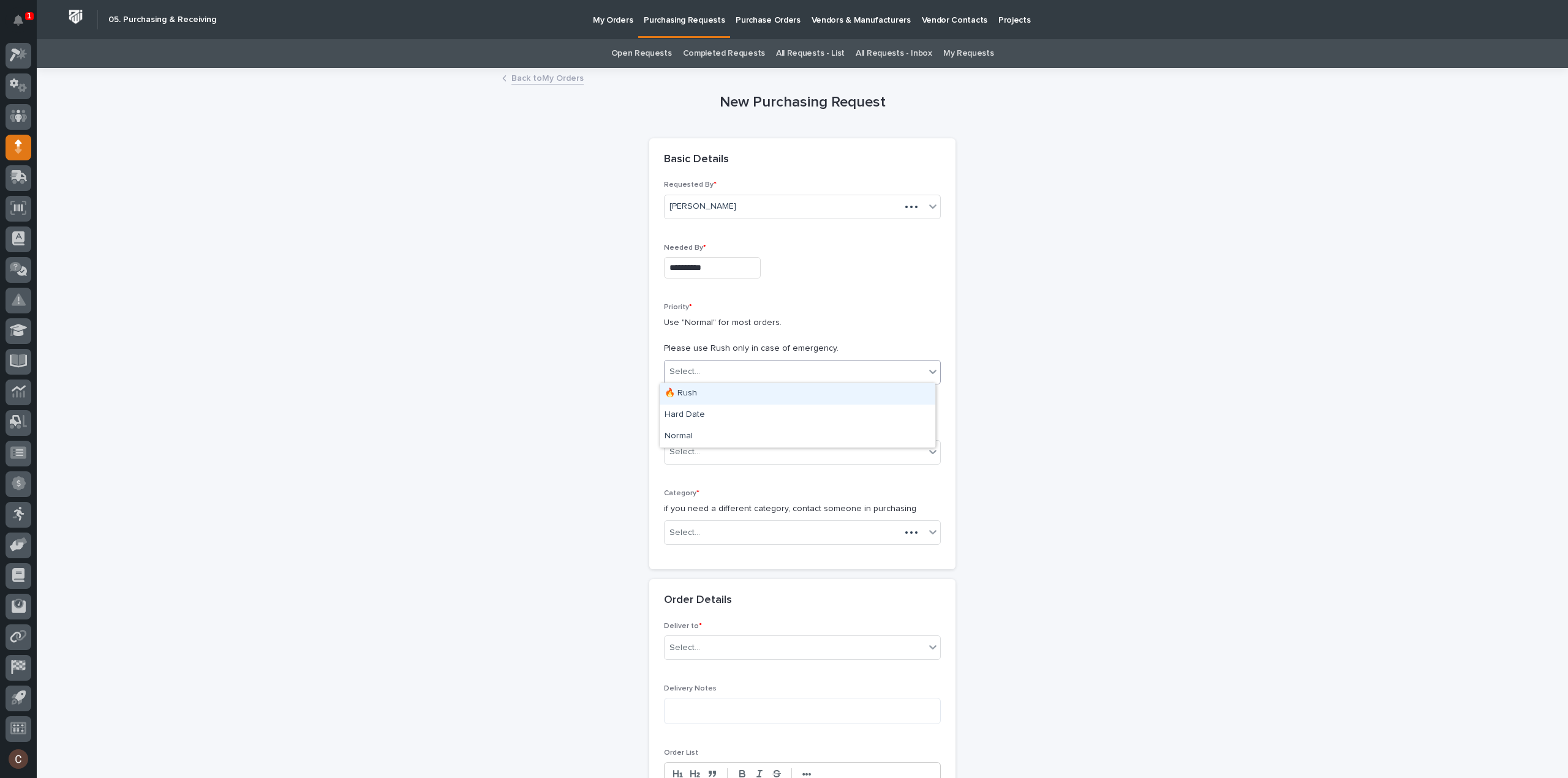
drag, startPoint x: 715, startPoint y: 363, endPoint x: 715, endPoint y: 371, distance: 8.0
click at [715, 364] on div "Select..." at bounding box center [795, 371] width 260 height 20
click at [704, 411] on div "Hard Date" at bounding box center [797, 415] width 275 height 21
click at [709, 446] on div "Select..." at bounding box center [795, 452] width 260 height 20
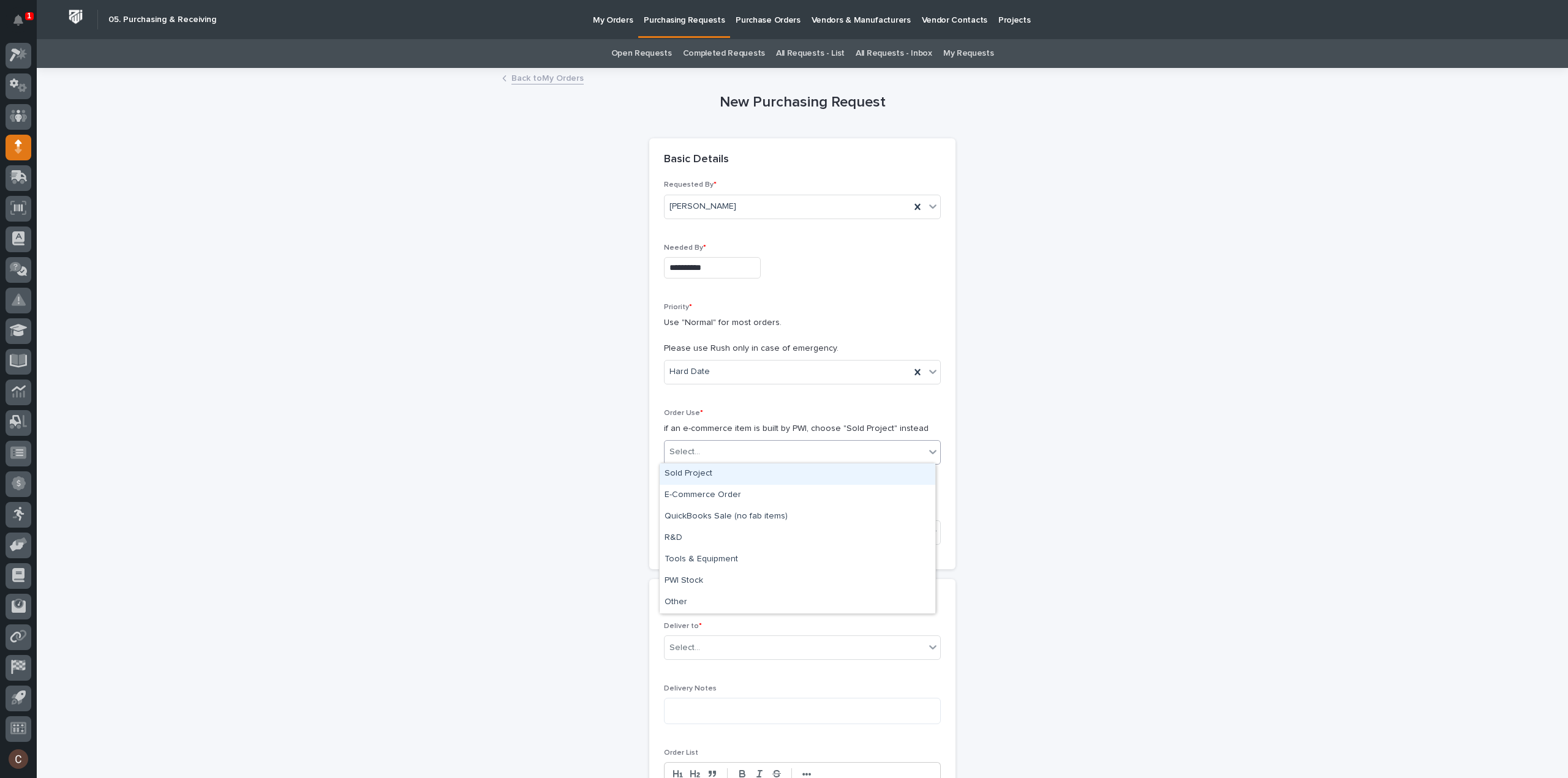
click at [705, 472] on div "Sold Project" at bounding box center [797, 474] width 275 height 21
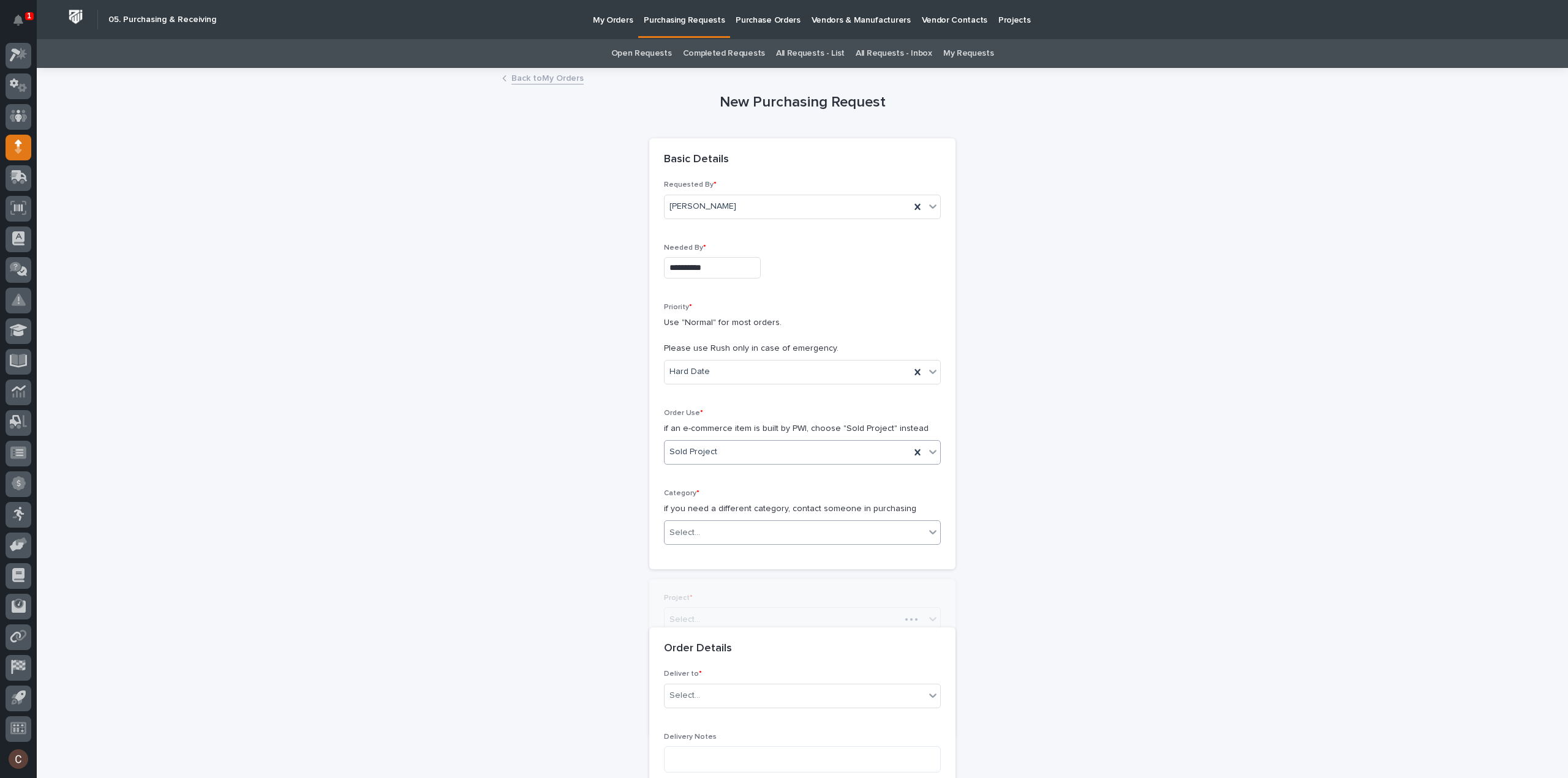
click at [687, 529] on div "Select..." at bounding box center [685, 533] width 31 height 13
type input "****"
click at [723, 551] on div "Parts & Hardware" at bounding box center [797, 554] width 275 height 21
click at [694, 628] on div "Select..." at bounding box center [802, 620] width 277 height 24
type input "*****"
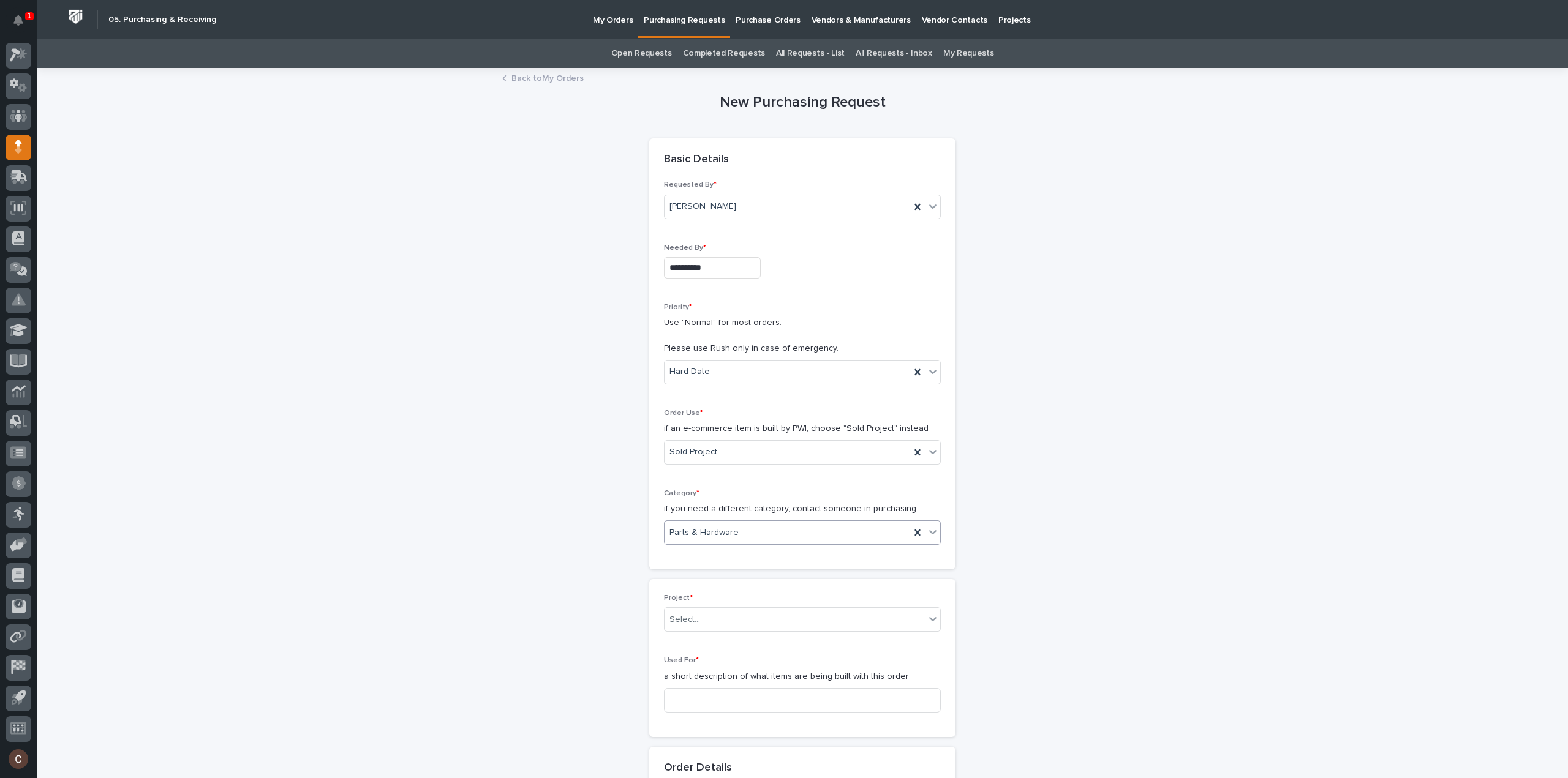
click at [704, 656] on p "Used For *" at bounding box center [802, 660] width 277 height 9
click at [706, 625] on div "Select..." at bounding box center [795, 620] width 260 height 20
type input "*****"
click at [708, 636] on div "25522 - Stair Zone - Z-Modular - Saginaw TX" at bounding box center [797, 641] width 275 height 21
click at [713, 698] on input at bounding box center [802, 700] width 277 height 24
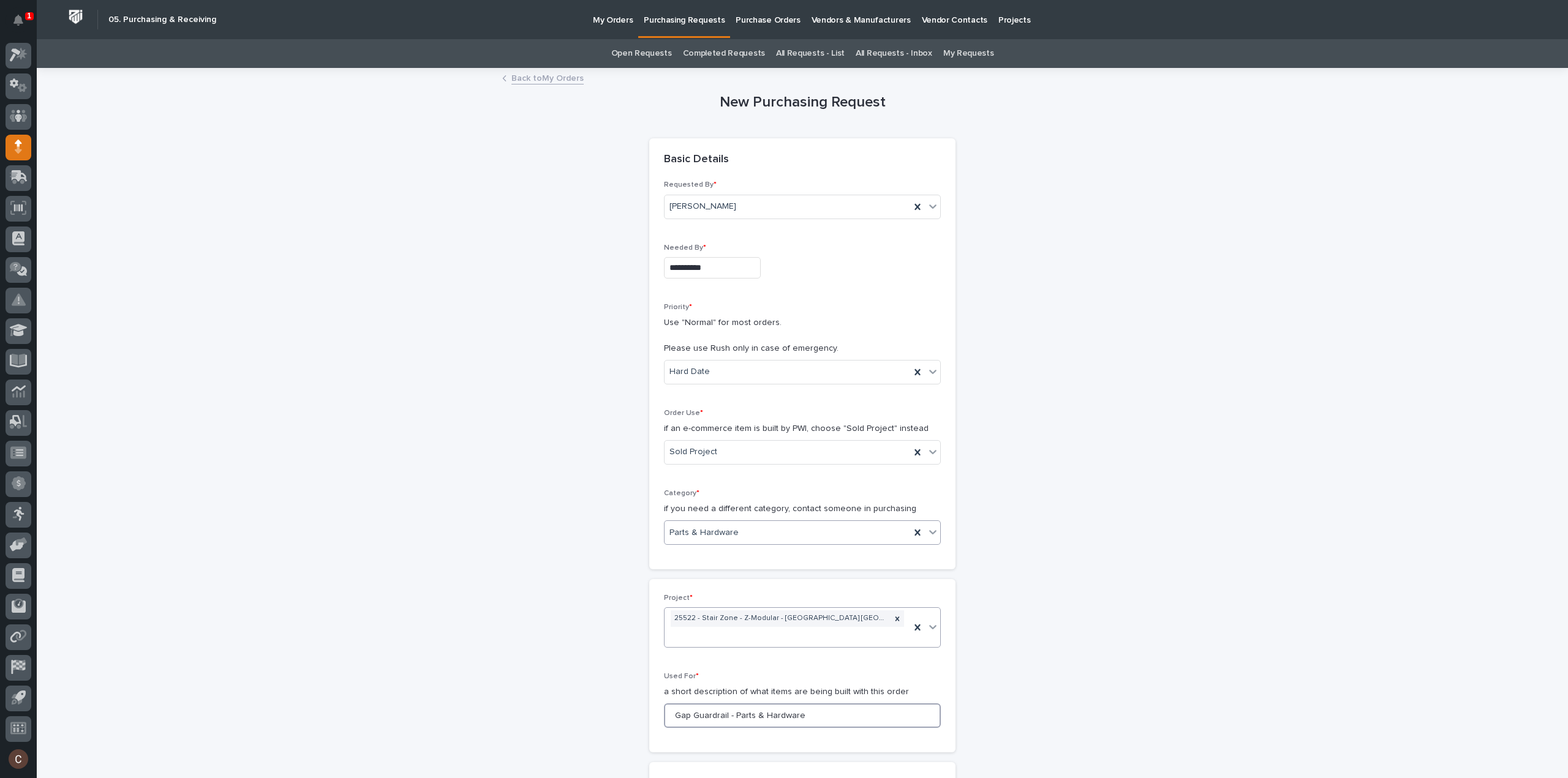
scroll to position [367, 0]
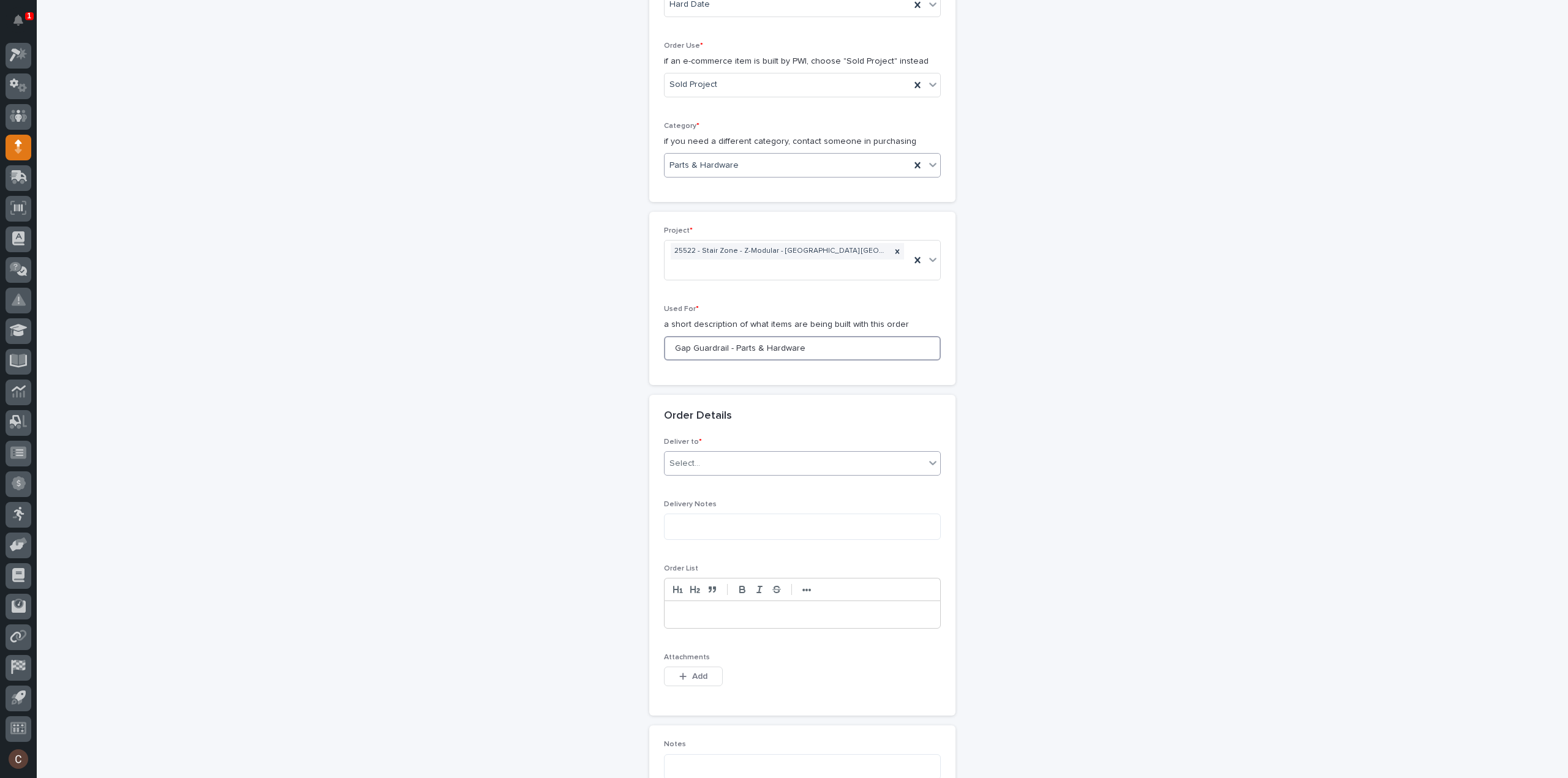
type input "Gap Guardrail - Parts & Hardware"
click at [730, 454] on div "Select..." at bounding box center [795, 464] width 260 height 20
click at [695, 462] on div "Deliver to * option PWI or Customer, selected. 0 results available. Select is f…" at bounding box center [802, 461] width 277 height 48
click at [705, 466] on div "PWI" at bounding box center [797, 469] width 275 height 21
click at [703, 667] on button "Add" at bounding box center [693, 676] width 58 height 19
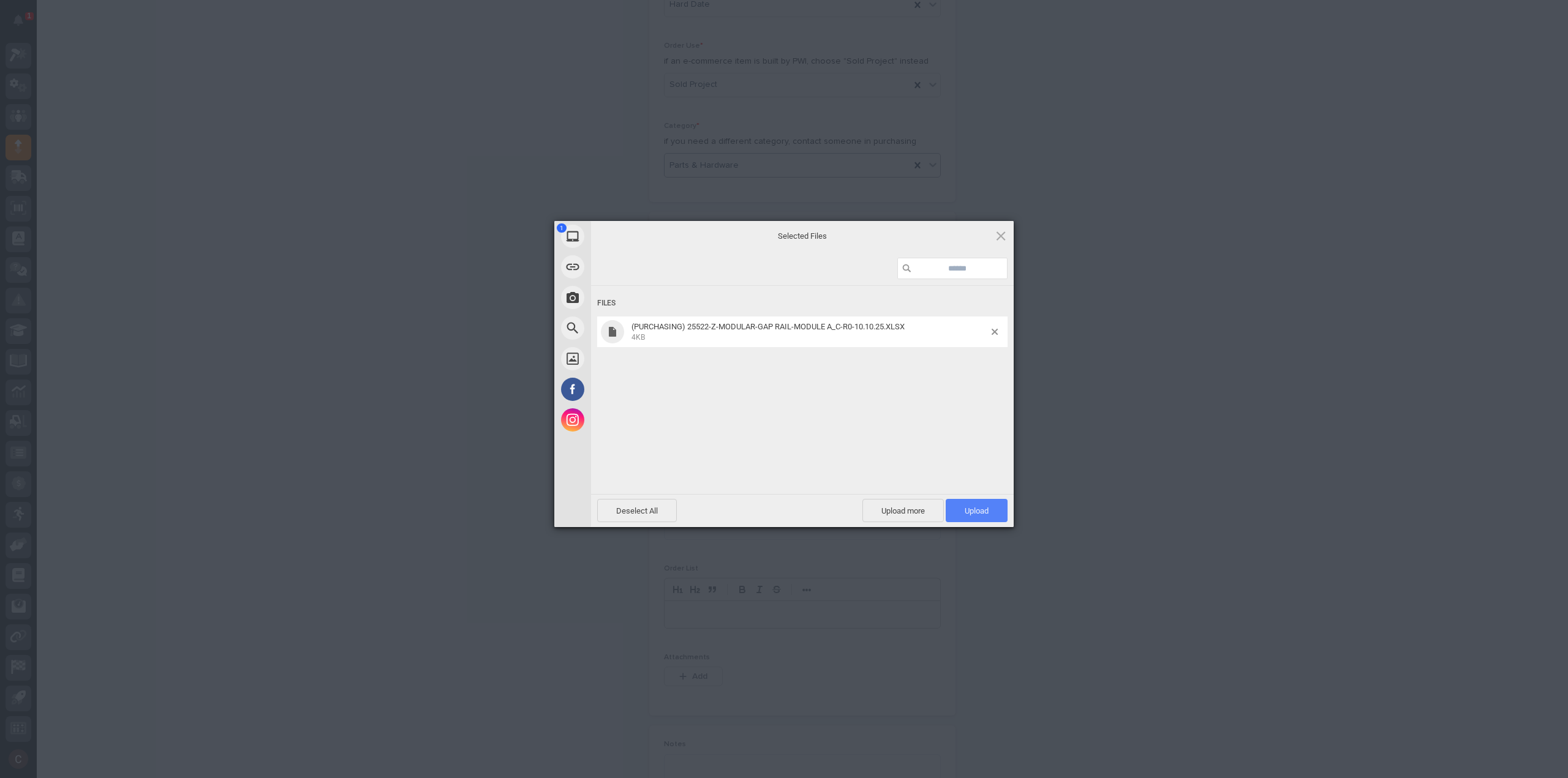
click at [978, 511] on span "Upload 1" at bounding box center [976, 510] width 24 height 9
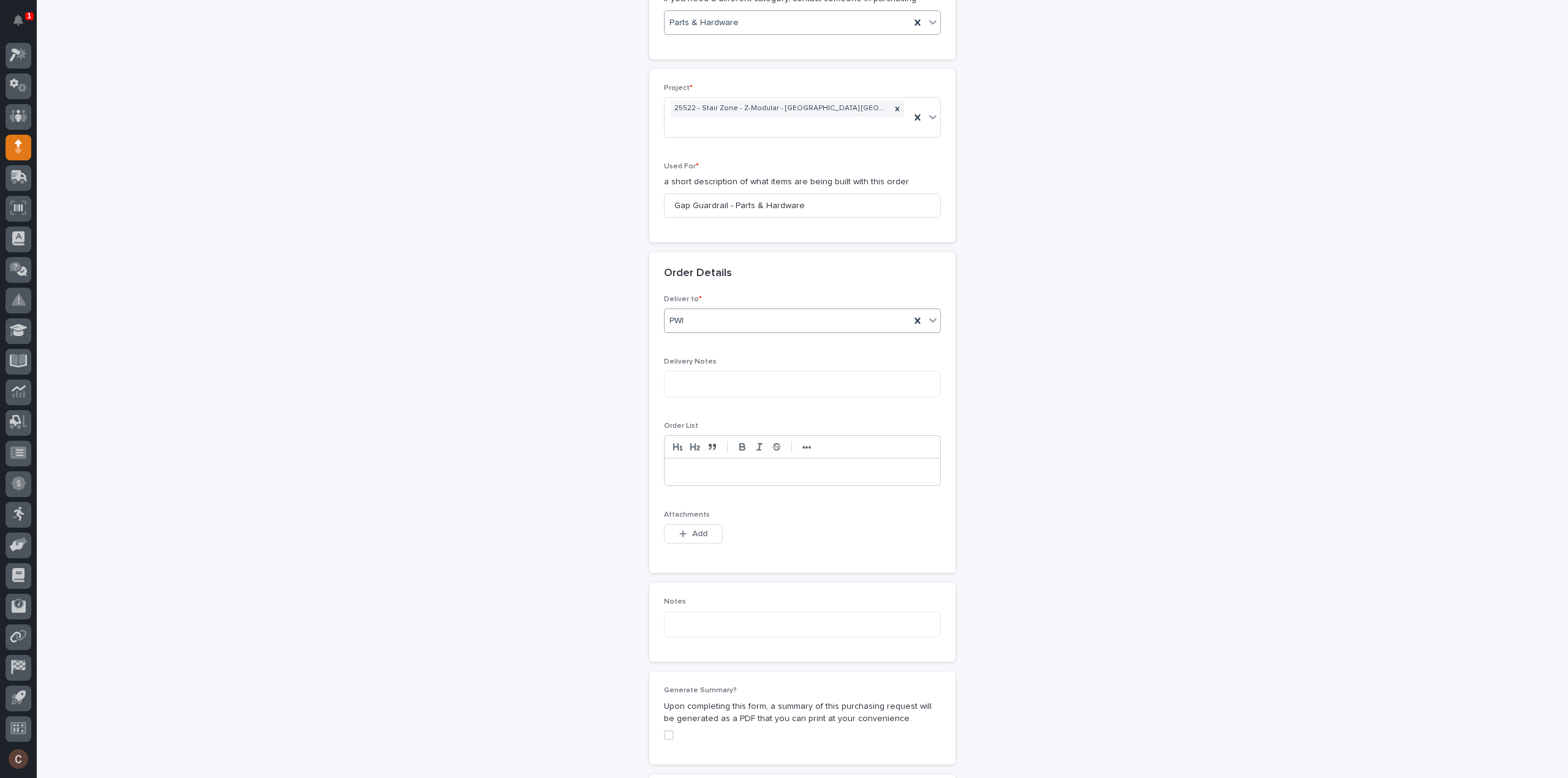
scroll to position [798, 0]
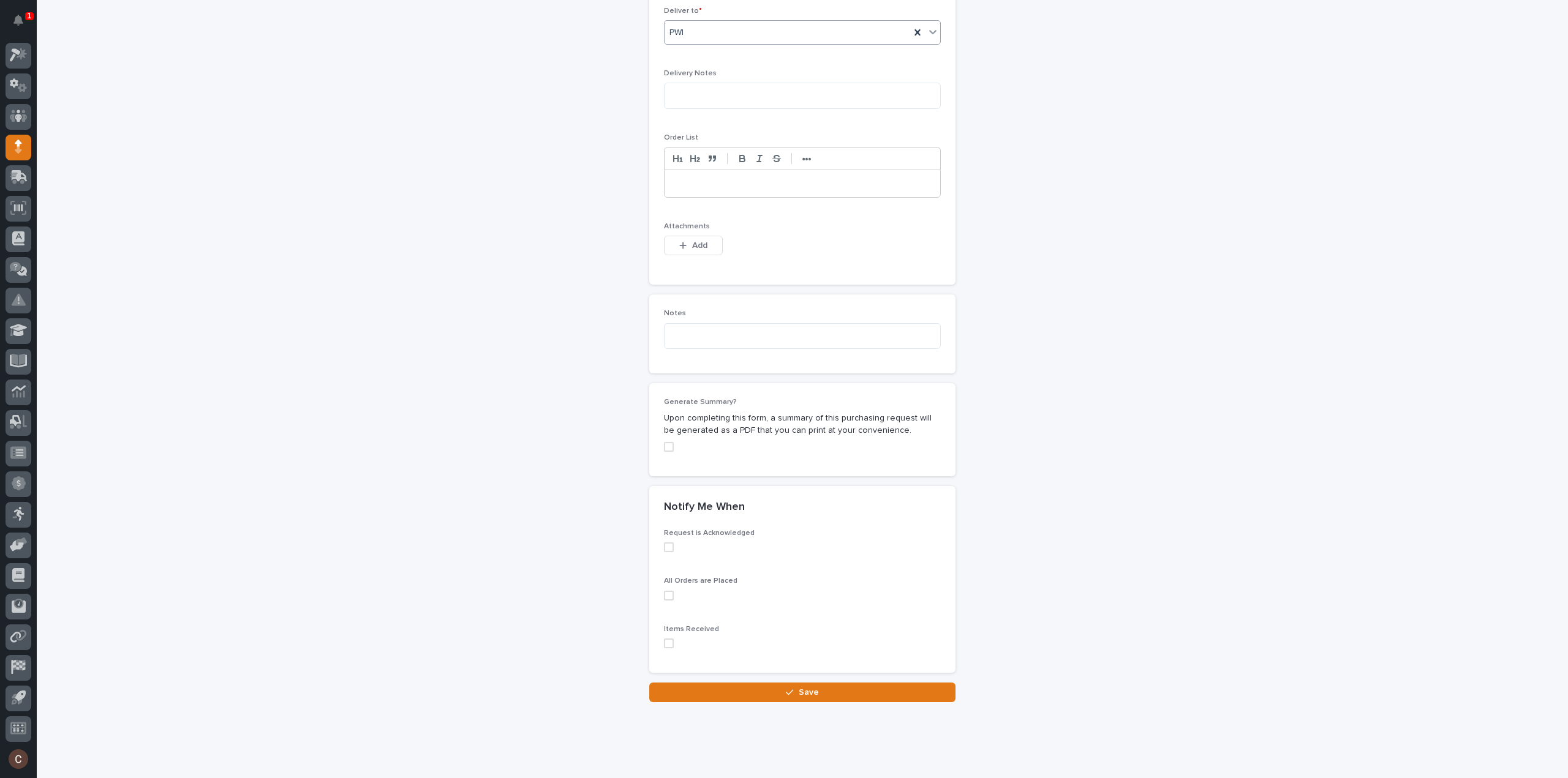
click at [829, 685] on div "**********" at bounding box center [803, 2] width 1240 height 1462
click at [829, 682] on button "Save" at bounding box center [802, 692] width 306 height 19
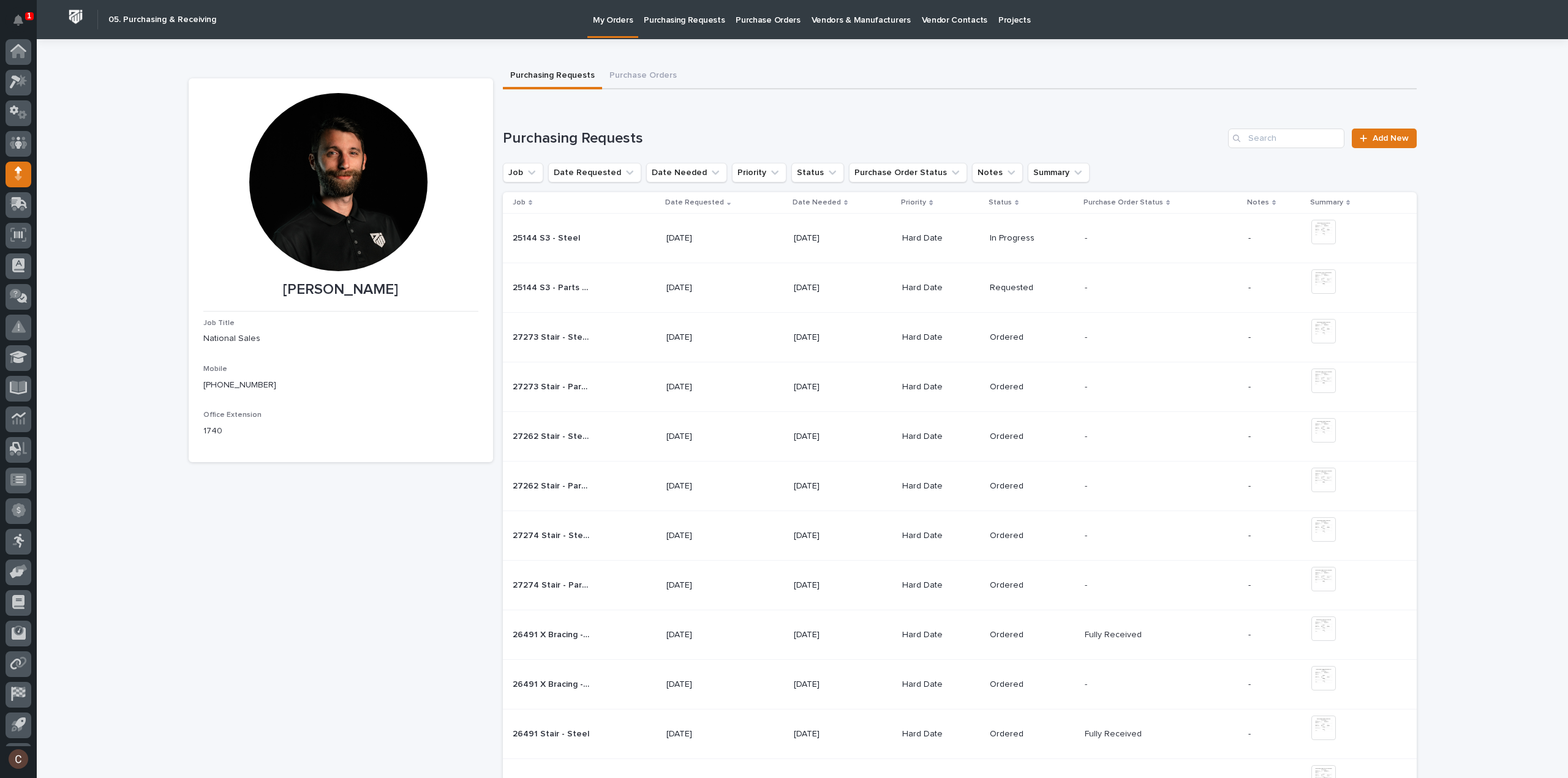
scroll to position [27, 0]
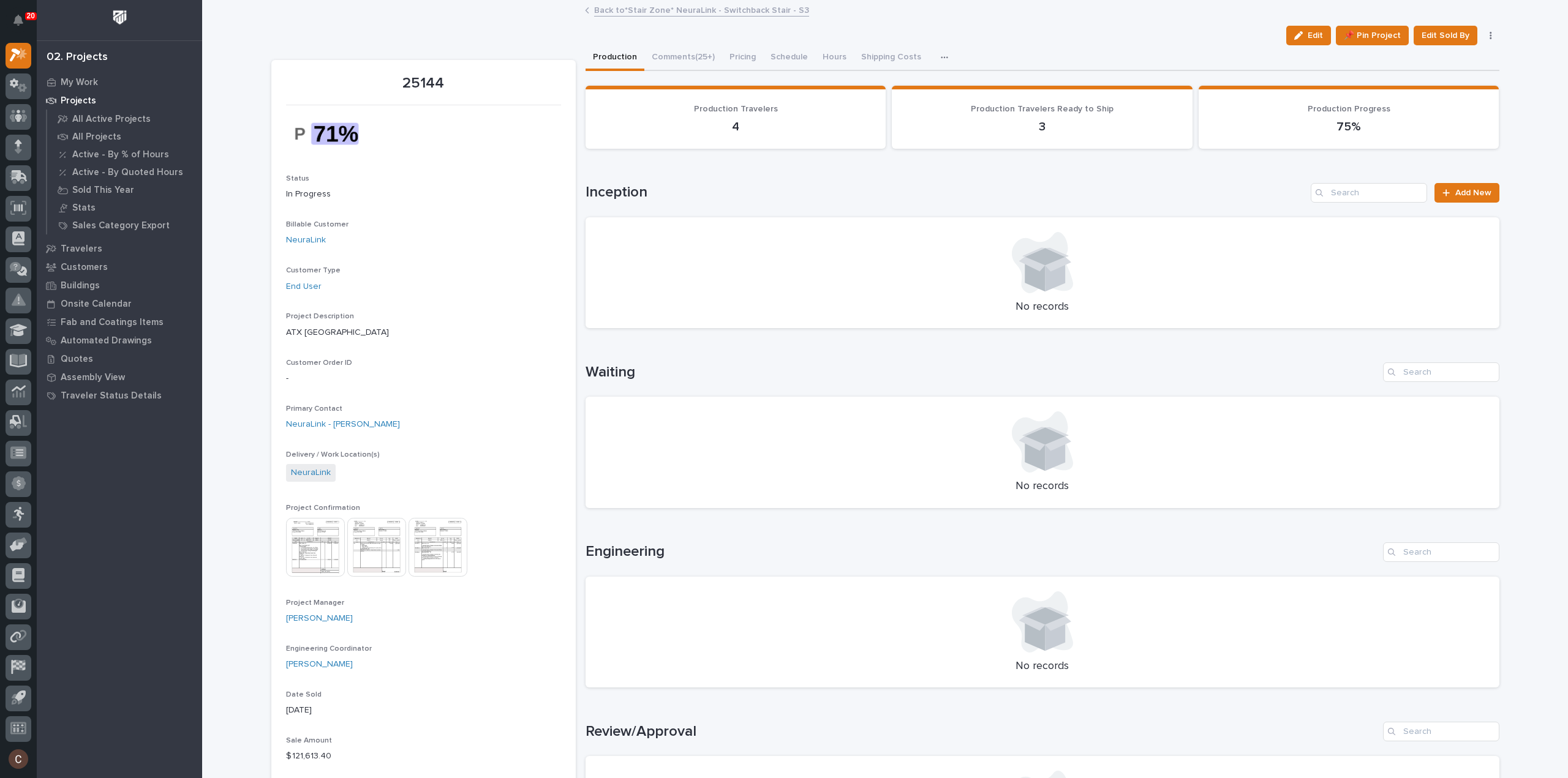
scroll to position [884, 0]
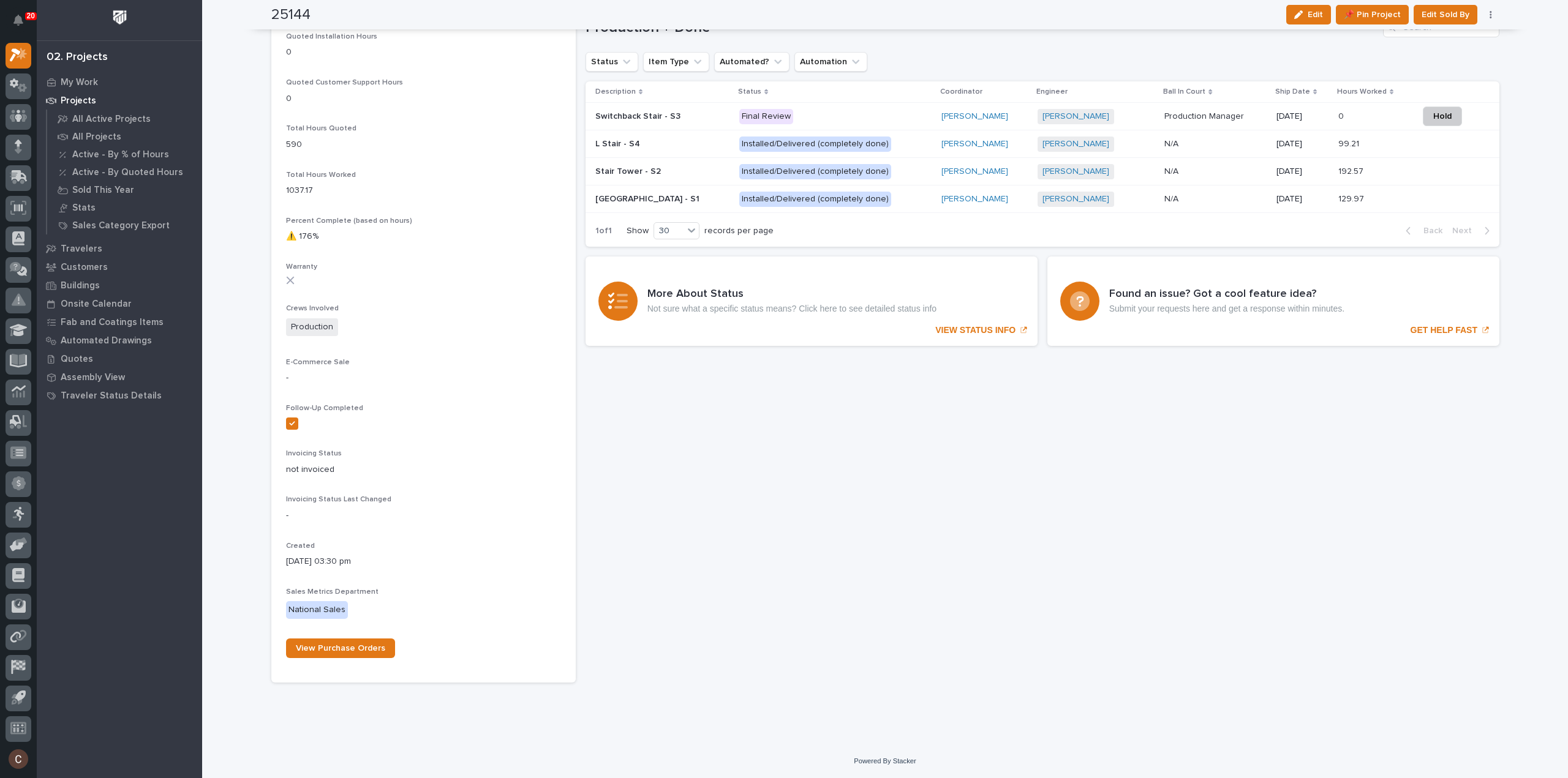
click at [682, 115] on p at bounding box center [662, 116] width 134 height 11
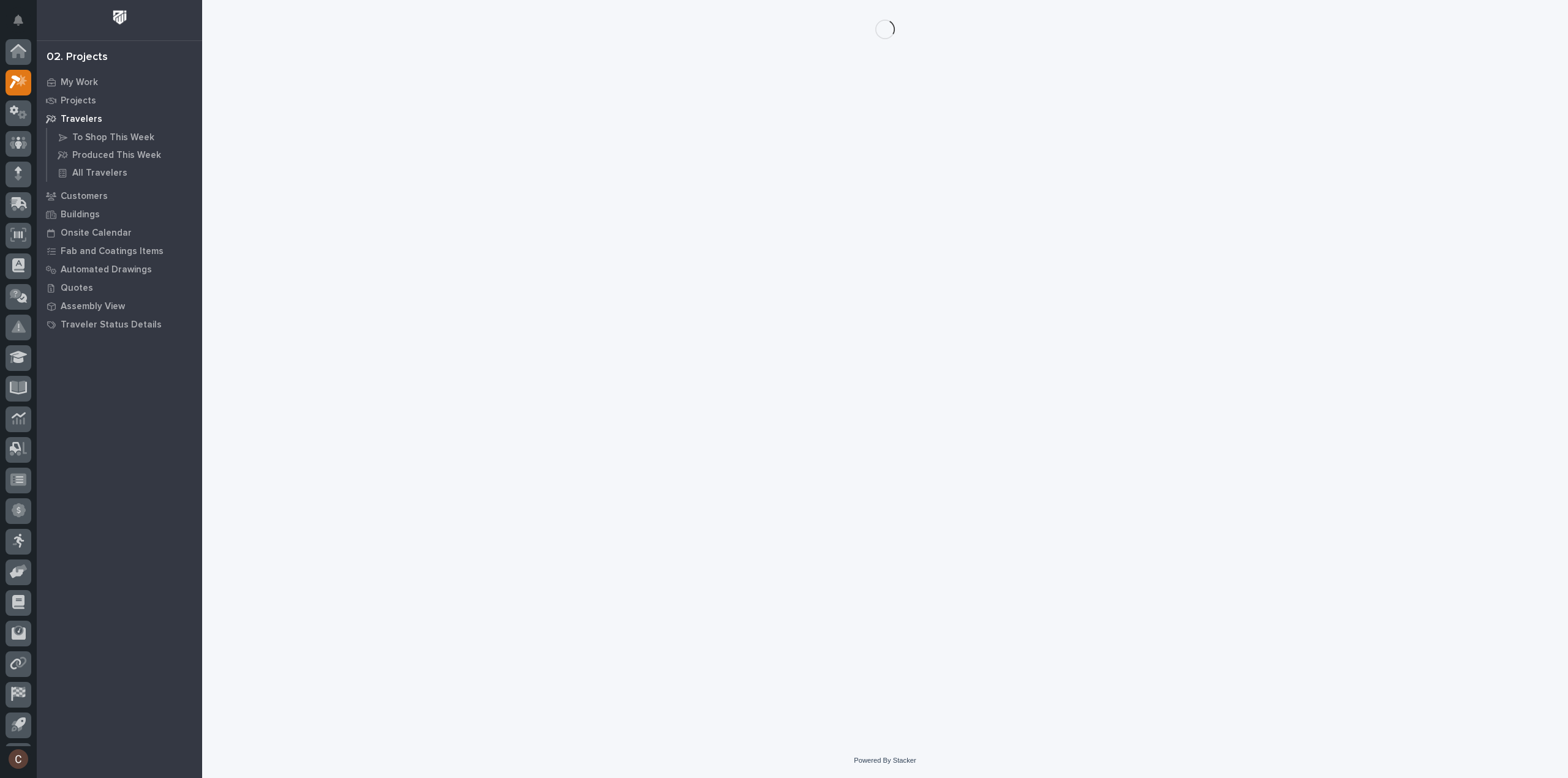
scroll to position [27, 0]
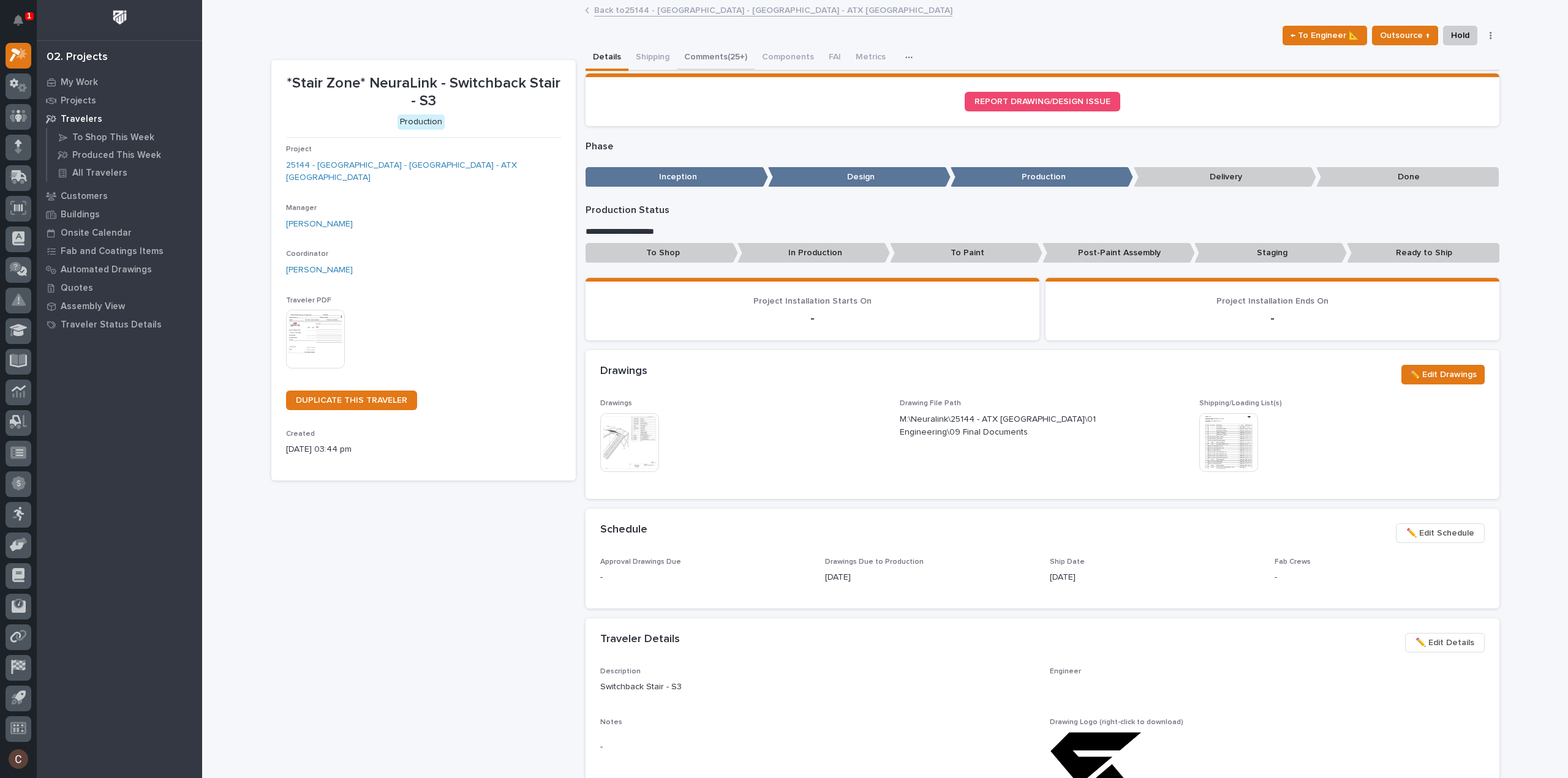
click at [681, 55] on button "Comments (25+)" at bounding box center [716, 58] width 78 height 26
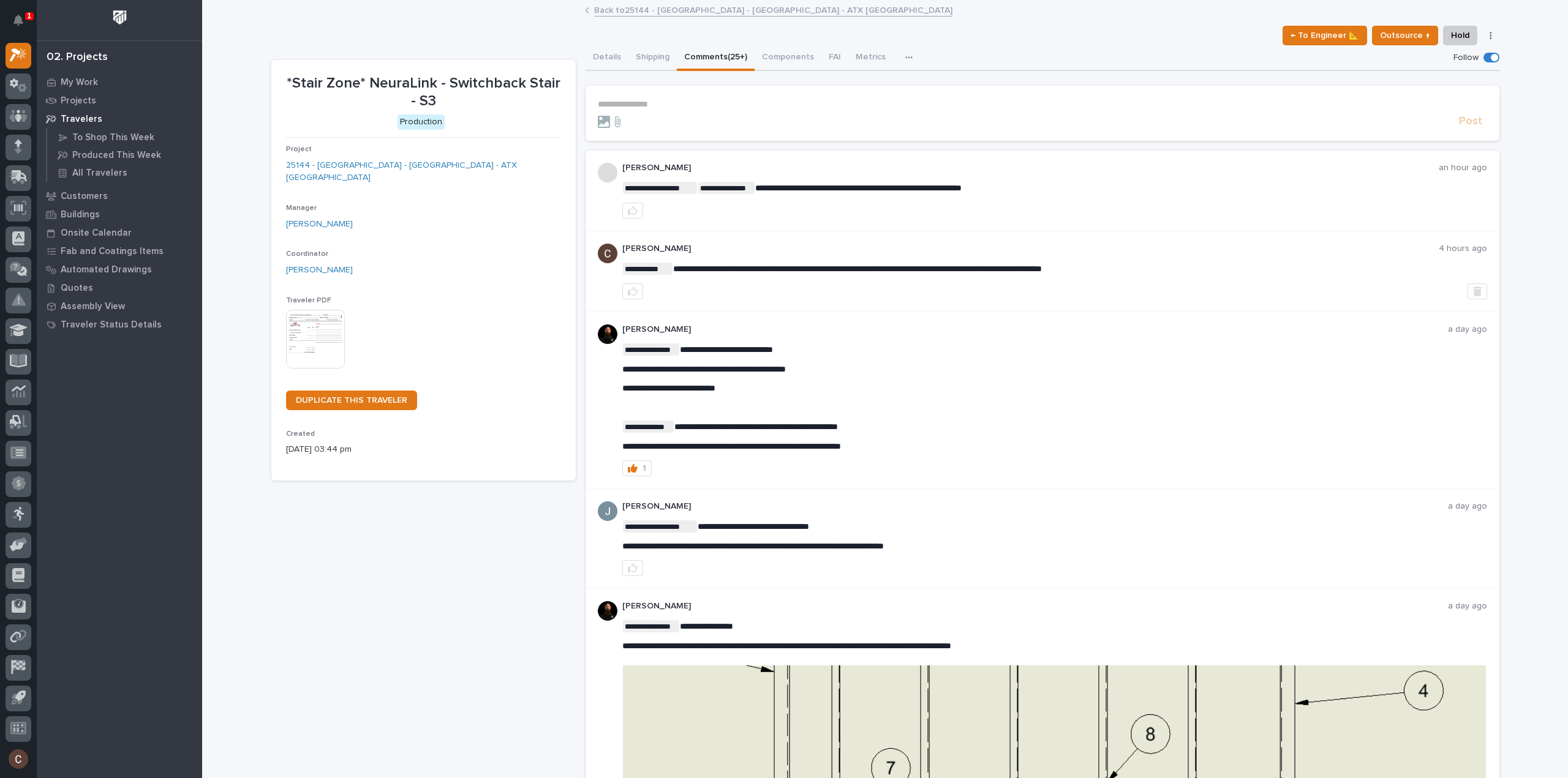
click at [684, 107] on p "**********" at bounding box center [1042, 104] width 889 height 11
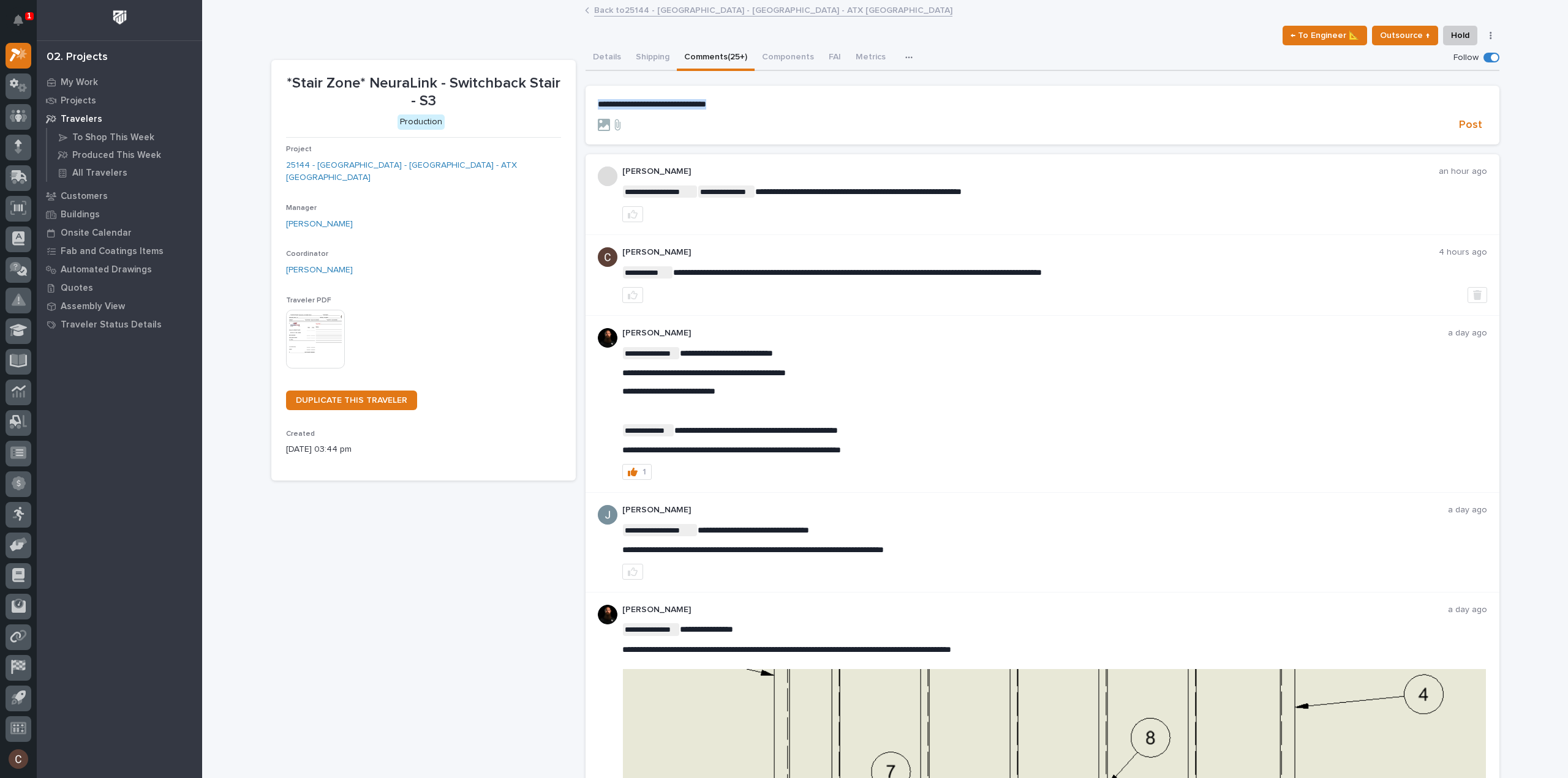
drag, startPoint x: 722, startPoint y: 108, endPoint x: 148, endPoint y: 65, distance: 575.6
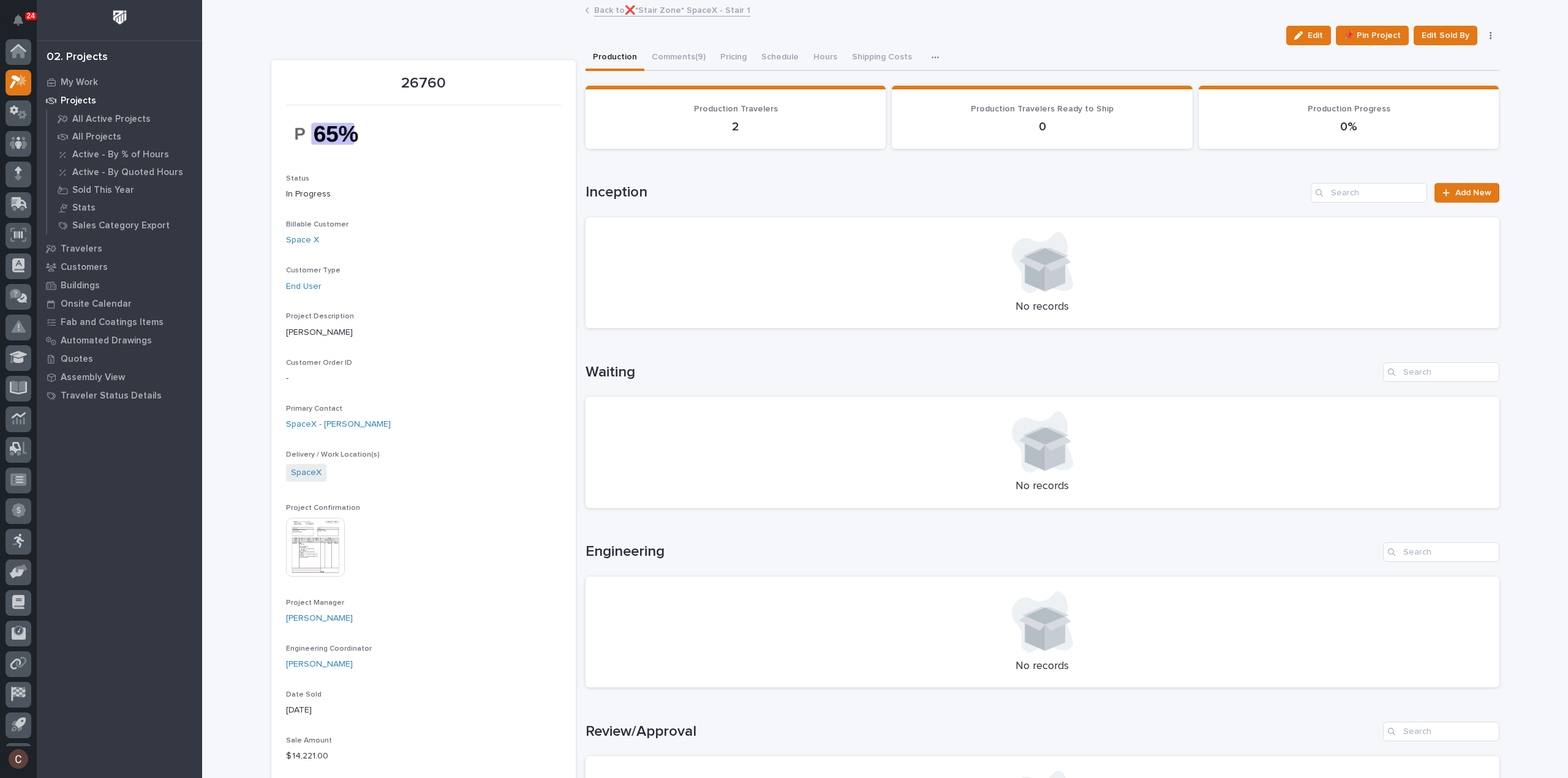
scroll to position [27, 0]
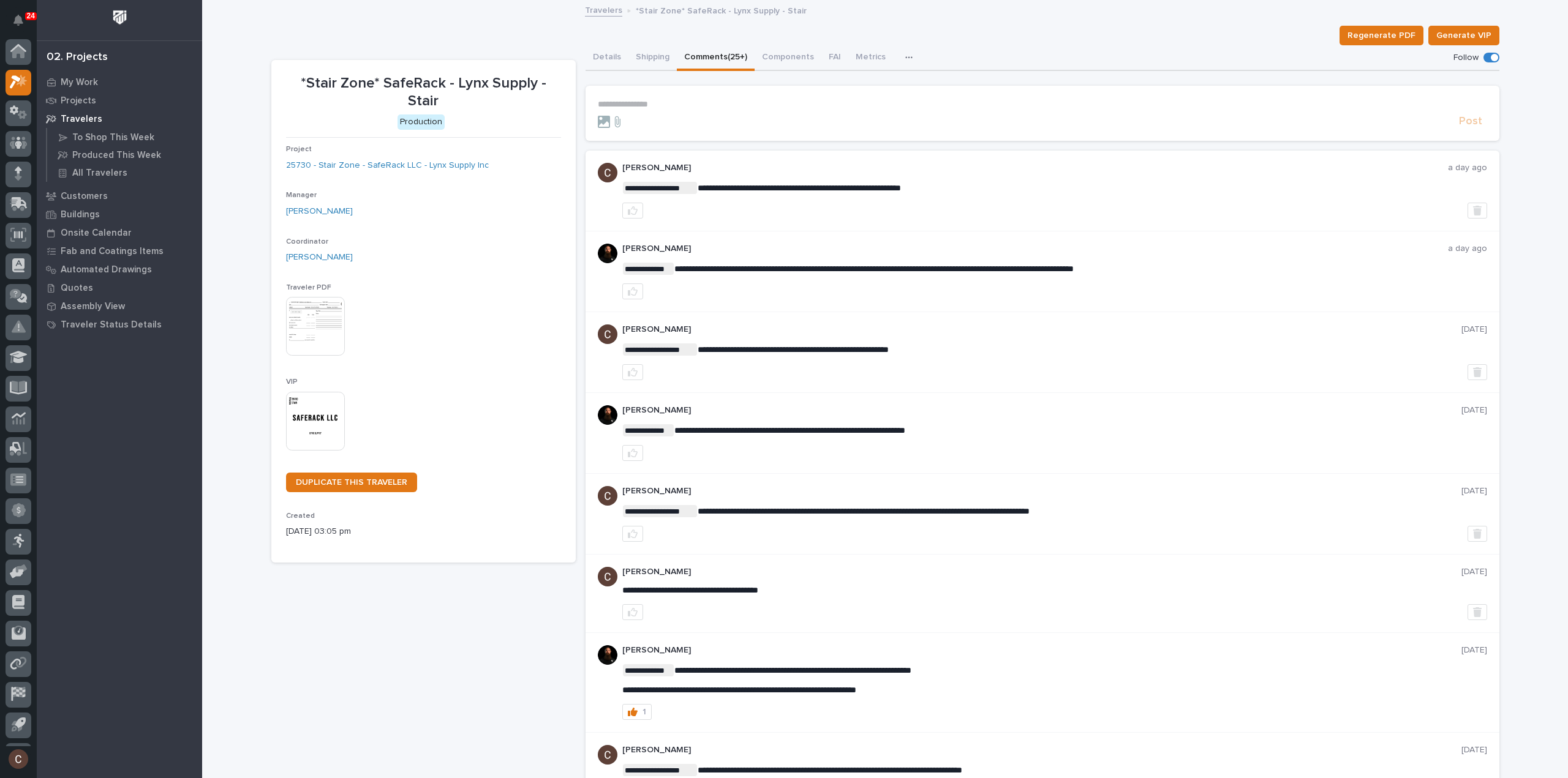
scroll to position [27, 0]
